Goal: Task Accomplishment & Management: Manage account settings

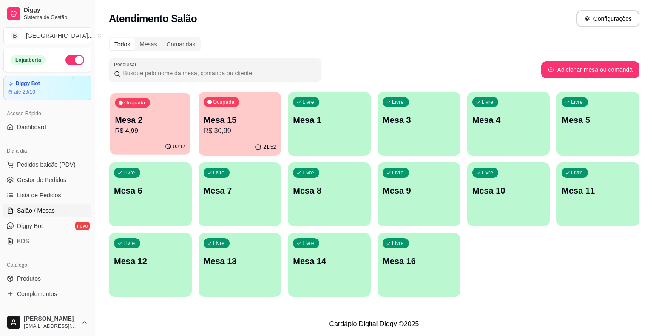
click at [137, 140] on div "00:17" at bounding box center [150, 147] width 80 height 16
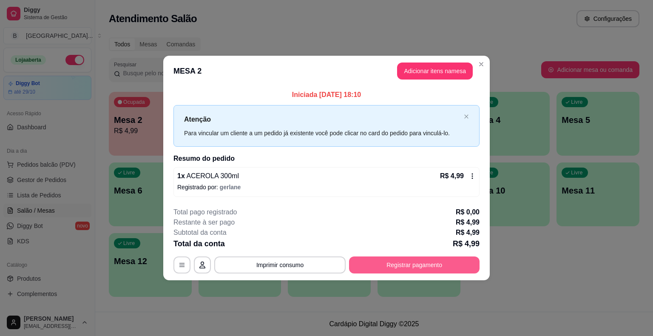
click at [433, 262] on button "Registrar pagamento" at bounding box center [414, 264] width 131 height 17
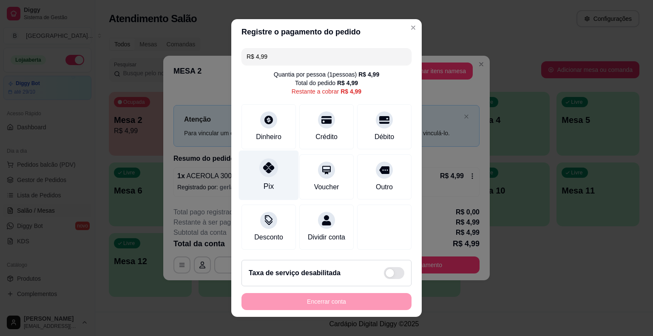
click at [281, 169] on div "Pix" at bounding box center [269, 176] width 60 height 50
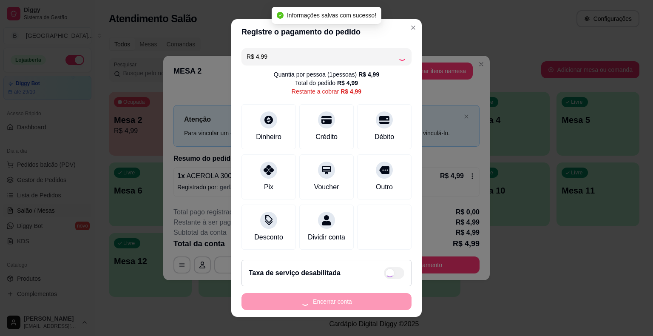
type input "R$ 0,00"
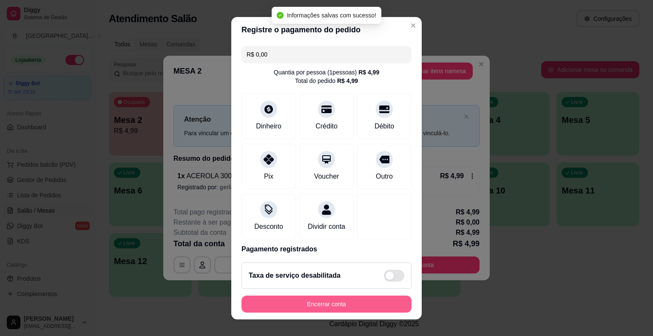
click at [336, 308] on button "Encerrar conta" at bounding box center [327, 304] width 170 height 17
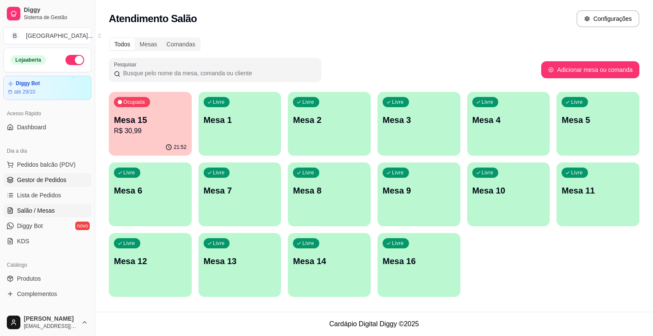
click at [33, 180] on span "Gestor de Pedidos" at bounding box center [41, 180] width 49 height 9
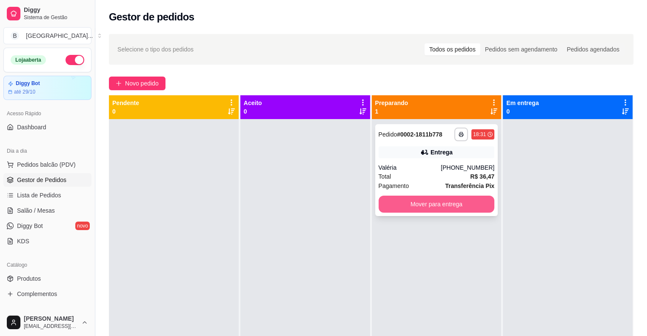
click at [420, 205] on button "Mover para entrega" at bounding box center [437, 204] width 116 height 17
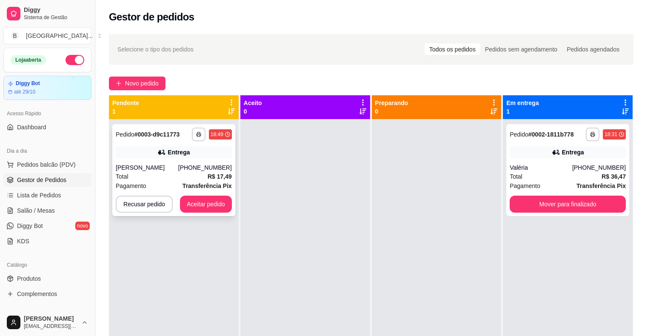
click at [226, 149] on div "Entrega" at bounding box center [174, 152] width 116 height 12
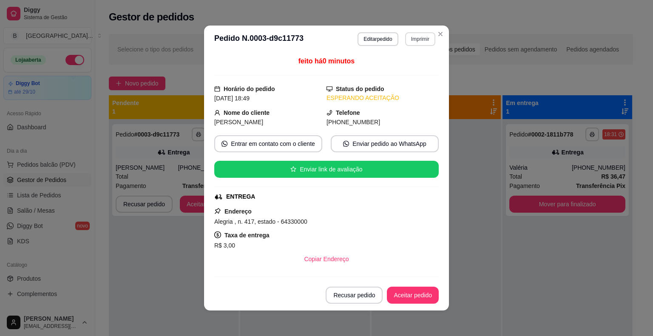
click at [405, 40] on button "Imprimir" at bounding box center [420, 39] width 30 height 14
click at [401, 68] on button "IMPRESSORA" at bounding box center [402, 68] width 60 height 13
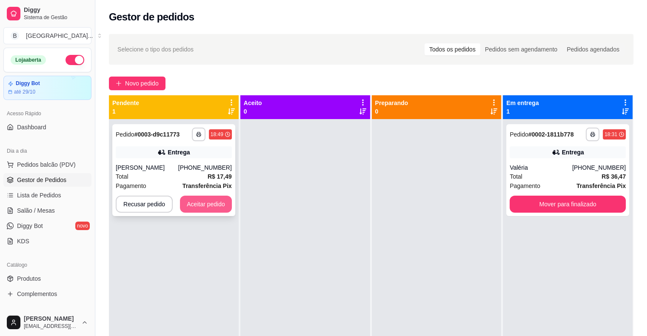
click at [217, 210] on button "Aceitar pedido" at bounding box center [206, 204] width 52 height 17
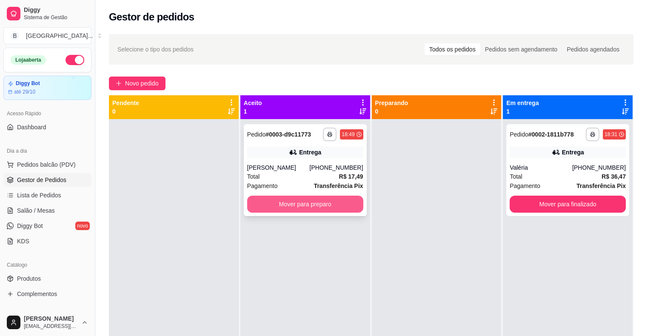
click at [260, 209] on button "Mover para preparo" at bounding box center [305, 204] width 116 height 17
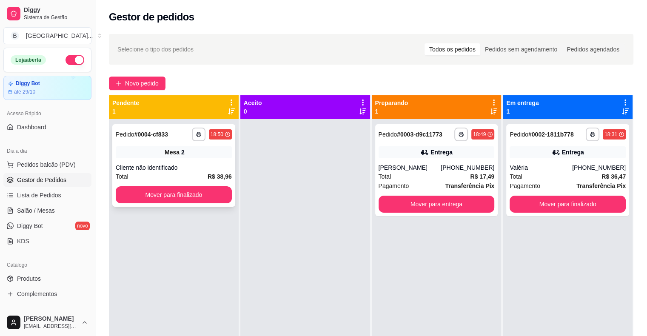
click at [162, 145] on div "**********" at bounding box center [173, 165] width 123 height 83
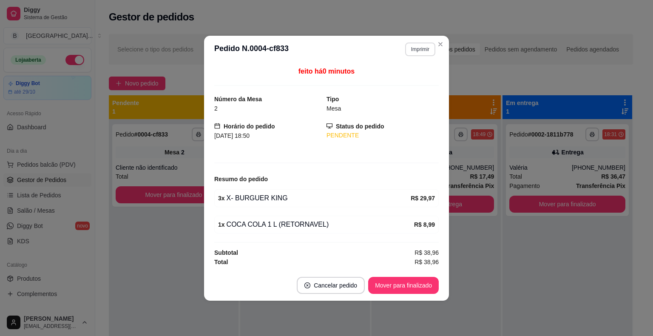
click at [422, 46] on button "Imprimir" at bounding box center [420, 50] width 30 height 14
click at [406, 80] on button "IMPRESSORA" at bounding box center [406, 80] width 62 height 14
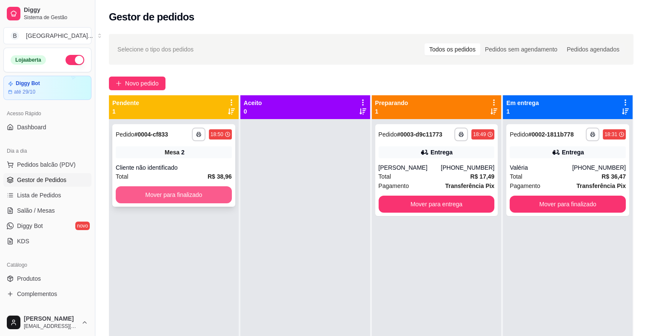
click at [167, 200] on button "Mover para finalizado" at bounding box center [174, 194] width 116 height 17
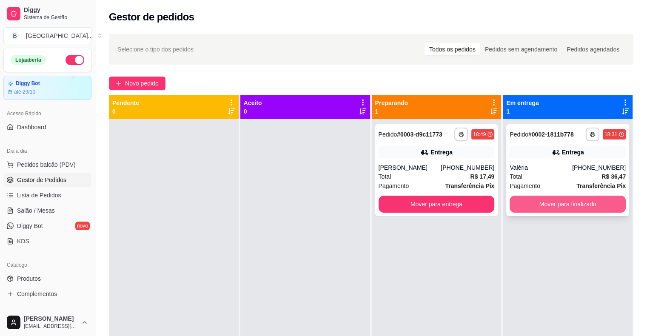
click at [526, 200] on button "Mover para finalizado" at bounding box center [568, 204] width 116 height 17
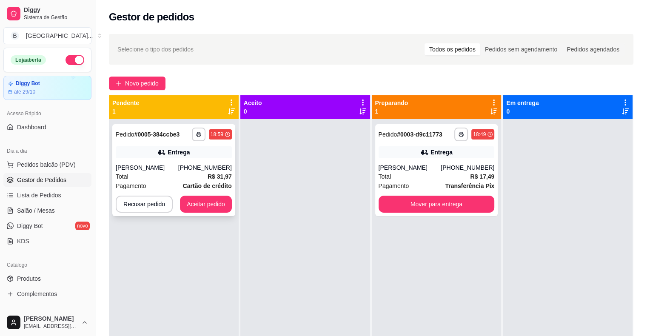
click at [157, 152] on div "Entrega" at bounding box center [174, 152] width 116 height 12
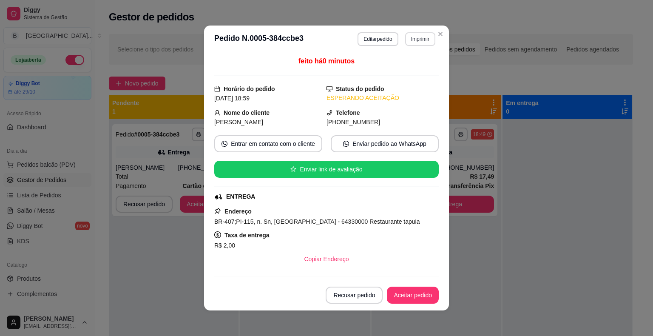
click at [426, 40] on button "Imprimir" at bounding box center [420, 39] width 30 height 14
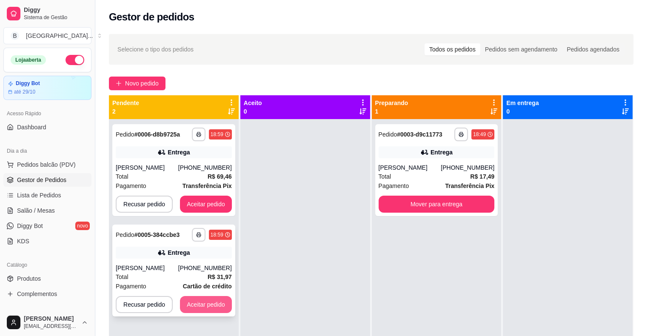
click at [204, 302] on button "Aceitar pedido" at bounding box center [206, 304] width 52 height 17
click at [217, 307] on button "Aceitar pedido" at bounding box center [206, 304] width 52 height 17
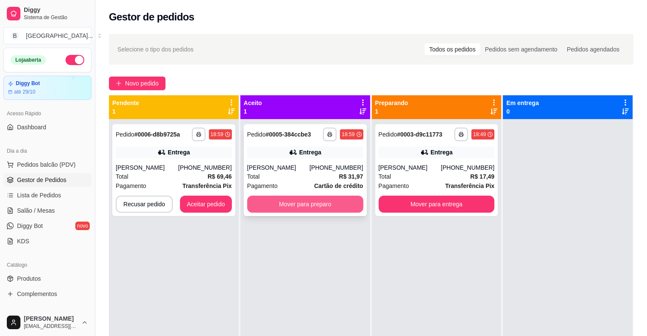
click at [301, 207] on button "Mover para preparo" at bounding box center [305, 204] width 116 height 17
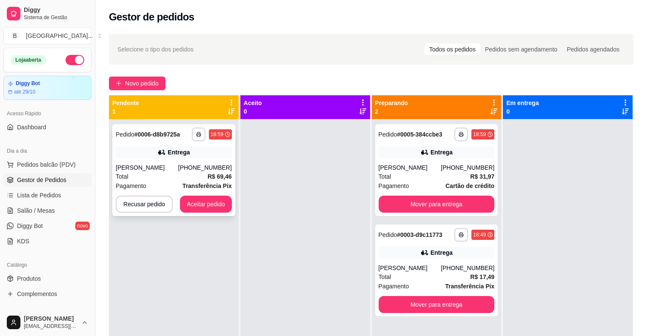
click at [212, 145] on div "**********" at bounding box center [173, 170] width 123 height 92
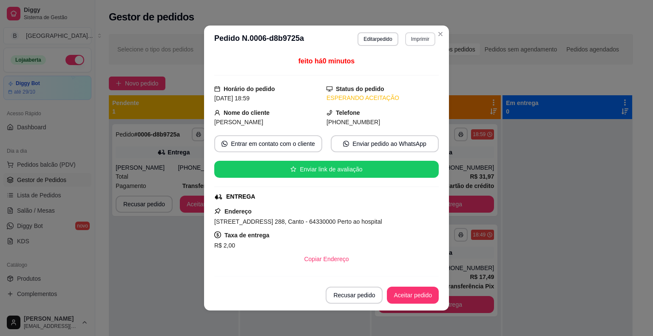
click at [414, 34] on button "Imprimir" at bounding box center [420, 39] width 30 height 14
click at [416, 71] on button "IMPRESSORA" at bounding box center [409, 65] width 49 height 11
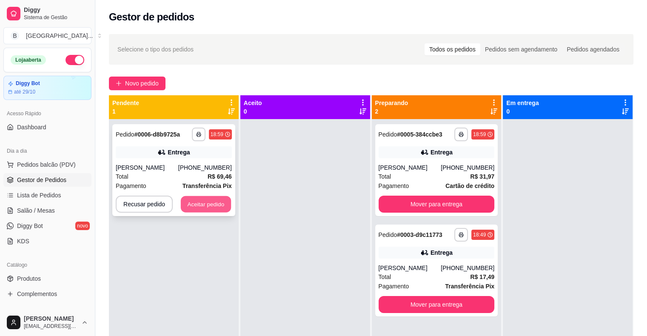
click at [221, 208] on button "Aceitar pedido" at bounding box center [206, 204] width 50 height 17
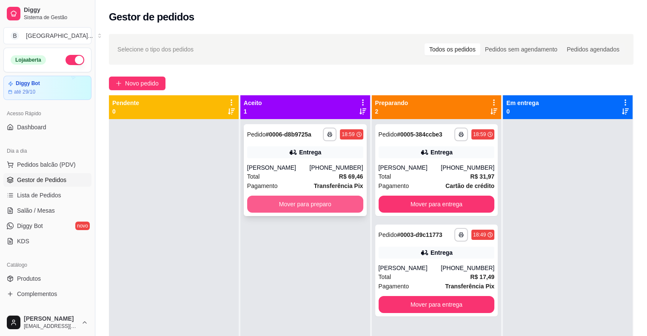
click at [289, 206] on button "Mover para preparo" at bounding box center [305, 204] width 116 height 17
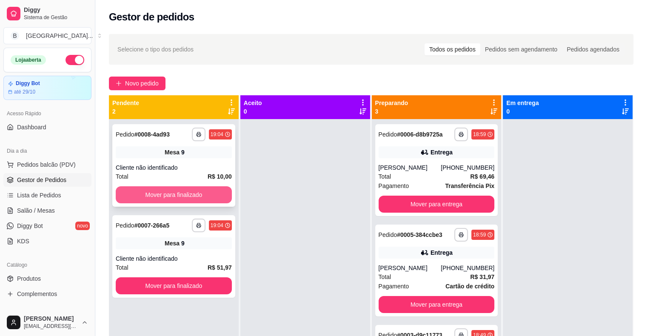
click at [208, 190] on button "Mover para finalizado" at bounding box center [174, 194] width 116 height 17
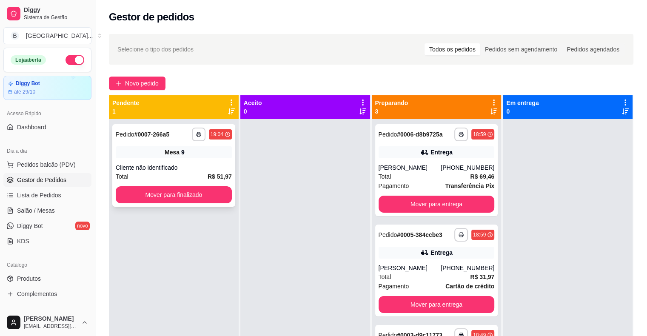
click at [224, 163] on div "Cliente não identificado" at bounding box center [174, 167] width 116 height 9
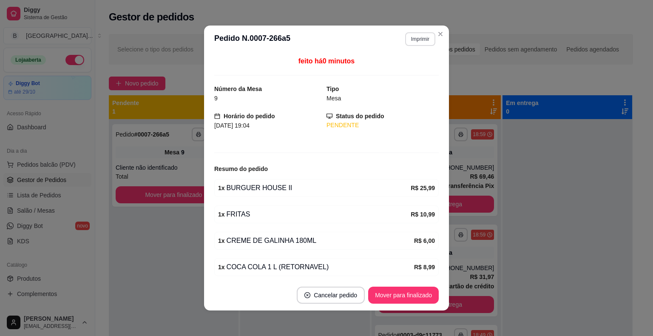
click at [420, 42] on button "Imprimir" at bounding box center [420, 39] width 30 height 14
click at [421, 63] on button "IMPRESSORA" at bounding box center [402, 68] width 60 height 13
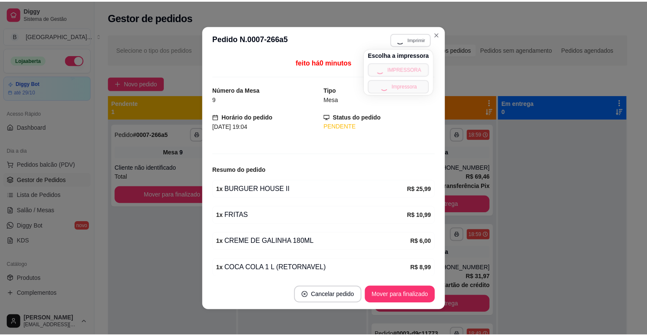
scroll to position [2, 0]
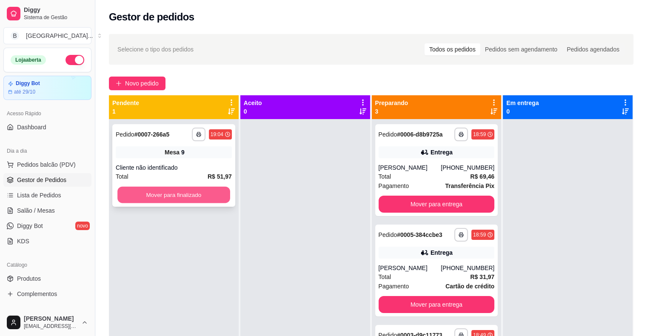
click at [201, 196] on button "Mover para finalizado" at bounding box center [173, 195] width 113 height 17
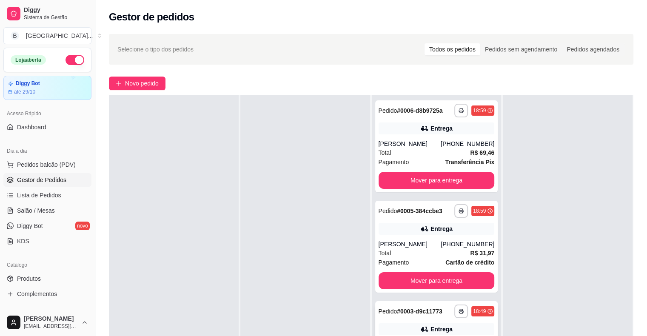
scroll to position [129, 0]
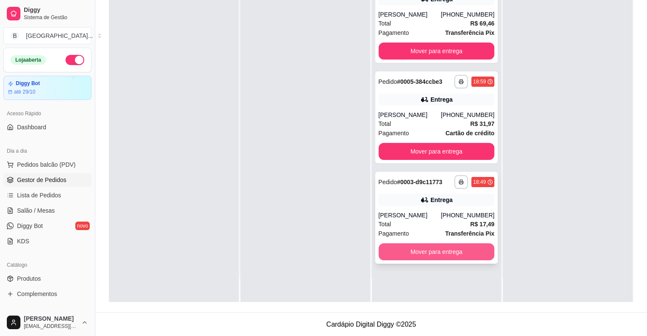
click at [434, 245] on button "Mover para entrega" at bounding box center [437, 251] width 116 height 17
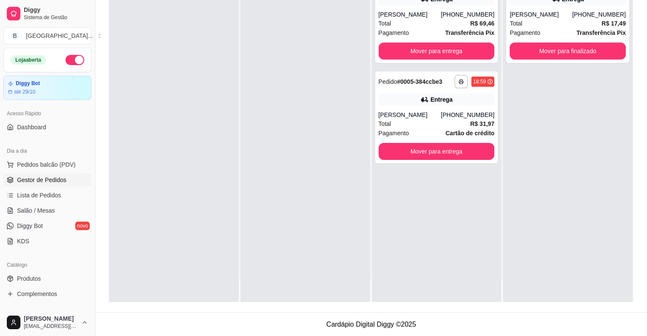
scroll to position [0, 0]
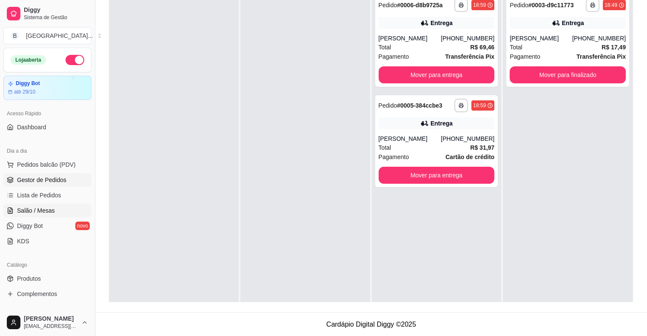
click at [37, 210] on span "Salão / Mesas" at bounding box center [36, 210] width 38 height 9
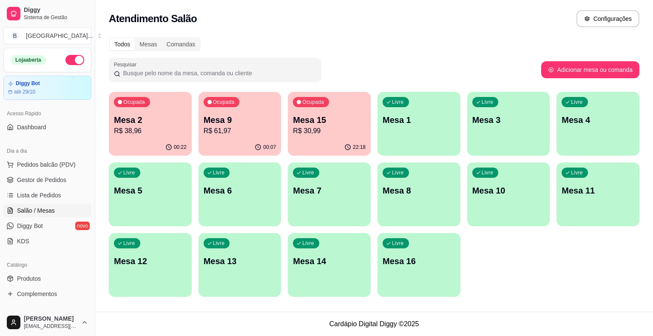
click at [167, 134] on p "R$ 38,96" at bounding box center [150, 131] width 73 height 10
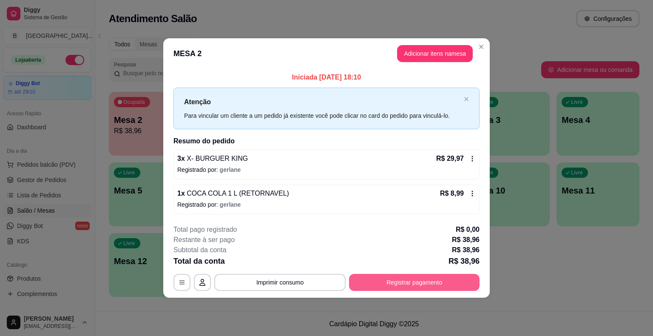
click at [445, 285] on button "Registrar pagamento" at bounding box center [414, 282] width 131 height 17
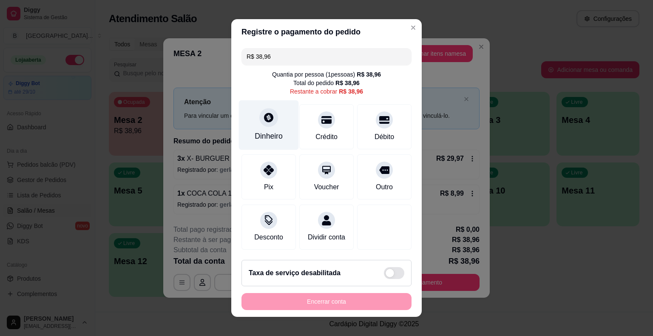
click at [278, 134] on div "Dinheiro" at bounding box center [269, 136] width 28 height 11
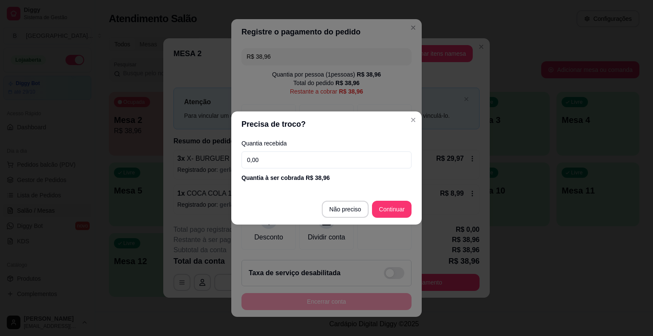
click at [299, 162] on input "0,00" at bounding box center [327, 159] width 170 height 17
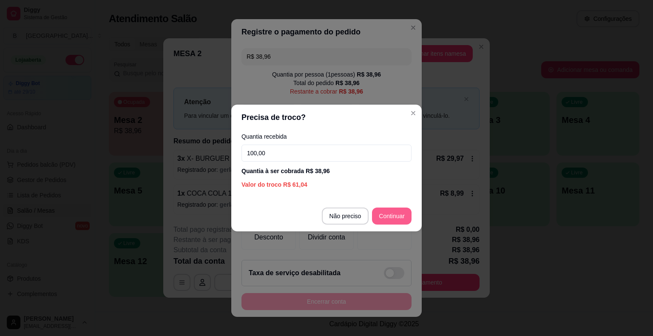
type input "100,00"
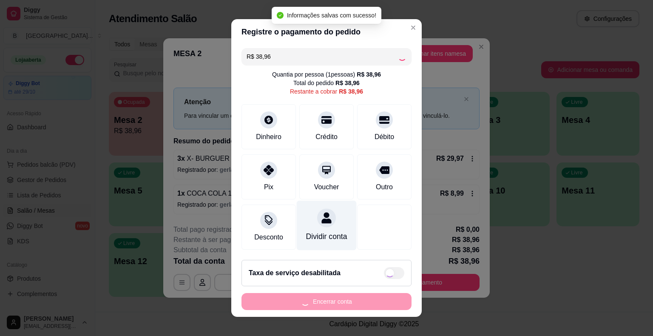
type input "R$ 0,00"
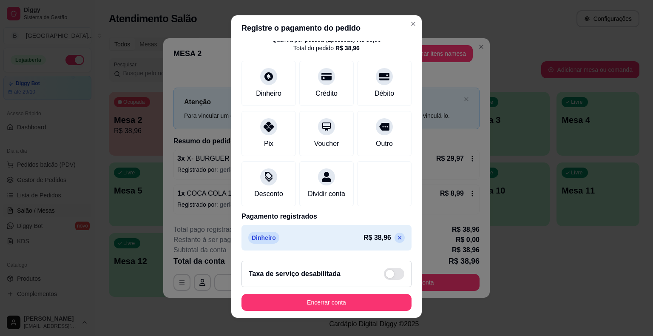
scroll to position [10, 0]
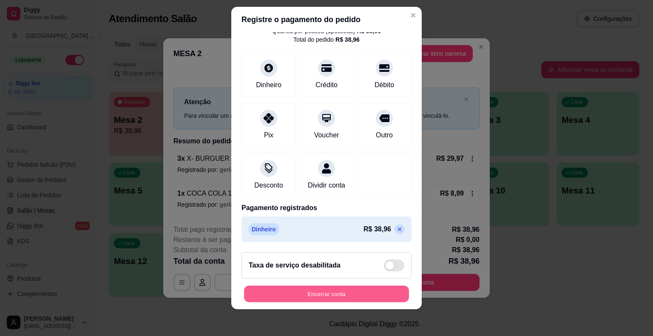
click at [350, 288] on button "Encerrar conta" at bounding box center [326, 293] width 165 height 17
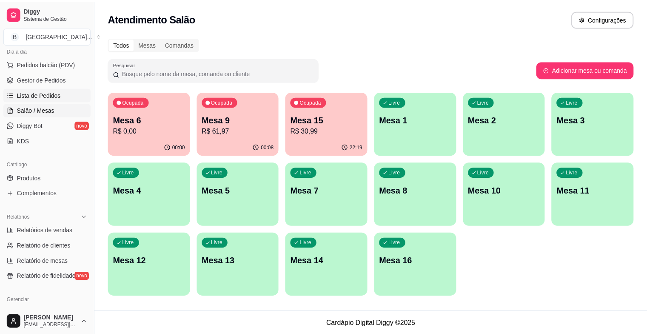
scroll to position [170, 0]
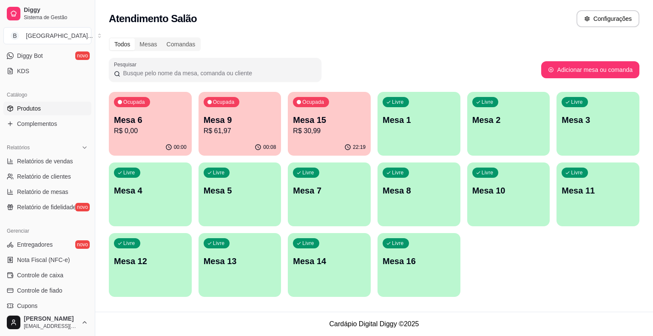
click at [58, 108] on link "Produtos" at bounding box center [47, 109] width 88 height 14
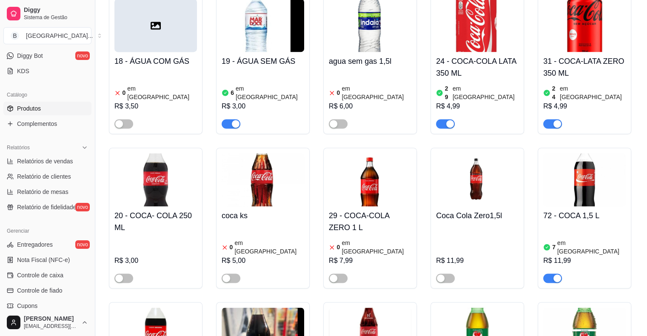
scroll to position [1404, 0]
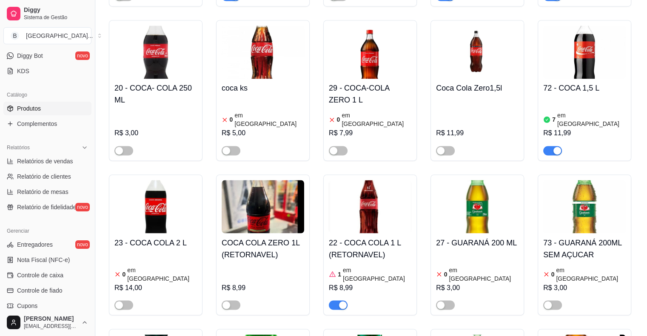
click at [262, 236] on h4 "COCA COLA ZERO 1L (RETORNAVEL)" at bounding box center [263, 248] width 83 height 24
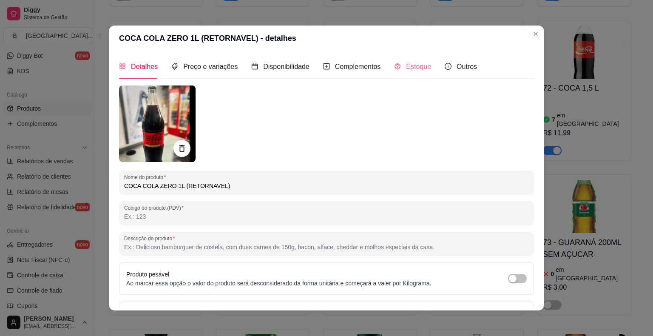
click at [410, 60] on div "Estoque" at bounding box center [412, 66] width 37 height 24
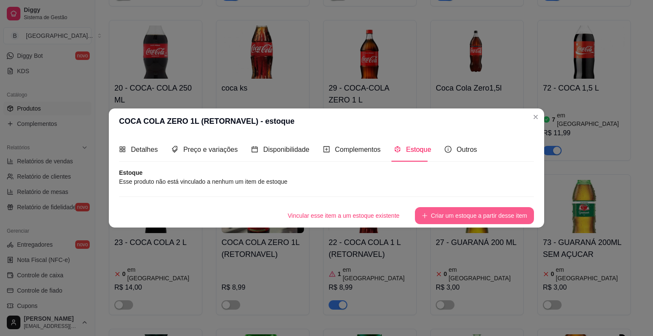
click at [513, 215] on button "Criar um estoque a partir desse item" at bounding box center [474, 215] width 119 height 17
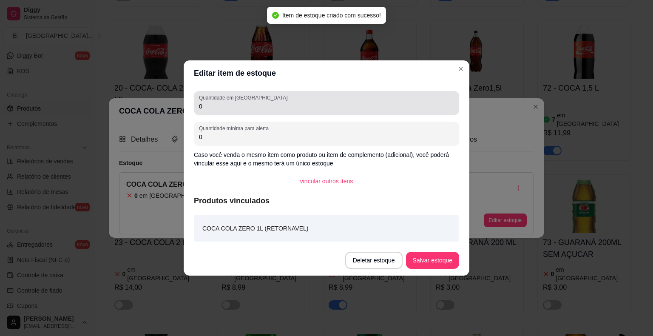
click at [264, 100] on div "0" at bounding box center [326, 102] width 255 height 17
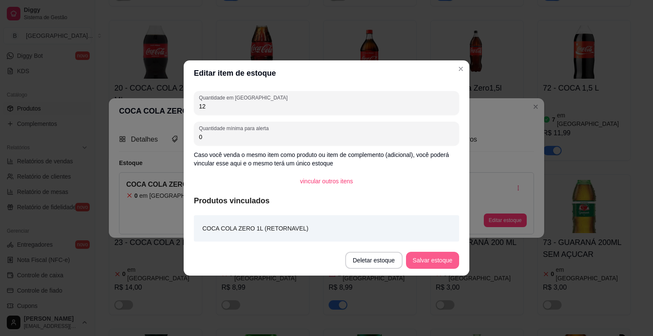
type input "12"
click at [450, 256] on button "Salvar estoque" at bounding box center [432, 260] width 53 height 17
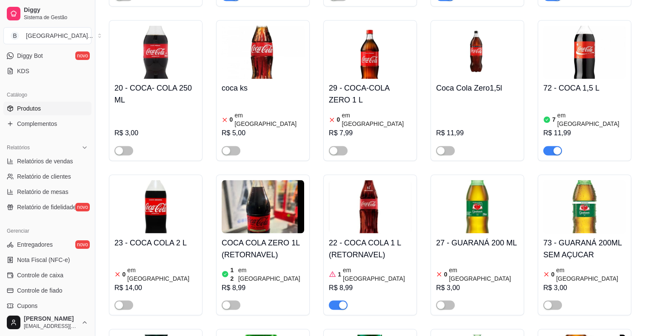
click at [233, 300] on span "button" at bounding box center [231, 304] width 19 height 9
click at [357, 265] on article "em [GEOGRAPHIC_DATA]" at bounding box center [377, 273] width 68 height 17
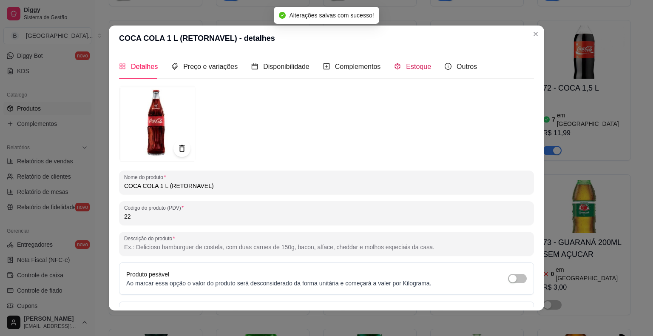
click at [422, 67] on span "Estoque" at bounding box center [418, 66] width 25 height 7
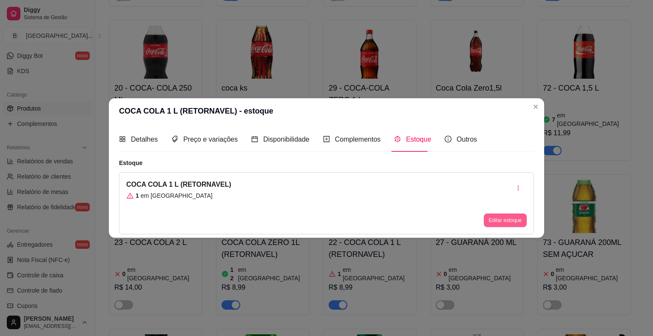
click at [508, 217] on button "Editar estoque" at bounding box center [505, 221] width 43 height 14
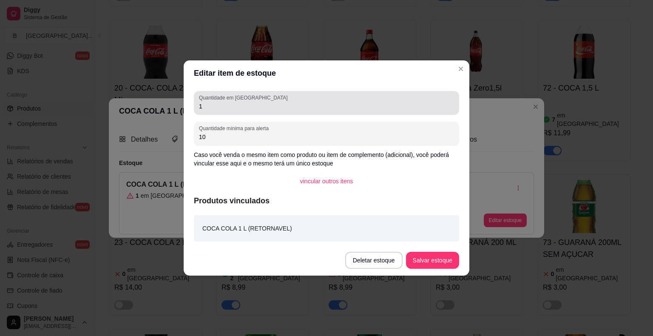
click at [348, 100] on div "1" at bounding box center [326, 102] width 255 height 17
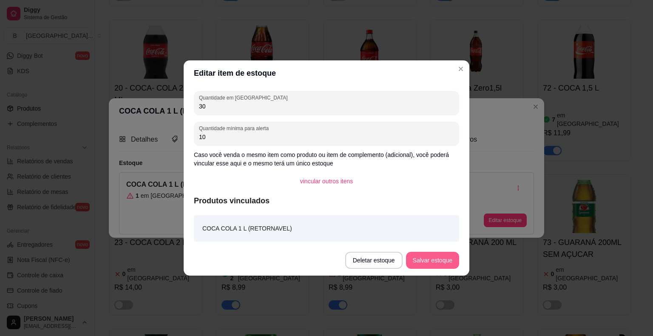
type input "30"
click at [447, 262] on button "Salvar estoque" at bounding box center [433, 260] width 52 height 17
click at [437, 263] on button "Salvar estoque" at bounding box center [432, 260] width 53 height 17
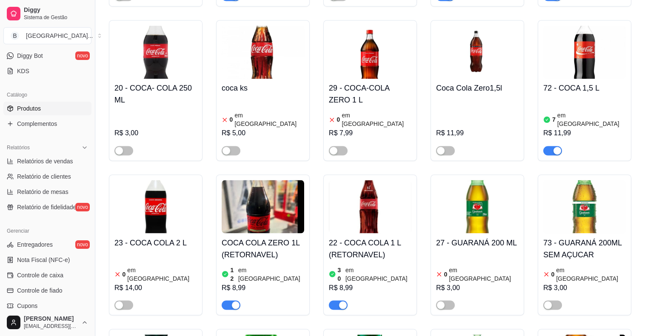
scroll to position [0, 0]
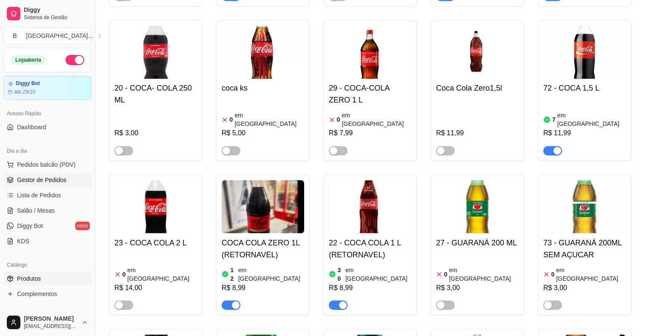
click at [21, 183] on span "Gestor de Pedidos" at bounding box center [41, 180] width 49 height 9
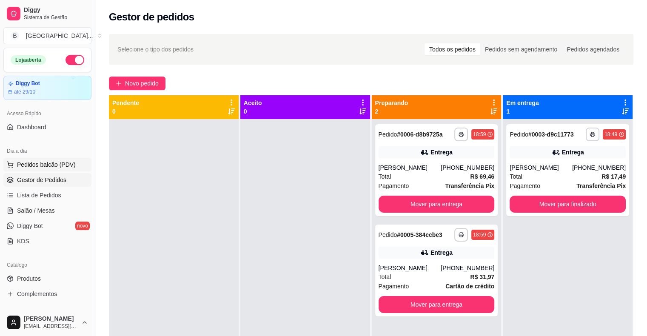
click at [76, 164] on button "Pedidos balcão (PDV)" at bounding box center [47, 165] width 88 height 14
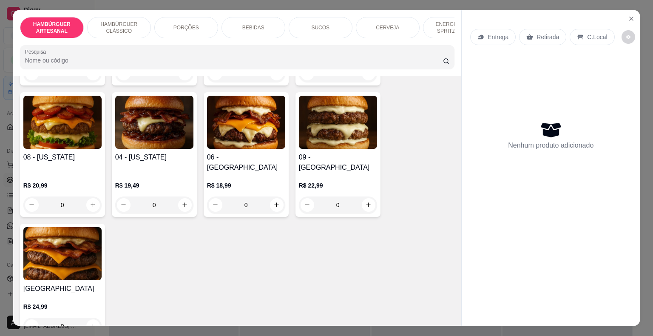
scroll to position [43, 0]
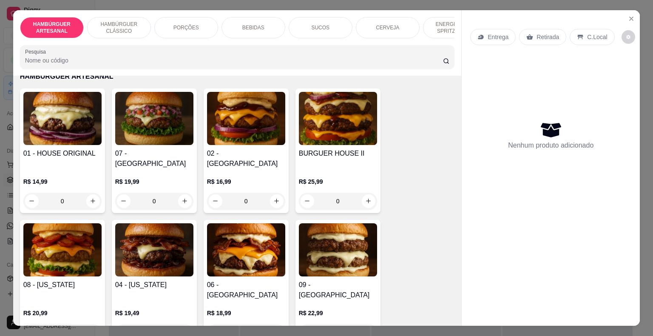
click at [254, 141] on img at bounding box center [246, 118] width 78 height 53
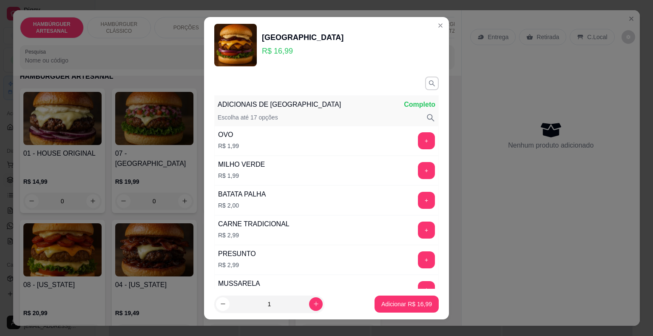
scroll to position [19, 0]
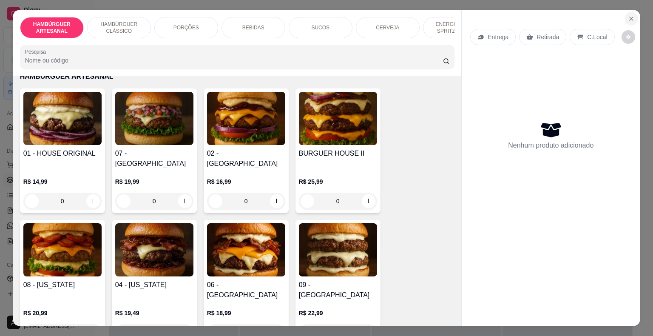
click at [625, 19] on button "Close" at bounding box center [632, 19] width 14 height 14
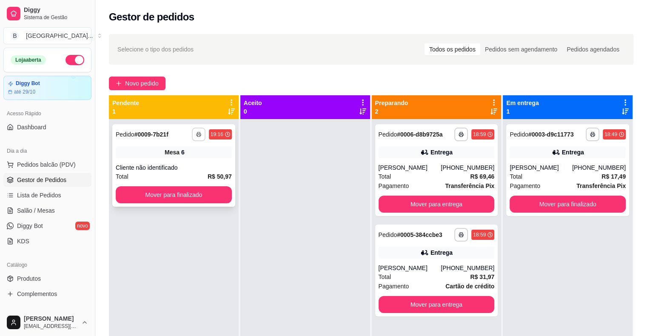
click at [199, 132] on icon "button" at bounding box center [198, 134] width 5 height 5
click at [180, 161] on button "IMPRESSORA" at bounding box center [175, 163] width 60 height 13
click at [522, 205] on button "Mover para finalizado" at bounding box center [567, 204] width 113 height 17
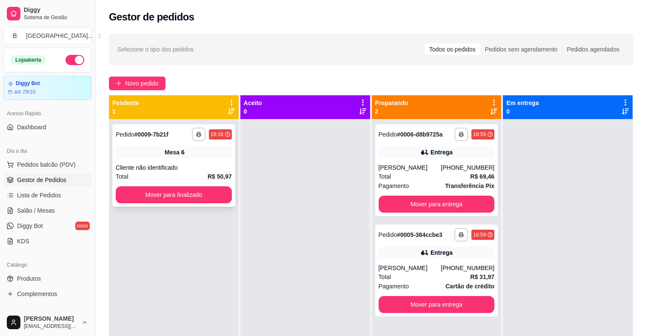
click at [197, 169] on div "Cliente não identificado" at bounding box center [174, 167] width 116 height 9
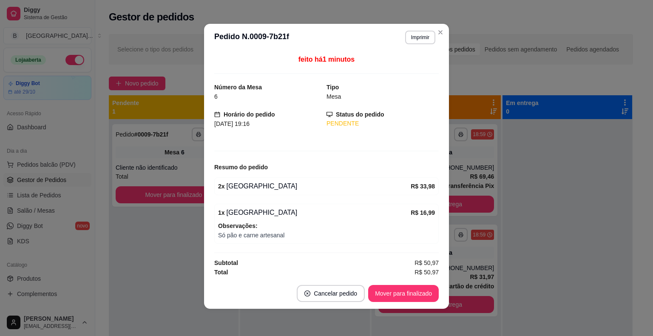
scroll to position [1, 0]
click at [315, 295] on button "Cancelar pedido" at bounding box center [331, 293] width 68 height 17
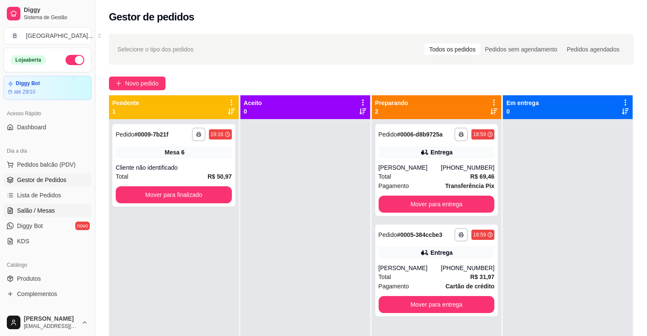
click at [49, 212] on span "Salão / Mesas" at bounding box center [36, 210] width 38 height 9
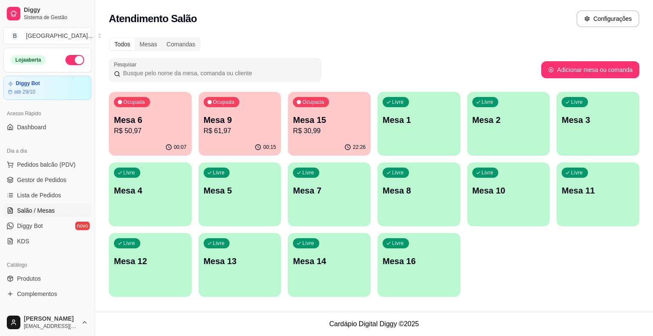
click at [174, 147] on p "00:07" at bounding box center [180, 147] width 13 height 7
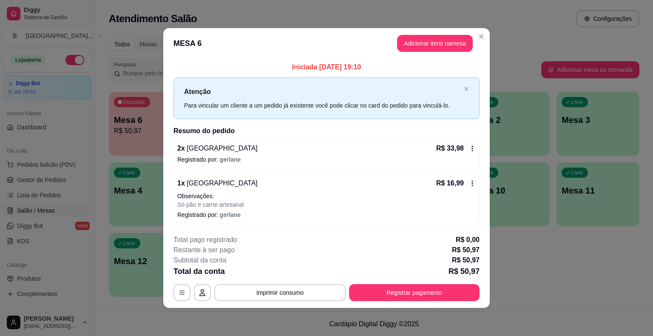
click at [469, 178] on div "R$ 16,99" at bounding box center [456, 183] width 40 height 10
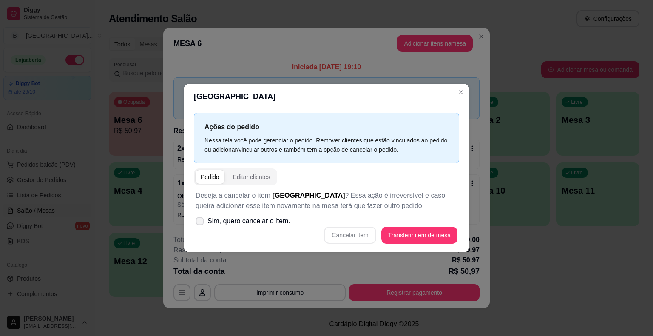
click at [274, 217] on span "Sim, quero cancelar o item." at bounding box center [249, 221] width 83 height 10
click at [201, 223] on input "Sim, quero cancelar o item." at bounding box center [198, 226] width 6 height 6
checkbox input "true"
click at [365, 231] on button "Cancelar item" at bounding box center [350, 235] width 51 height 17
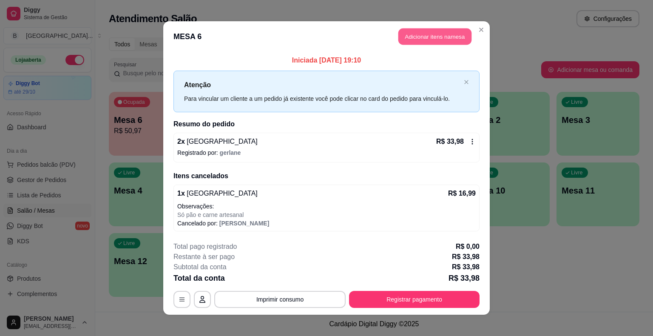
click at [430, 39] on button "Adicionar itens na mesa" at bounding box center [435, 36] width 73 height 17
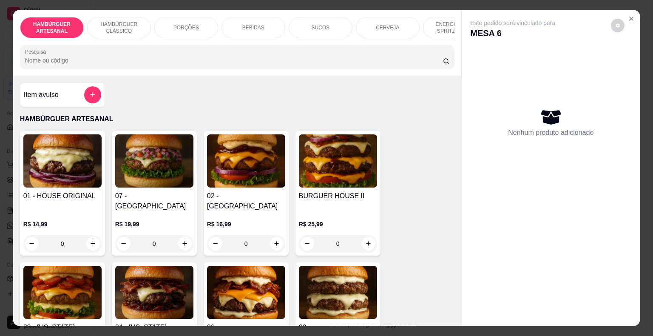
click at [48, 100] on h4 "Item avulso" at bounding box center [41, 95] width 35 height 10
click at [69, 94] on div "Item avulso" at bounding box center [62, 94] width 77 height 17
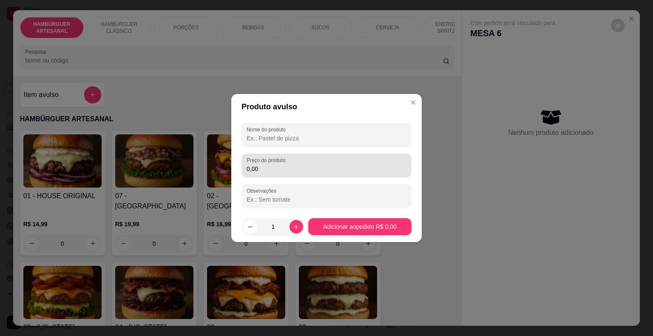
click at [319, 170] on input "0,00" at bounding box center [327, 169] width 160 height 9
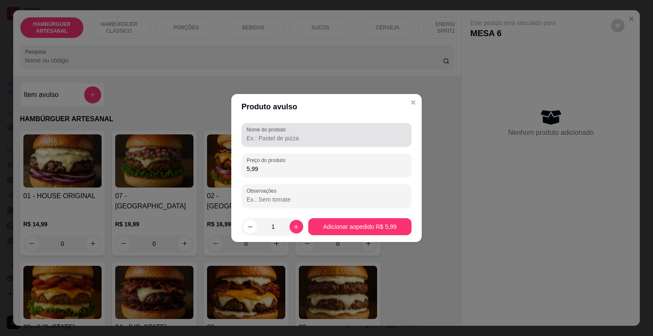
type input "5,99"
click at [337, 138] on input "Nome do produto" at bounding box center [327, 138] width 160 height 9
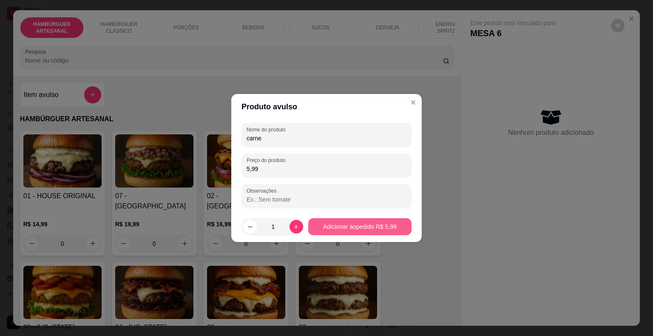
type input "carne"
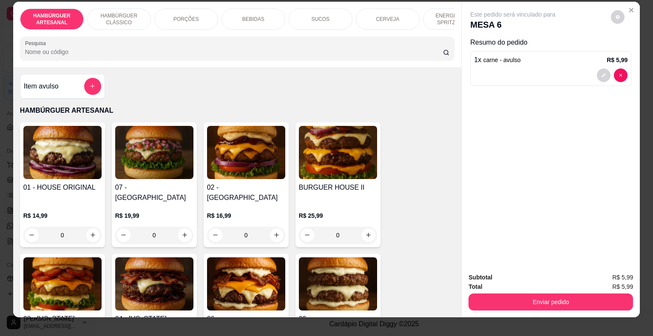
scroll to position [20, 0]
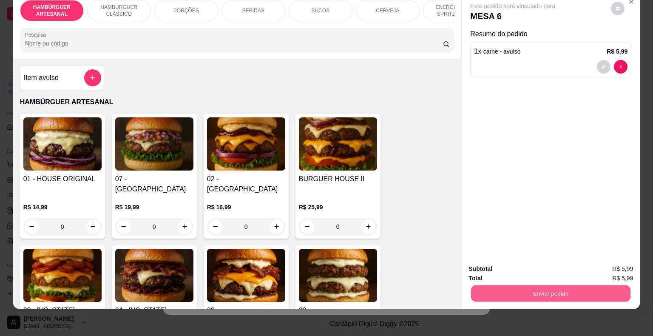
click at [529, 293] on button "Enviar pedido" at bounding box center [551, 293] width 160 height 17
click at [596, 261] on button "Enviar pedido" at bounding box center [611, 266] width 47 height 16
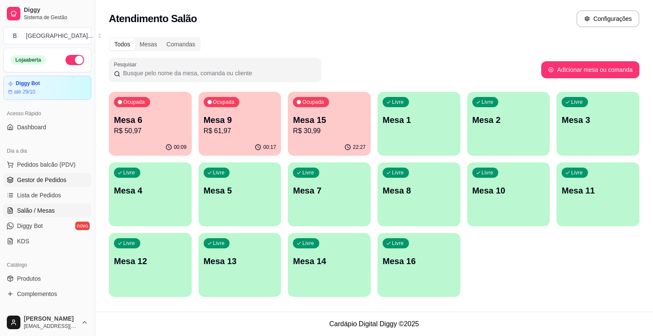
click at [46, 185] on link "Gestor de Pedidos" at bounding box center [47, 180] width 88 height 14
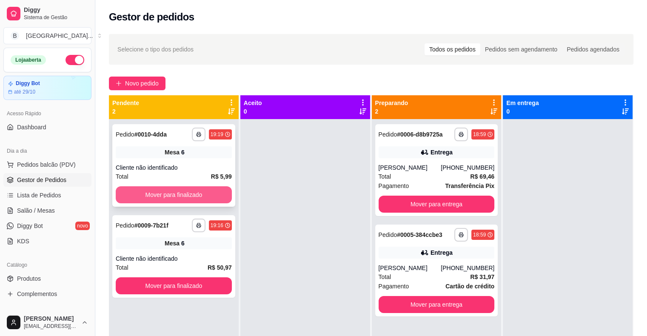
click at [169, 202] on button "Mover para finalizado" at bounding box center [174, 194] width 116 height 17
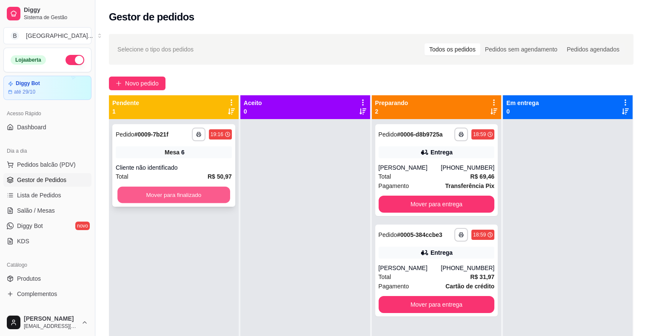
click at [185, 197] on button "Mover para finalizado" at bounding box center [173, 195] width 113 height 17
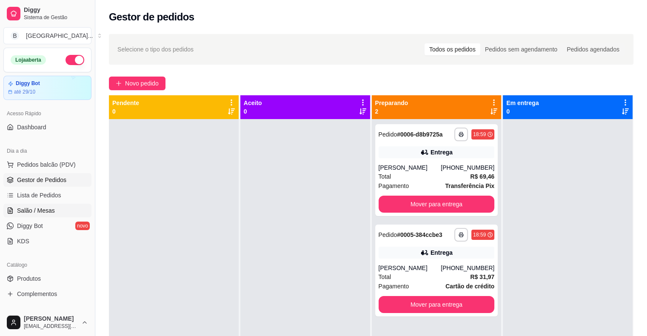
click at [36, 212] on span "Salão / Mesas" at bounding box center [36, 210] width 38 height 9
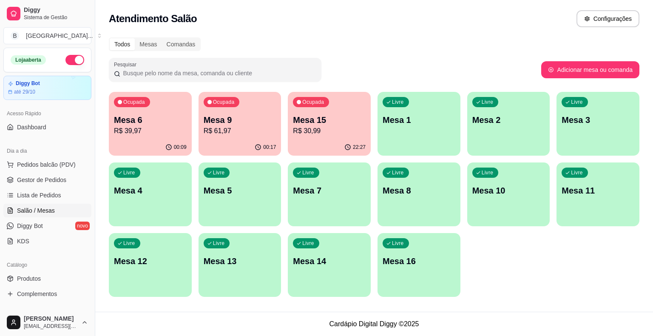
click at [129, 124] on p "Mesa 6" at bounding box center [150, 120] width 73 height 12
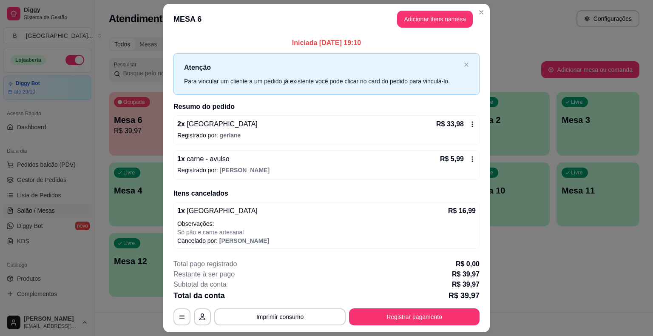
scroll to position [23, 0]
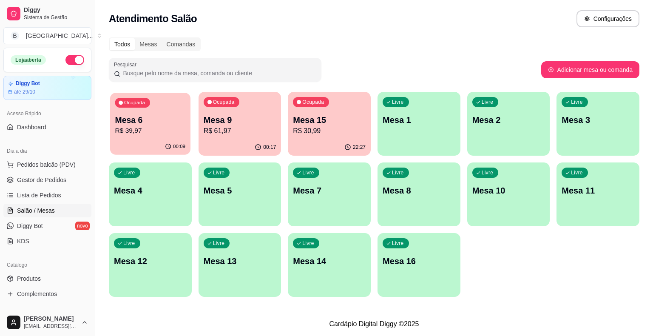
click at [128, 119] on p "Mesa 6" at bounding box center [150, 119] width 71 height 11
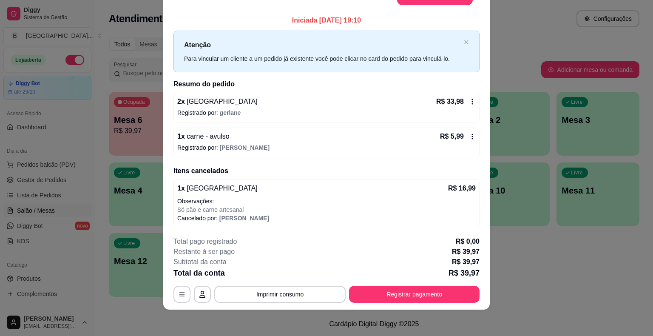
click at [293, 299] on button "Imprimir consumo" at bounding box center [279, 294] width 131 height 17
click at [297, 257] on button "IMPRESSORA" at bounding box center [280, 256] width 60 height 13
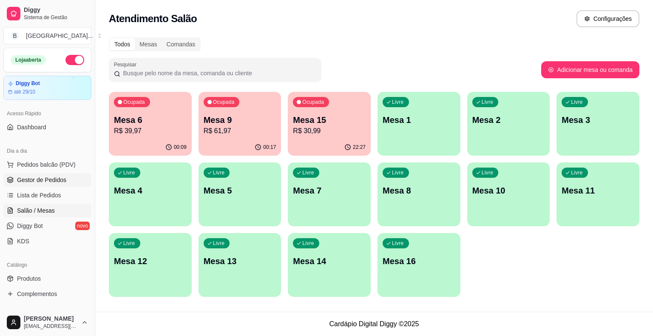
click at [27, 181] on span "Gestor de Pedidos" at bounding box center [41, 180] width 49 height 9
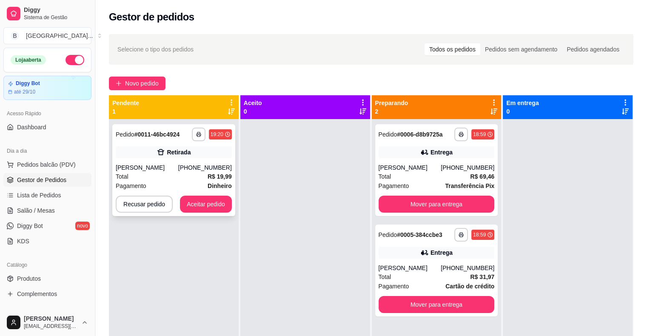
click at [187, 167] on div "[PHONE_NUMBER]" at bounding box center [205, 167] width 54 height 9
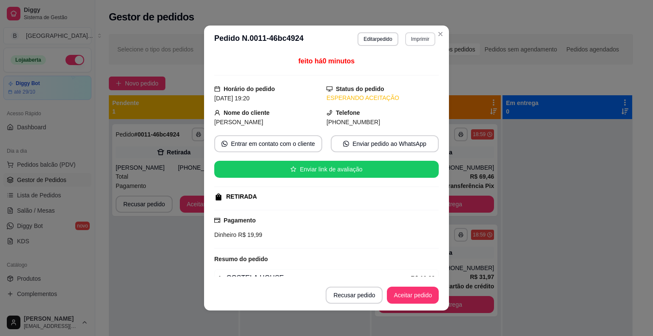
click at [411, 40] on button "Imprimir" at bounding box center [420, 39] width 30 height 14
click at [412, 77] on div "Escolha a impressora IMPRESSORA Impressora" at bounding box center [402, 71] width 70 height 46
click at [410, 67] on button "IMPRESSORA" at bounding box center [402, 68] width 60 height 13
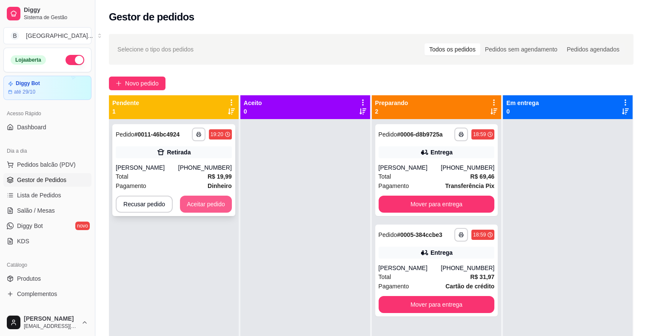
click at [201, 206] on button "Aceitar pedido" at bounding box center [206, 204] width 52 height 17
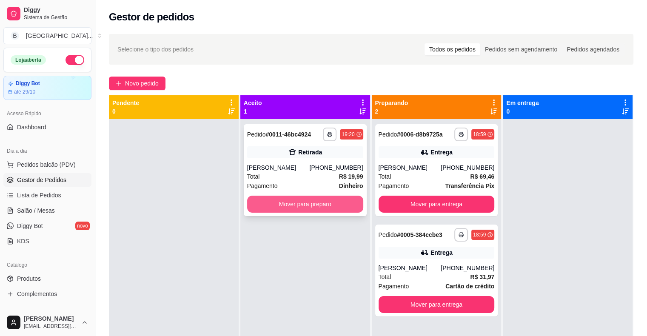
click at [274, 208] on button "Mover para preparo" at bounding box center [305, 204] width 116 height 17
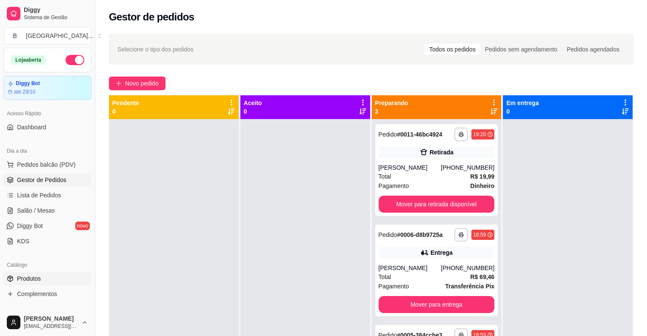
click at [37, 274] on span "Produtos" at bounding box center [29, 278] width 24 height 9
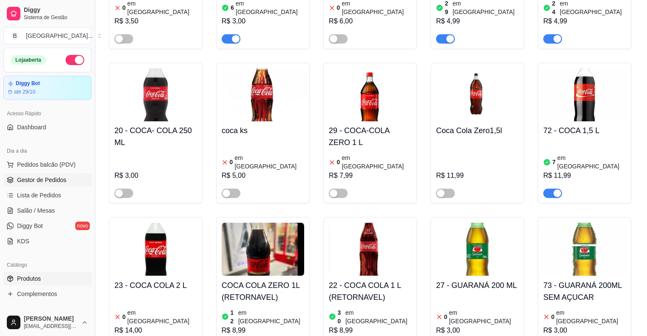
click at [46, 180] on span "Gestor de Pedidos" at bounding box center [41, 180] width 49 height 9
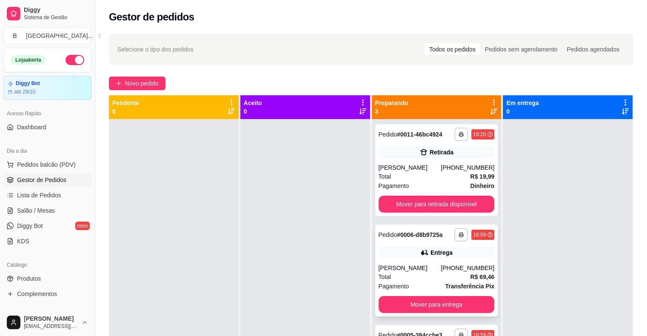
click at [434, 239] on div "Pedido # 0006-d8b9725a" at bounding box center [411, 235] width 64 height 10
click at [286, 120] on div at bounding box center [305, 287] width 130 height 336
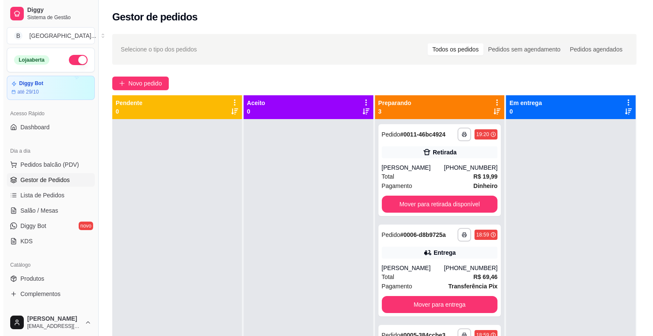
scroll to position [24, 0]
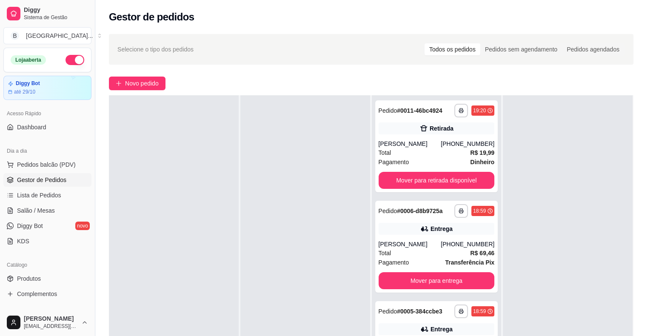
click at [270, 112] on div at bounding box center [305, 263] width 130 height 336
click at [43, 148] on div "**********" at bounding box center [323, 233] width 647 height 466
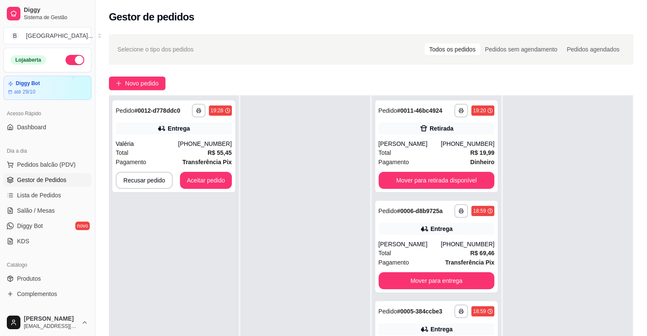
click at [157, 265] on div "**********" at bounding box center [174, 263] width 130 height 336
click at [168, 140] on div "Valéria" at bounding box center [147, 144] width 63 height 9
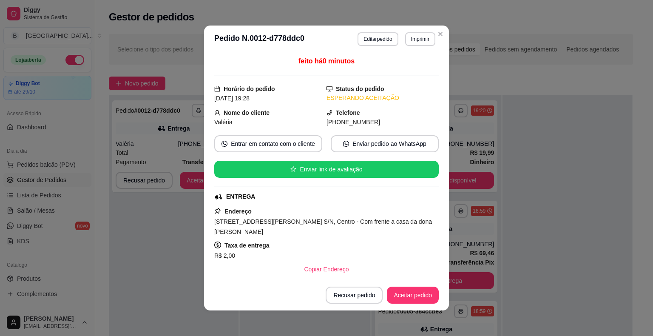
click at [416, 27] on header "**********" at bounding box center [326, 39] width 245 height 27
click at [413, 43] on button "Imprimir" at bounding box center [420, 39] width 30 height 14
click at [416, 65] on button "IMPRESSORA" at bounding box center [402, 68] width 60 height 13
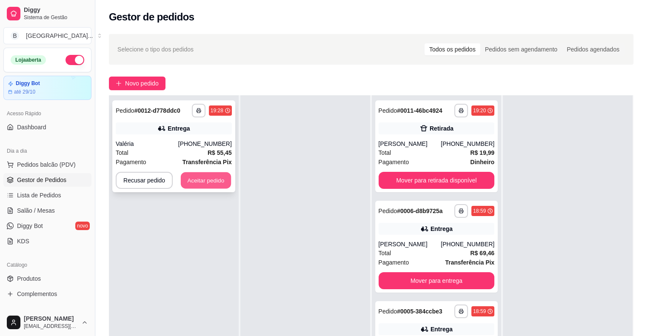
click at [216, 183] on button "Aceitar pedido" at bounding box center [206, 180] width 50 height 17
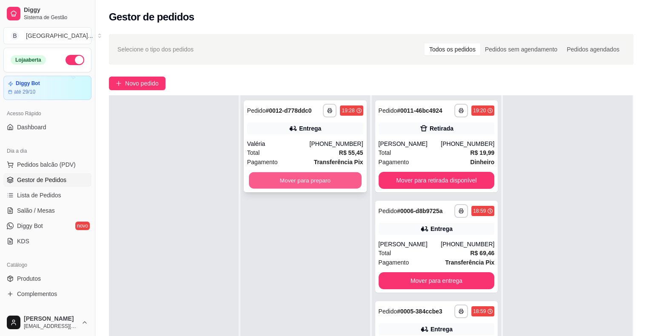
click at [254, 183] on button "Mover para preparo" at bounding box center [305, 180] width 113 height 17
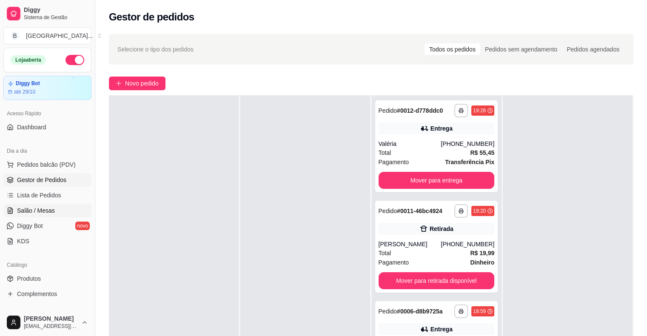
click at [51, 211] on span "Salão / Mesas" at bounding box center [36, 210] width 38 height 9
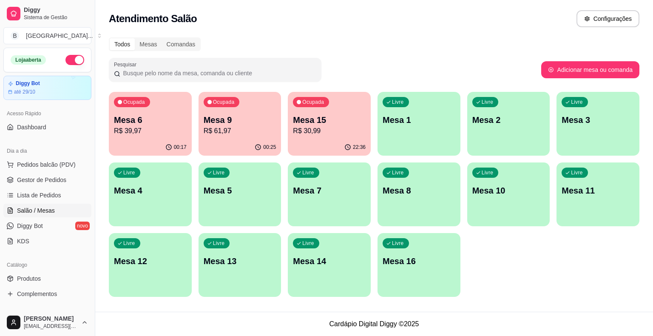
click at [13, 141] on div "Dia a dia Pedidos balcão (PDV) Gestor de Pedidos Lista de Pedidos Salão / Mesas…" at bounding box center [47, 196] width 95 height 111
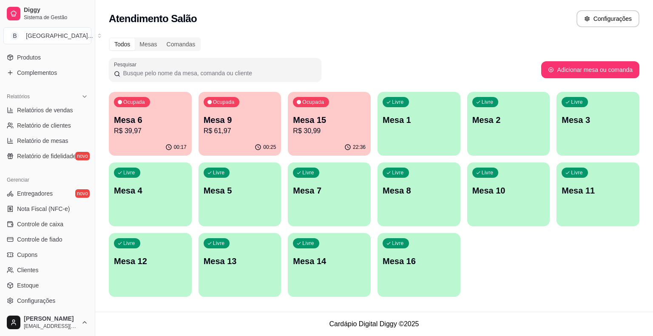
scroll to position [228, 0]
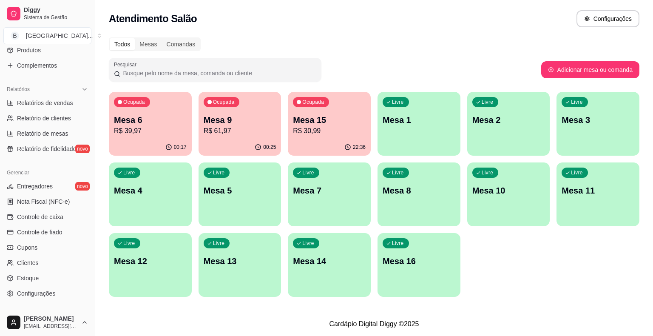
drag, startPoint x: 13, startPoint y: 141, endPoint x: 316, endPoint y: 57, distance: 315.2
click at [316, 57] on div "Todos Mesas Comandas Pesquisar Adicionar mesa ou comanda Ocupada Mesa 6 R$ 39,9…" at bounding box center [374, 169] width 558 height 275
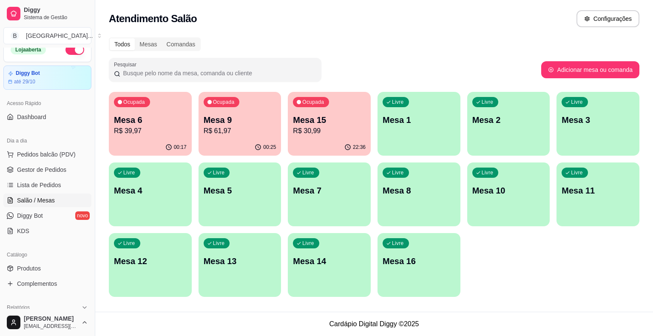
scroll to position [0, 0]
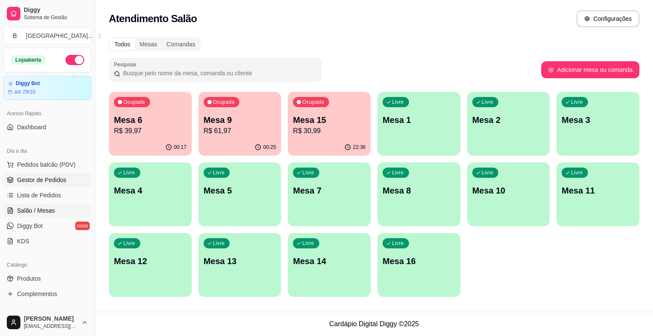
click at [34, 177] on span "Gestor de Pedidos" at bounding box center [41, 180] width 49 height 9
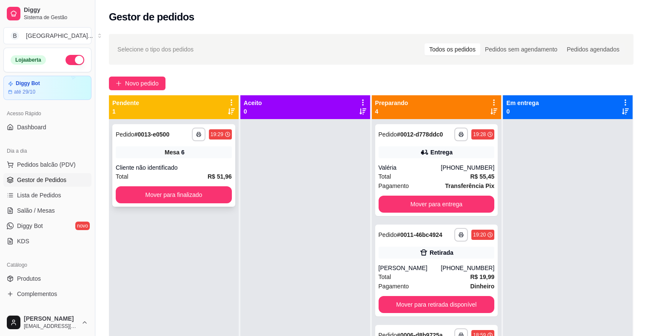
click at [160, 128] on div "**********" at bounding box center [174, 135] width 116 height 14
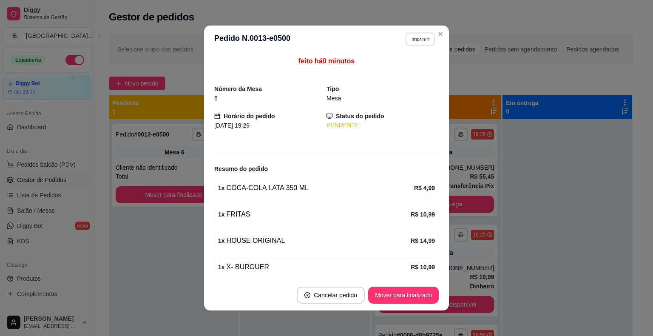
click at [410, 35] on button "Imprimir" at bounding box center [420, 38] width 29 height 13
click at [410, 56] on h4 "Escolha a impressora" at bounding box center [402, 54] width 62 height 9
click at [409, 61] on div "Escolha a impressora IMPRESSORA Impressora" at bounding box center [402, 71] width 70 height 46
click at [408, 72] on button "IMPRESSORA" at bounding box center [402, 68] width 60 height 13
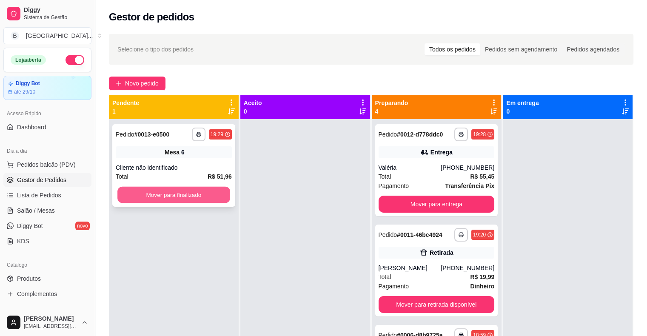
click at [179, 195] on button "Mover para finalizado" at bounding box center [173, 195] width 113 height 17
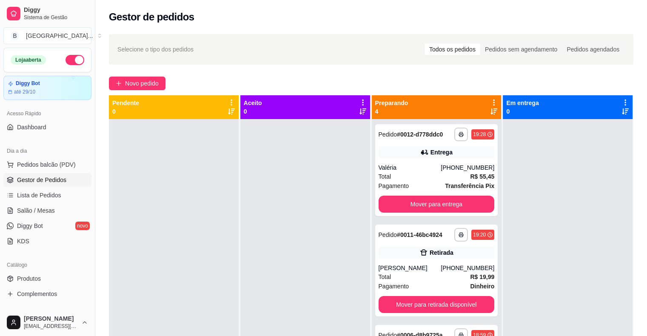
click at [20, 180] on span "Gestor de Pedidos" at bounding box center [41, 180] width 49 height 9
click at [21, 193] on span "Lista de Pedidos" at bounding box center [39, 195] width 44 height 9
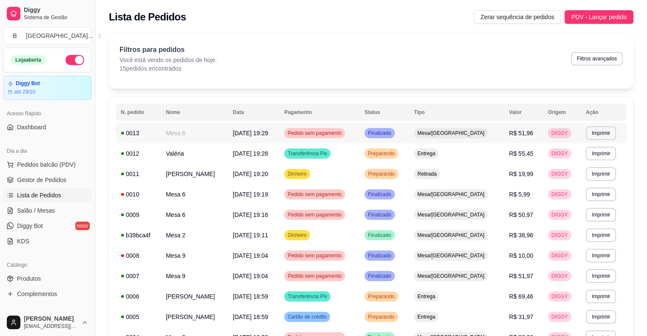
click at [409, 137] on td "Finalizado" at bounding box center [383, 133] width 49 height 20
click at [44, 179] on span "Gestor de Pedidos" at bounding box center [41, 180] width 49 height 9
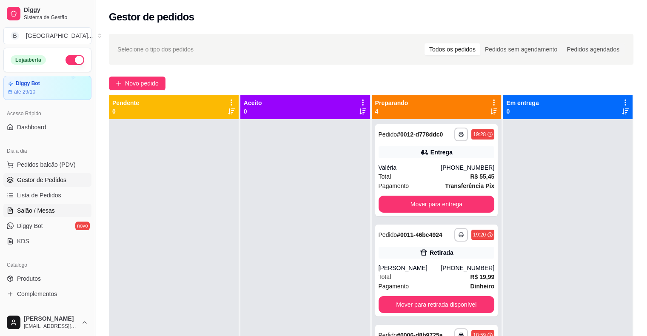
click at [67, 208] on link "Salão / Mesas" at bounding box center [47, 211] width 88 height 14
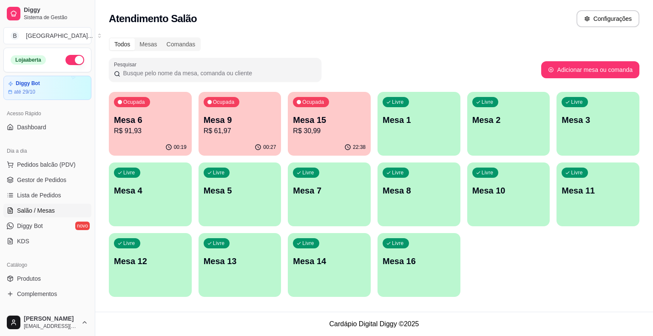
click at [150, 138] on div "Ocupada Mesa 6 R$ 91,93" at bounding box center [150, 115] width 83 height 47
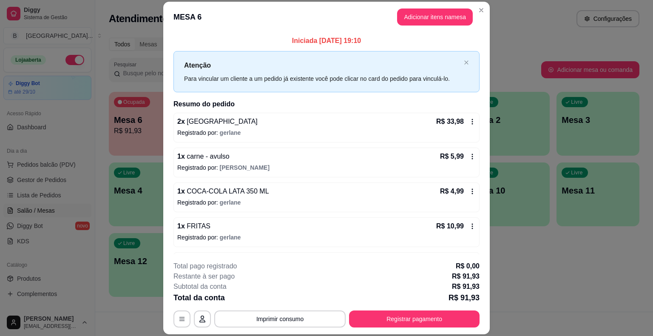
scroll to position [26, 0]
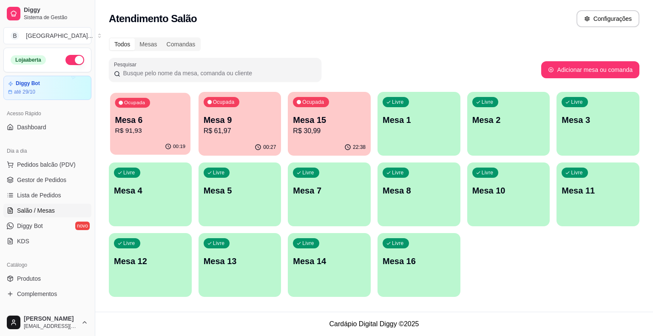
click at [131, 141] on div "00:19" at bounding box center [150, 147] width 80 height 16
click at [68, 180] on link "Gestor de Pedidos" at bounding box center [47, 180] width 88 height 14
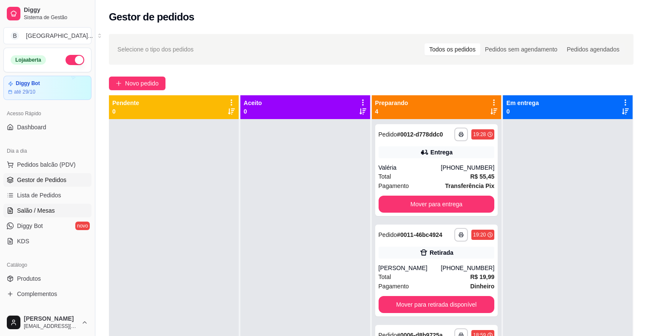
click at [67, 205] on link "Salão / Mesas" at bounding box center [47, 211] width 88 height 14
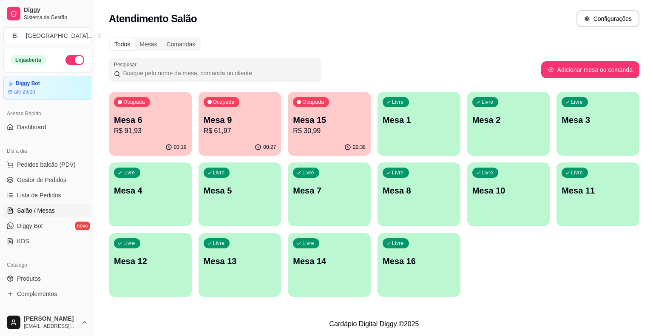
click at [162, 130] on p "R$ 91,93" at bounding box center [150, 131] width 73 height 10
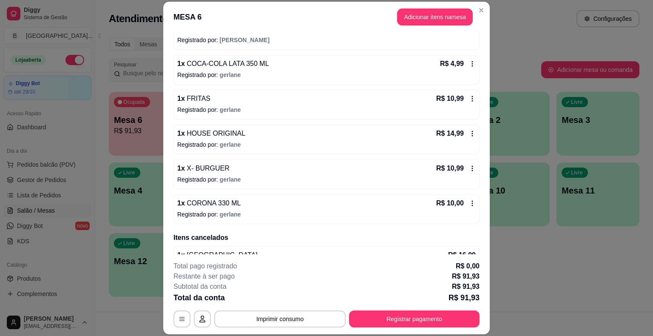
scroll to position [168, 0]
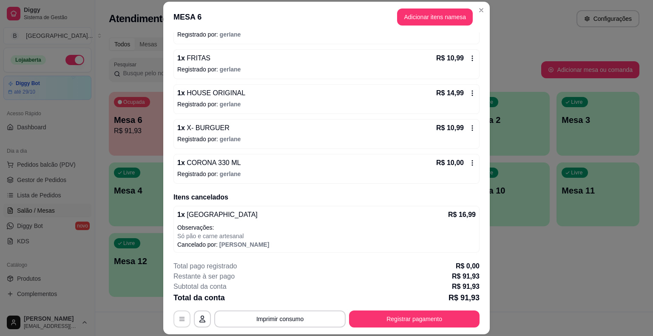
click at [185, 312] on button "button" at bounding box center [182, 319] width 17 height 17
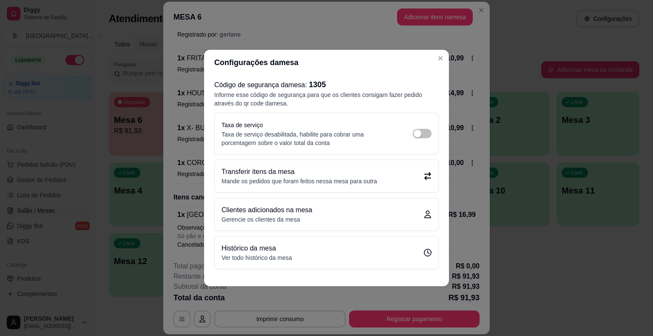
click at [362, 174] on p "Transferir itens da mesa" at bounding box center [300, 172] width 156 height 10
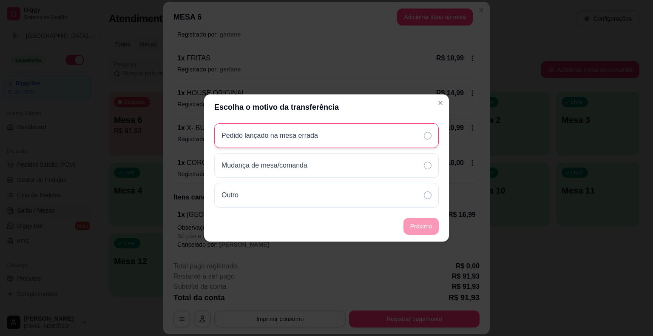
click at [355, 143] on div "Pedido lançado na mesa errada" at bounding box center [326, 135] width 225 height 25
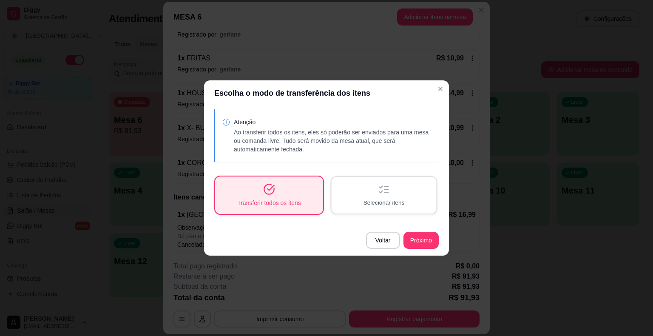
click at [403, 207] on div "Selecionar itens" at bounding box center [384, 195] width 105 height 36
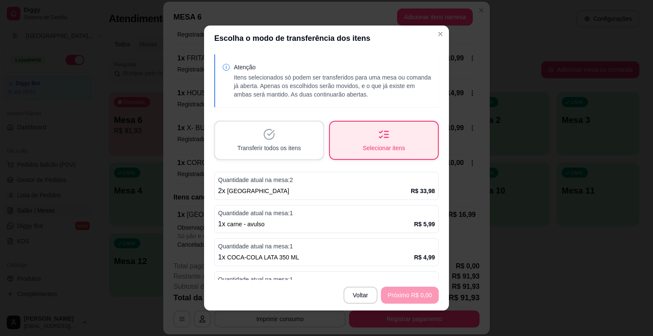
scroll to position [121, 0]
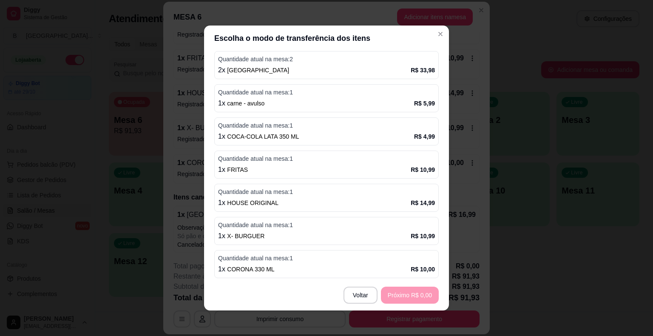
click at [327, 268] on div "1 x CORONA 330 ML R$ 10,00" at bounding box center [326, 269] width 217 height 10
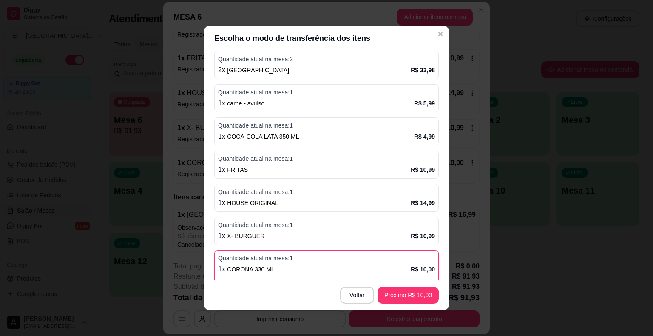
click at [337, 231] on div "1 x X- BURGUER R$ 10,99" at bounding box center [326, 236] width 217 height 10
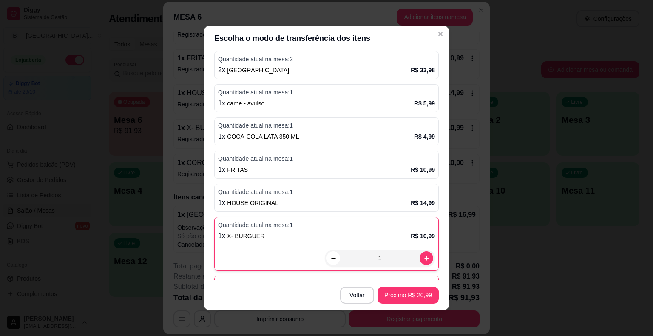
click at [376, 202] on div "1 x HOUSE ORIGINAL R$ 14,99" at bounding box center [326, 203] width 217 height 10
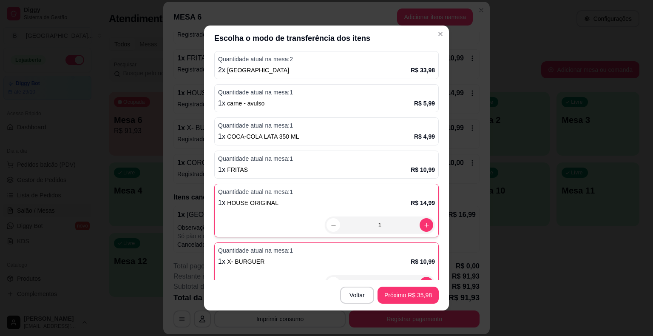
click at [385, 155] on p "Quantidade atual na mesa: 1" at bounding box center [326, 158] width 217 height 9
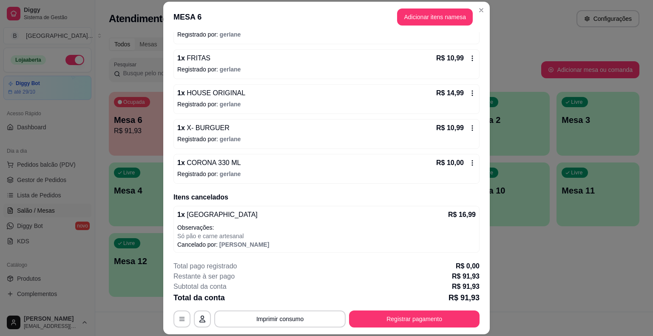
scroll to position [26, 0]
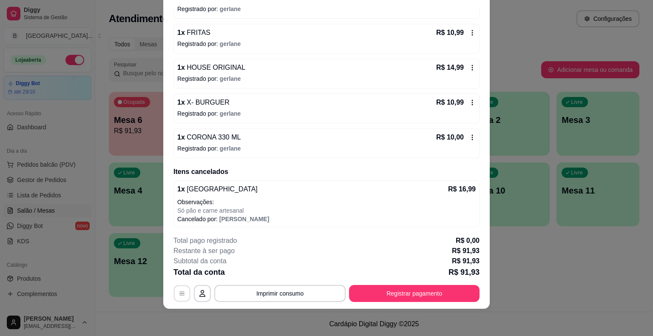
click at [174, 288] on button "button" at bounding box center [182, 293] width 17 height 17
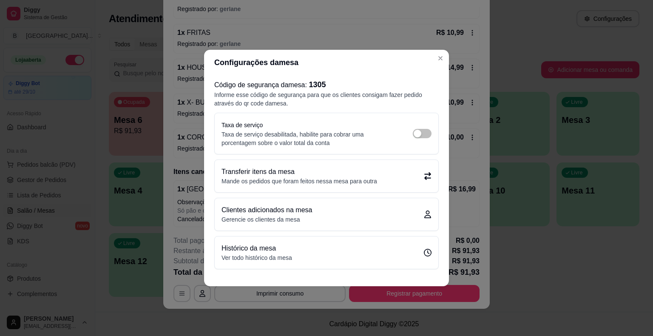
click at [382, 166] on div "Transferir itens da mesa Mande os pedidos que foram feitos nessa mesa para outra" at bounding box center [327, 176] width 224 height 32
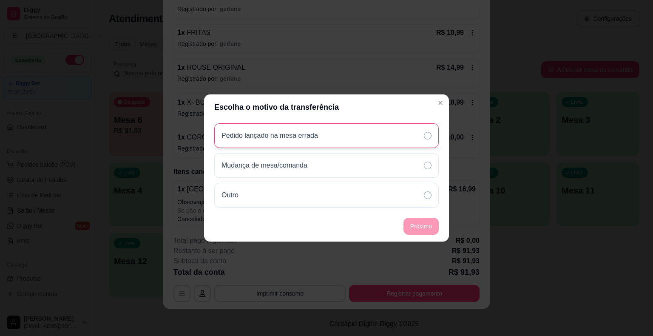
click at [383, 137] on div "Pedido lançado na mesa errada" at bounding box center [326, 135] width 225 height 25
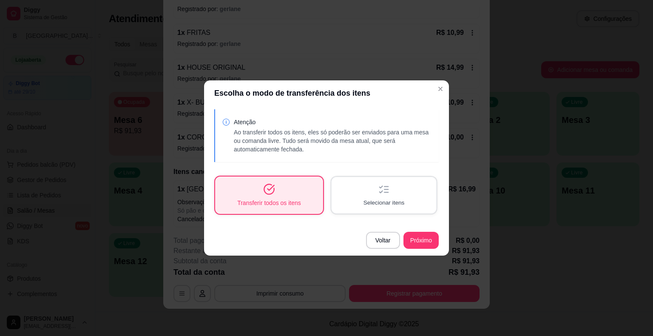
click at [402, 193] on div "Selecionar itens" at bounding box center [384, 195] width 105 height 36
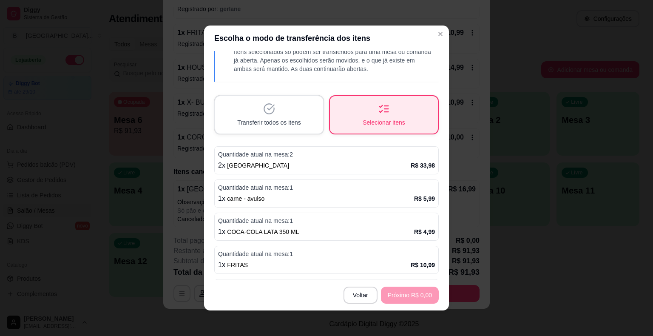
scroll to position [121, 0]
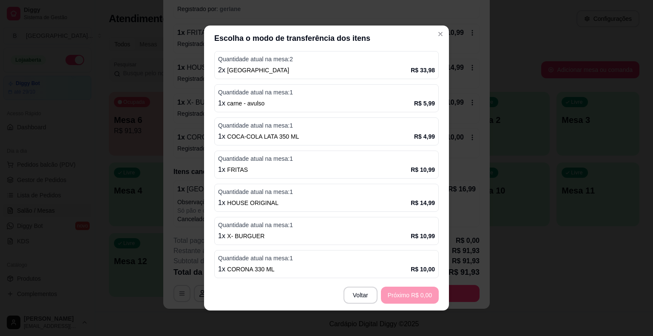
click at [325, 262] on div "Quantidade atual na mesa: 1 1 x CORONA 330 ML R$ 10,00" at bounding box center [326, 264] width 225 height 28
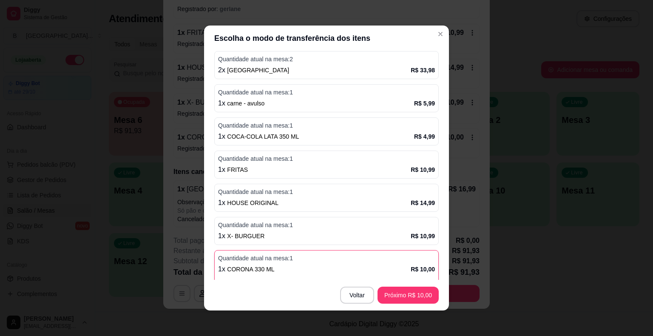
click at [323, 223] on p "Quantidade atual na mesa: 1" at bounding box center [326, 225] width 217 height 9
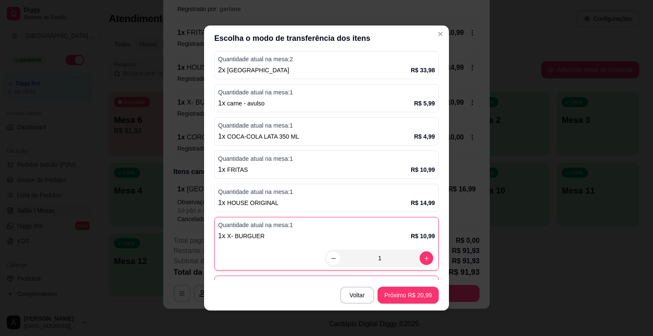
click at [333, 202] on div "1 x HOUSE ORIGINAL R$ 14,99" at bounding box center [326, 203] width 217 height 10
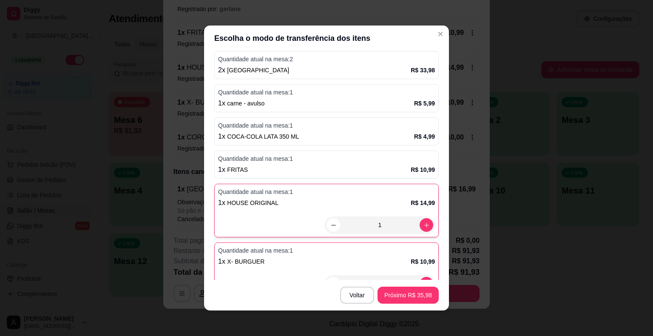
click at [336, 170] on div "1 x FRITAS R$ 10,99" at bounding box center [326, 170] width 217 height 10
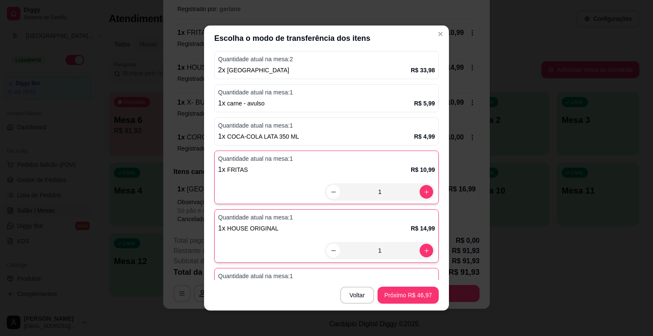
click at [337, 129] on div "Quantidade atual na mesa: 1 1 x COCA-COLA LATA 350 ML R$ 4,99" at bounding box center [326, 131] width 225 height 28
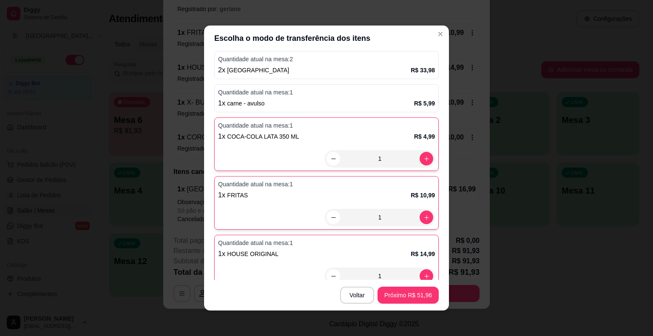
scroll to position [0, 0]
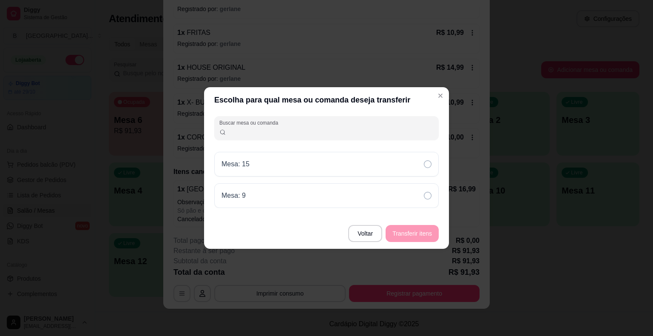
click at [342, 131] on input "Buscar mesa ou comanda" at bounding box center [330, 131] width 208 height 9
type input "7"
click at [359, 198] on div "Mesa: 9" at bounding box center [326, 195] width 225 height 25
click at [428, 236] on button "Transferir itens" at bounding box center [412, 233] width 53 height 17
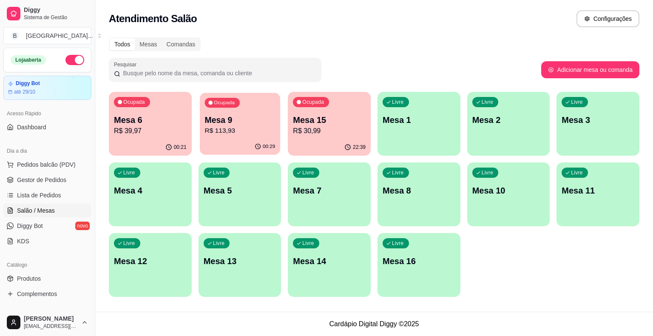
click at [270, 130] on p "R$ 113,93" at bounding box center [240, 131] width 71 height 10
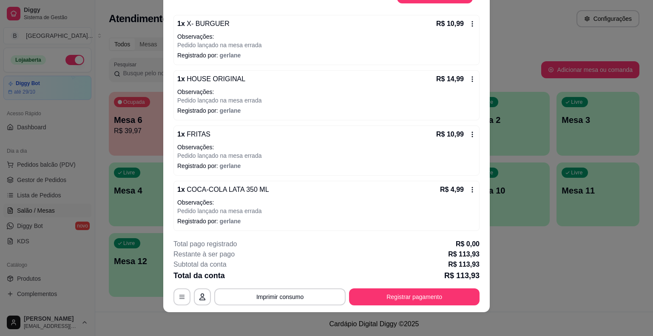
scroll to position [26, 0]
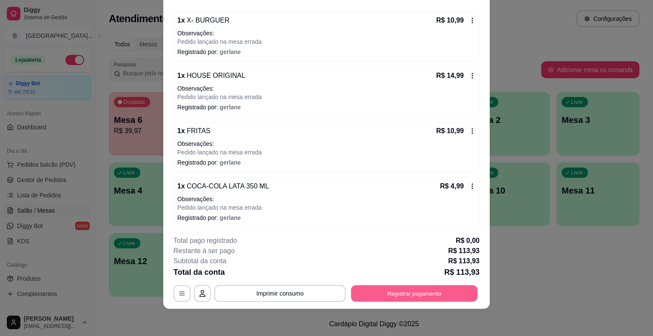
click at [426, 299] on button "Registrar pagamento" at bounding box center [414, 293] width 127 height 17
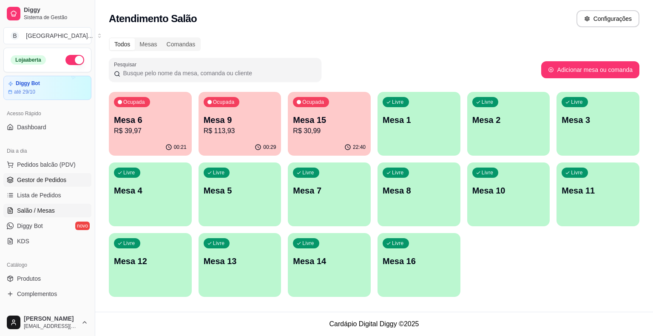
click at [52, 183] on span "Gestor de Pedidos" at bounding box center [41, 180] width 49 height 9
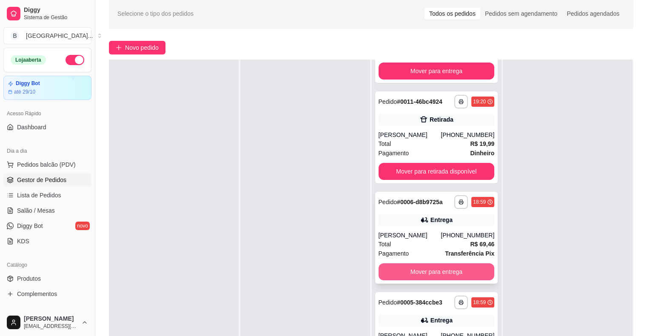
scroll to position [129, 0]
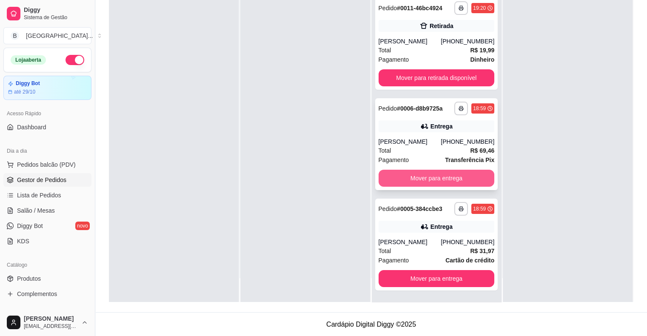
click at [421, 184] on button "Mover para entrega" at bounding box center [437, 178] width 116 height 17
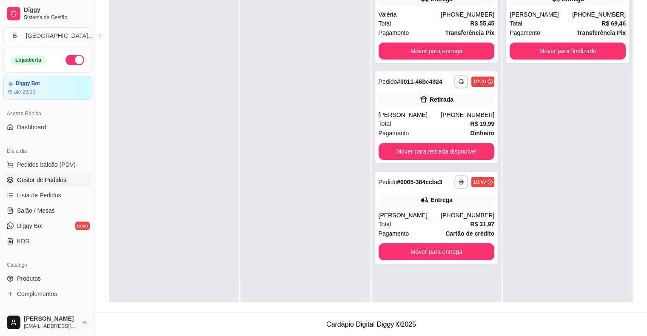
scroll to position [0, 0]
click at [466, 251] on button "Mover para entrega" at bounding box center [437, 251] width 116 height 17
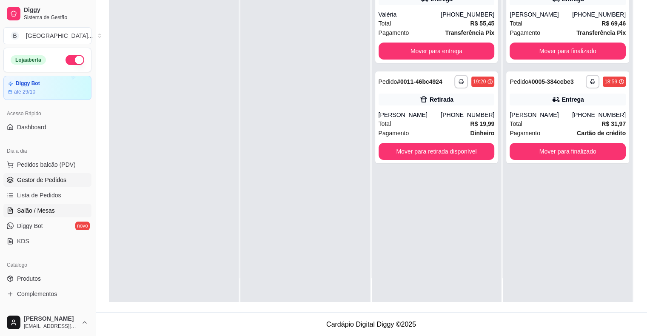
click at [37, 207] on span "Salão / Mesas" at bounding box center [36, 210] width 38 height 9
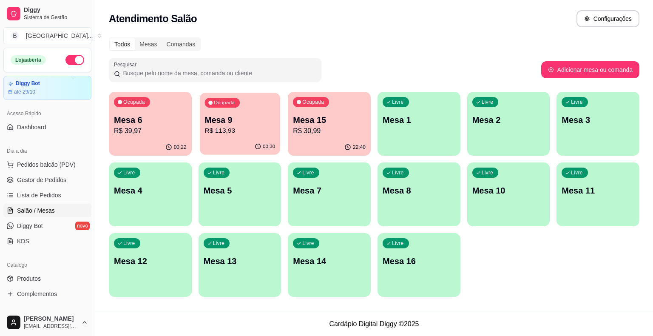
click at [223, 128] on p "R$ 113,93" at bounding box center [240, 131] width 71 height 10
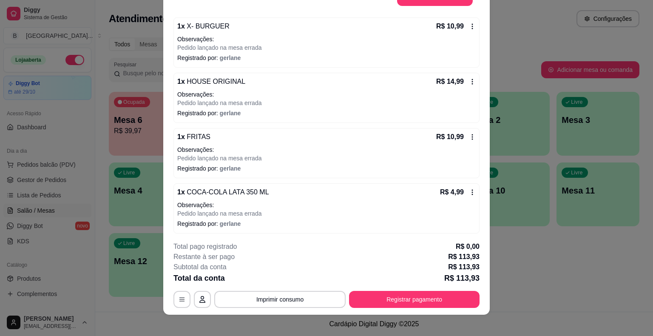
scroll to position [26, 0]
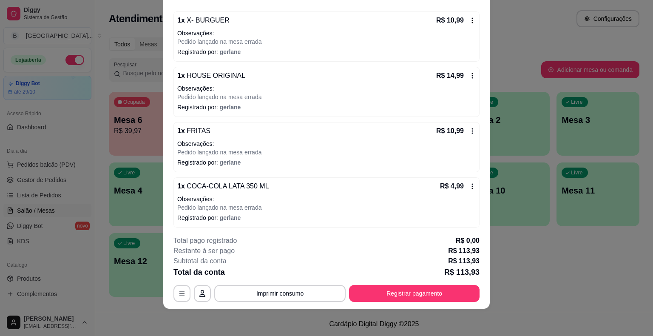
click at [472, 185] on icon at bounding box center [472, 187] width 1 height 6
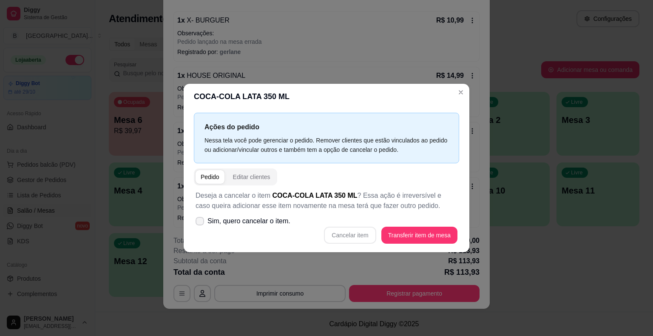
click at [246, 222] on span "Sim, quero cancelar o item." at bounding box center [249, 221] width 83 height 10
click at [201, 223] on input "Sim, quero cancelar o item." at bounding box center [198, 226] width 6 height 6
checkbox input "true"
click at [355, 234] on button "Cancelar item" at bounding box center [350, 235] width 52 height 17
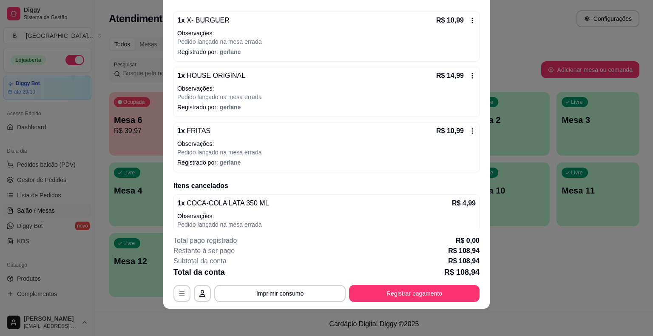
click at [469, 131] on icon at bounding box center [472, 131] width 7 height 7
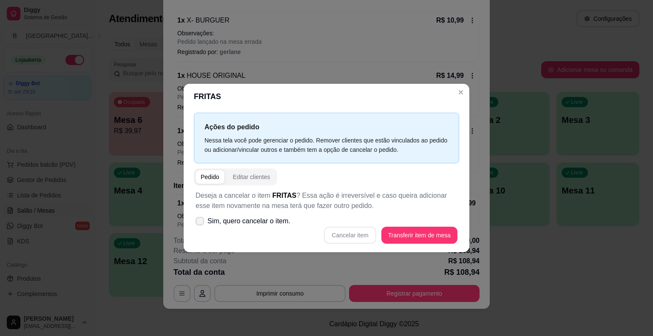
click at [276, 226] on span "Sim, quero cancelar o item." at bounding box center [249, 221] width 83 height 10
click at [201, 226] on input "Sim, quero cancelar o item." at bounding box center [198, 226] width 6 height 6
checkbox input "true"
click at [359, 239] on button "Cancelar item" at bounding box center [350, 235] width 52 height 17
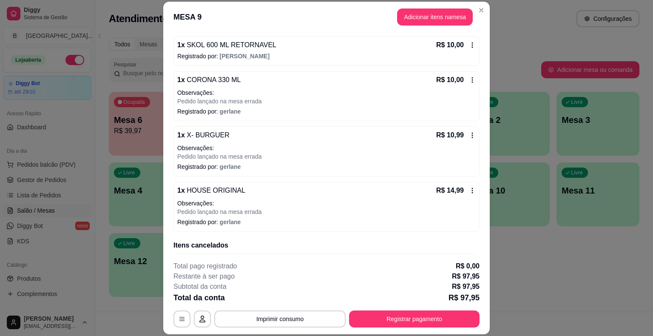
scroll to position [188, 0]
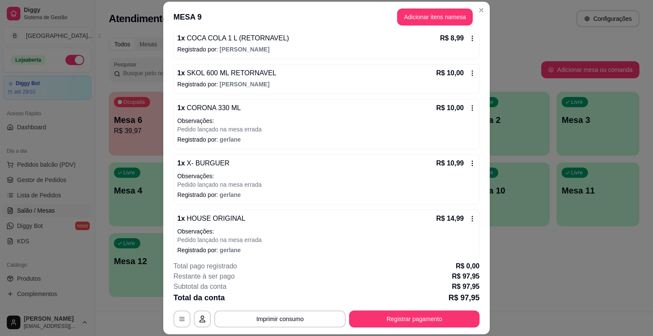
click at [472, 105] on icon at bounding box center [472, 108] width 1 height 6
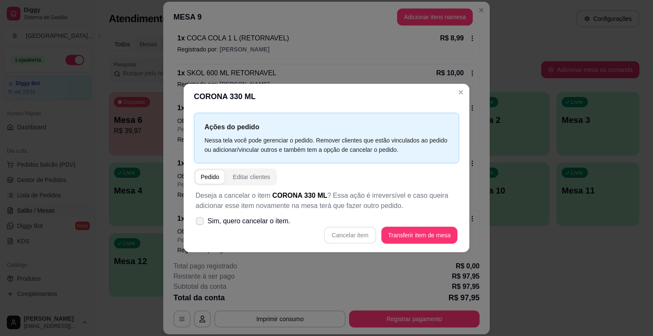
click at [274, 219] on span "Sim, quero cancelar o item." at bounding box center [249, 221] width 83 height 10
click at [201, 223] on input "Sim, quero cancelar o item." at bounding box center [198, 226] width 6 height 6
checkbox input "true"
click at [365, 236] on button "Cancelar item" at bounding box center [350, 235] width 52 height 17
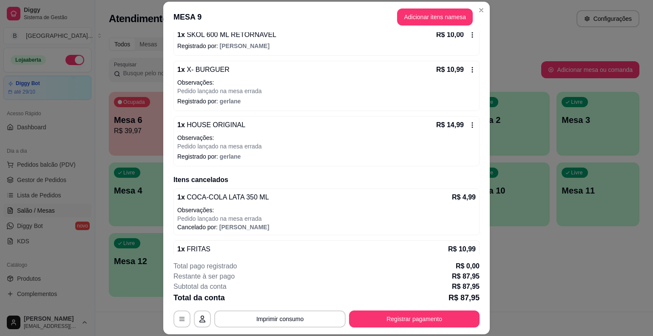
scroll to position [185, 0]
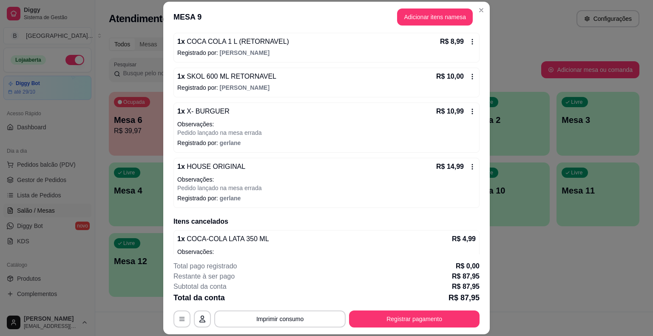
click at [469, 110] on icon at bounding box center [472, 111] width 7 height 7
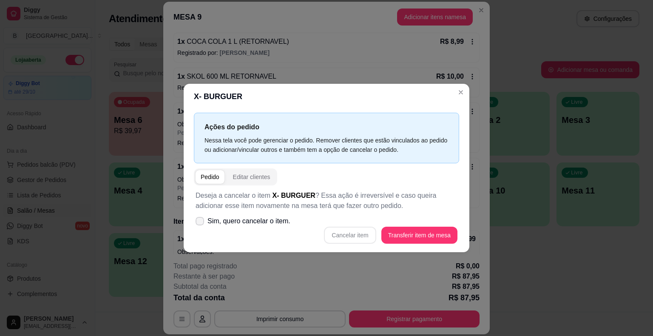
click at [252, 220] on span "Sim, quero cancelar o item." at bounding box center [249, 221] width 83 height 10
click at [201, 223] on input "Sim, quero cancelar o item." at bounding box center [198, 226] width 6 height 6
checkbox input "true"
click at [337, 231] on button "Cancelar item" at bounding box center [350, 235] width 52 height 17
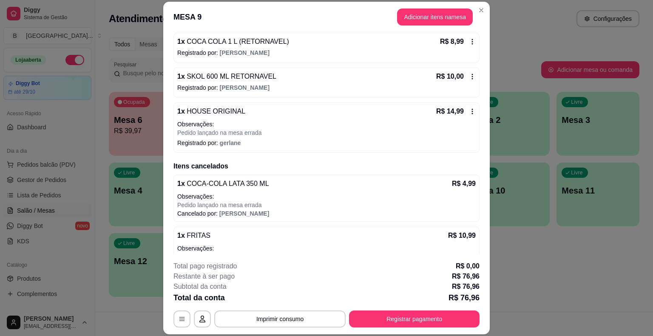
scroll to position [100, 0]
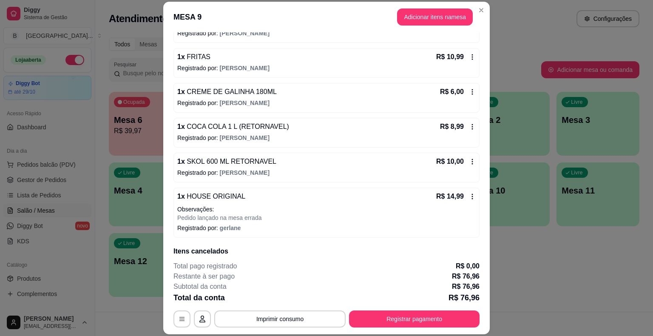
click at [460, 188] on div "1 x HOUSE ORIGINAL R$ 14,99 Observações: Pedido lançado na mesa errada Registra…" at bounding box center [327, 213] width 306 height 50
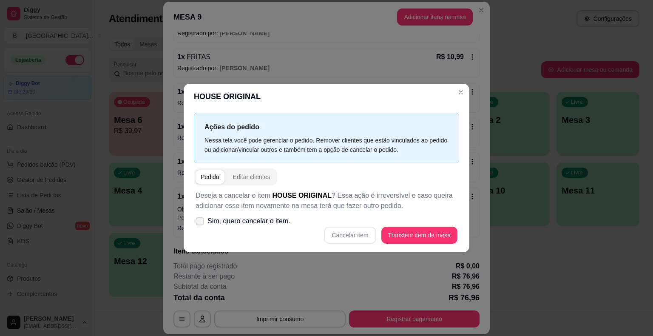
click at [211, 221] on span "Sim, quero cancelar o item." at bounding box center [249, 221] width 83 height 10
click at [201, 223] on input "Sim, quero cancelar o item." at bounding box center [198, 226] width 6 height 6
checkbox input "true"
click at [354, 241] on button "Cancelar item" at bounding box center [350, 235] width 51 height 17
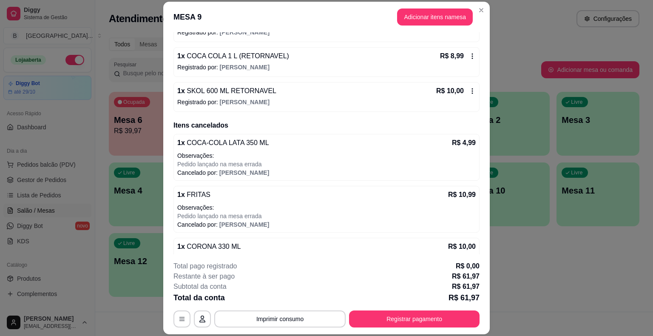
scroll to position [305, 0]
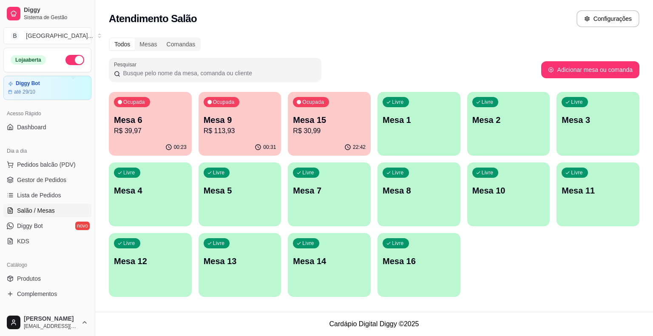
click at [332, 214] on div "Livre Mesa 7" at bounding box center [329, 189] width 83 height 54
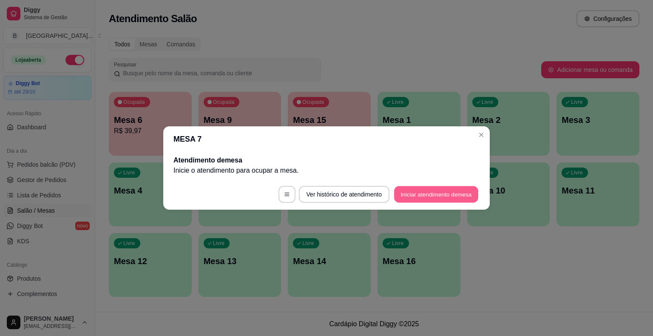
click at [420, 194] on button "Iniciar atendimento de mesa" at bounding box center [436, 194] width 84 height 17
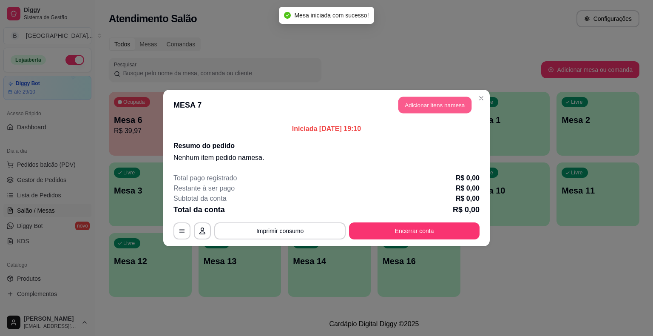
click at [431, 102] on button "Adicionar itens na mesa" at bounding box center [435, 105] width 73 height 17
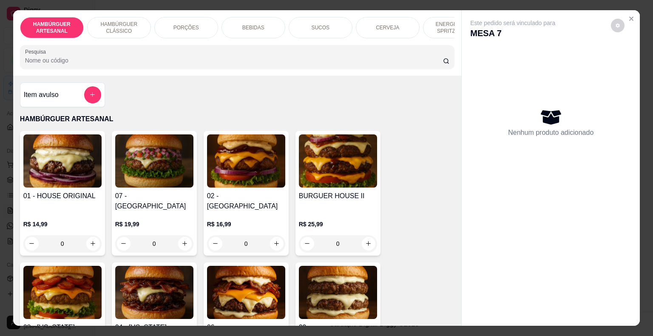
click at [242, 27] on p "BEBIDAS" at bounding box center [253, 27] width 22 height 7
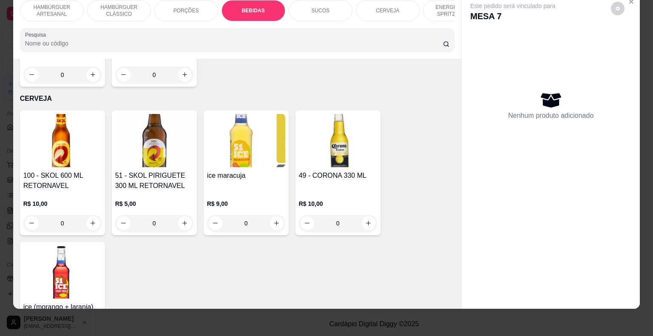
scroll to position [1638, 0]
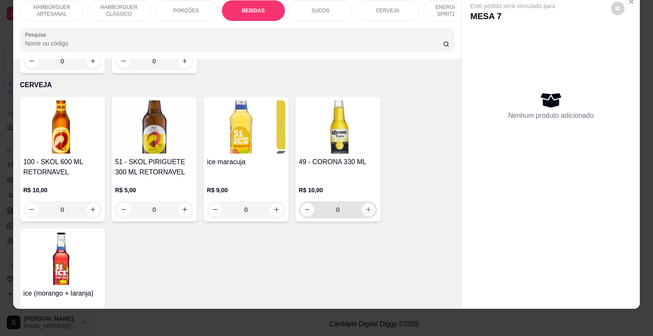
click at [362, 203] on button "increase-product-quantity" at bounding box center [369, 210] width 14 height 14
type input "1"
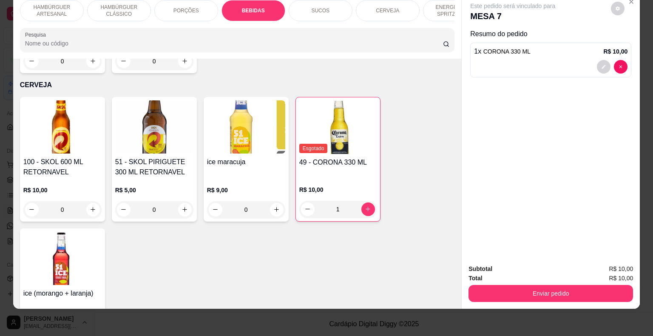
scroll to position [0, 0]
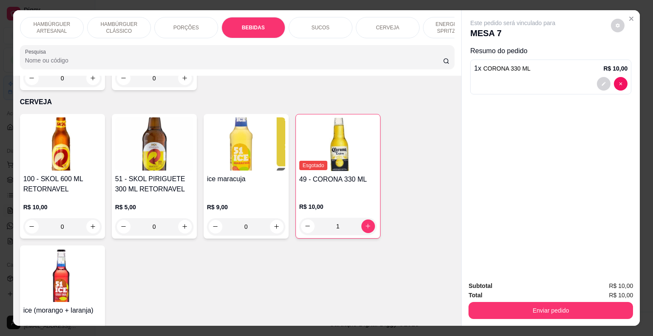
click at [66, 29] on p "HAMBÚRGUER ARTESANAL" at bounding box center [51, 28] width 49 height 14
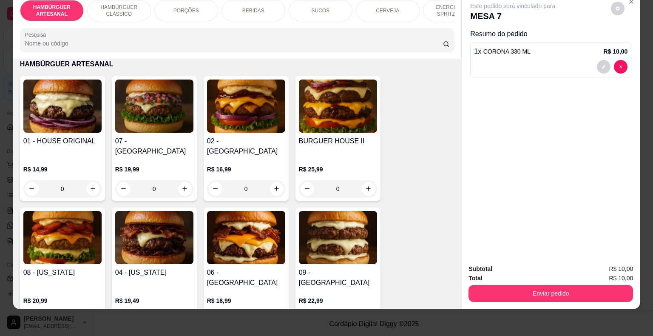
scroll to position [80, 0]
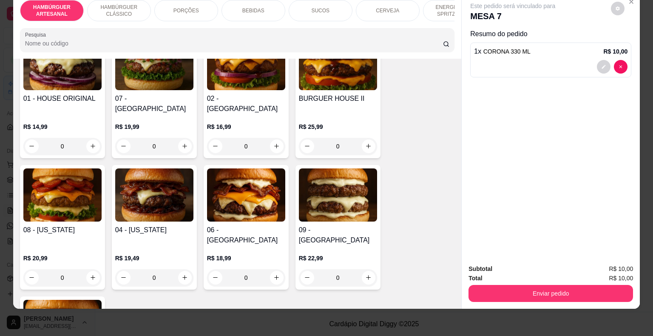
click at [87, 138] on div "0" at bounding box center [62, 146] width 78 height 17
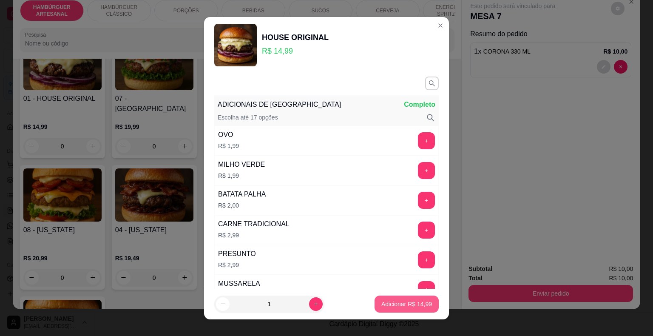
click at [382, 305] on p "Adicionar R$ 14,99" at bounding box center [407, 304] width 51 height 9
type input "1"
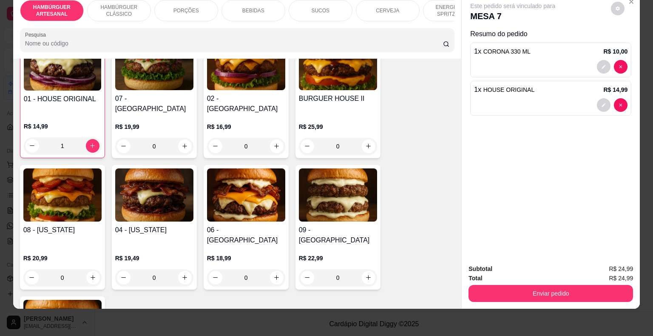
scroll to position [81, 0]
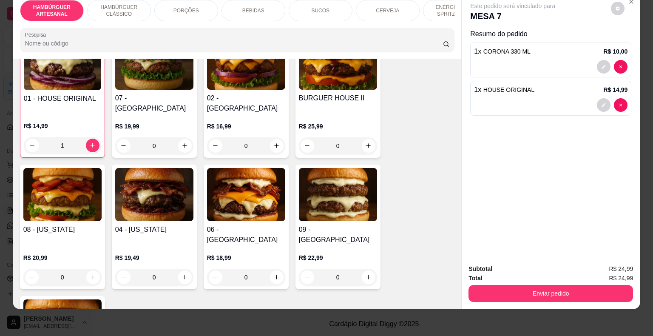
click at [248, 10] on div "BEBIDAS" at bounding box center [254, 10] width 64 height 21
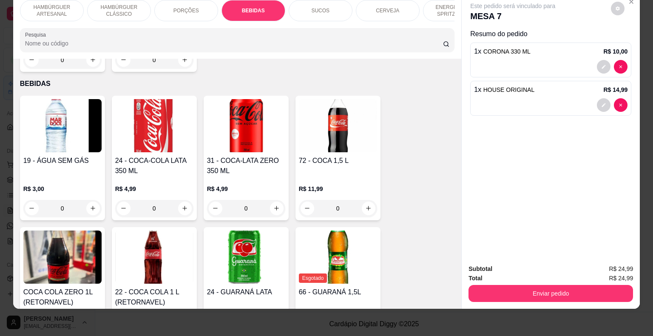
scroll to position [1001, 0]
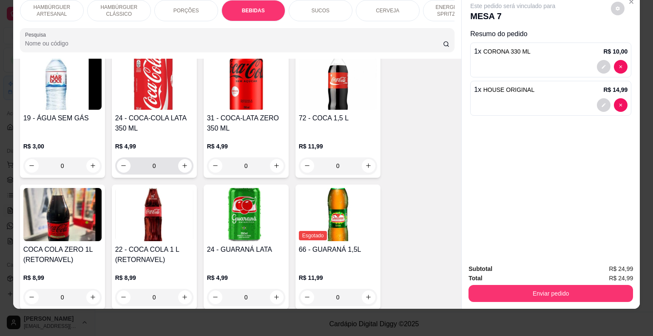
click at [177, 157] on div "0" at bounding box center [154, 165] width 75 height 17
click at [182, 162] on icon "increase-product-quantity" at bounding box center [185, 165] width 6 height 6
type input "1"
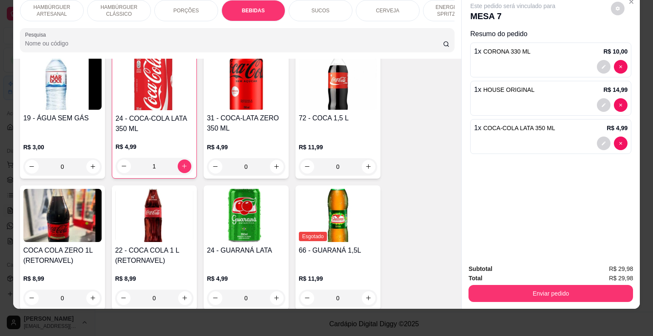
click at [60, 4] on p "HAMBÚRGUER ARTESANAL" at bounding box center [51, 11] width 49 height 14
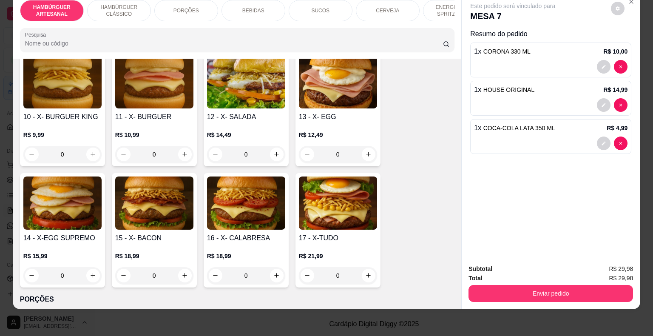
scroll to position [421, 0]
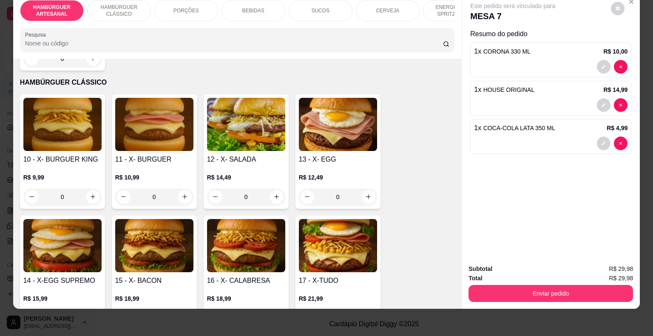
click at [184, 188] on div "0" at bounding box center [154, 196] width 78 height 17
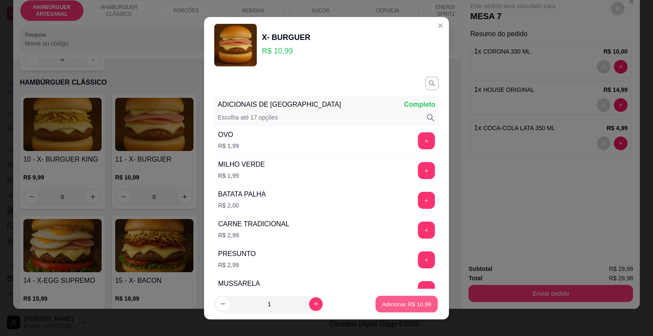
click at [395, 305] on p "Adicionar R$ 10,99" at bounding box center [406, 304] width 49 height 8
type input "1"
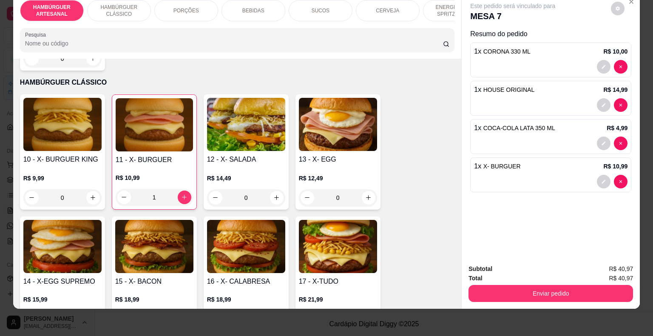
click at [191, 14] on div "PORÇÕES" at bounding box center [186, 10] width 64 height 21
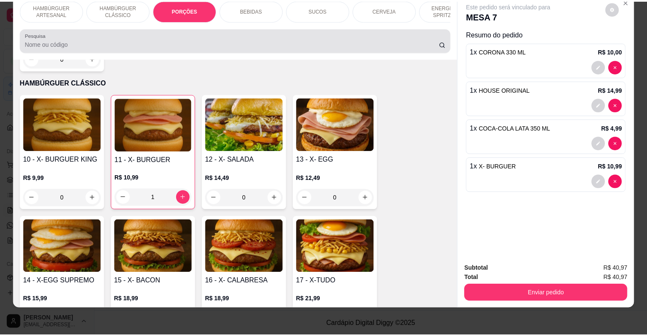
scroll to position [679, 0]
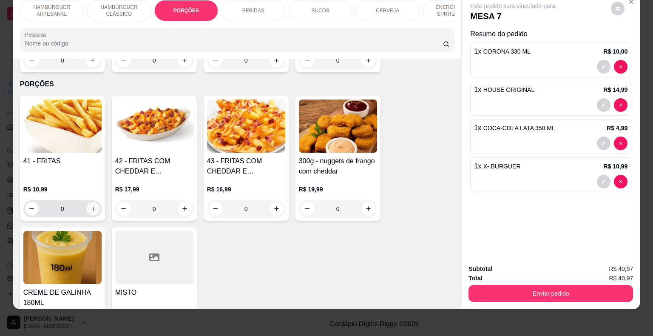
click at [90, 205] on icon "increase-product-quantity" at bounding box center [93, 208] width 6 height 6
type input "1"
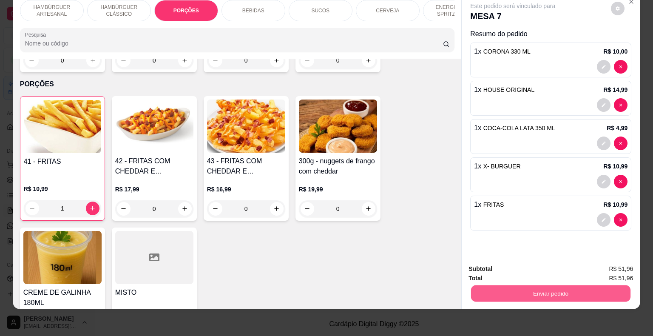
click at [521, 288] on button "Enviar pedido" at bounding box center [551, 293] width 160 height 17
click at [608, 262] on button "Enviar pedido" at bounding box center [611, 266] width 47 height 16
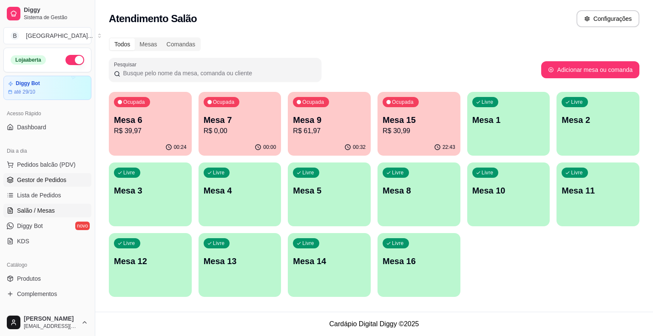
click at [48, 183] on span "Gestor de Pedidos" at bounding box center [41, 180] width 49 height 9
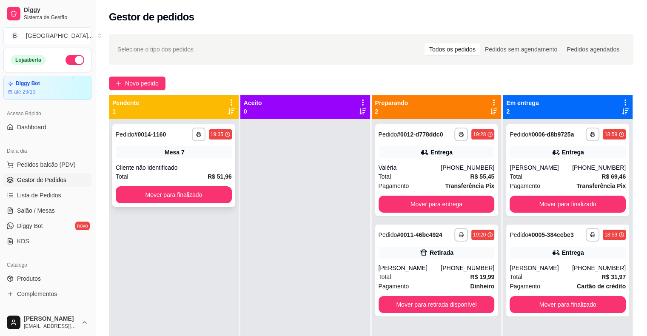
click at [203, 166] on div "Cliente não identificado" at bounding box center [174, 167] width 116 height 9
click at [164, 197] on button "Mover para finalizado" at bounding box center [174, 194] width 116 height 17
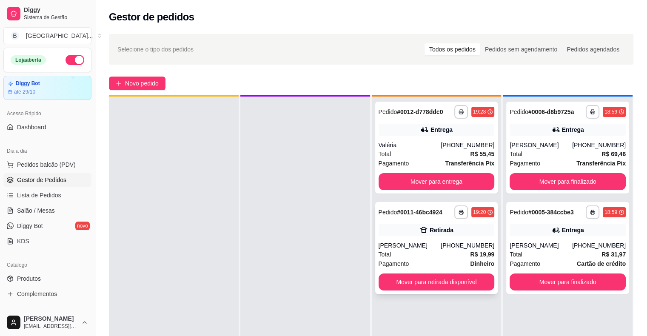
scroll to position [24, 0]
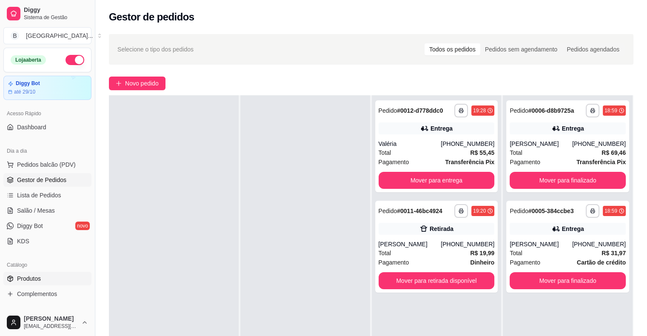
click at [30, 273] on link "Produtos" at bounding box center [47, 279] width 88 height 14
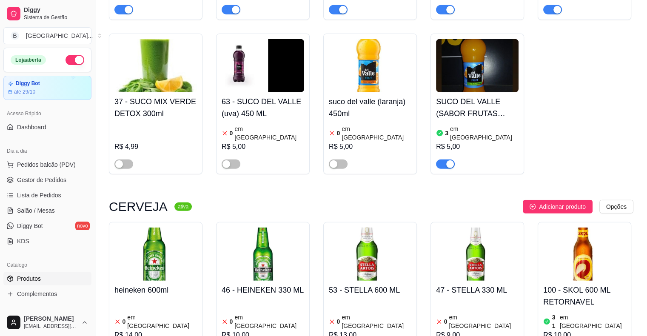
scroll to position [2467, 0]
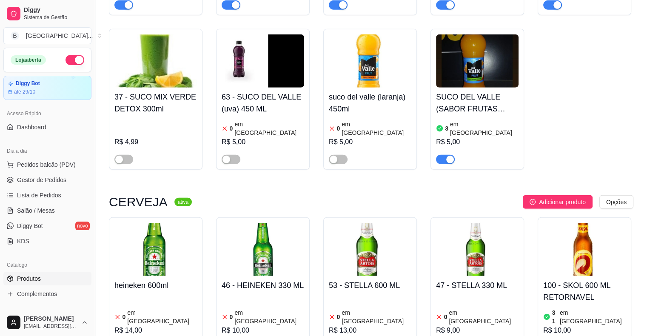
click at [276, 308] on div "0 em [GEOGRAPHIC_DATA]" at bounding box center [263, 316] width 83 height 17
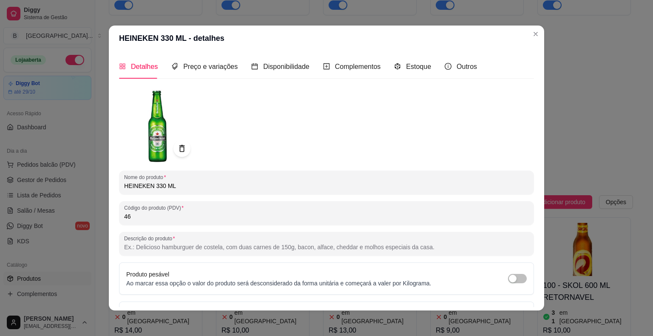
click at [433, 70] on div "Detalhes Preço e variações Disponibilidade Complementos Estoque Outros" at bounding box center [298, 66] width 358 height 24
click at [420, 67] on span "Estoque" at bounding box center [418, 66] width 25 height 7
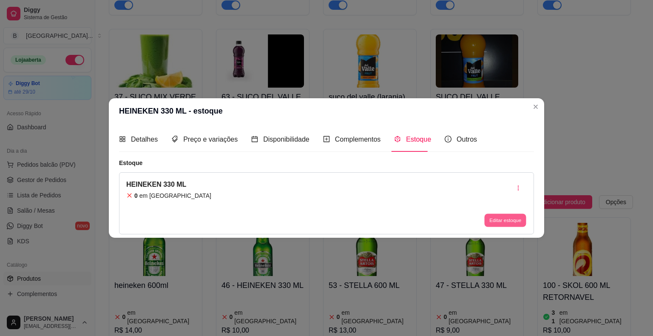
click at [486, 221] on button "Editar estoque" at bounding box center [505, 220] width 42 height 13
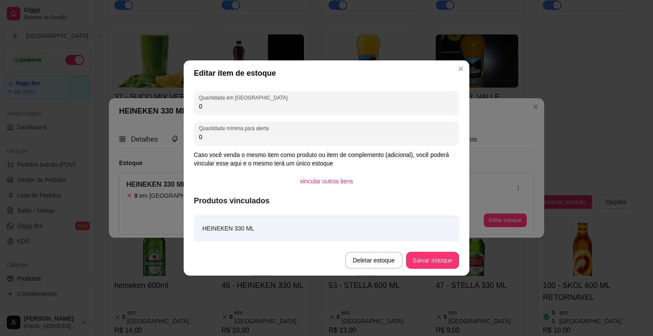
click at [296, 108] on input "0" at bounding box center [326, 106] width 255 height 9
type input "6"
click at [417, 255] on button "Salvar estoque" at bounding box center [432, 260] width 53 height 17
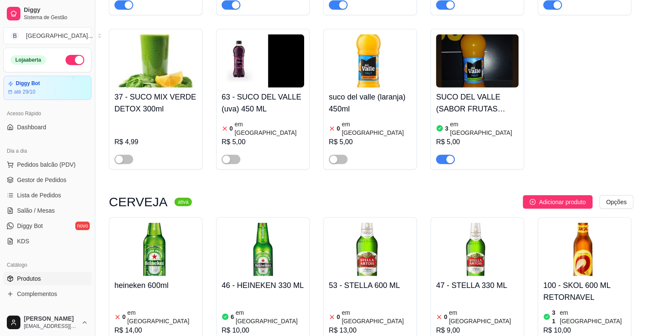
click at [43, 177] on span "Gestor de Pedidos" at bounding box center [41, 180] width 49 height 9
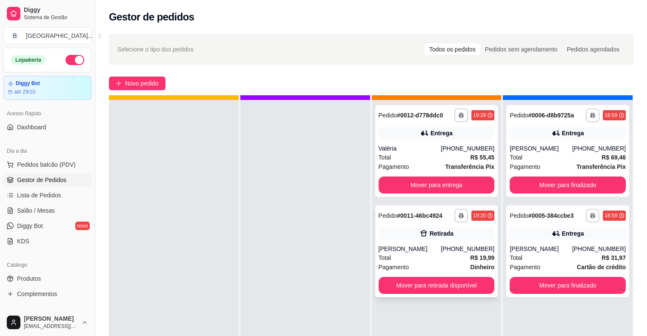
scroll to position [24, 0]
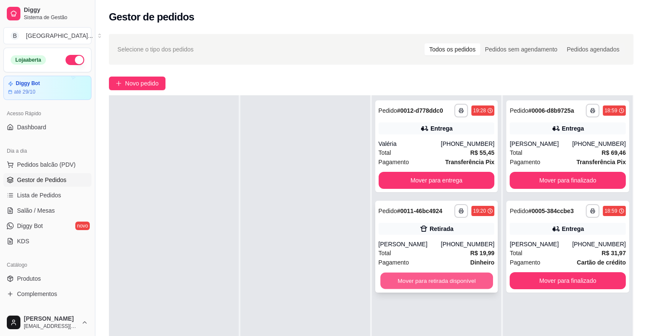
click at [451, 274] on button "Mover para retirada disponível" at bounding box center [436, 281] width 113 height 17
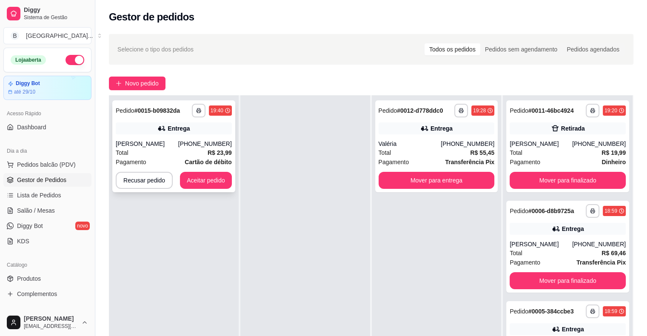
click at [173, 140] on div "[PERSON_NAME]" at bounding box center [147, 144] width 63 height 9
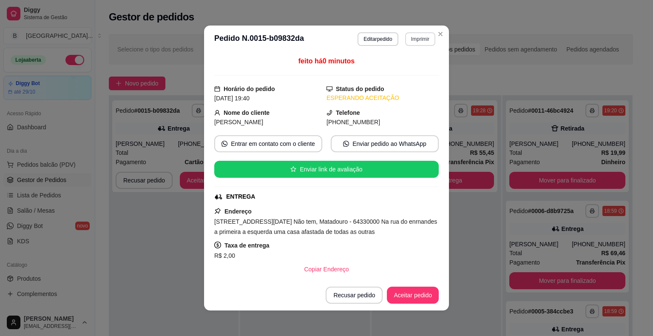
click at [422, 40] on button "Imprimir" at bounding box center [420, 39] width 30 height 14
click at [420, 68] on button "IMPRESSORA" at bounding box center [402, 68] width 60 height 13
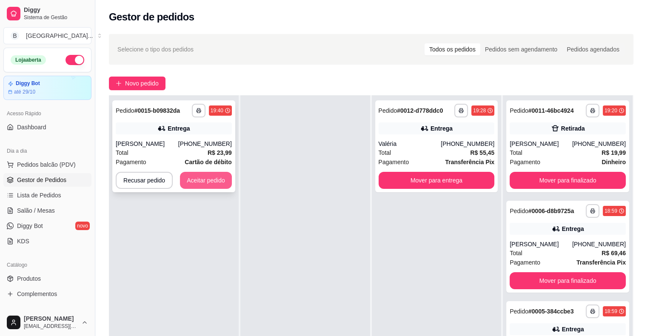
click at [205, 180] on button "Aceitar pedido" at bounding box center [206, 180] width 52 height 17
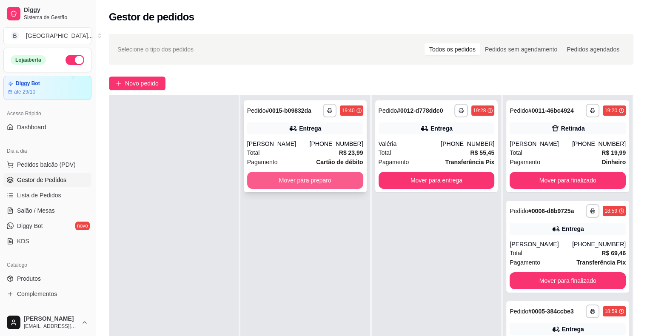
click at [274, 182] on button "Mover para preparo" at bounding box center [305, 180] width 116 height 17
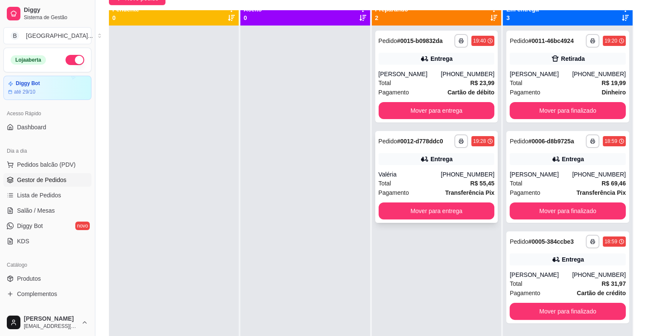
scroll to position [0, 0]
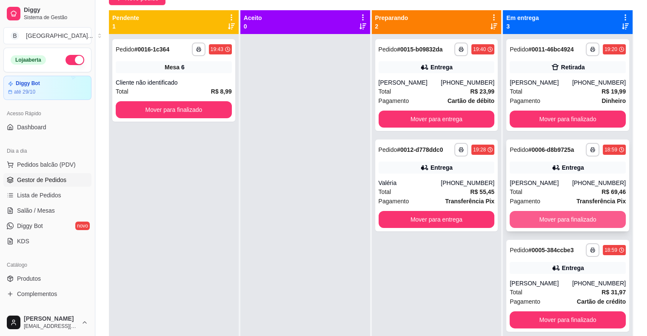
click at [521, 215] on button "Mover para finalizado" at bounding box center [568, 219] width 116 height 17
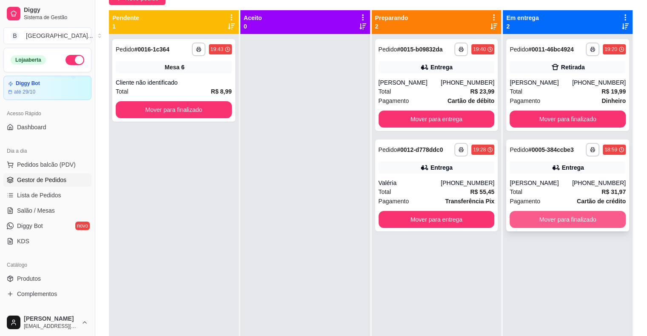
click at [544, 219] on button "Mover para finalizado" at bounding box center [568, 219] width 116 height 17
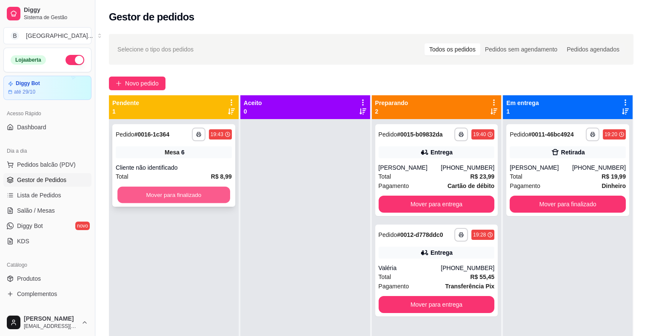
click at [196, 199] on button "Mover para finalizado" at bounding box center [173, 195] width 113 height 17
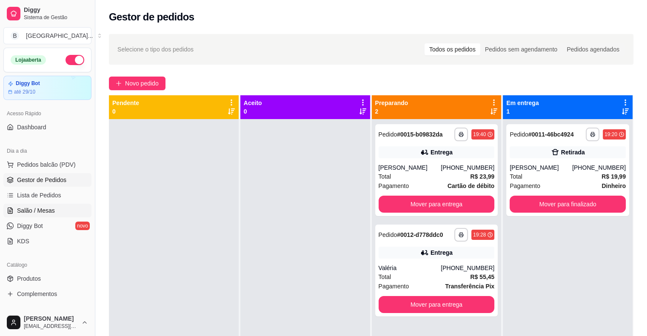
drag, startPoint x: 42, startPoint y: 205, endPoint x: 17, endPoint y: 209, distance: 25.4
click at [42, 205] on link "Salão / Mesas" at bounding box center [47, 211] width 88 height 14
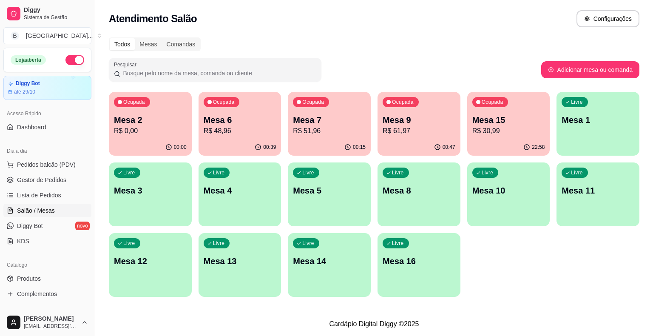
click at [398, 127] on p "R$ 61,97" at bounding box center [419, 131] width 73 height 10
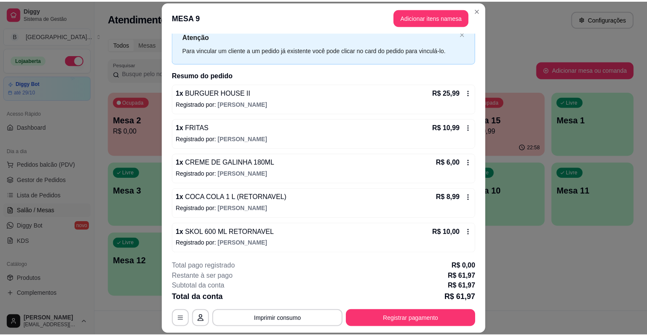
scroll to position [43, 0]
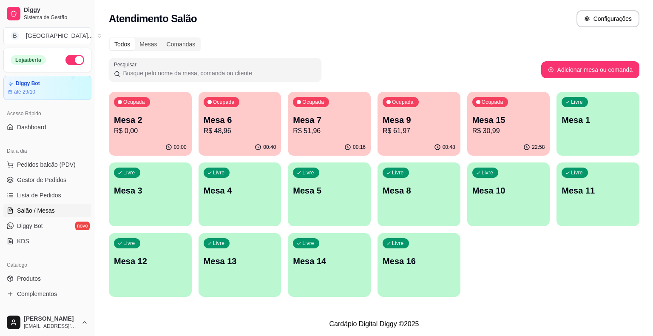
click at [410, 138] on div "Ocupada Mesa 9 R$ 61,97" at bounding box center [419, 115] width 83 height 47
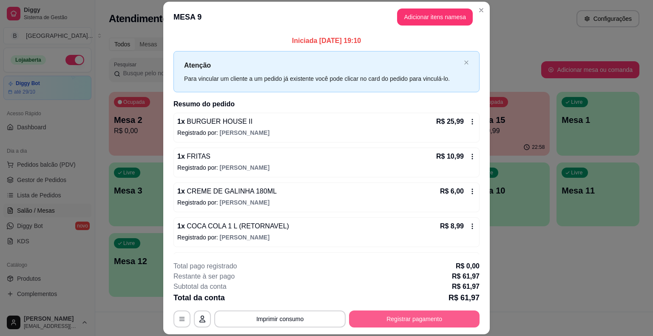
click at [411, 321] on button "Registrar pagamento" at bounding box center [414, 319] width 131 height 17
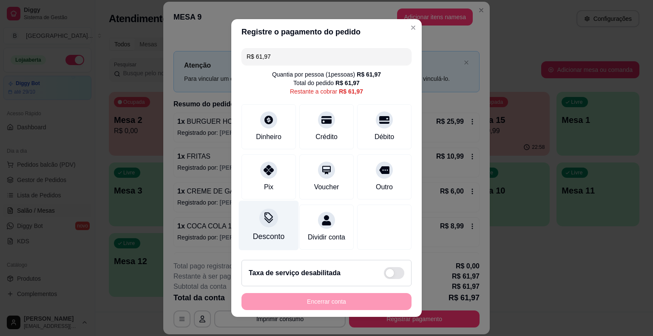
drag, startPoint x: 259, startPoint y: 169, endPoint x: 284, endPoint y: 245, distance: 79.6
click at [264, 168] on icon at bounding box center [269, 170] width 10 height 10
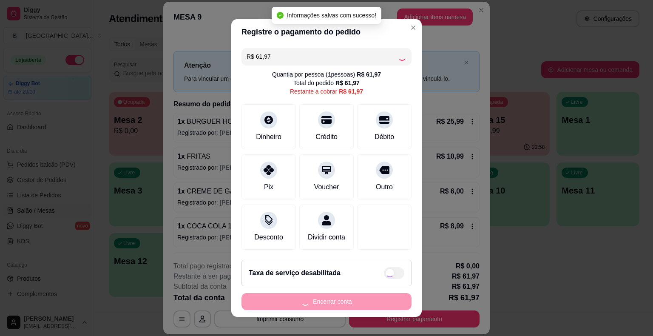
type input "R$ 0,00"
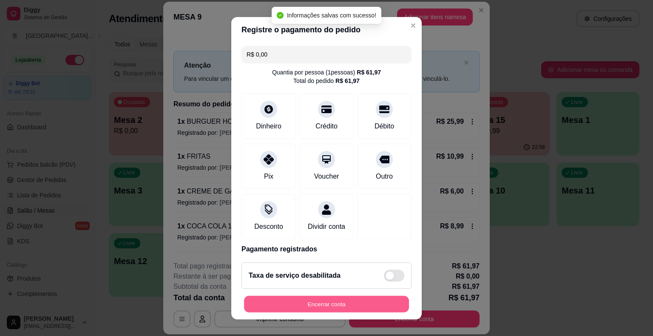
click at [293, 299] on button "Encerrar conta" at bounding box center [326, 304] width 165 height 17
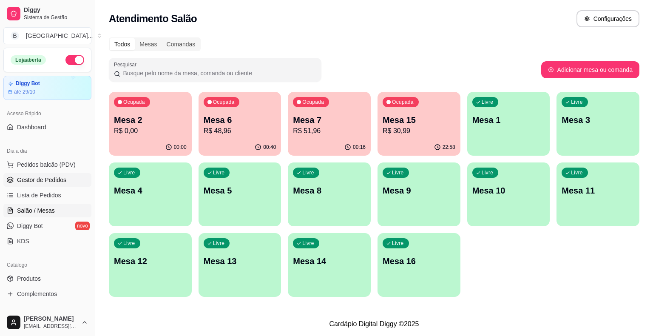
click at [48, 176] on span "Gestor de Pedidos" at bounding box center [41, 180] width 49 height 9
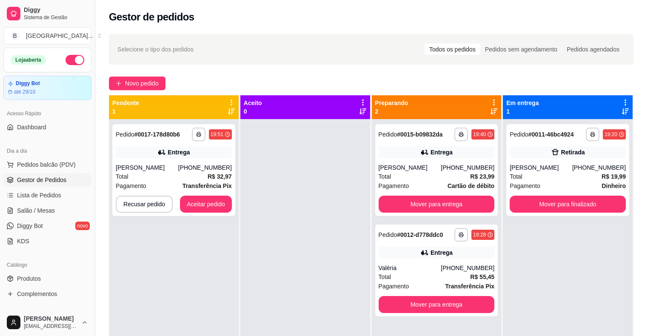
click at [198, 161] on div "**********" at bounding box center [173, 170] width 123 height 92
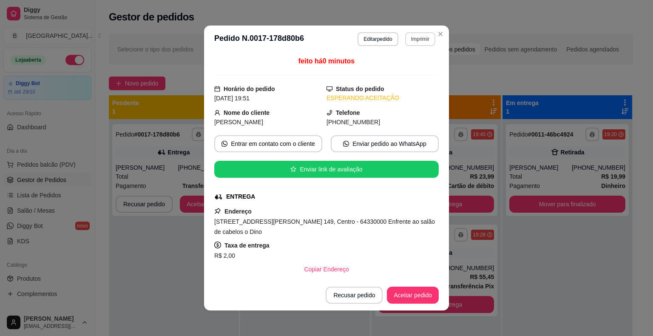
click at [420, 42] on button "Imprimir" at bounding box center [420, 39] width 30 height 14
click at [416, 65] on button "IMPRESSORA" at bounding box center [409, 65] width 49 height 11
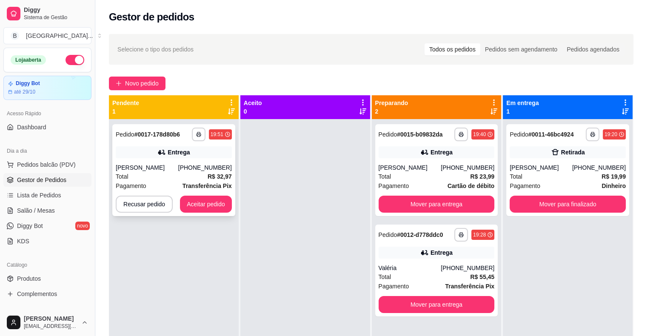
click at [205, 193] on div "**********" at bounding box center [173, 170] width 123 height 92
click at [192, 200] on button "Aceitar pedido" at bounding box center [206, 204] width 52 height 17
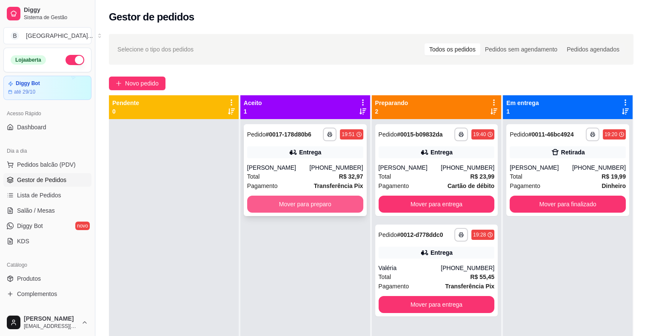
click at [272, 213] on div "**********" at bounding box center [305, 170] width 123 height 92
click at [284, 205] on button "Mover para preparo" at bounding box center [305, 204] width 113 height 17
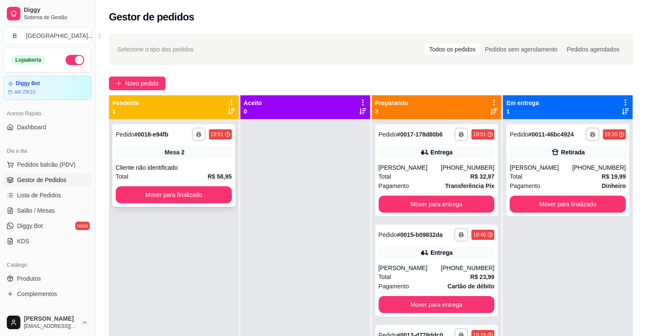
click at [212, 170] on div "Cliente não identificado" at bounding box center [174, 167] width 116 height 9
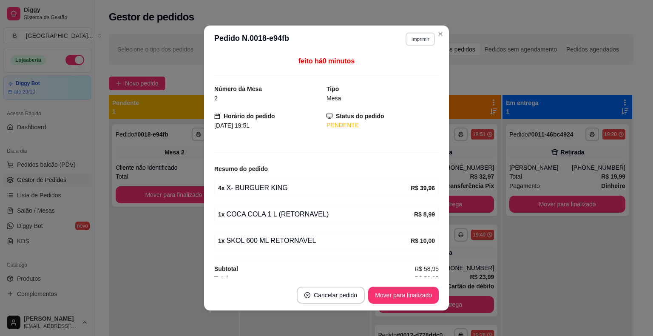
click at [410, 36] on button "Imprimir" at bounding box center [420, 38] width 29 height 13
click at [405, 72] on button "IMPRESSORA" at bounding box center [403, 68] width 60 height 13
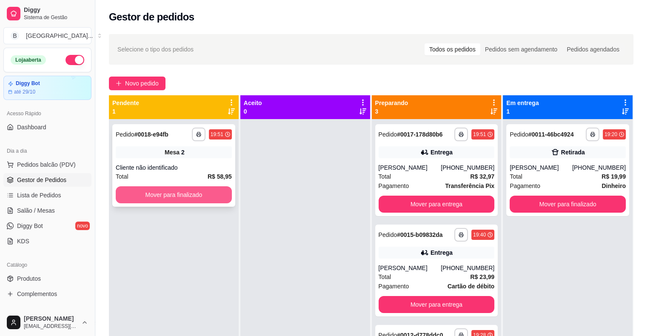
click at [195, 190] on button "Mover para finalizado" at bounding box center [174, 194] width 116 height 17
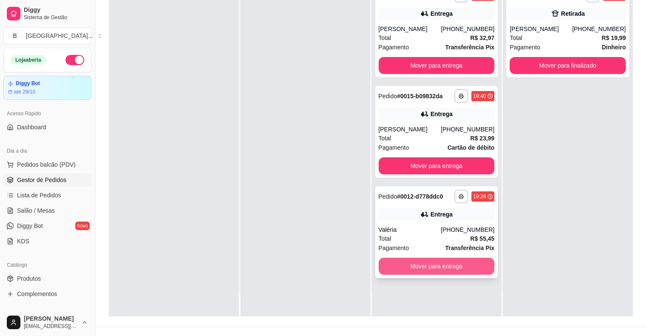
scroll to position [129, 0]
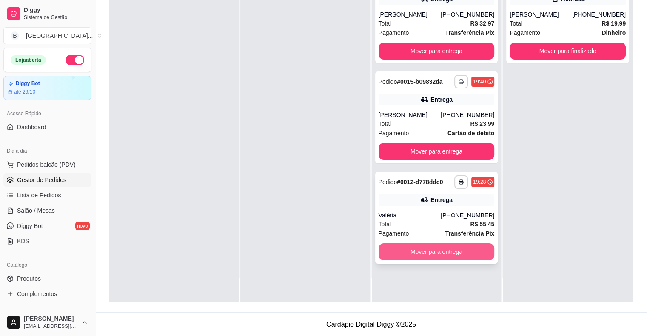
click at [418, 253] on button "Mover para entrega" at bounding box center [437, 251] width 116 height 17
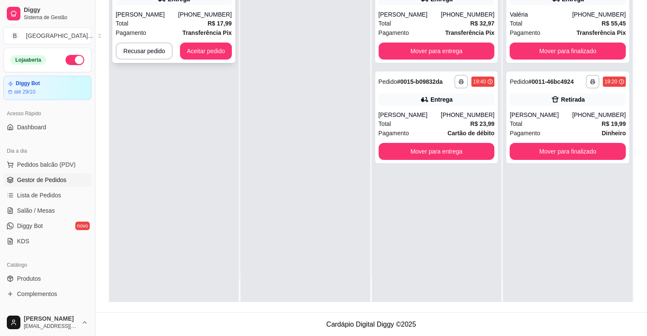
click at [211, 25] on strong "R$ 17,99" at bounding box center [220, 23] width 24 height 7
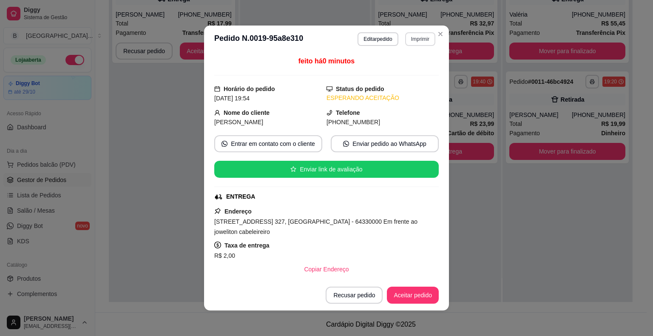
click at [423, 37] on button "Imprimir" at bounding box center [420, 39] width 30 height 14
click at [410, 63] on button "IMPRESSORA" at bounding box center [403, 70] width 62 height 14
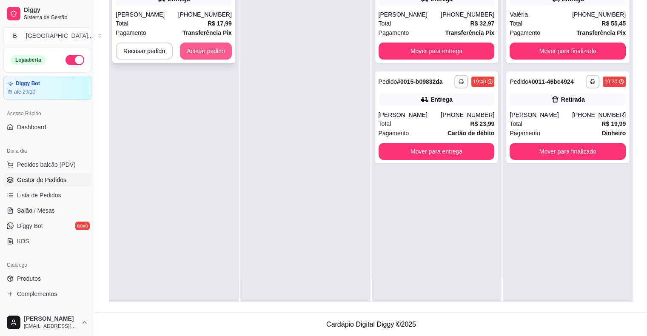
click at [196, 57] on button "Aceitar pedido" at bounding box center [206, 51] width 52 height 17
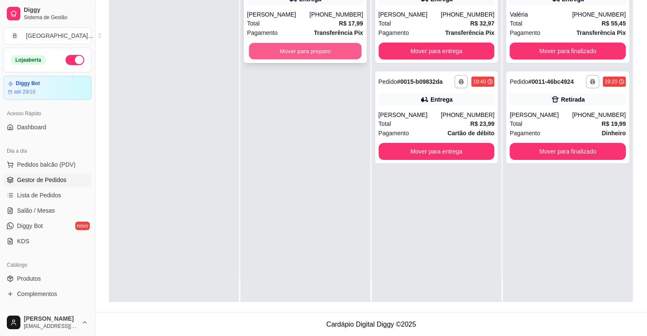
click at [249, 48] on button "Mover para preparo" at bounding box center [305, 51] width 113 height 17
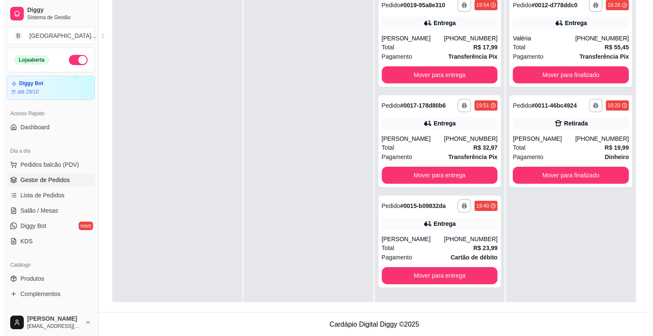
scroll to position [0, 0]
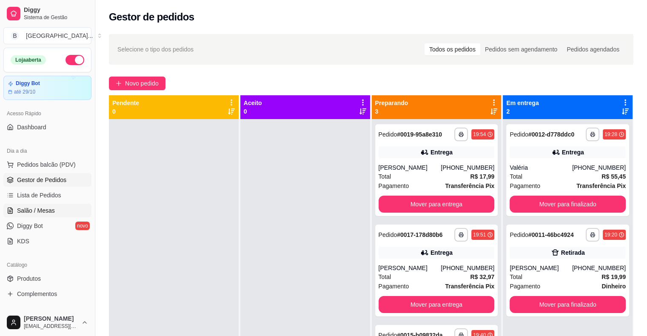
click at [32, 211] on span "Salão / Mesas" at bounding box center [36, 210] width 38 height 9
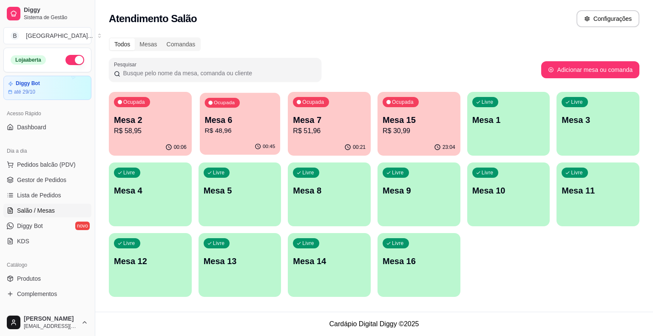
click at [235, 126] on p "R$ 48,96" at bounding box center [240, 131] width 71 height 10
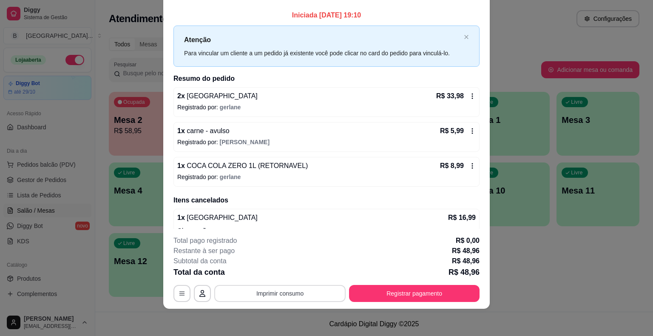
click at [277, 289] on button "Imprimir consumo" at bounding box center [279, 293] width 131 height 17
click at [290, 256] on button "IMPRESSORA" at bounding box center [280, 257] width 62 height 14
click at [389, 285] on div "**********" at bounding box center [327, 293] width 306 height 17
click at [394, 293] on button "Registrar pagamento" at bounding box center [414, 293] width 131 height 17
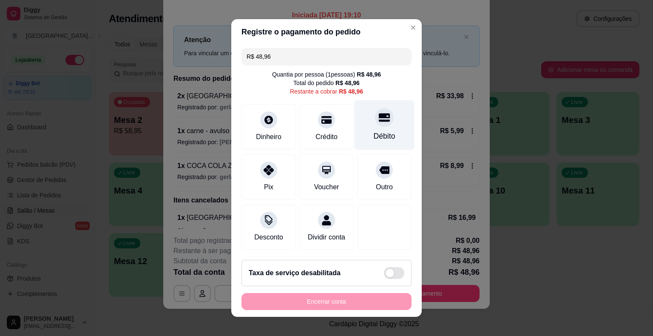
click at [379, 123] on icon at bounding box center [384, 117] width 11 height 11
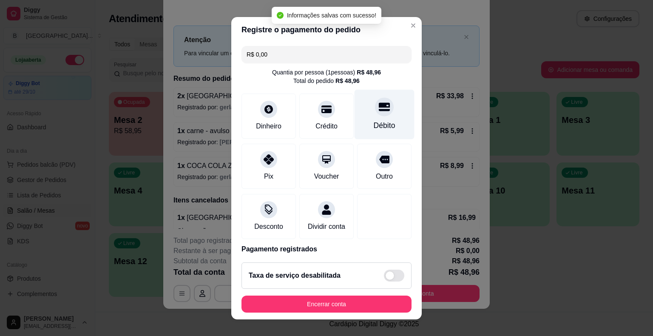
type input "R$ 0,00"
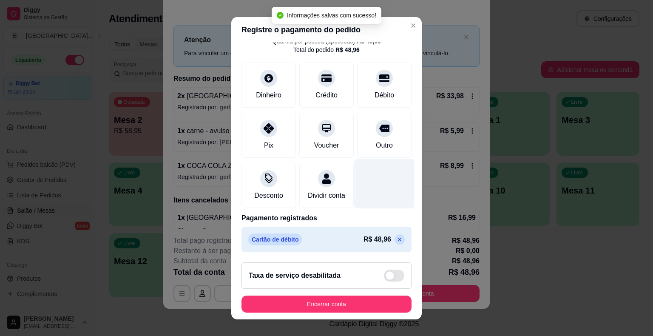
scroll to position [10, 0]
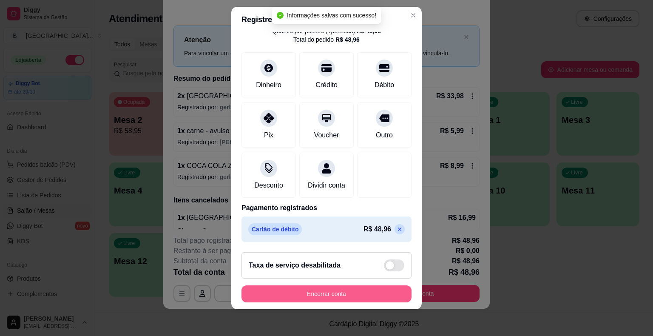
click at [303, 286] on button "Encerrar conta" at bounding box center [327, 293] width 170 height 17
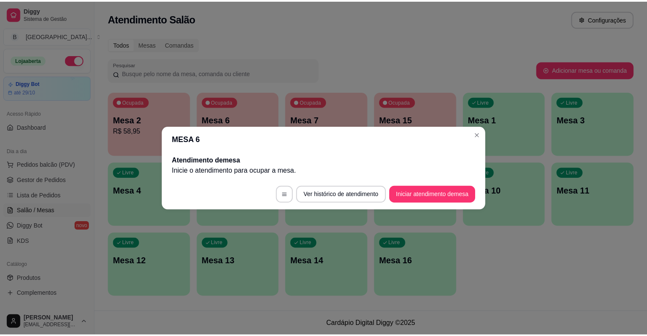
scroll to position [0, 0]
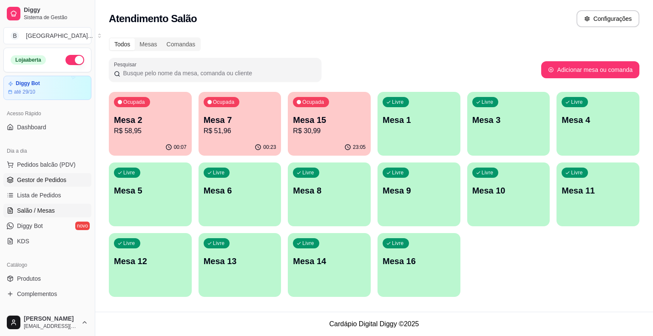
click at [33, 176] on span "Gestor de Pedidos" at bounding box center [41, 180] width 49 height 9
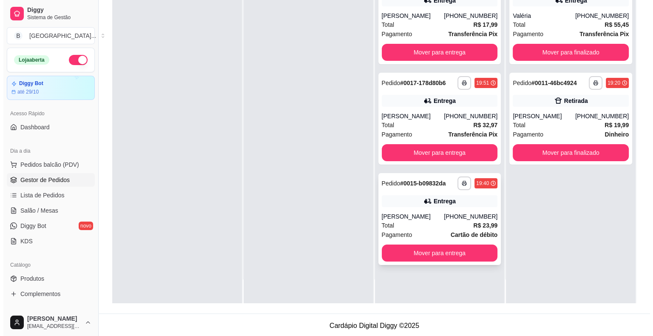
scroll to position [129, 0]
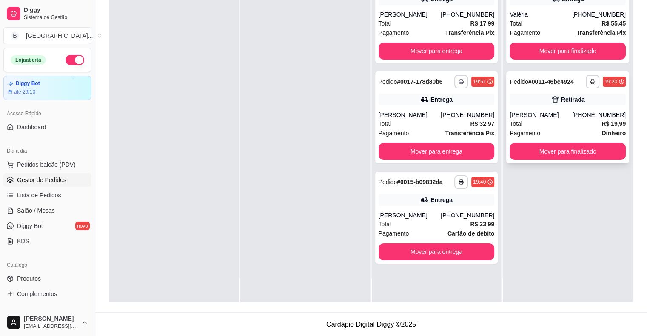
click at [538, 97] on div "Retirada" at bounding box center [568, 100] width 116 height 12
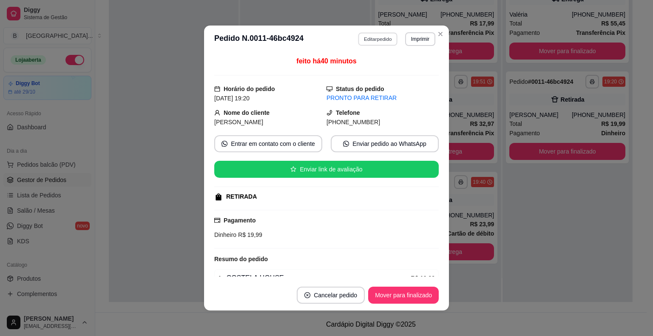
click at [382, 38] on button "Editar pedido" at bounding box center [379, 38] width 40 height 13
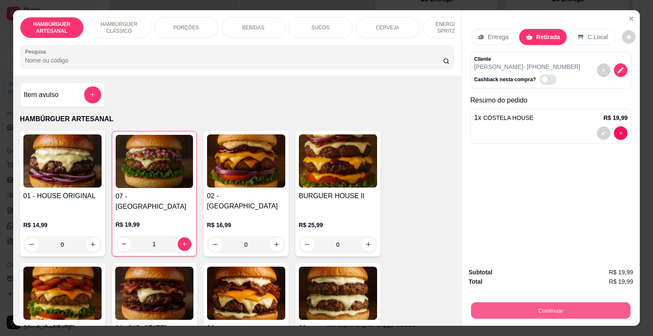
click at [526, 302] on button "Continuar" at bounding box center [551, 310] width 160 height 17
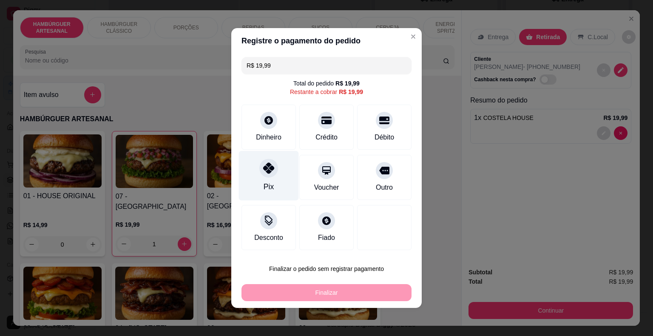
click at [269, 165] on icon at bounding box center [268, 167] width 11 height 11
type input "R$ 0,00"
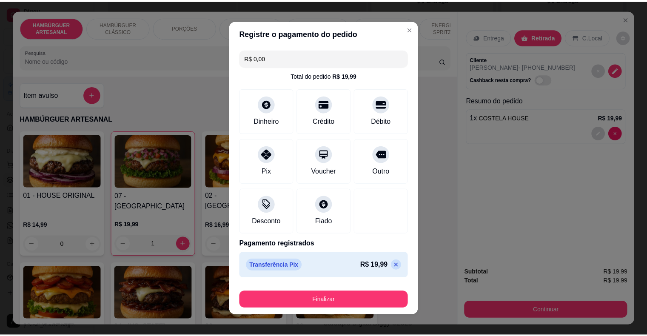
scroll to position [6, 0]
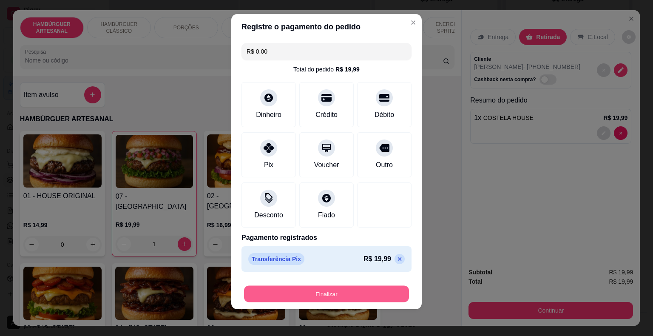
click at [333, 297] on button "Finalizar" at bounding box center [326, 294] width 165 height 17
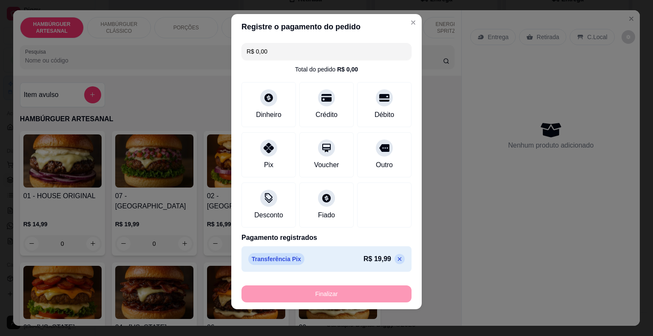
type input "0"
type input "-R$ 19,99"
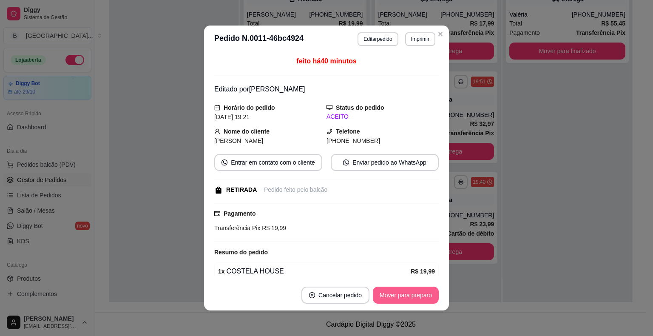
click at [404, 302] on button "Mover para preparo" at bounding box center [406, 295] width 66 height 17
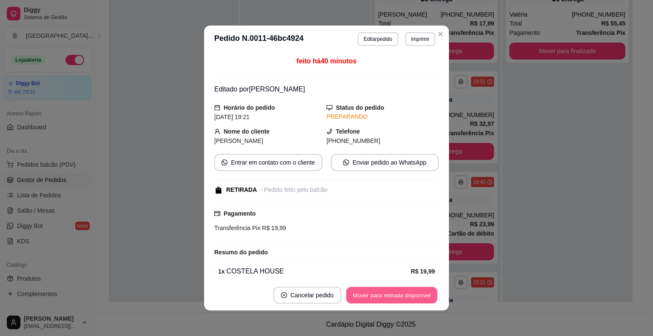
click at [407, 292] on button "Mover para retirada disponível" at bounding box center [391, 295] width 91 height 17
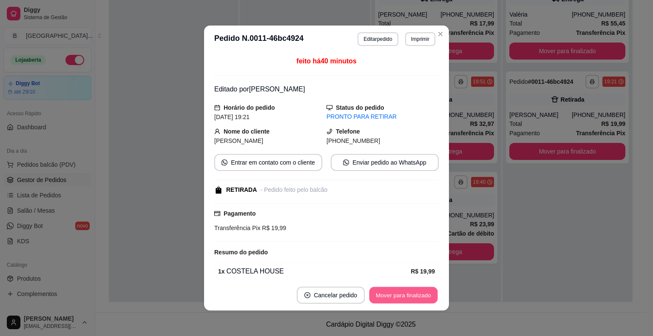
click at [407, 292] on button "Mover para finalizado" at bounding box center [404, 295] width 68 height 17
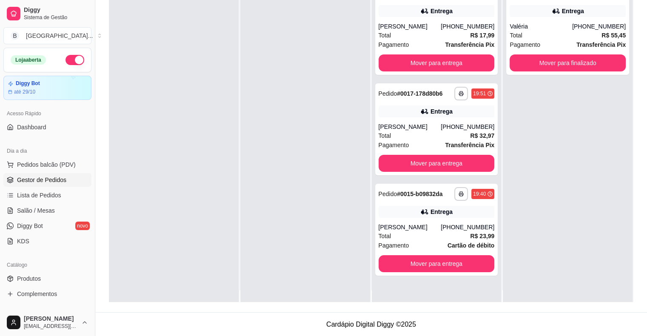
scroll to position [24, 0]
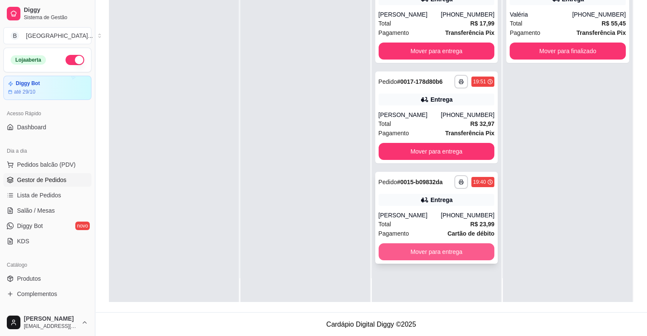
click at [463, 249] on button "Mover para entrega" at bounding box center [437, 251] width 116 height 17
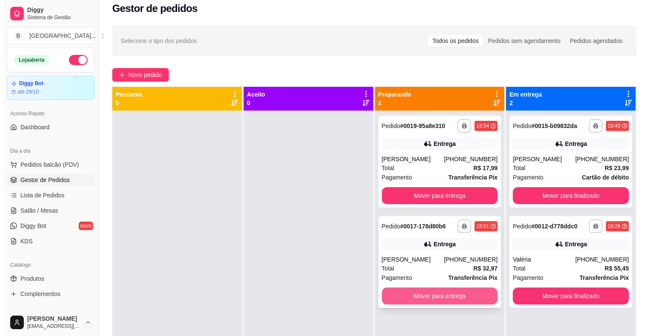
scroll to position [2, 0]
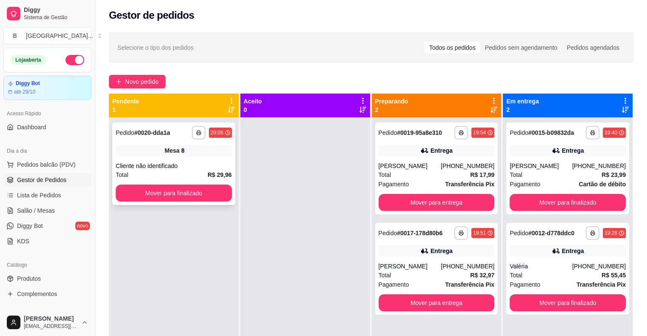
click at [225, 160] on div "**********" at bounding box center [173, 164] width 123 height 83
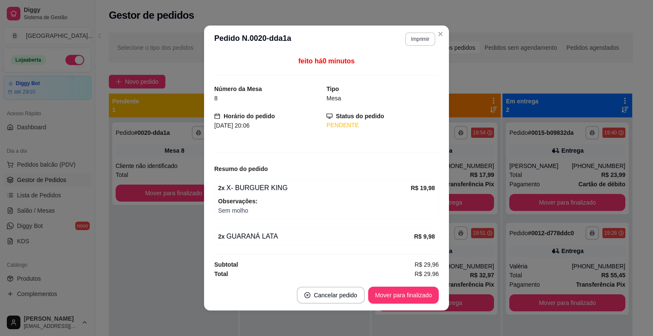
click at [412, 42] on button "Imprimir" at bounding box center [420, 39] width 30 height 14
click at [406, 71] on button "IMPRESSORA" at bounding box center [402, 70] width 62 height 14
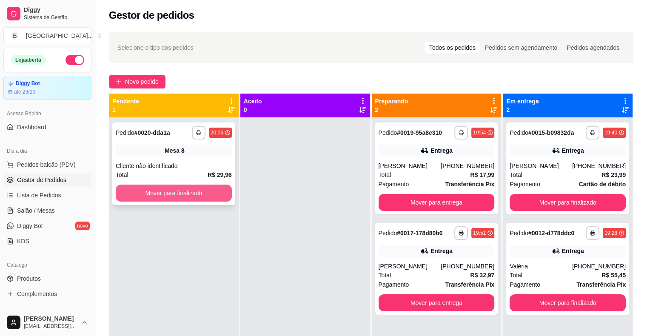
click at [214, 194] on button "Mover para finalizado" at bounding box center [174, 193] width 116 height 17
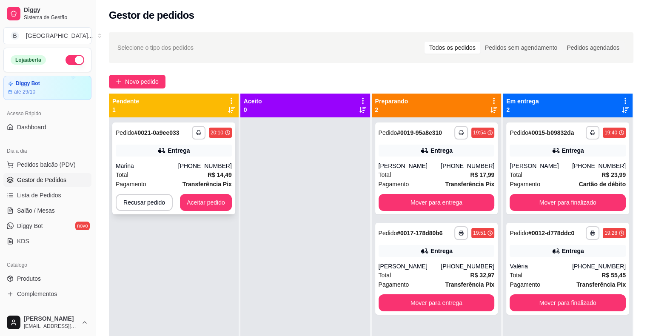
click at [163, 149] on icon at bounding box center [161, 150] width 9 height 9
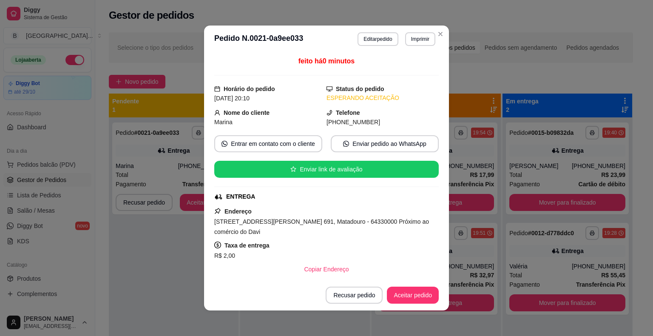
click at [405, 42] on button "Imprimir" at bounding box center [420, 39] width 30 height 14
click at [407, 70] on button "IMPRESSORA" at bounding box center [402, 69] width 60 height 13
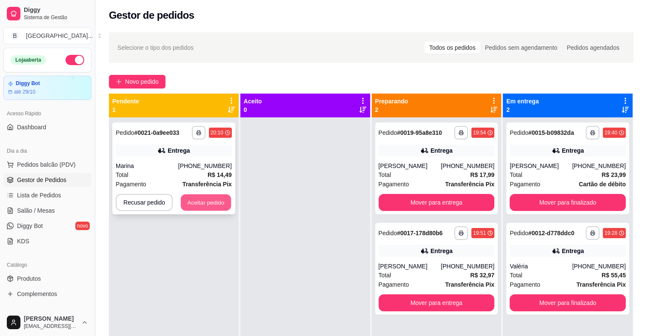
click at [204, 197] on button "Aceitar pedido" at bounding box center [206, 202] width 50 height 17
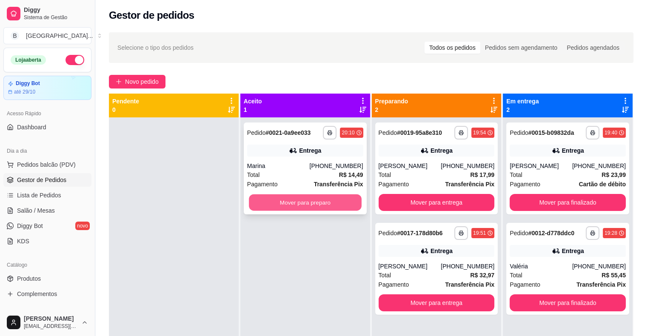
click at [295, 207] on button "Mover para preparo" at bounding box center [305, 202] width 113 height 17
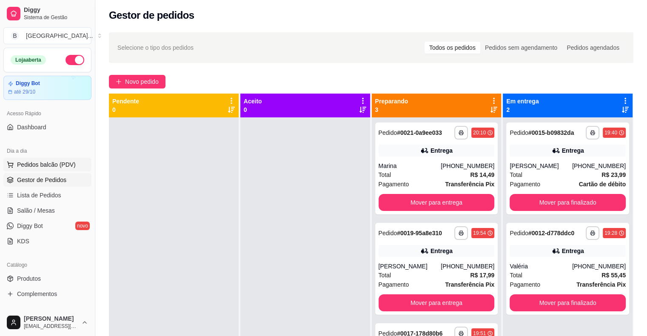
click at [46, 163] on span "Pedidos balcão (PDV)" at bounding box center [46, 164] width 59 height 9
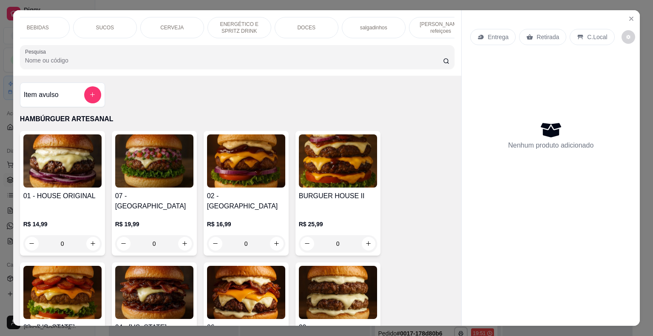
scroll to position [0, 234]
click at [630, 17] on icon "Close" at bounding box center [631, 18] width 3 height 3
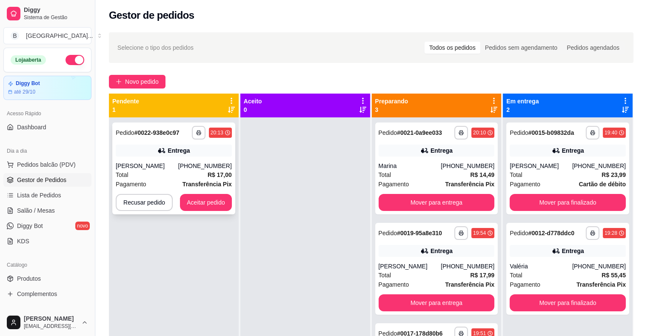
click at [178, 168] on div "[PERSON_NAME]" at bounding box center [147, 166] width 63 height 9
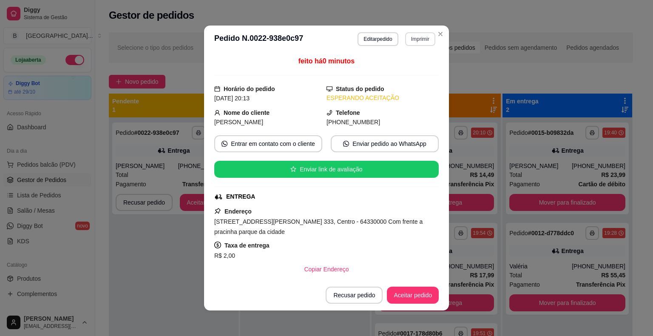
click at [409, 36] on button "Imprimir" at bounding box center [420, 39] width 30 height 14
click at [405, 66] on button "IMPRESSORA" at bounding box center [402, 69] width 60 height 13
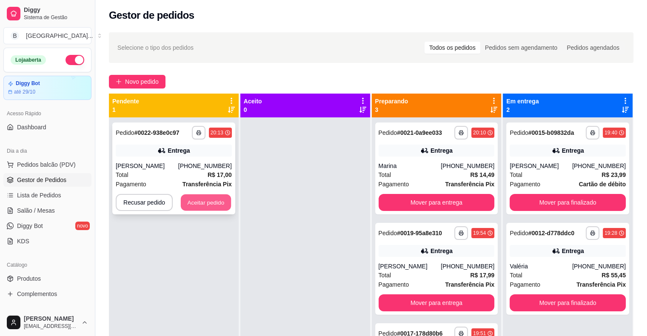
click at [191, 198] on button "Aceitar pedido" at bounding box center [206, 202] width 50 height 17
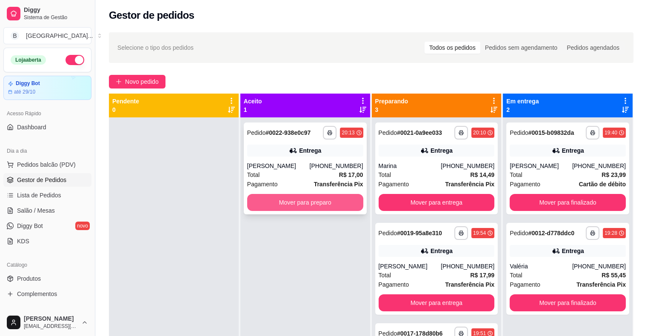
click at [270, 195] on button "Mover para preparo" at bounding box center [305, 202] width 116 height 17
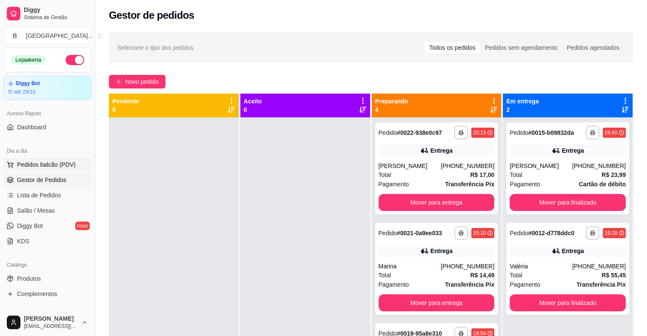
click at [37, 163] on span "Pedidos balcão (PDV)" at bounding box center [46, 164] width 59 height 9
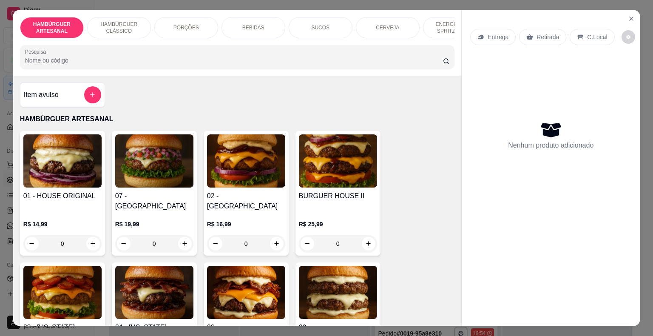
click at [440, 32] on div "ENERGÉTICO E SPRITZ DRINK" at bounding box center [455, 27] width 64 height 21
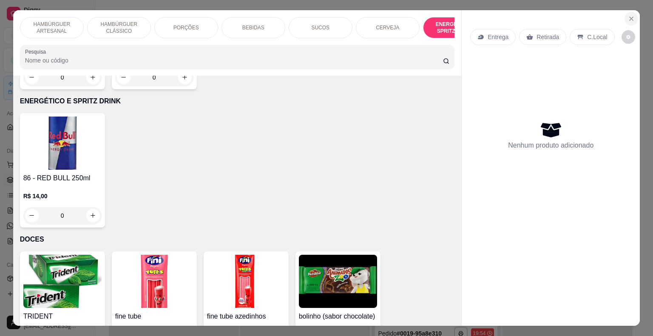
click at [629, 15] on icon "Close" at bounding box center [631, 18] width 7 height 7
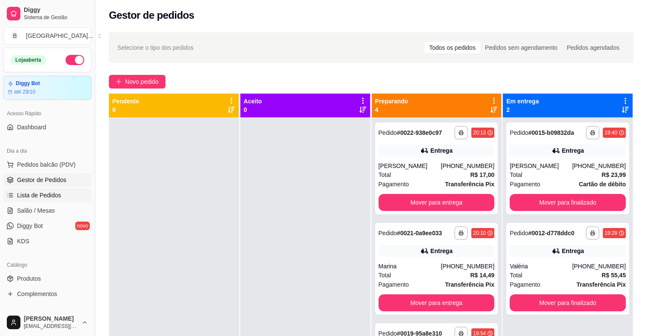
click at [29, 197] on span "Lista de Pedidos" at bounding box center [39, 195] width 44 height 9
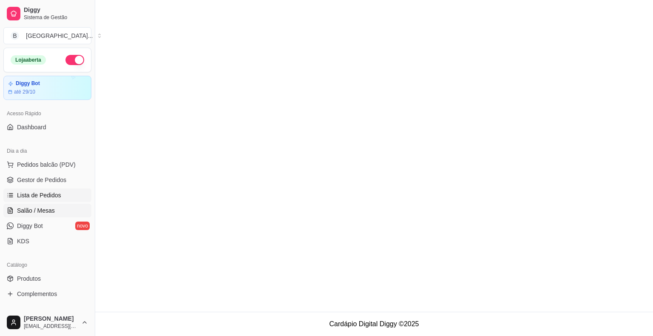
click at [29, 208] on span "Salão / Mesas" at bounding box center [36, 210] width 38 height 9
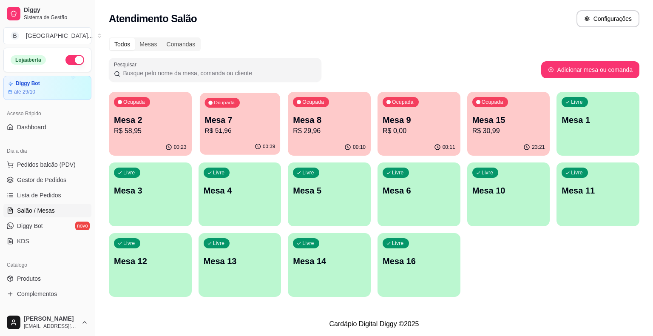
click at [250, 112] on div "Ocupada Mesa 7 R$ 51,96" at bounding box center [240, 116] width 80 height 46
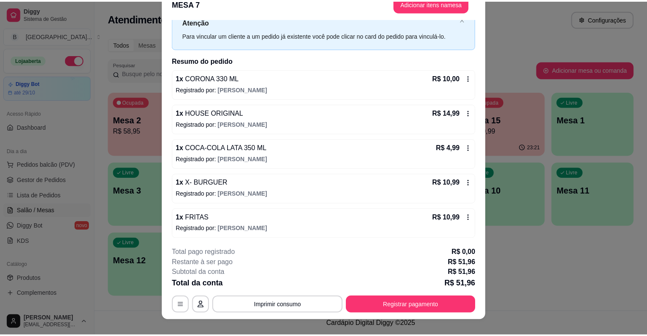
scroll to position [26, 0]
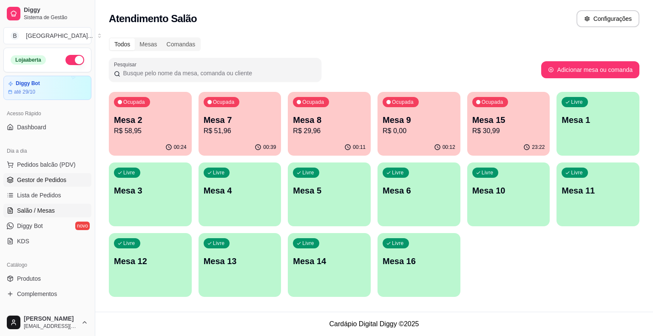
click at [69, 180] on link "Gestor de Pedidos" at bounding box center [47, 180] width 88 height 14
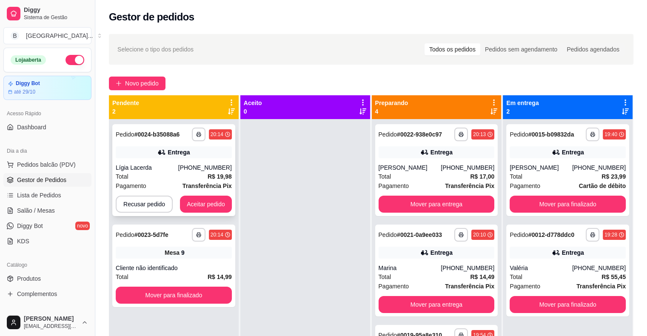
click at [132, 174] on div "Total R$ 19,98" at bounding box center [174, 176] width 116 height 9
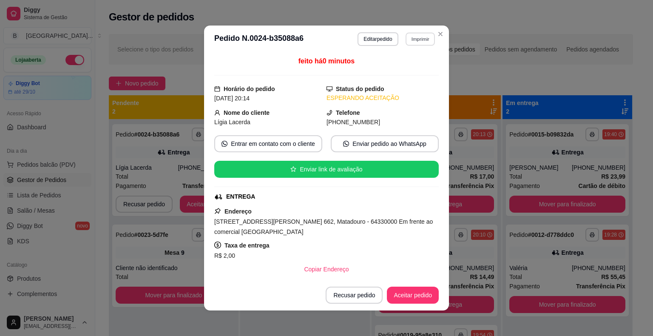
click at [408, 38] on button "Imprimir" at bounding box center [420, 38] width 29 height 13
click at [405, 73] on button "IMPRESSORA" at bounding box center [402, 69] width 62 height 14
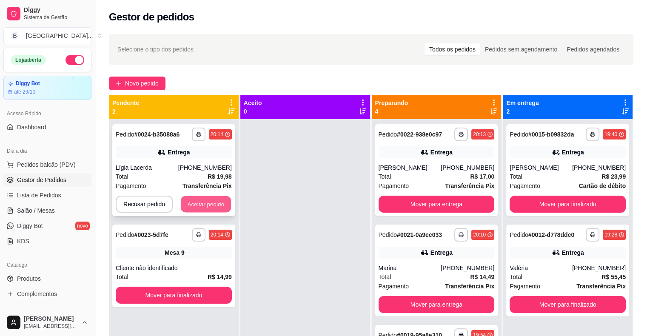
click at [216, 202] on button "Aceitar pedido" at bounding box center [206, 204] width 50 height 17
click at [221, 200] on button "Aceitar pedido" at bounding box center [206, 204] width 52 height 17
click at [214, 205] on button "Aceitar pedido" at bounding box center [206, 204] width 50 height 17
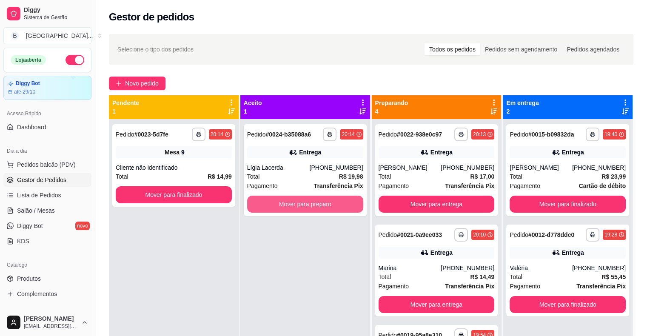
click at [265, 204] on button "Mover para preparo" at bounding box center [305, 204] width 116 height 17
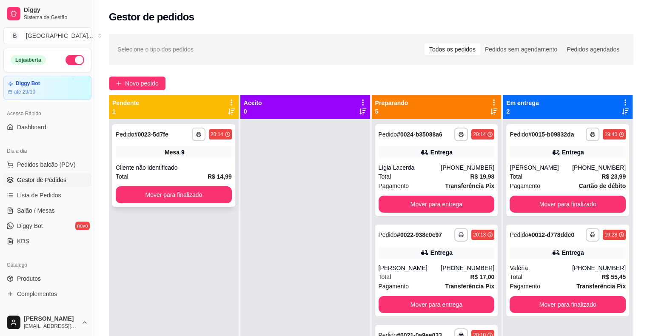
click at [214, 163] on div "Cliente não identificado" at bounding box center [174, 167] width 116 height 9
click at [186, 168] on div "Cliente não identificado" at bounding box center [174, 167] width 116 height 9
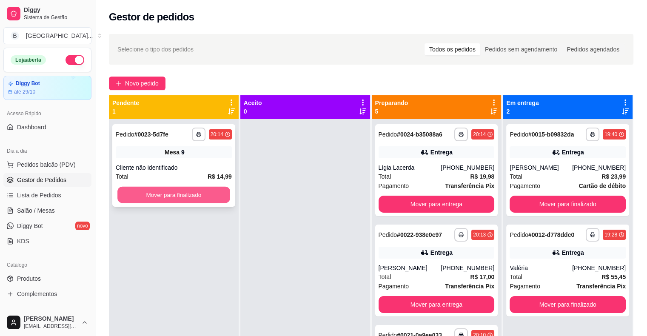
click at [185, 194] on button "Mover para finalizado" at bounding box center [173, 195] width 113 height 17
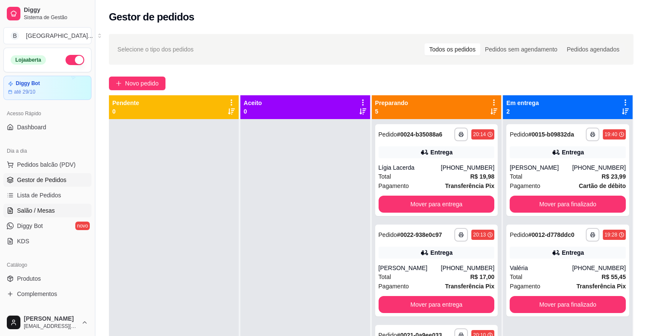
click at [46, 212] on span "Salão / Mesas" at bounding box center [36, 210] width 38 height 9
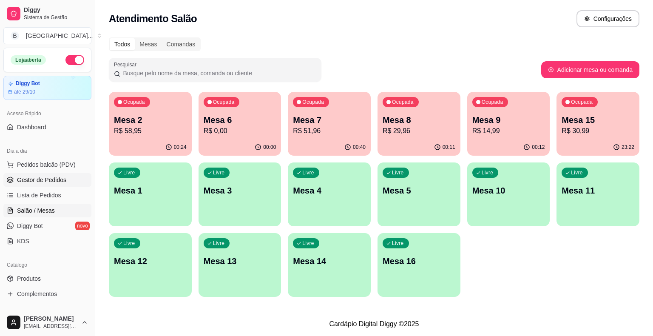
click at [37, 176] on span "Gestor de Pedidos" at bounding box center [41, 180] width 49 height 9
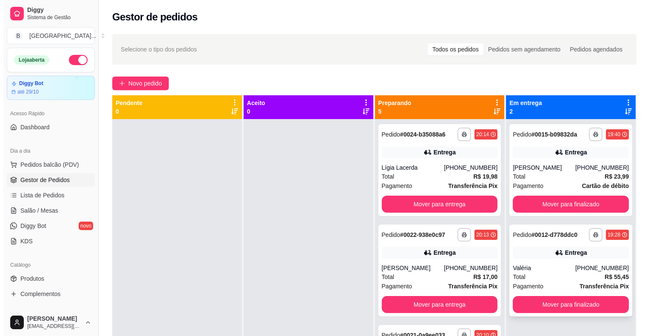
scroll to position [24, 0]
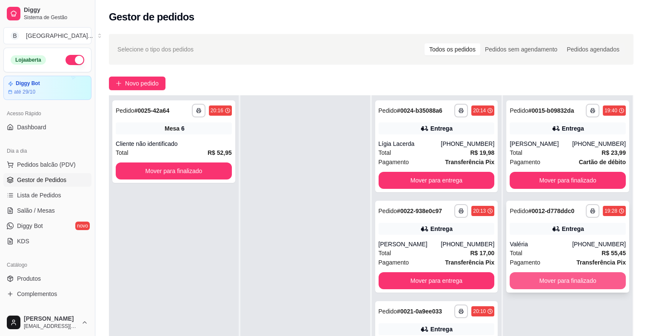
click at [546, 281] on button "Mover para finalizado" at bounding box center [568, 280] width 116 height 17
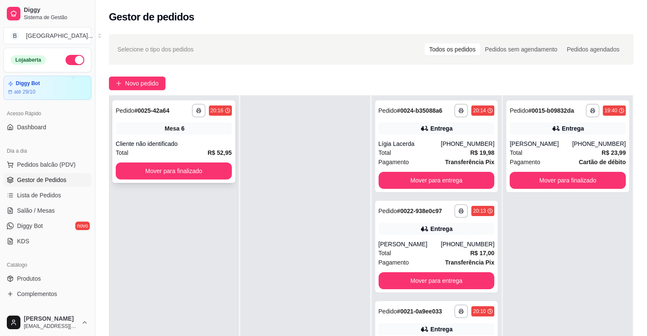
click at [184, 140] on div "Cliente não identificado" at bounding box center [174, 144] width 116 height 9
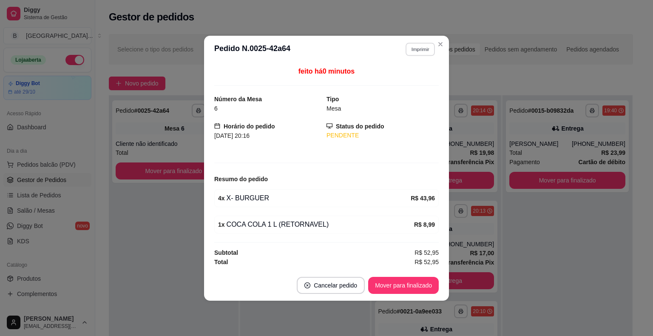
click at [423, 49] on button "Imprimir" at bounding box center [420, 49] width 29 height 13
click at [397, 73] on button "IMPRESSORA" at bounding box center [406, 80] width 62 height 14
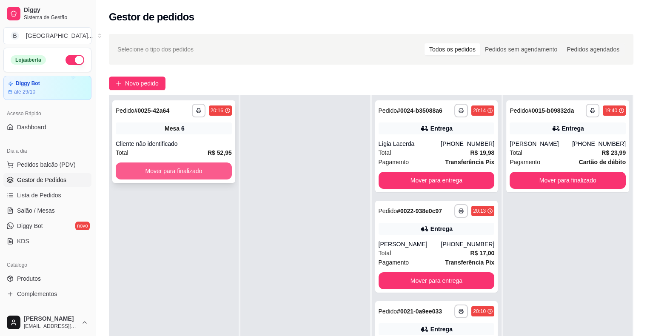
click at [177, 168] on button "Mover para finalizado" at bounding box center [174, 170] width 116 height 17
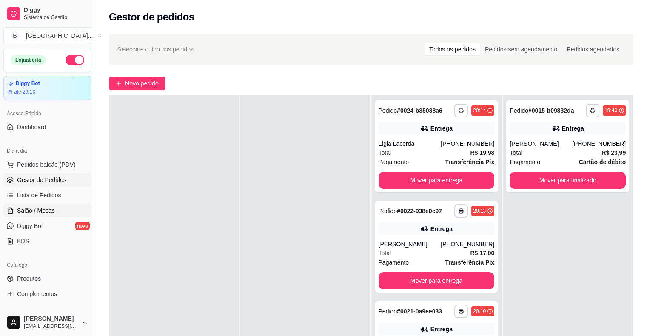
click at [38, 206] on span "Salão / Mesas" at bounding box center [36, 210] width 38 height 9
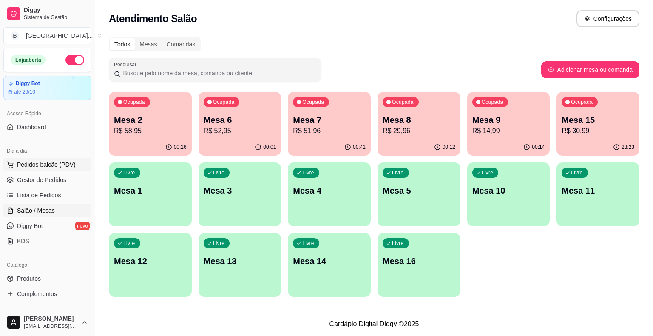
click at [57, 163] on span "Pedidos balcão (PDV)" at bounding box center [46, 164] width 59 height 9
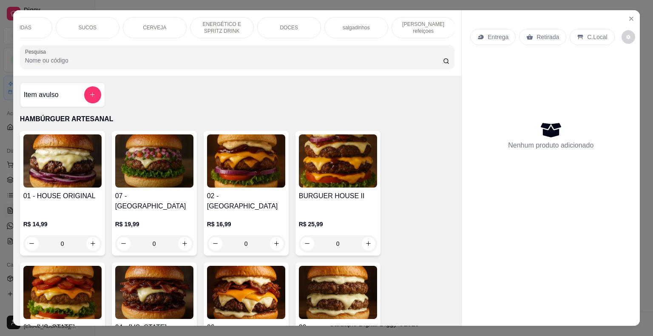
scroll to position [0, 234]
click at [411, 21] on p "[PERSON_NAME] refeiçoes" at bounding box center [423, 28] width 49 height 14
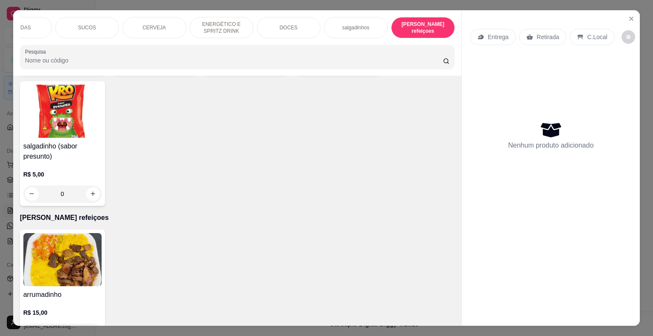
scroll to position [20, 0]
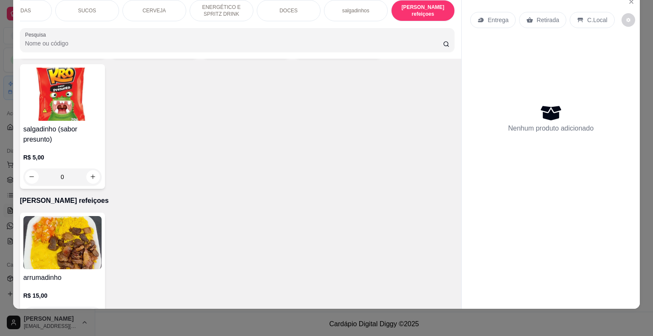
click at [87, 291] on div "R$ 15,00 0" at bounding box center [62, 307] width 78 height 32
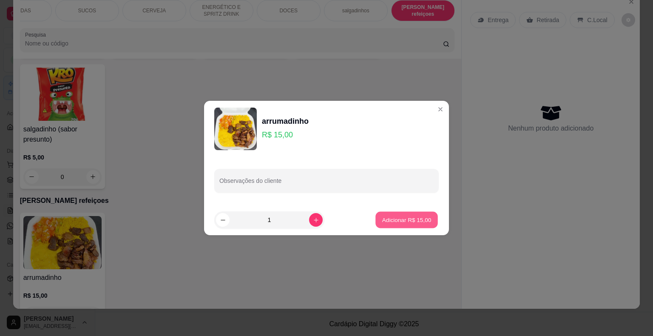
click at [396, 222] on p "Adicionar R$ 15,00" at bounding box center [406, 220] width 49 height 8
type input "1"
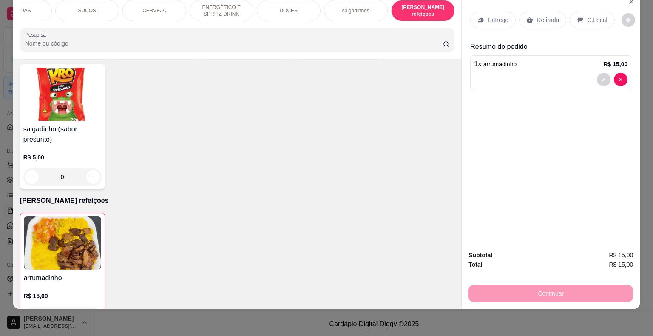
click at [488, 16] on p "Entrega" at bounding box center [498, 20] width 21 height 9
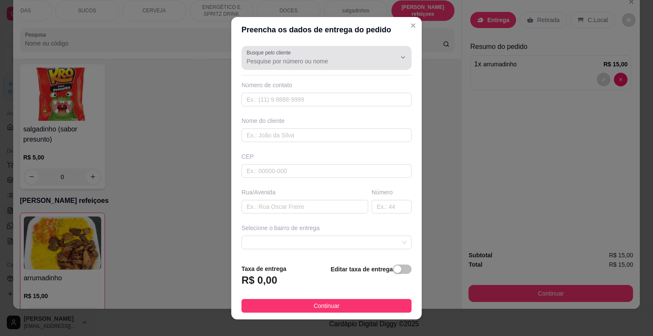
click at [356, 60] on input "Busque pelo cliente" at bounding box center [315, 61] width 136 height 9
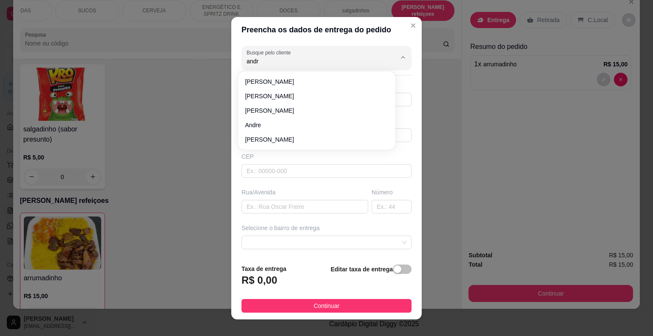
type input "andre"
click at [319, 129] on li "andre" at bounding box center [317, 125] width 151 height 14
type input "8681917207"
type input "andre"
type input "[PERSON_NAME]"
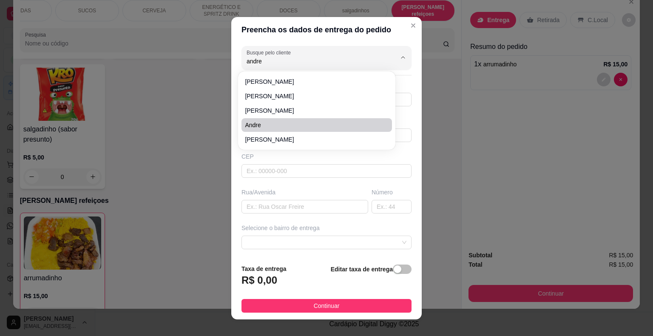
type input "620"
type input "São Miguel do Tapuio"
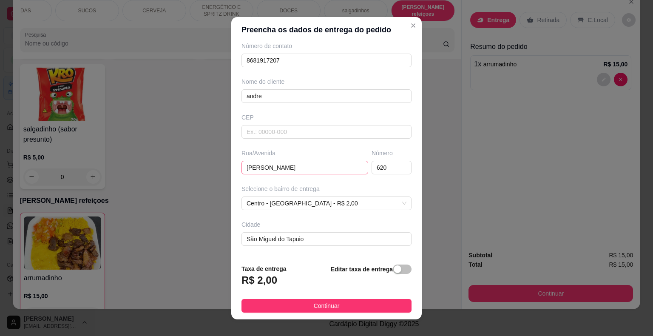
scroll to position [0, 0]
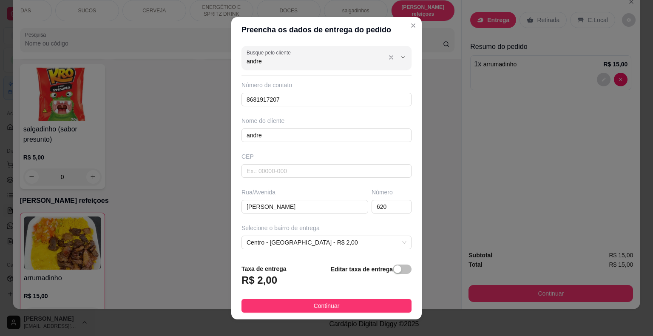
click at [342, 65] on input "andre" at bounding box center [315, 61] width 136 height 9
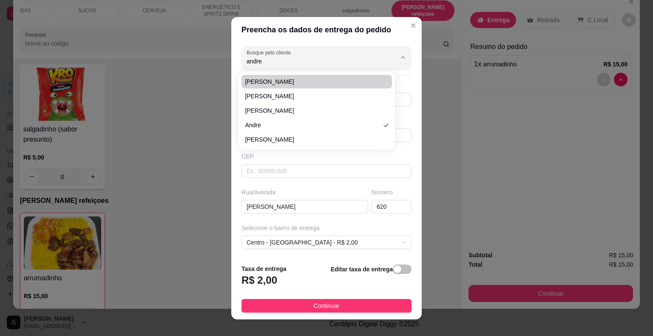
click at [330, 88] on li "[PERSON_NAME]" at bounding box center [317, 82] width 151 height 14
type input "[PERSON_NAME]"
type input "86994559277"
type input "[PERSON_NAME]"
type input "64330000"
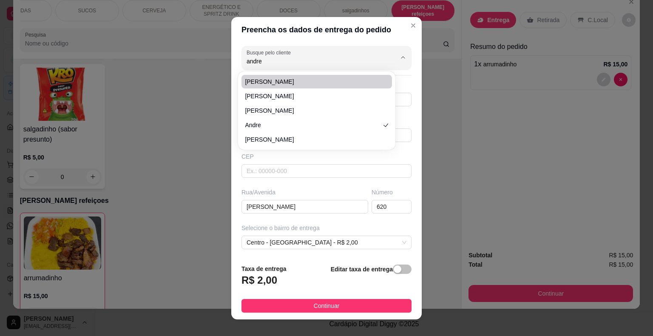
type input "Casa do mauricio"
type input "São Miguel do tapuio"
type input "Casa do Mauricio"
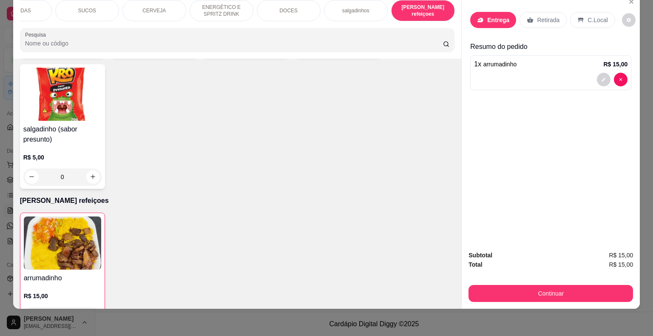
click at [571, 283] on div "Continuar" at bounding box center [551, 292] width 165 height 19
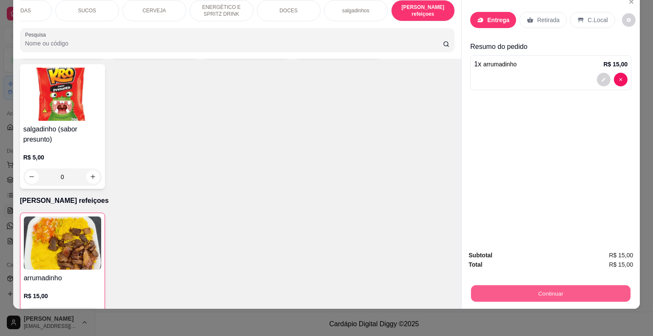
click at [572, 285] on button "Continuar" at bounding box center [551, 293] width 160 height 17
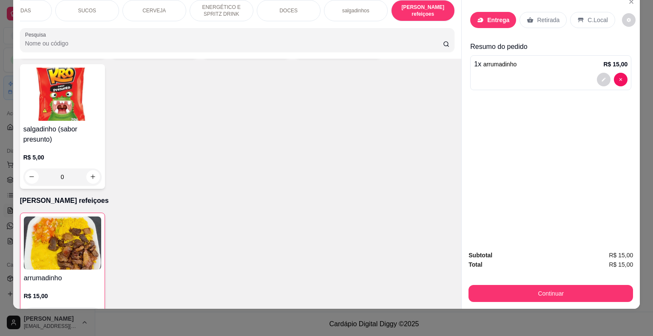
click at [490, 12] on div "Entrega" at bounding box center [493, 20] width 46 height 16
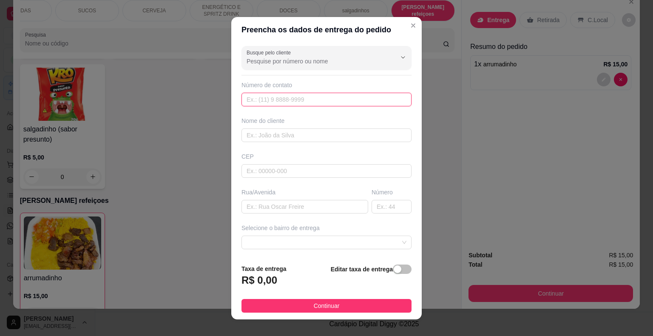
click at [299, 105] on input "text" at bounding box center [327, 100] width 170 height 14
type input "[PHONE_NUMBER]"
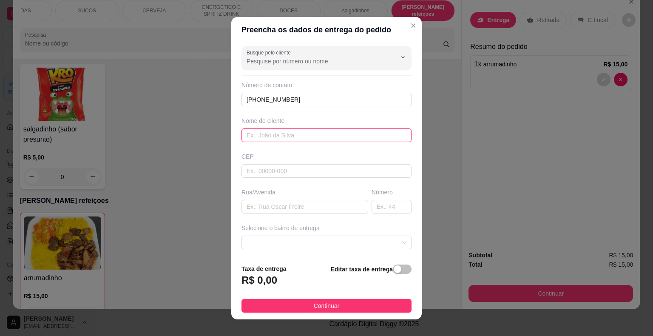
click at [316, 137] on input "text" at bounding box center [327, 135] width 170 height 14
click at [248, 135] on input "[PERSON_NAME]" at bounding box center [327, 135] width 170 height 14
type input "[PERSON_NAME]"
click at [365, 177] on div "Busque pelo cliente Número de contato [PHONE_NUMBER] Nome do cliente [PERSON_NA…" at bounding box center [326, 150] width 191 height 215
click at [364, 171] on input "text" at bounding box center [327, 171] width 170 height 14
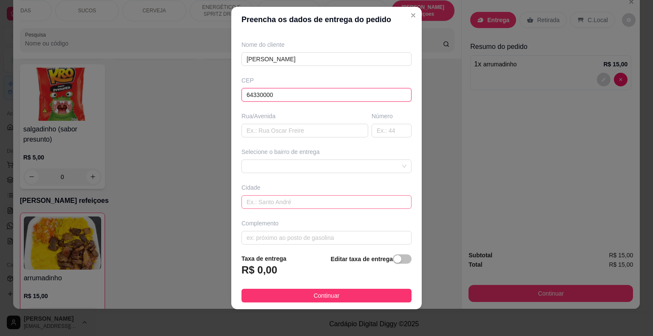
scroll to position [70, 0]
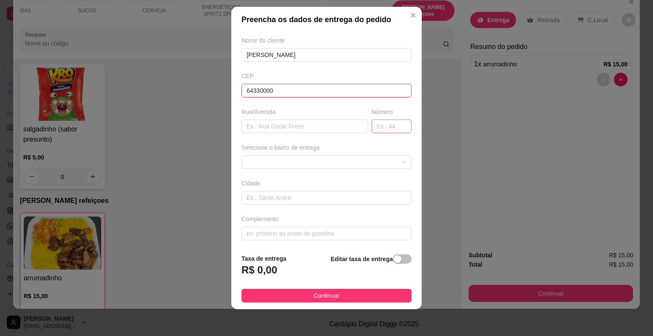
type input "64330000"
click at [380, 125] on input "text" at bounding box center [392, 127] width 40 height 14
click at [388, 156] on span at bounding box center [327, 162] width 160 height 13
type input "800"
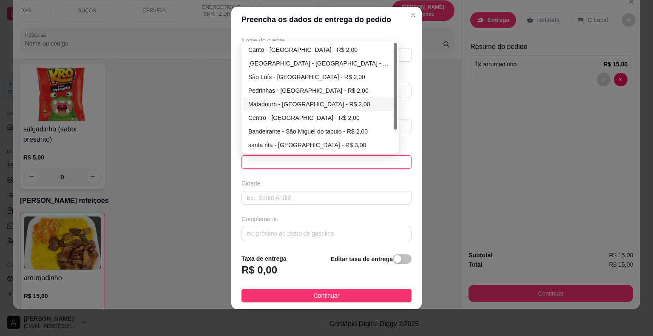
scroll to position [27, 0]
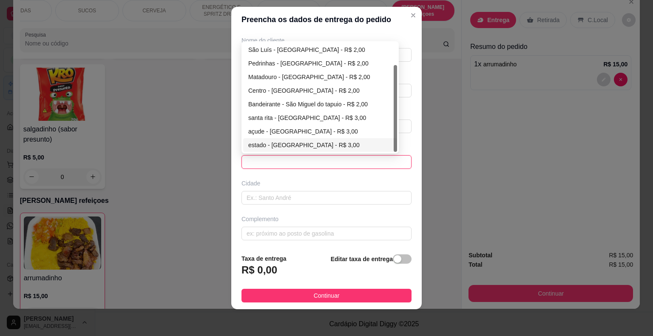
click at [308, 144] on div "estado - [GEOGRAPHIC_DATA] - R$ 3,00" at bounding box center [320, 144] width 144 height 9
type input "São Miguel do tapuio"
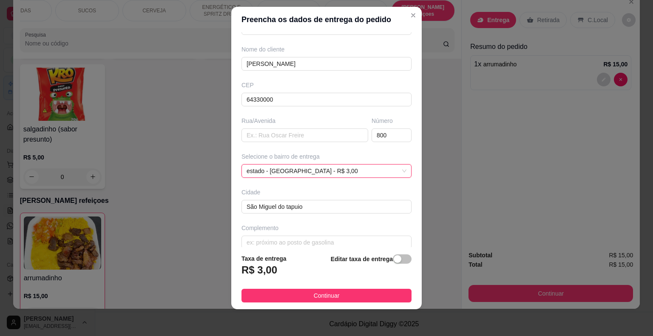
scroll to position [70, 0]
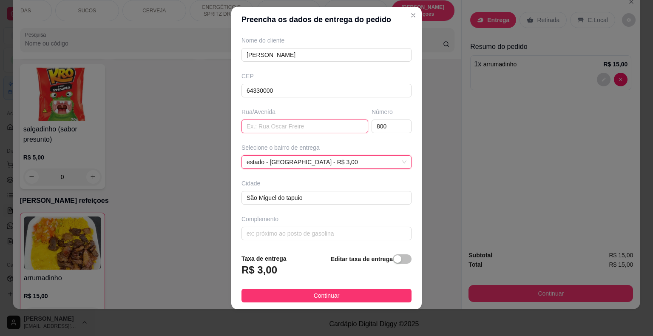
click at [309, 128] on input "text" at bounding box center [305, 127] width 127 height 14
click at [306, 126] on input "Major [PERSON_NAME]" at bounding box center [305, 127] width 127 height 14
type input "Major [PERSON_NAME]"
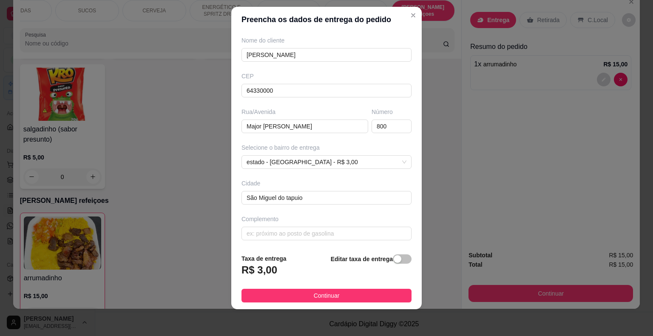
click at [312, 240] on div "Busque pelo cliente Número de contato [PHONE_NUMBER] Nome do cliente [PERSON_NA…" at bounding box center [326, 139] width 191 height 215
click at [313, 236] on input "text" at bounding box center [327, 234] width 170 height 14
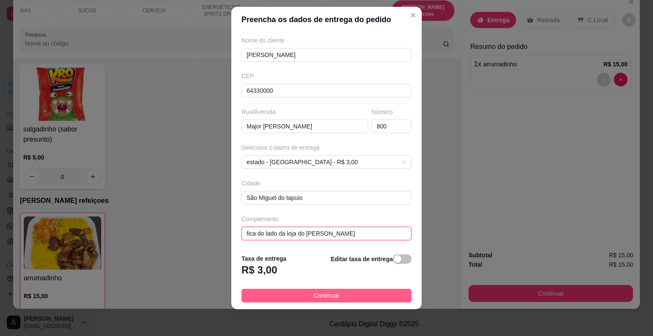
type input "fica do lado da loja do [PERSON_NAME]"
click at [314, 297] on span "Continuar" at bounding box center [327, 295] width 26 height 9
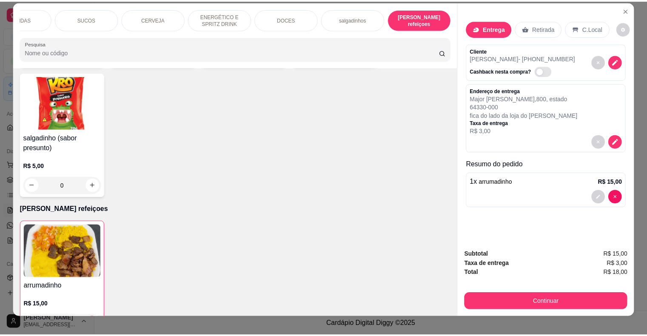
scroll to position [0, 0]
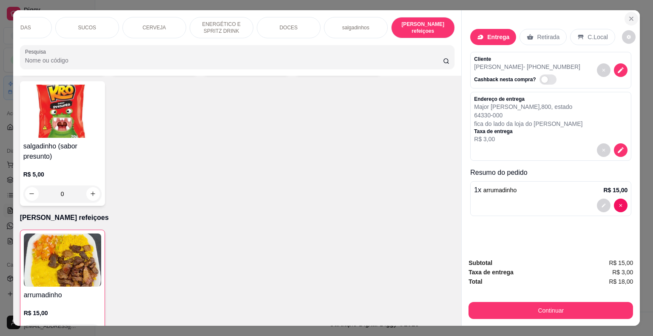
click at [631, 18] on button "Close" at bounding box center [632, 19] width 14 height 14
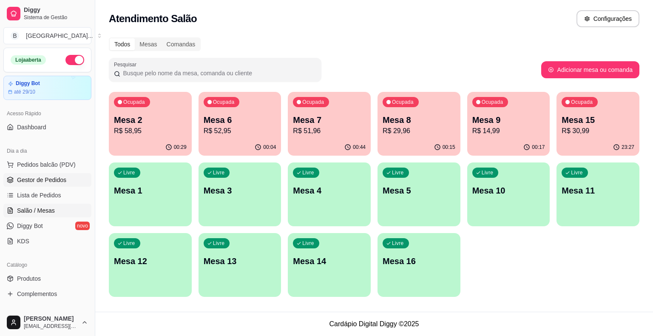
click at [22, 186] on link "Gestor de Pedidos" at bounding box center [47, 180] width 88 height 14
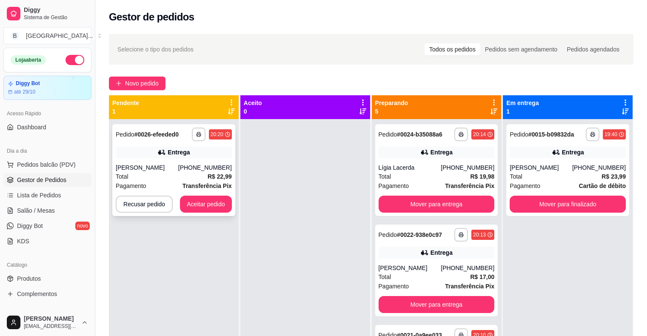
click at [178, 171] on div "[PERSON_NAME]" at bounding box center [147, 167] width 63 height 9
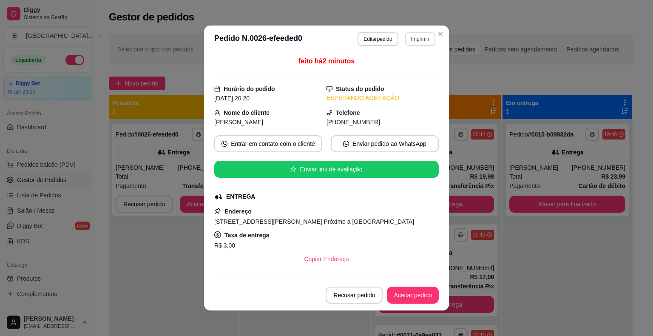
click at [416, 34] on button "Imprimir" at bounding box center [420, 39] width 30 height 14
click at [410, 67] on button "IMPRESSORA" at bounding box center [402, 68] width 60 height 13
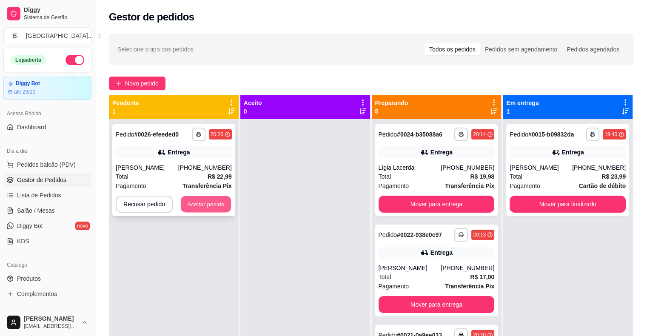
click at [220, 199] on button "Aceitar pedido" at bounding box center [206, 204] width 50 height 17
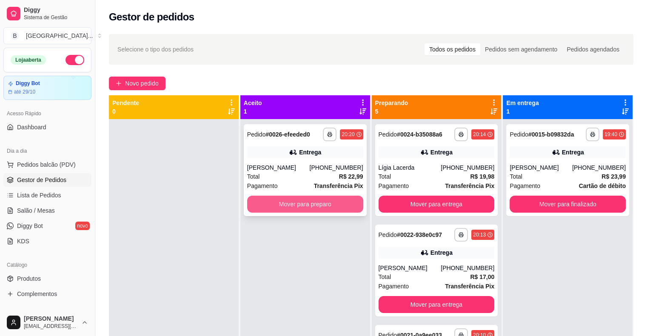
click at [294, 204] on button "Mover para preparo" at bounding box center [305, 204] width 116 height 17
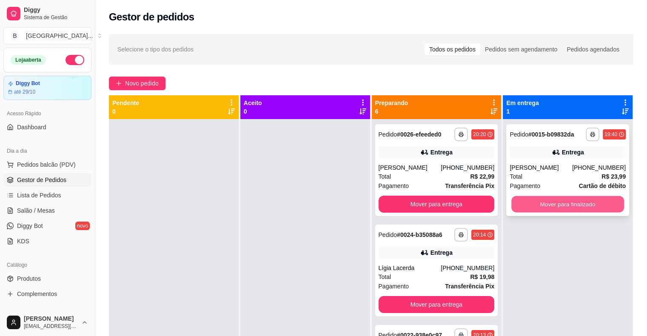
click at [575, 202] on button "Mover para finalizado" at bounding box center [567, 204] width 113 height 17
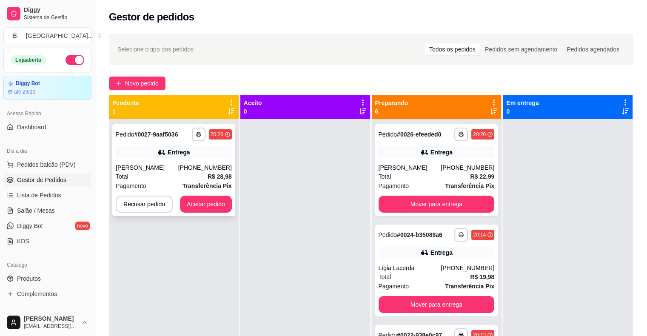
click at [191, 179] on div "Total R$ 28,98" at bounding box center [174, 176] width 116 height 9
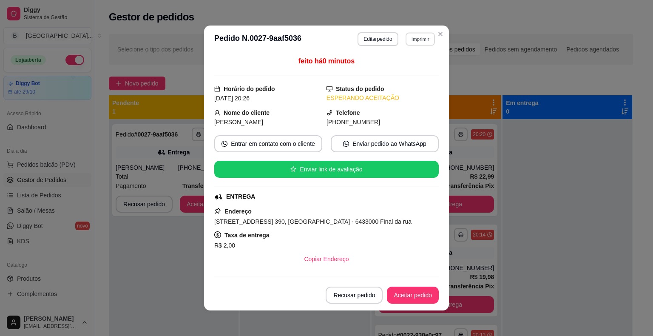
click at [416, 39] on button "Imprimir" at bounding box center [420, 38] width 29 height 13
click at [406, 70] on button "IMPRESSORA" at bounding box center [402, 68] width 60 height 13
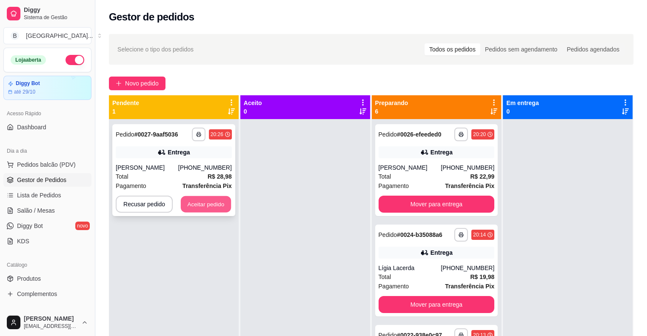
click at [221, 207] on button "Aceitar pedido" at bounding box center [206, 204] width 50 height 17
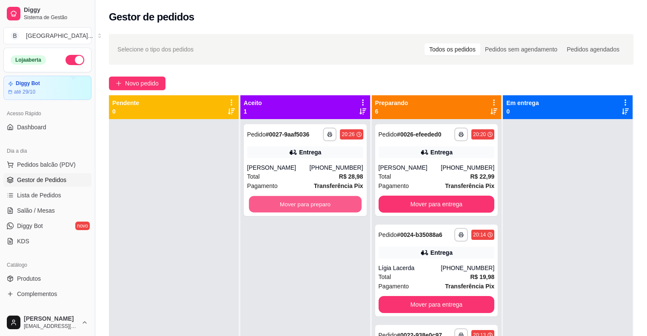
click at [279, 202] on button "Mover para preparo" at bounding box center [305, 204] width 113 height 17
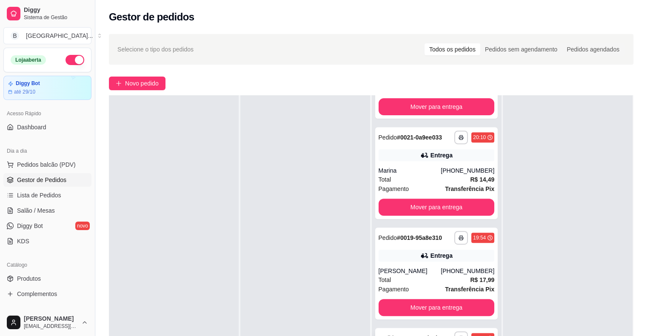
scroll to position [129, 0]
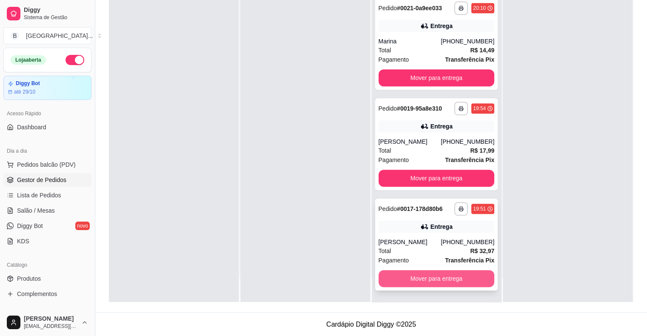
click at [407, 279] on button "Mover para entrega" at bounding box center [437, 278] width 116 height 17
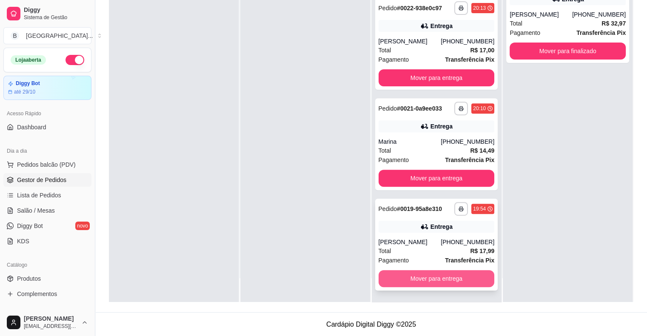
click at [443, 278] on button "Mover para entrega" at bounding box center [437, 278] width 116 height 17
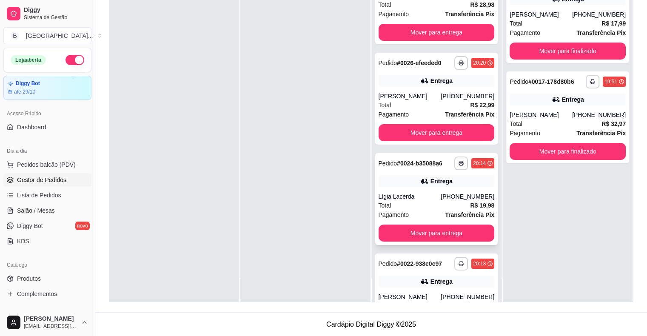
scroll to position [0, 0]
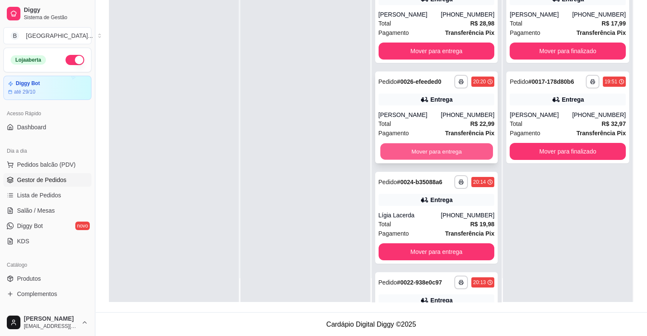
click at [414, 157] on button "Mover para entrega" at bounding box center [436, 151] width 113 height 17
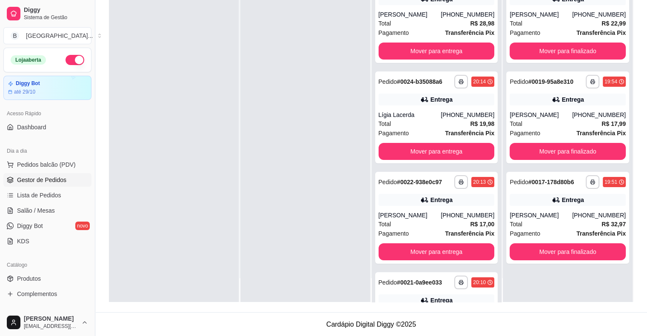
scroll to position [43, 0]
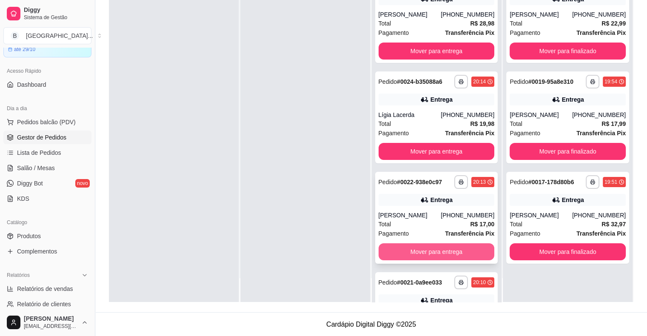
click at [462, 253] on button "Mover para entrega" at bounding box center [437, 251] width 116 height 17
click at [528, 276] on div "**********" at bounding box center [568, 134] width 130 height 336
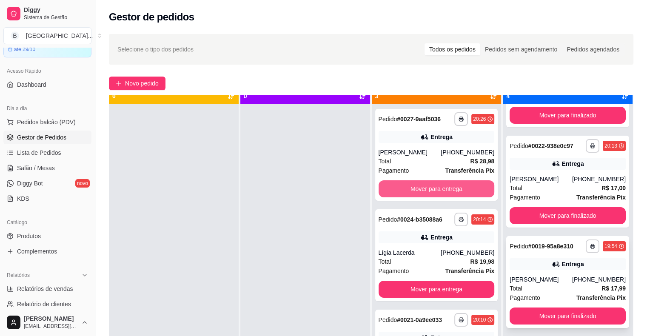
scroll to position [24, 0]
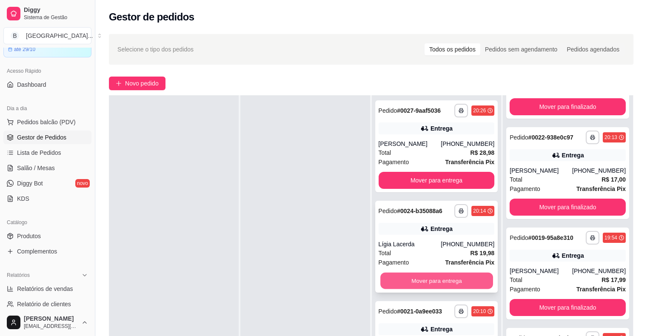
click at [456, 268] on div "**********" at bounding box center [436, 247] width 123 height 92
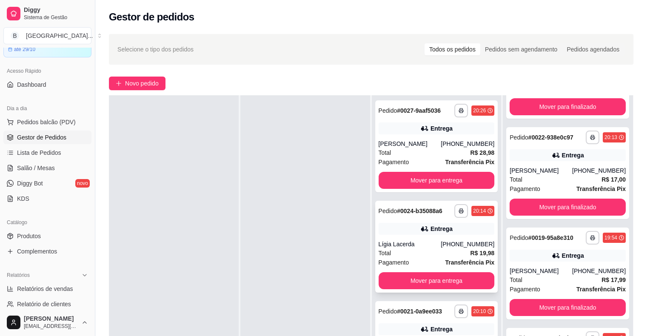
scroll to position [128, 0]
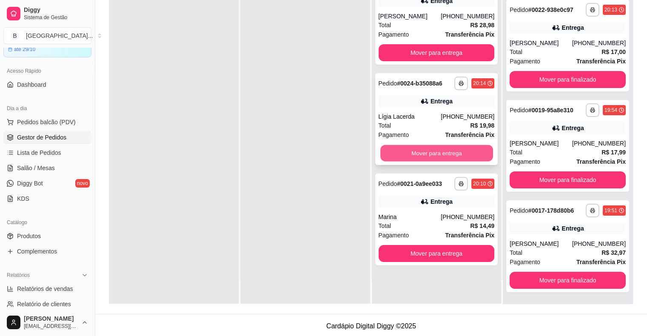
click at [449, 149] on button "Mover para entrega" at bounding box center [436, 153] width 113 height 17
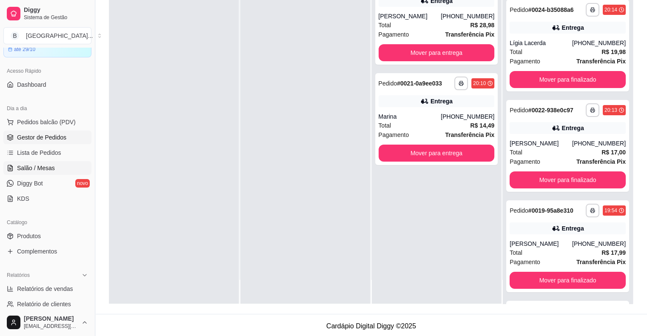
click at [55, 165] on link "Salão / Mesas" at bounding box center [47, 168] width 88 height 14
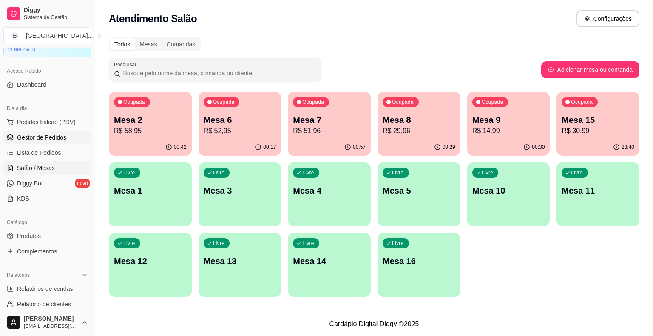
click at [57, 136] on span "Gestor de Pedidos" at bounding box center [41, 137] width 49 height 9
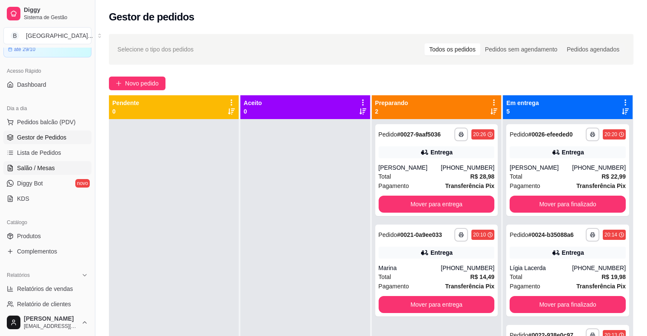
click at [69, 171] on link "Salão / Mesas" at bounding box center [47, 168] width 88 height 14
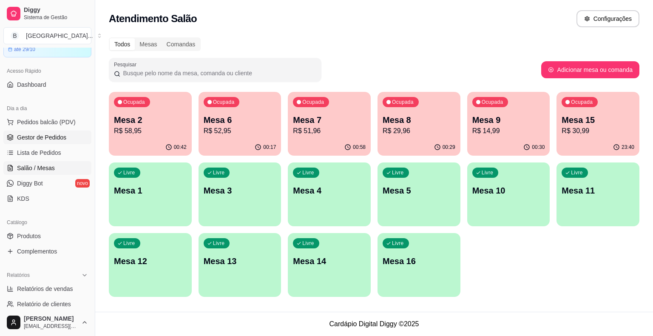
click at [33, 133] on span "Gestor de Pedidos" at bounding box center [41, 137] width 49 height 9
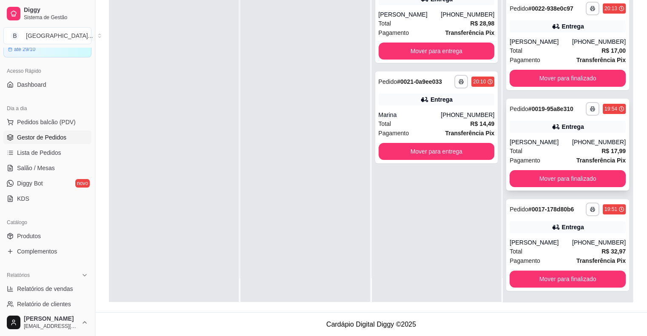
scroll to position [174, 0]
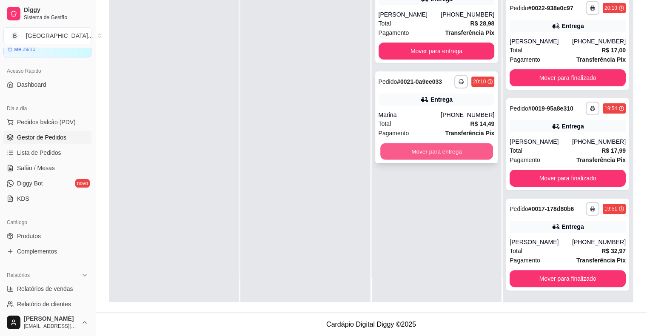
click at [476, 145] on button "Mover para entrega" at bounding box center [436, 151] width 113 height 17
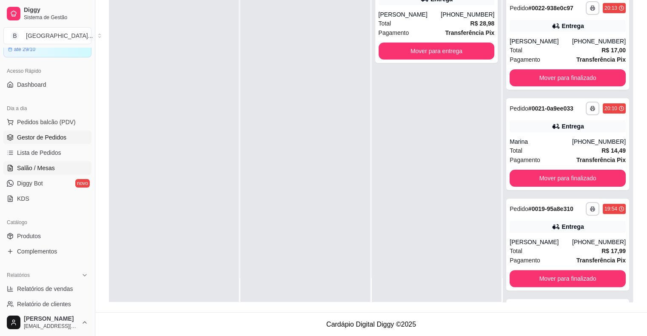
click at [25, 173] on link "Salão / Mesas" at bounding box center [47, 168] width 88 height 14
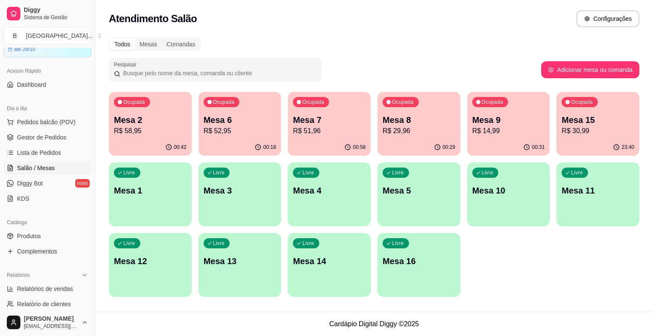
click at [430, 139] on div "Ocupada Mesa 8 R$ 29,96" at bounding box center [419, 115] width 83 height 47
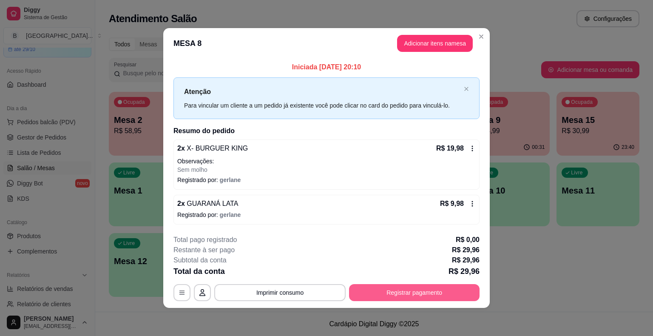
click at [452, 293] on button "Registrar pagamento" at bounding box center [414, 292] width 131 height 17
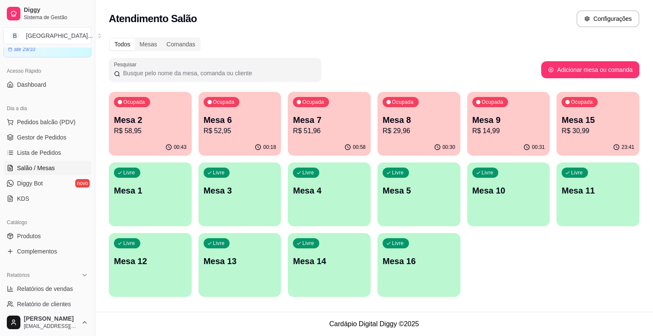
click at [7, 129] on ul "Pedidos balcão (PDV) Gestor de Pedidos Lista de Pedidos Salão / Mesas Diggy Bot…" at bounding box center [47, 160] width 88 height 90
click at [8, 132] on link "Gestor de Pedidos" at bounding box center [47, 138] width 88 height 14
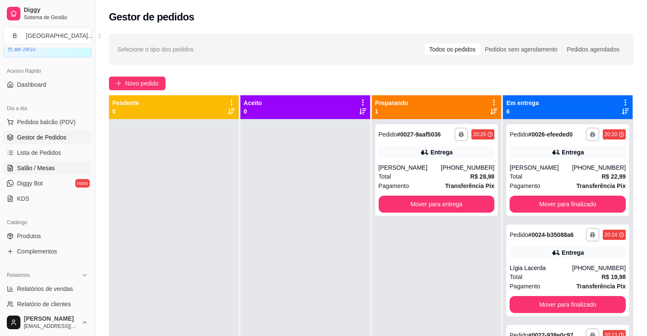
click at [51, 168] on span "Salão / Mesas" at bounding box center [36, 168] width 38 height 9
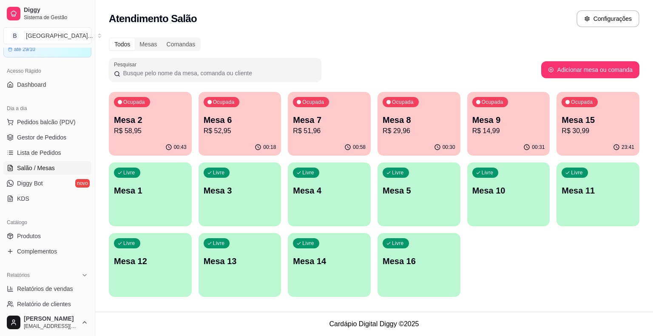
click at [396, 120] on p "Mesa 8" at bounding box center [419, 120] width 73 height 12
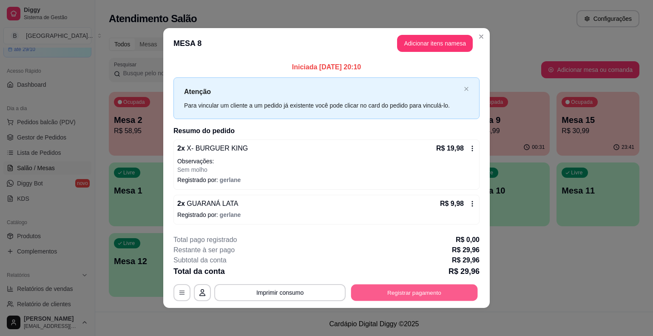
click at [425, 297] on button "Registrar pagamento" at bounding box center [414, 292] width 127 height 17
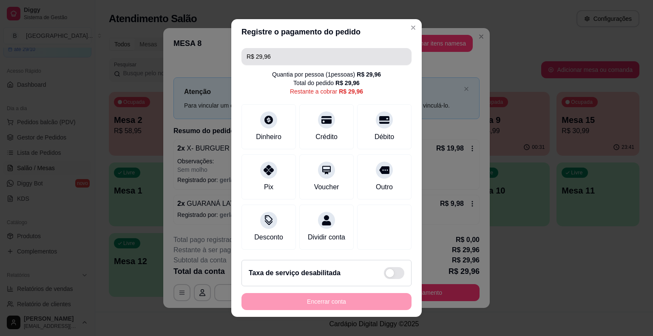
click at [359, 52] on input "R$ 29,96" at bounding box center [327, 56] width 160 height 17
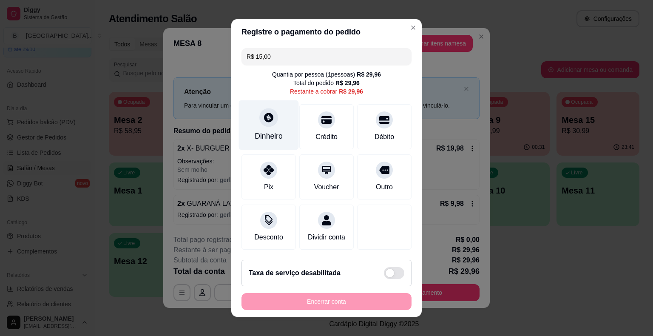
type input "R$ 15,00"
click at [278, 143] on div "Dinheiro" at bounding box center [269, 125] width 60 height 50
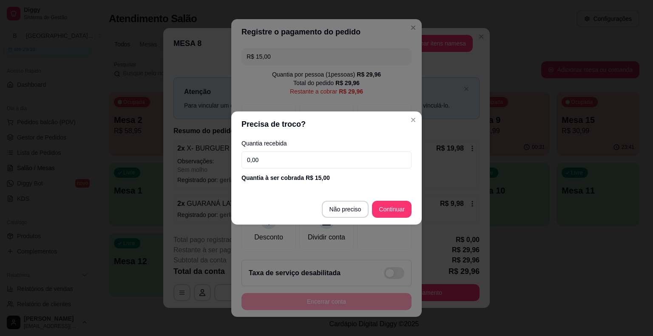
click at [292, 158] on input "0,00" at bounding box center [327, 159] width 170 height 17
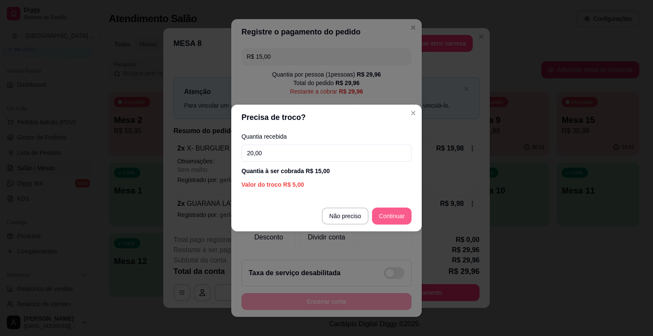
type input "20,00"
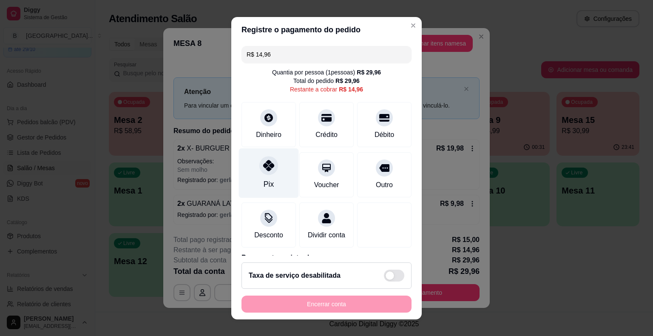
click at [249, 184] on div "Pix" at bounding box center [269, 173] width 60 height 50
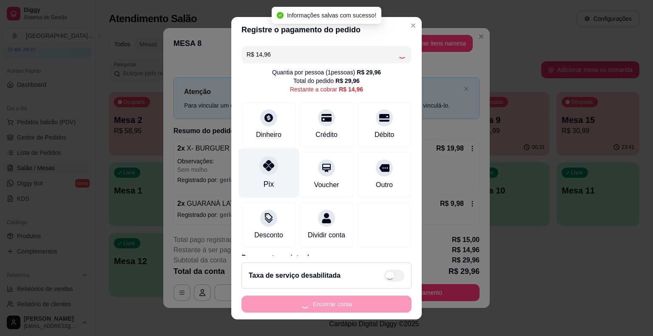
type input "R$ 0,00"
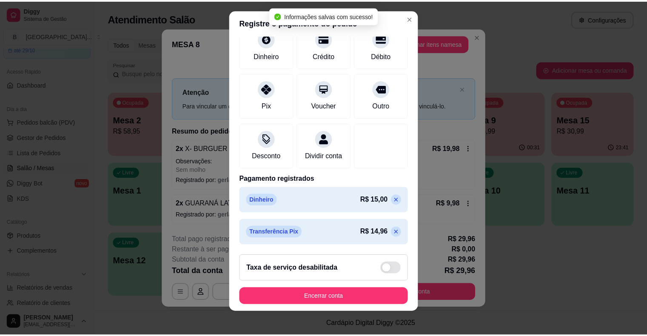
scroll to position [10, 0]
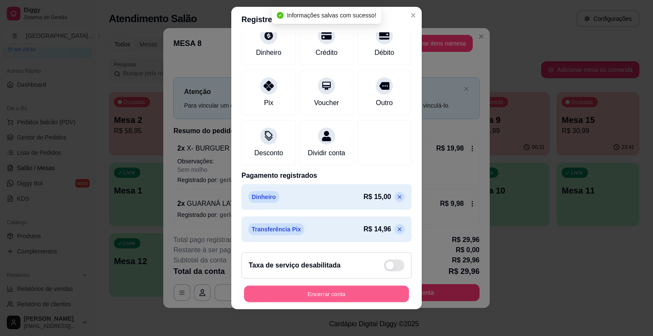
click at [357, 289] on button "Encerrar conta" at bounding box center [326, 293] width 165 height 17
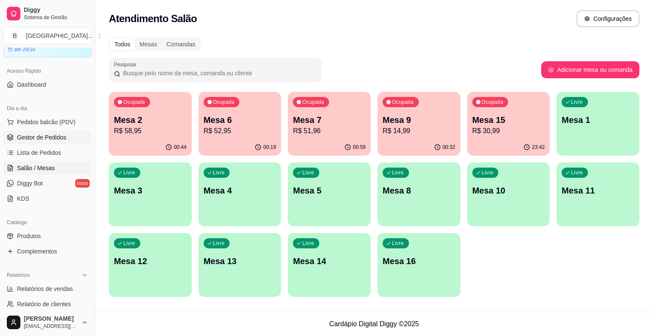
click at [45, 133] on span "Gestor de Pedidos" at bounding box center [41, 137] width 49 height 9
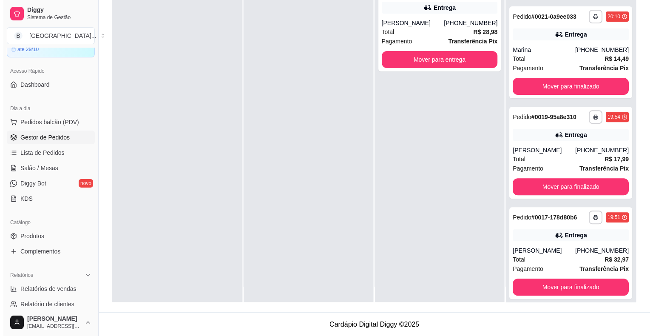
scroll to position [24, 0]
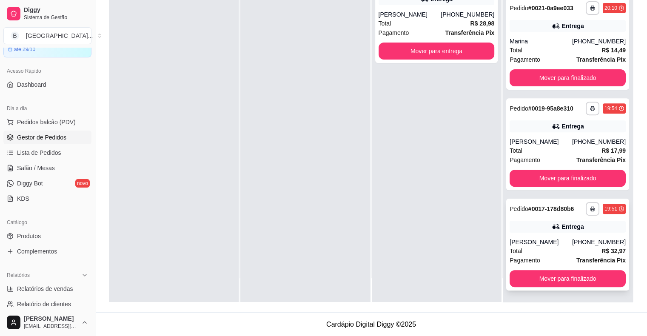
click at [558, 238] on div "[PERSON_NAME]" at bounding box center [541, 242] width 63 height 9
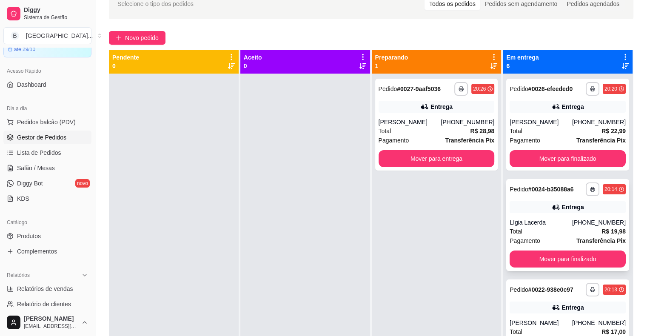
scroll to position [44, 0]
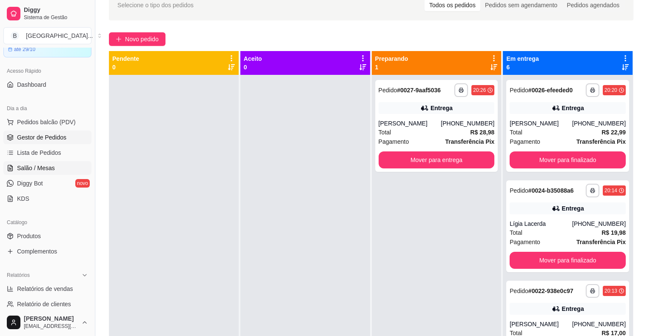
click at [61, 168] on link "Salão / Mesas" at bounding box center [47, 168] width 88 height 14
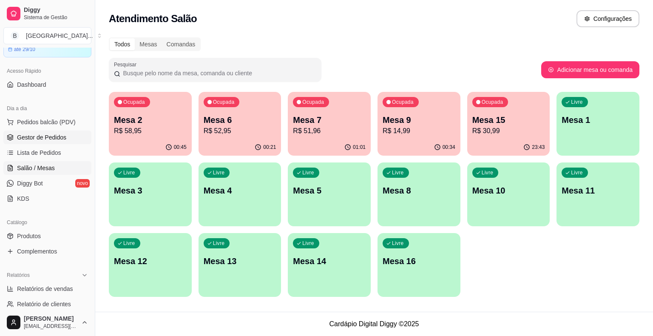
click at [57, 137] on span "Gestor de Pedidos" at bounding box center [41, 137] width 49 height 9
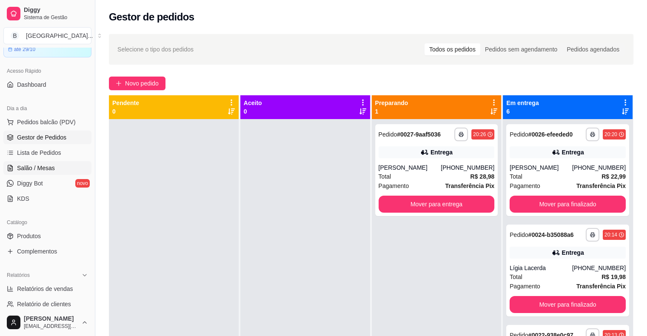
click at [58, 167] on link "Salão / Mesas" at bounding box center [47, 168] width 88 height 14
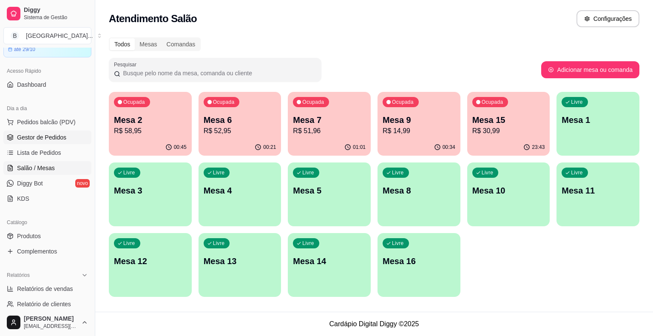
click at [40, 142] on link "Gestor de Pedidos" at bounding box center [47, 138] width 88 height 14
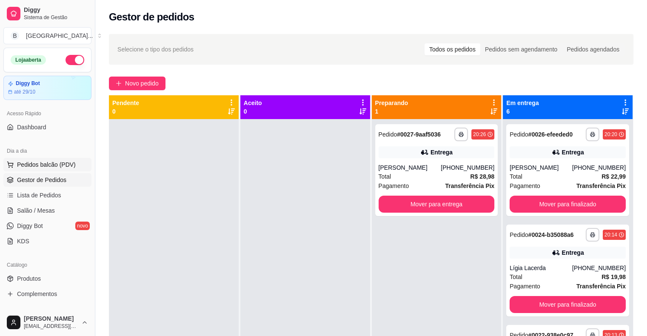
click at [63, 159] on button "Pedidos balcão (PDV)" at bounding box center [47, 165] width 88 height 14
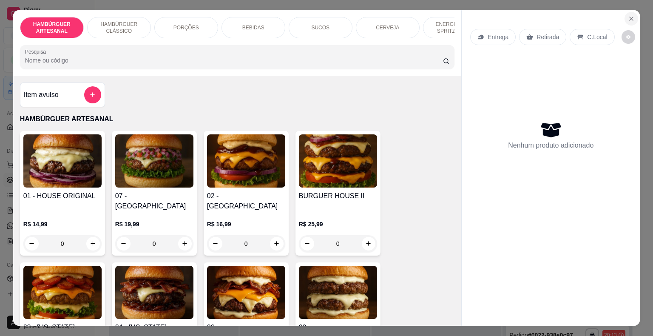
click at [629, 18] on icon "Close" at bounding box center [631, 18] width 7 height 7
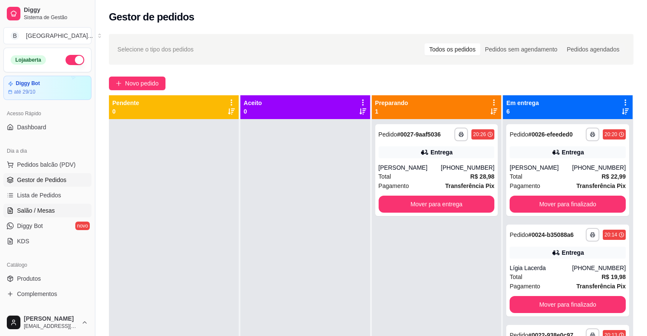
click at [55, 211] on link "Salão / Mesas" at bounding box center [47, 211] width 88 height 14
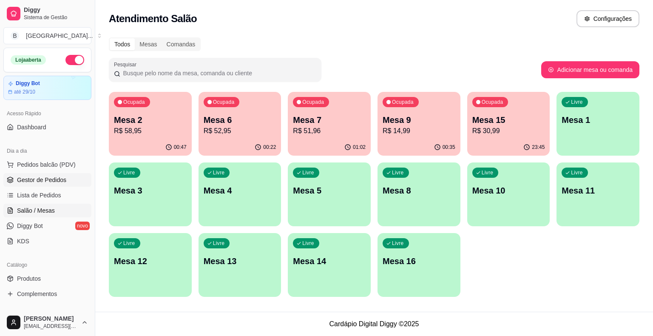
click at [51, 180] on span "Gestor de Pedidos" at bounding box center [41, 180] width 49 height 9
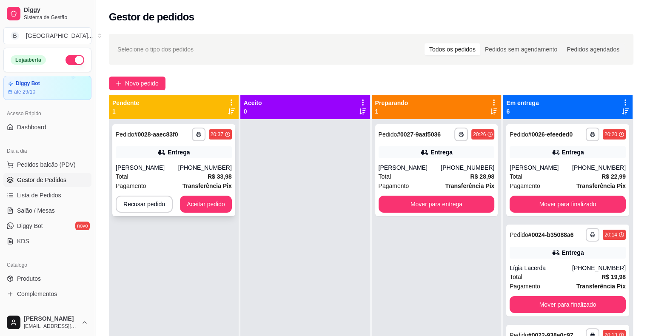
click at [201, 162] on div "**********" at bounding box center [173, 170] width 123 height 92
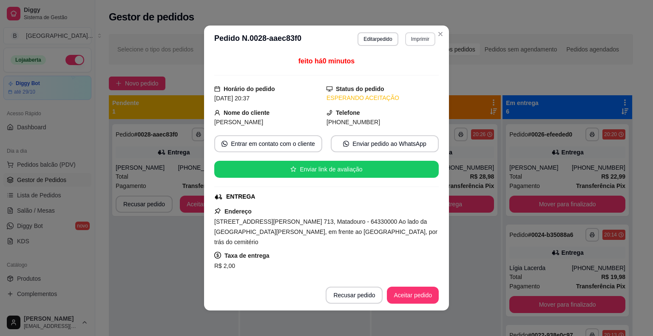
click at [414, 38] on button "Imprimir" at bounding box center [420, 39] width 30 height 14
click at [405, 67] on button "IMPRESSORA" at bounding box center [403, 69] width 62 height 14
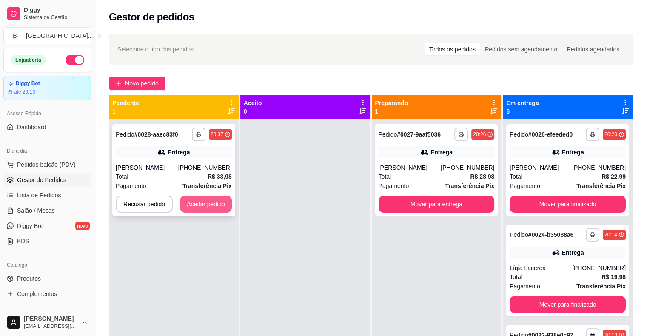
click at [180, 201] on button "Aceitar pedido" at bounding box center [206, 204] width 52 height 17
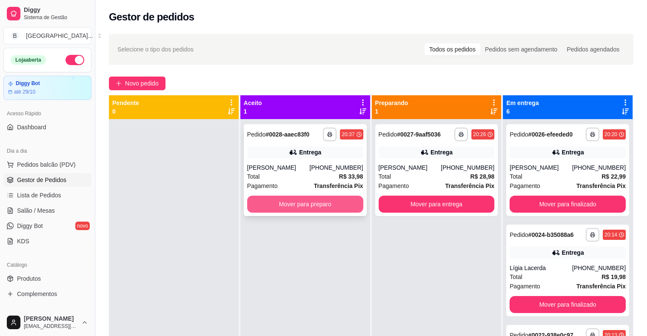
click at [307, 209] on button "Mover para preparo" at bounding box center [305, 204] width 116 height 17
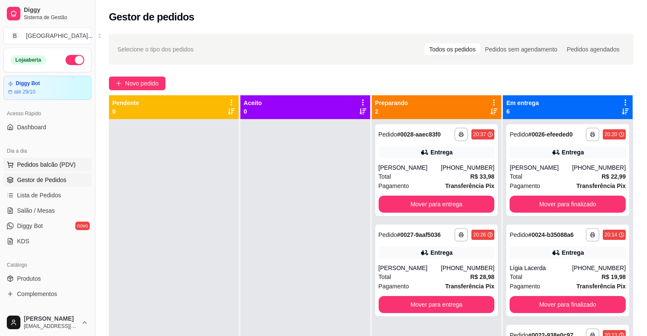
click at [65, 158] on button "Pedidos balcão (PDV)" at bounding box center [47, 165] width 88 height 14
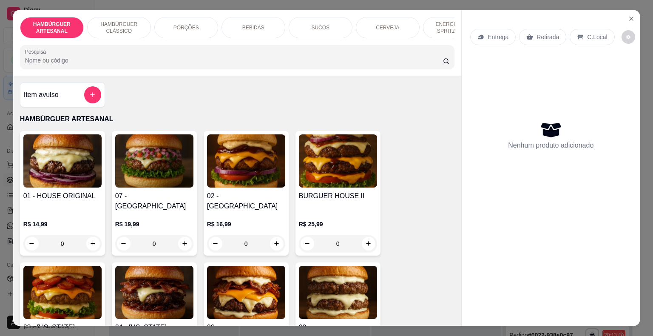
click at [274, 235] on div "0" at bounding box center [246, 243] width 78 height 17
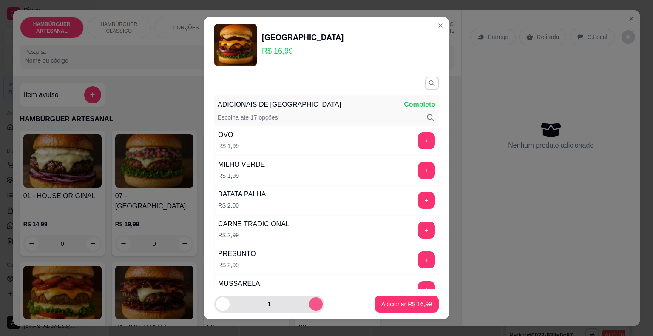
click at [309, 300] on button "increase-product-quantity" at bounding box center [316, 304] width 14 height 14
type input "2"
click at [411, 305] on p "Adicionar R$ 33,98" at bounding box center [407, 304] width 51 height 9
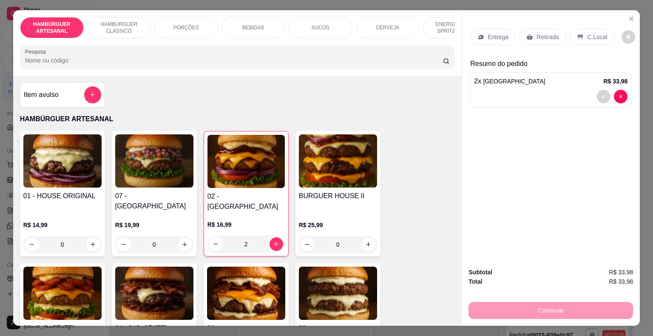
click at [527, 35] on icon at bounding box center [530, 37] width 6 height 6
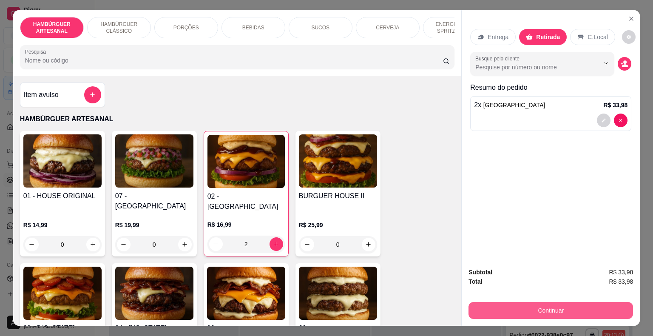
click at [531, 305] on button "Continuar" at bounding box center [551, 310] width 165 height 17
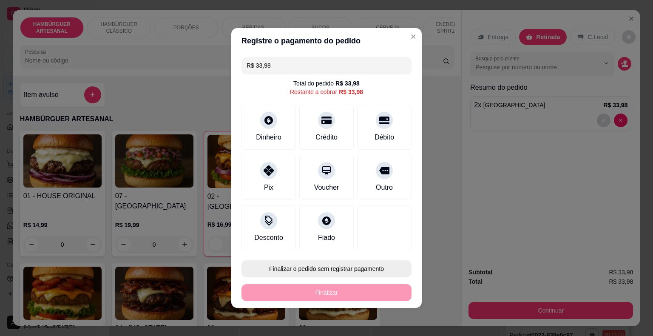
click at [347, 272] on button "Finalizar o pedido sem registrar pagamento" at bounding box center [327, 268] width 170 height 17
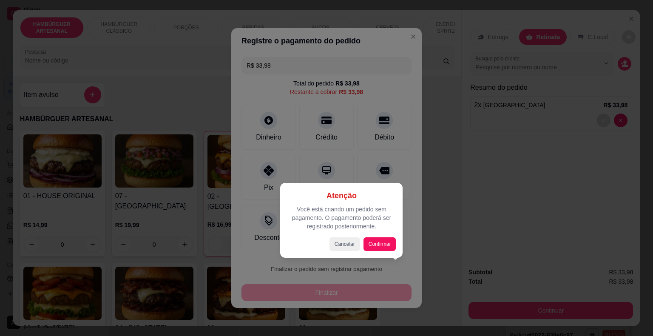
click at [388, 236] on div "Atenção Você está criando um pedido sem pagamento. O pagamento poderá ser regis…" at bounding box center [341, 220] width 109 height 61
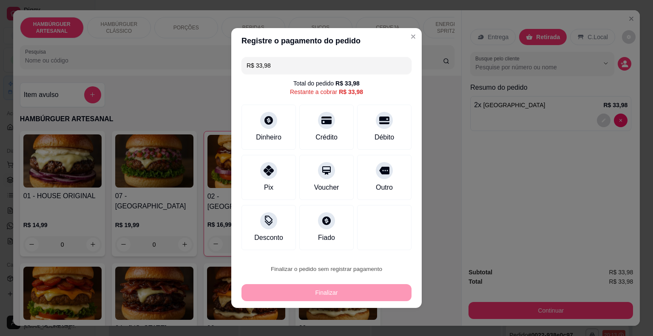
click at [383, 245] on button "Confirmar" at bounding box center [378, 244] width 31 height 13
type input "0"
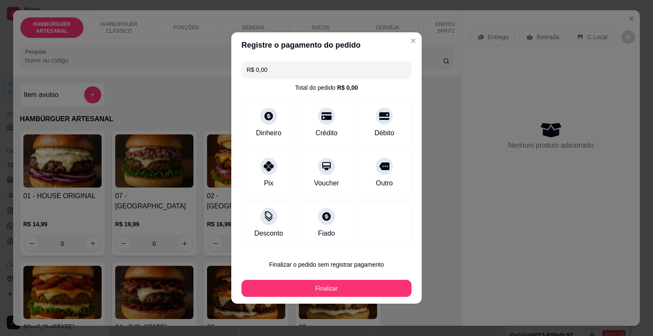
type input "R$ 0,00"
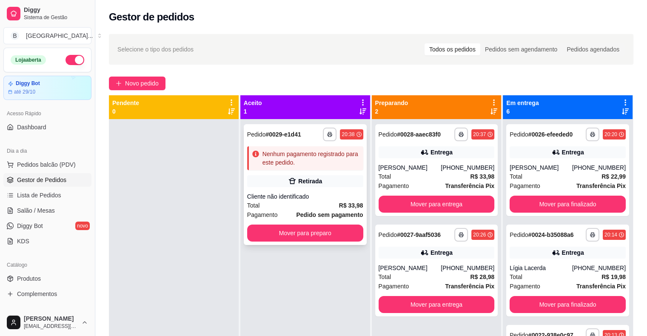
click at [320, 201] on div "Total R$ 33,98" at bounding box center [305, 205] width 116 height 9
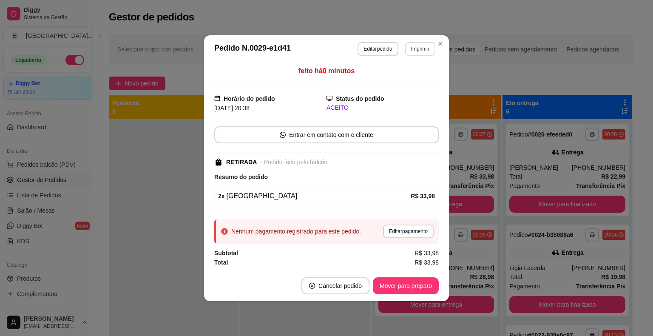
click at [421, 57] on header "**********" at bounding box center [326, 48] width 245 height 27
click at [425, 54] on button "Imprimir" at bounding box center [420, 48] width 29 height 13
click at [419, 76] on button "IMPRESSORA" at bounding box center [406, 78] width 60 height 13
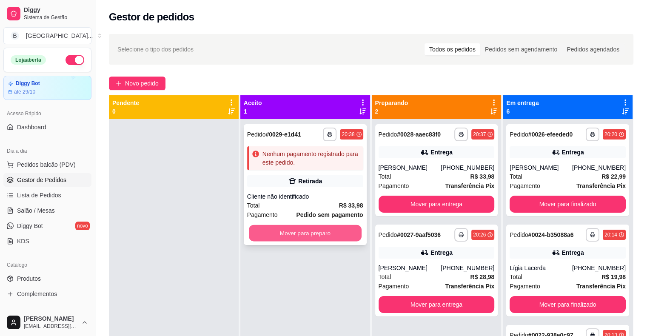
click at [330, 238] on button "Mover para preparo" at bounding box center [305, 233] width 113 height 17
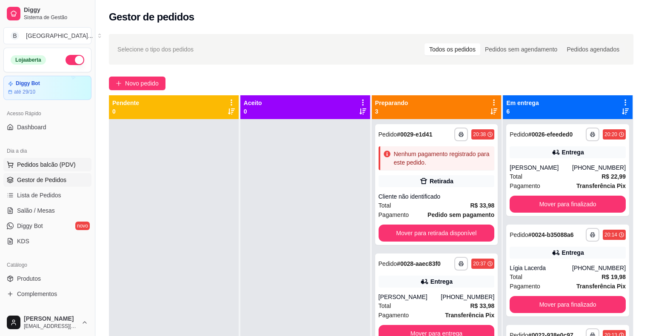
click at [40, 166] on span "Pedidos balcão (PDV)" at bounding box center [46, 164] width 59 height 9
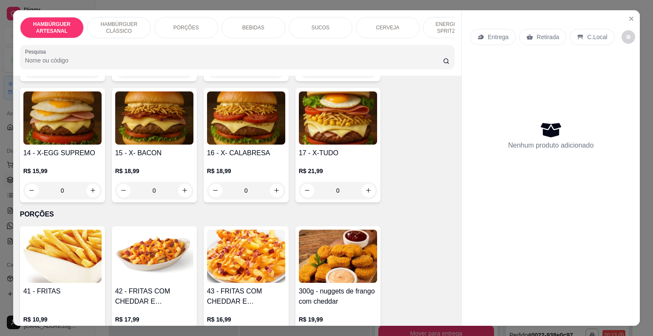
scroll to position [510, 0]
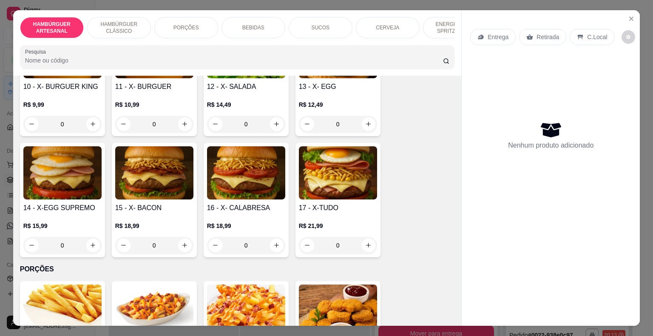
click at [369, 237] on div "0" at bounding box center [338, 245] width 78 height 17
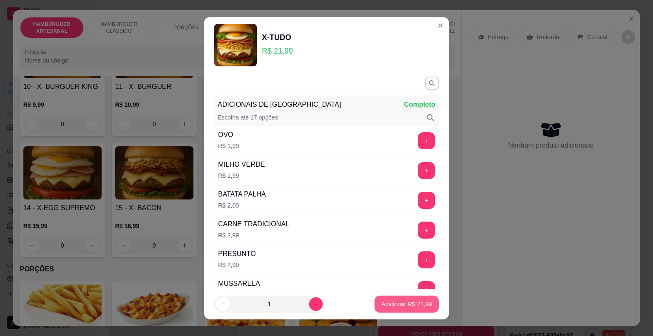
click at [407, 309] on button "Adicionar R$ 21,99" at bounding box center [407, 304] width 64 height 17
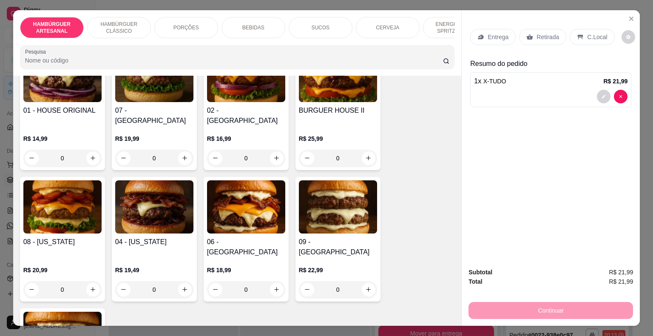
scroll to position [85, 0]
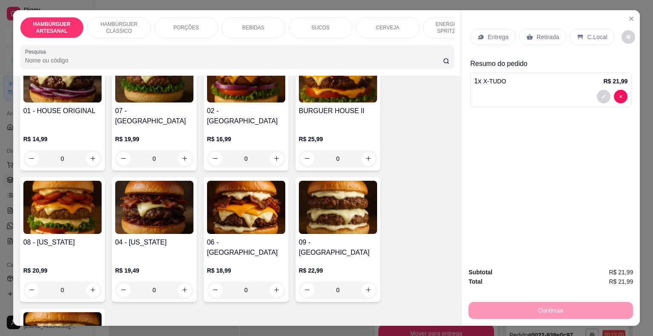
click at [270, 282] on div "0" at bounding box center [246, 290] width 78 height 17
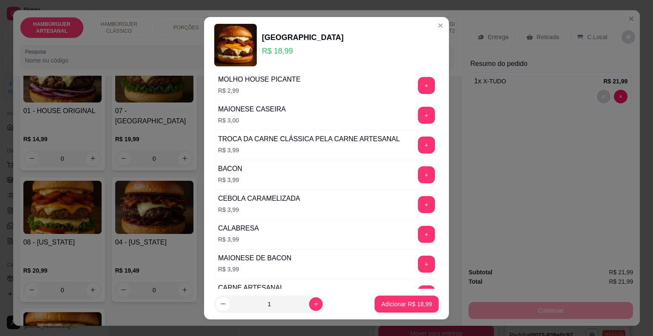
scroll to position [340, 0]
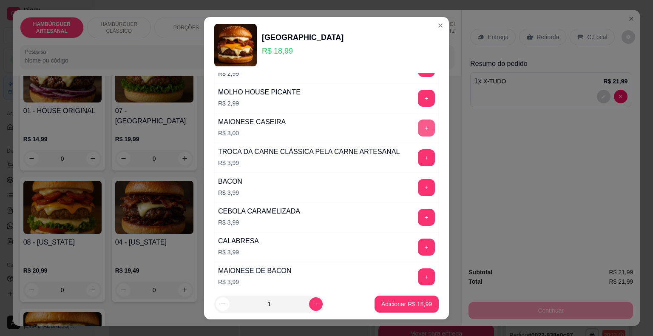
click at [418, 123] on button "+" at bounding box center [426, 128] width 17 height 17
click at [413, 299] on button "Adicionar R$ 21,99" at bounding box center [407, 304] width 64 height 17
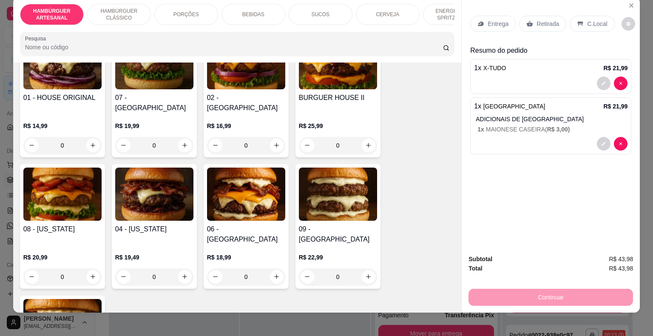
scroll to position [20, 0]
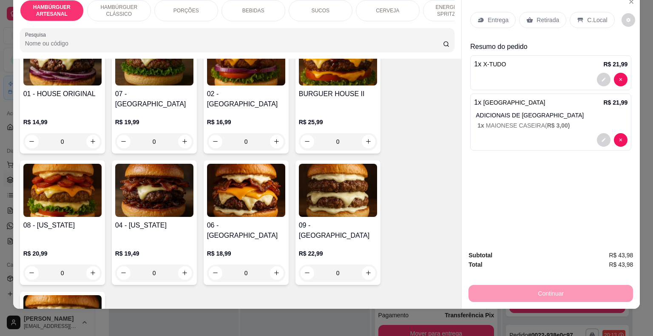
click at [243, 7] on p "BEBIDAS" at bounding box center [253, 10] width 22 height 7
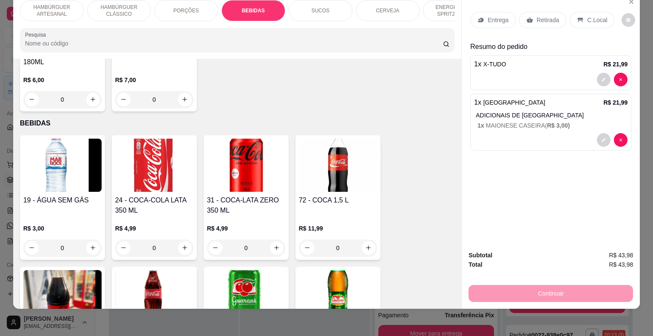
scroll to position [959, 0]
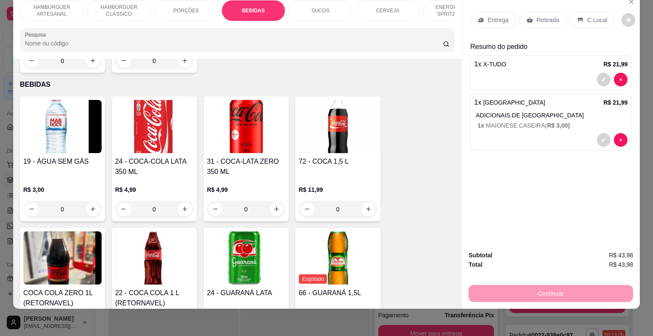
click at [538, 22] on div "Entrega Retirada C.Local" at bounding box center [550, 20] width 161 height 30
click at [539, 17] on p "Retirada" at bounding box center [548, 20] width 23 height 9
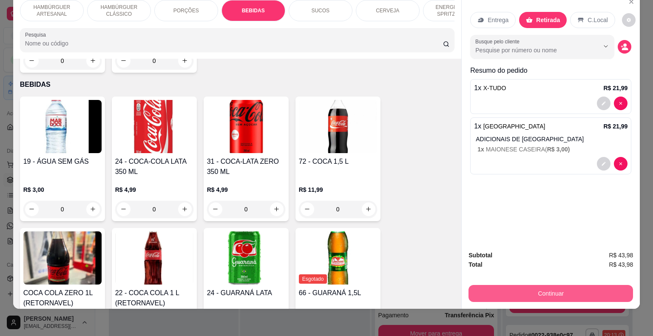
click at [557, 286] on button "Continuar" at bounding box center [551, 293] width 165 height 17
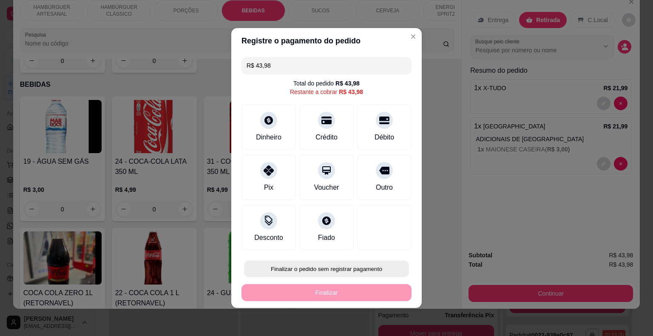
click at [363, 267] on button "Finalizar o pedido sem registrar pagamento" at bounding box center [326, 269] width 165 height 17
click at [383, 248] on button "Confirmar" at bounding box center [378, 244] width 31 height 13
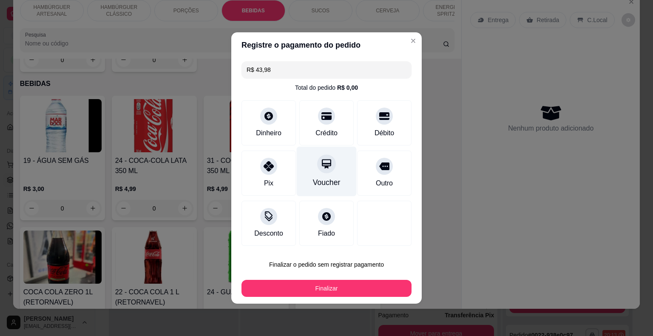
type input "0"
type input "R$ 0,00"
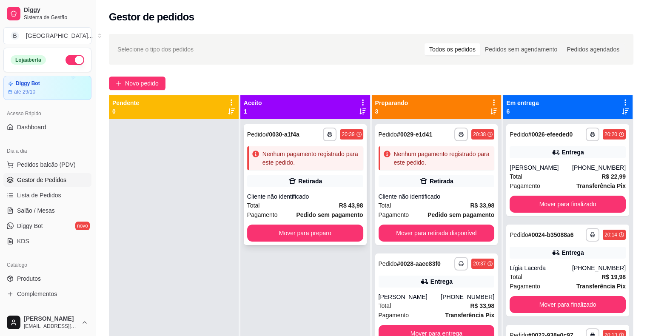
click at [305, 181] on div "Retirada" at bounding box center [310, 181] width 24 height 9
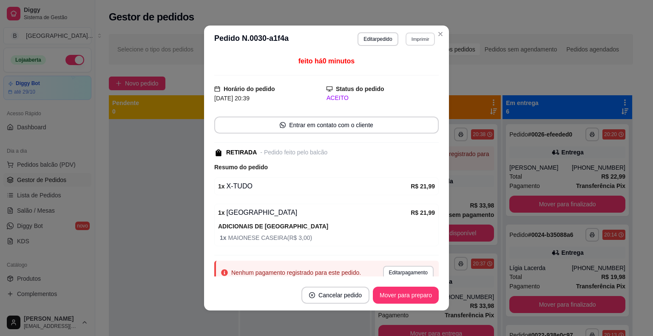
click at [415, 41] on button "Imprimir" at bounding box center [420, 38] width 29 height 13
click at [413, 71] on button "IMPRESSORA" at bounding box center [409, 65] width 49 height 11
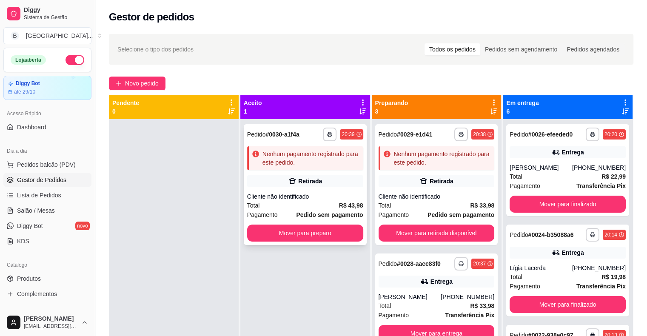
click at [267, 224] on div "**********" at bounding box center [305, 184] width 123 height 121
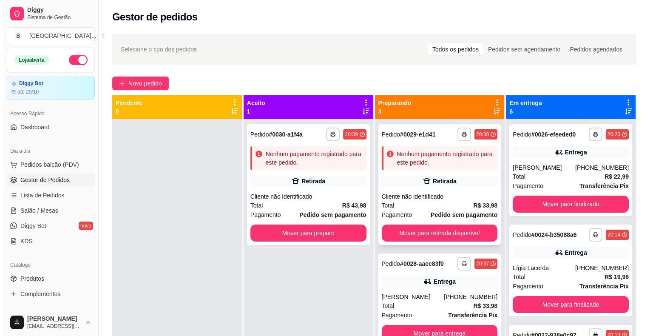
scroll to position [2, 0]
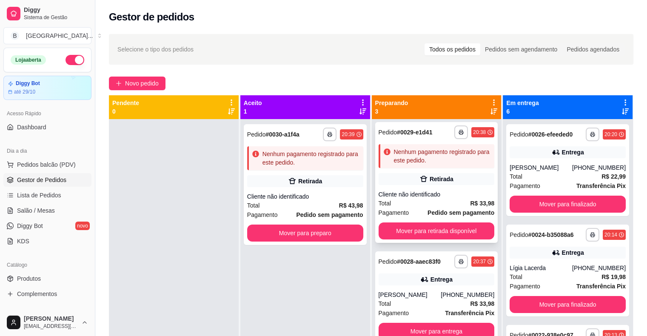
click at [420, 197] on div "Cliente não identificado" at bounding box center [437, 194] width 116 height 9
click at [344, 205] on strong "R$ 43,98" at bounding box center [351, 205] width 24 height 7
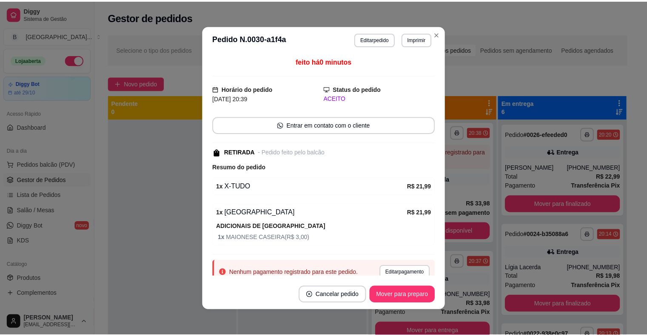
scroll to position [31, 0]
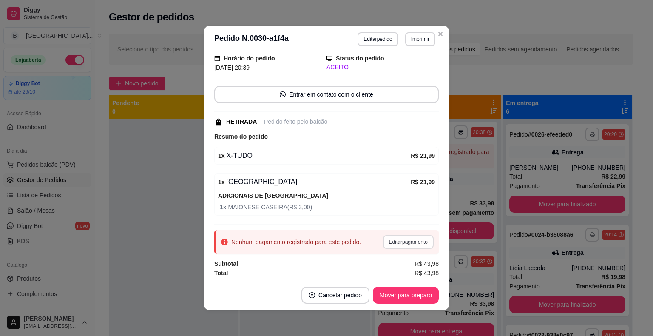
click at [384, 239] on button "Editar pagamento" at bounding box center [408, 242] width 51 height 14
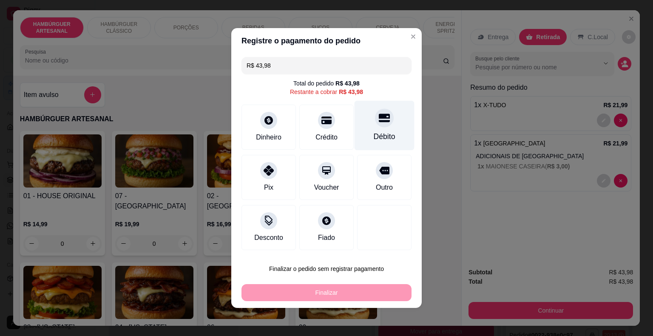
click at [391, 129] on div "Débito" at bounding box center [385, 126] width 60 height 50
type input "R$ 0,00"
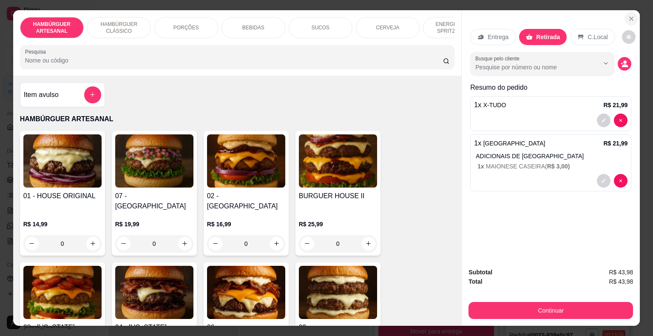
click at [628, 18] on icon "Close" at bounding box center [631, 18] width 7 height 7
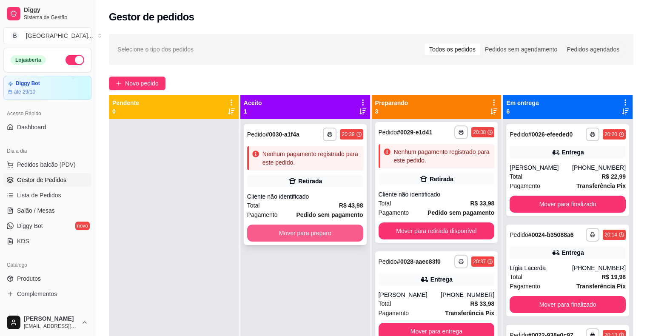
click at [339, 233] on button "Mover para preparo" at bounding box center [305, 233] width 116 height 17
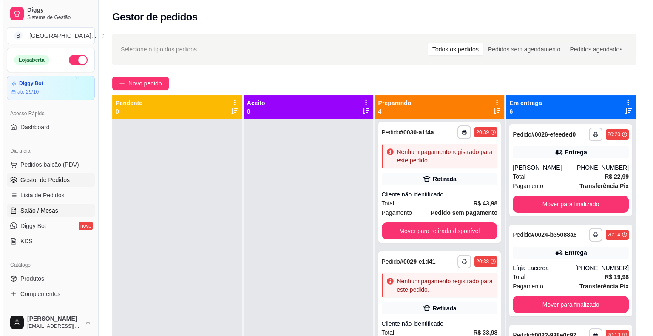
scroll to position [131, 0]
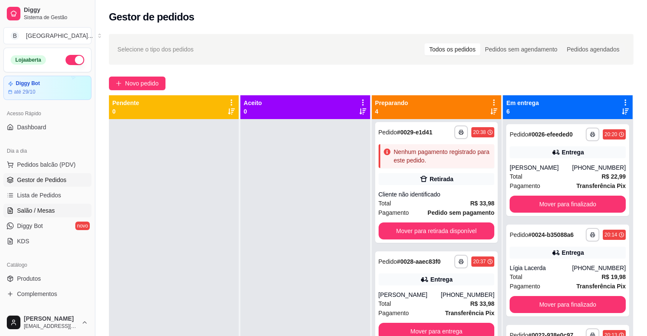
click at [51, 204] on link "Salão / Mesas" at bounding box center [47, 211] width 88 height 14
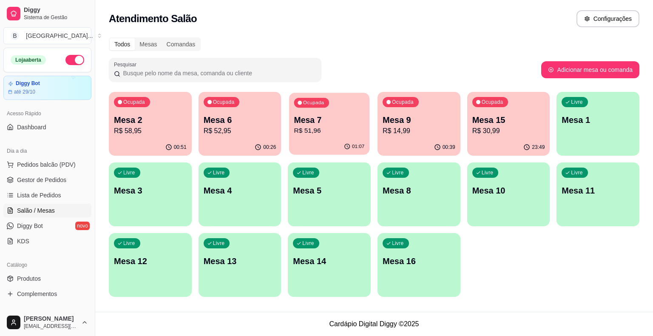
click at [314, 119] on p "Mesa 7" at bounding box center [329, 119] width 71 height 11
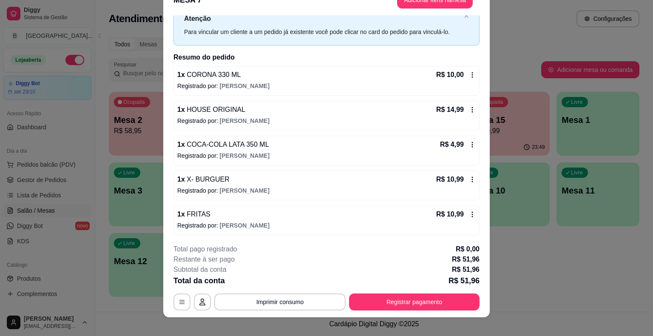
scroll to position [26, 0]
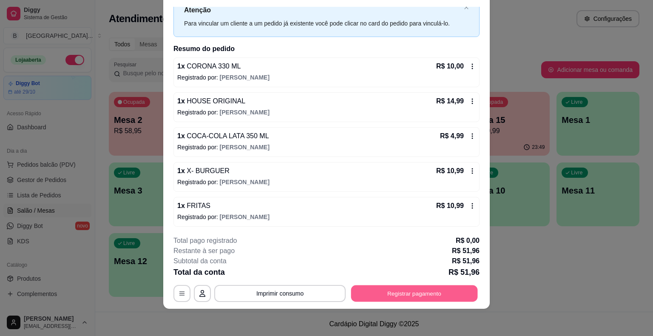
click at [425, 292] on button "Registrar pagamento" at bounding box center [414, 293] width 127 height 17
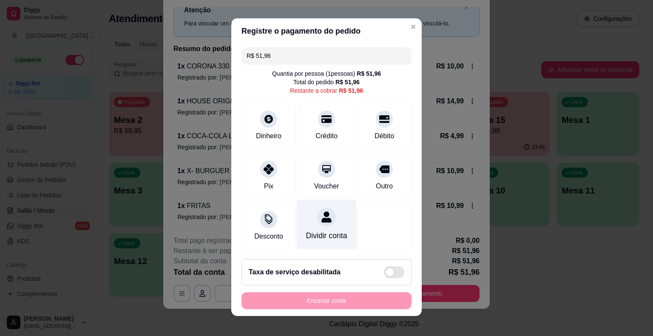
scroll to position [0, 0]
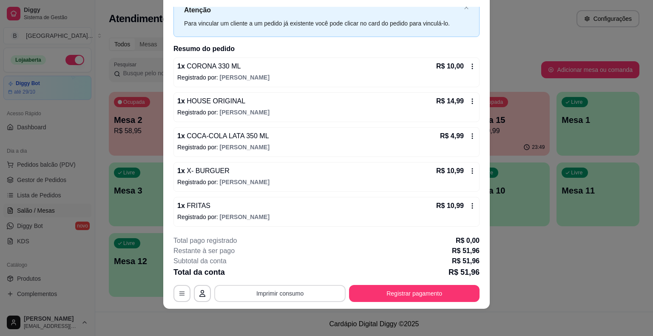
click at [292, 294] on button "Imprimir consumo" at bounding box center [279, 293] width 131 height 17
click at [286, 254] on button "IMPRESSORA" at bounding box center [280, 257] width 62 height 14
click at [381, 293] on button "Registrar pagamento" at bounding box center [414, 293] width 131 height 17
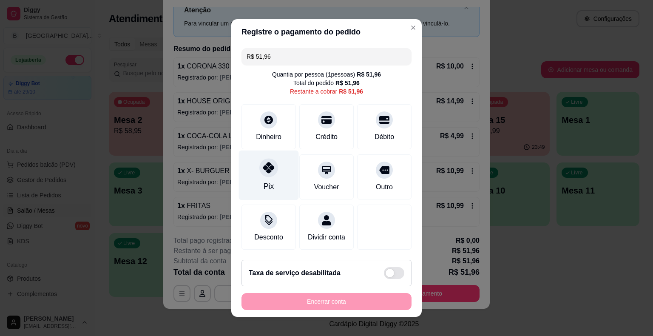
click at [265, 166] on icon at bounding box center [268, 167] width 11 height 11
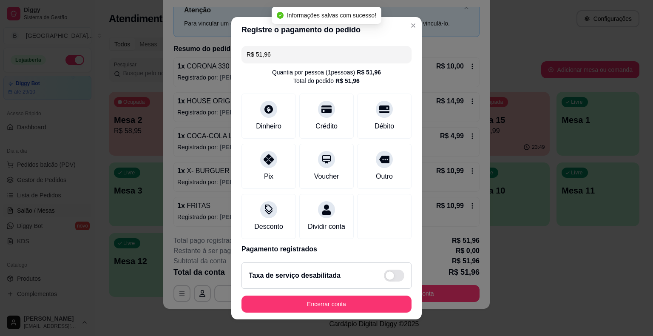
type input "R$ 0,00"
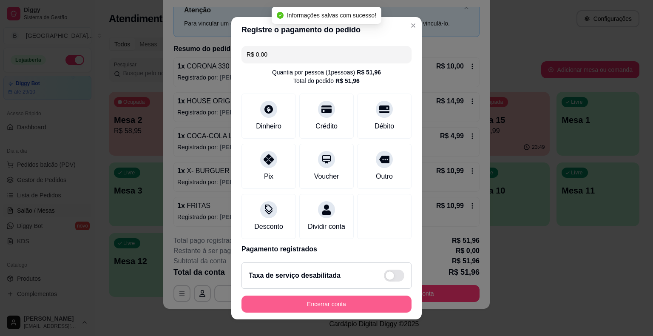
scroll to position [10, 0]
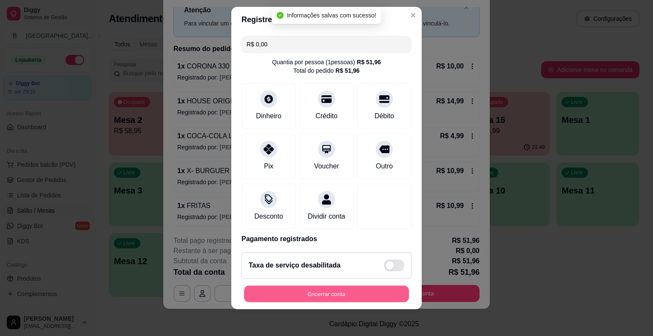
click at [318, 296] on button "Encerrar conta" at bounding box center [326, 293] width 165 height 17
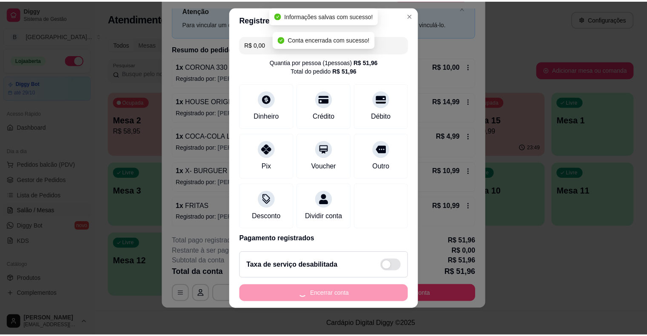
scroll to position [0, 0]
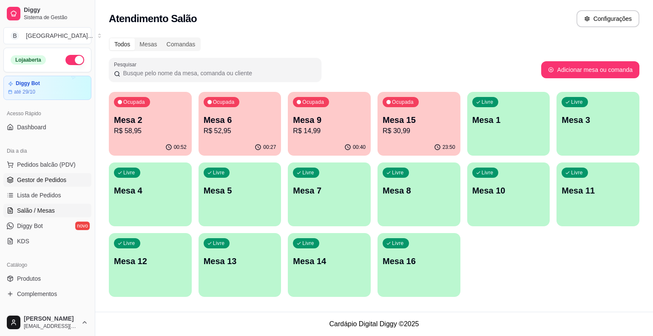
click at [60, 180] on span "Gestor de Pedidos" at bounding box center [41, 180] width 49 height 9
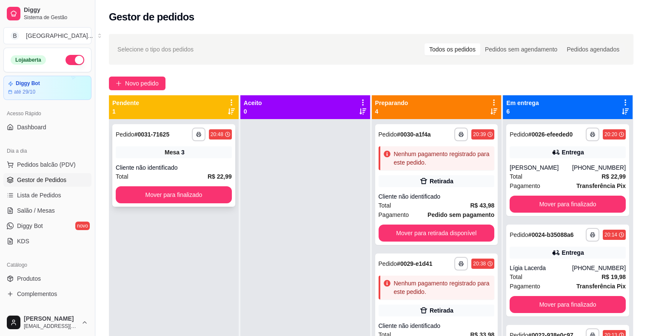
click at [175, 168] on div "Cliente não identificado" at bounding box center [174, 167] width 116 height 9
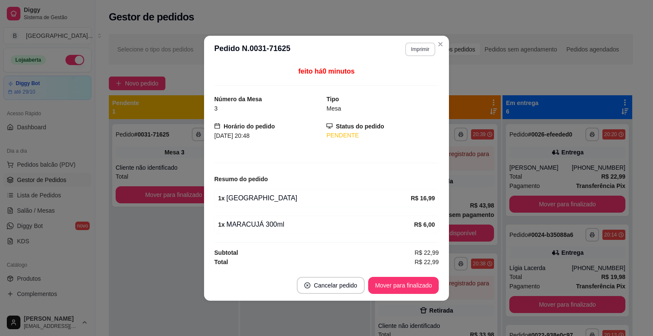
click at [413, 48] on button "Imprimir" at bounding box center [420, 50] width 30 height 14
click at [406, 78] on button "IMPRESSORA" at bounding box center [406, 80] width 62 height 14
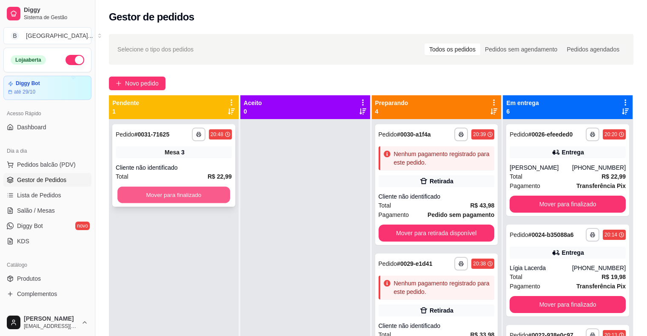
click at [219, 200] on button "Mover para finalizado" at bounding box center [173, 195] width 113 height 17
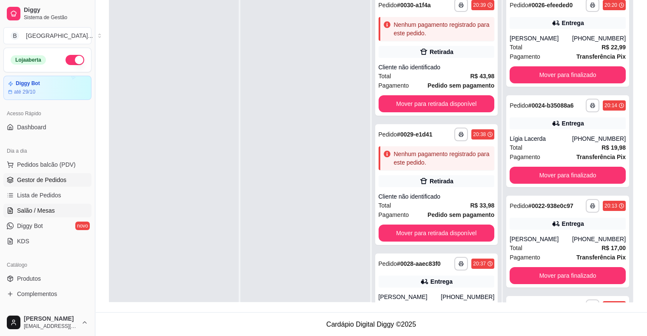
click at [51, 215] on link "Salão / Mesas" at bounding box center [47, 211] width 88 height 14
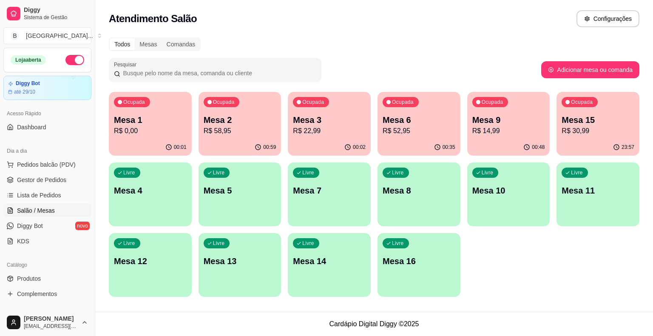
click at [521, 153] on div "00:48" at bounding box center [508, 147] width 83 height 17
click at [503, 113] on div "Ocupada Mesa 9 R$ 14,99" at bounding box center [509, 116] width 80 height 46
click at [561, 127] on div "Ocupada Mesa 15 R$ 30,99" at bounding box center [598, 116] width 80 height 46
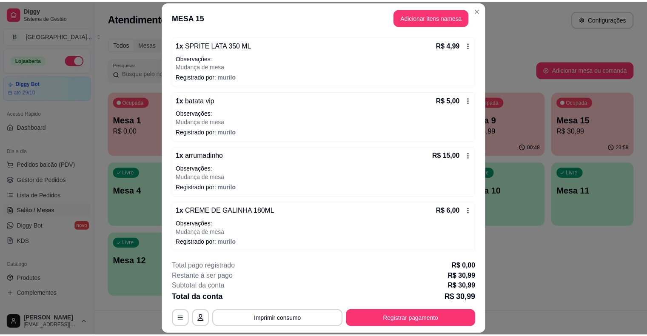
scroll to position [26, 0]
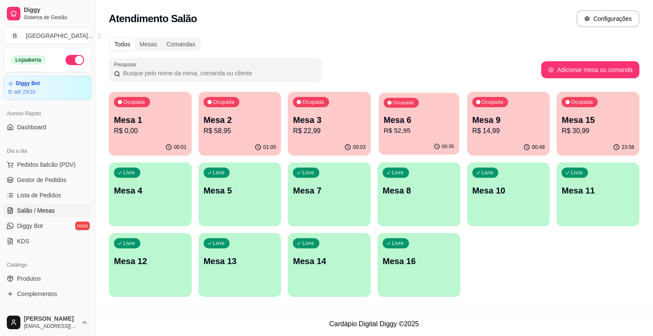
click at [434, 130] on p "R$ 52,95" at bounding box center [419, 131] width 71 height 10
click at [48, 180] on span "Gestor de Pedidos" at bounding box center [41, 180] width 49 height 9
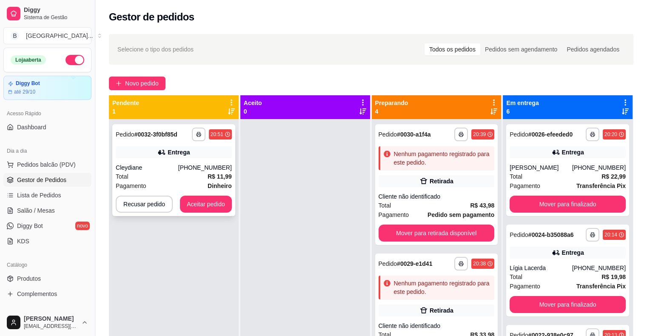
click at [182, 183] on div "Pagamento Dinheiro" at bounding box center [174, 185] width 116 height 9
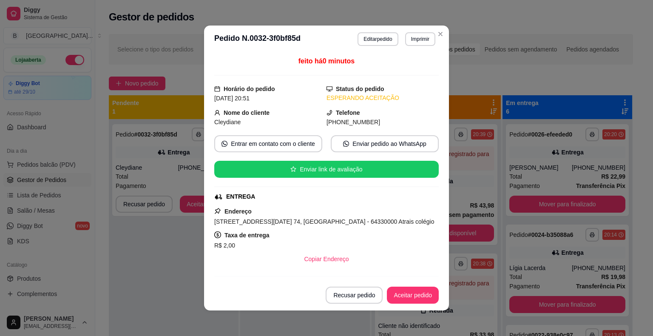
click at [415, 31] on header "**********" at bounding box center [326, 39] width 245 height 27
click at [415, 33] on button "Imprimir" at bounding box center [420, 39] width 30 height 14
drag, startPoint x: 410, startPoint y: 54, endPoint x: 404, endPoint y: 61, distance: 9.7
click at [408, 57] on h4 "Escolha a impressora" at bounding box center [402, 54] width 62 height 9
click at [402, 66] on button "IMPRESSORA" at bounding box center [402, 69] width 62 height 14
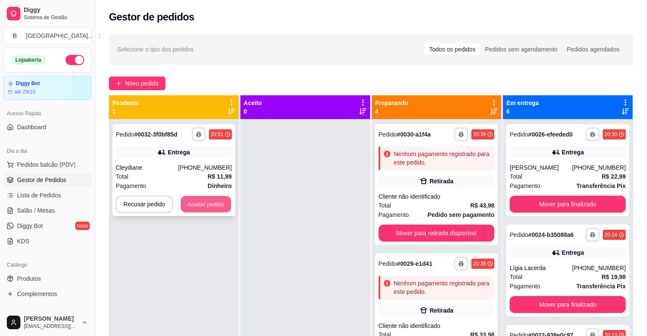
click at [199, 203] on button "Aceitar pedido" at bounding box center [206, 204] width 50 height 17
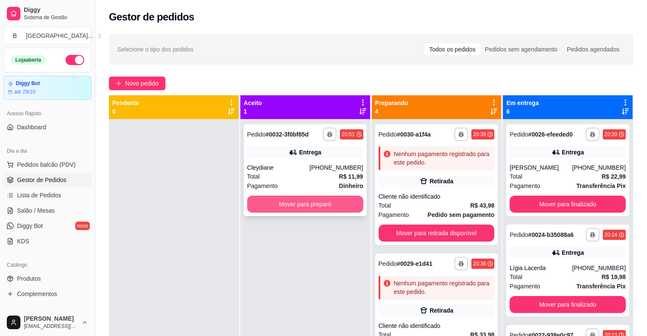
click at [305, 209] on button "Mover para preparo" at bounding box center [305, 204] width 116 height 17
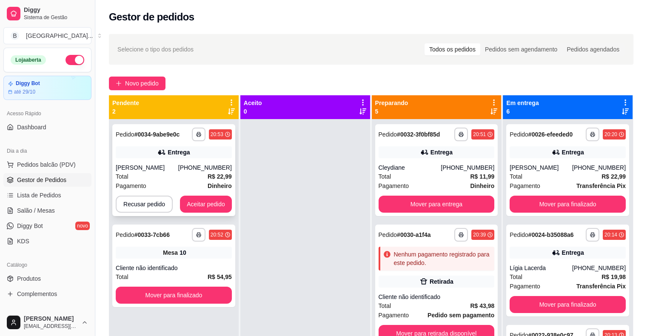
click at [138, 157] on div "Entrega" at bounding box center [174, 152] width 116 height 12
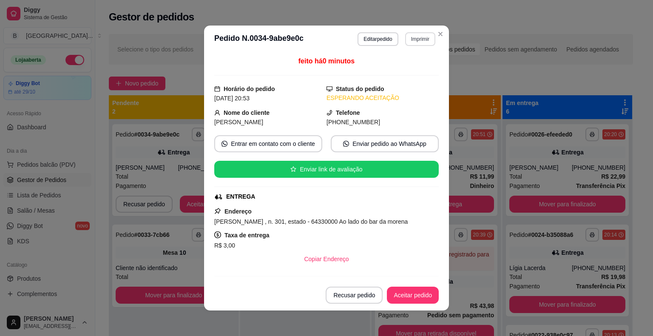
click at [412, 41] on button "Imprimir" at bounding box center [420, 39] width 30 height 14
click at [419, 77] on div "Escolha a impressora IMPRESSORA Impressora" at bounding box center [402, 71] width 70 height 46
click at [413, 67] on button "IMPRESSORA" at bounding box center [402, 68] width 60 height 13
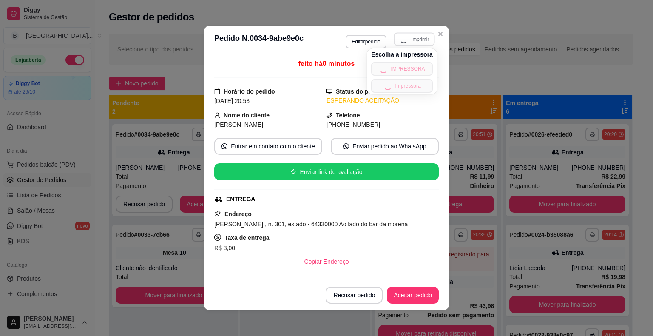
click at [473, 74] on div "**********" at bounding box center [326, 168] width 653 height 336
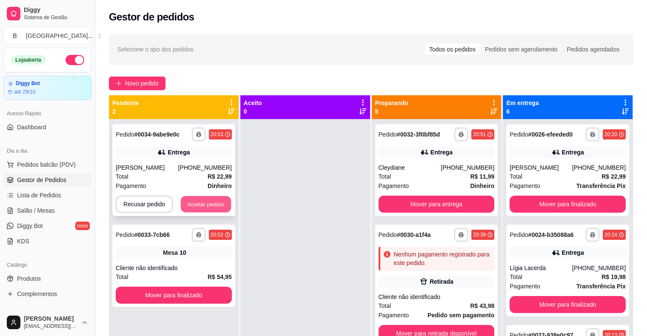
click at [192, 196] on button "Aceitar pedido" at bounding box center [206, 204] width 50 height 17
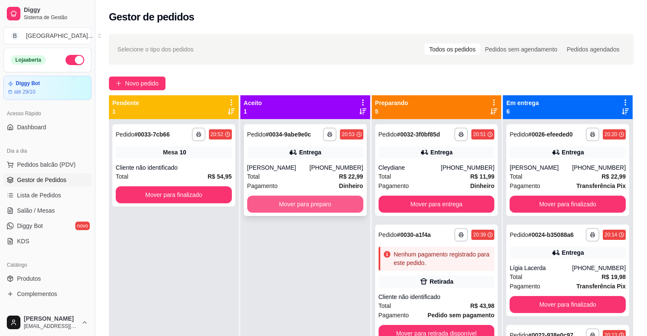
click at [255, 202] on button "Mover para preparo" at bounding box center [305, 204] width 116 height 17
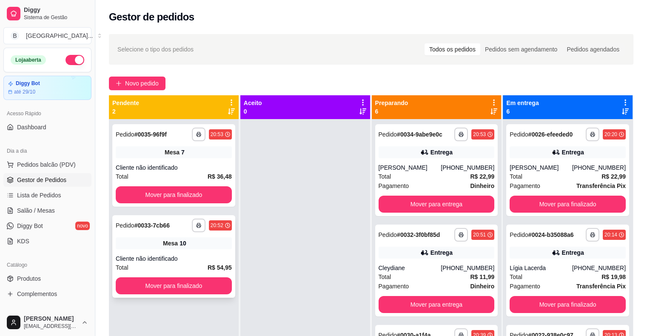
click at [217, 248] on div "Mesa 10" at bounding box center [174, 243] width 116 height 12
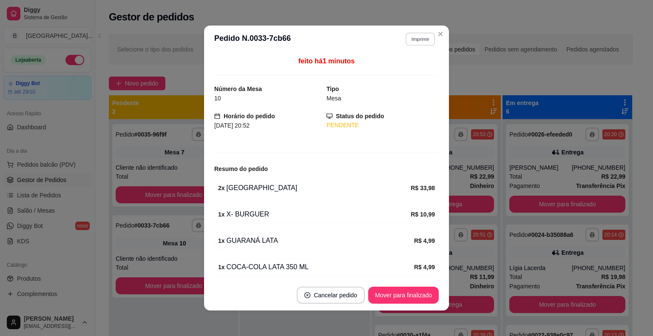
click at [413, 37] on button "Imprimir" at bounding box center [420, 38] width 29 height 13
click at [412, 68] on button "IMPRESSORA" at bounding box center [402, 68] width 60 height 13
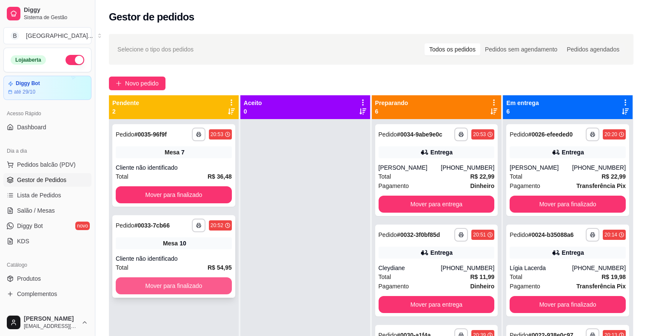
click at [178, 285] on button "Mover para finalizado" at bounding box center [174, 285] width 116 height 17
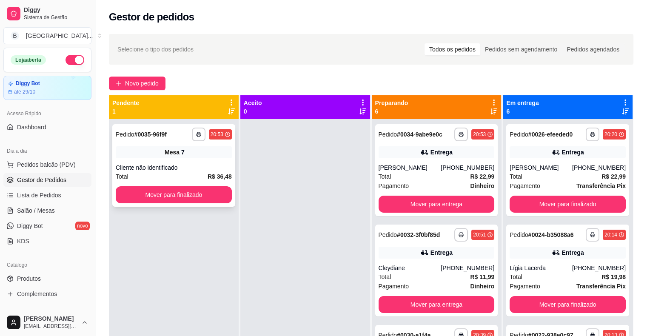
click at [196, 171] on div "**********" at bounding box center [173, 165] width 123 height 83
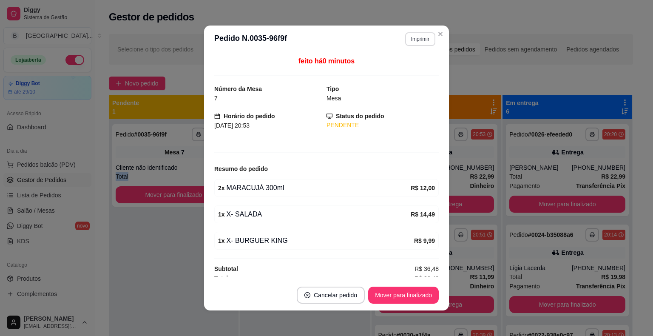
click at [425, 35] on button "Imprimir" at bounding box center [420, 39] width 30 height 14
click at [413, 73] on button "IMPRESSORA" at bounding box center [402, 69] width 62 height 14
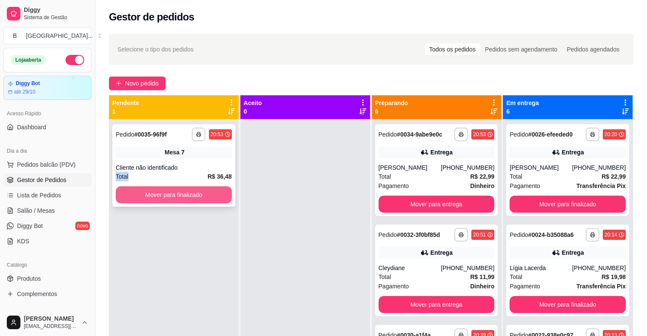
click at [192, 201] on button "Mover para finalizado" at bounding box center [174, 194] width 116 height 17
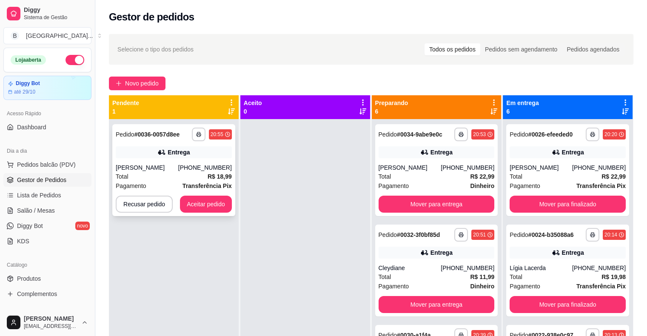
click at [206, 187] on strong "Transferência Pix" at bounding box center [206, 185] width 49 height 7
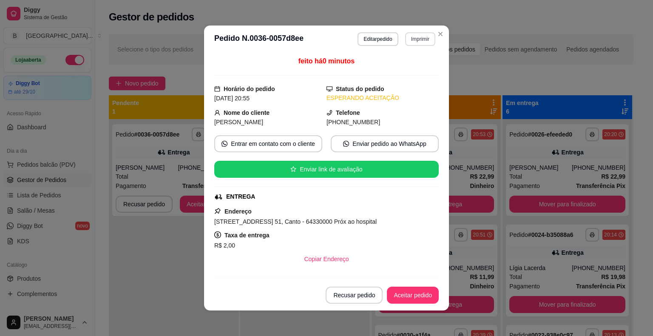
click at [417, 27] on header "**********" at bounding box center [326, 39] width 245 height 27
click at [413, 43] on button "Imprimir" at bounding box center [420, 39] width 30 height 14
click at [395, 70] on button "IMPRESSORA" at bounding box center [402, 69] width 62 height 14
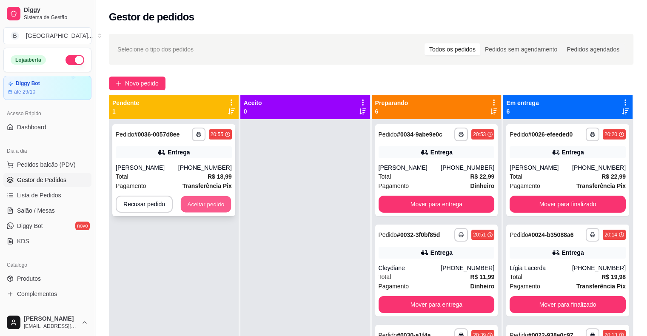
click at [201, 202] on button "Aceitar pedido" at bounding box center [206, 204] width 50 height 17
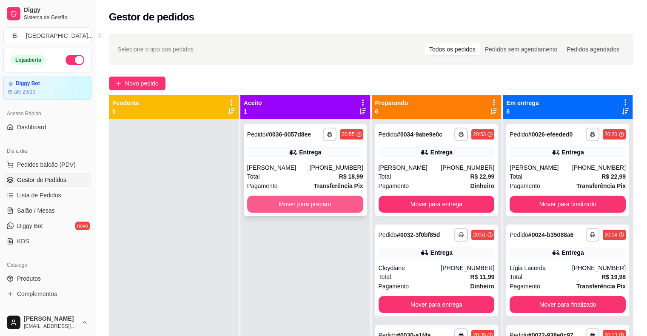
click at [288, 203] on button "Mover para preparo" at bounding box center [305, 204] width 116 height 17
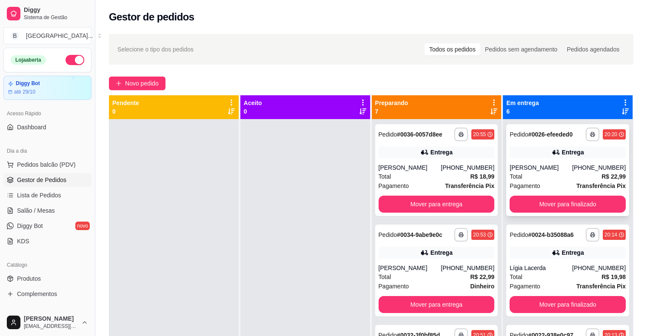
click at [568, 157] on div "Entrega" at bounding box center [568, 152] width 116 height 12
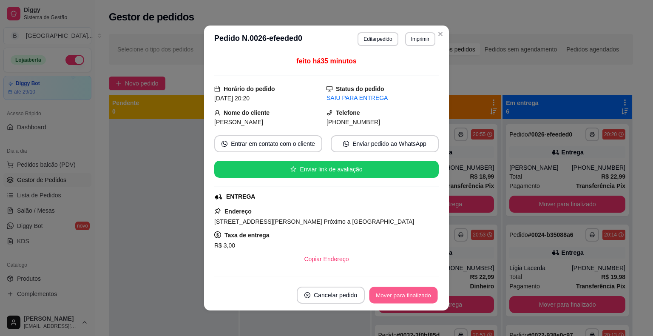
click at [422, 299] on button "Mover para finalizado" at bounding box center [404, 295] width 68 height 17
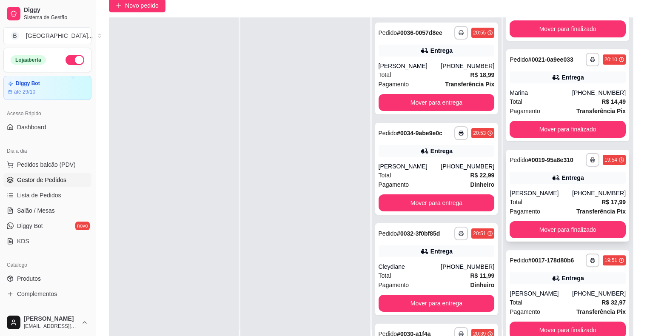
scroll to position [85, 0]
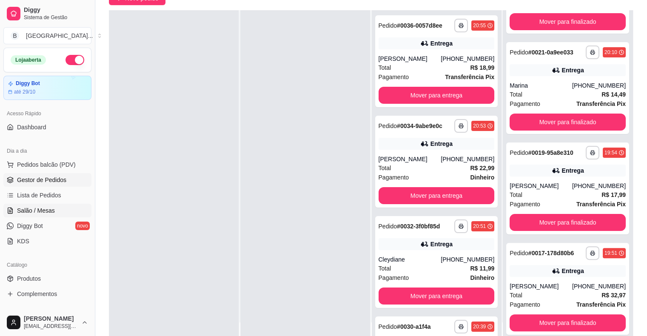
click at [42, 207] on span "Salão / Mesas" at bounding box center [36, 210] width 38 height 9
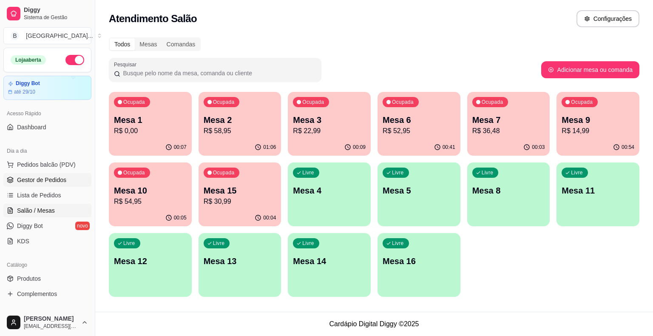
click at [57, 180] on span "Gestor de Pedidos" at bounding box center [41, 180] width 49 height 9
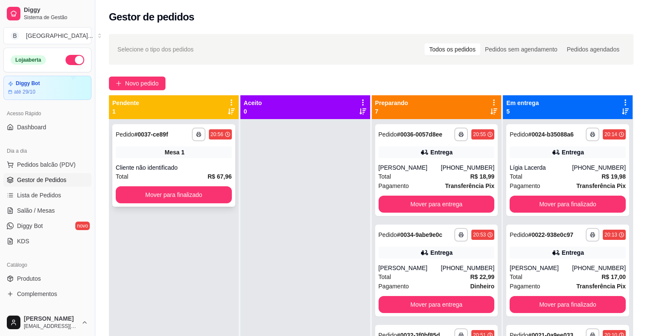
click at [232, 162] on div "**********" at bounding box center [173, 165] width 123 height 83
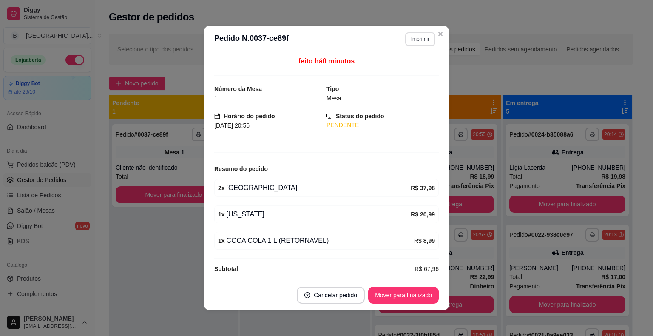
click at [423, 39] on button "Imprimir" at bounding box center [420, 39] width 30 height 14
click at [412, 70] on button "IMPRESSORA" at bounding box center [402, 68] width 60 height 13
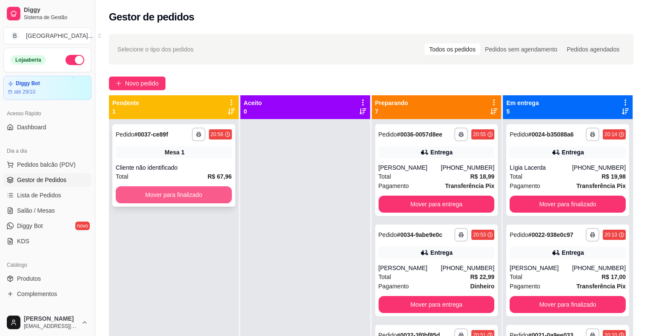
click at [204, 195] on button "Mover para finalizado" at bounding box center [174, 194] width 116 height 17
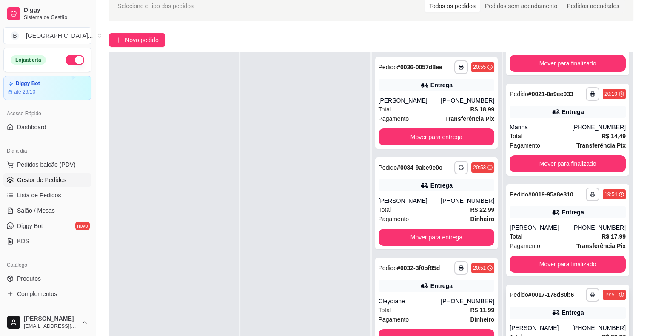
scroll to position [128, 0]
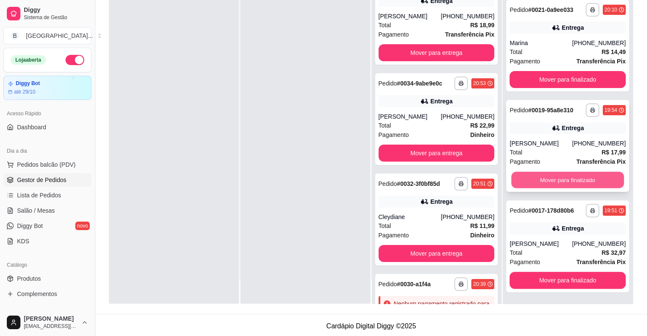
click at [556, 184] on button "Mover para finalizado" at bounding box center [567, 180] width 113 height 17
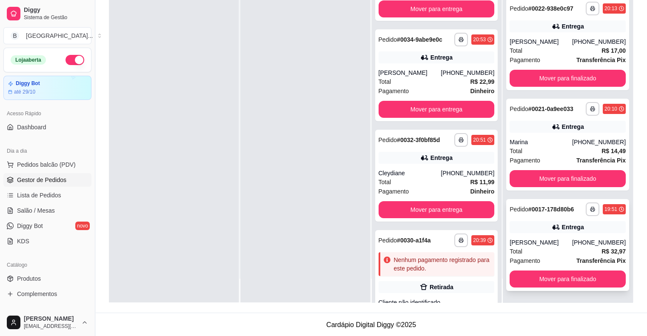
scroll to position [129, 0]
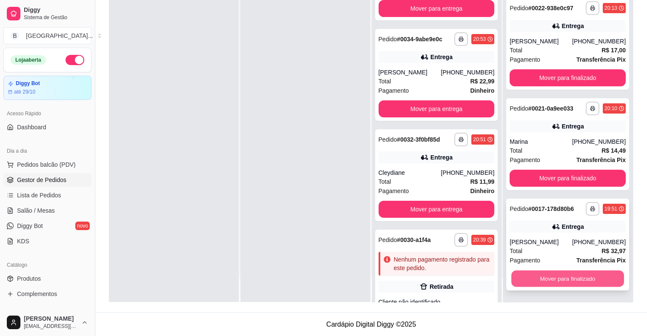
click at [527, 272] on button "Mover para finalizado" at bounding box center [567, 279] width 113 height 17
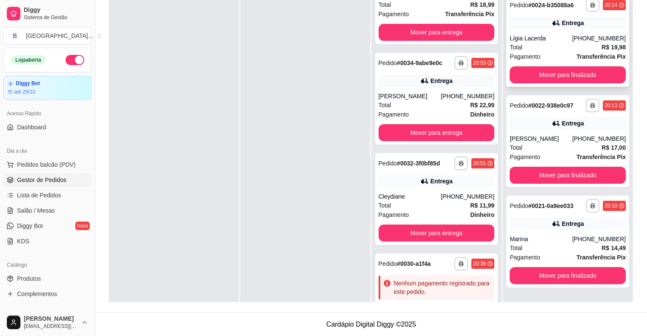
click at [553, 57] on div "Pagamento Transferência Pix" at bounding box center [568, 56] width 116 height 9
click at [541, 76] on button "Mover para finalizado" at bounding box center [568, 74] width 116 height 17
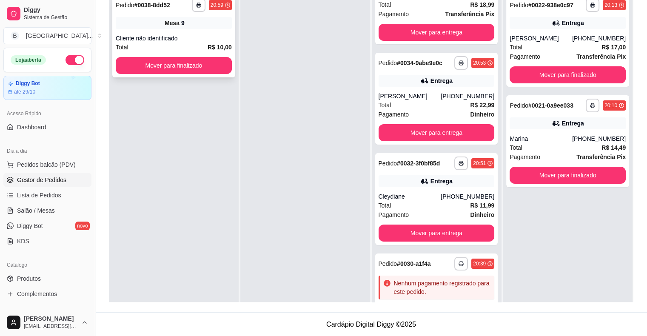
click at [208, 23] on div "Mesa 9" at bounding box center [174, 23] width 116 height 12
click at [162, 70] on button "Mover para finalizado" at bounding box center [174, 65] width 116 height 17
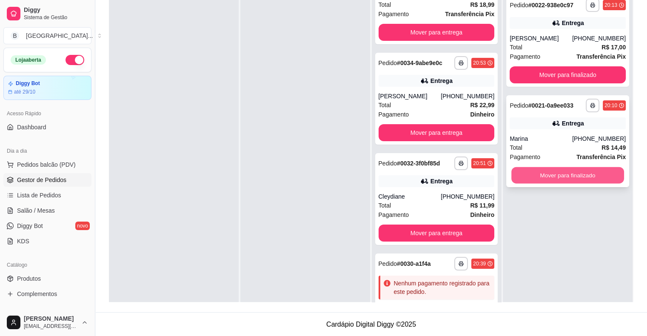
click at [563, 174] on button "Mover para finalizado" at bounding box center [567, 175] width 113 height 17
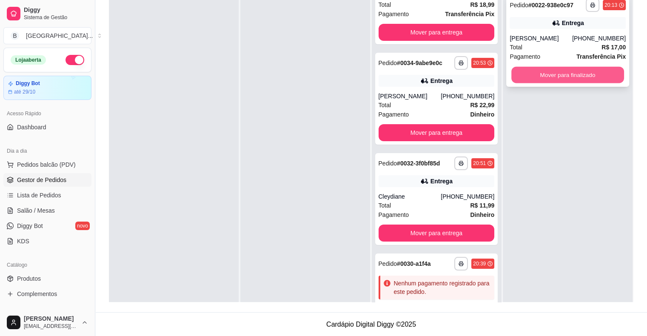
click at [567, 78] on button "Mover para finalizado" at bounding box center [567, 75] width 113 height 17
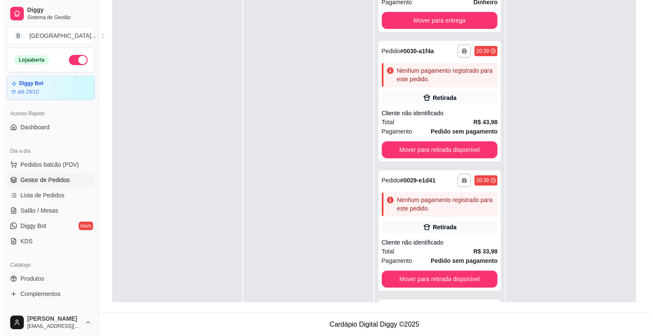
scroll to position [433, 0]
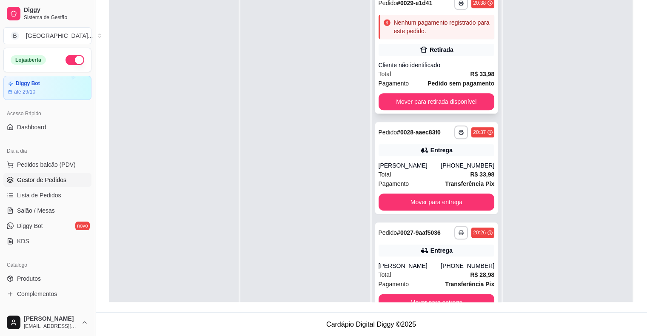
click at [413, 66] on div "Cliente não identificado" at bounding box center [437, 65] width 116 height 9
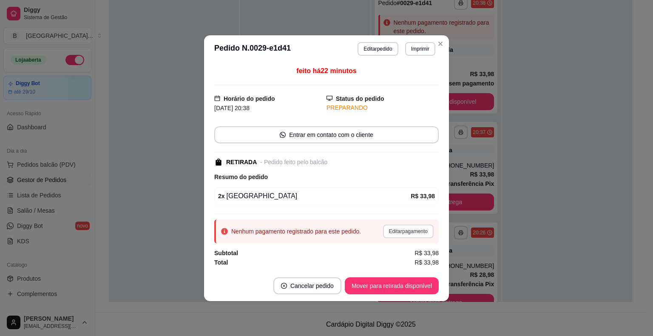
click at [421, 228] on button "Editar pagamento" at bounding box center [408, 232] width 51 height 14
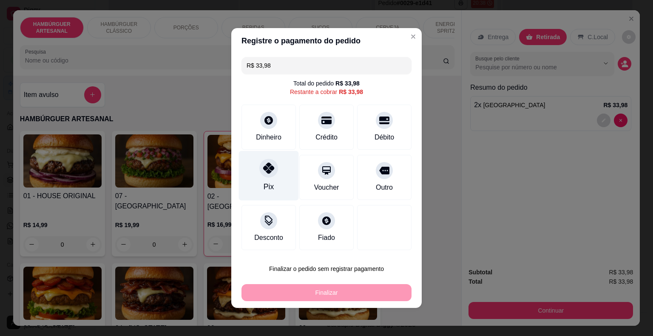
click at [280, 167] on div "Pix" at bounding box center [269, 176] width 60 height 50
type input "R$ 0,00"
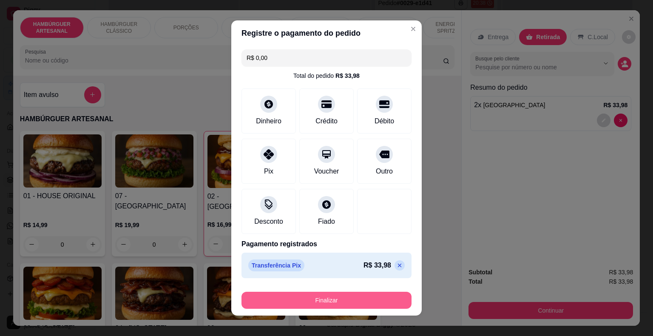
scroll to position [6, 0]
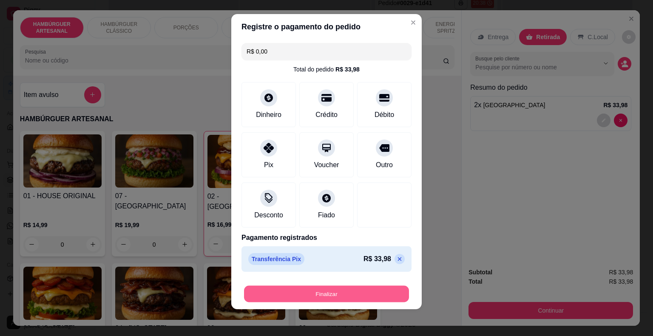
click at [336, 294] on button "Finalizar" at bounding box center [326, 294] width 165 height 17
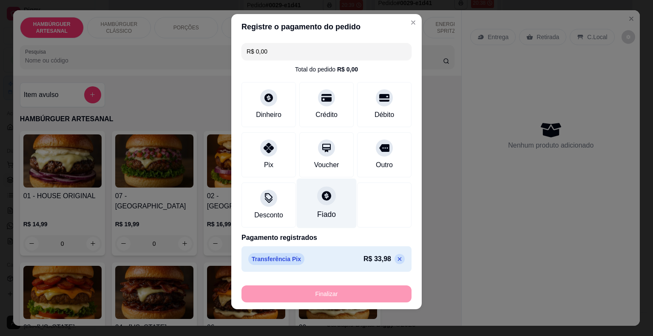
type input "0"
type input "-R$ 33,98"
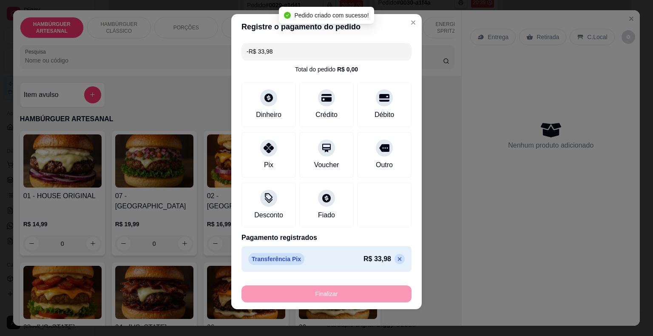
scroll to position [303, 0]
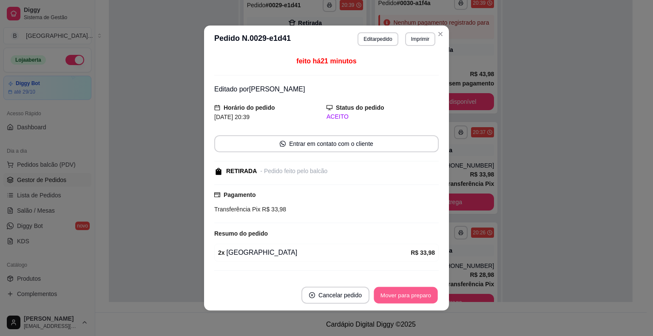
click at [405, 295] on button "Mover para preparo" at bounding box center [406, 295] width 64 height 17
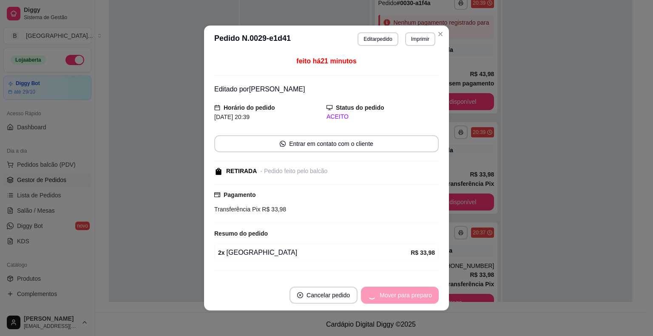
scroll to position [404, 0]
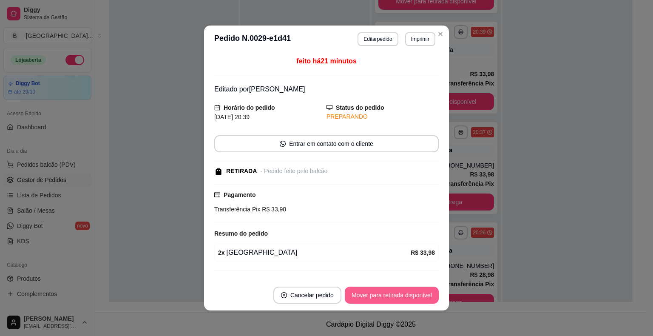
click at [414, 295] on button "Mover para retirada disponível" at bounding box center [392, 295] width 94 height 17
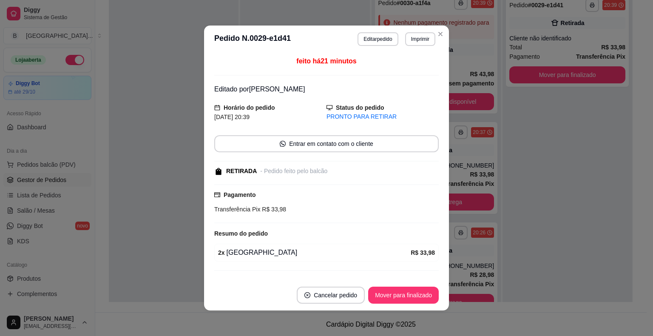
scroll to position [17, 0]
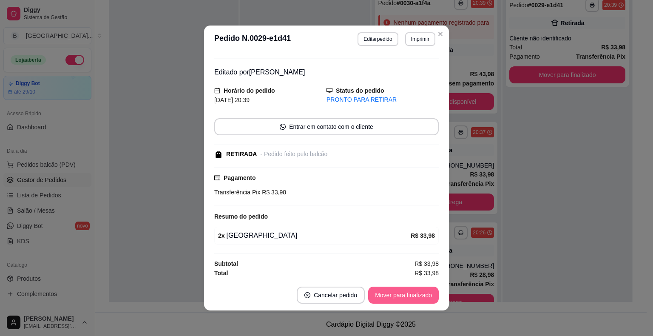
click at [408, 287] on button "Mover para finalizado" at bounding box center [403, 295] width 71 height 17
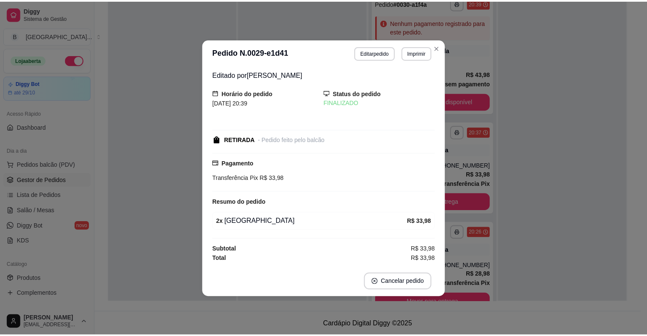
scroll to position [0, 0]
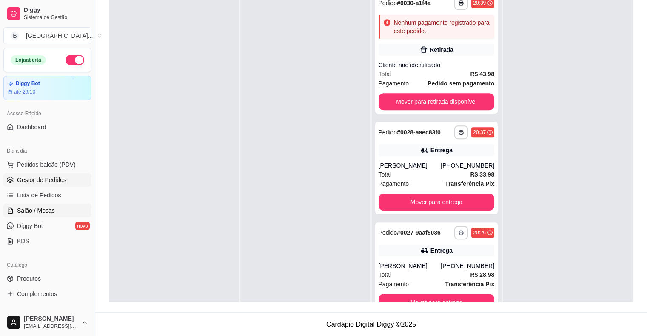
click at [35, 206] on span "Salão / Mesas" at bounding box center [36, 210] width 38 height 9
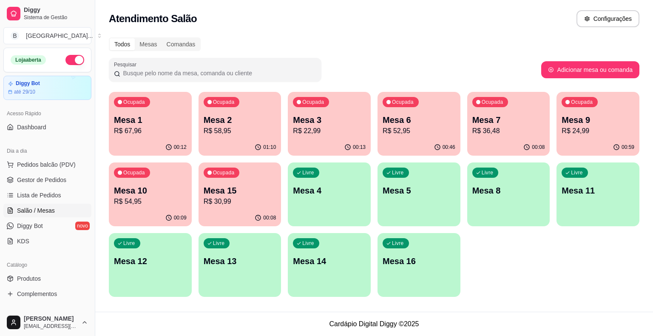
click at [405, 137] on div "Ocupada Mesa 6 R$ 52,95" at bounding box center [419, 115] width 83 height 47
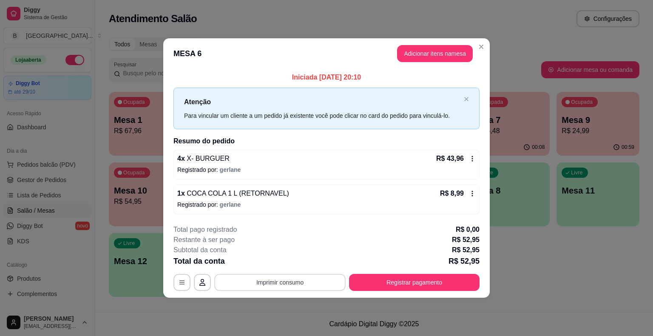
click at [277, 281] on button "Imprimir consumo" at bounding box center [279, 282] width 131 height 17
click at [283, 243] on button "IMPRESSORA" at bounding box center [283, 246] width 62 height 14
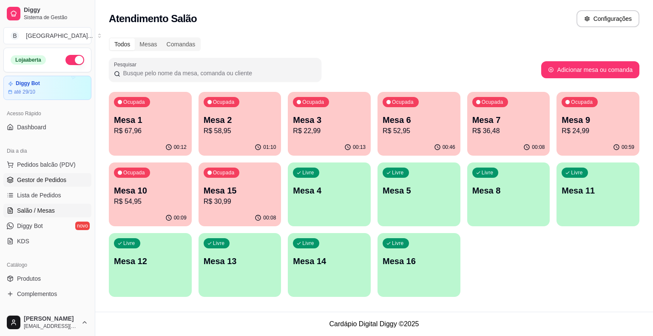
click at [51, 174] on link "Gestor de Pedidos" at bounding box center [47, 180] width 88 height 14
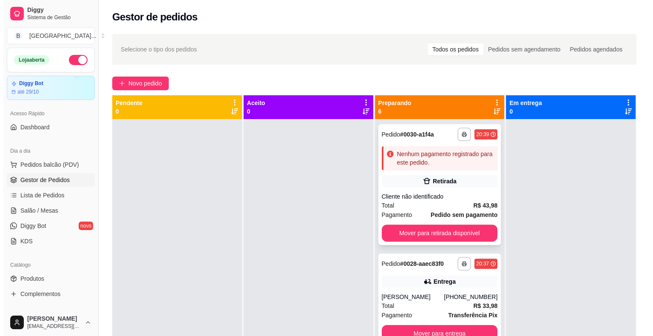
scroll to position [303, 0]
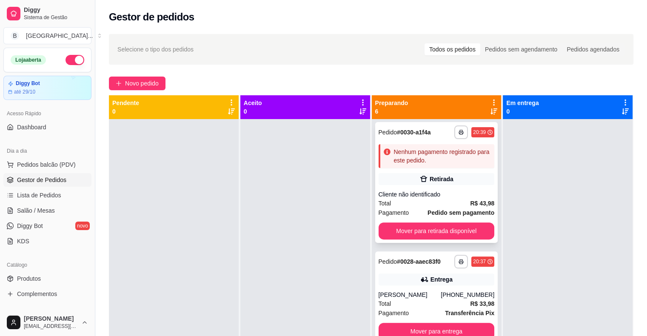
click at [420, 179] on icon at bounding box center [423, 179] width 7 height 6
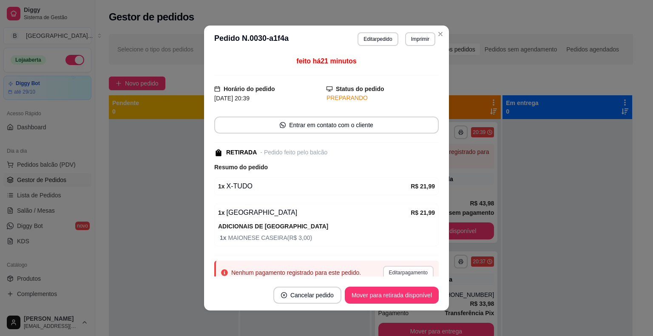
click at [390, 268] on button "Editar pagamento" at bounding box center [408, 273] width 51 height 14
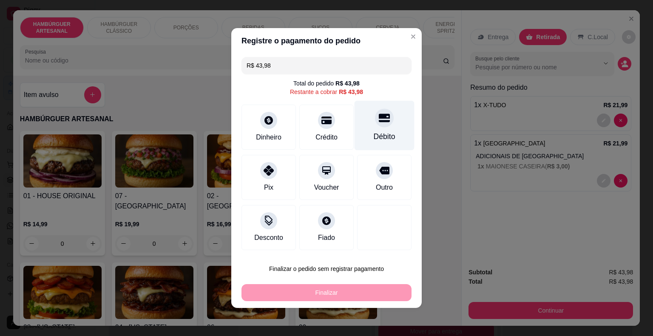
click at [384, 135] on div "Débito" at bounding box center [385, 136] width 22 height 11
type input "R$ 0,00"
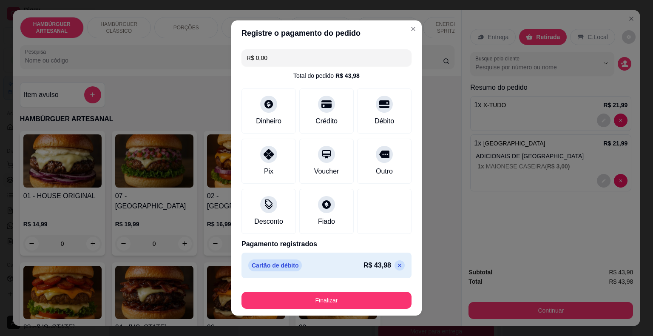
scroll to position [6, 0]
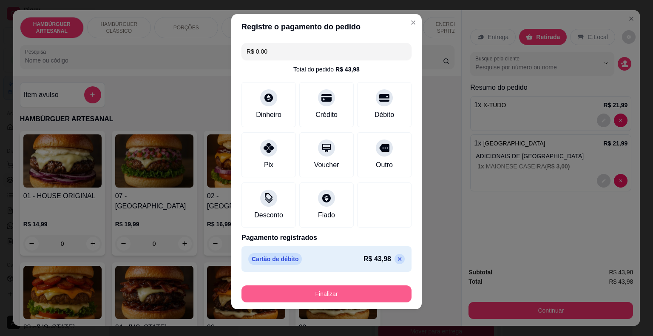
click at [339, 291] on button "Finalizar" at bounding box center [327, 293] width 170 height 17
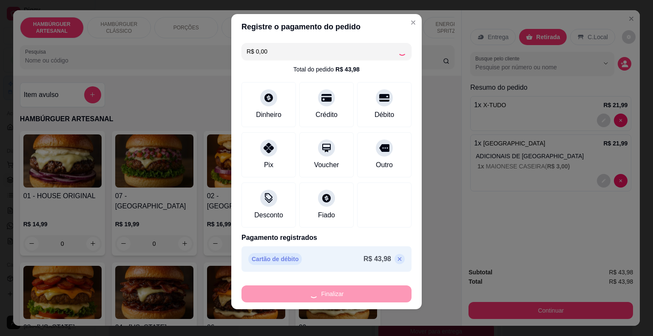
type input "0"
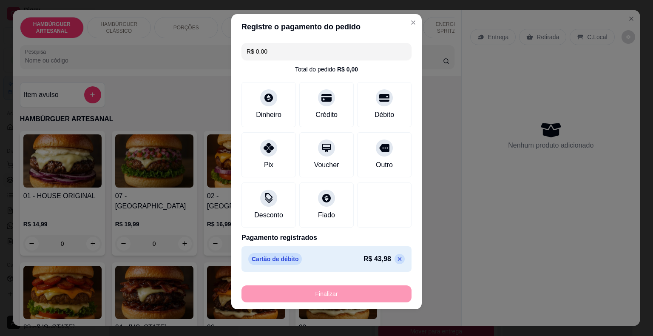
type input "-R$ 43,98"
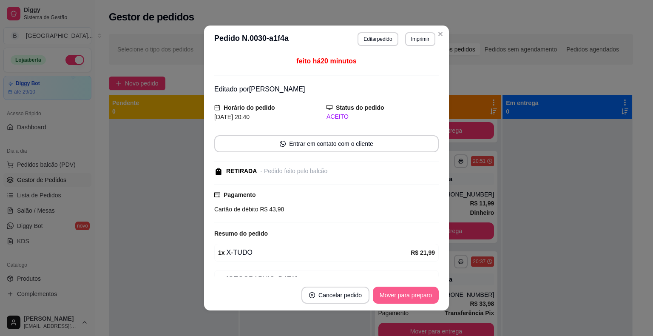
click at [410, 287] on button "Mover para preparo" at bounding box center [406, 295] width 66 height 17
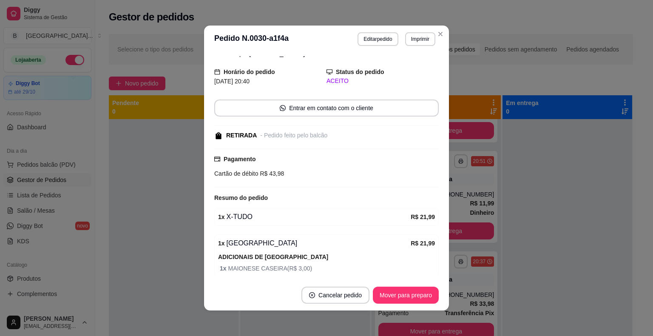
scroll to position [68, 0]
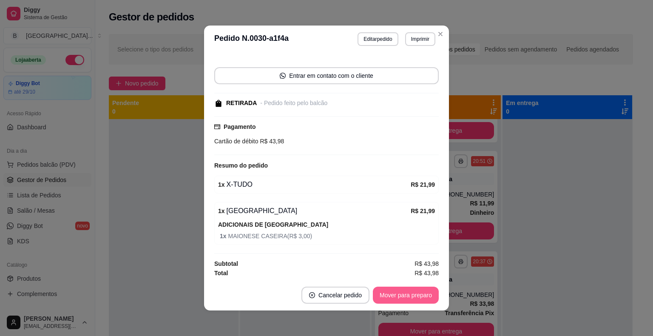
click at [408, 292] on button "Mover para preparo" at bounding box center [406, 295] width 66 height 17
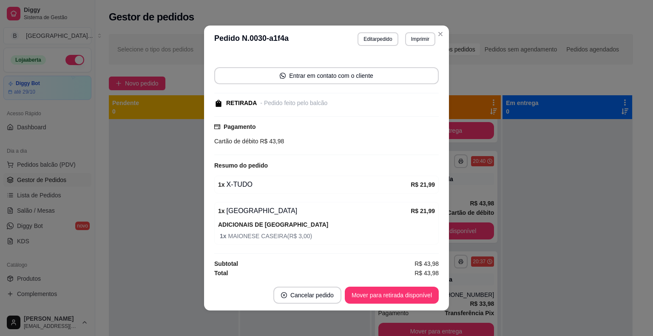
scroll to position [2, 0]
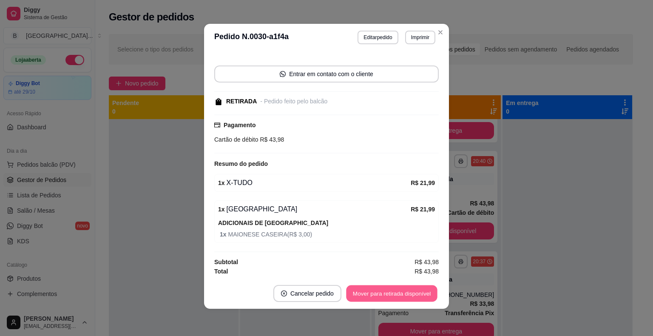
click at [406, 296] on button "Mover para retirada disponível" at bounding box center [391, 293] width 91 height 17
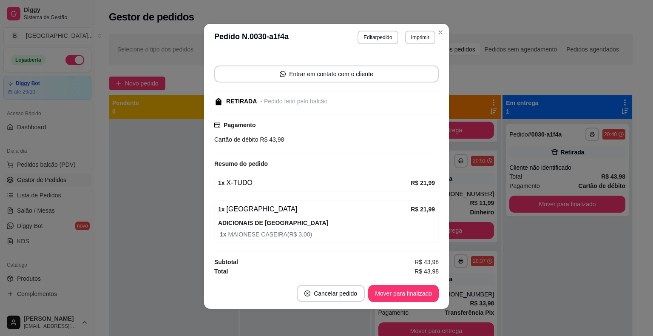
scroll to position [174, 0]
click at [398, 296] on button "Mover para finalizado" at bounding box center [404, 293] width 68 height 17
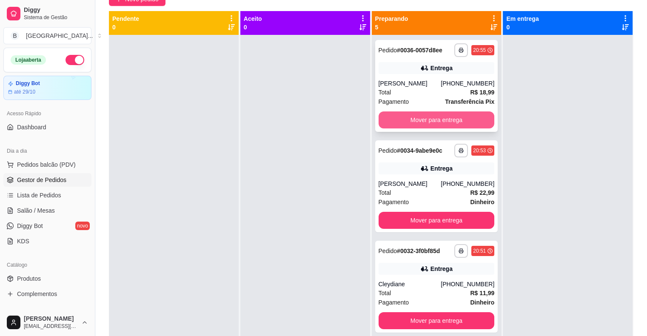
scroll to position [0, 0]
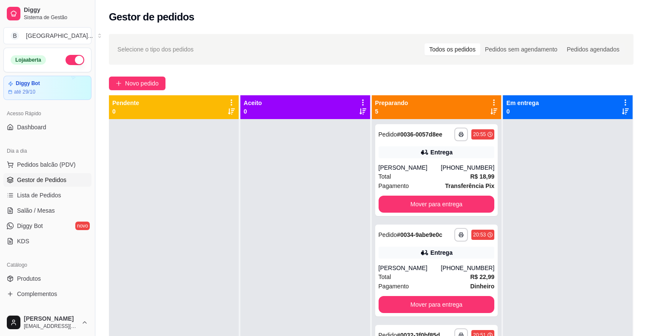
click at [62, 181] on span "Gestor de Pedidos" at bounding box center [41, 180] width 49 height 9
click at [62, 180] on span "Gestor de Pedidos" at bounding box center [41, 180] width 49 height 9
click at [24, 197] on span "Lista de Pedidos" at bounding box center [39, 195] width 44 height 9
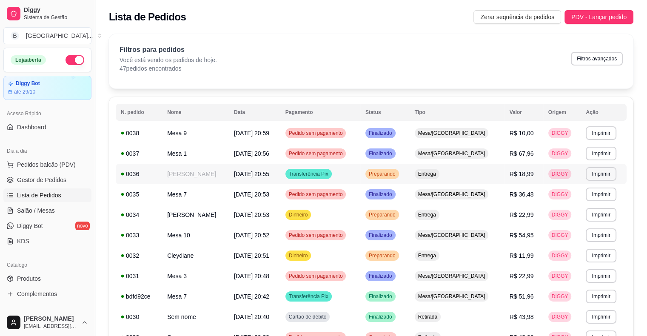
click at [438, 174] on span "Entrega" at bounding box center [426, 174] width 21 height 7
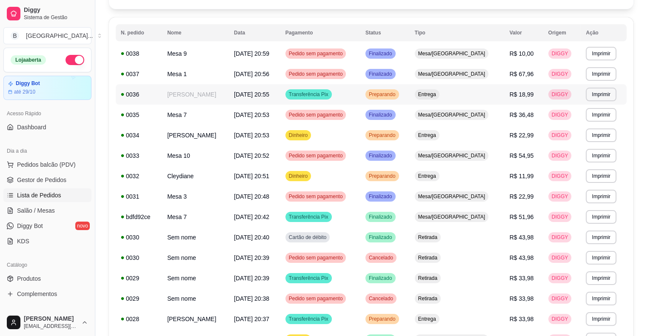
scroll to position [85, 0]
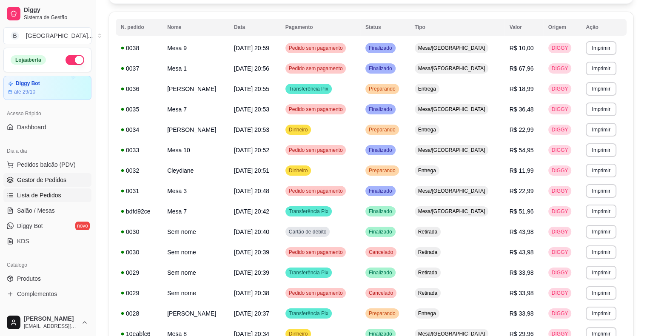
click at [53, 179] on span "Gestor de Pedidos" at bounding box center [41, 180] width 49 height 9
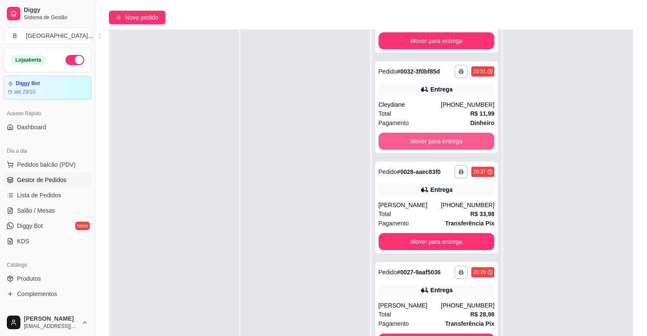
scroll to position [85, 0]
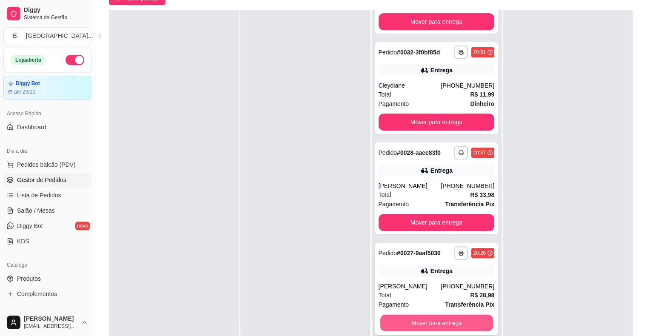
click at [428, 324] on button "Mover para entrega" at bounding box center [436, 323] width 113 height 17
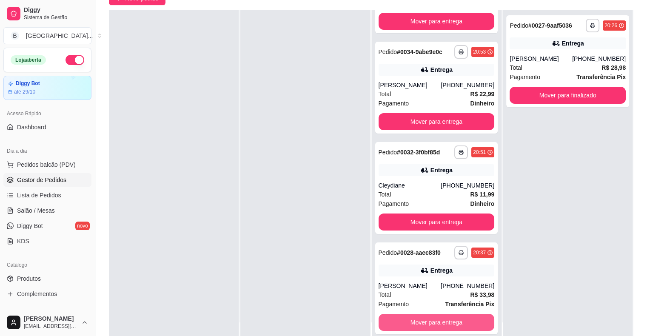
scroll to position [74, 0]
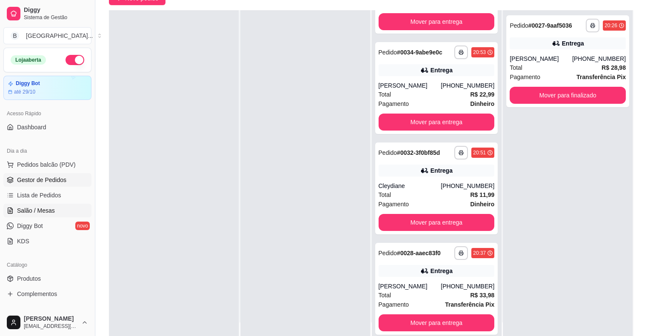
click at [60, 210] on link "Salão / Mesas" at bounding box center [47, 211] width 88 height 14
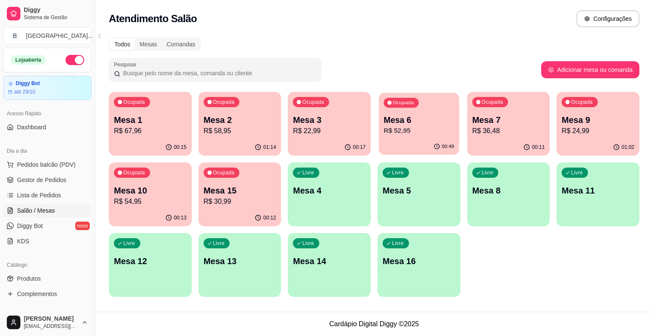
click at [422, 113] on div "Ocupada Mesa 6 R$ 52,95" at bounding box center [419, 116] width 80 height 46
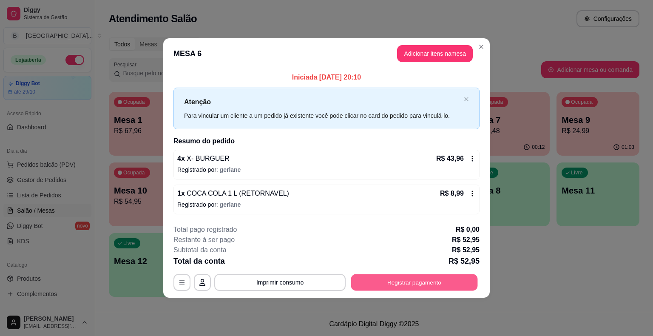
click at [412, 286] on button "Registrar pagamento" at bounding box center [414, 282] width 127 height 17
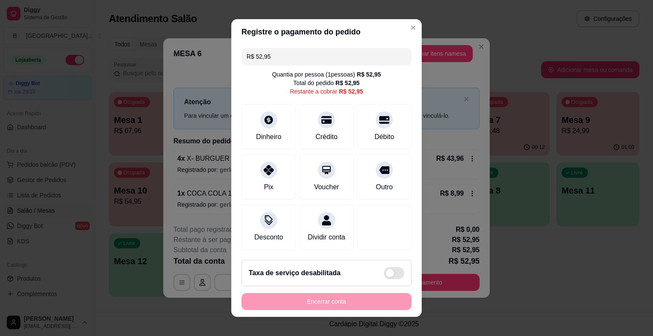
click at [333, 55] on input "R$ 52,95" at bounding box center [327, 56] width 160 height 17
click at [262, 160] on div at bounding box center [268, 167] width 19 height 19
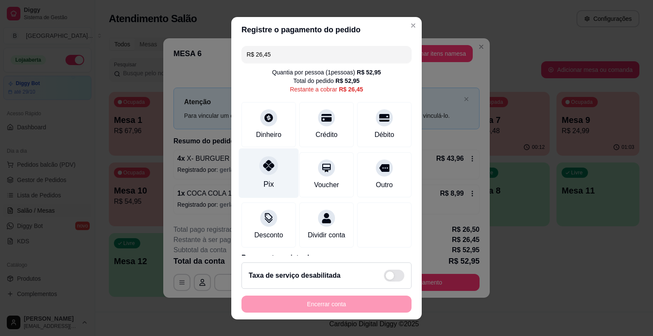
click at [282, 174] on div "Pix" at bounding box center [269, 173] width 60 height 50
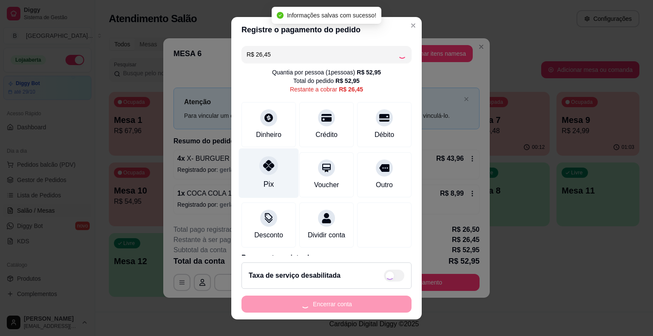
type input "R$ 0,00"
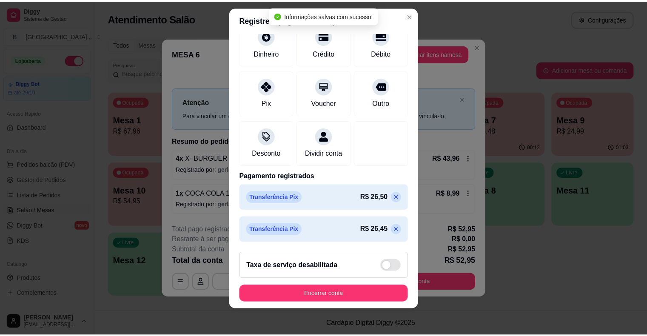
scroll to position [10, 0]
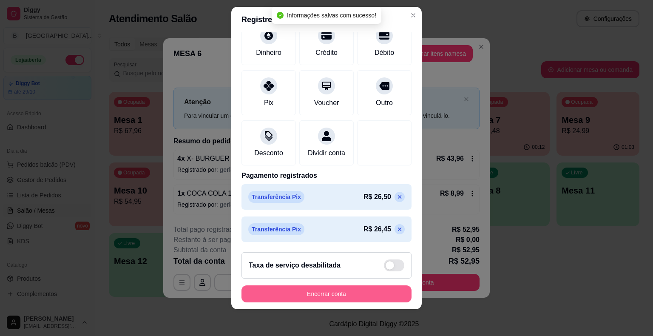
click at [333, 296] on button "Encerrar conta" at bounding box center [327, 293] width 170 height 17
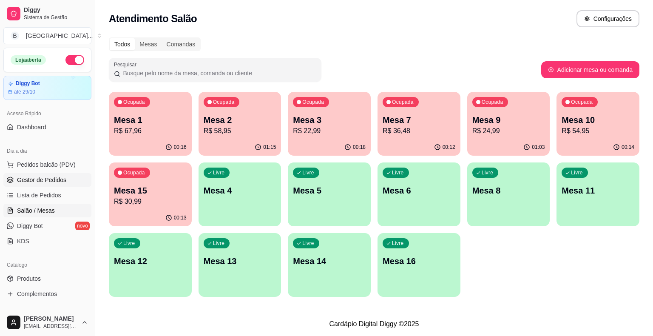
click at [60, 176] on span "Gestor de Pedidos" at bounding box center [41, 180] width 49 height 9
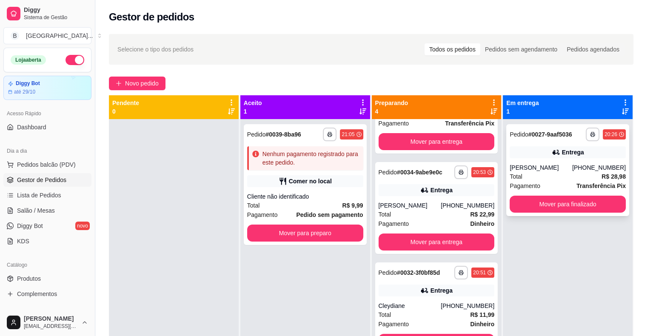
scroll to position [74, 0]
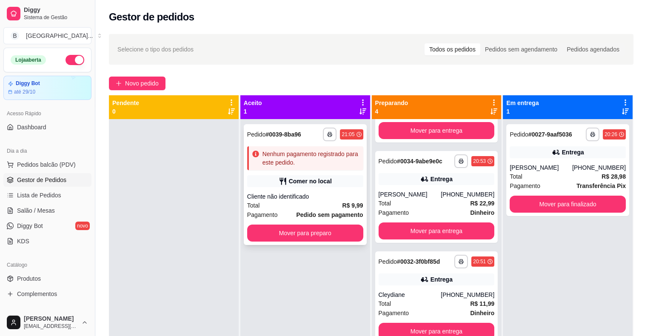
click at [290, 195] on div "Cliente não identificado" at bounding box center [305, 196] width 116 height 9
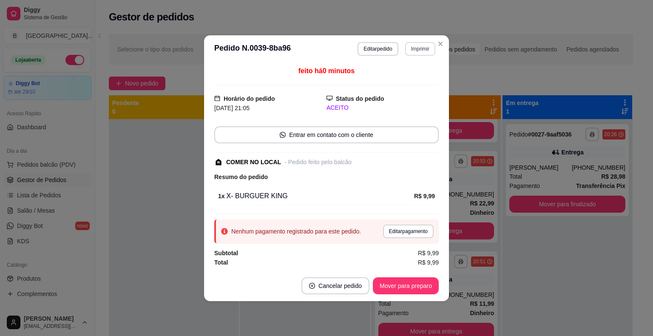
click at [427, 50] on button "Imprimir" at bounding box center [420, 49] width 30 height 14
click at [407, 80] on button "IMPRESSORA" at bounding box center [406, 78] width 60 height 13
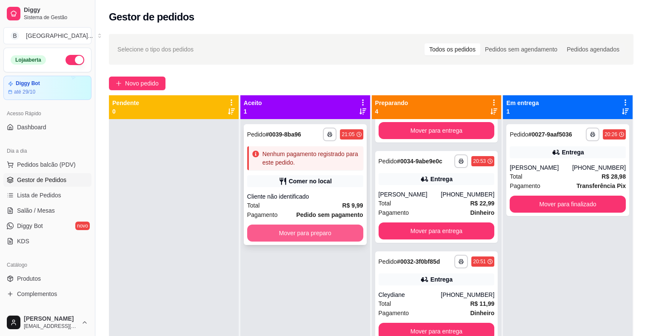
click at [279, 238] on button "Mover para preparo" at bounding box center [305, 233] width 116 height 17
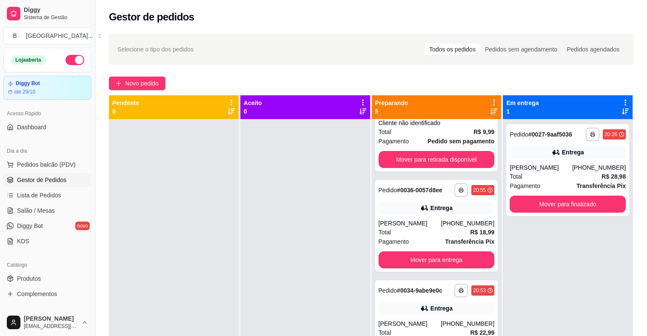
scroll to position [203, 0]
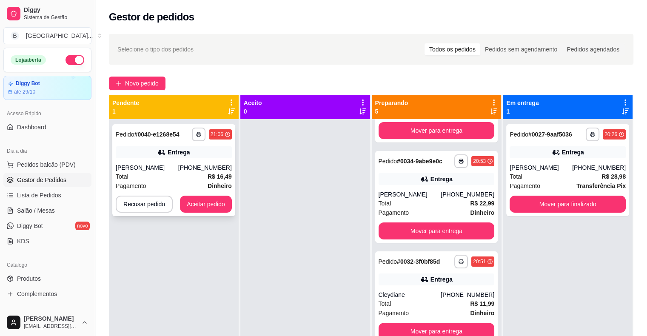
click at [205, 166] on div "[PHONE_NUMBER]" at bounding box center [205, 167] width 54 height 9
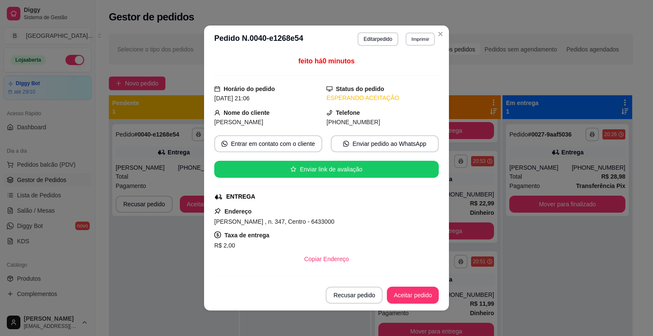
click at [415, 44] on button "Imprimir" at bounding box center [420, 38] width 29 height 13
click at [411, 60] on div "Escolha a impressora IMPRESSORA Impressora" at bounding box center [402, 71] width 70 height 46
click at [410, 64] on button "IMPRESSORA" at bounding box center [402, 68] width 60 height 13
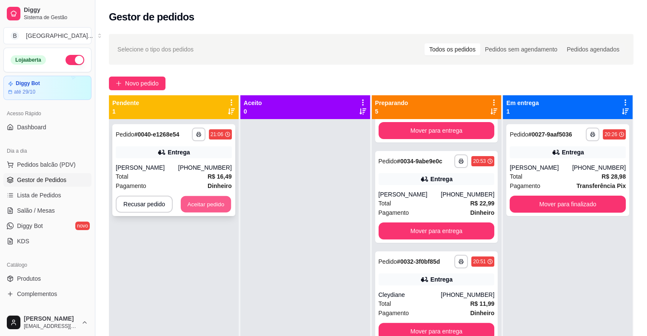
click at [201, 197] on button "Aceitar pedido" at bounding box center [206, 204] width 50 height 17
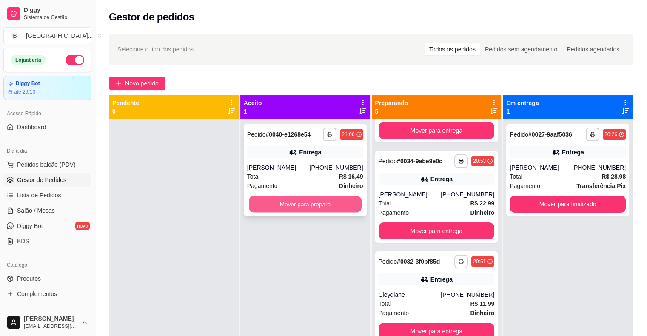
click at [294, 196] on div "Mover para preparo" at bounding box center [305, 204] width 116 height 17
click at [305, 209] on button "Mover para preparo" at bounding box center [305, 204] width 116 height 17
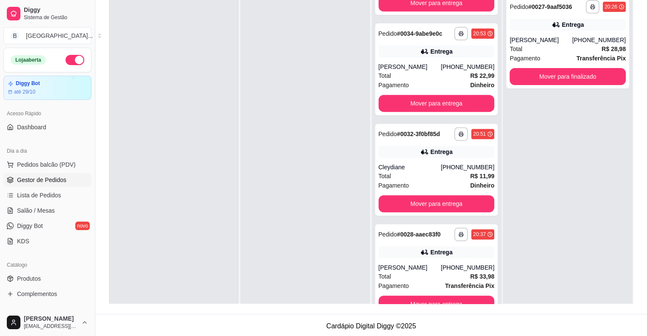
scroll to position [24, 0]
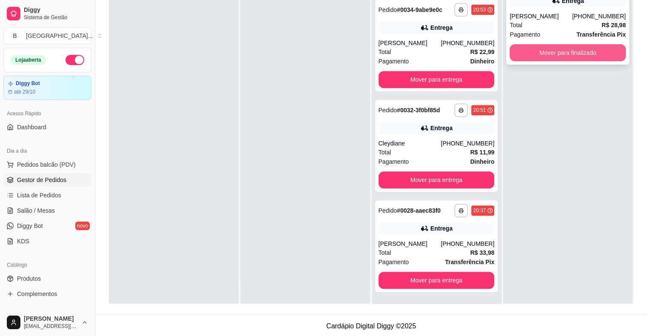
click at [541, 54] on button "Mover para finalizado" at bounding box center [568, 52] width 116 height 17
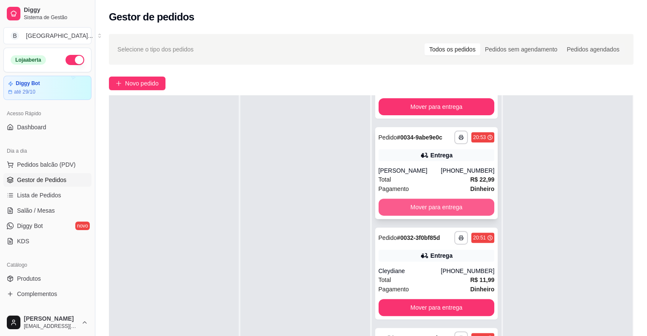
scroll to position [129, 0]
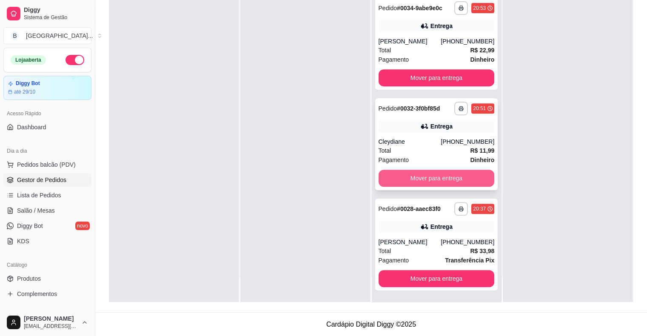
click at [417, 180] on button "Mover para entrega" at bounding box center [437, 178] width 116 height 17
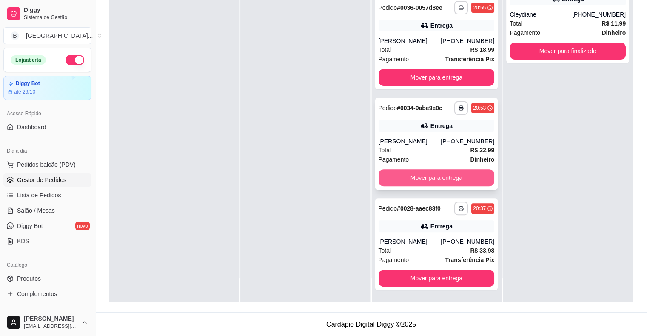
scroll to position [203, 0]
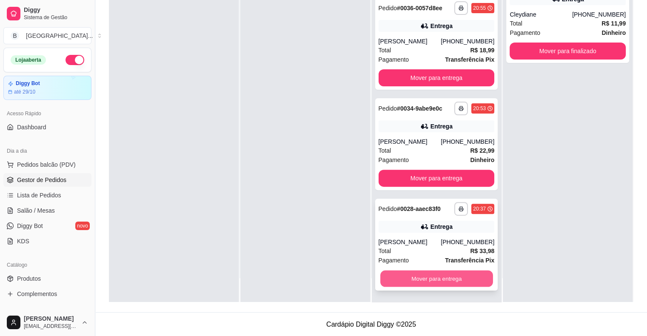
click at [420, 279] on button "Mover para entrega" at bounding box center [436, 279] width 113 height 17
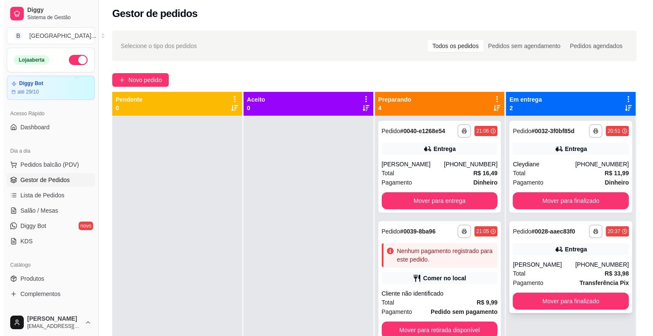
scroll to position [0, 0]
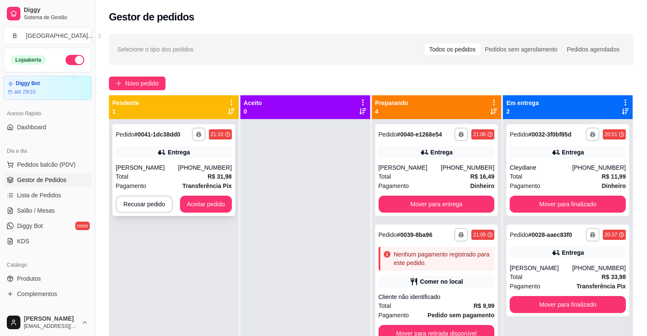
click at [211, 179] on strong "R$ 31,98" at bounding box center [220, 176] width 24 height 7
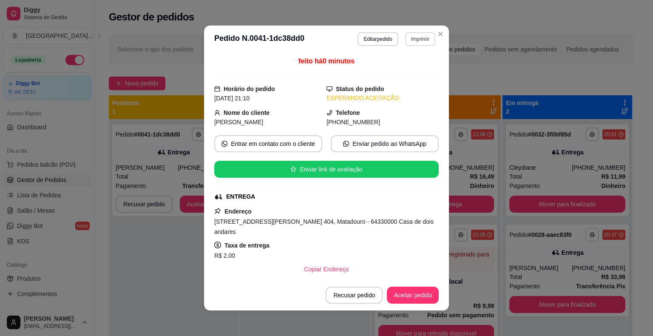
click at [413, 35] on button "Imprimir" at bounding box center [420, 39] width 30 height 14
click at [416, 67] on button "IMPRESSORA" at bounding box center [402, 69] width 62 height 14
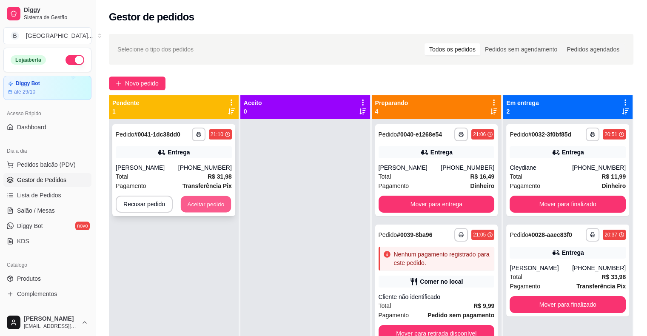
click at [208, 208] on button "Aceitar pedido" at bounding box center [206, 204] width 50 height 17
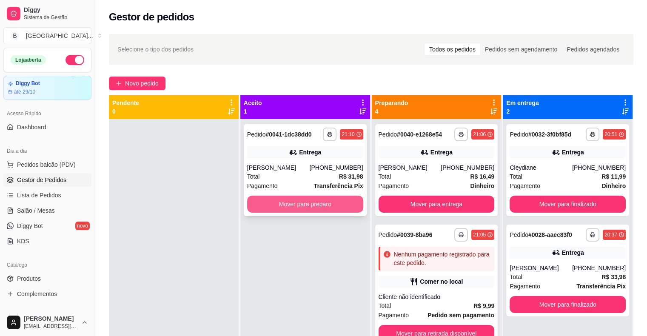
click at [277, 208] on button "Mover para preparo" at bounding box center [305, 204] width 116 height 17
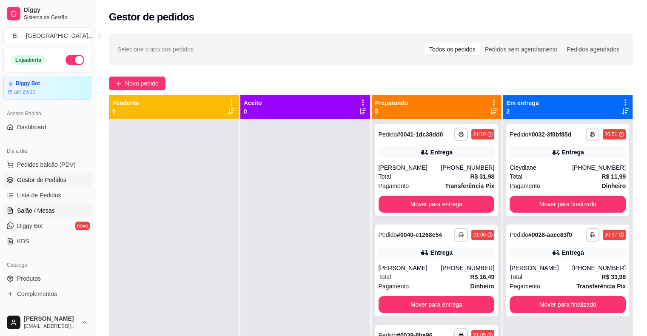
click at [34, 214] on span "Salão / Mesas" at bounding box center [36, 210] width 38 height 9
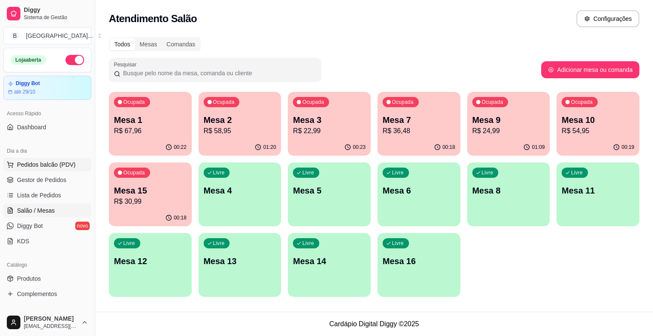
click at [42, 165] on span "Pedidos balcão (PDV)" at bounding box center [46, 164] width 59 height 9
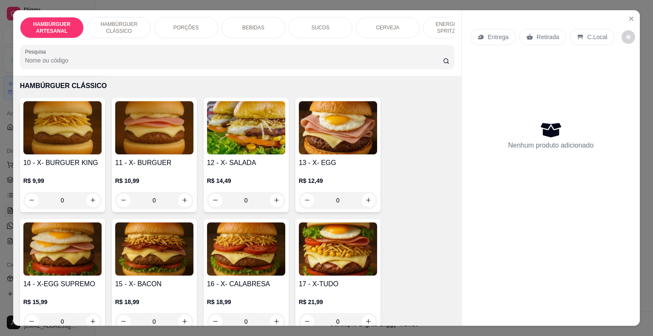
scroll to position [510, 0]
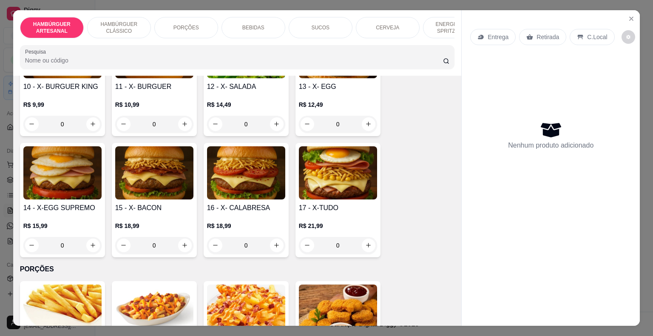
click at [185, 237] on div "0" at bounding box center [154, 245] width 78 height 17
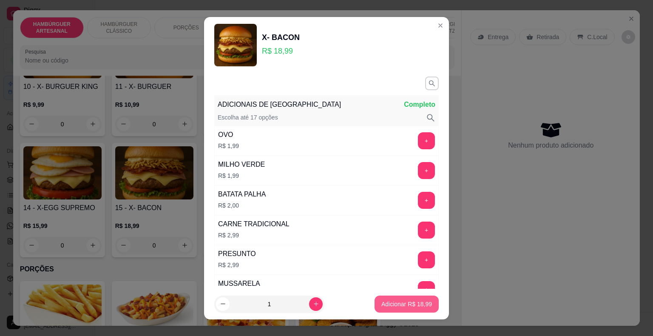
click at [382, 305] on p "Adicionar R$ 18,99" at bounding box center [407, 304] width 51 height 9
type input "1"
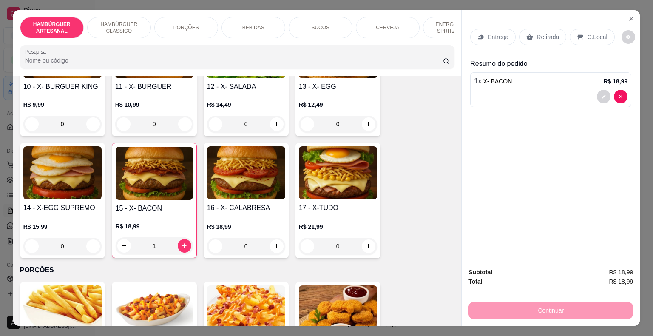
click at [482, 30] on div "Entrega" at bounding box center [493, 37] width 46 height 16
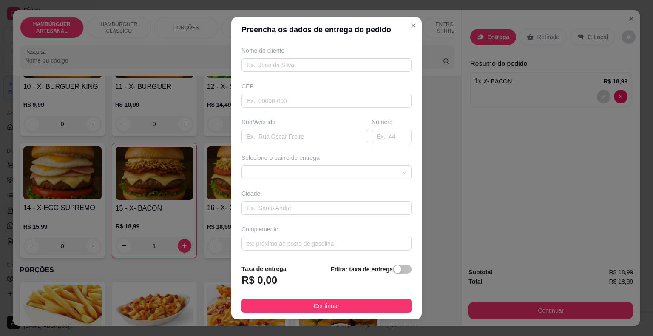
scroll to position [10, 0]
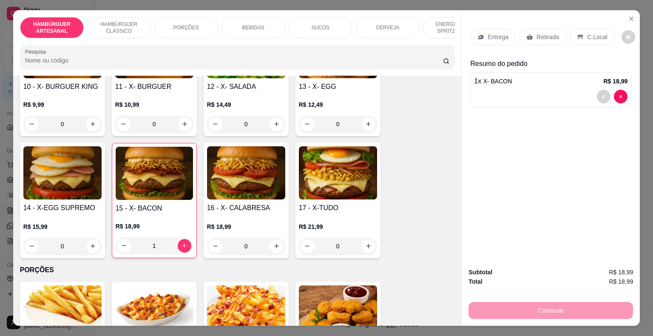
drag, startPoint x: 200, startPoint y: 23, endPoint x: 236, endPoint y: 24, distance: 35.3
click at [202, 23] on div "PORÇÕES" at bounding box center [186, 27] width 64 height 21
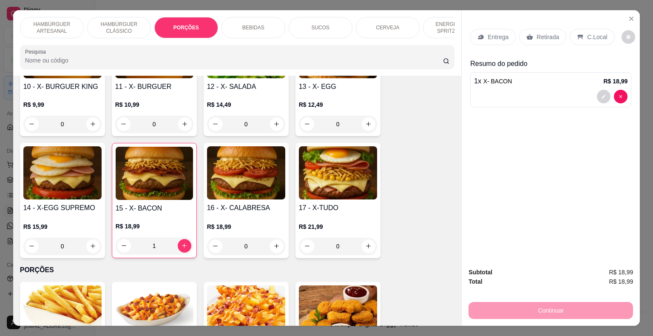
scroll to position [20, 0]
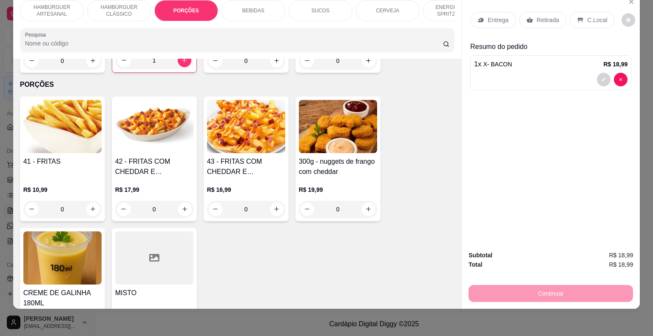
click at [242, 24] on div "HAMBÚRGUER ARTESANAL HAMBÚRGUER CLÁSSICO PORÇÕES BEBIDAS SUCOS CERVEJA ENERGÉTI…" at bounding box center [237, 26] width 449 height 66
click at [247, 7] on div "BEBIDAS" at bounding box center [254, 10] width 64 height 21
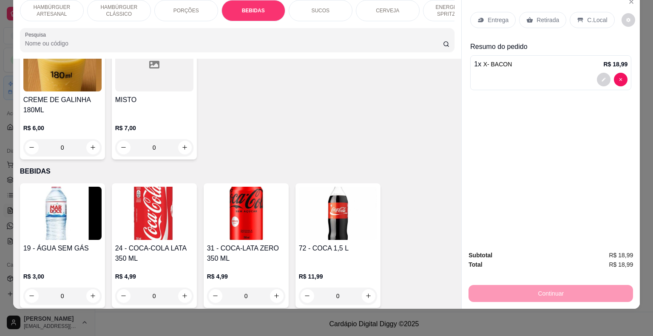
scroll to position [874, 0]
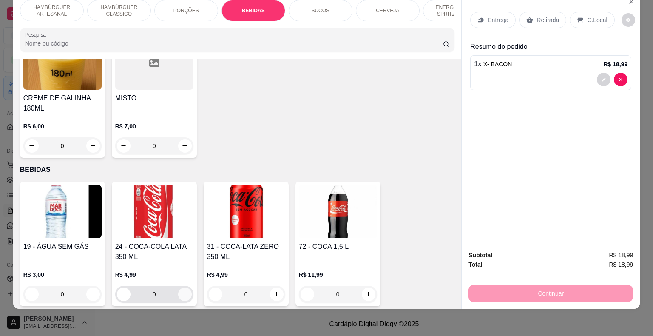
click at [180, 288] on button "increase-product-quantity" at bounding box center [185, 295] width 14 height 14
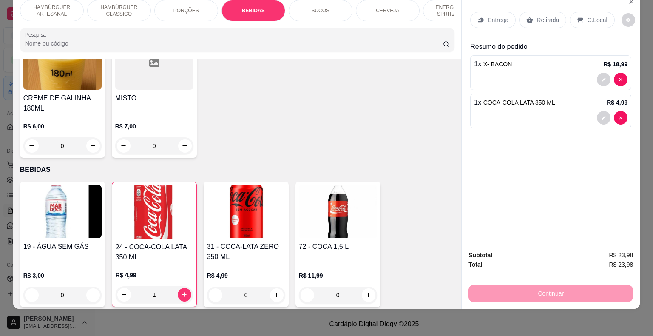
type input "1"
click at [499, 16] on p "Entrega" at bounding box center [498, 20] width 21 height 9
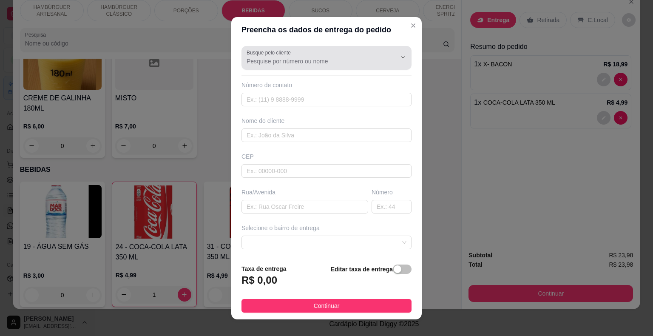
click at [313, 63] on input "Busque pelo cliente" at bounding box center [315, 61] width 136 height 9
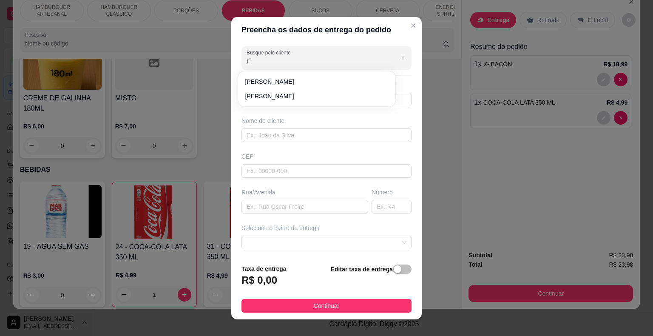
type input "t"
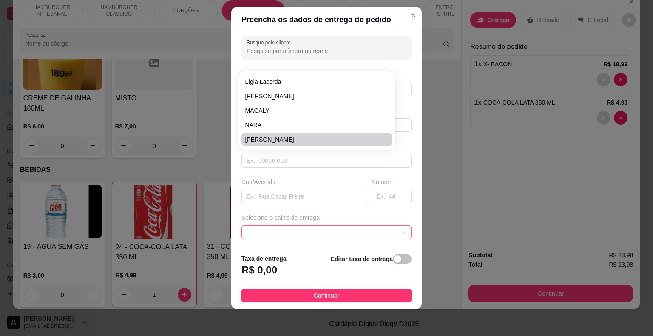
click at [358, 229] on span at bounding box center [327, 232] width 160 height 13
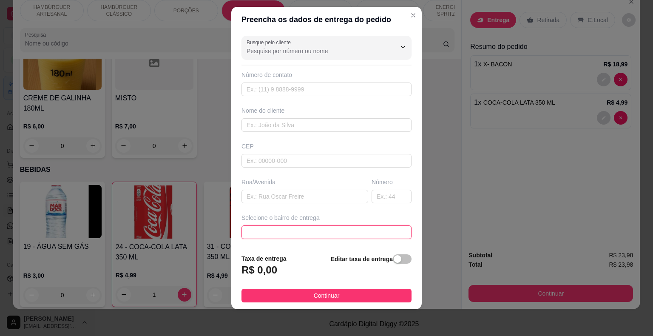
click at [306, 232] on span at bounding box center [327, 232] width 160 height 13
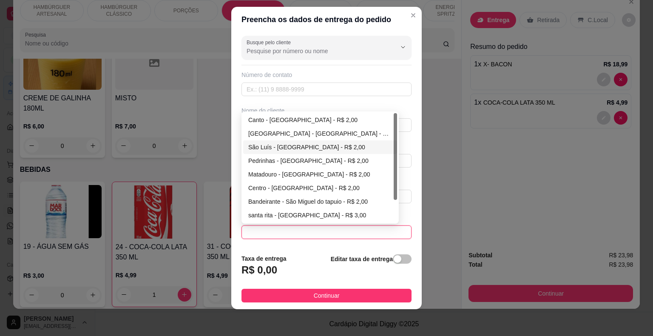
click at [312, 146] on div "São Luís - [GEOGRAPHIC_DATA] - R$ 2,00" at bounding box center [320, 146] width 144 height 9
type input "São Miguel do Tapuio"
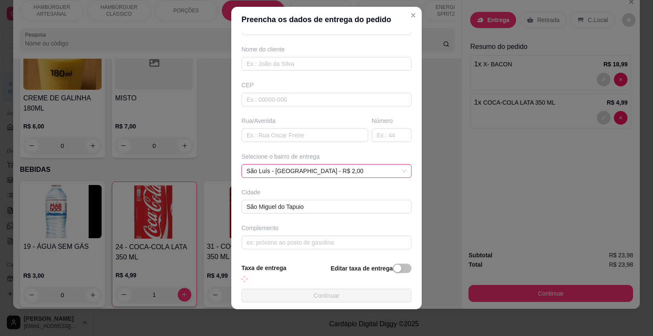
scroll to position [61, 0]
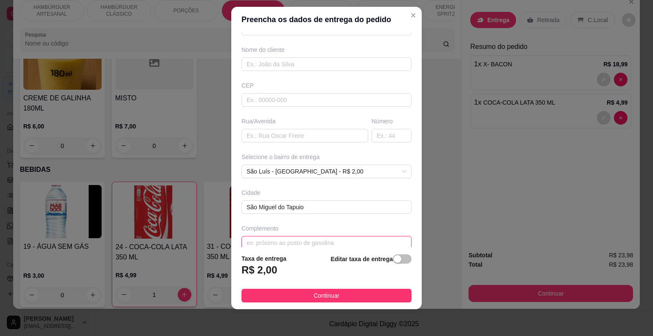
click at [319, 236] on input "text" at bounding box center [327, 243] width 170 height 14
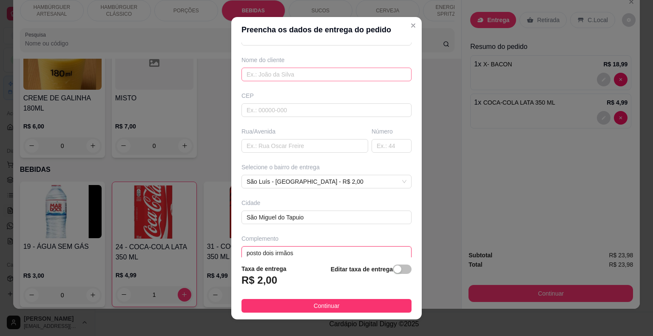
type input "posto dois irmãos"
click at [340, 75] on input "text" at bounding box center [327, 75] width 170 height 14
click at [382, 94] on div "CEP" at bounding box center [327, 95] width 170 height 9
click at [382, 91] on div "CEP" at bounding box center [327, 95] width 170 height 9
click at [386, 91] on div "CEP" at bounding box center [327, 95] width 170 height 9
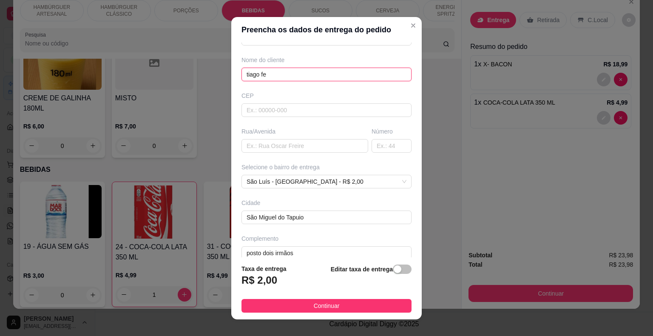
click at [265, 79] on input "tiago fe" at bounding box center [327, 75] width 170 height 14
click at [246, 74] on input "[PERSON_NAME]" at bounding box center [327, 75] width 170 height 14
click at [262, 76] on input "[PERSON_NAME]" at bounding box center [327, 75] width 170 height 14
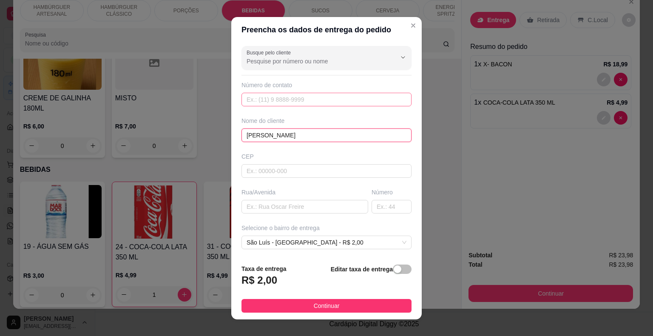
type input "[PERSON_NAME]"
click at [282, 100] on input "text" at bounding box center [327, 100] width 170 height 14
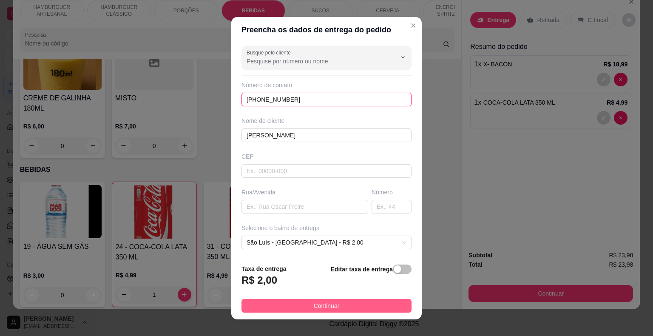
type input "[PHONE_NUMBER]"
click at [291, 312] on button "Continuar" at bounding box center [327, 306] width 170 height 14
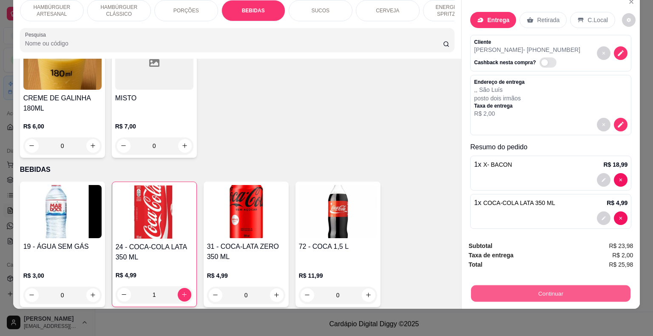
click at [490, 288] on button "Continuar" at bounding box center [551, 293] width 160 height 17
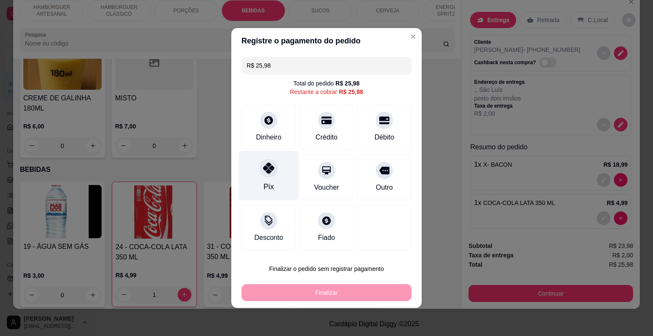
click at [279, 179] on div "Pix" at bounding box center [269, 176] width 60 height 50
type input "R$ 0,00"
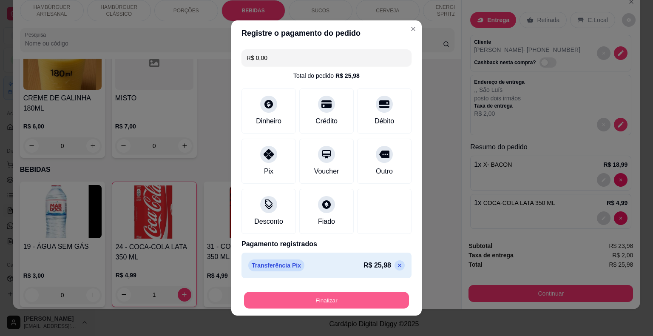
click at [329, 297] on button "Finalizar" at bounding box center [326, 300] width 165 height 17
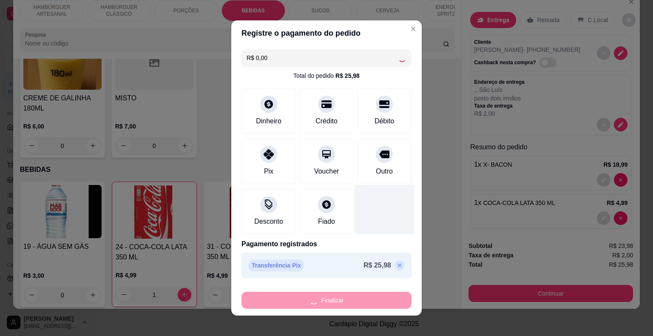
type input "0"
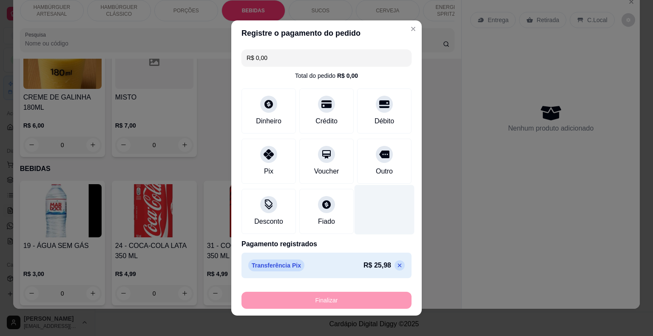
type input "-R$ 25,98"
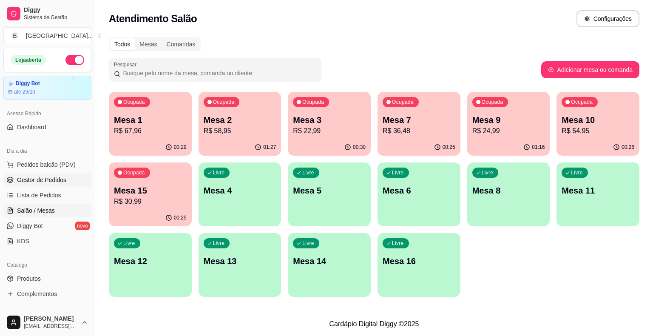
click at [36, 178] on span "Gestor de Pedidos" at bounding box center [41, 180] width 49 height 9
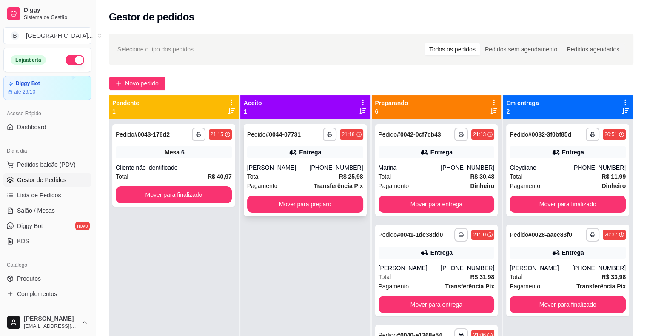
click at [278, 171] on div "[PERSON_NAME]" at bounding box center [278, 167] width 63 height 9
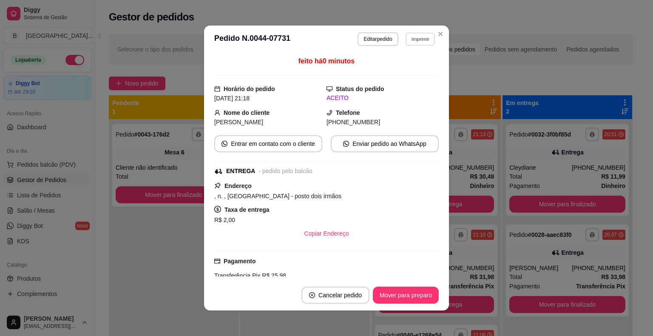
click at [420, 40] on button "Imprimir" at bounding box center [420, 38] width 29 height 13
click at [417, 64] on button "IMPRESSORA" at bounding box center [402, 69] width 62 height 14
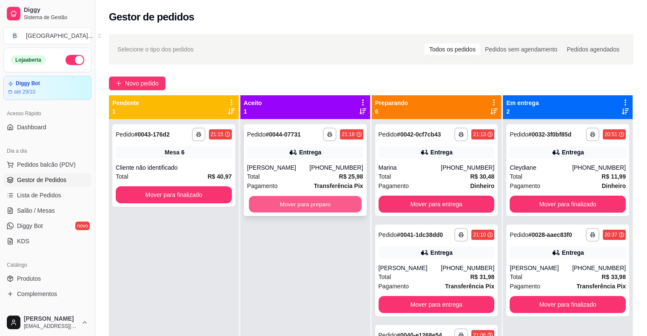
click at [318, 198] on button "Mover para preparo" at bounding box center [305, 204] width 113 height 17
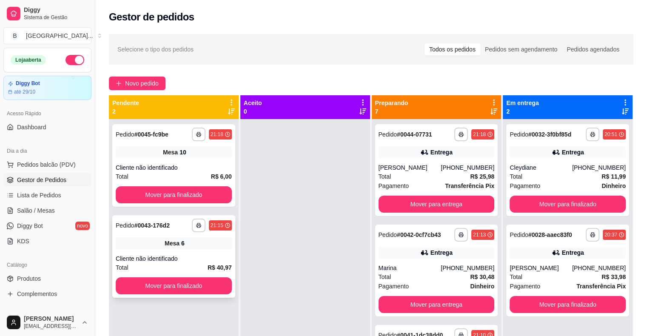
click at [189, 252] on div "**********" at bounding box center [173, 256] width 123 height 83
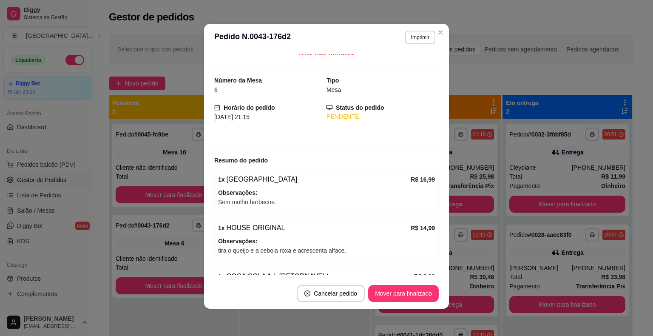
scroll to position [49, 0]
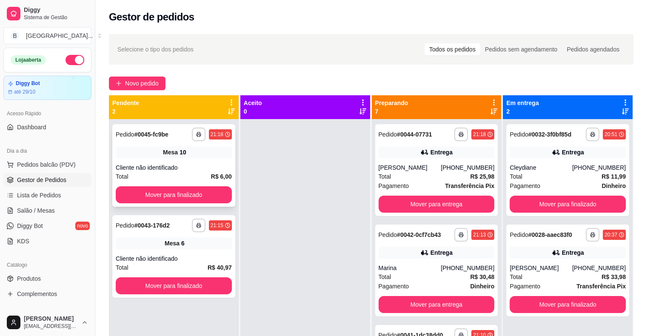
click at [167, 174] on div "Total R$ 6,00" at bounding box center [174, 176] width 116 height 9
click at [183, 251] on div "**********" at bounding box center [173, 256] width 123 height 83
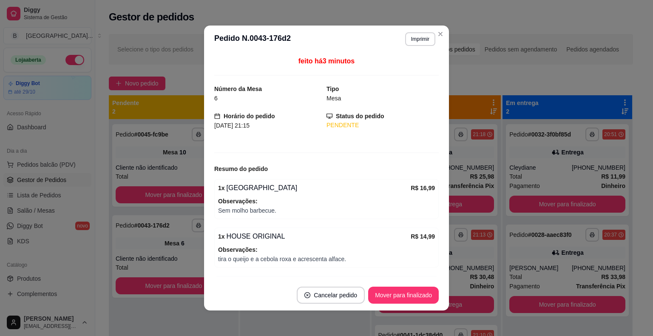
scroll to position [2, 0]
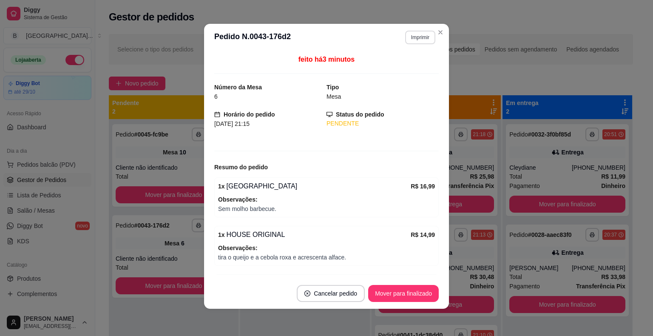
click at [417, 35] on button "Imprimir" at bounding box center [420, 38] width 30 height 14
click at [406, 74] on button "IMPRESSORA" at bounding box center [403, 66] width 60 height 13
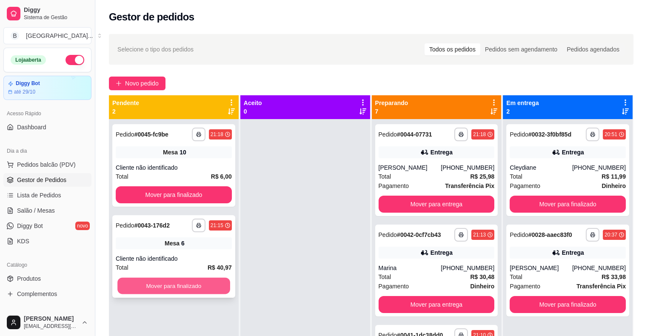
click at [169, 282] on button "Mover para finalizado" at bounding box center [173, 286] width 113 height 17
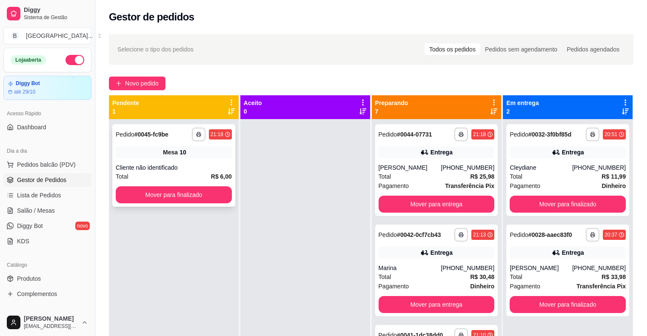
click at [199, 154] on div "Mesa 10" at bounding box center [174, 152] width 116 height 12
click at [198, 140] on button "button" at bounding box center [198, 134] width 13 height 13
click at [177, 164] on button "IMPRESSORA" at bounding box center [175, 164] width 62 height 14
click at [248, 189] on div at bounding box center [305, 287] width 130 height 336
click at [205, 191] on button "Mover para finalizado" at bounding box center [174, 194] width 116 height 17
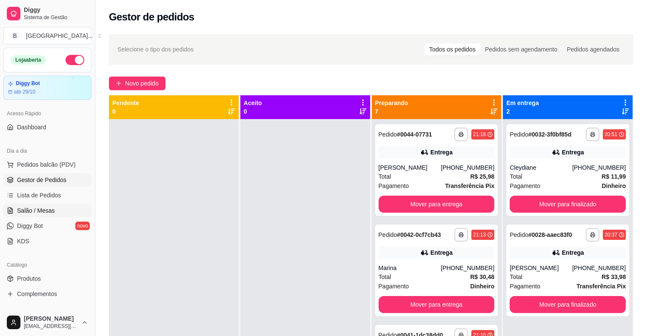
click at [42, 208] on span "Salão / Mesas" at bounding box center [36, 210] width 38 height 9
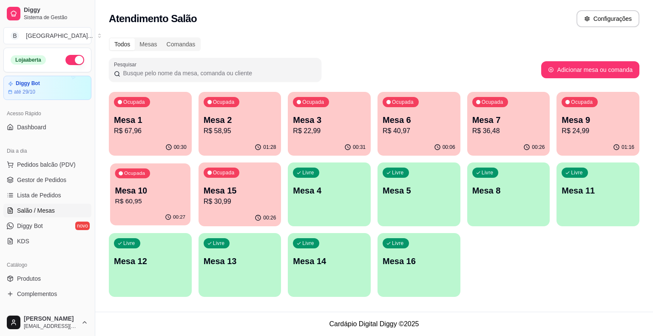
click at [190, 194] on div "Ocupada Mesa 10 R$ 60,95" at bounding box center [150, 186] width 80 height 46
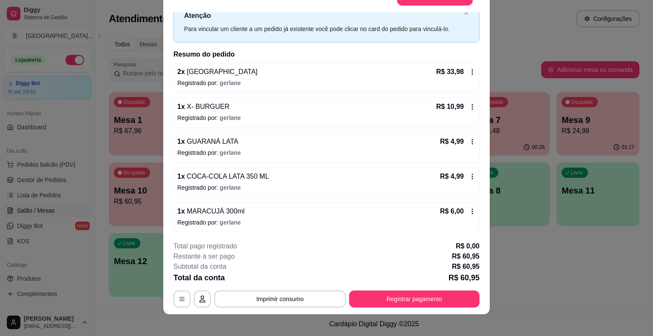
scroll to position [26, 0]
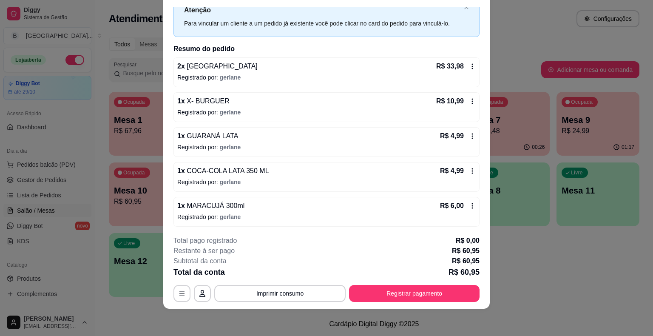
click at [469, 168] on icon at bounding box center [472, 171] width 7 height 7
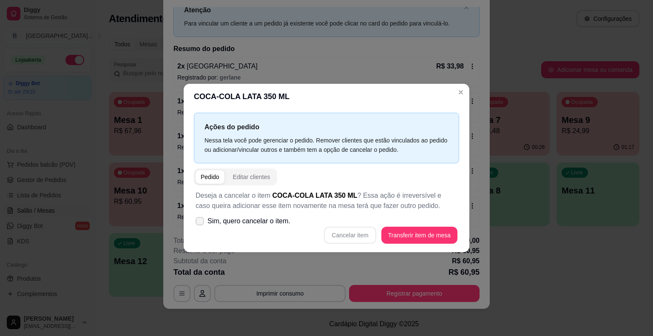
click at [255, 225] on span "Sim, quero cancelar o item." at bounding box center [249, 221] width 83 height 10
click at [201, 225] on input "Sim, quero cancelar o item." at bounding box center [198, 226] width 6 height 6
checkbox input "true"
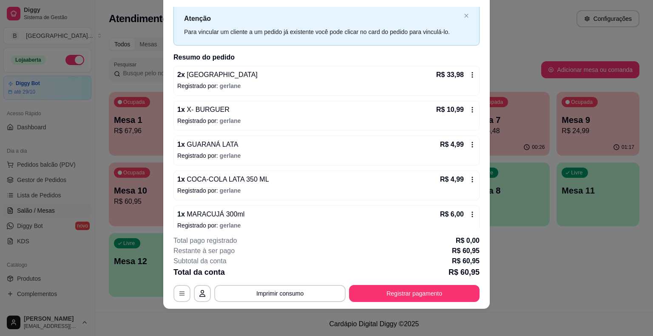
scroll to position [30, 0]
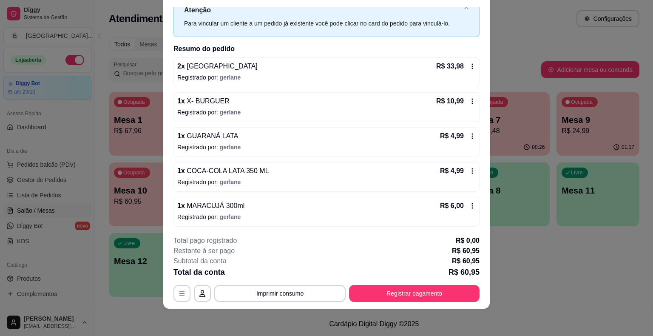
click at [469, 134] on icon at bounding box center [472, 136] width 7 height 7
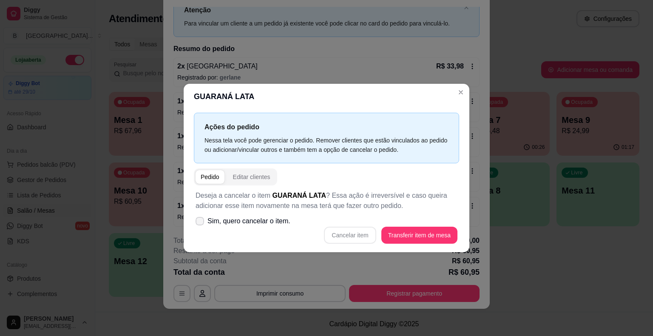
click at [222, 218] on span "Sim, quero cancelar o item." at bounding box center [249, 221] width 83 height 10
click at [201, 223] on input "Sim, quero cancelar o item." at bounding box center [198, 226] width 6 height 6
checkbox input "true"
click at [357, 237] on button "Cancelar item" at bounding box center [350, 235] width 52 height 17
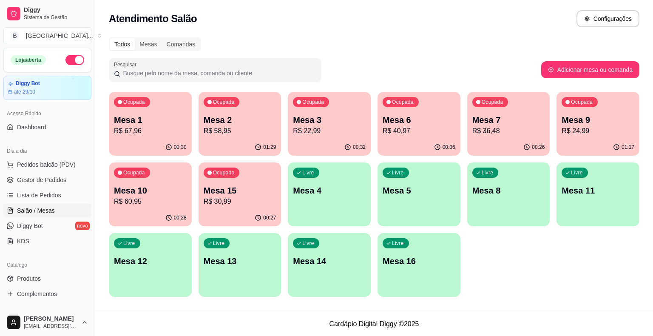
click at [308, 132] on p "R$ 22,99" at bounding box center [329, 131] width 73 height 10
click at [158, 127] on p "R$ 67,96" at bounding box center [150, 131] width 71 height 10
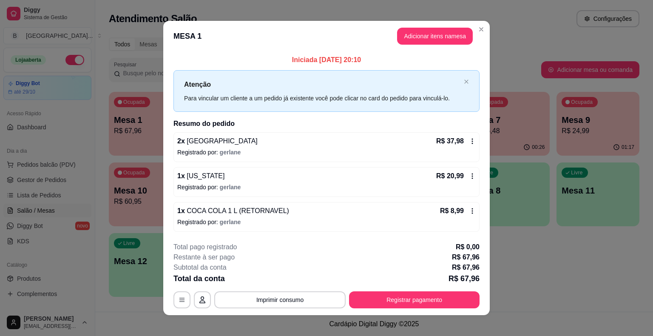
scroll to position [6, 0]
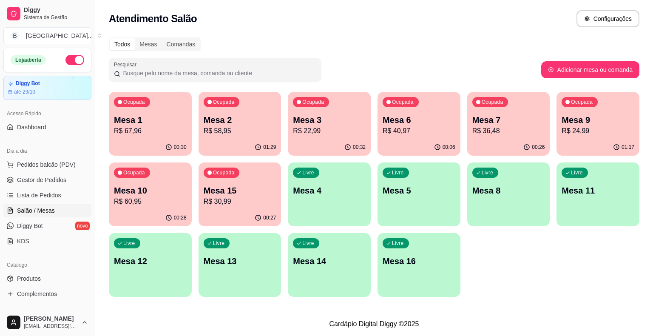
click at [131, 203] on p "R$ 60,95" at bounding box center [150, 202] width 73 height 10
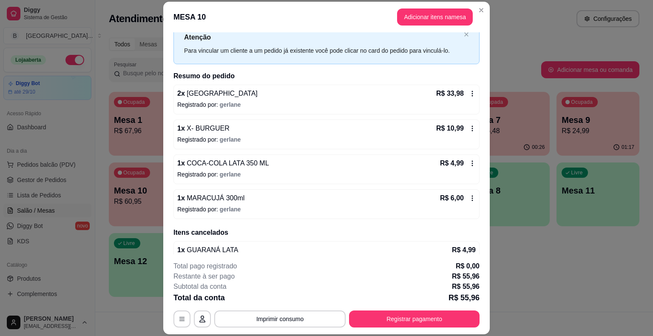
scroll to position [43, 0]
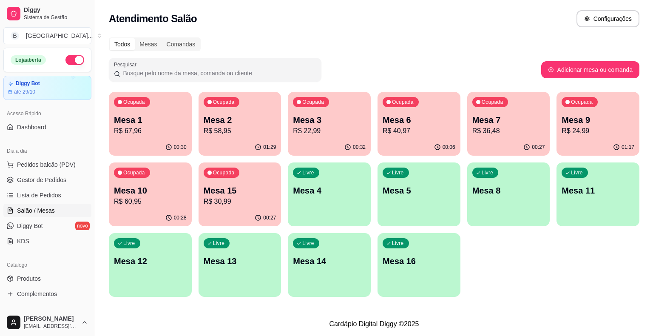
click at [327, 138] on div "Ocupada Mesa 3 R$ 22,99" at bounding box center [329, 115] width 83 height 47
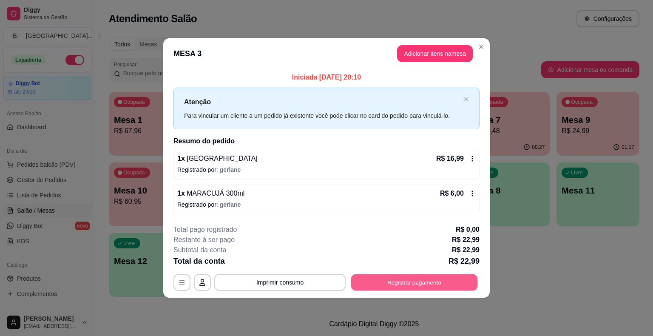
click at [396, 276] on button "Registrar pagamento" at bounding box center [414, 282] width 127 height 17
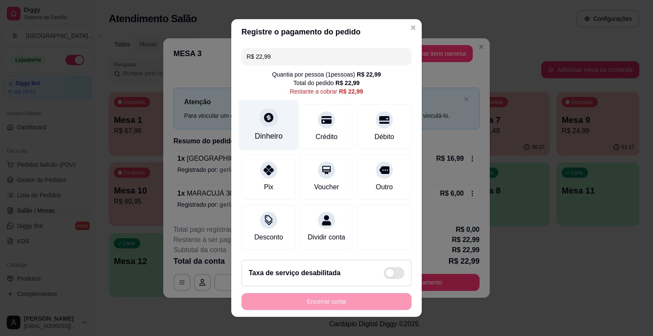
click at [248, 136] on div "Dinheiro" at bounding box center [269, 125] width 60 height 50
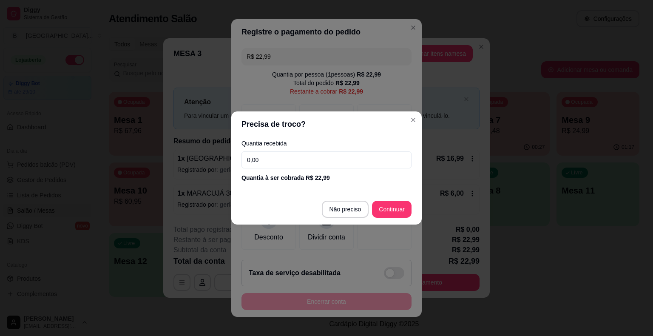
click at [258, 153] on input "0,00" at bounding box center [327, 159] width 170 height 17
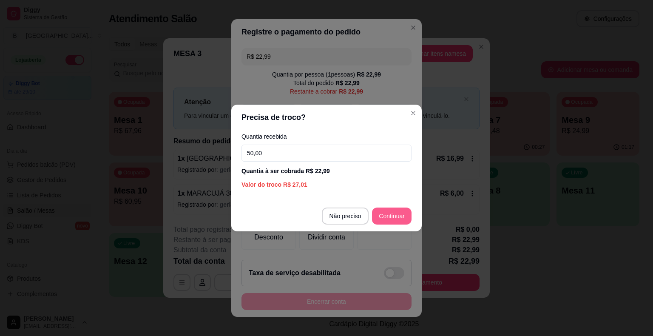
type input "50,00"
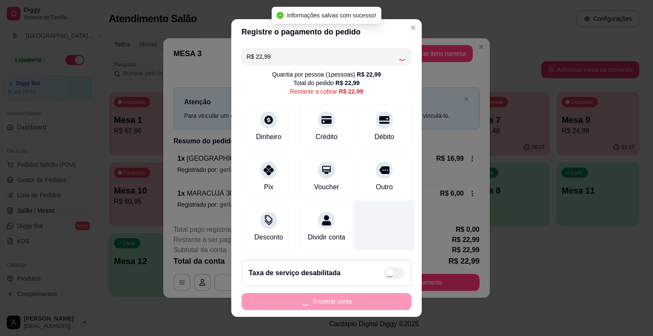
type input "R$ 0,00"
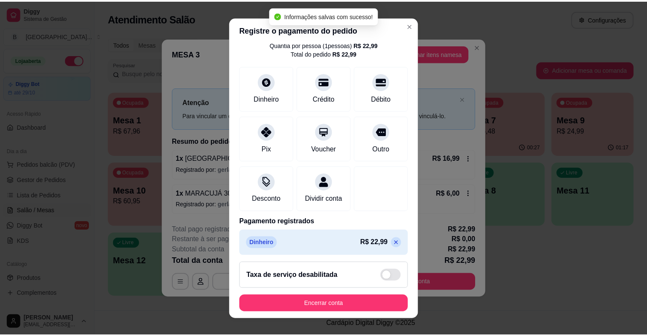
scroll to position [40, 0]
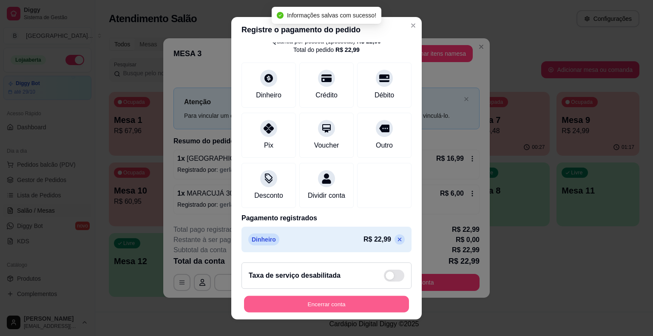
click at [342, 308] on button "Encerrar conta" at bounding box center [326, 304] width 165 height 17
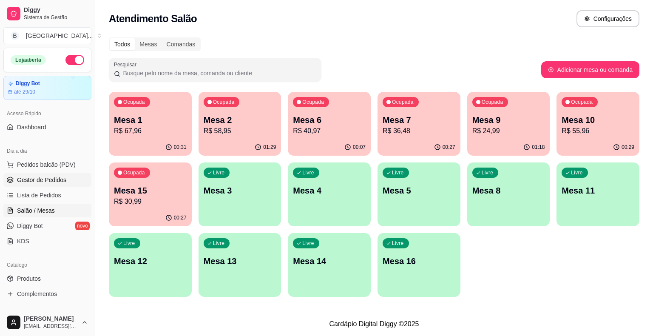
click at [44, 180] on span "Gestor de Pedidos" at bounding box center [41, 180] width 49 height 9
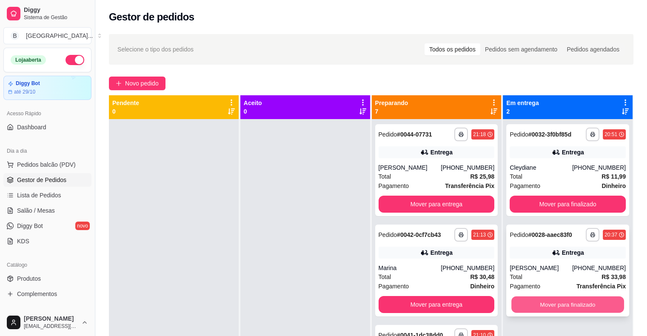
click at [551, 302] on button "Mover para finalizado" at bounding box center [567, 304] width 113 height 17
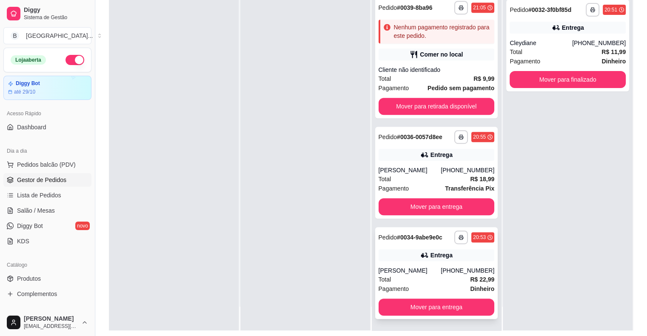
scroll to position [129, 0]
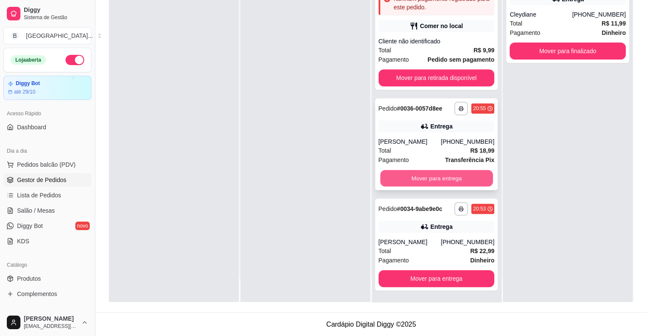
click at [425, 171] on button "Mover para entrega" at bounding box center [436, 178] width 113 height 17
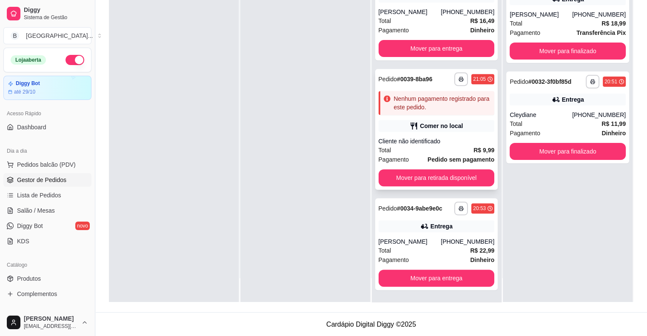
scroll to position [303, 0]
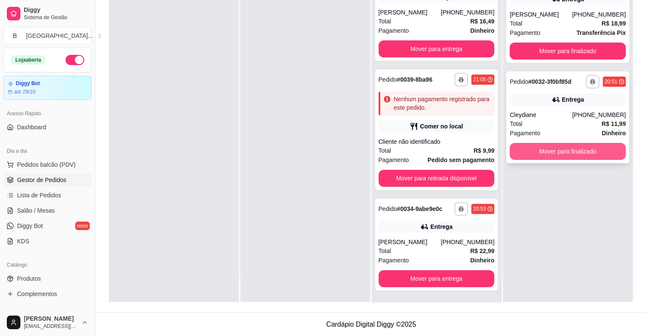
click at [597, 146] on button "Mover para finalizado" at bounding box center [568, 151] width 116 height 17
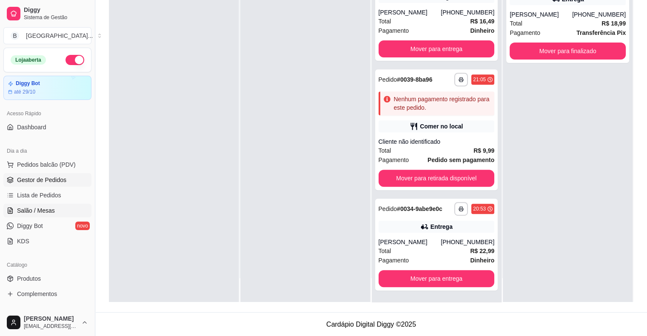
click at [43, 205] on link "Salão / Mesas" at bounding box center [47, 211] width 88 height 14
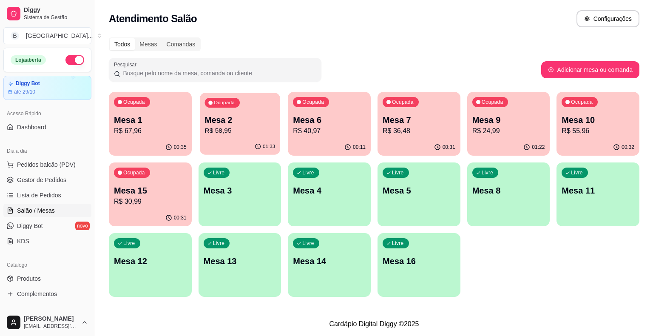
click at [213, 125] on p "Mesa 2" at bounding box center [240, 119] width 71 height 11
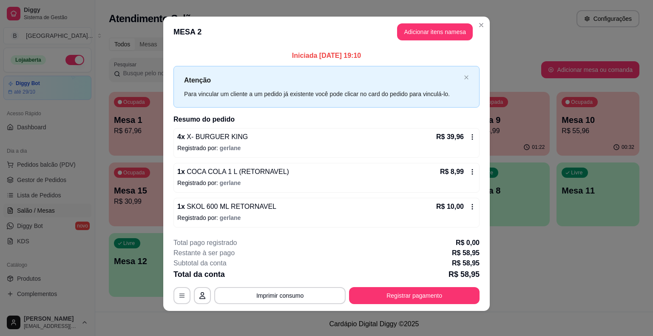
scroll to position [6, 0]
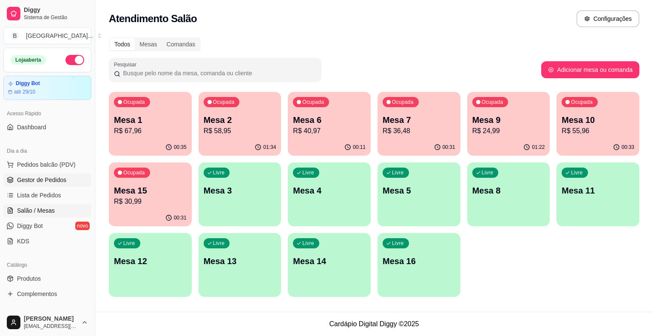
click at [32, 181] on span "Gestor de Pedidos" at bounding box center [41, 180] width 49 height 9
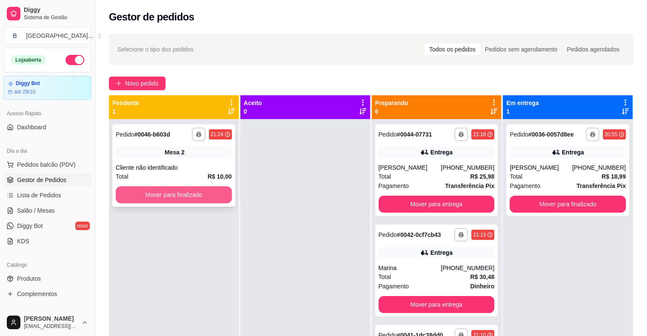
click at [179, 191] on button "Mover para finalizado" at bounding box center [174, 194] width 116 height 17
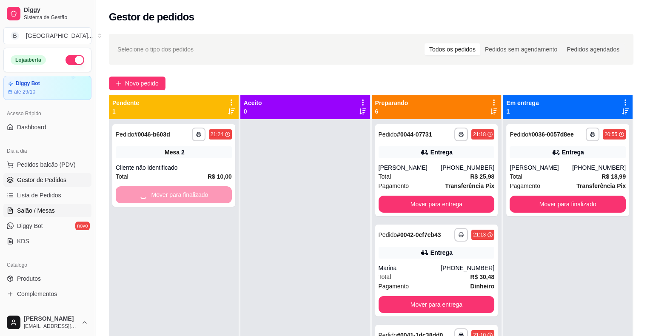
click at [12, 212] on icon at bounding box center [10, 210] width 7 height 7
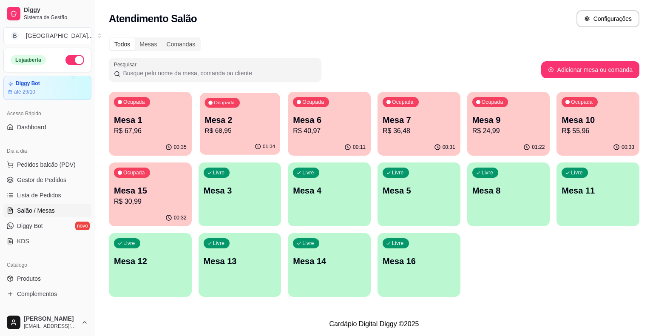
click at [238, 132] on p "R$ 68,95" at bounding box center [240, 131] width 71 height 10
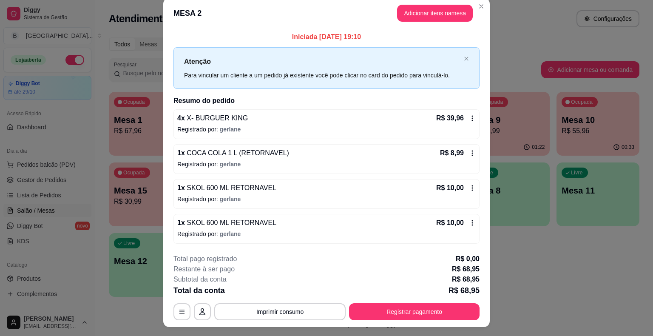
scroll to position [23, 0]
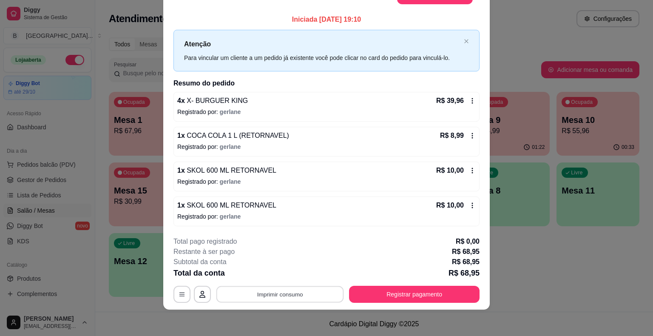
click at [296, 293] on button "Imprimir consumo" at bounding box center [281, 294] width 128 height 17
click at [281, 253] on button "IMPRESSORA" at bounding box center [280, 256] width 60 height 13
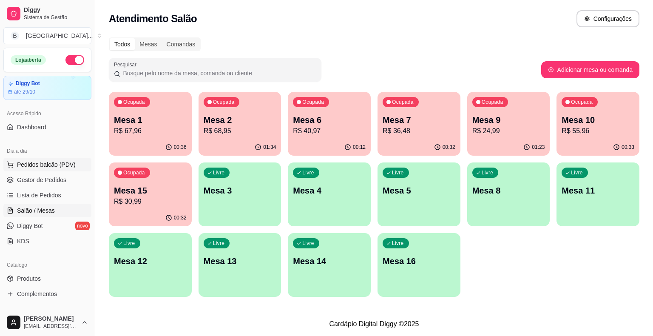
click at [21, 170] on button "Pedidos balcão (PDV)" at bounding box center [47, 165] width 88 height 14
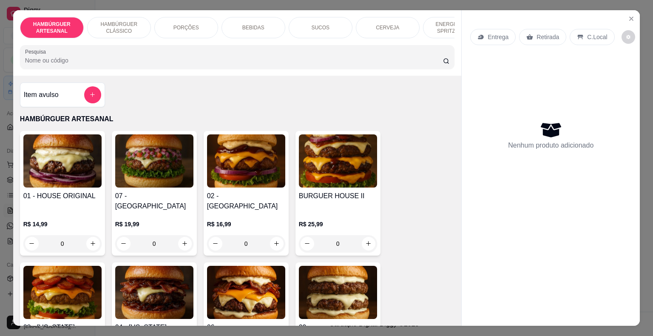
click at [630, 15] on icon "Close" at bounding box center [631, 18] width 7 height 7
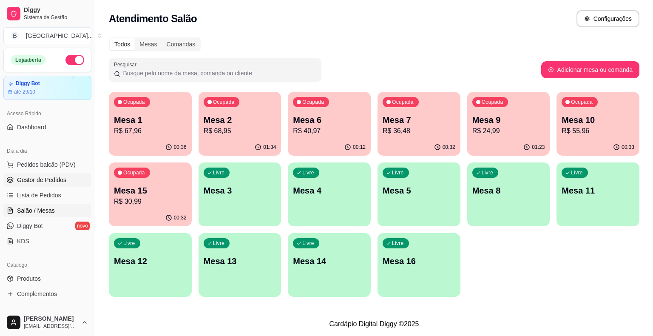
click at [54, 180] on span "Gestor de Pedidos" at bounding box center [41, 180] width 49 height 9
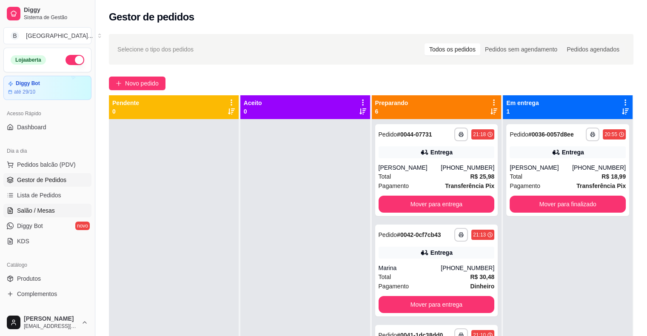
click at [38, 210] on span "Salão / Mesas" at bounding box center [36, 210] width 38 height 9
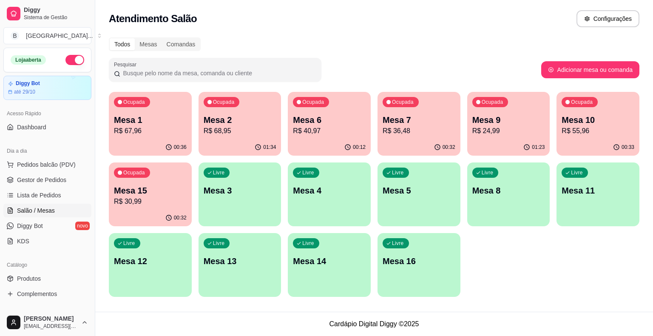
click at [213, 137] on div "Ocupada Mesa 2 R$ 68,95" at bounding box center [240, 115] width 83 height 47
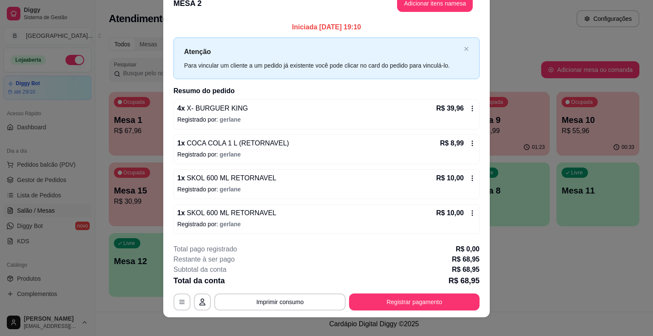
scroll to position [23, 0]
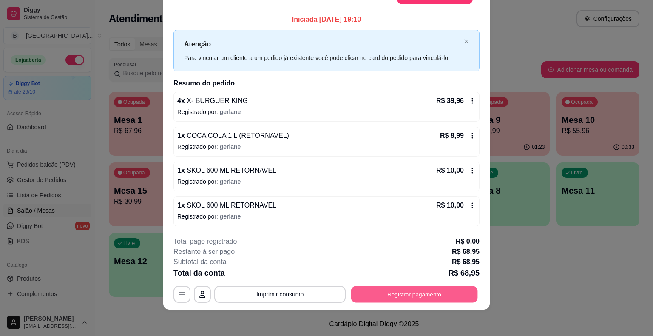
click at [384, 288] on button "Registrar pagamento" at bounding box center [414, 294] width 127 height 17
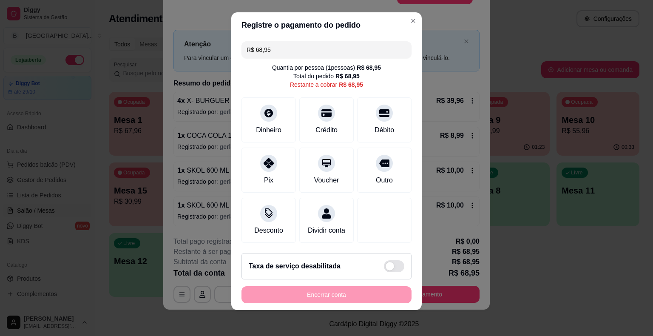
scroll to position [8, 0]
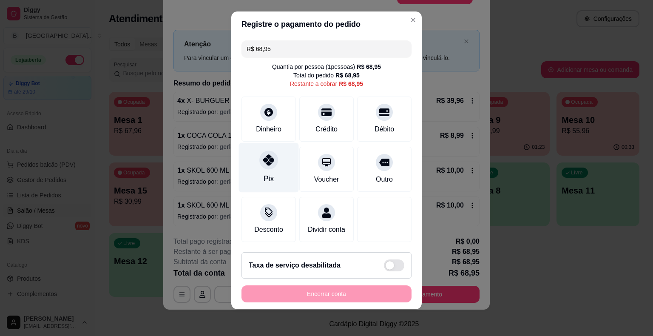
click at [267, 169] on div at bounding box center [268, 160] width 19 height 19
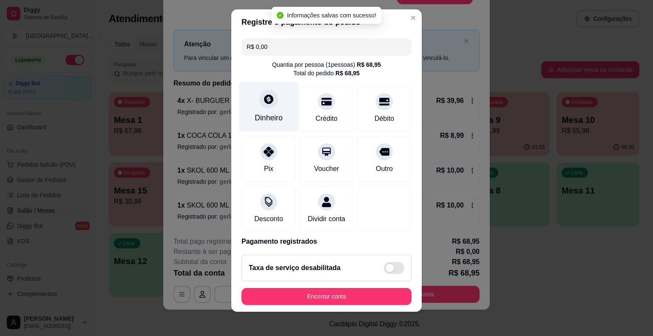
type input "R$ 0,00"
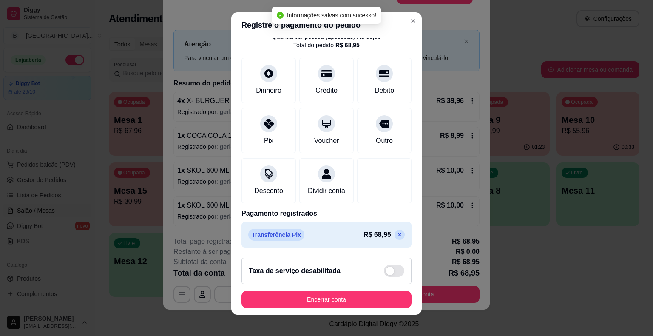
scroll to position [10, 0]
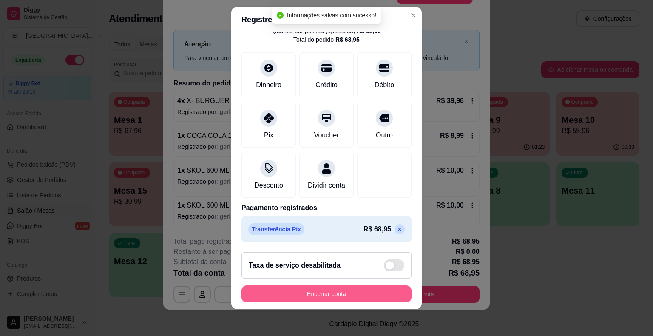
click at [315, 291] on button "Encerrar conta" at bounding box center [327, 293] width 170 height 17
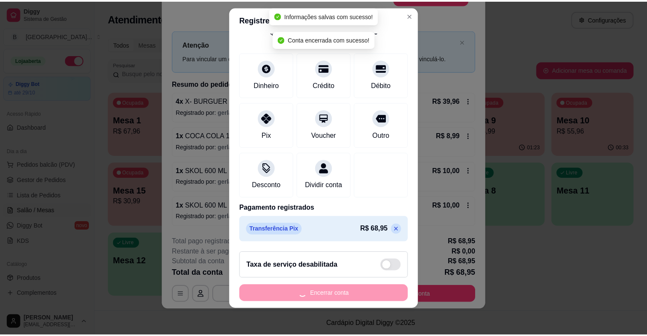
scroll to position [0, 0]
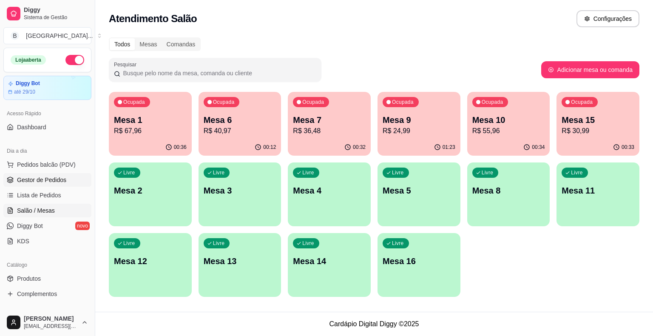
click at [44, 178] on span "Gestor de Pedidos" at bounding box center [41, 180] width 49 height 9
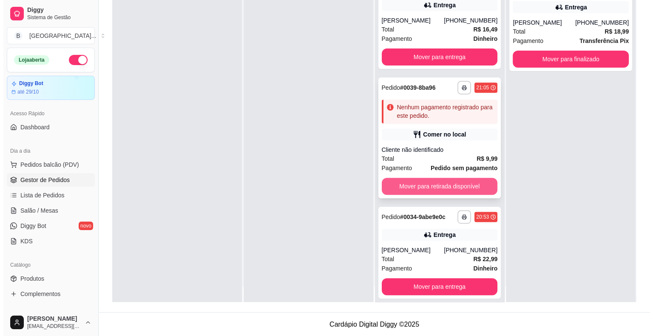
scroll to position [24, 0]
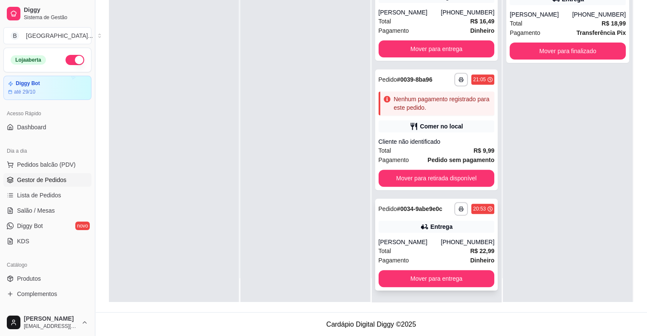
click at [436, 251] on div "Total R$ 22,99" at bounding box center [437, 250] width 116 height 9
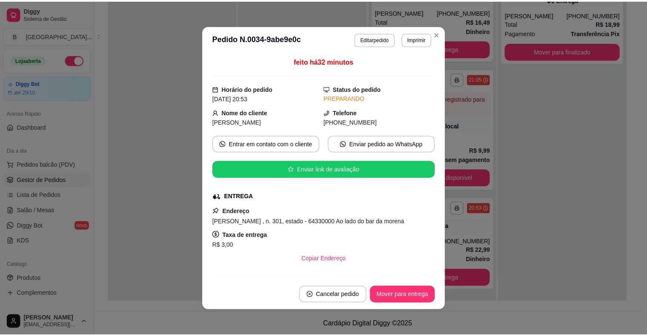
scroll to position [2, 0]
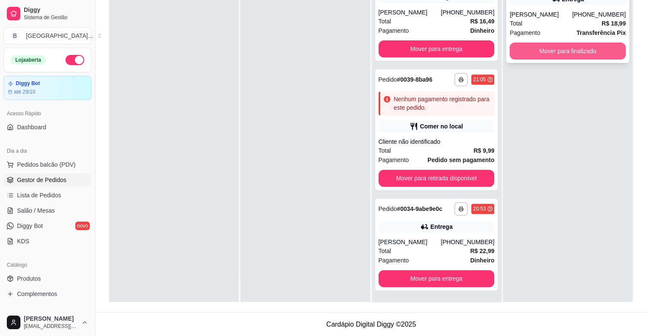
click at [510, 49] on button "Mover para finalizado" at bounding box center [568, 51] width 116 height 17
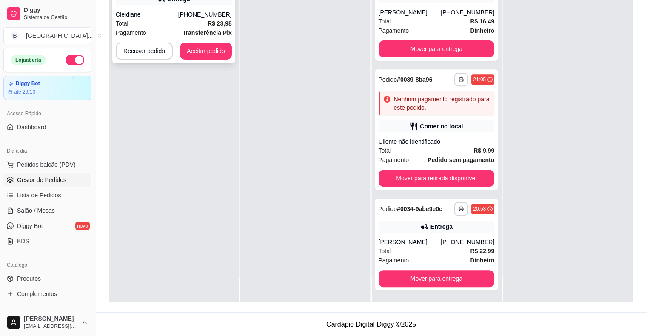
click at [196, 26] on div "Total R$ 23,98" at bounding box center [174, 23] width 116 height 9
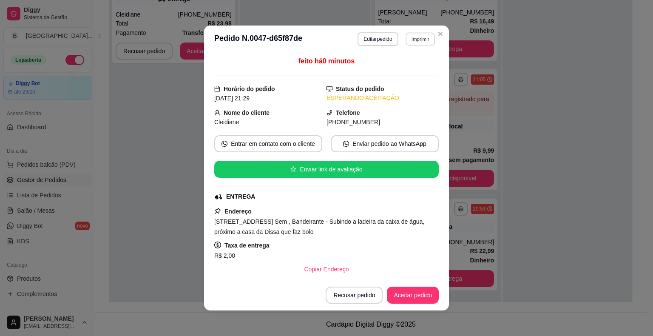
click at [416, 35] on button "Imprimir" at bounding box center [420, 38] width 29 height 13
click at [413, 71] on button "IMPRESSORA" at bounding box center [402, 69] width 60 height 13
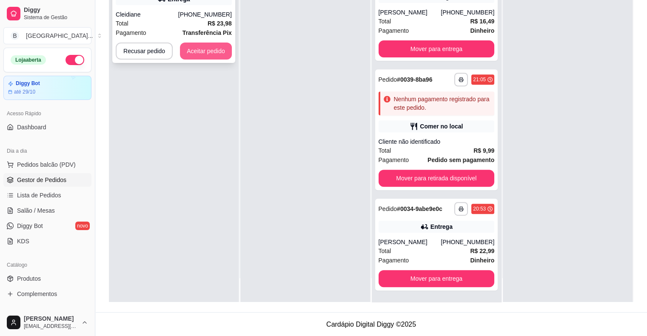
click at [191, 56] on button "Aceitar pedido" at bounding box center [206, 51] width 52 height 17
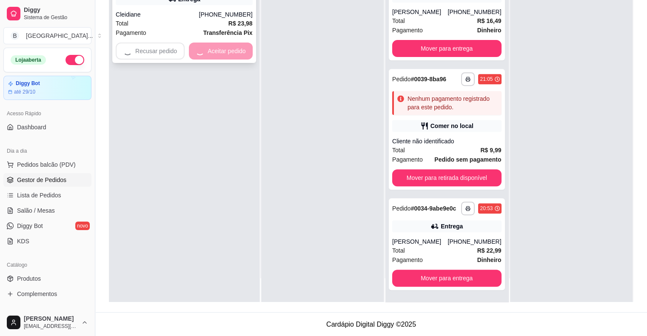
scroll to position [303, 0]
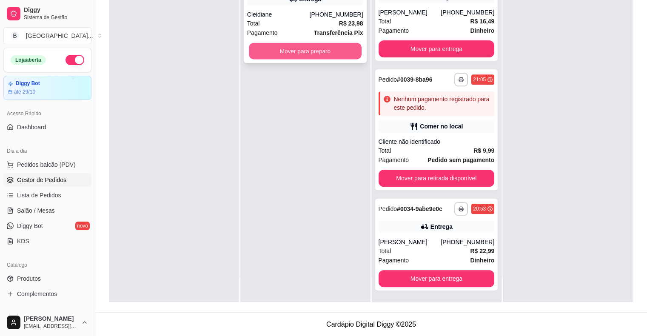
click at [259, 48] on button "Mover para preparo" at bounding box center [305, 51] width 113 height 17
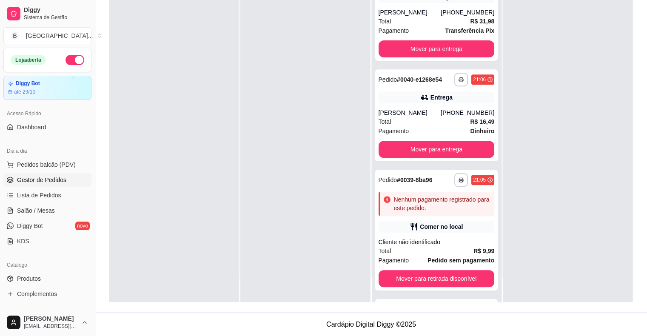
scroll to position [404, 0]
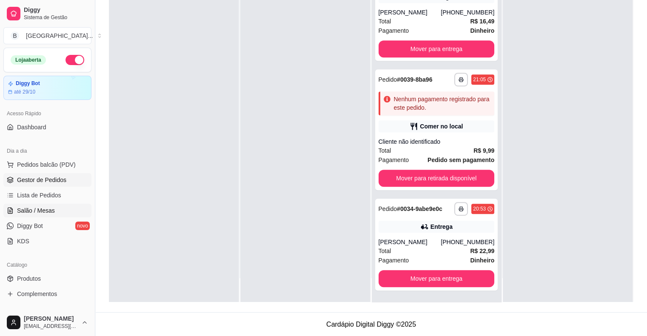
click at [20, 213] on span "Salão / Mesas" at bounding box center [36, 210] width 38 height 9
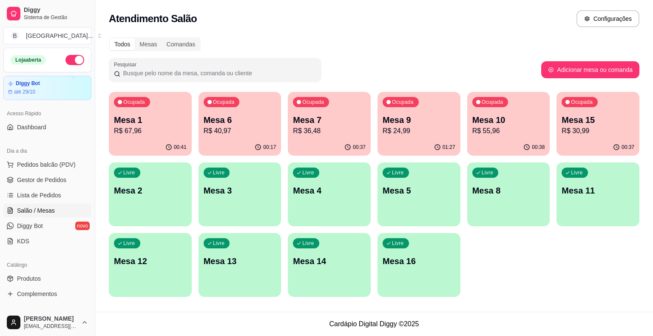
click at [519, 48] on div "Todos Mesas Comandas" at bounding box center [374, 44] width 531 height 14
click at [491, 125] on p "Mesa 10" at bounding box center [509, 120] width 73 height 12
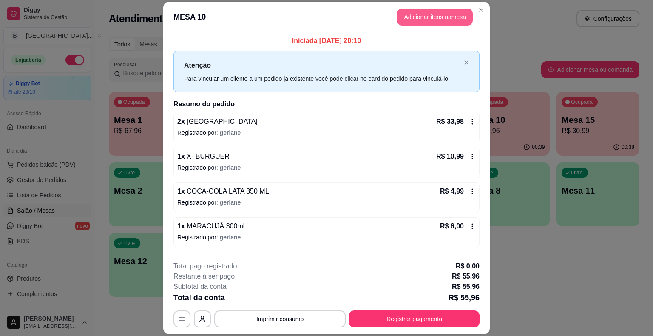
click at [407, 17] on button "Adicionar itens na mesa" at bounding box center [435, 17] width 76 height 17
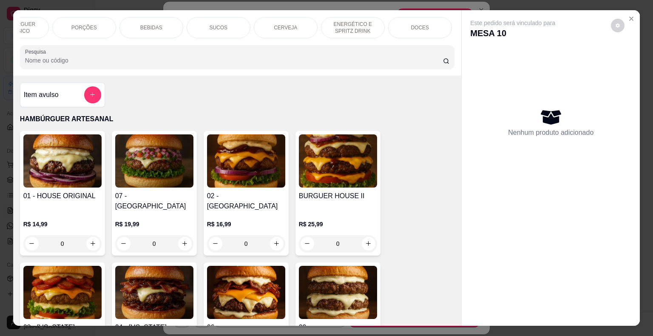
scroll to position [0, 125]
click at [400, 24] on div "DOCES" at bounding box center [397, 27] width 64 height 21
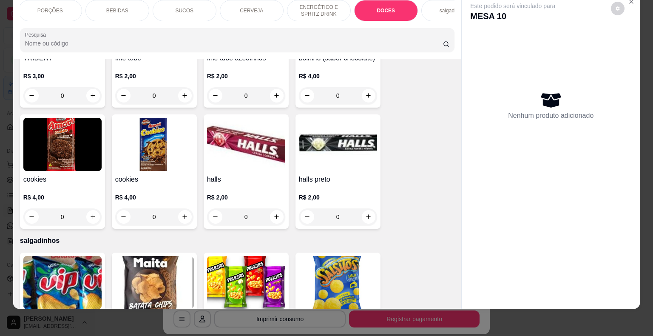
scroll to position [2217, 0]
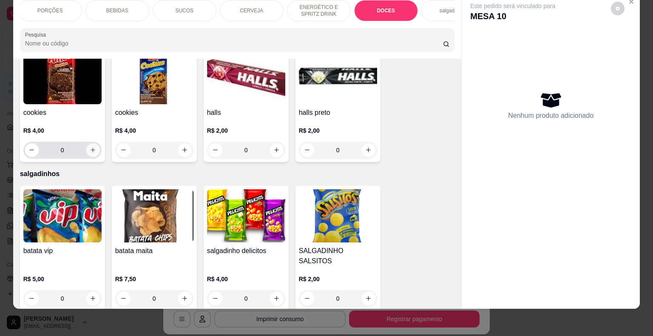
click at [94, 143] on button "increase-product-quantity" at bounding box center [93, 150] width 14 height 14
type input "1"
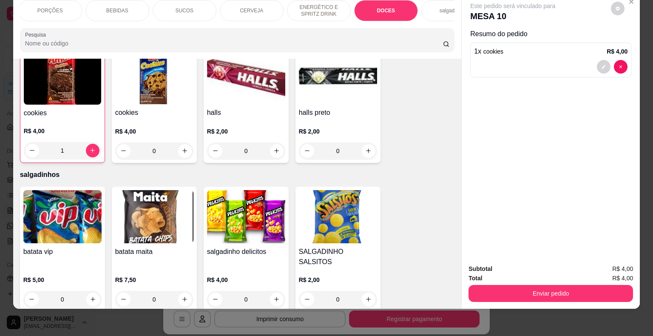
scroll to position [2217, 0]
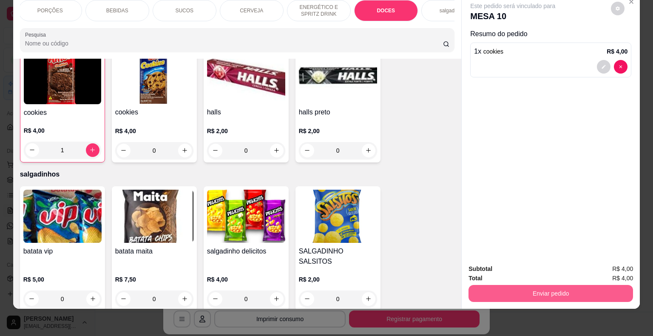
click at [530, 290] on button "Enviar pedido" at bounding box center [551, 293] width 165 height 17
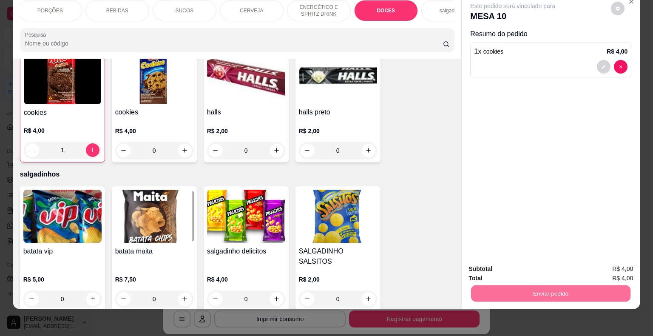
click at [626, 268] on button "Enviar pedido" at bounding box center [611, 266] width 48 height 16
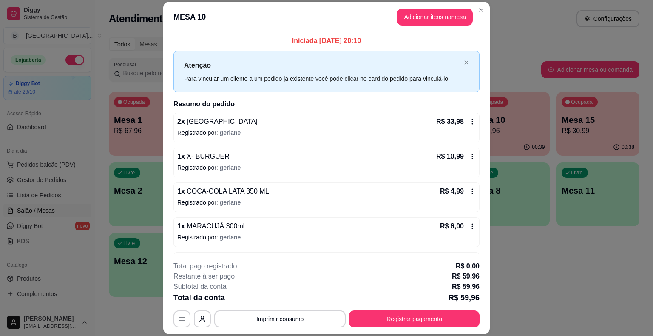
scroll to position [26, 0]
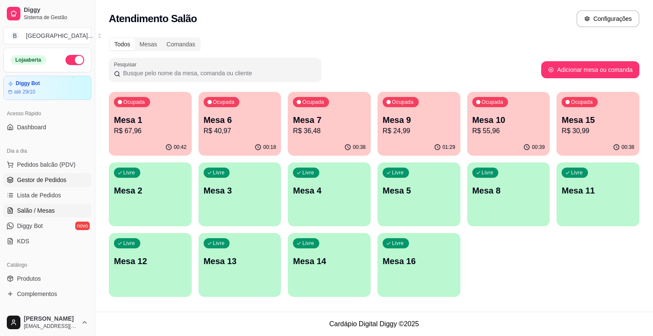
click at [41, 173] on link "Gestor de Pedidos" at bounding box center [47, 180] width 88 height 14
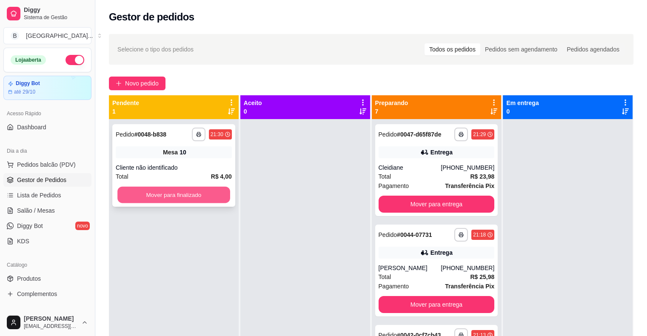
click at [195, 192] on button "Mover para finalizado" at bounding box center [173, 195] width 113 height 17
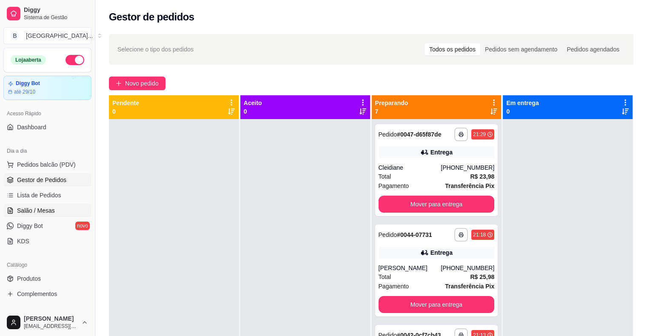
click at [51, 205] on link "Salão / Mesas" at bounding box center [47, 211] width 88 height 14
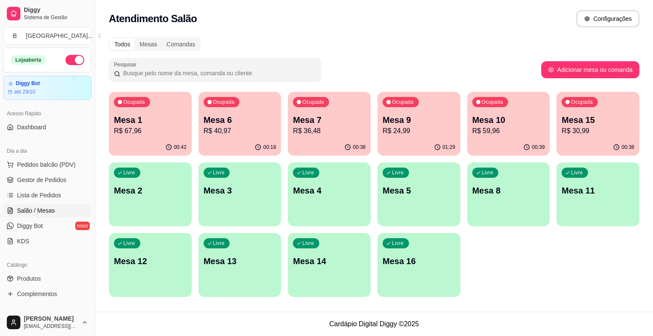
click at [491, 117] on p "Mesa 10" at bounding box center [509, 120] width 73 height 12
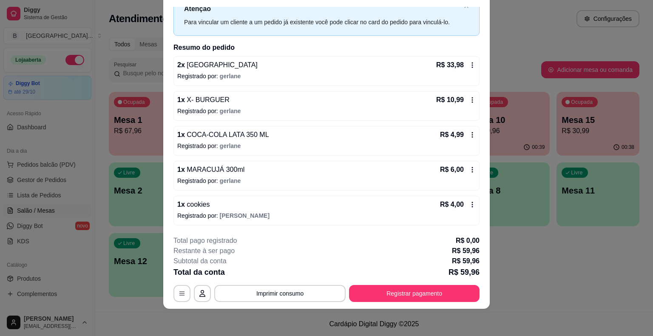
scroll to position [78, 0]
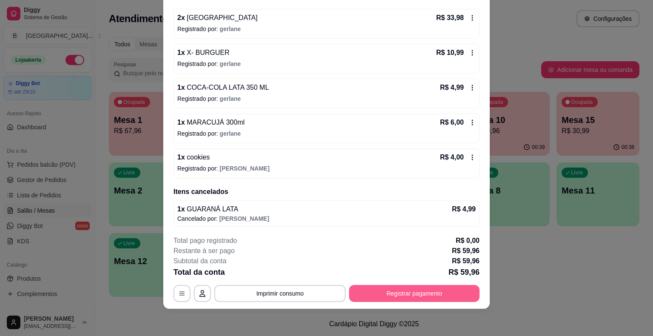
click at [439, 293] on button "Registrar pagamento" at bounding box center [414, 293] width 131 height 17
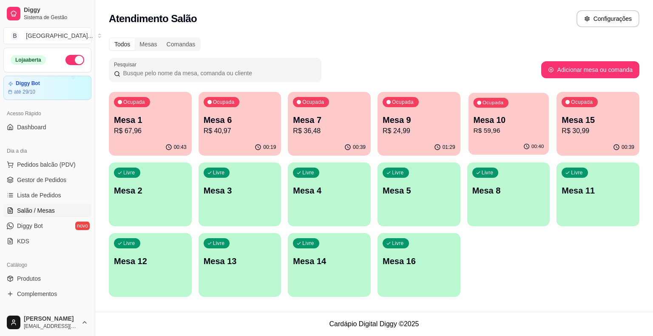
click at [495, 126] on p "R$ 59,96" at bounding box center [508, 131] width 71 height 10
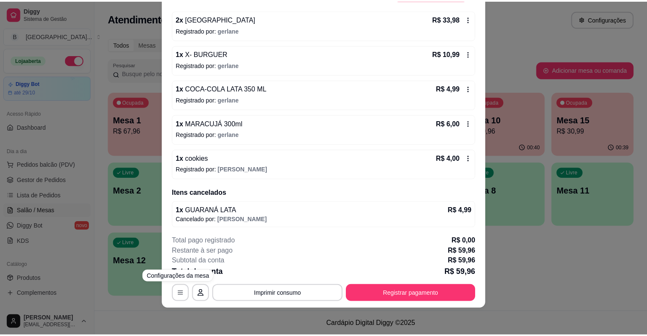
scroll to position [78, 0]
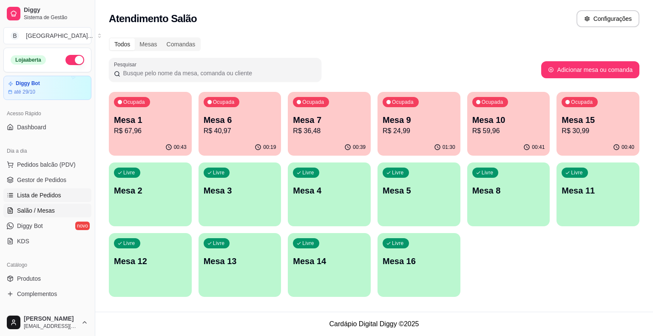
click at [37, 191] on span "Lista de Pedidos" at bounding box center [39, 195] width 44 height 9
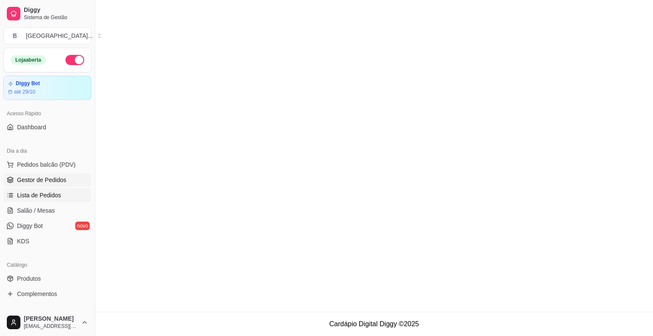
click at [39, 183] on span "Gestor de Pedidos" at bounding box center [41, 180] width 49 height 9
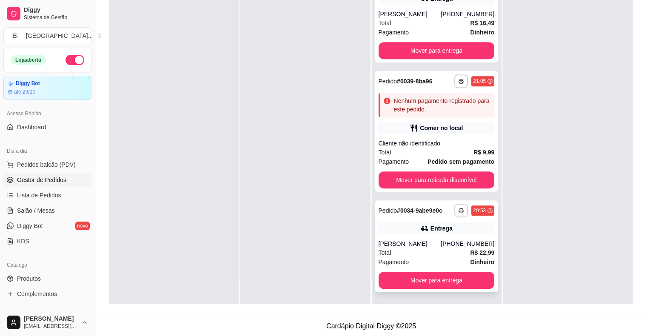
scroll to position [129, 0]
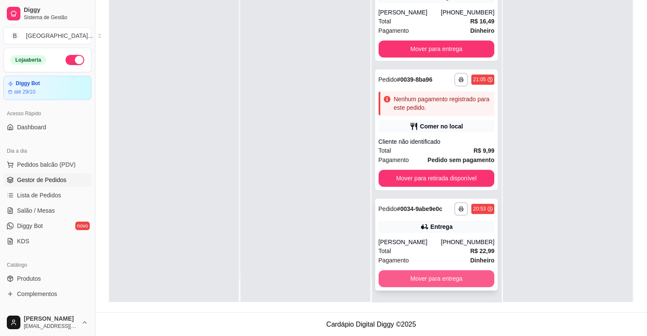
click at [439, 278] on button "Mover para entrega" at bounding box center [437, 278] width 116 height 17
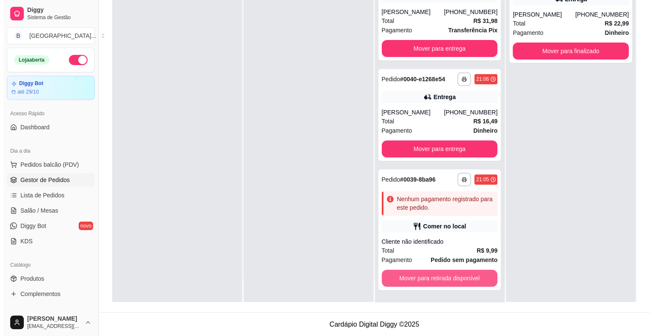
scroll to position [303, 0]
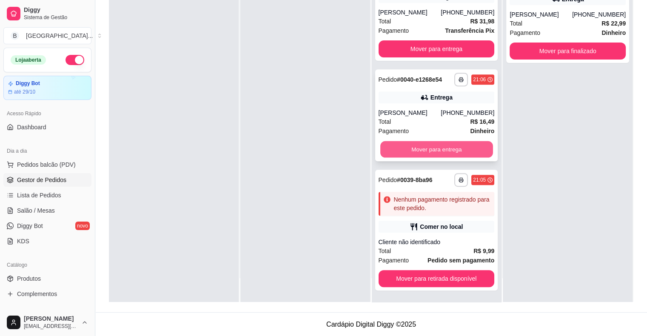
click at [434, 157] on div "Mover para entrega" at bounding box center [437, 149] width 116 height 17
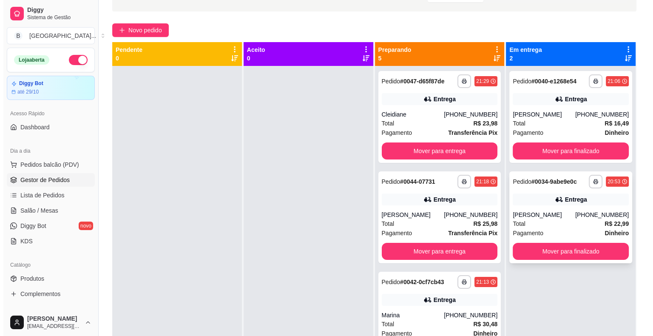
scroll to position [0, 0]
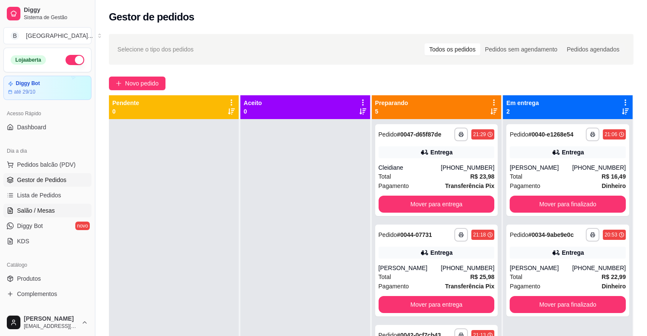
click at [54, 211] on link "Salão / Mesas" at bounding box center [47, 211] width 88 height 14
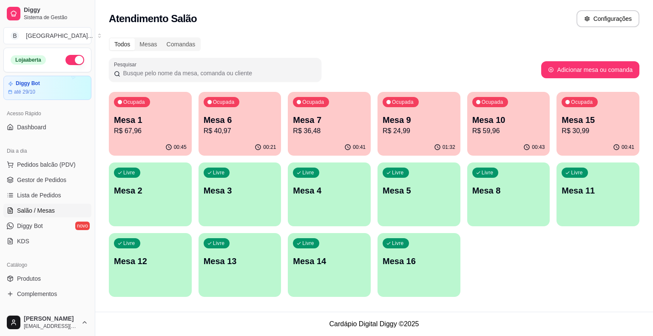
click at [345, 121] on p "Mesa 7" at bounding box center [329, 120] width 73 height 12
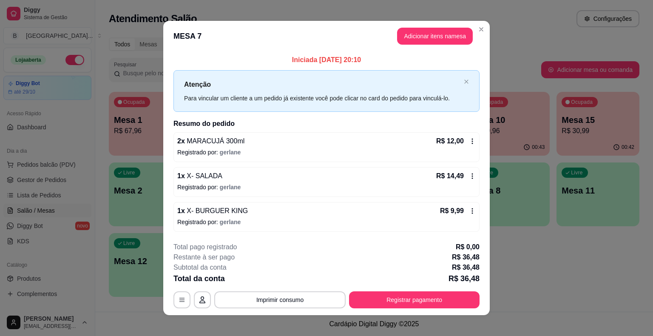
scroll to position [6, 0]
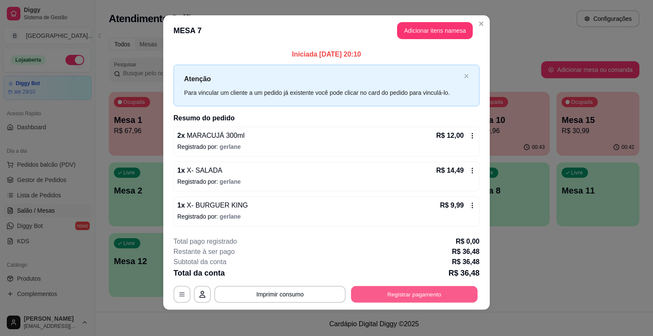
click at [405, 293] on button "Registrar pagamento" at bounding box center [414, 294] width 127 height 17
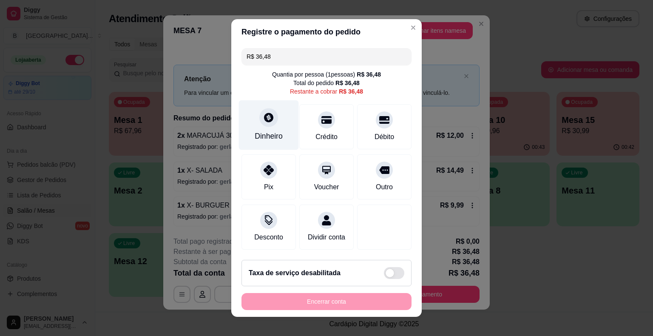
click at [263, 133] on div "Dinheiro" at bounding box center [269, 136] width 28 height 11
click at [290, 156] on input "0,00" at bounding box center [327, 159] width 170 height 17
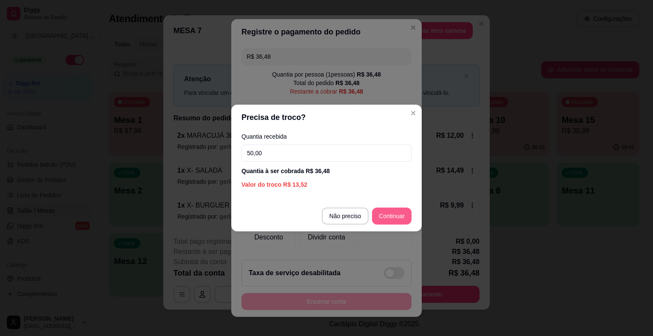
type input "50,00"
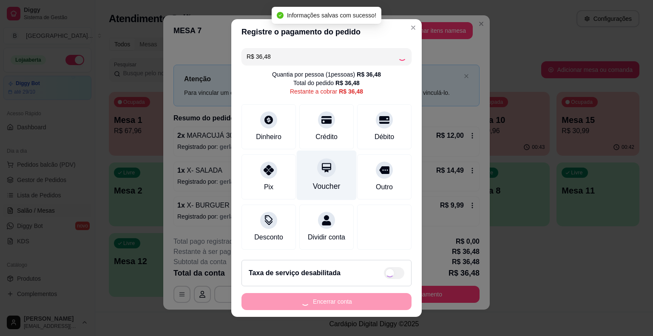
type input "R$ 0,00"
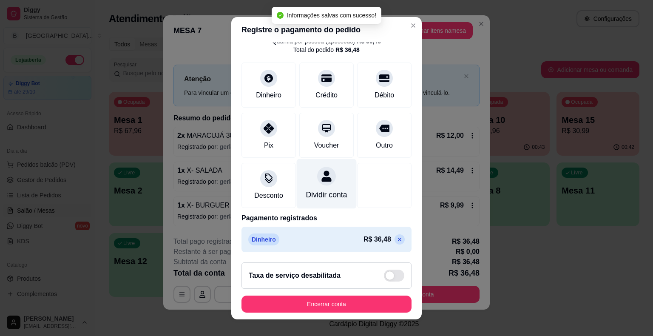
scroll to position [40, 0]
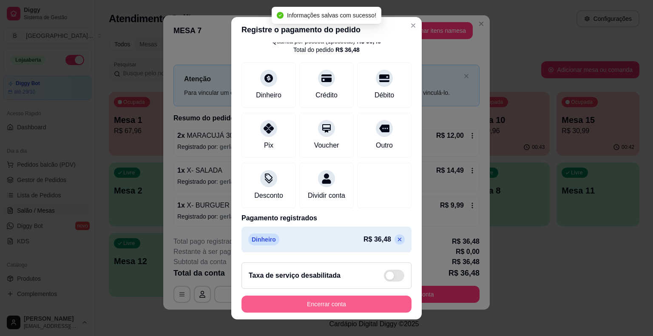
click at [370, 307] on button "Encerrar conta" at bounding box center [327, 304] width 170 height 17
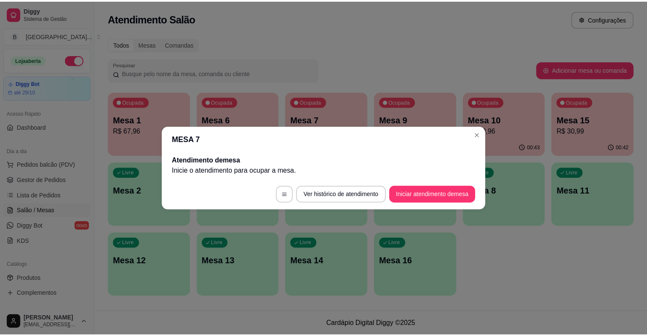
scroll to position [0, 0]
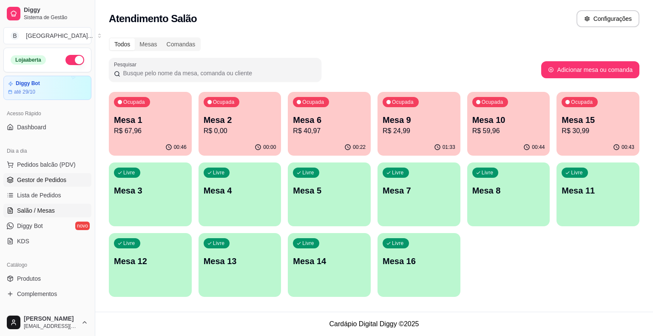
click at [66, 175] on link "Gestor de Pedidos" at bounding box center [47, 180] width 88 height 14
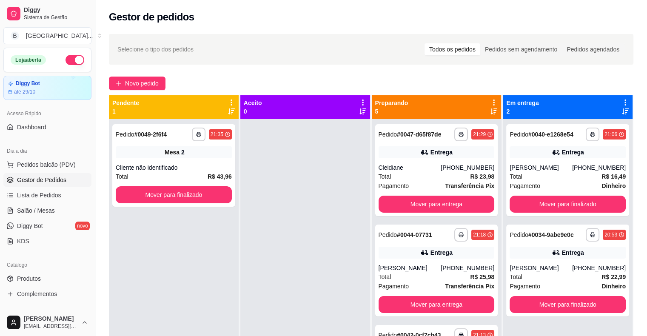
click at [212, 164] on div "Cliente não identificado" at bounding box center [174, 167] width 116 height 9
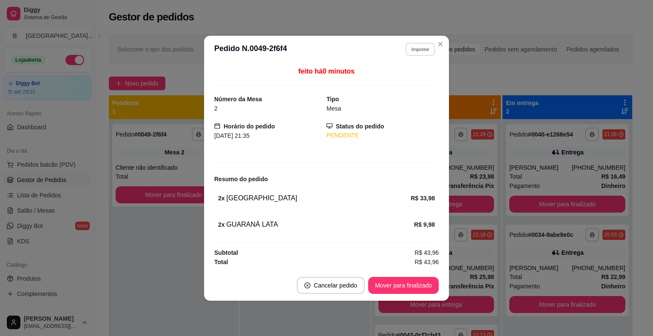
click at [410, 48] on button "Imprimir" at bounding box center [420, 49] width 29 height 13
click at [401, 84] on button "IMPRESSORA" at bounding box center [406, 79] width 60 height 13
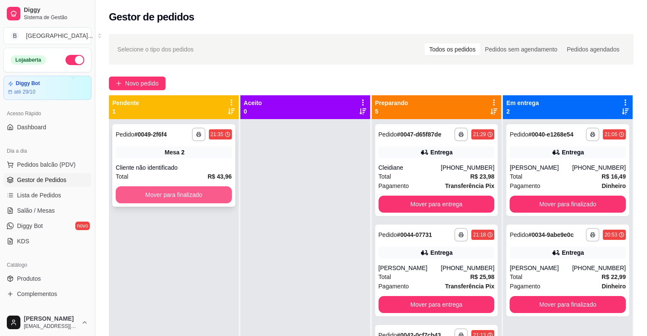
click at [212, 188] on button "Mover para finalizado" at bounding box center [174, 194] width 116 height 17
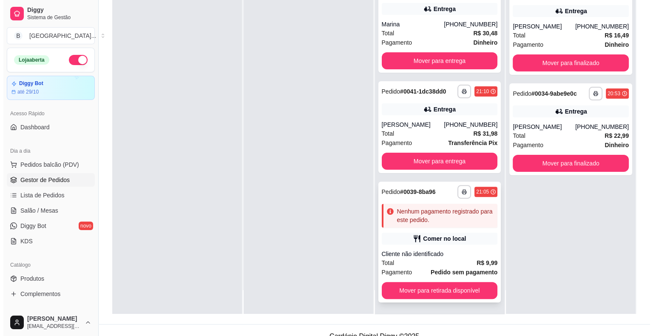
scroll to position [129, 0]
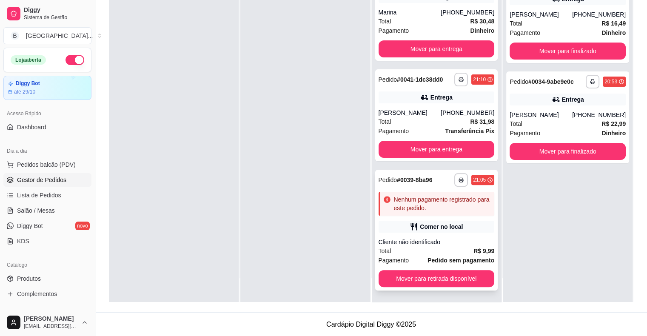
click at [452, 257] on strong "Pedido sem pagamento" at bounding box center [460, 260] width 67 height 7
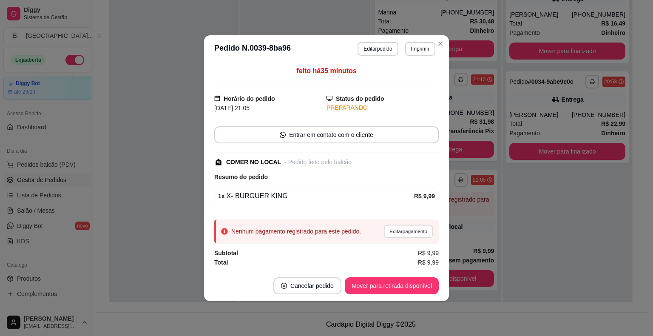
click at [413, 228] on button "Editar pagamento" at bounding box center [408, 231] width 49 height 13
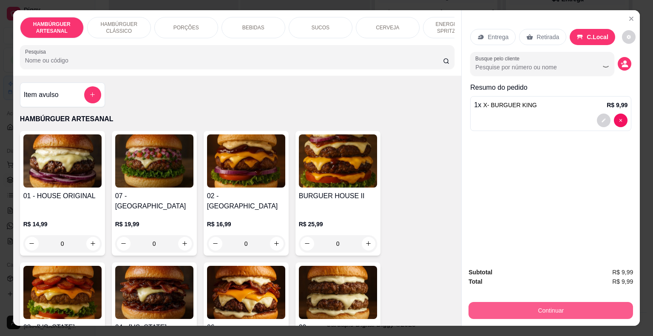
click at [568, 300] on div "Continuar" at bounding box center [551, 309] width 165 height 19
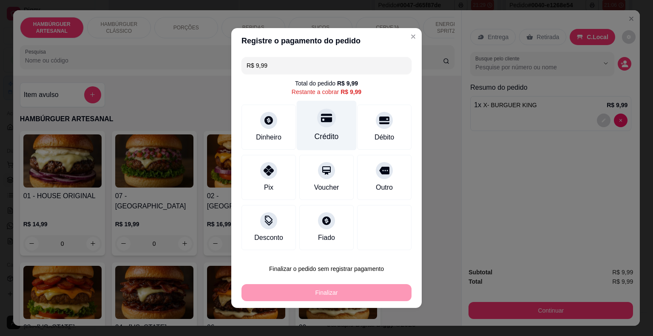
scroll to position [203, 0]
click at [330, 135] on div "Crédito" at bounding box center [327, 136] width 24 height 11
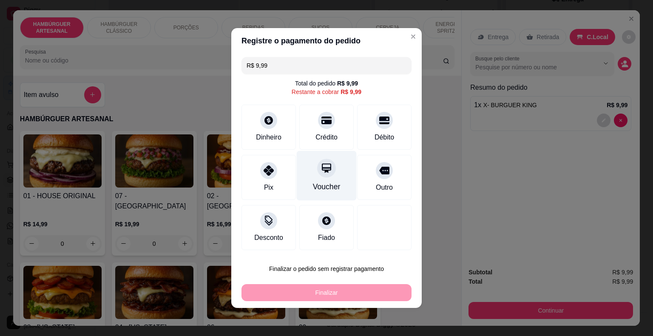
type input "R$ 0,00"
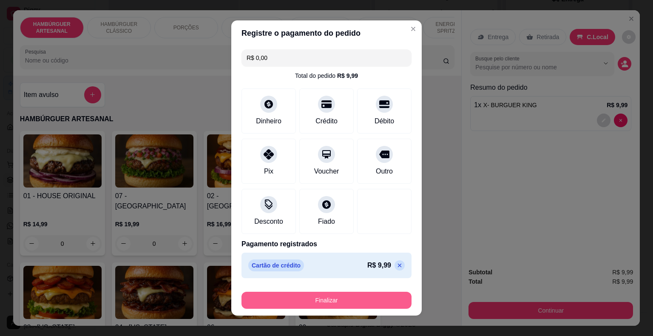
click at [334, 307] on button "Finalizar" at bounding box center [327, 300] width 170 height 17
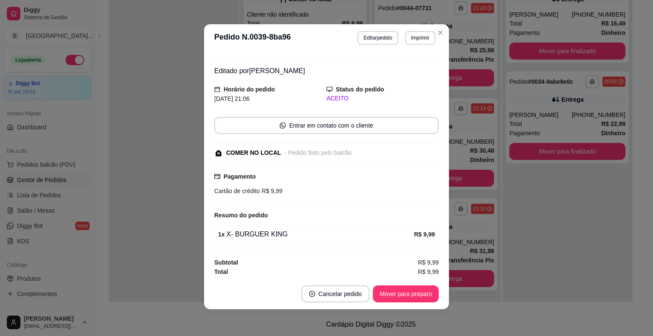
scroll to position [2, 0]
click at [395, 294] on button "Mover para preparo" at bounding box center [406, 293] width 64 height 17
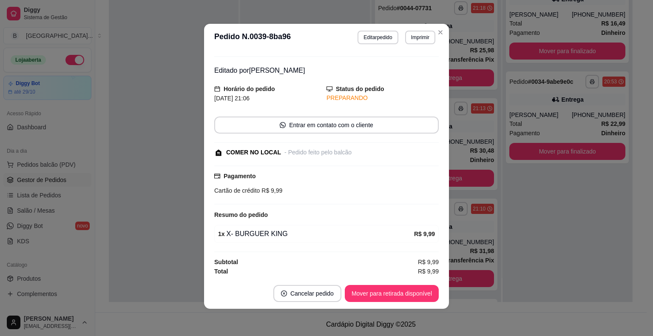
scroll to position [174, 0]
click at [397, 302] on footer "Cancelar pedido Mover para retirada disponível" at bounding box center [326, 293] width 245 height 31
click at [397, 297] on button "Mover para retirada disponível" at bounding box center [391, 293] width 91 height 17
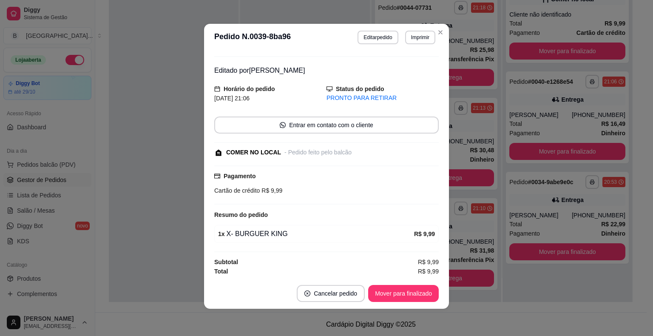
scroll to position [74, 0]
click at [402, 298] on button "Mover para finalizado" at bounding box center [404, 293] width 68 height 17
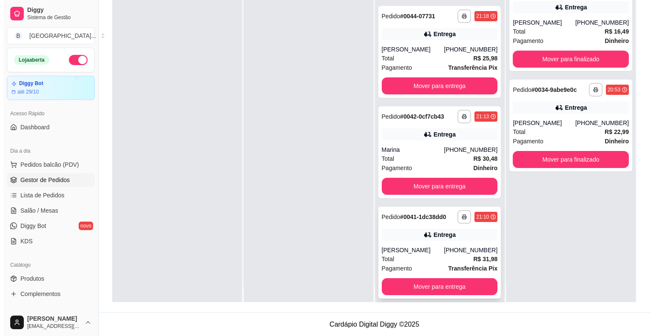
scroll to position [24, 0]
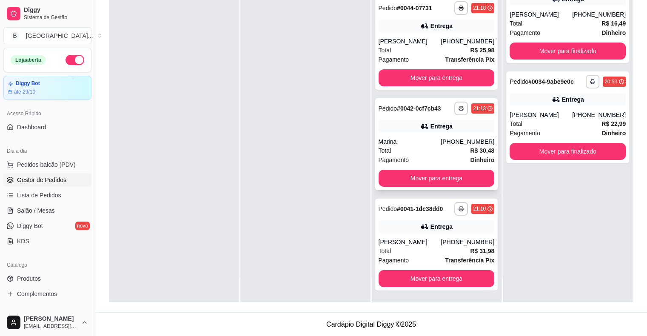
click at [438, 144] on div "Marina" at bounding box center [410, 141] width 63 height 9
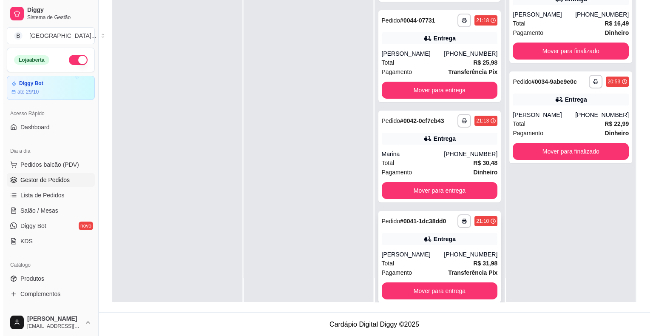
scroll to position [74, 0]
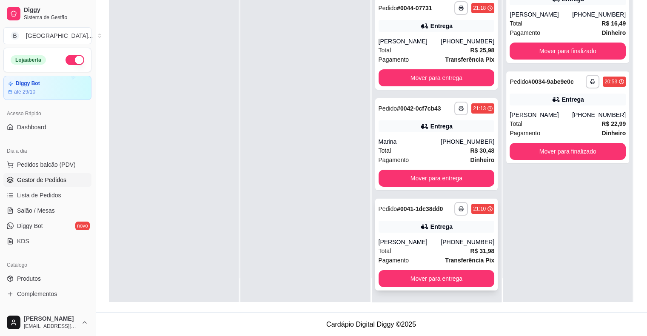
click at [402, 232] on div "**********" at bounding box center [436, 245] width 123 height 92
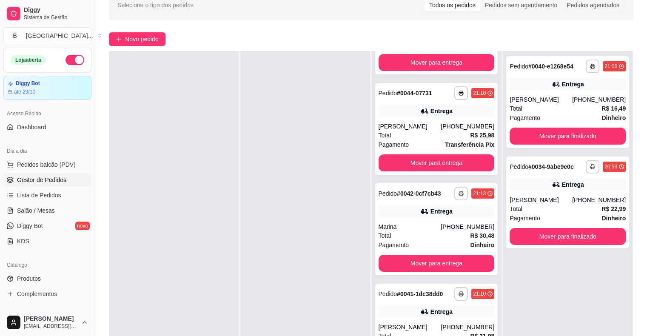
scroll to position [129, 0]
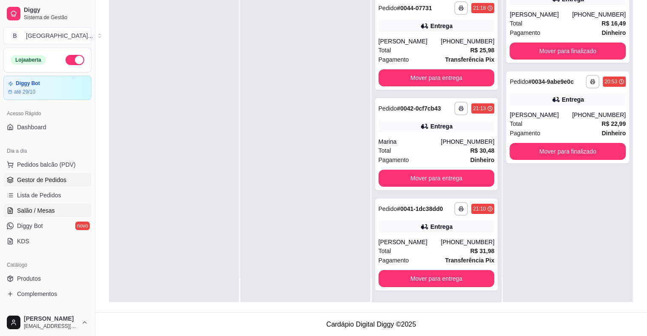
click at [54, 204] on link "Salão / Mesas" at bounding box center [47, 211] width 88 height 14
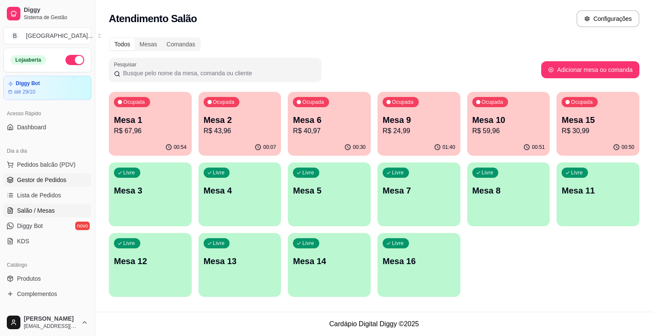
click at [57, 177] on span "Gestor de Pedidos" at bounding box center [41, 180] width 49 height 9
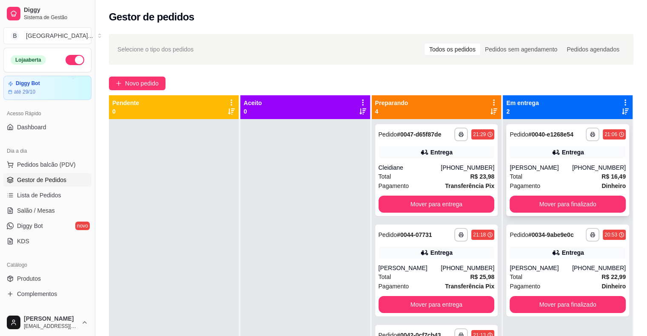
click at [595, 215] on div "**********" at bounding box center [567, 170] width 123 height 92
click at [587, 207] on button "Mover para finalizado" at bounding box center [568, 204] width 116 height 17
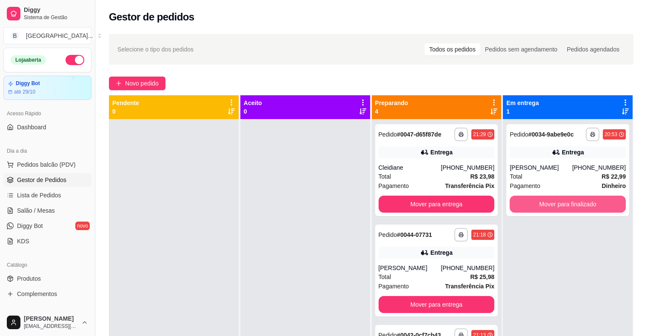
click at [587, 207] on button "Mover para finalizado" at bounding box center [568, 204] width 116 height 17
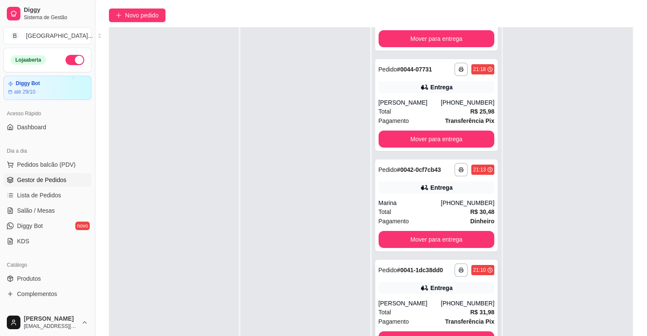
scroll to position [129, 0]
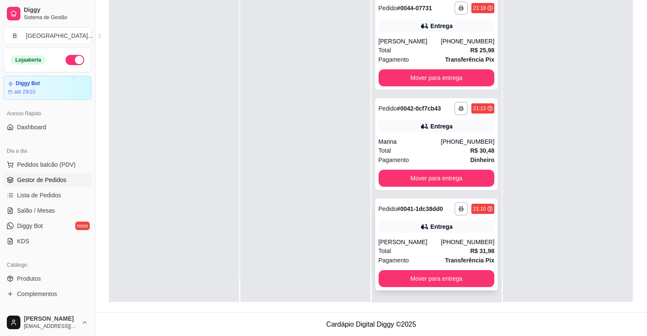
click at [390, 268] on div "**********" at bounding box center [436, 245] width 123 height 92
click at [460, 277] on button "Mover para entrega" at bounding box center [437, 278] width 116 height 17
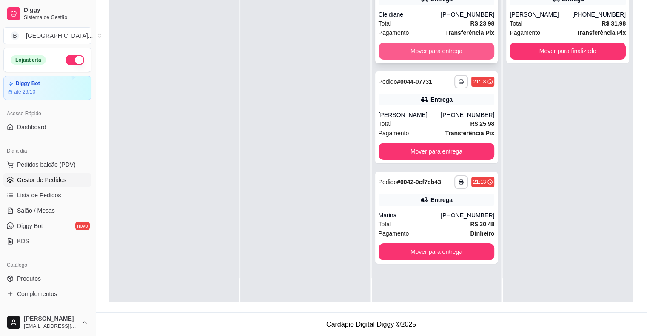
click at [418, 54] on button "Mover para entrega" at bounding box center [437, 51] width 116 height 17
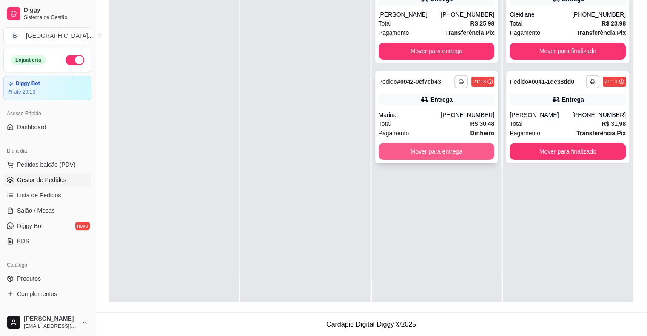
click at [427, 157] on button "Mover para entrega" at bounding box center [437, 151] width 116 height 17
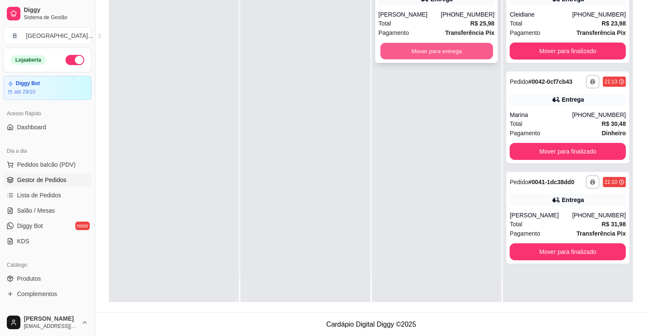
click at [413, 52] on button "Mover para entrega" at bounding box center [436, 51] width 113 height 17
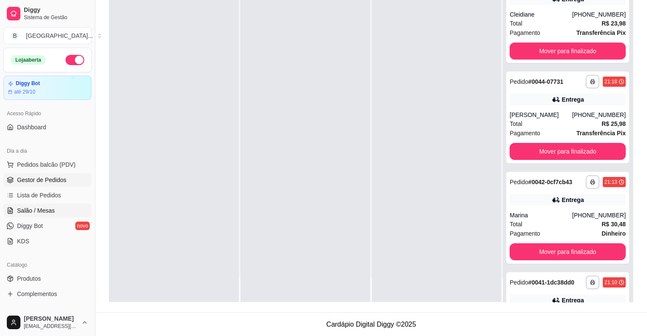
click at [43, 214] on span "Salão / Mesas" at bounding box center [36, 210] width 38 height 9
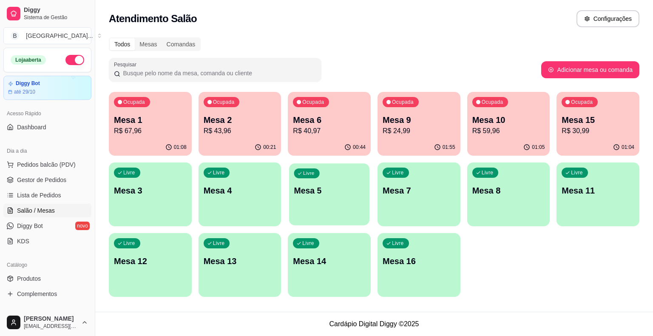
click at [353, 191] on p "Mesa 5" at bounding box center [329, 190] width 71 height 11
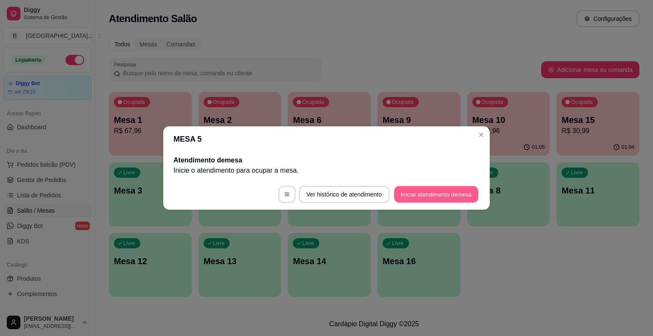
click at [422, 192] on button "Iniciar atendimento de mesa" at bounding box center [436, 194] width 84 height 17
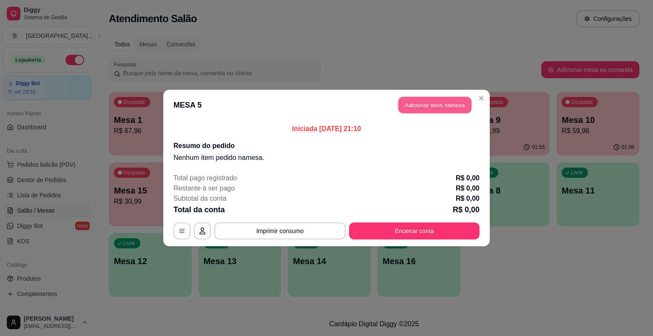
click at [445, 103] on button "Adicionar itens na mesa" at bounding box center [435, 105] width 73 height 17
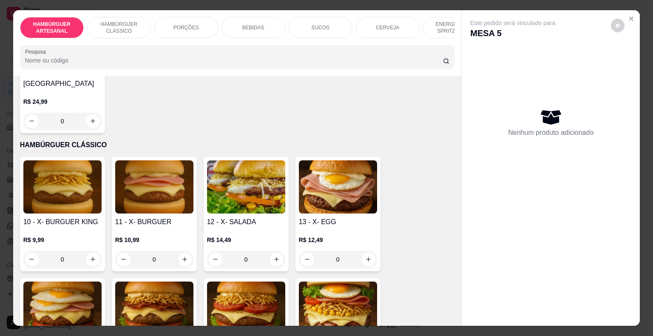
scroll to position [425, 0]
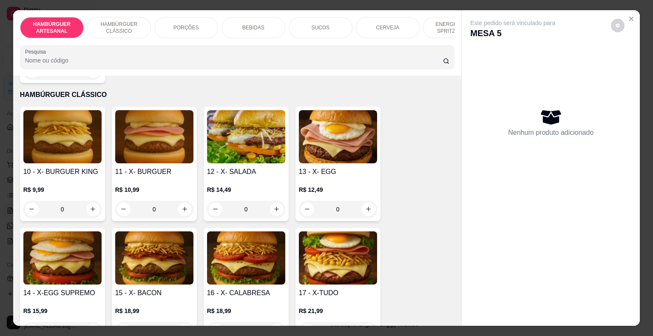
click at [369, 201] on div "0" at bounding box center [338, 209] width 78 height 17
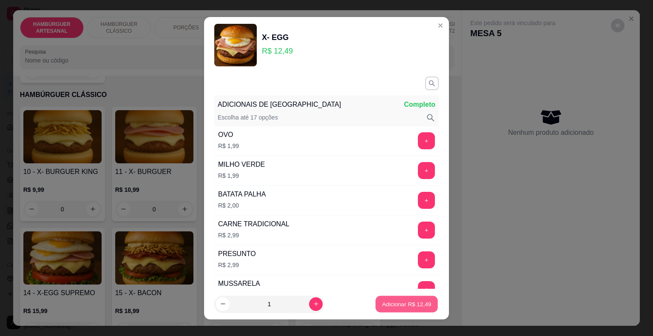
click at [395, 299] on button "Adicionar R$ 12,49" at bounding box center [407, 304] width 63 height 17
type input "1"
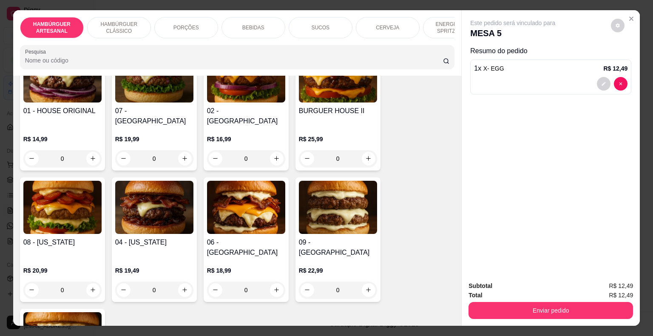
scroll to position [0, 0]
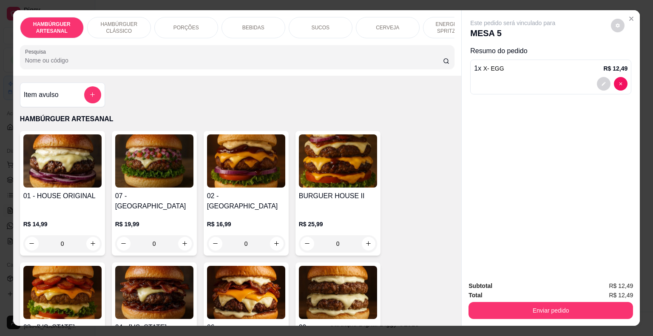
click at [272, 235] on div "0" at bounding box center [246, 243] width 78 height 17
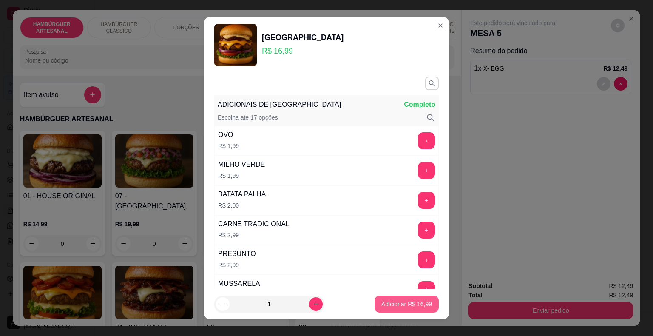
click at [409, 304] on p "Adicionar R$ 16,99" at bounding box center [407, 304] width 51 height 9
type input "1"
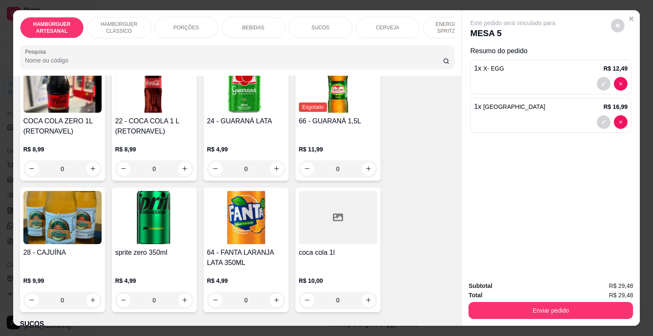
scroll to position [1021, 0]
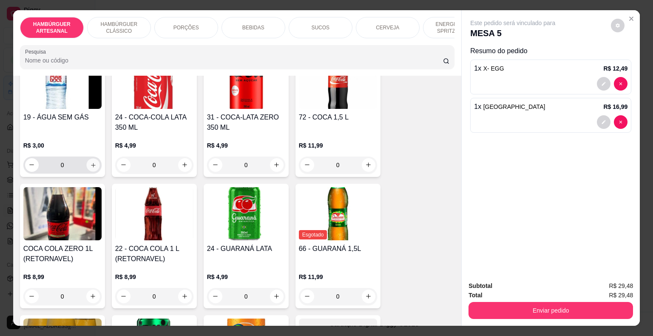
click at [90, 162] on icon "increase-product-quantity" at bounding box center [93, 165] width 6 height 6
type input "1"
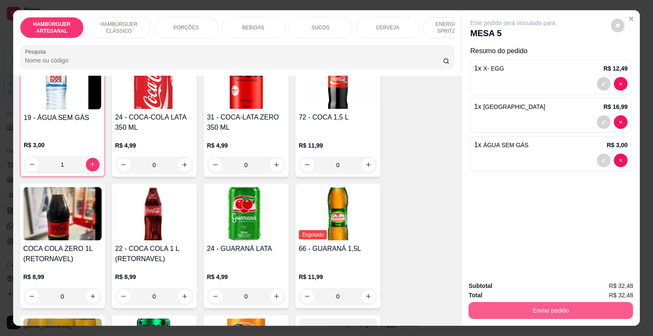
click at [548, 307] on button "Enviar pedido" at bounding box center [551, 310] width 165 height 17
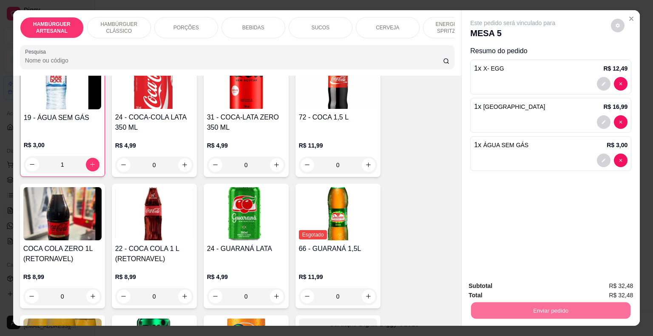
click at [598, 288] on button "Enviar pedido" at bounding box center [611, 287] width 47 height 16
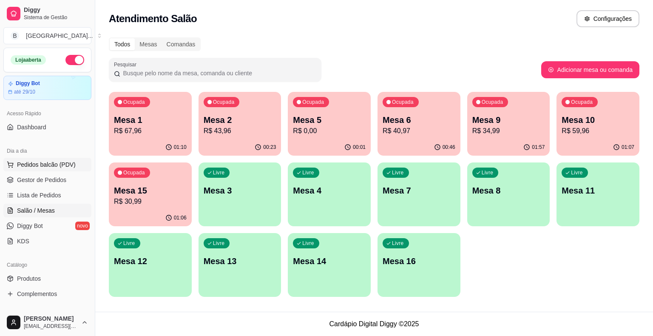
click at [60, 169] on button "Pedidos balcão (PDV)" at bounding box center [47, 165] width 88 height 14
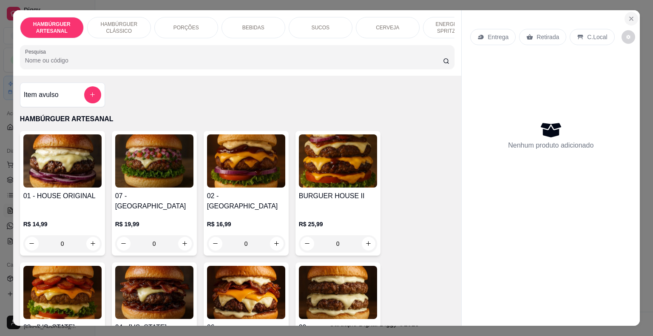
click at [630, 17] on icon "Close" at bounding box center [631, 18] width 3 height 3
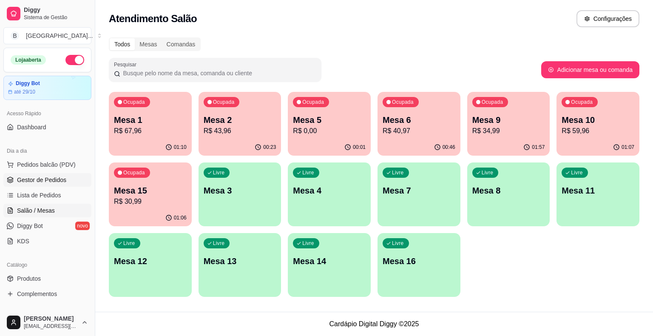
click at [50, 182] on span "Gestor de Pedidos" at bounding box center [41, 180] width 49 height 9
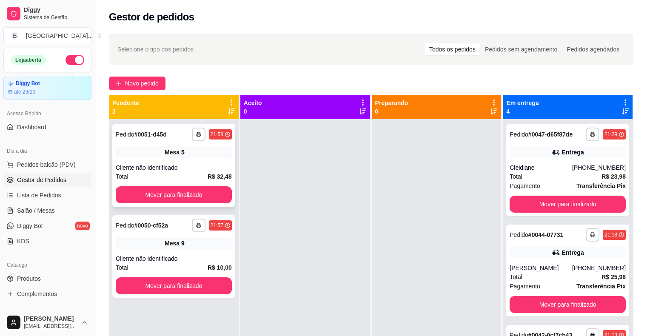
click at [183, 168] on div "Cliente não identificado" at bounding box center [174, 167] width 116 height 9
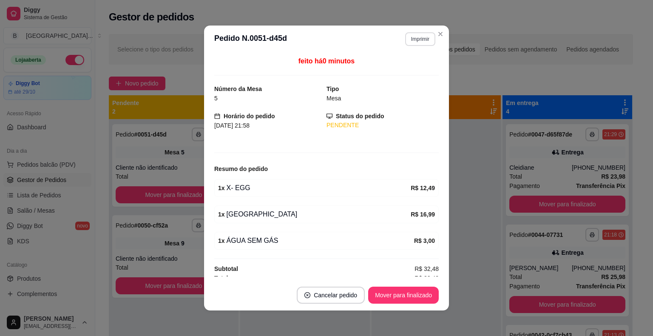
click at [417, 41] on button "Imprimir" at bounding box center [420, 39] width 30 height 14
click at [419, 70] on button "IMPRESSORA" at bounding box center [403, 68] width 60 height 13
click at [419, 293] on button "Mover para finalizado" at bounding box center [404, 295] width 68 height 17
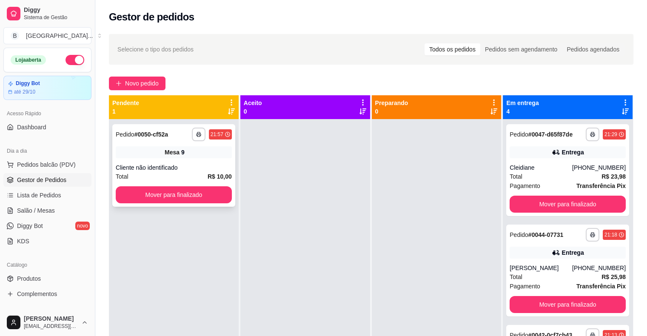
click at [136, 154] on div "Mesa 9" at bounding box center [174, 152] width 116 height 12
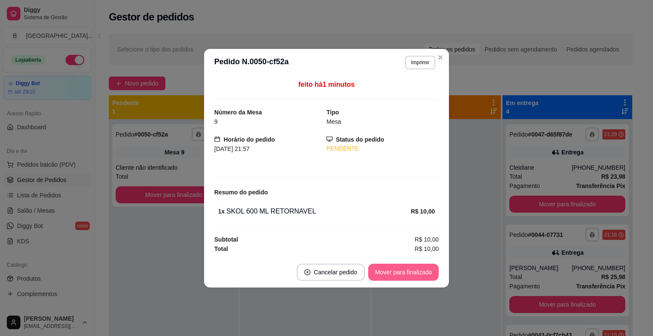
click at [402, 271] on button "Mover para finalizado" at bounding box center [403, 272] width 71 height 17
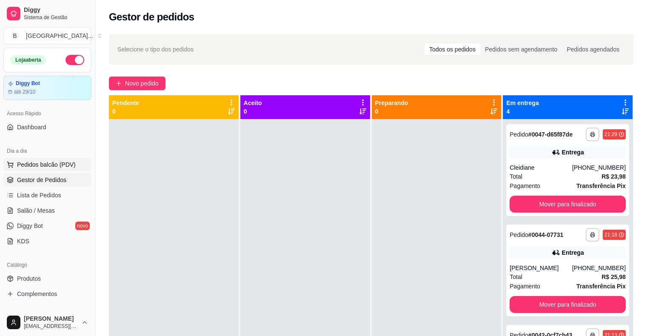
click at [27, 168] on span "Pedidos balcão (PDV)" at bounding box center [46, 164] width 59 height 9
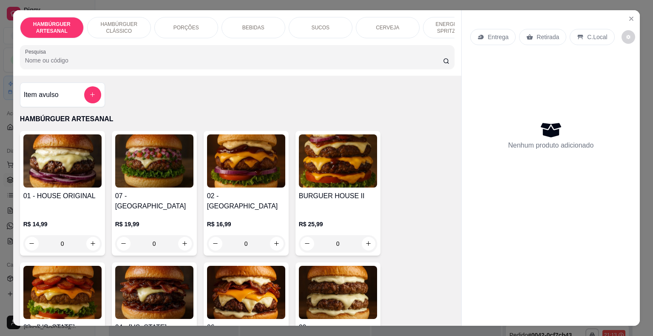
click at [51, 93] on h4 "Item avulso" at bounding box center [41, 95] width 35 height 10
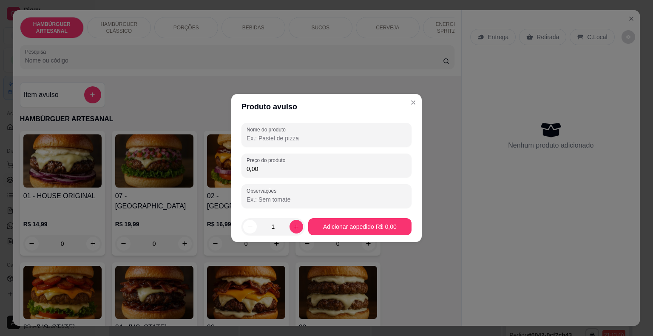
click at [304, 173] on input "0,00" at bounding box center [327, 169] width 160 height 9
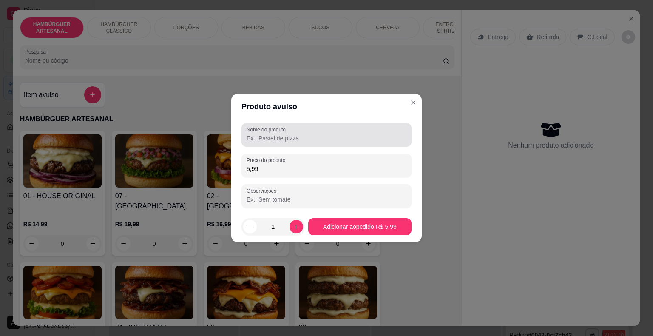
type input "5,99"
click at [352, 128] on div at bounding box center [327, 134] width 160 height 17
type input "carne"
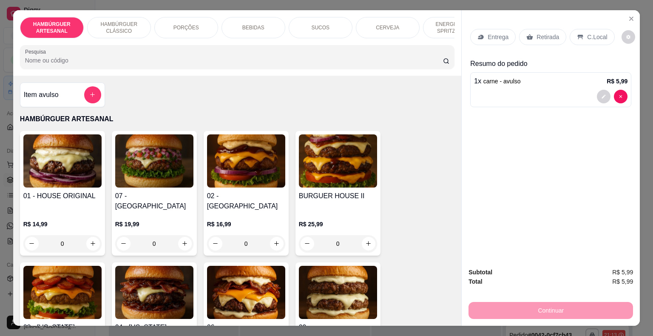
click at [56, 99] on div "Item avulso" at bounding box center [62, 94] width 77 height 17
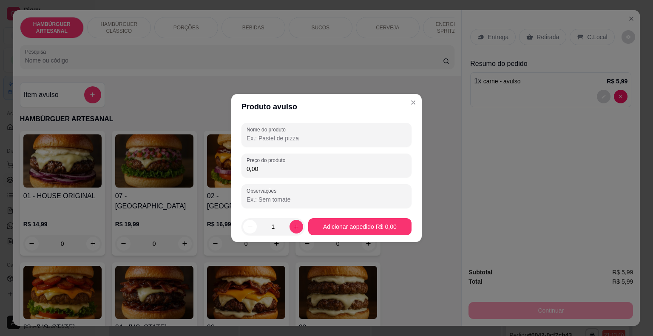
click at [298, 166] on input "0,00" at bounding box center [327, 169] width 160 height 9
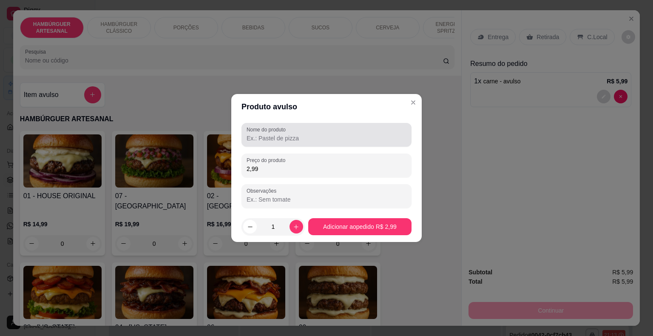
type input "2,99"
click at [331, 125] on div "Nome do produto" at bounding box center [327, 135] width 170 height 24
type input "presunto"
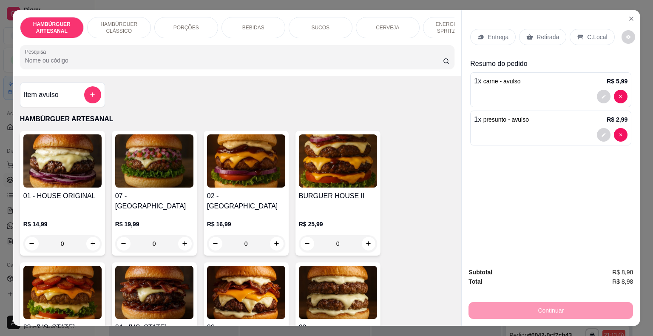
click at [33, 93] on h4 "Item avulso" at bounding box center [41, 95] width 35 height 10
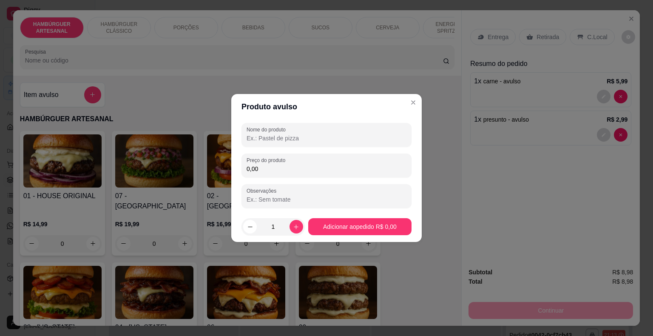
click at [296, 169] on input "0,00" at bounding box center [327, 169] width 160 height 9
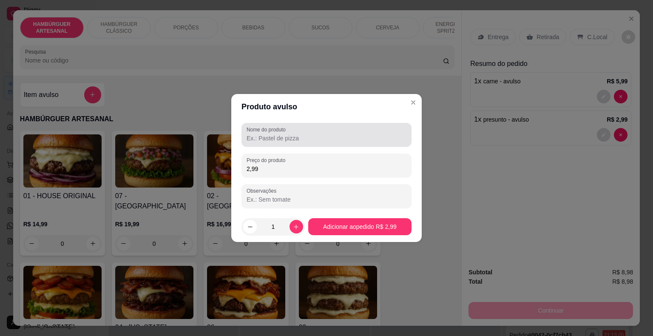
type input "2,99"
click at [339, 134] on input "Nome do produto" at bounding box center [327, 138] width 160 height 9
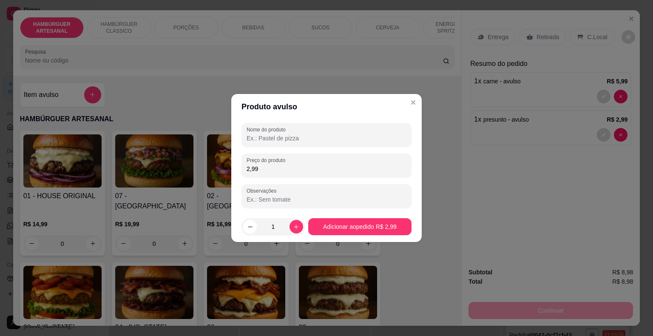
type input ","
type input "muss"
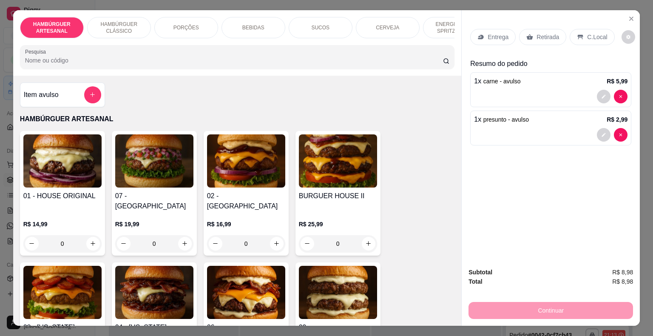
click at [65, 97] on div "Item avulso" at bounding box center [62, 94] width 77 height 17
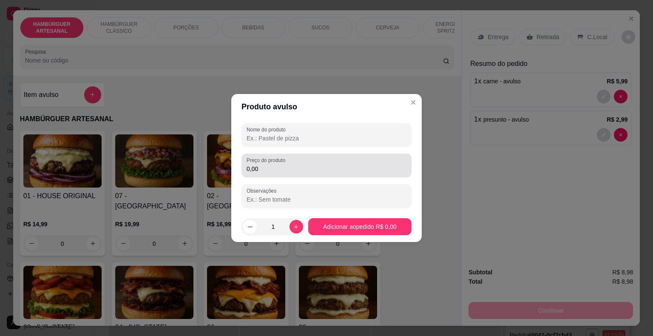
click at [288, 175] on div "Preço do produto 0,00" at bounding box center [327, 166] width 170 height 24
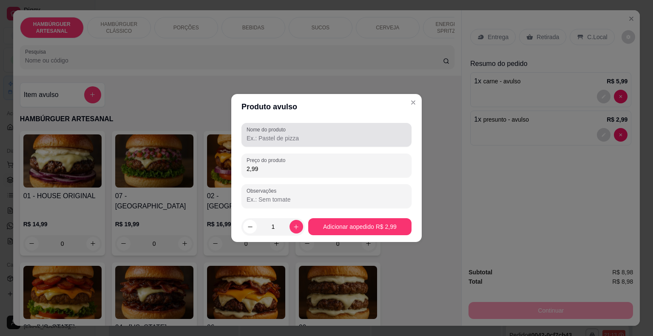
type input "2,99"
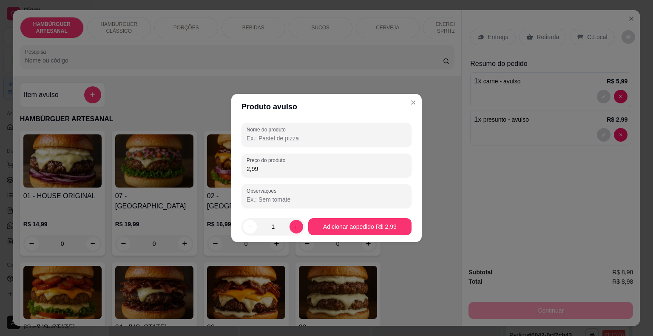
click at [346, 134] on input "Nome do produto" at bounding box center [327, 138] width 160 height 9
type input "mussarela"
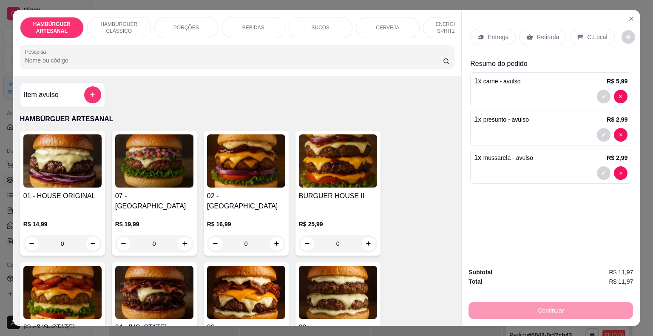
click at [54, 100] on h4 "Item avulso" at bounding box center [41, 95] width 35 height 10
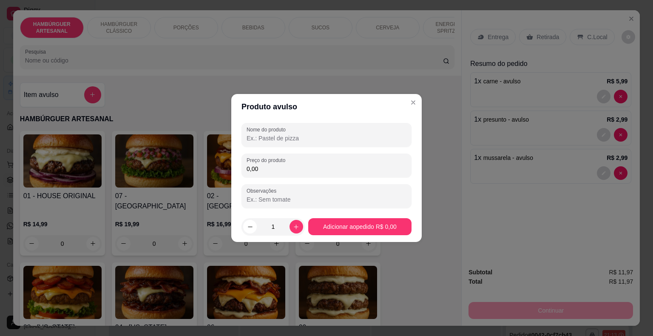
click at [313, 171] on input "0,00" at bounding box center [327, 169] width 160 height 9
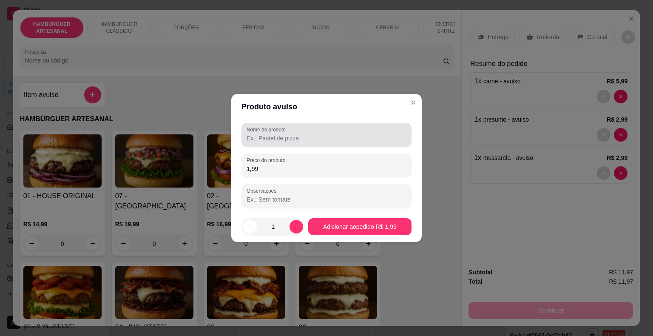
type input "1,99"
click at [342, 132] on div at bounding box center [327, 134] width 160 height 17
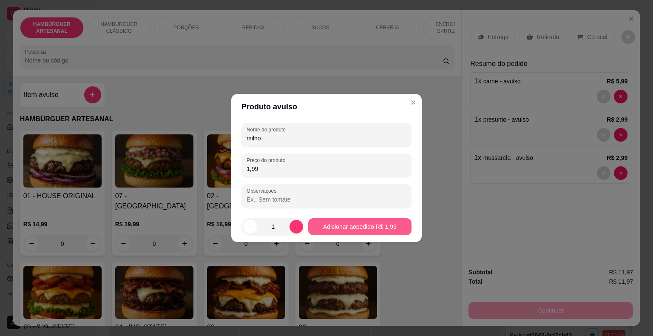
type input "milho"
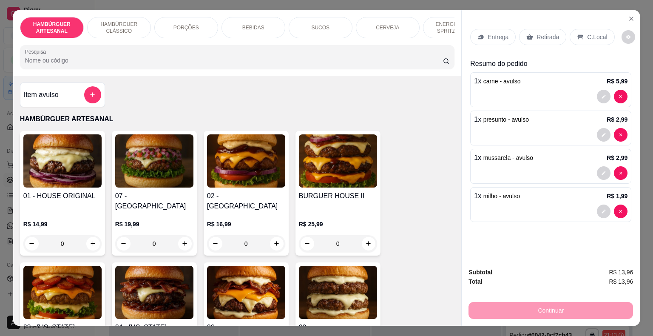
click at [538, 33] on p "Retirada" at bounding box center [548, 37] width 23 height 9
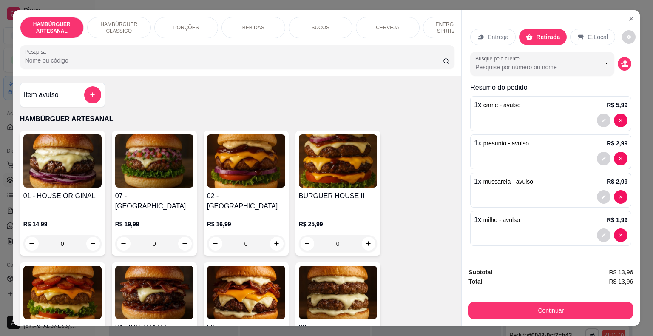
click at [571, 302] on button "Continuar" at bounding box center [551, 310] width 165 height 17
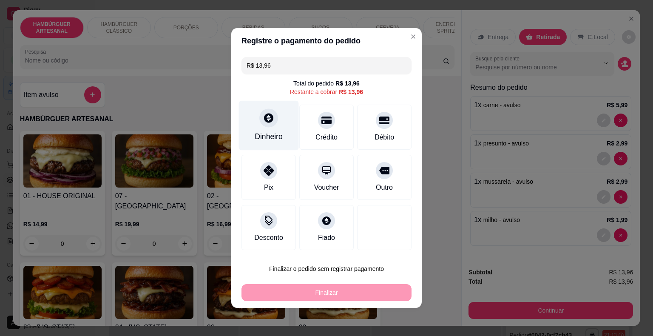
click at [277, 125] on div "Dinheiro" at bounding box center [269, 126] width 60 height 50
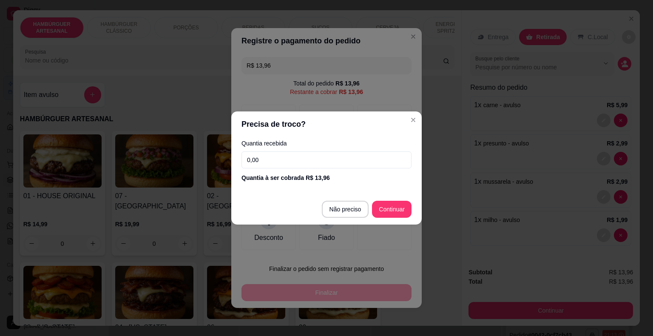
click at [297, 167] on input "0,00" at bounding box center [327, 159] width 170 height 17
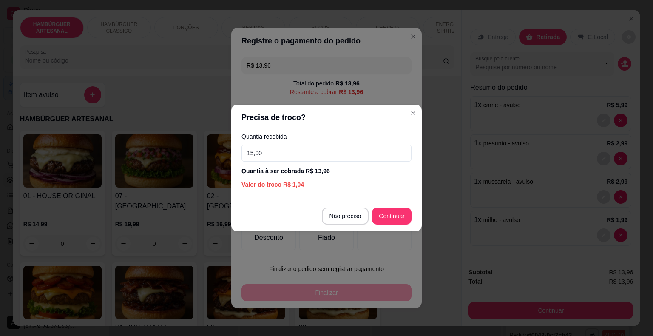
type input "15,00"
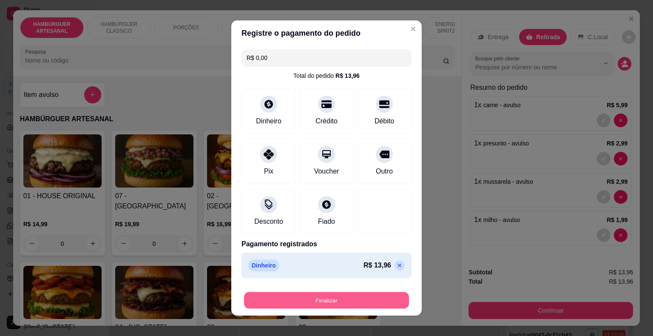
click at [358, 297] on button "Finalizar" at bounding box center [326, 300] width 165 height 17
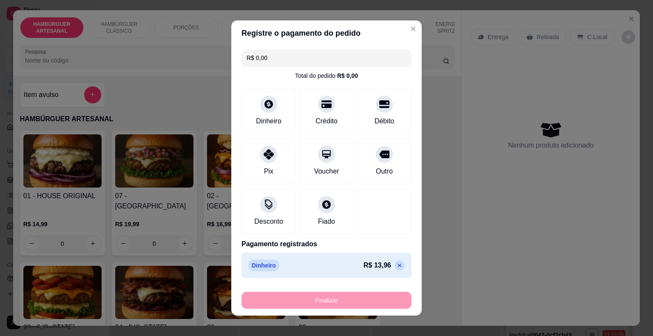
type input "-R$ 13,96"
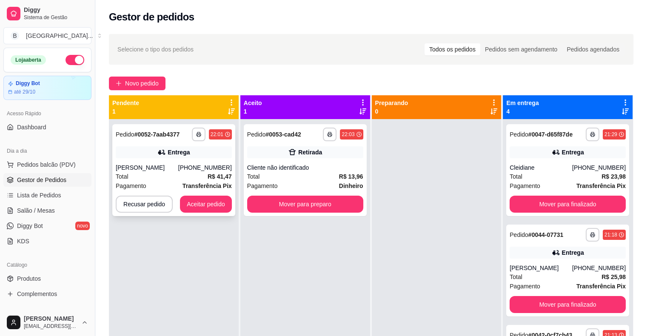
click at [166, 163] on div "Mara coelho" at bounding box center [147, 167] width 63 height 9
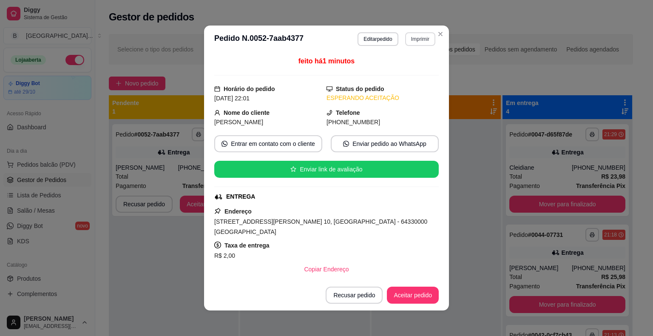
click at [412, 38] on button "Imprimir" at bounding box center [420, 39] width 30 height 14
click at [388, 64] on button "IMPRESSORA" at bounding box center [402, 68] width 60 height 13
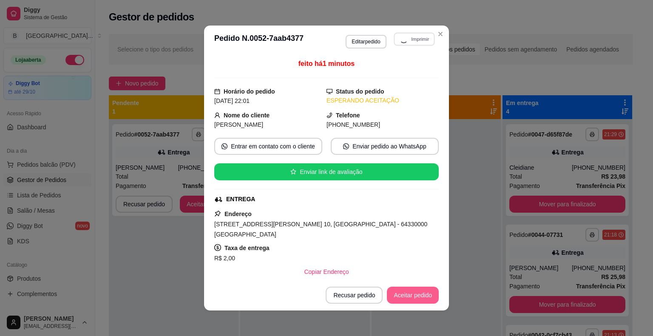
click at [420, 293] on button "Aceitar pedido" at bounding box center [413, 295] width 52 height 17
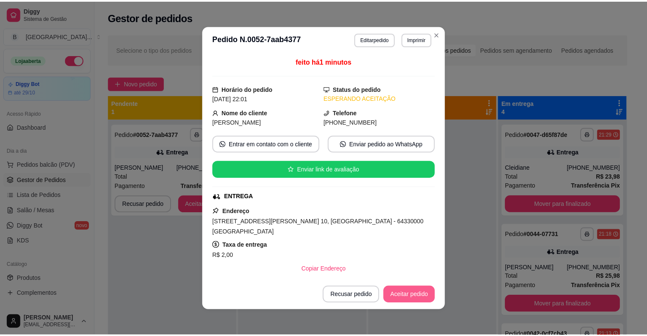
scroll to position [2, 0]
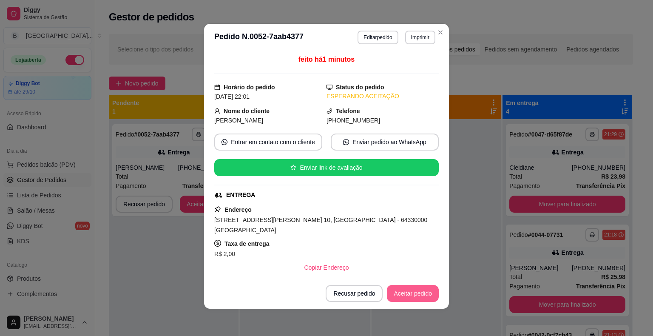
click at [420, 293] on button "Aceitar pedido" at bounding box center [413, 293] width 52 height 17
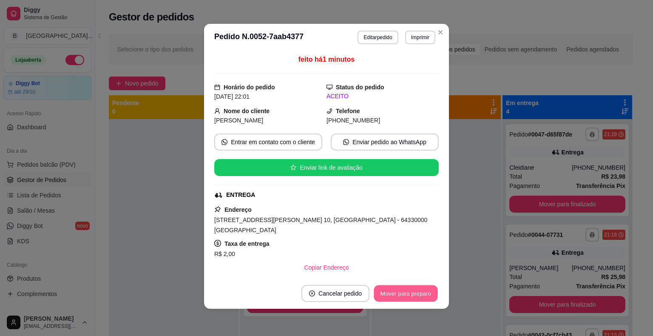
click at [420, 293] on button "Mover para preparo" at bounding box center [406, 293] width 64 height 17
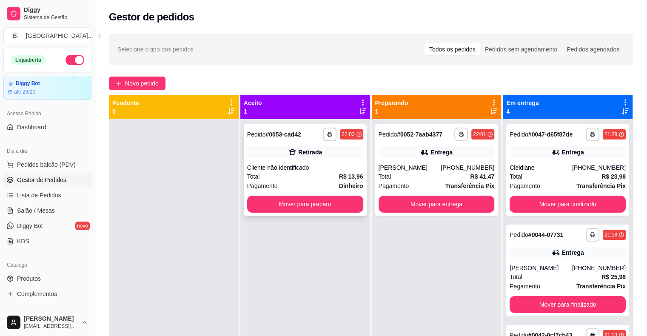
click at [313, 174] on div "Total R$ 13,96" at bounding box center [305, 176] width 116 height 9
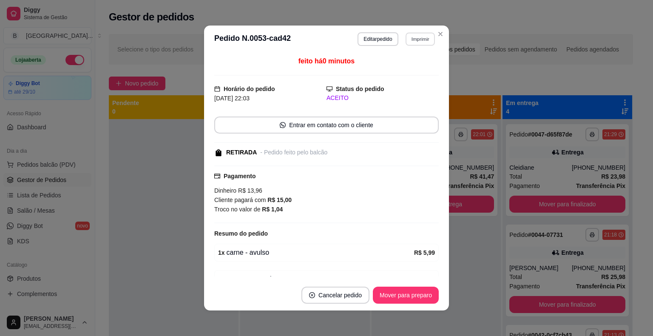
click at [406, 36] on button "Imprimir" at bounding box center [420, 38] width 29 height 13
click at [398, 66] on button "IMPRESSORA" at bounding box center [402, 68] width 60 height 13
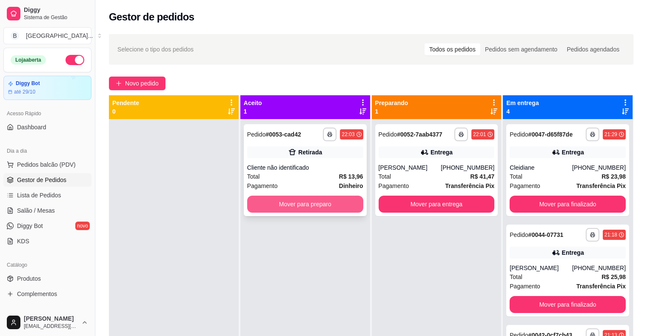
click at [308, 208] on button "Mover para preparo" at bounding box center [305, 204] width 116 height 17
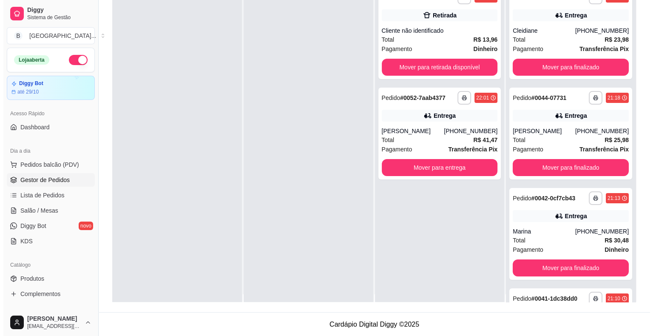
scroll to position [0, 0]
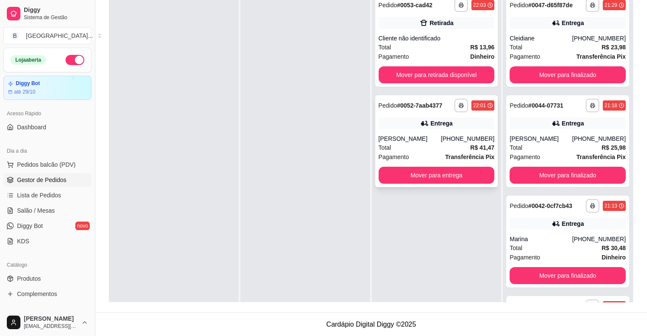
click at [428, 147] on div "Total R$ 41,47" at bounding box center [437, 147] width 116 height 9
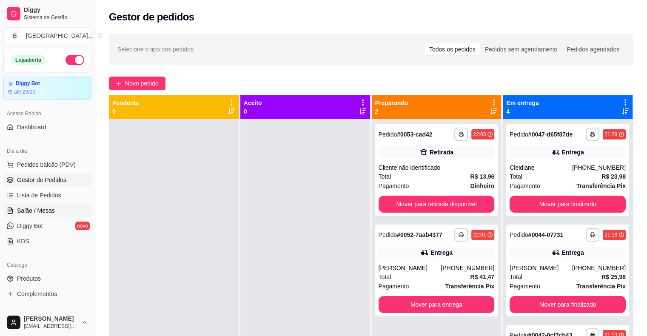
click at [36, 210] on span "Salão / Mesas" at bounding box center [36, 210] width 38 height 9
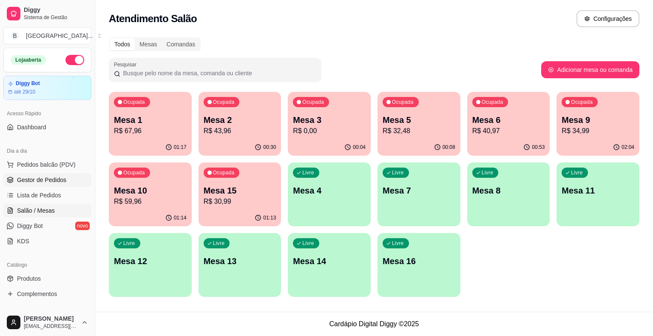
click at [58, 174] on link "Gestor de Pedidos" at bounding box center [47, 180] width 88 height 14
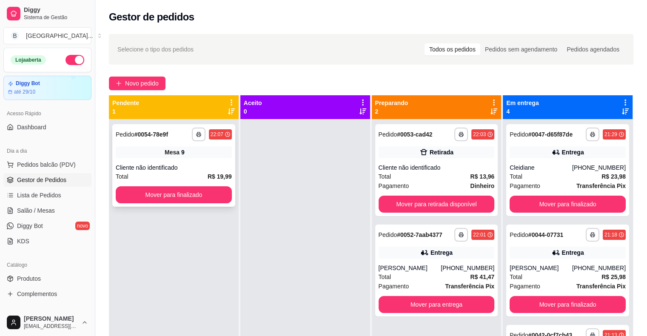
click at [180, 171] on div "Cliente não identificado" at bounding box center [174, 167] width 116 height 9
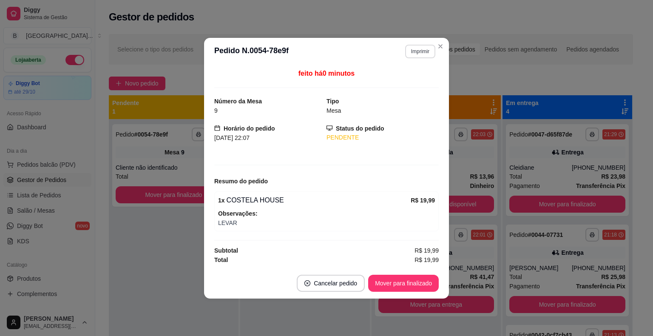
click at [412, 45] on button "Imprimir" at bounding box center [420, 52] width 30 height 14
click at [415, 84] on button "IMPRESSORA" at bounding box center [406, 81] width 60 height 13
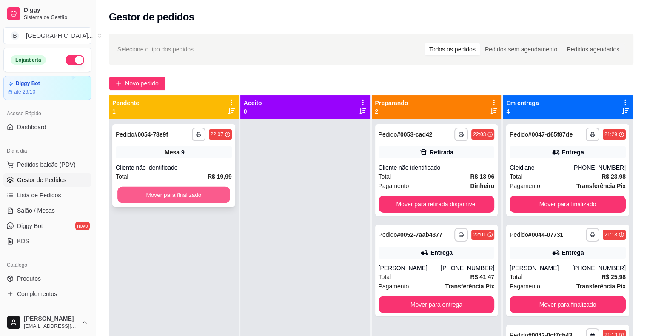
click at [227, 193] on button "Mover para finalizado" at bounding box center [173, 195] width 113 height 17
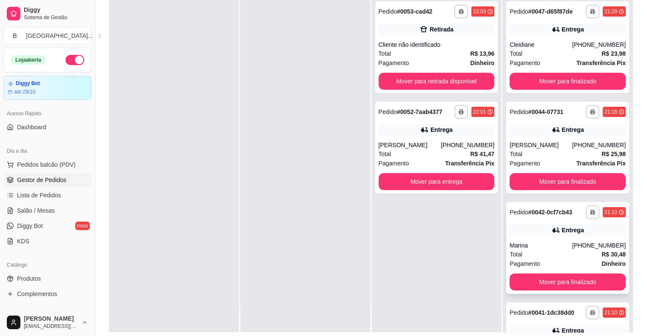
scroll to position [128, 0]
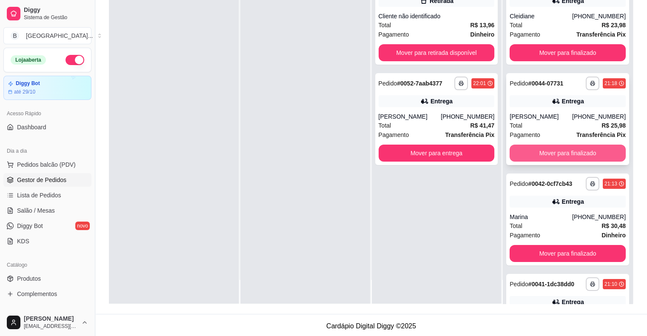
click at [555, 156] on button "Mover para finalizado" at bounding box center [568, 153] width 116 height 17
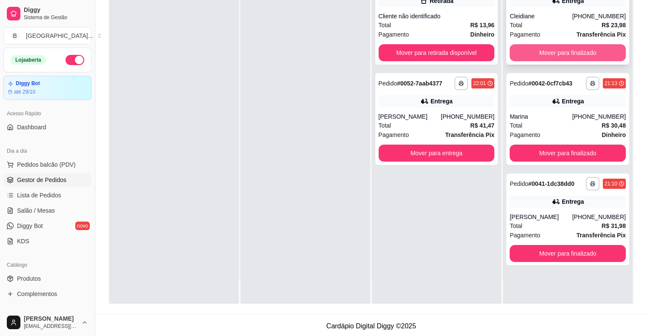
click at [542, 48] on button "Mover para finalizado" at bounding box center [568, 52] width 116 height 17
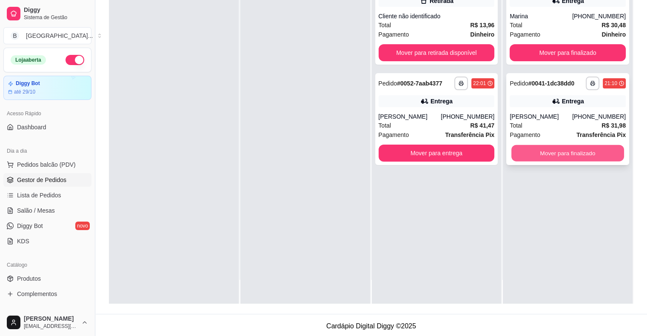
click at [576, 145] on button "Mover para finalizado" at bounding box center [567, 153] width 113 height 17
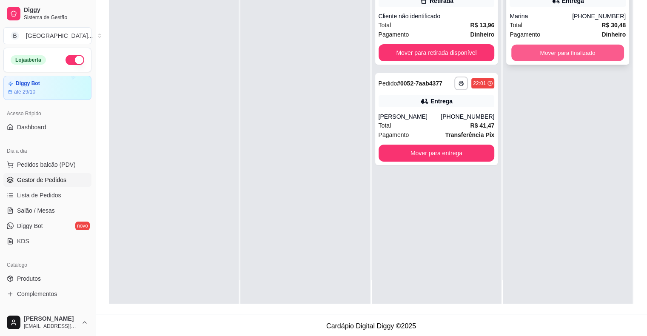
click at [596, 58] on button "Mover para finalizado" at bounding box center [567, 53] width 113 height 17
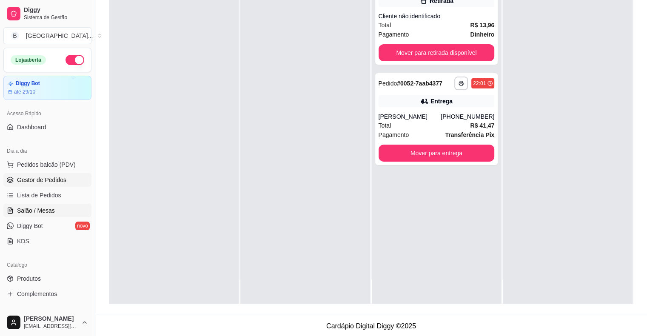
click at [45, 217] on link "Salão / Mesas" at bounding box center [47, 211] width 88 height 14
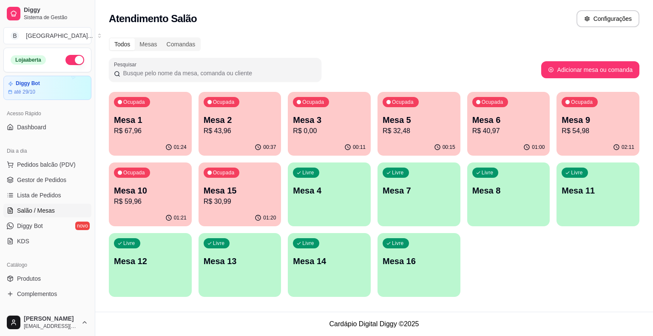
click at [286, 137] on div "Ocupada Mesa 1 R$ 67,96 01:24 Ocupada Mesa 2 R$ 43,96 00:37 Ocupada Mesa 3 R$ 0…" at bounding box center [374, 194] width 531 height 205
click at [321, 137] on div "Ocupada Mesa 3 R$ 0,00" at bounding box center [329, 115] width 83 height 47
click at [406, 134] on p "R$ 32,48" at bounding box center [419, 131] width 71 height 10
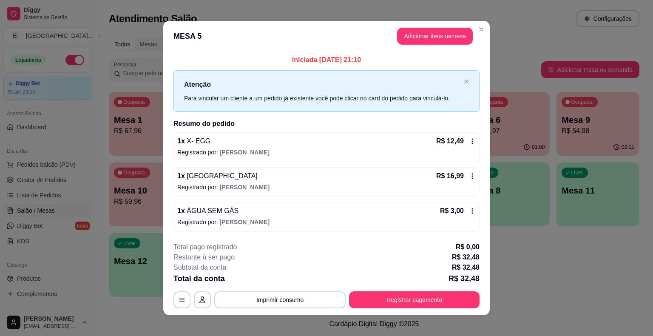
scroll to position [6, 0]
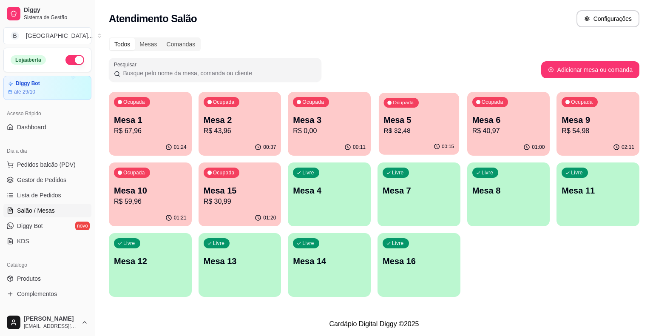
click at [401, 148] on div "00:15" at bounding box center [419, 147] width 80 height 16
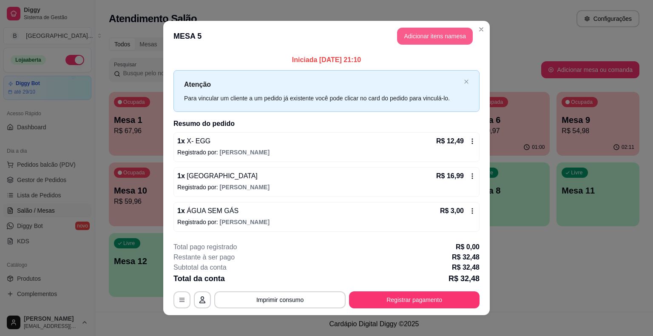
click at [418, 38] on button "Adicionar itens na mesa" at bounding box center [435, 36] width 76 height 17
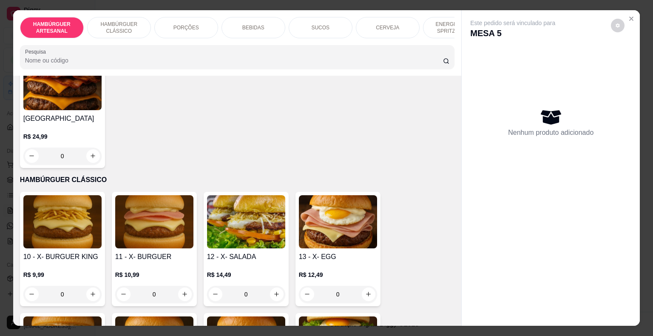
scroll to position [425, 0]
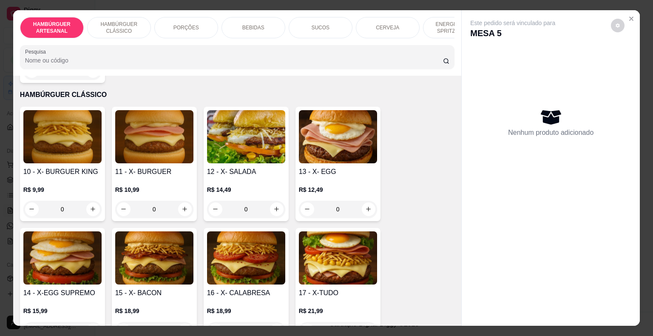
click at [273, 201] on div "0" at bounding box center [246, 209] width 78 height 17
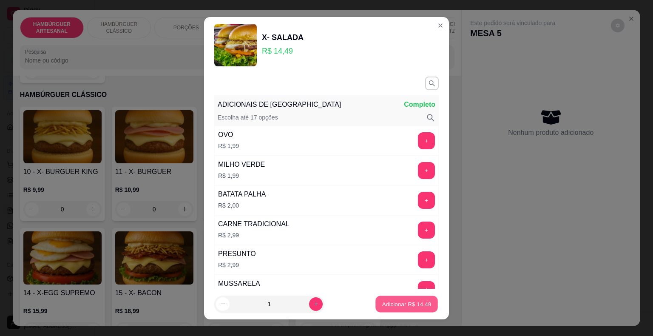
click at [409, 307] on p "Adicionar R$ 14,49" at bounding box center [406, 304] width 49 height 8
type input "1"
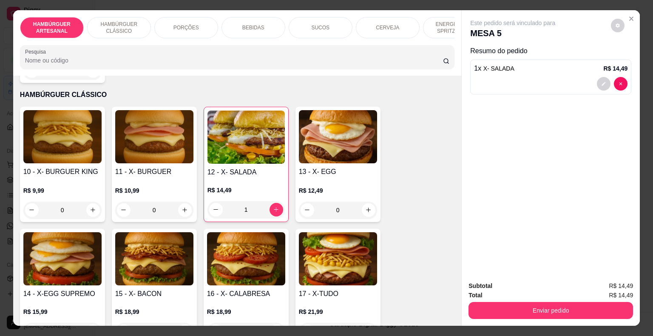
scroll to position [20, 0]
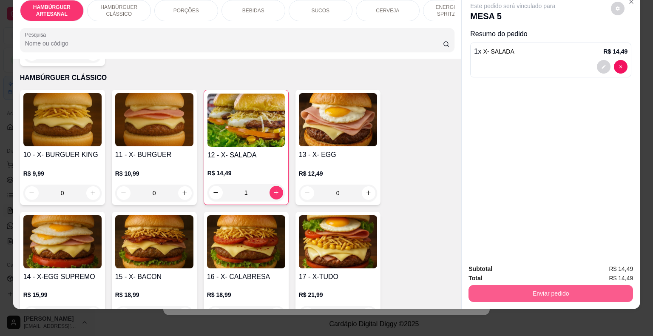
click at [508, 288] on button "Enviar pedido" at bounding box center [551, 293] width 165 height 17
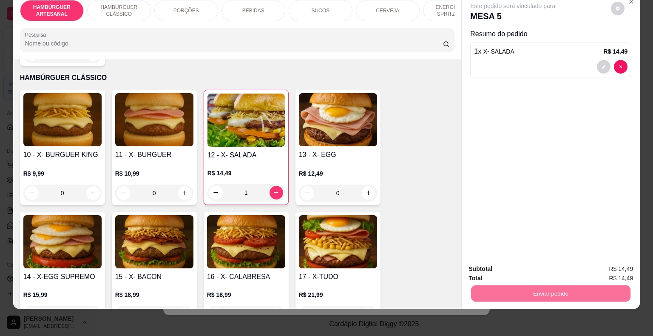
click at [605, 266] on button "Enviar pedido" at bounding box center [611, 266] width 48 height 16
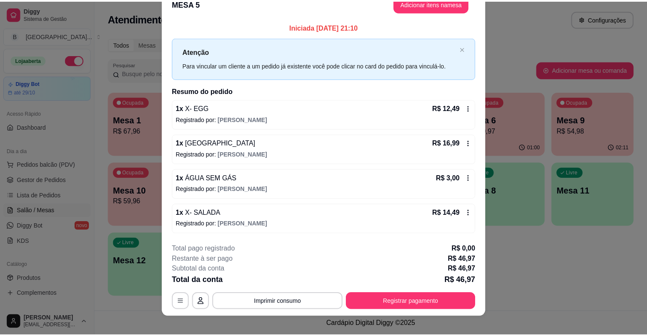
scroll to position [23, 0]
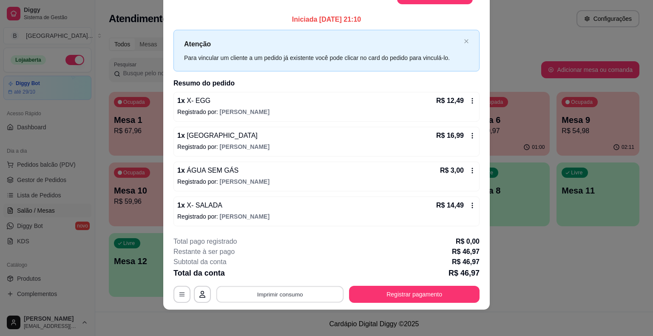
click at [308, 293] on button "Imprimir consumo" at bounding box center [281, 294] width 128 height 17
click at [296, 250] on button "IMPRESSORA" at bounding box center [280, 257] width 62 height 14
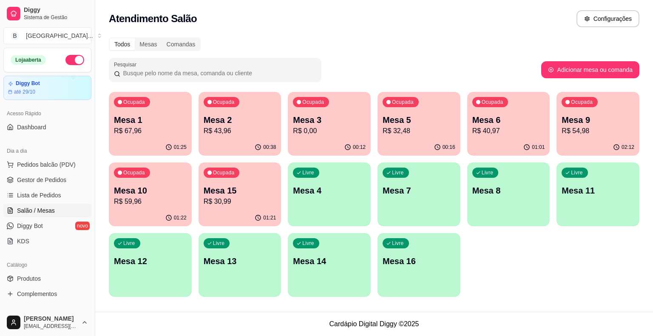
click at [288, 134] on div "Ocupada Mesa 1 R$ 67,96 01:25 Ocupada Mesa 2 R$ 43,96 00:38 Ocupada Mesa 3 R$ 0…" at bounding box center [374, 194] width 531 height 205
click at [317, 130] on p "R$ 0,00" at bounding box center [329, 131] width 73 height 10
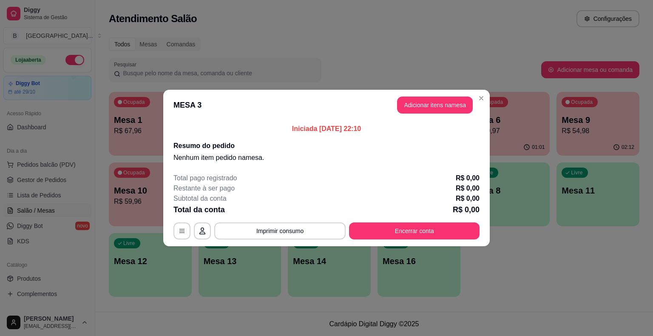
click at [390, 222] on div "Total pago registrado R$ 0,00 Restante à ser pago R$ 0,00 Subtotal da conta R$ …" at bounding box center [327, 206] width 306 height 66
click at [393, 235] on button "Encerrar conta" at bounding box center [414, 231] width 127 height 17
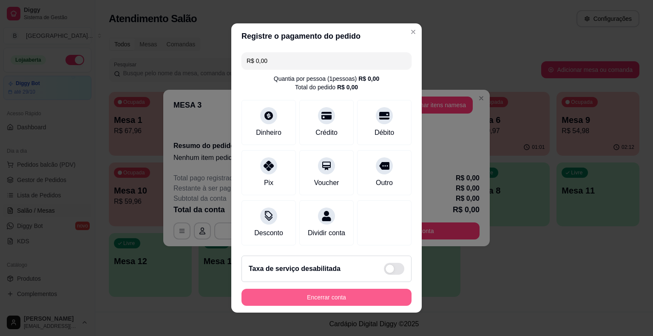
click at [345, 298] on button "Encerrar conta" at bounding box center [327, 297] width 170 height 17
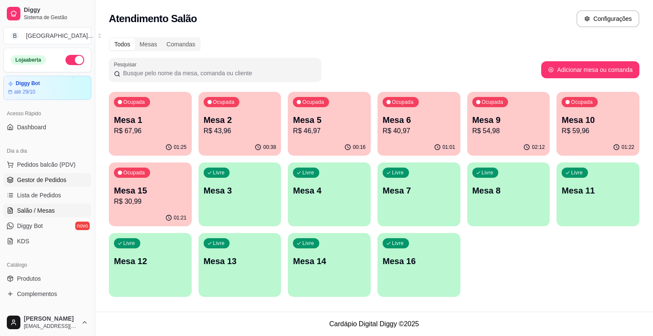
click at [25, 174] on link "Gestor de Pedidos" at bounding box center [47, 180] width 88 height 14
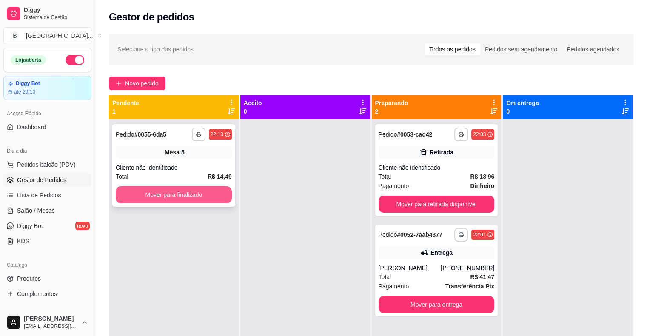
click at [213, 193] on button "Mover para finalizado" at bounding box center [174, 194] width 116 height 17
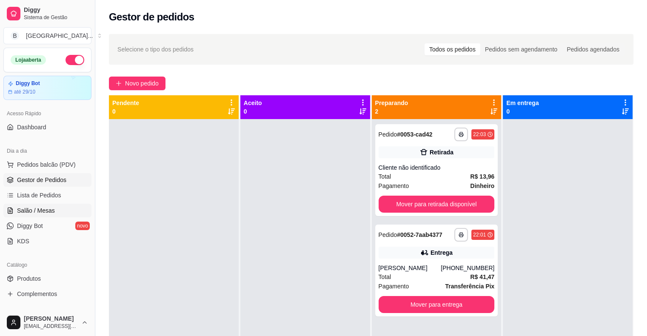
click at [52, 207] on span "Salão / Mesas" at bounding box center [36, 210] width 38 height 9
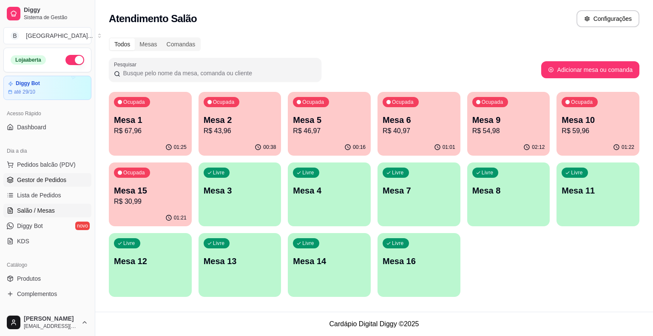
click at [47, 180] on span "Gestor de Pedidos" at bounding box center [41, 180] width 49 height 9
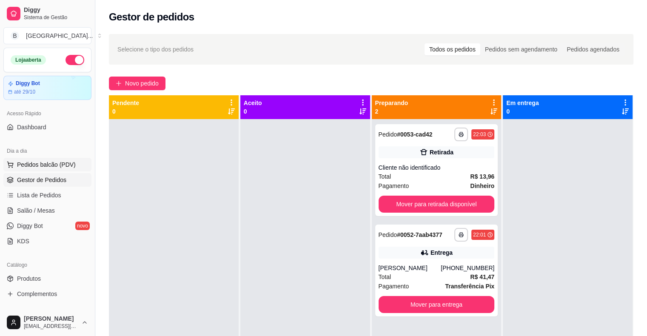
click at [40, 168] on span "Pedidos balcão (PDV)" at bounding box center [46, 164] width 59 height 9
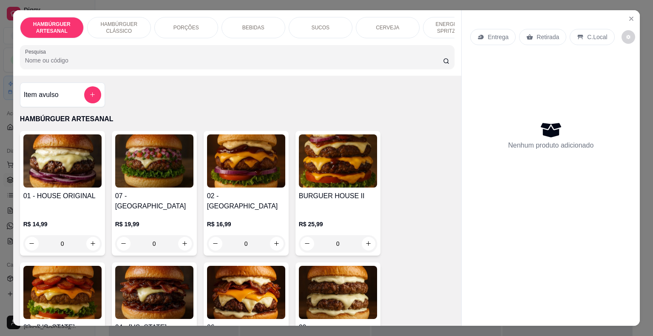
click at [449, 33] on div "ENERGÉTICO E SPRITZ DRINK" at bounding box center [455, 27] width 64 height 21
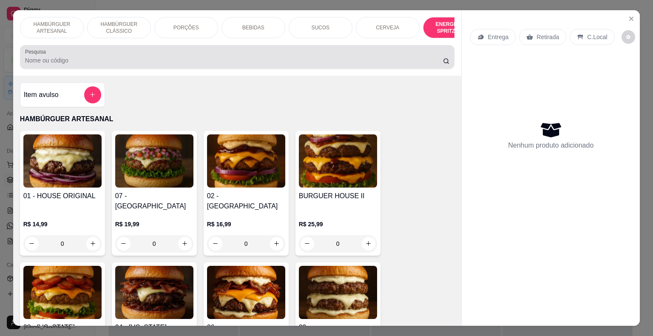
scroll to position [20, 0]
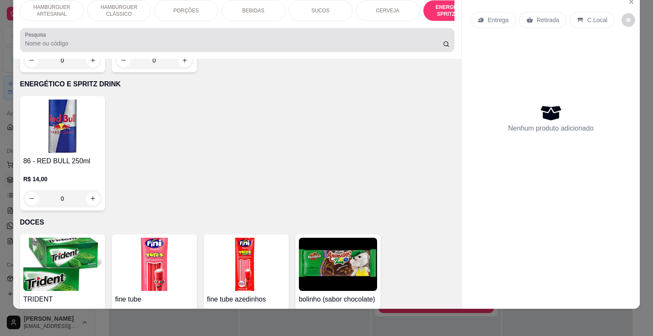
click at [447, 37] on div "Pesquisa" at bounding box center [237, 40] width 435 height 24
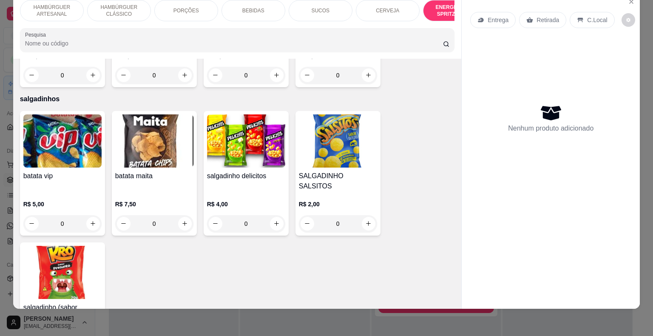
scroll to position [0, 0]
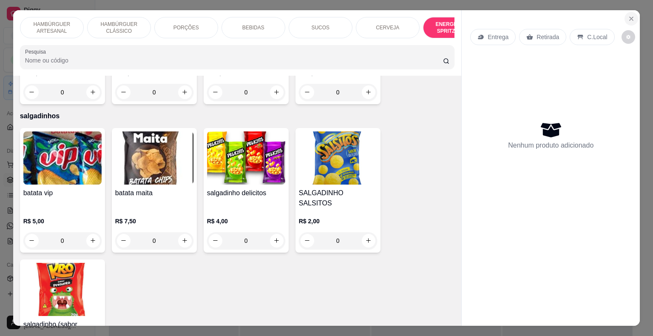
click at [628, 17] on icon "Close" at bounding box center [631, 18] width 7 height 7
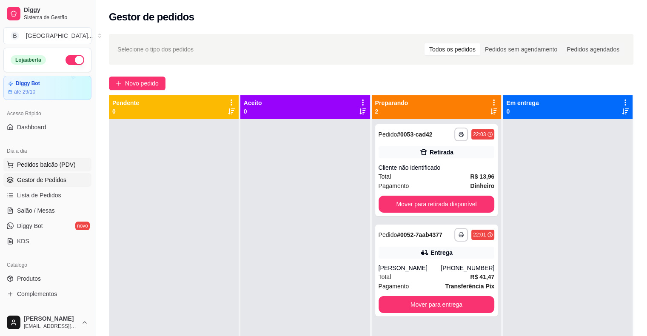
click at [45, 166] on span "Pedidos balcão (PDV)" at bounding box center [46, 164] width 59 height 9
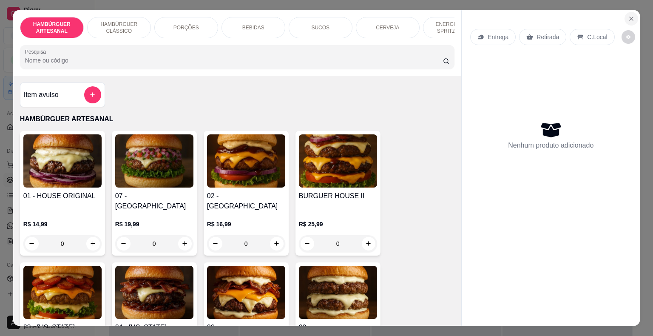
click at [631, 19] on button "Close" at bounding box center [632, 19] width 14 height 14
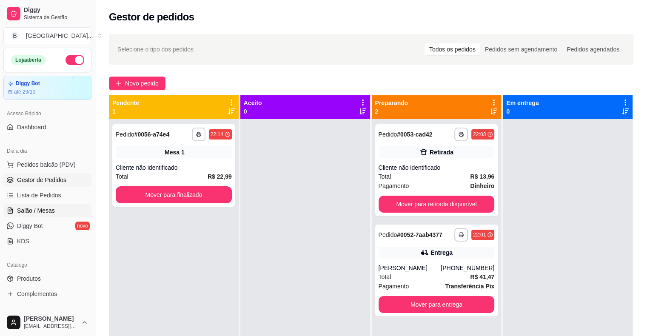
click at [45, 211] on span "Salão / Mesas" at bounding box center [36, 210] width 38 height 9
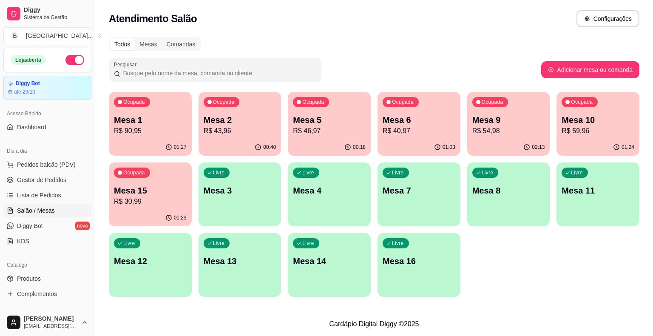
click at [259, 118] on p "Mesa 2" at bounding box center [240, 120] width 73 height 12
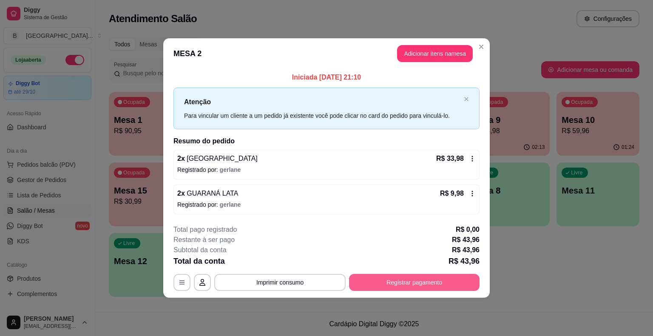
click at [423, 284] on button "Registrar pagamento" at bounding box center [414, 282] width 131 height 17
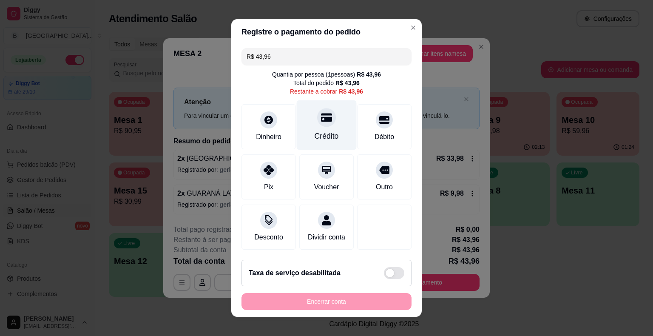
click at [348, 140] on div "Crédito" at bounding box center [327, 125] width 60 height 50
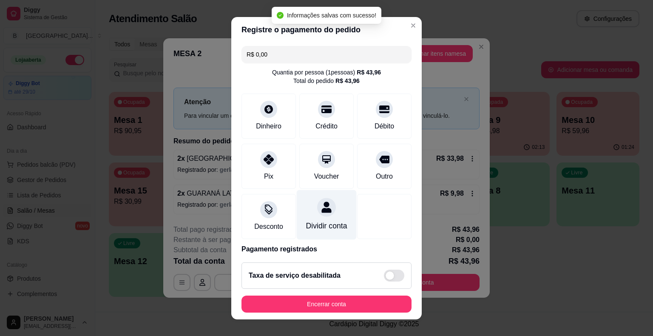
type input "R$ 0,00"
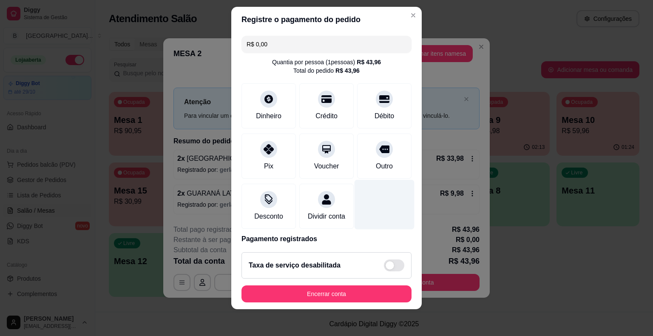
scroll to position [40, 0]
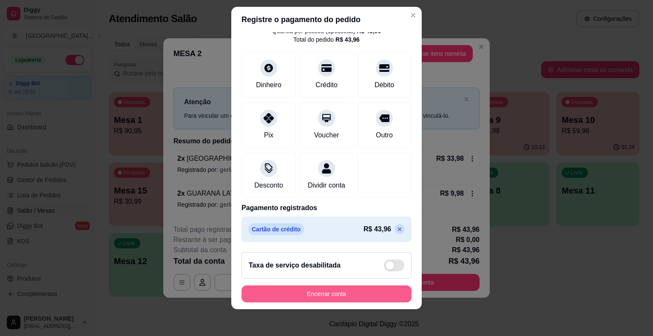
click at [325, 289] on button "Encerrar conta" at bounding box center [327, 293] width 170 height 17
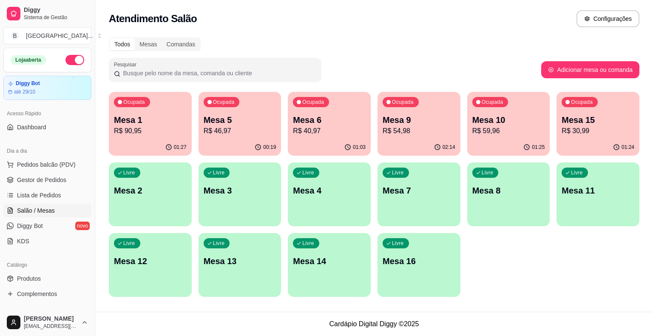
click at [326, 112] on div "Ocupada Mesa 6 R$ 40,97" at bounding box center [329, 115] width 83 height 47
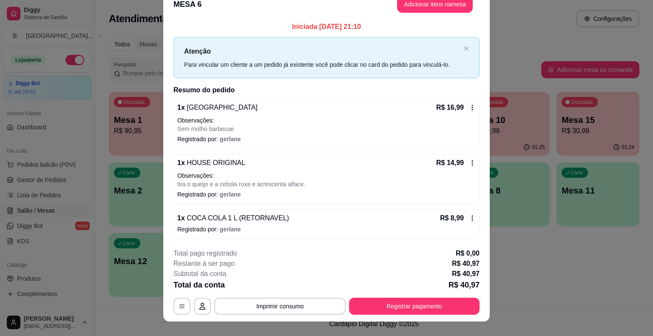
scroll to position [26, 0]
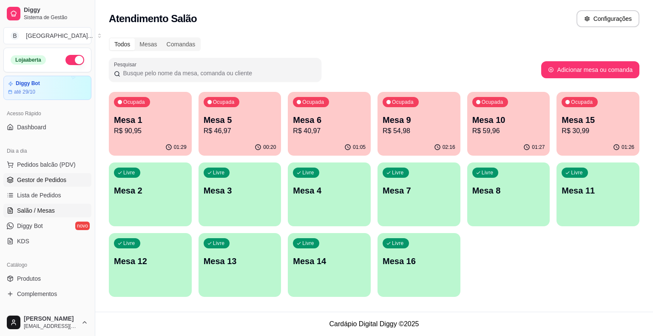
click at [50, 182] on span "Gestor de Pedidos" at bounding box center [41, 180] width 49 height 9
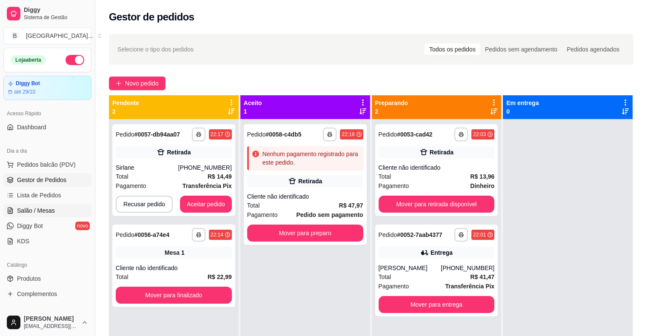
click at [36, 210] on span "Salão / Mesas" at bounding box center [36, 210] width 38 height 9
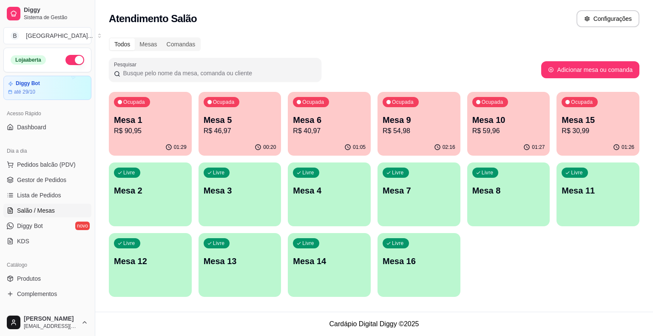
click at [336, 126] on p "R$ 40,97" at bounding box center [329, 131] width 73 height 10
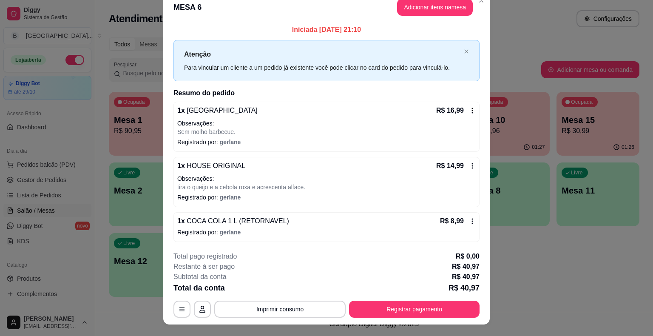
scroll to position [26, 0]
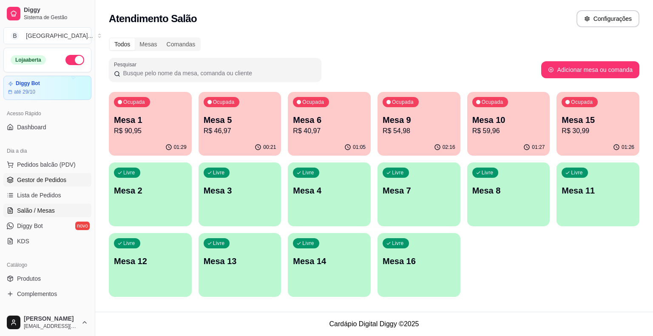
click at [39, 180] on span "Gestor de Pedidos" at bounding box center [41, 180] width 49 height 9
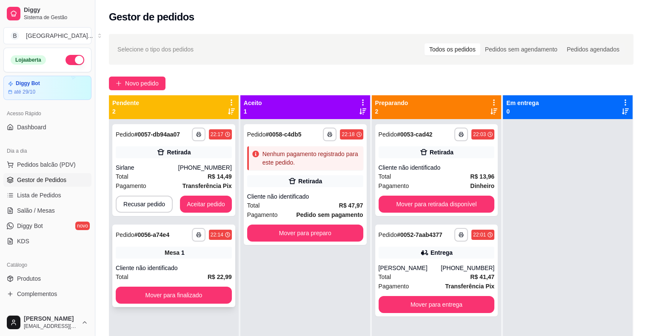
click at [179, 237] on div "**********" at bounding box center [174, 235] width 116 height 14
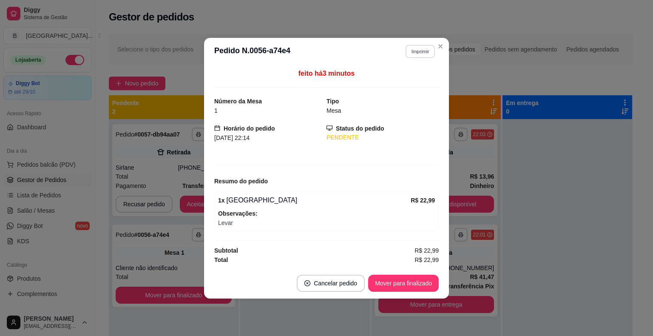
click at [412, 54] on button "Imprimir" at bounding box center [420, 51] width 29 height 13
click at [398, 83] on button "IMPRESSORA" at bounding box center [406, 81] width 60 height 13
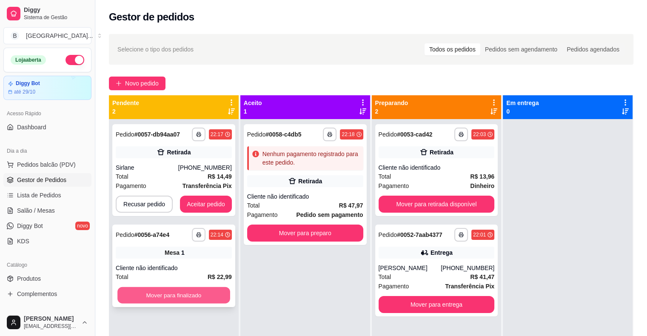
click at [180, 293] on button "Mover para finalizado" at bounding box center [173, 295] width 113 height 17
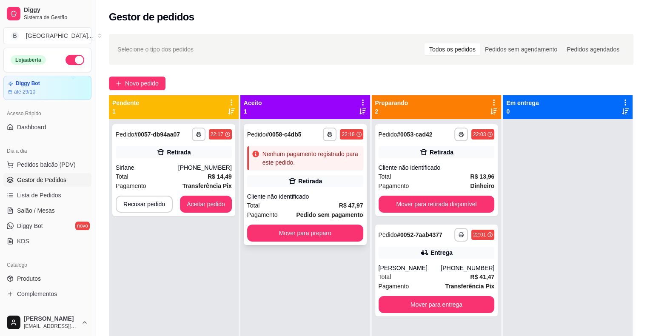
click at [305, 203] on div "Total R$ 47,97" at bounding box center [305, 205] width 116 height 9
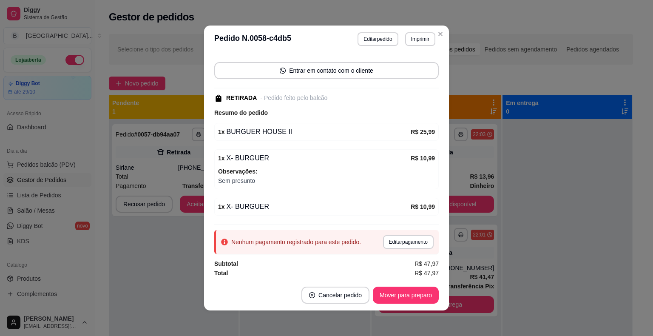
scroll to position [2, 0]
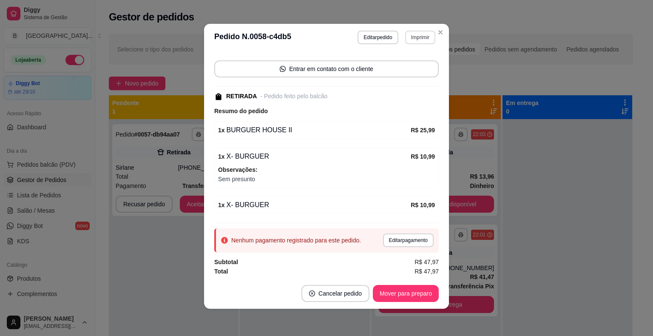
click at [418, 38] on button "Imprimir" at bounding box center [420, 38] width 30 height 14
click at [419, 64] on button "IMPRESSORA" at bounding box center [402, 67] width 62 height 14
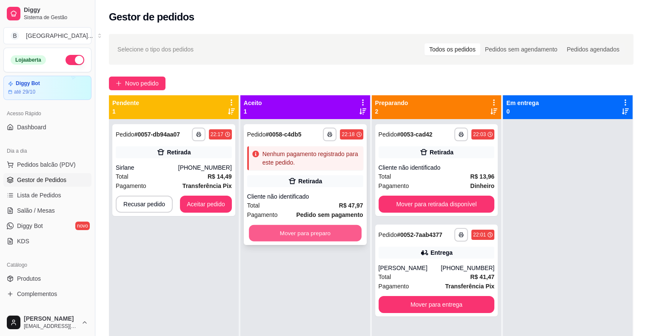
click at [297, 235] on button "Mover para preparo" at bounding box center [305, 233] width 113 height 17
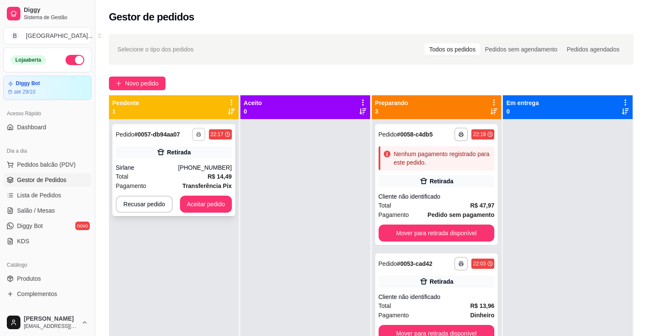
click at [196, 133] on icon "button" at bounding box center [198, 134] width 5 height 5
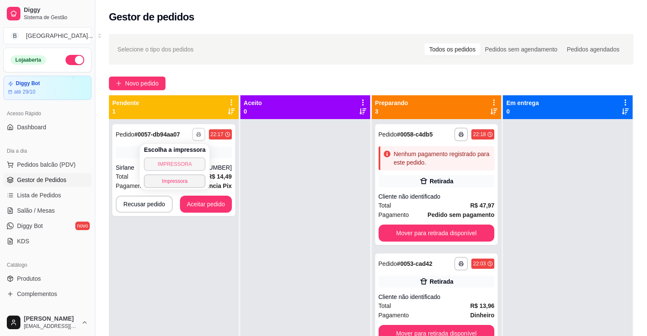
click at [183, 164] on button "IMPRESSORA" at bounding box center [175, 164] width 62 height 14
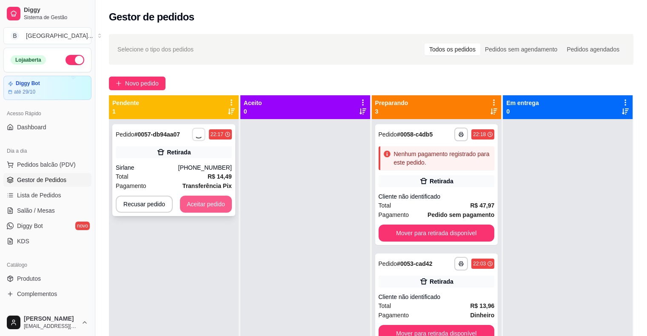
click at [206, 204] on button "Aceitar pedido" at bounding box center [206, 204] width 52 height 17
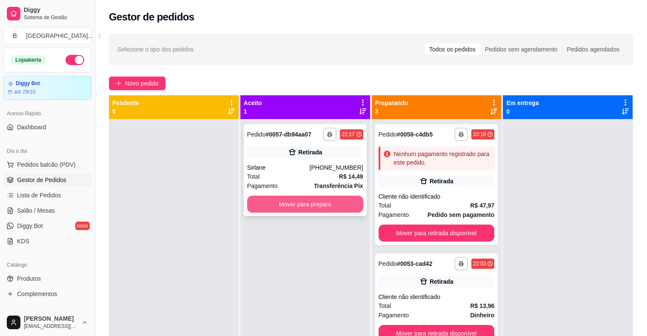
click at [279, 205] on button "Mover para preparo" at bounding box center [305, 204] width 116 height 17
click at [279, 205] on button "Mover para preparo" at bounding box center [305, 204] width 113 height 17
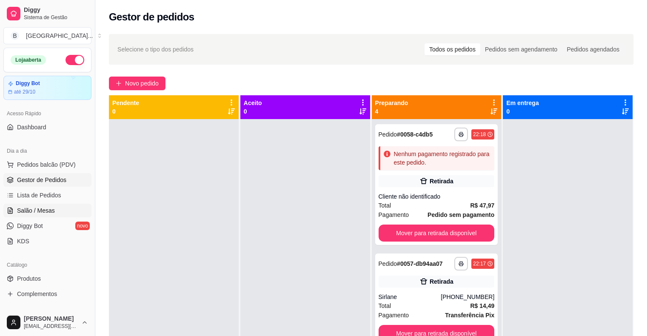
click at [31, 211] on span "Salão / Mesas" at bounding box center [36, 210] width 38 height 9
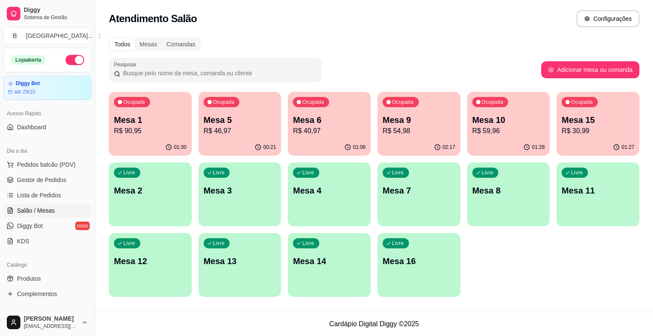
click at [308, 139] on button "Ocupada Mesa 6 R$ 40,97 01:06" at bounding box center [329, 124] width 83 height 64
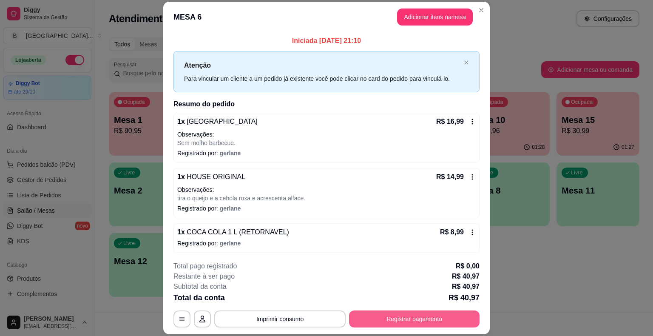
click at [433, 324] on button "Registrar pagamento" at bounding box center [414, 319] width 131 height 17
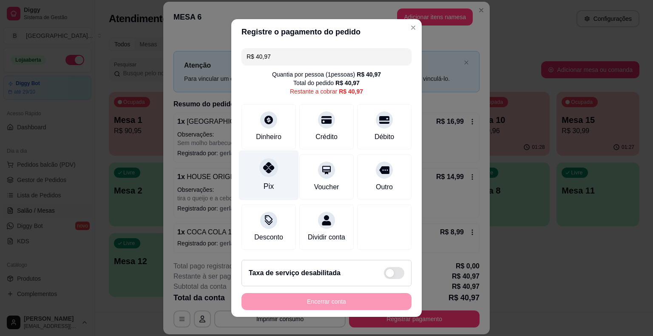
click at [276, 174] on div "Pix" at bounding box center [269, 176] width 60 height 50
type input "R$ 0,00"
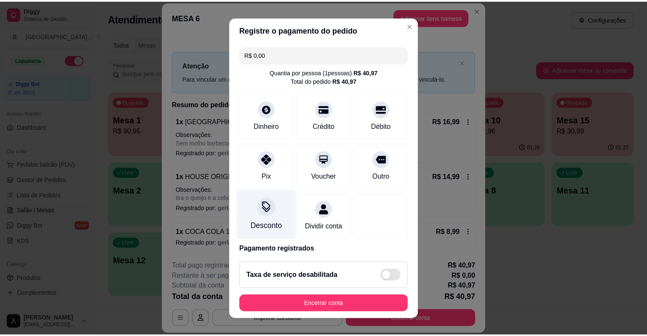
scroll to position [40, 0]
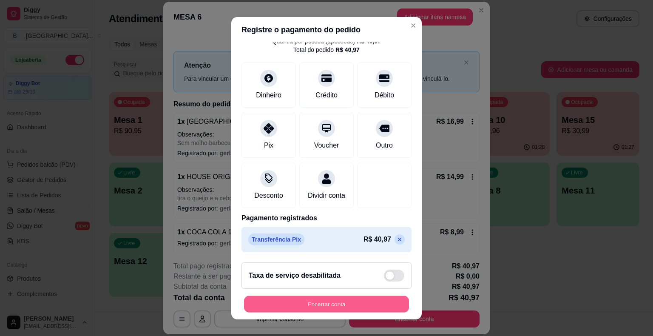
click at [294, 297] on button "Encerrar conta" at bounding box center [326, 304] width 165 height 17
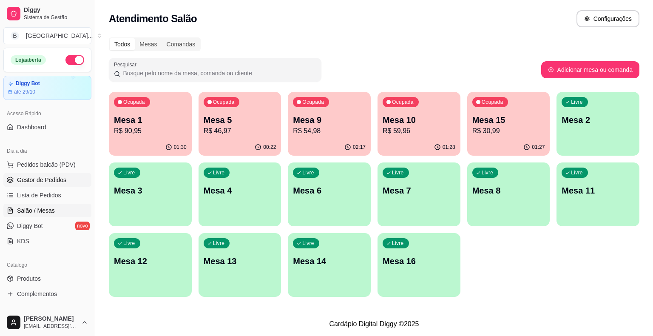
click at [12, 182] on icon at bounding box center [10, 180] width 7 height 7
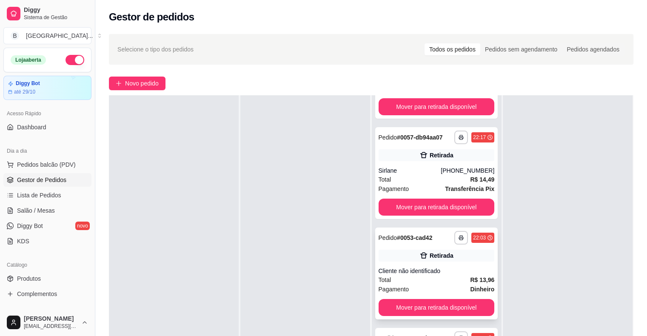
scroll to position [129, 0]
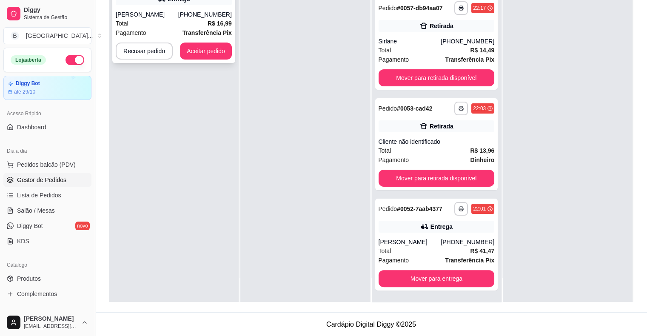
click at [145, 14] on div "Miciene Gomes Lopes" at bounding box center [147, 14] width 63 height 9
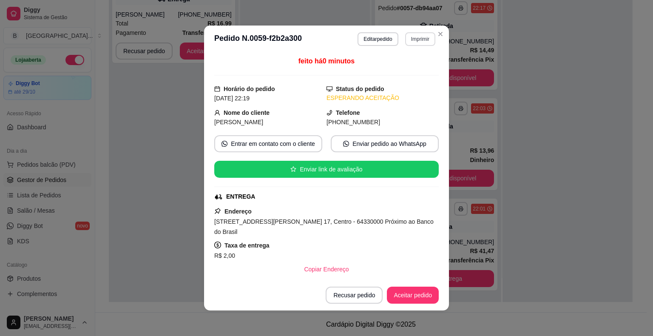
click at [421, 40] on button "Imprimir" at bounding box center [420, 39] width 30 height 14
click at [418, 64] on button "IMPRESSORA" at bounding box center [402, 69] width 60 height 13
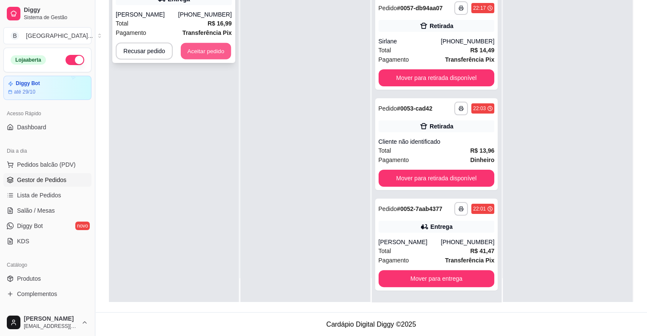
click at [188, 51] on button "Aceitar pedido" at bounding box center [206, 51] width 50 height 17
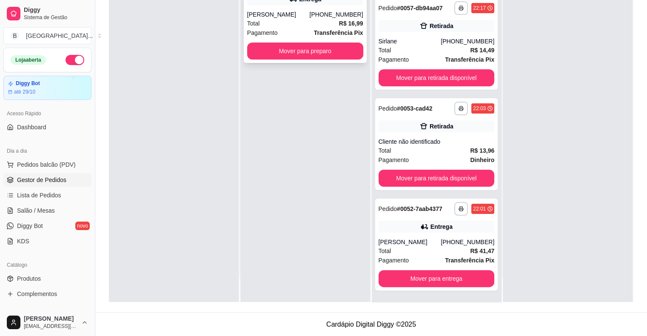
click at [291, 60] on div "**********" at bounding box center [305, 17] width 123 height 92
click at [268, 50] on button "Mover para preparo" at bounding box center [305, 51] width 113 height 17
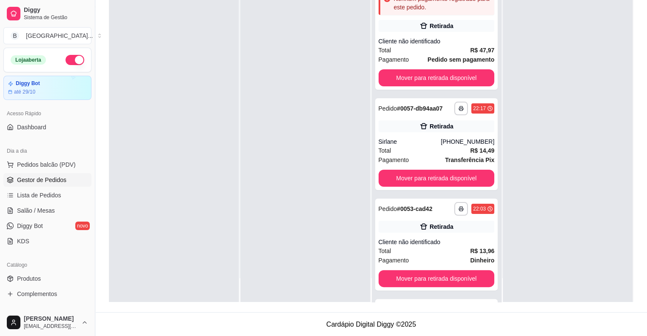
scroll to position [203, 0]
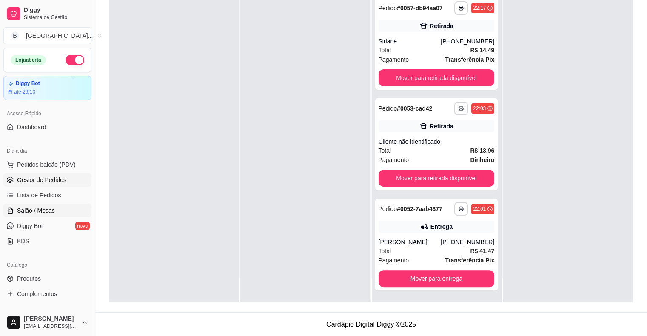
click at [56, 210] on link "Salão / Mesas" at bounding box center [47, 211] width 88 height 14
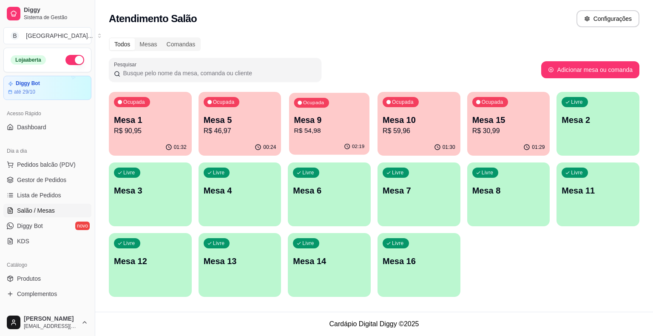
click at [314, 137] on div "Ocupada Mesa 9 R$ 54,98" at bounding box center [329, 116] width 80 height 46
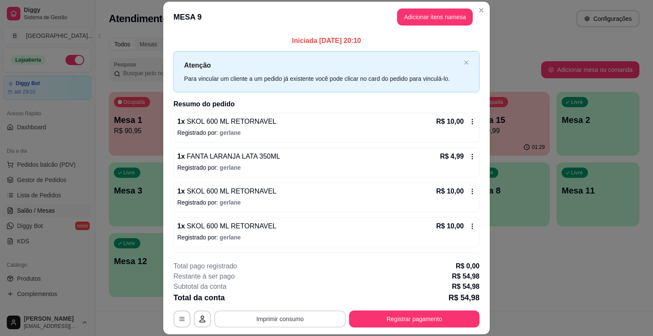
click at [295, 314] on button "Imprimir consumo" at bounding box center [279, 319] width 131 height 17
click at [291, 287] on button "IMPRESSORA" at bounding box center [280, 282] width 60 height 13
click at [576, 252] on div "**********" at bounding box center [326, 168] width 653 height 336
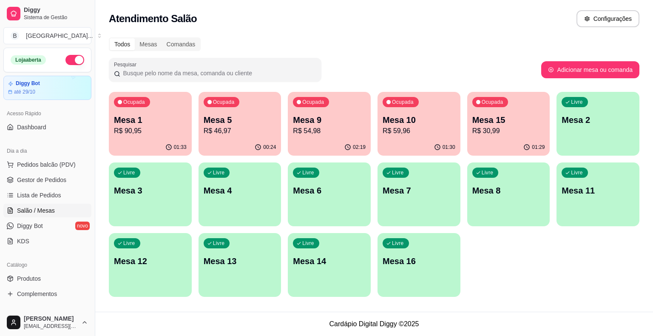
click at [339, 137] on div "Ocupada Mesa 9 R$ 54,98" at bounding box center [329, 115] width 83 height 47
click at [430, 324] on button "Registrar pagamento" at bounding box center [414, 319] width 131 height 17
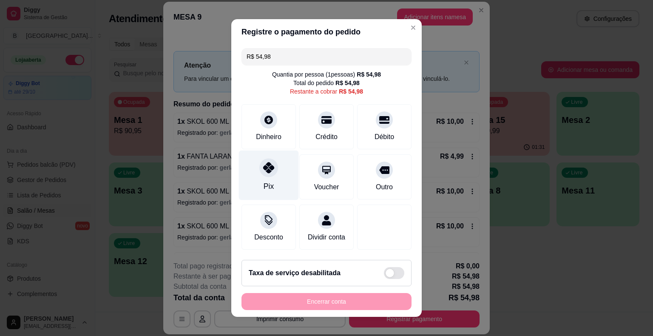
click at [248, 173] on div "Pix" at bounding box center [269, 176] width 60 height 50
type input "R$ 0,00"
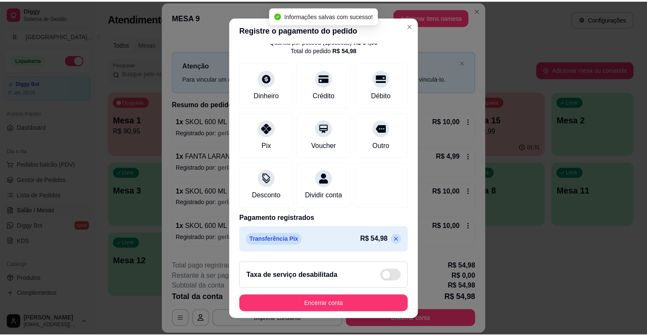
scroll to position [10, 0]
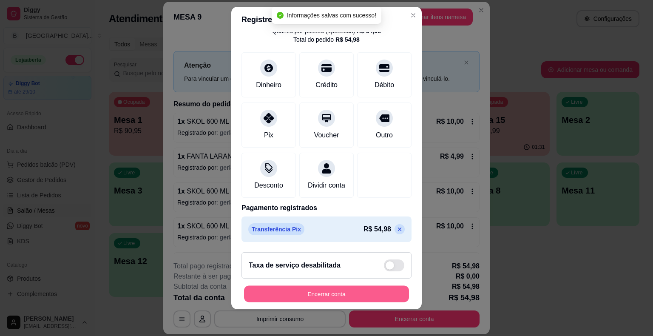
click at [324, 291] on button "Encerrar conta" at bounding box center [326, 293] width 165 height 17
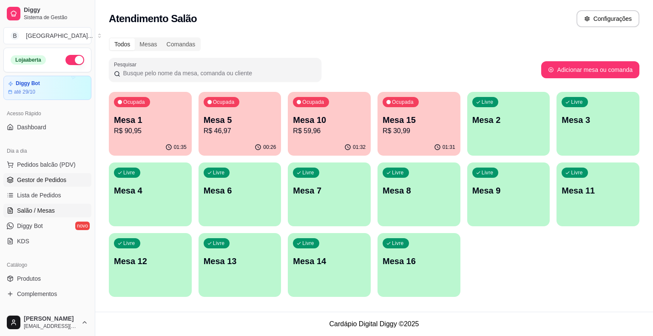
click at [63, 183] on span "Gestor de Pedidos" at bounding box center [41, 180] width 49 height 9
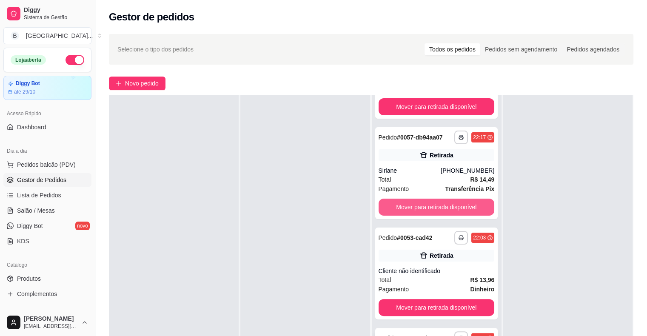
scroll to position [128, 0]
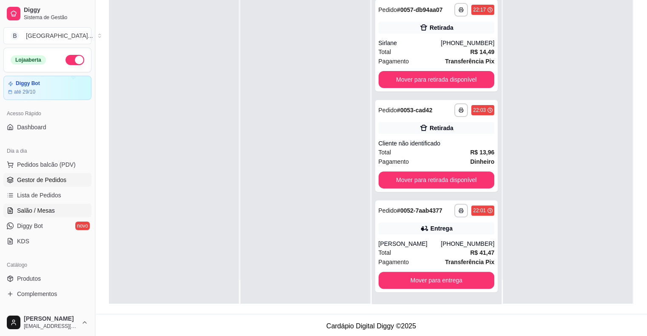
click at [49, 208] on span "Salão / Mesas" at bounding box center [36, 210] width 38 height 9
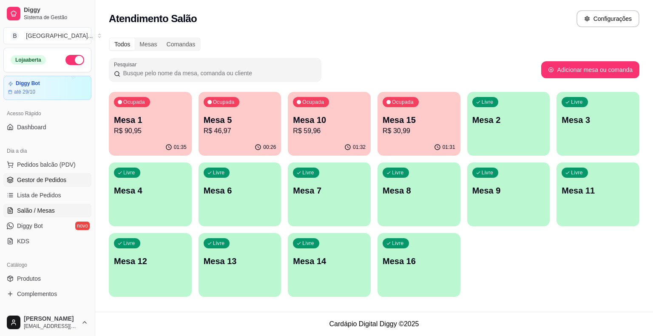
click at [16, 179] on link "Gestor de Pedidos" at bounding box center [47, 180] width 88 height 14
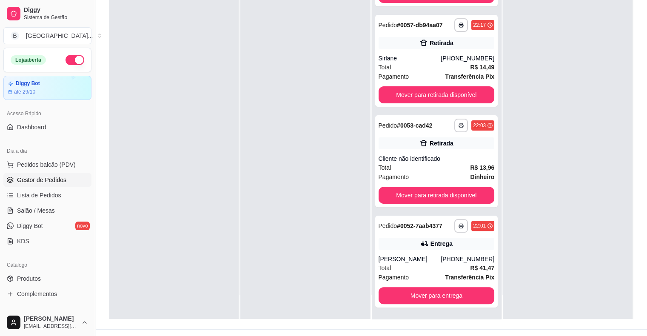
scroll to position [129, 0]
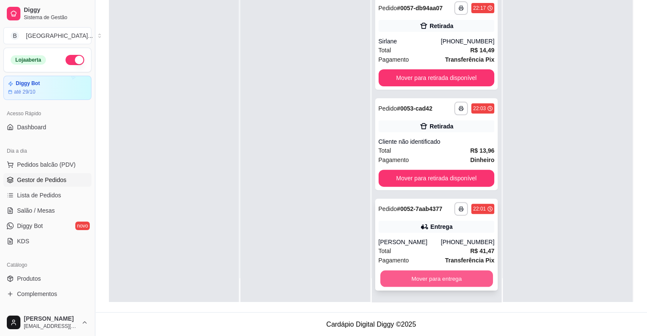
click at [410, 282] on button "Mover para entrega" at bounding box center [436, 279] width 113 height 17
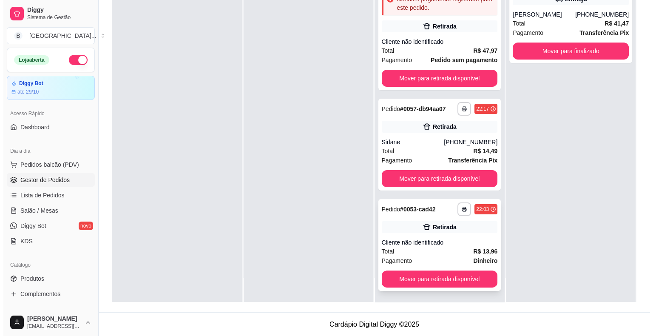
scroll to position [103, 0]
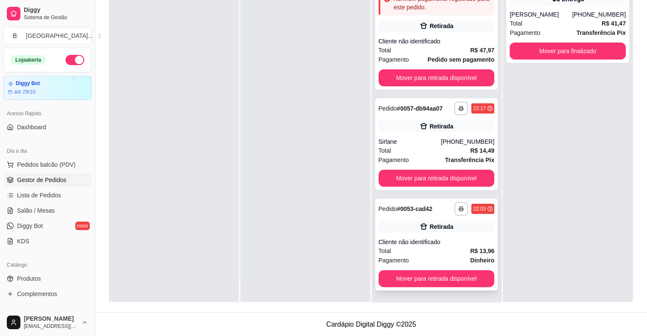
click at [409, 246] on div "Total R$ 13,96" at bounding box center [437, 250] width 116 height 9
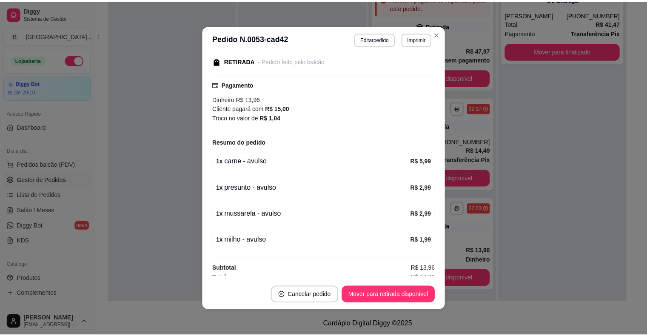
scroll to position [95, 0]
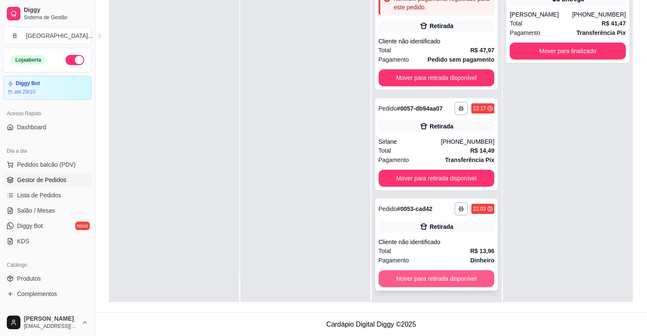
click at [461, 279] on button "Mover para retirada disponível" at bounding box center [437, 278] width 116 height 17
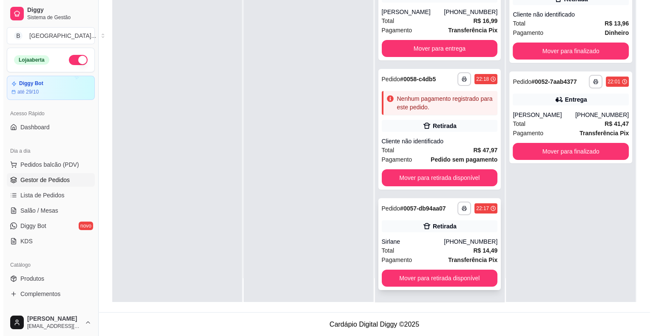
scroll to position [2, 0]
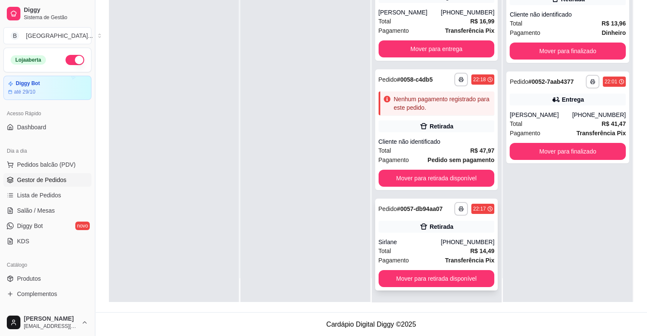
click at [445, 247] on div "Total R$ 14,49" at bounding box center [437, 250] width 116 height 9
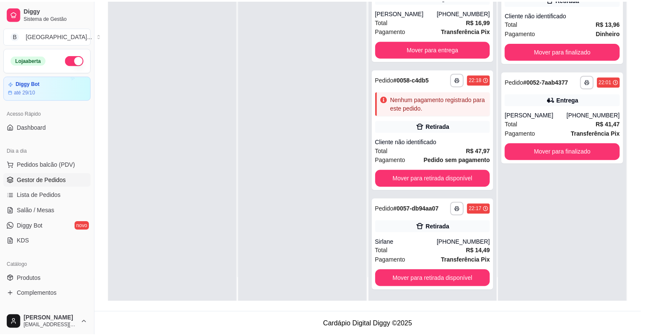
scroll to position [43, 0]
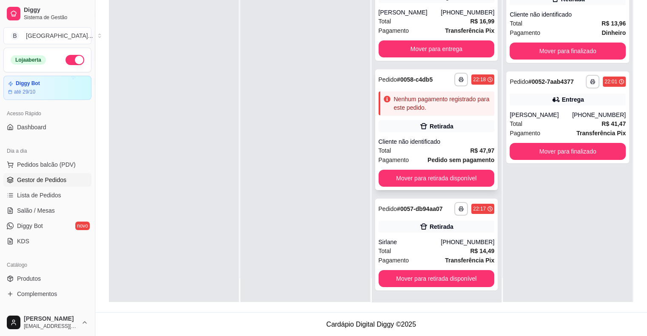
click at [393, 153] on div "Total R$ 47,97" at bounding box center [437, 150] width 116 height 9
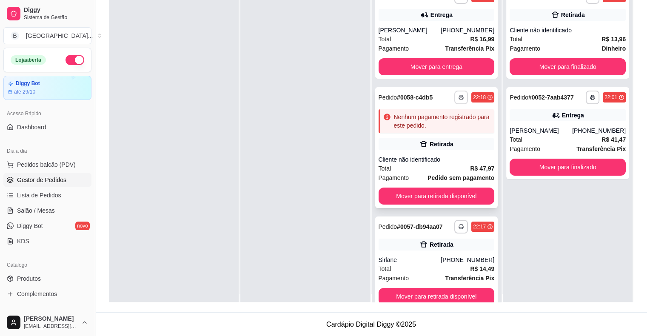
scroll to position [0, 0]
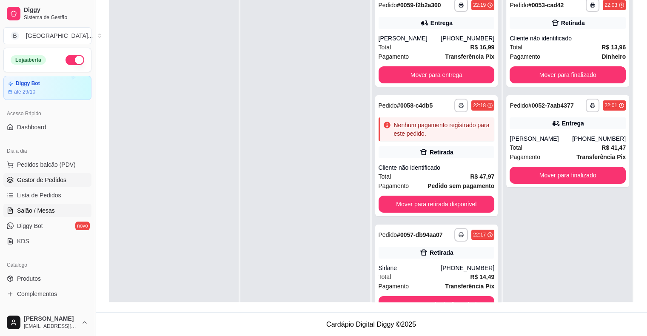
click at [36, 207] on span "Salão / Mesas" at bounding box center [36, 210] width 38 height 9
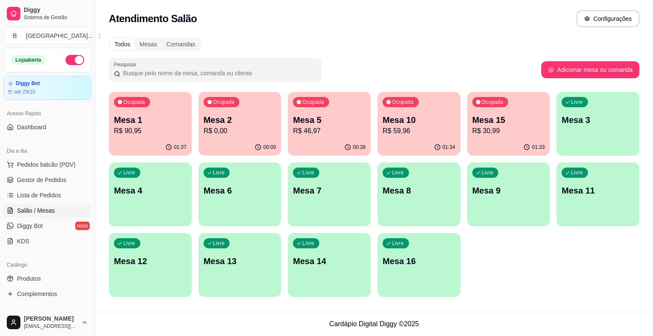
click at [360, 123] on p "Mesa 5" at bounding box center [329, 120] width 73 height 12
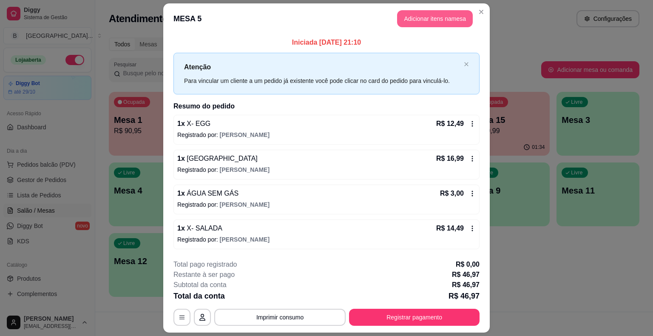
click at [406, 28] on header "MESA 5 Adicionar itens na mesa" at bounding box center [326, 18] width 327 height 31
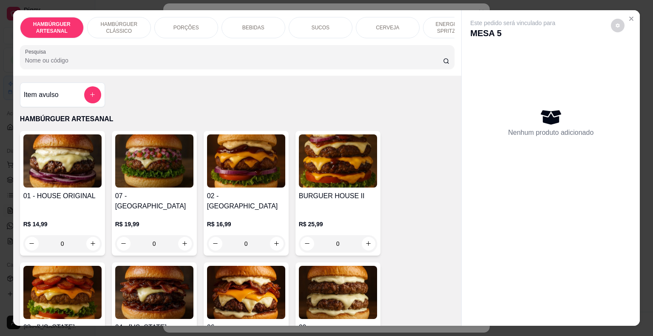
click at [174, 28] on div "PORÇÕES" at bounding box center [186, 27] width 64 height 21
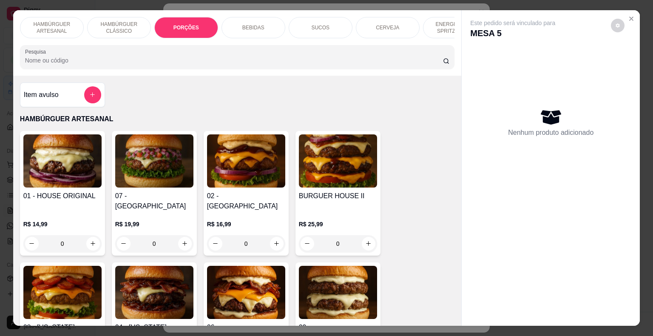
scroll to position [20, 0]
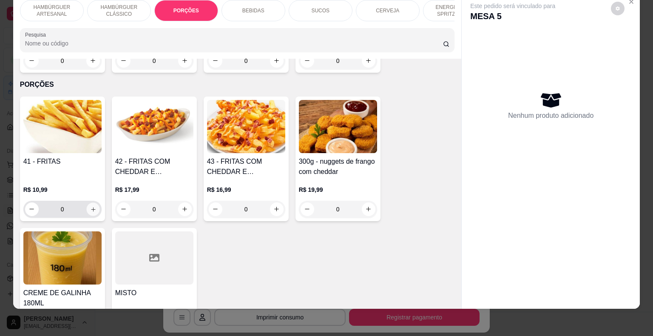
click at [95, 202] on button "increase-product-quantity" at bounding box center [92, 208] width 13 height 13
type input "1"
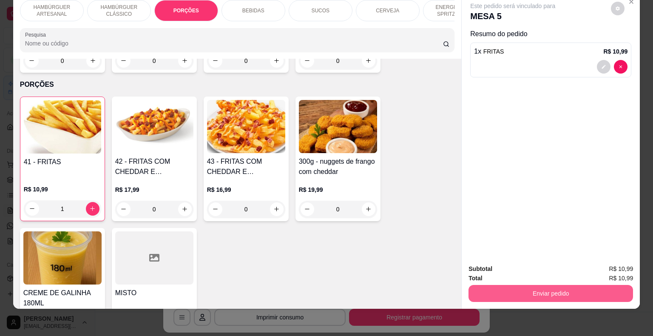
click at [505, 285] on button "Enviar pedido" at bounding box center [551, 293] width 165 height 17
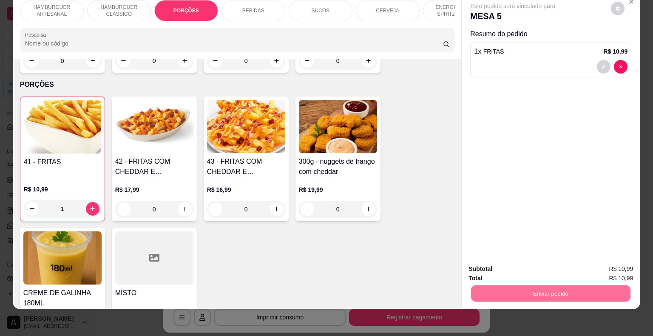
click at [593, 262] on button "Enviar pedido" at bounding box center [611, 266] width 47 height 16
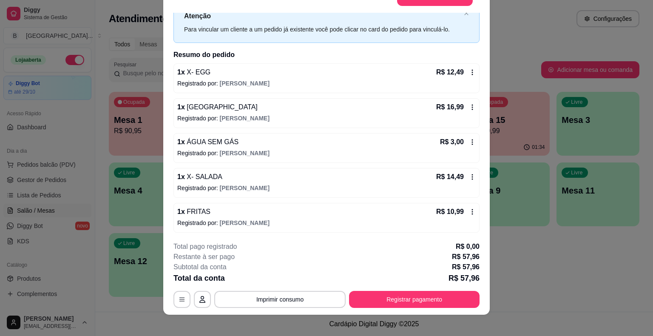
scroll to position [26, 0]
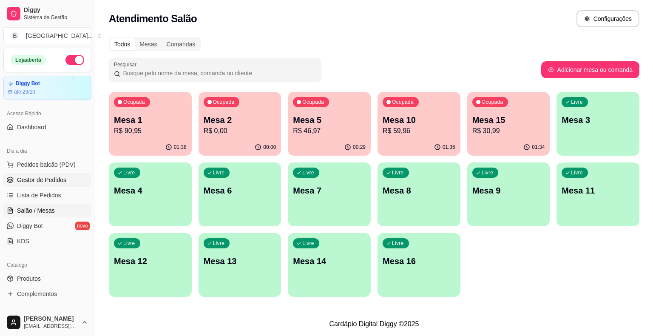
click at [54, 177] on span "Gestor de Pedidos" at bounding box center [41, 180] width 49 height 9
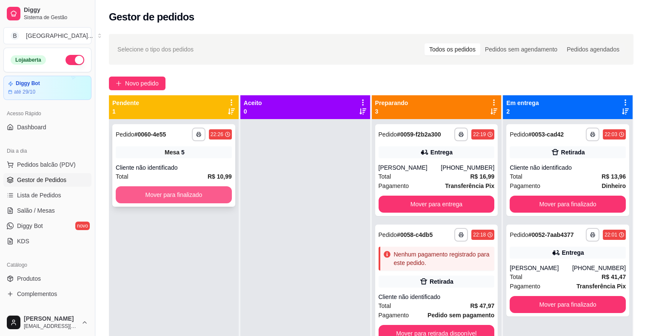
click at [194, 198] on button "Mover para finalizado" at bounding box center [174, 194] width 116 height 17
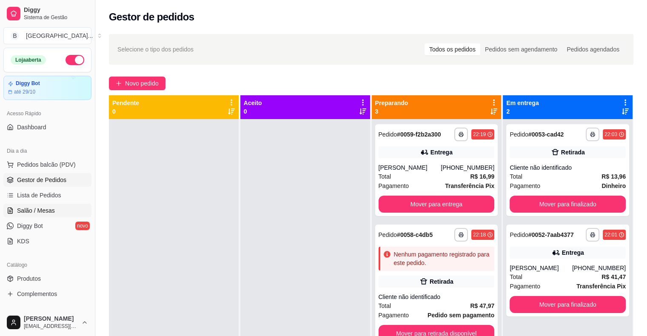
click at [44, 213] on span "Salão / Mesas" at bounding box center [36, 210] width 38 height 9
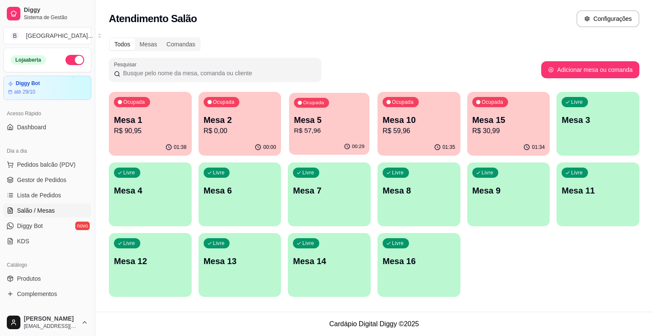
click at [314, 128] on p "R$ 57,96" at bounding box center [329, 131] width 71 height 10
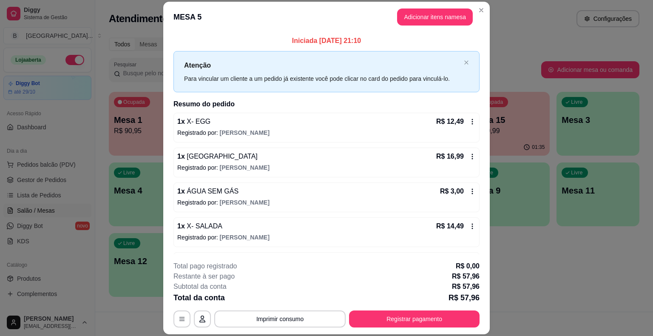
scroll to position [30, 0]
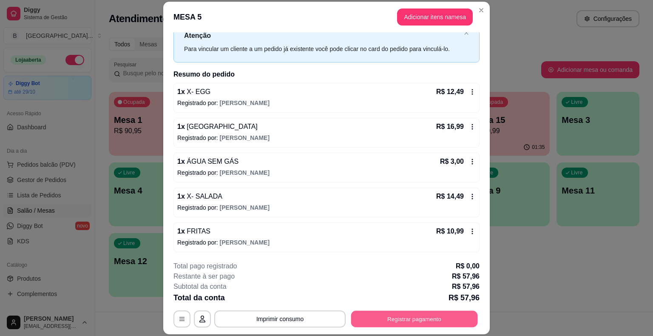
click at [407, 316] on button "Registrar pagamento" at bounding box center [414, 319] width 127 height 17
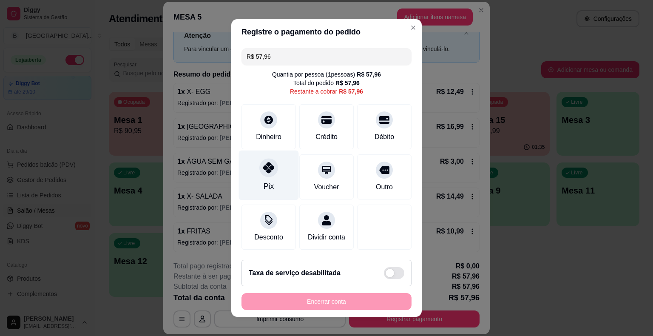
click at [252, 166] on div "Pix" at bounding box center [269, 176] width 60 height 50
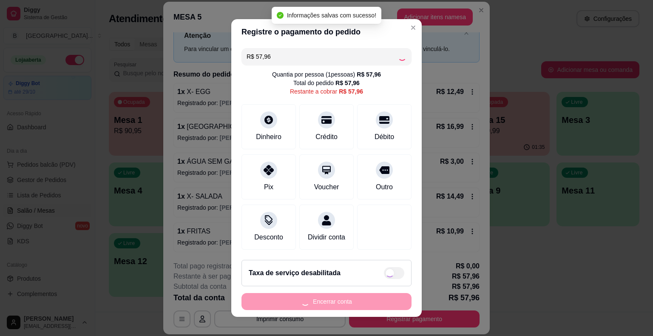
type input "R$ 0,00"
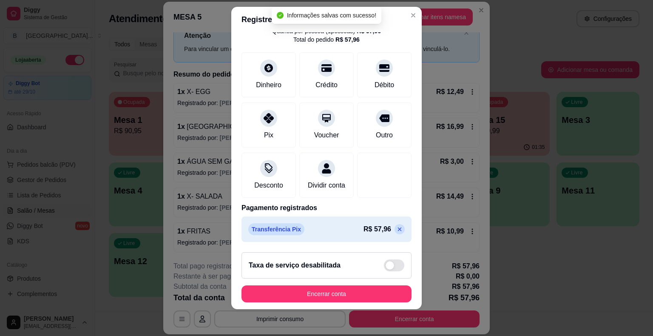
scroll to position [40, 0]
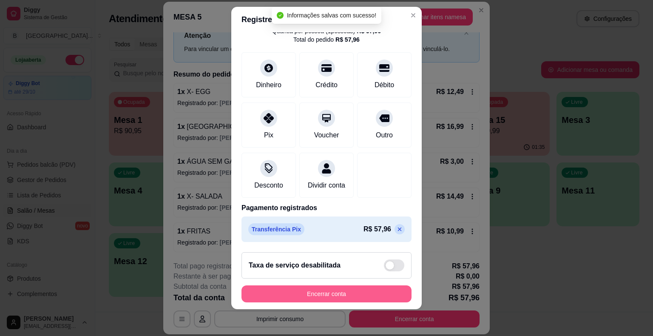
click at [314, 291] on button "Encerrar conta" at bounding box center [327, 293] width 170 height 17
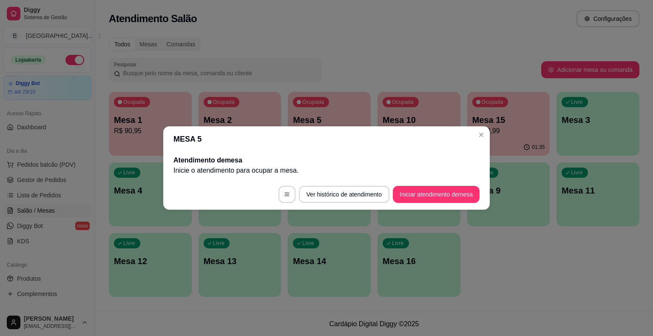
scroll to position [0, 0]
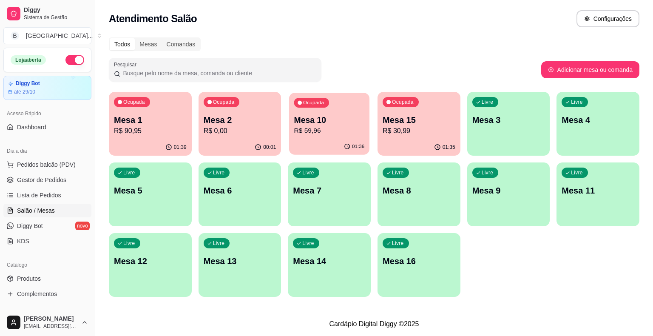
click at [320, 132] on p "R$ 59,96" at bounding box center [329, 131] width 71 height 10
click at [326, 128] on p "R$ 59,96" at bounding box center [329, 131] width 73 height 10
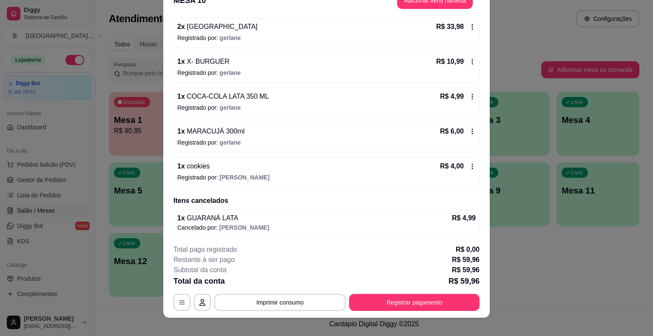
scroll to position [26, 0]
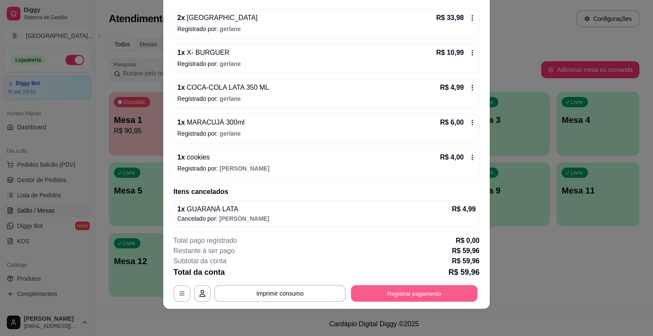
click at [393, 292] on button "Registrar pagamento" at bounding box center [414, 293] width 127 height 17
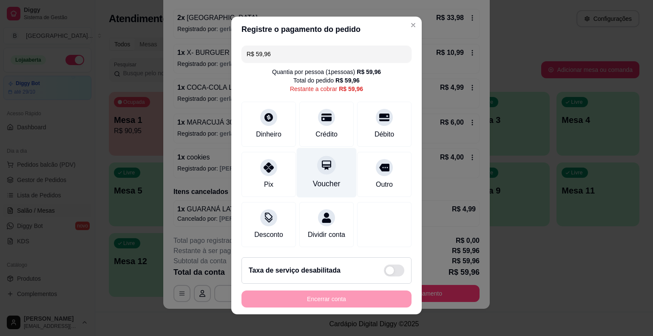
scroll to position [8, 0]
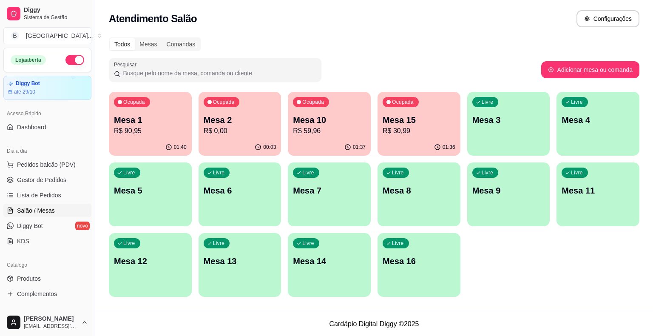
click at [319, 145] on div "01:37" at bounding box center [329, 147] width 83 height 17
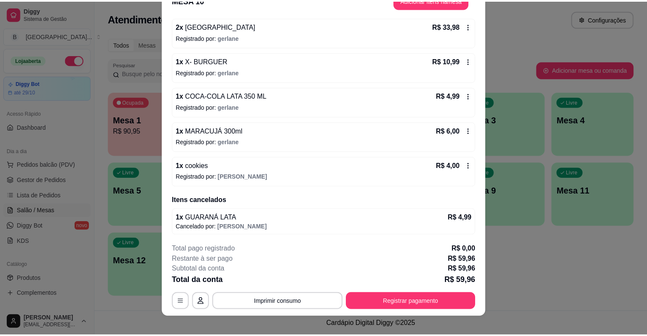
scroll to position [26, 0]
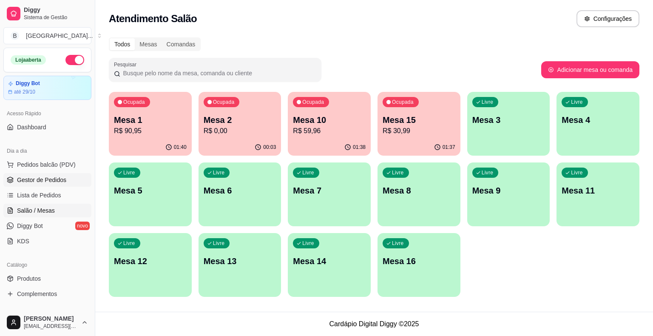
click at [46, 180] on span "Gestor de Pedidos" at bounding box center [41, 180] width 49 height 9
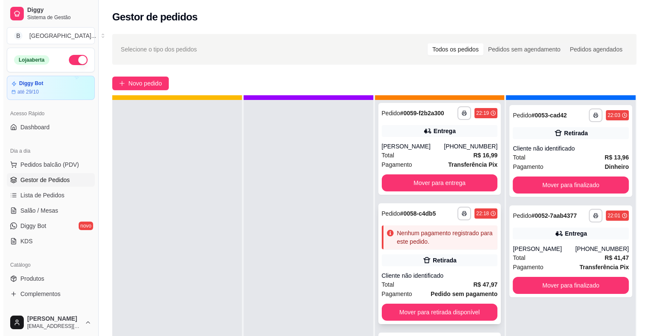
scroll to position [24, 0]
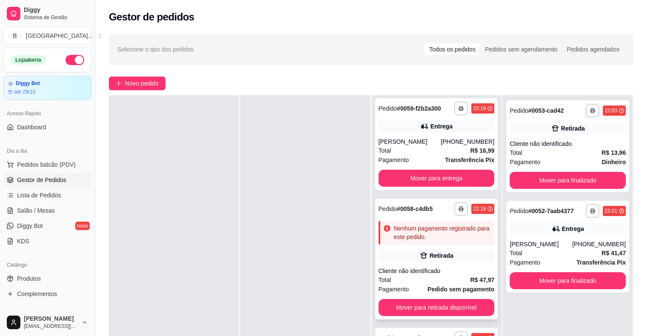
click at [422, 222] on div "Nenhum pagamento registrado para este pedido." at bounding box center [437, 233] width 116 height 24
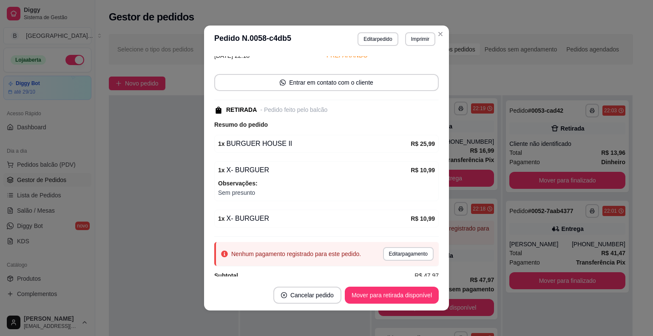
scroll to position [54, 0]
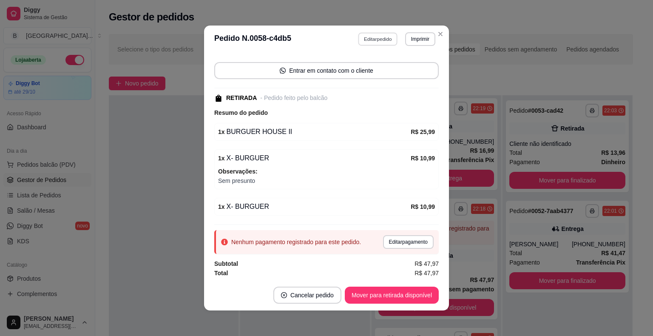
click at [379, 37] on button "Editar pedido" at bounding box center [379, 38] width 40 height 13
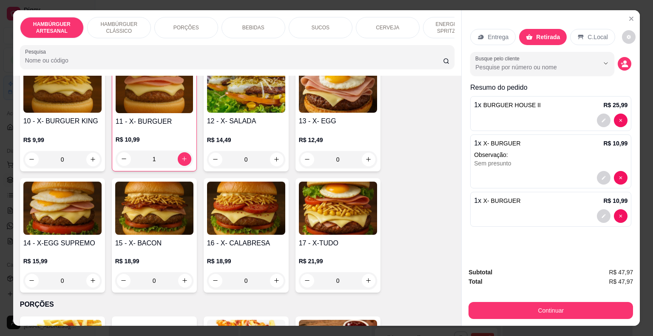
scroll to position [510, 0]
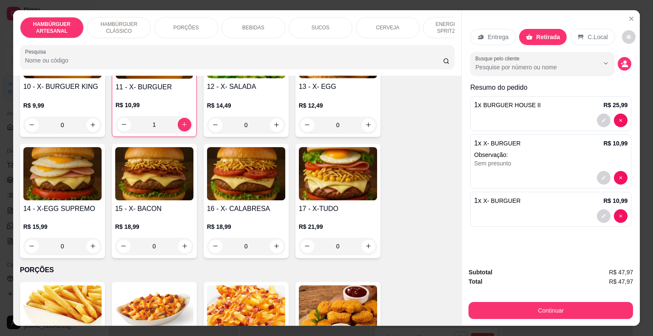
click at [360, 238] on div "0" at bounding box center [338, 246] width 78 height 17
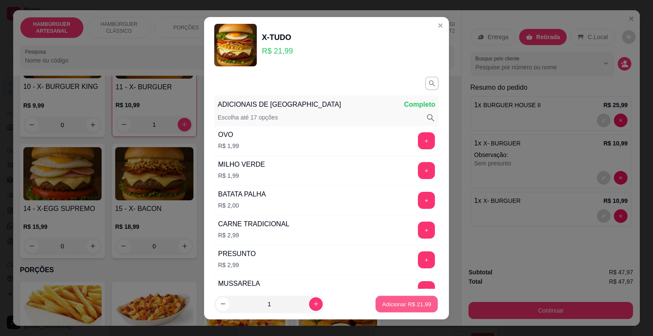
click at [407, 306] on p "Adicionar R$ 21,99" at bounding box center [406, 304] width 49 height 8
type input "1"
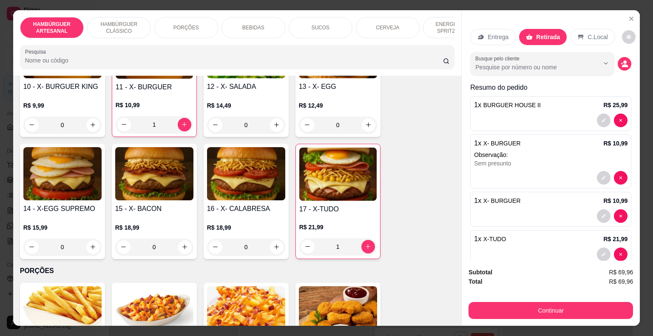
scroll to position [14, 0]
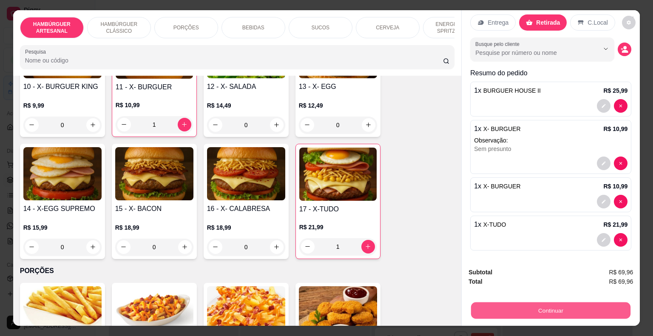
click at [555, 308] on button "Continuar" at bounding box center [551, 310] width 160 height 17
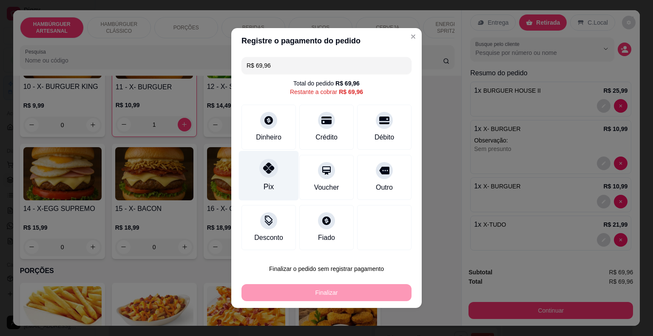
click at [283, 180] on div "Pix" at bounding box center [269, 176] width 60 height 50
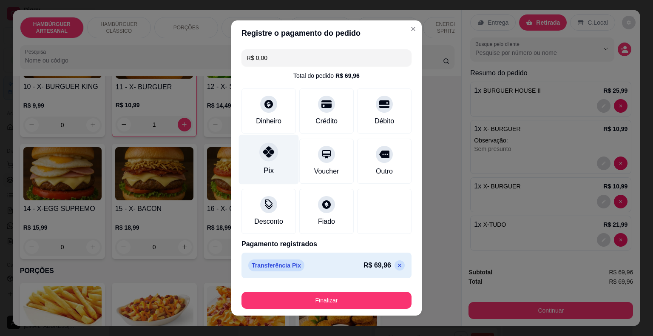
type input "R$ 0,00"
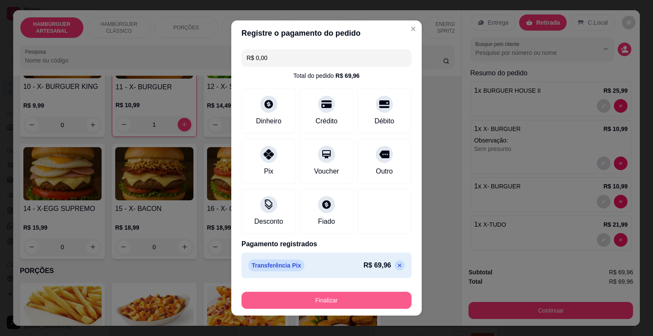
click at [314, 295] on button "Finalizar" at bounding box center [327, 300] width 170 height 17
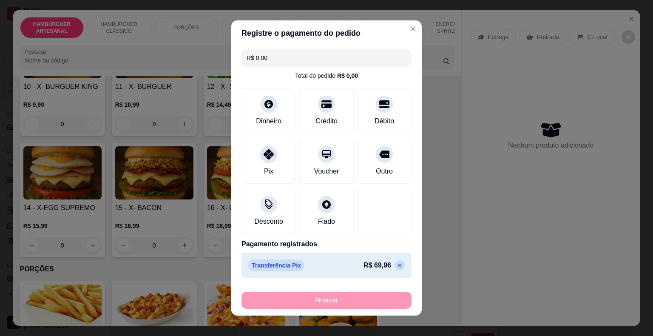
type input "0"
type input "-R$ 69,96"
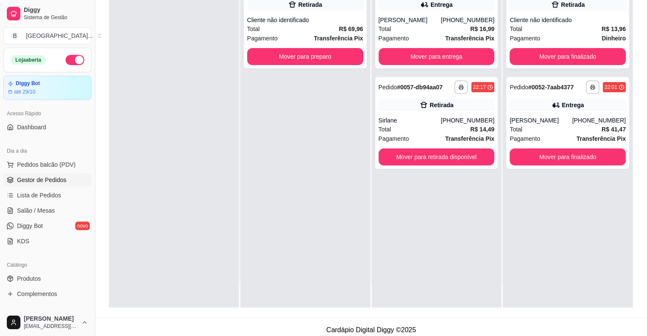
scroll to position [128, 0]
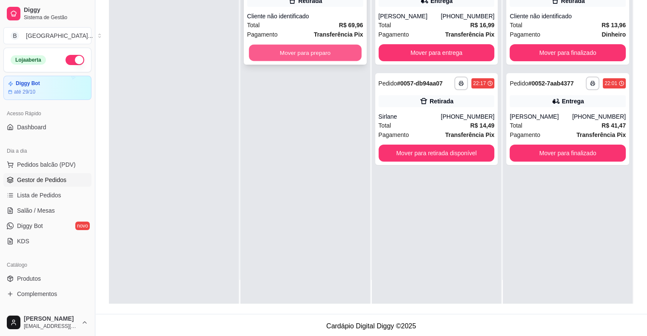
click at [335, 55] on button "Mover para preparo" at bounding box center [305, 53] width 113 height 17
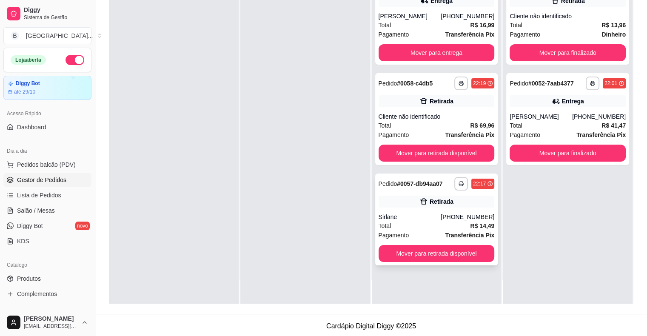
click at [438, 219] on div "Sirlane" at bounding box center [410, 217] width 63 height 9
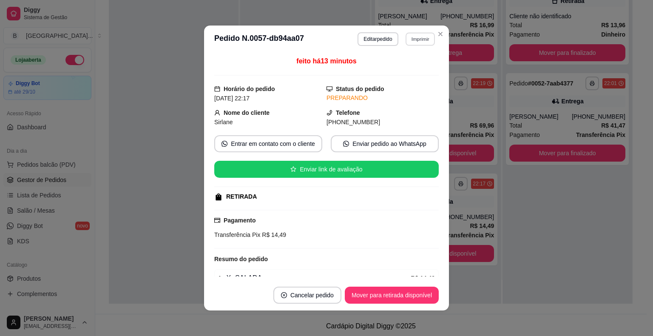
click at [406, 40] on button "Imprimir" at bounding box center [420, 38] width 29 height 13
click at [405, 64] on button "IMPRESSORA" at bounding box center [402, 69] width 62 height 14
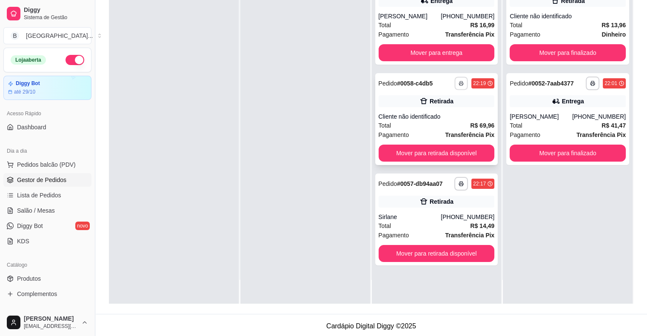
click at [455, 81] on button "button" at bounding box center [461, 83] width 13 height 13
click at [444, 106] on button "IMPRESSORA" at bounding box center [434, 113] width 62 height 14
drag, startPoint x: 178, startPoint y: 114, endPoint x: 58, endPoint y: 161, distance: 129.3
click at [170, 116] on div at bounding box center [174, 136] width 130 height 336
click at [44, 207] on span "Salão / Mesas" at bounding box center [36, 210] width 38 height 9
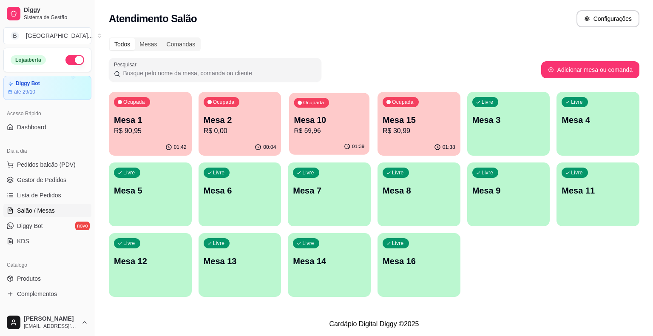
click at [327, 147] on div "01:39" at bounding box center [329, 147] width 80 height 16
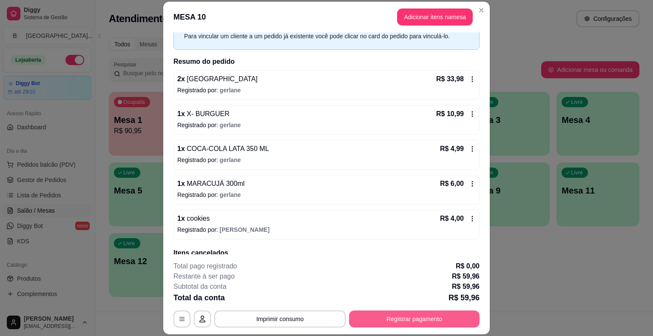
click at [386, 316] on button "Registrar pagamento" at bounding box center [414, 319] width 131 height 17
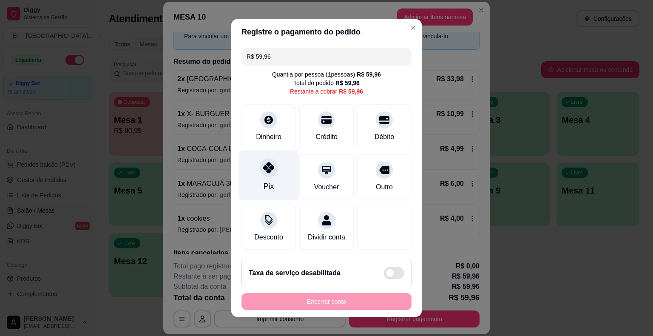
click at [263, 171] on icon at bounding box center [268, 167] width 11 height 11
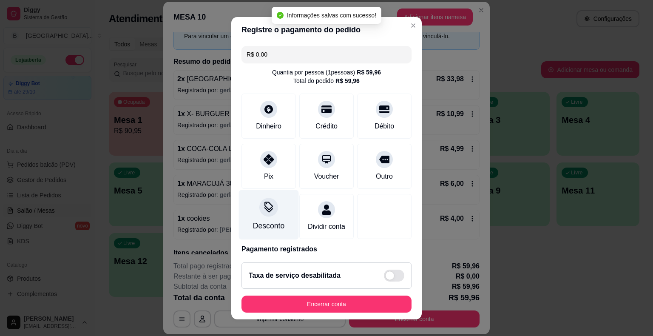
type input "R$ 0,00"
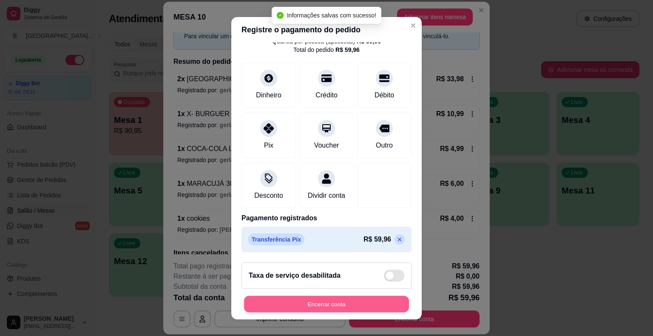
click at [296, 305] on button "Encerrar conta" at bounding box center [326, 304] width 165 height 17
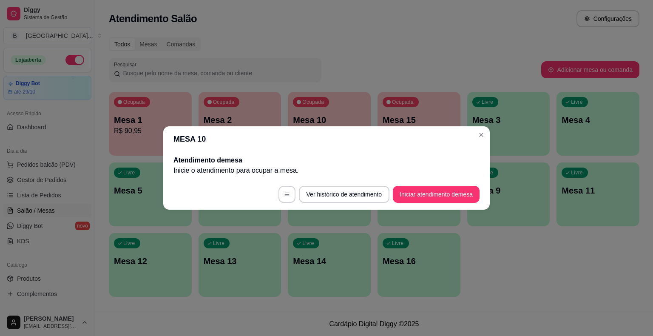
scroll to position [0, 0]
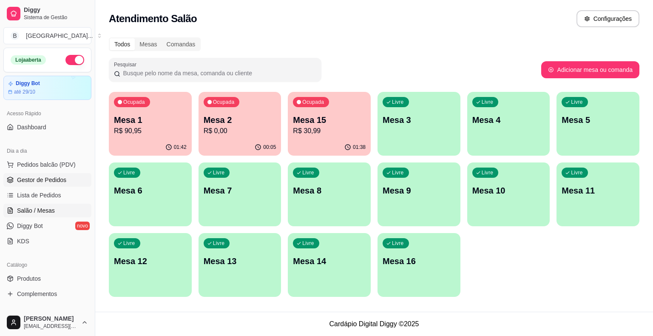
click at [60, 179] on span "Gestor de Pedidos" at bounding box center [41, 180] width 49 height 9
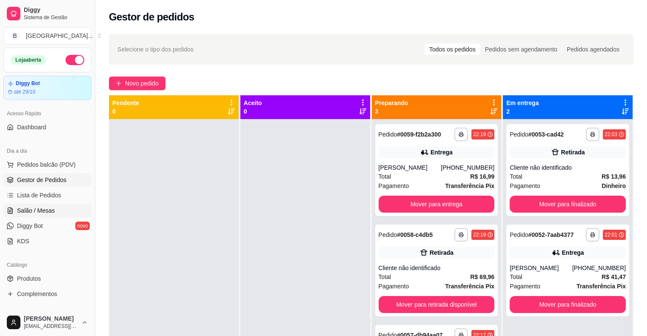
click at [37, 215] on link "Salão / Mesas" at bounding box center [47, 211] width 88 height 14
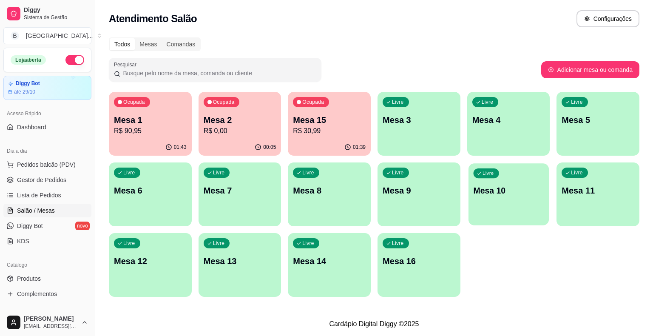
click at [511, 197] on div "Livre Mesa 10" at bounding box center [509, 189] width 80 height 52
click at [419, 206] on div "Livre Mesa 9" at bounding box center [419, 189] width 83 height 54
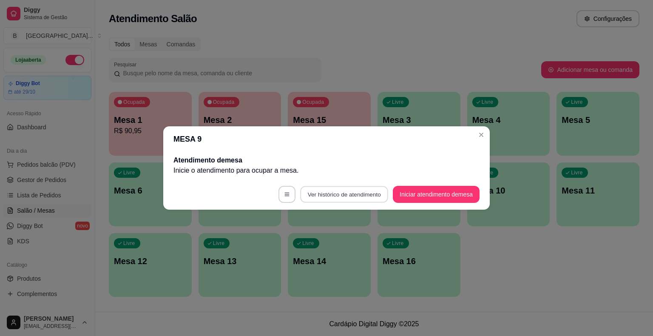
click at [348, 196] on button "Ver histórico de atendimento" at bounding box center [344, 194] width 88 height 17
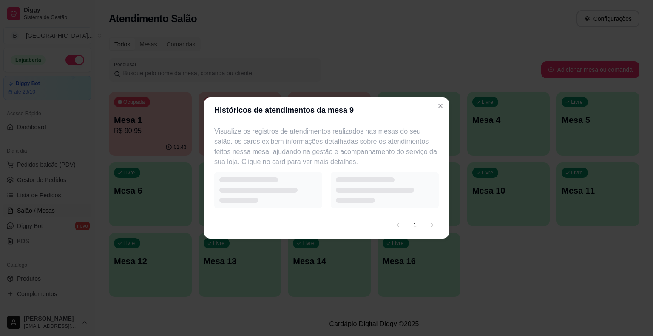
select select "7"
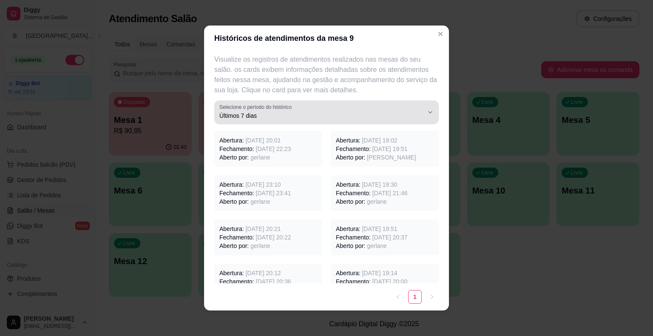
click at [348, 117] on span "Últimos 7 dias" at bounding box center [321, 115] width 204 height 9
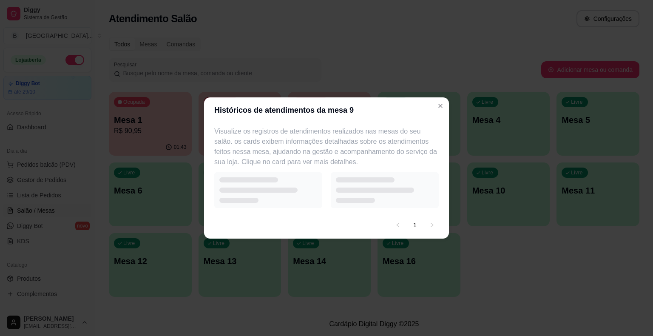
select select "1"
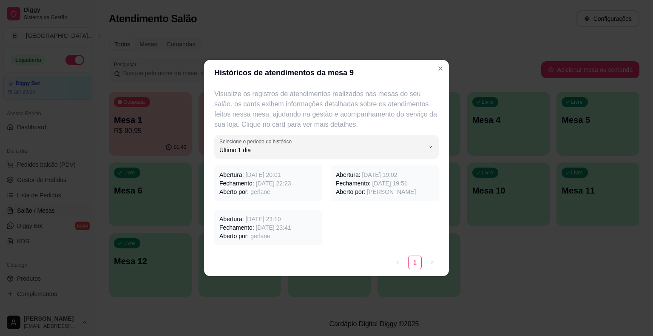
click at [278, 183] on span "12/10/2025 às 22:23" at bounding box center [273, 183] width 35 height 7
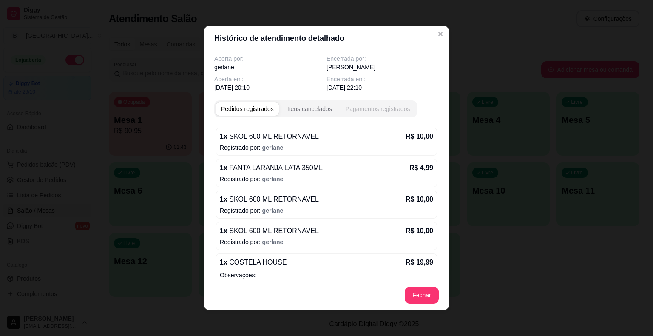
click at [359, 109] on div "Pagamentos registrados" at bounding box center [378, 109] width 65 height 9
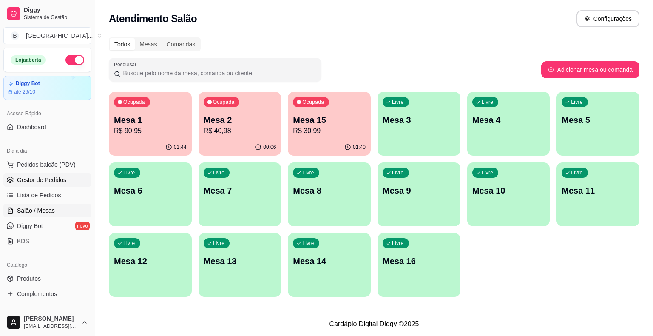
click at [60, 176] on span "Gestor de Pedidos" at bounding box center [41, 180] width 49 height 9
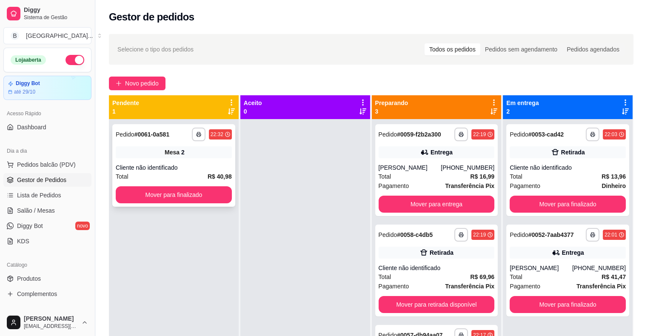
click at [153, 168] on div "Cliente não identificado" at bounding box center [174, 167] width 116 height 9
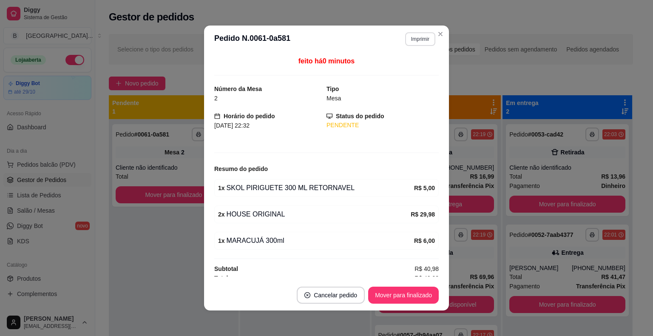
click at [411, 42] on button "Imprimir" at bounding box center [420, 39] width 30 height 14
click at [416, 67] on button "IMPRESSORA" at bounding box center [402, 69] width 62 height 14
click at [378, 292] on button "Mover para finalizado" at bounding box center [404, 295] width 68 height 17
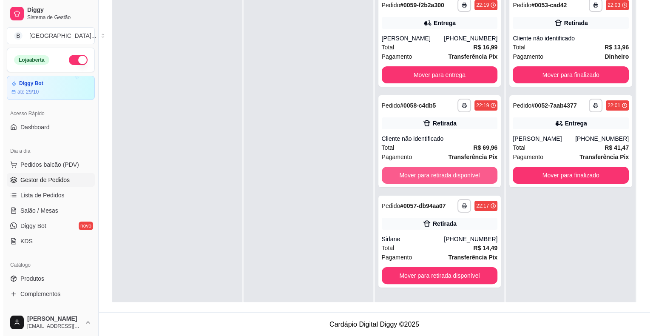
scroll to position [87, 0]
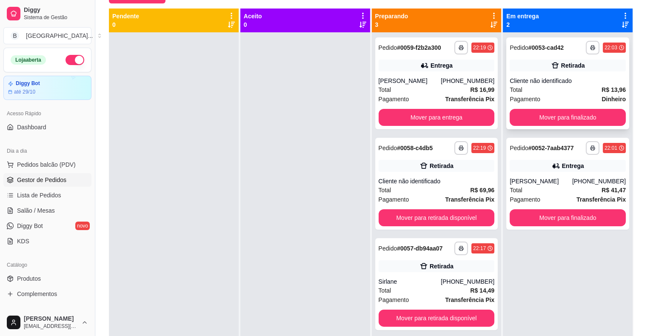
click at [587, 95] on div "Pagamento Dinheiro" at bounding box center [568, 98] width 116 height 9
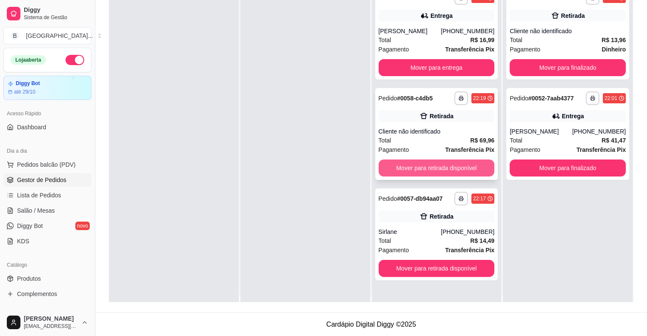
scroll to position [0, 0]
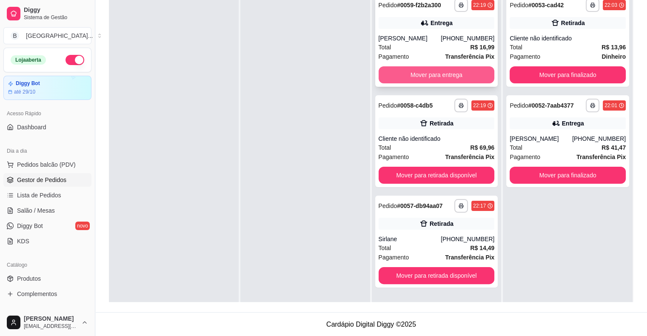
click at [420, 79] on button "Mover para entrega" at bounding box center [437, 74] width 116 height 17
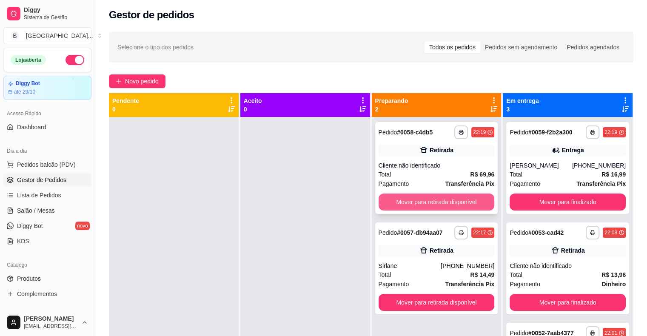
scroll to position [2, 0]
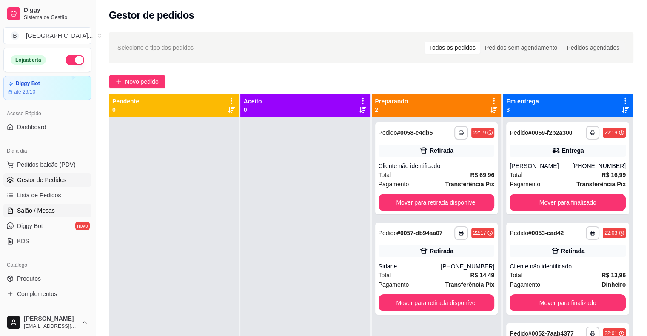
click at [31, 213] on span "Salão / Mesas" at bounding box center [36, 210] width 38 height 9
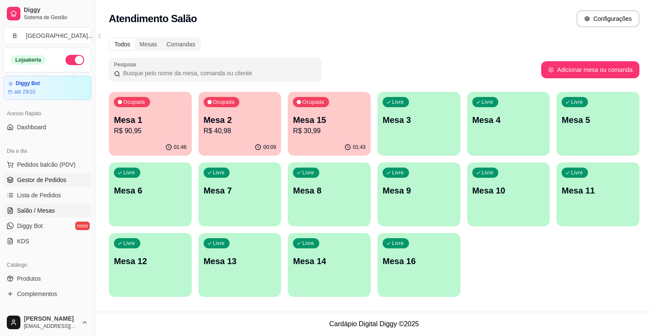
click at [43, 176] on span "Gestor de Pedidos" at bounding box center [41, 180] width 49 height 9
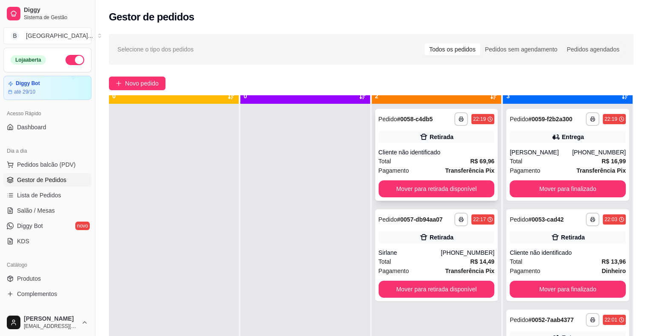
scroll to position [24, 0]
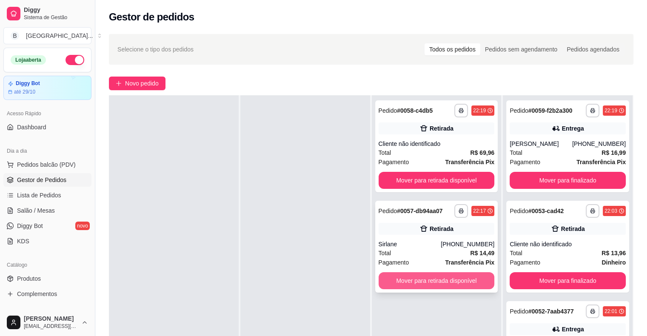
click at [446, 280] on button "Mover para retirada disponível" at bounding box center [437, 280] width 116 height 17
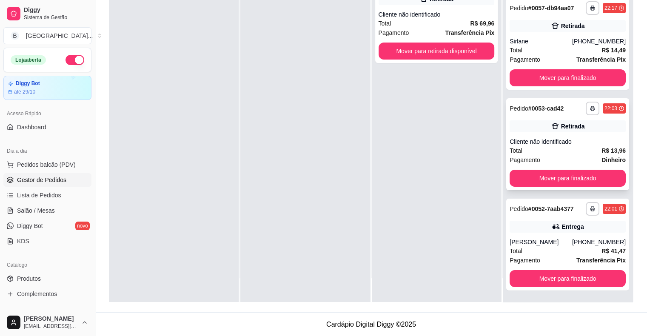
click at [565, 140] on div "Cliente não identificado" at bounding box center [568, 141] width 116 height 9
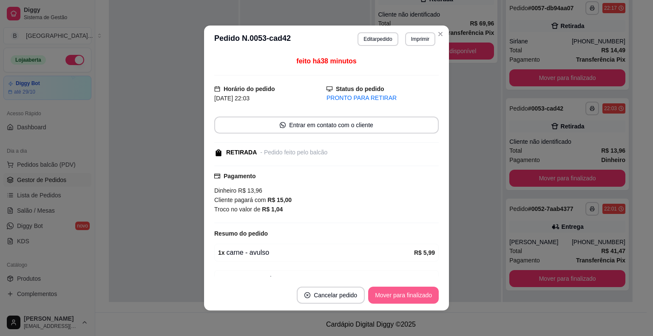
click at [397, 292] on button "Mover para finalizado" at bounding box center [403, 295] width 71 height 17
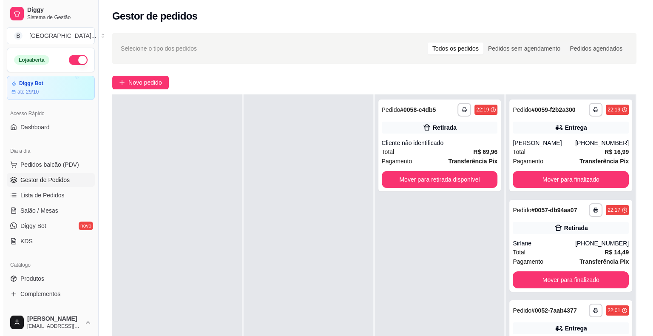
scroll to position [0, 0]
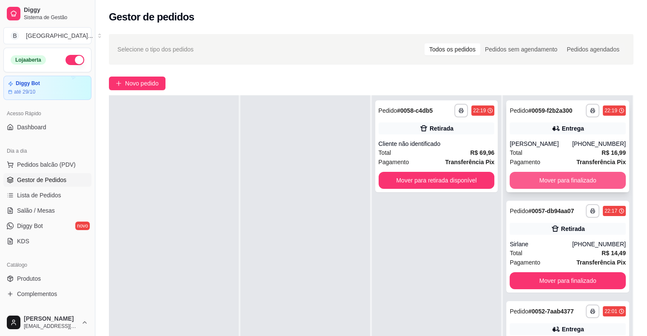
click at [570, 182] on button "Mover para finalizado" at bounding box center [568, 180] width 116 height 17
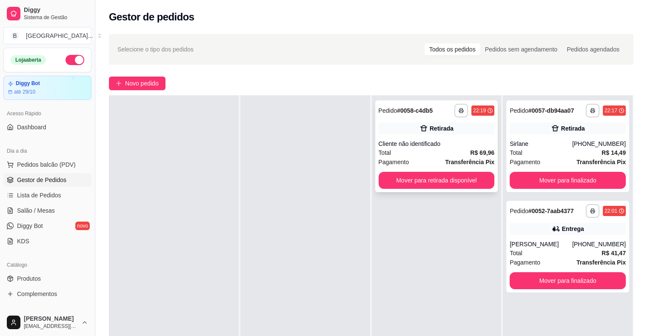
drag, startPoint x: 470, startPoint y: 145, endPoint x: 464, endPoint y: 144, distance: 5.3
click at [464, 144] on div "Cliente não identificado" at bounding box center [437, 144] width 116 height 9
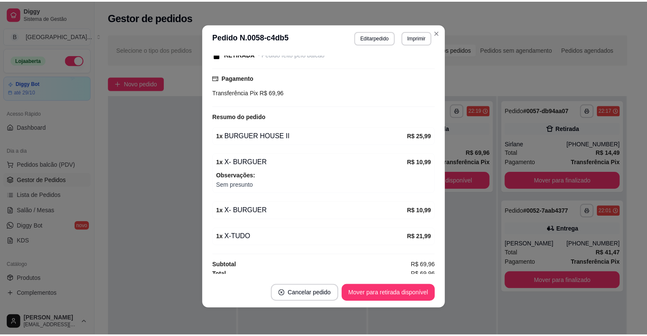
scroll to position [117, 0]
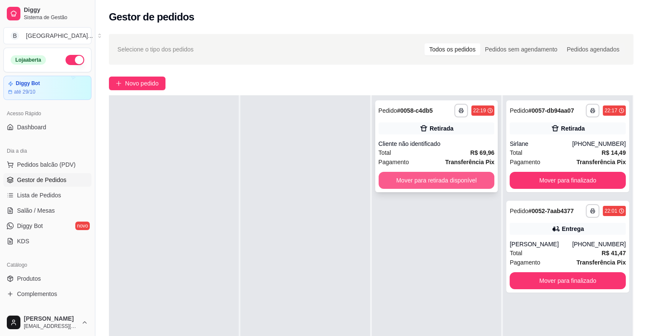
click at [442, 183] on button "Mover para retirada disponível" at bounding box center [437, 180] width 116 height 17
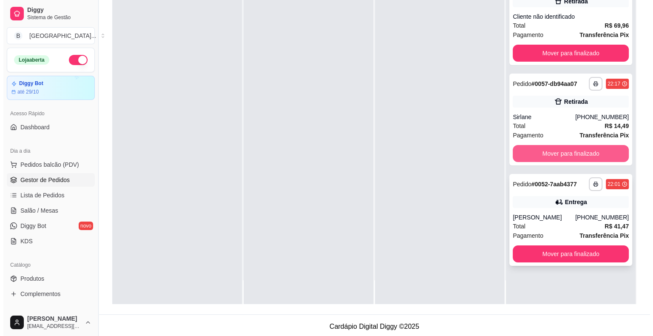
scroll to position [129, 0]
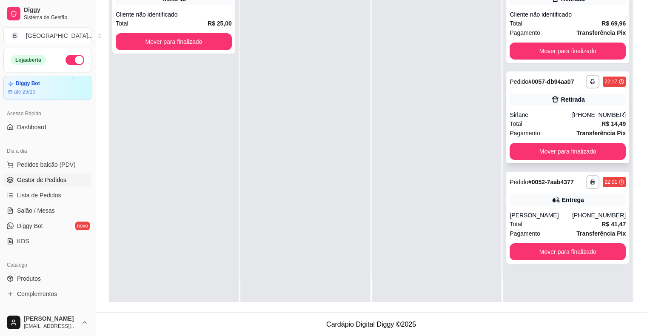
click at [594, 106] on div "**********" at bounding box center [567, 117] width 123 height 92
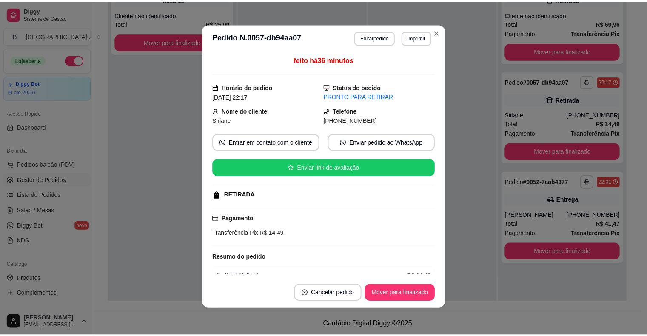
scroll to position [43, 0]
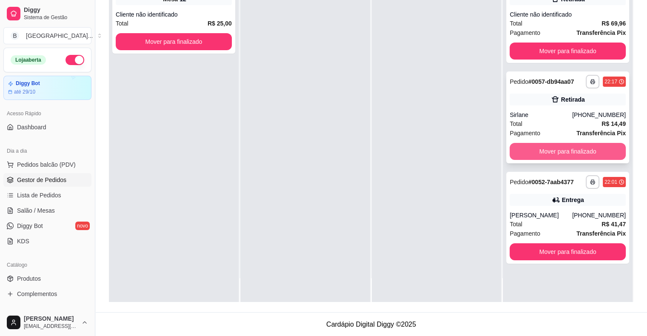
click at [533, 157] on button "Mover para finalizado" at bounding box center [568, 151] width 116 height 17
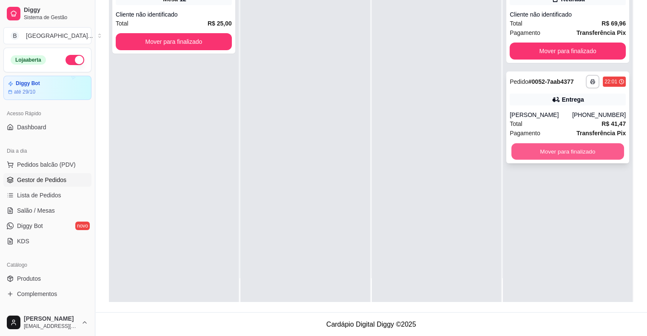
click at [532, 154] on button "Mover para finalizado" at bounding box center [567, 151] width 113 height 17
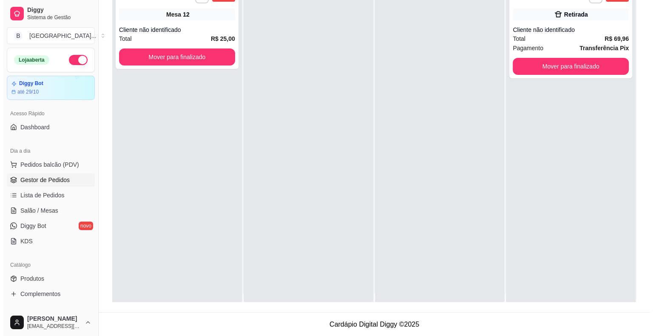
scroll to position [0, 0]
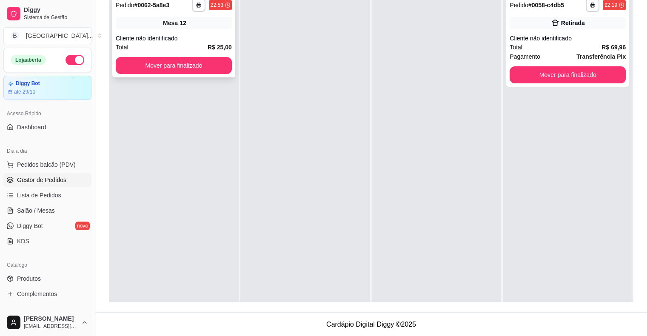
click at [160, 31] on div "**********" at bounding box center [173, 36] width 123 height 83
click at [156, 65] on button "Mover para finalizado" at bounding box center [173, 65] width 113 height 17
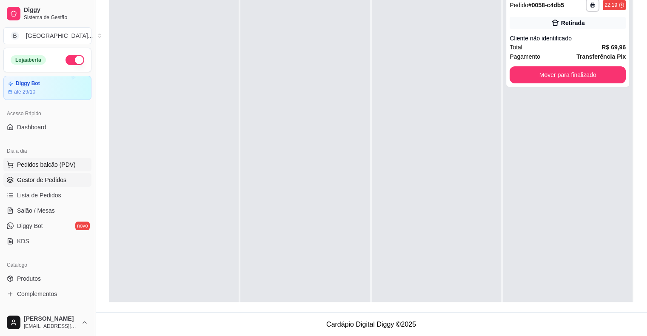
click at [51, 167] on span "Pedidos balcão (PDV)" at bounding box center [46, 164] width 59 height 9
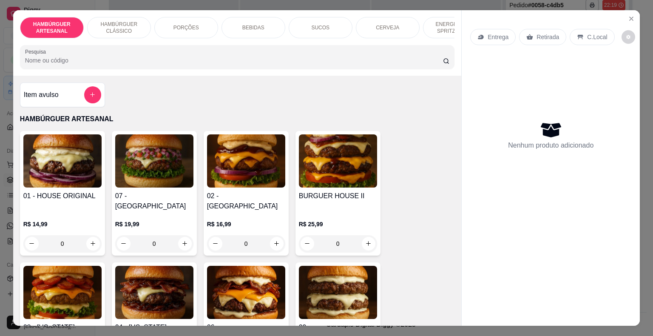
click at [262, 23] on div "BEBIDAS" at bounding box center [254, 27] width 64 height 21
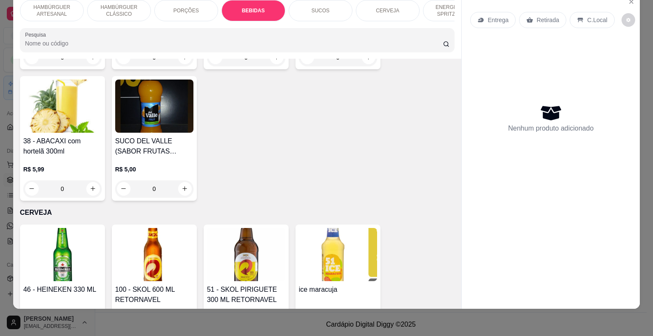
scroll to position [1681, 0]
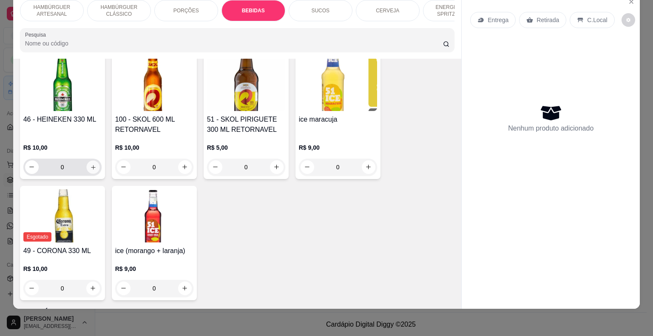
click at [92, 164] on icon "increase-product-quantity" at bounding box center [93, 167] width 6 height 6
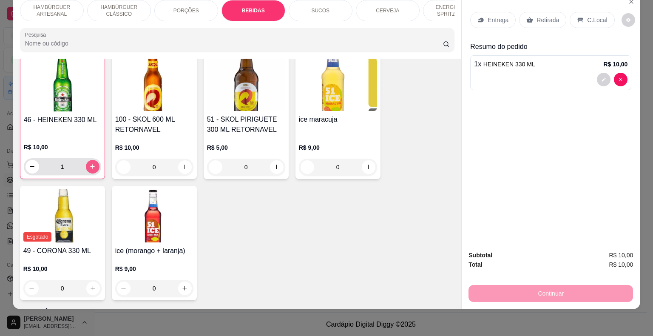
scroll to position [1681, 0]
click at [92, 163] on icon "increase-product-quantity" at bounding box center [92, 166] width 6 height 6
click at [94, 160] on button "increase-product-quantity" at bounding box center [92, 166] width 13 height 13
type input "3"
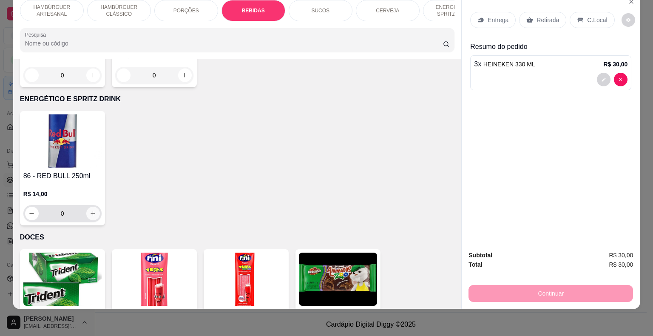
click at [90, 210] on icon "increase-product-quantity" at bounding box center [93, 213] width 6 height 6
type input "1"
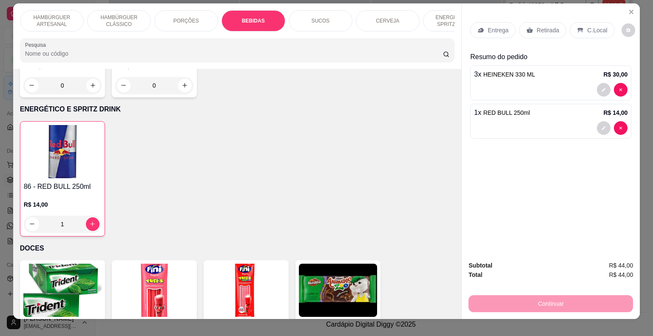
scroll to position [0, 0]
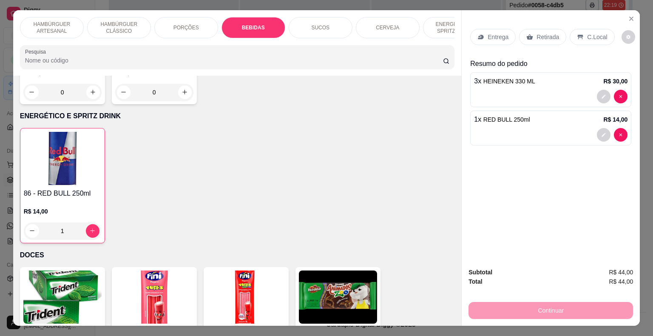
click at [521, 29] on div "Retirada" at bounding box center [542, 37] width 47 height 16
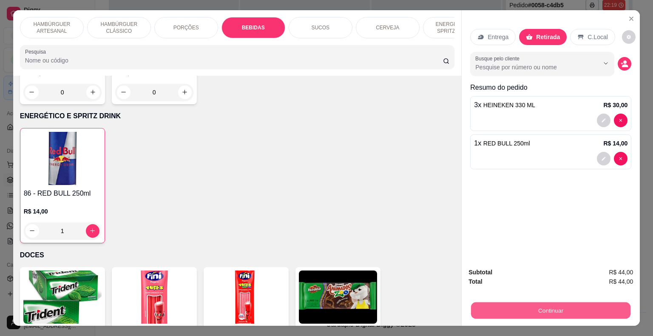
click at [521, 305] on button "Continuar" at bounding box center [551, 310] width 160 height 17
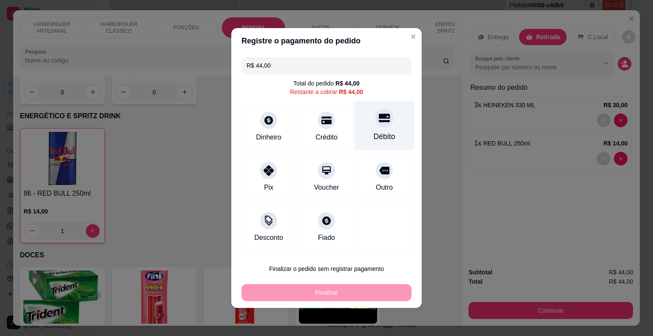
click at [360, 139] on div "Débito" at bounding box center [385, 126] width 60 height 50
type input "R$ 0,00"
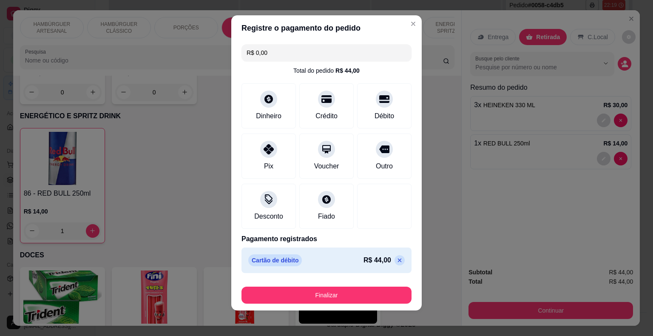
scroll to position [6, 0]
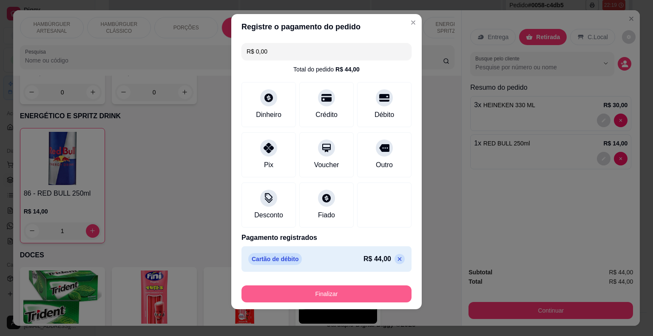
click at [335, 288] on button "Finalizar" at bounding box center [327, 293] width 170 height 17
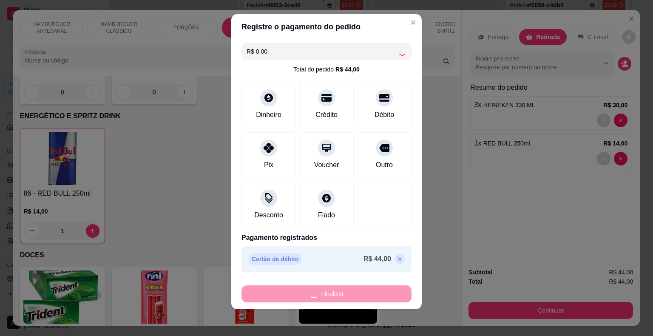
type input "0"
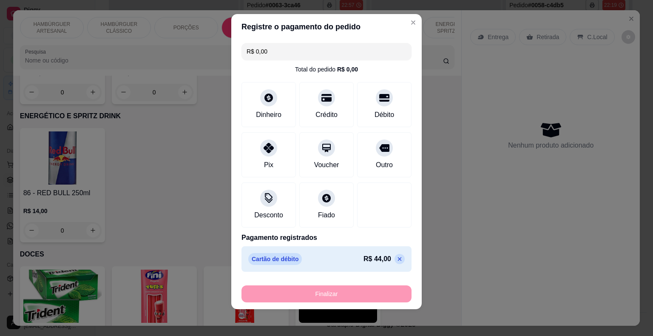
type input "-R$ 44,00"
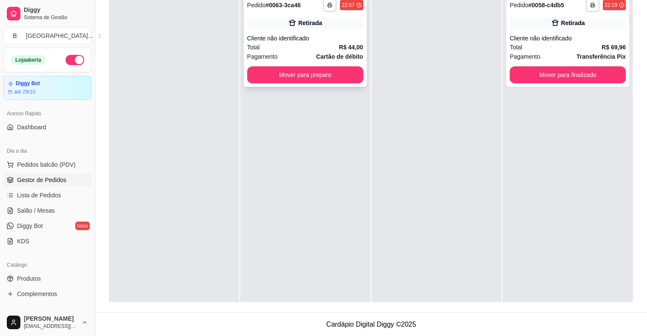
click at [348, 50] on strong "R$ 44,00" at bounding box center [351, 47] width 24 height 7
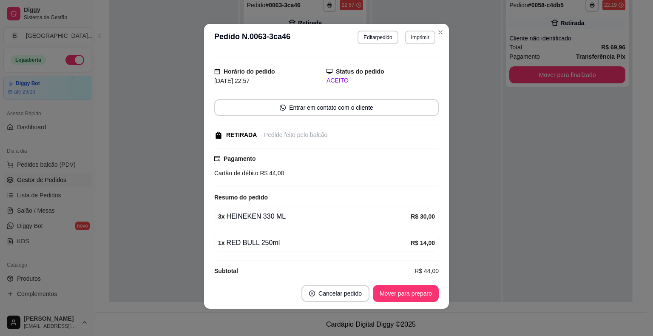
scroll to position [24, 0]
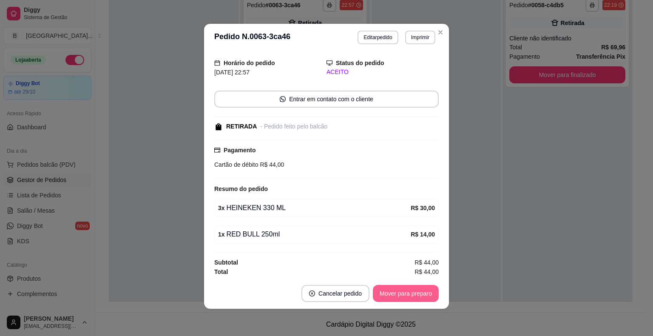
click at [406, 295] on button "Mover para preparo" at bounding box center [406, 293] width 66 height 17
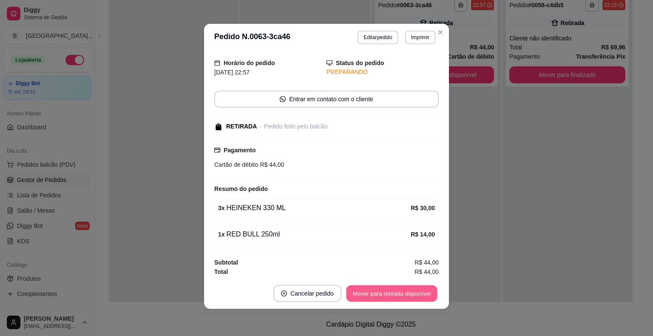
click at [406, 295] on button "Mover para retirada disponível" at bounding box center [391, 293] width 91 height 17
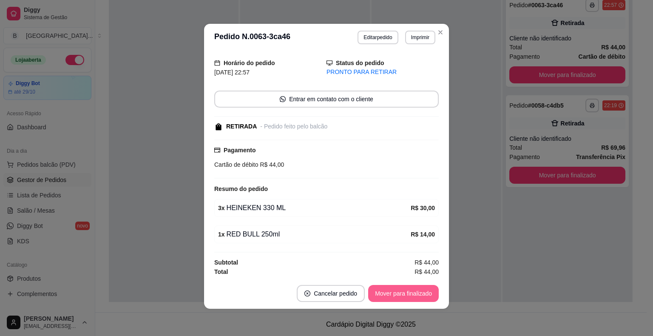
click at [403, 288] on button "Mover para finalizado" at bounding box center [403, 293] width 71 height 17
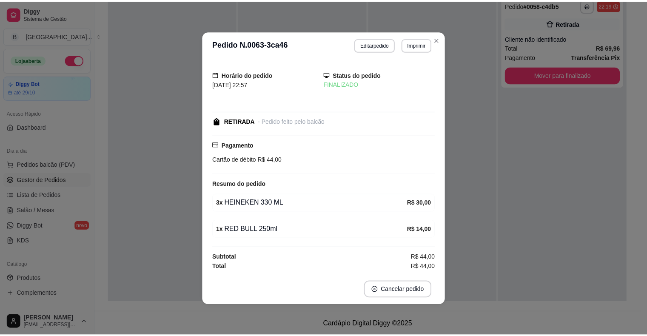
scroll to position [0, 0]
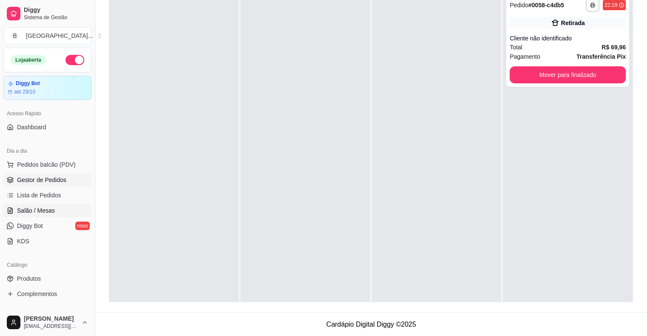
click at [53, 210] on span "Salão / Mesas" at bounding box center [36, 210] width 38 height 9
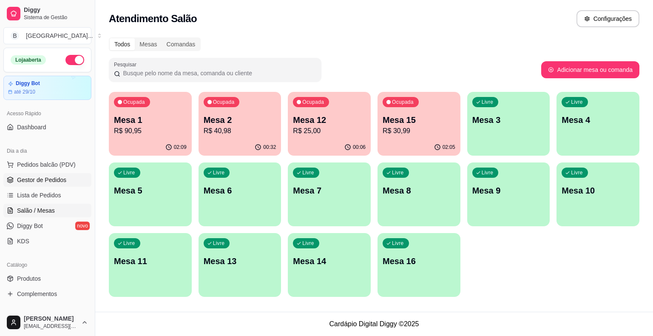
click at [58, 181] on span "Gestor de Pedidos" at bounding box center [41, 180] width 49 height 9
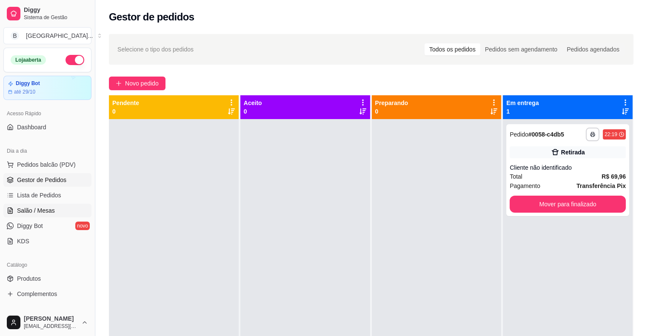
click at [33, 212] on span "Salão / Mesas" at bounding box center [36, 210] width 38 height 9
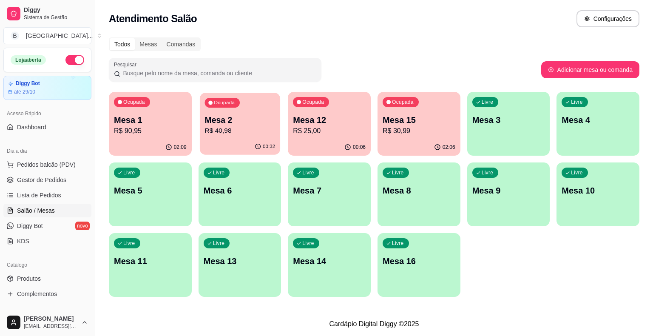
click at [215, 123] on p "Mesa 2" at bounding box center [240, 119] width 71 height 11
click at [131, 129] on p "R$ 90,95" at bounding box center [150, 131] width 71 height 10
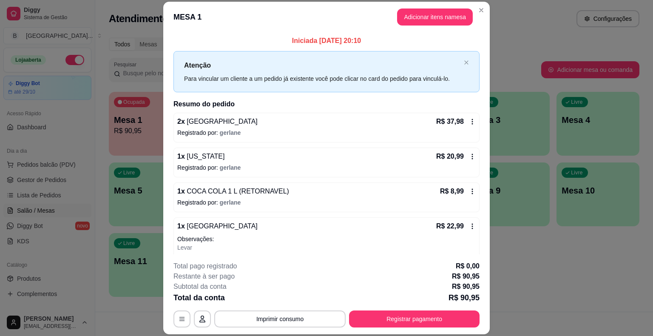
scroll to position [26, 0]
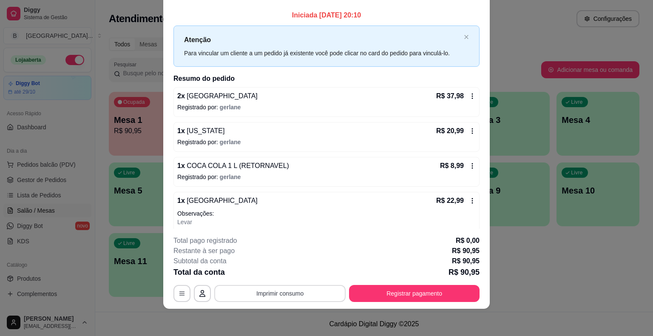
click at [271, 288] on button "Imprimir consumo" at bounding box center [279, 293] width 131 height 17
click at [271, 258] on button "IMPRESSORA" at bounding box center [280, 256] width 60 height 13
click at [289, 295] on button "Imprimir consumo" at bounding box center [279, 293] width 131 height 17
click at [291, 261] on button "IMPRESSORA" at bounding box center [280, 256] width 60 height 13
click at [466, 289] on button "Registrar pagamento" at bounding box center [414, 293] width 127 height 17
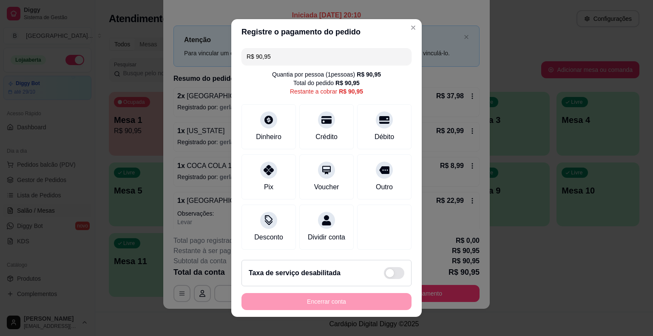
click at [368, 64] on input "R$ 90,95" at bounding box center [327, 56] width 160 height 17
click at [366, 57] on input "R$ 90,95" at bounding box center [327, 56] width 160 height 17
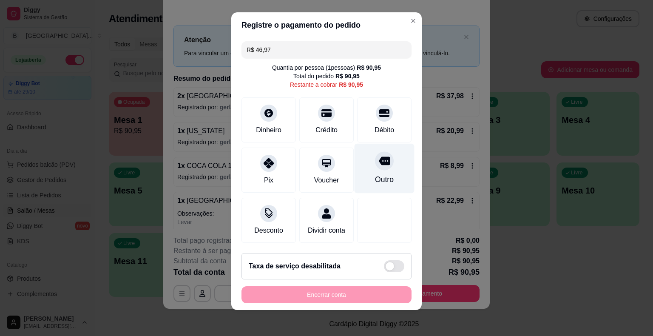
scroll to position [8, 0]
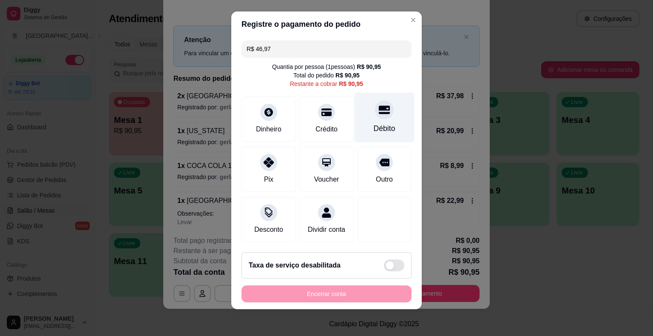
click at [374, 120] on div "Débito" at bounding box center [385, 118] width 60 height 50
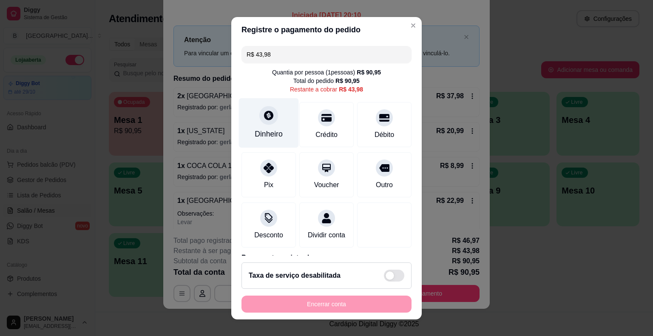
scroll to position [0, 0]
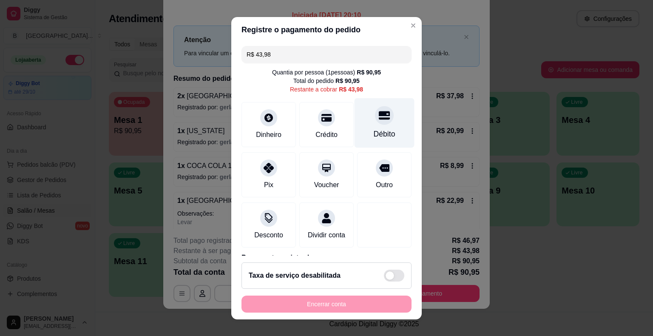
click at [374, 130] on div "Débito" at bounding box center [385, 133] width 22 height 11
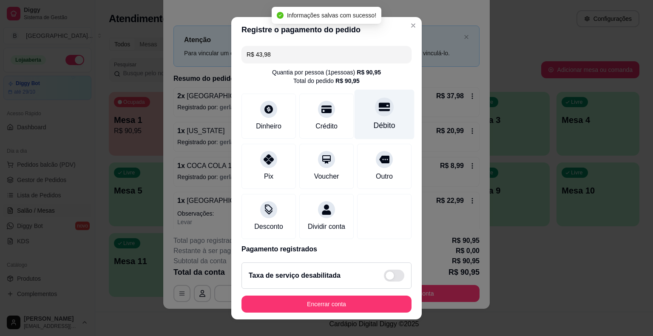
type input "R$ 0,00"
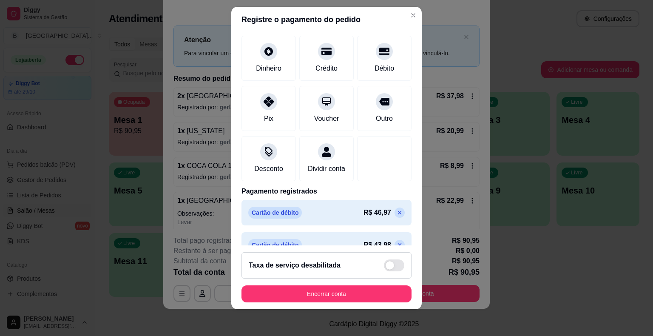
scroll to position [72, 0]
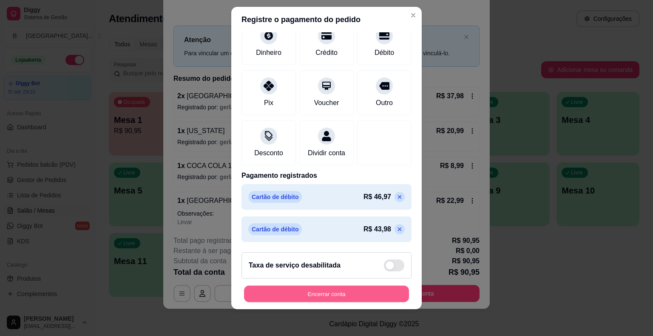
click at [345, 292] on button "Encerrar conta" at bounding box center [326, 293] width 165 height 17
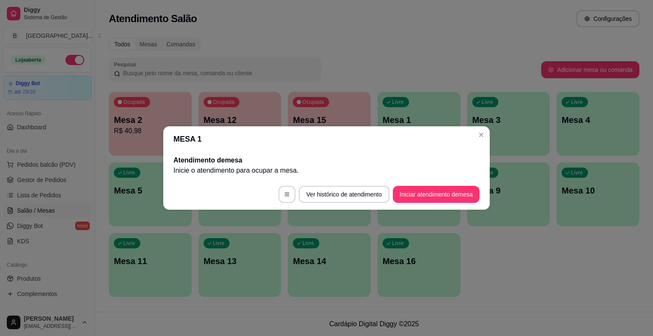
scroll to position [0, 0]
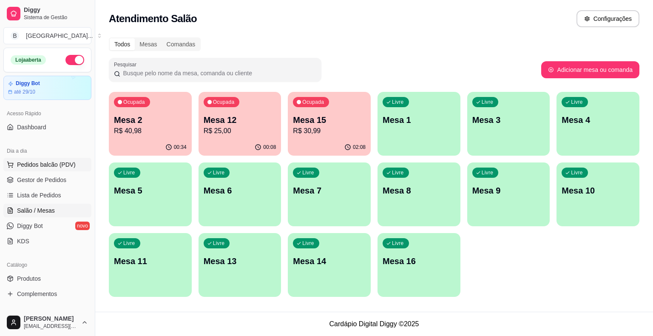
click at [31, 162] on span "Pedidos balcão (PDV)" at bounding box center [46, 164] width 59 height 9
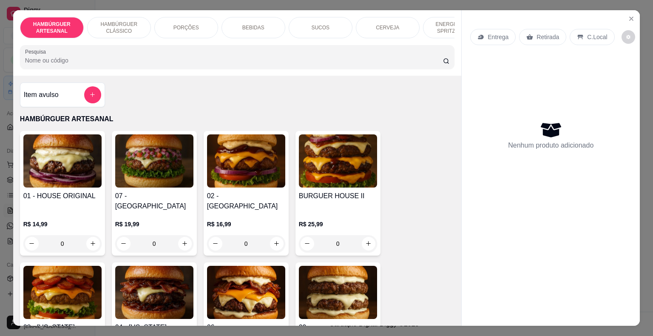
click at [261, 28] on div "BEBIDAS" at bounding box center [254, 27] width 64 height 21
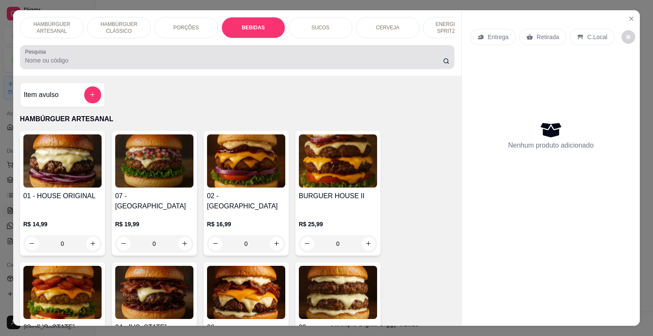
scroll to position [20, 0]
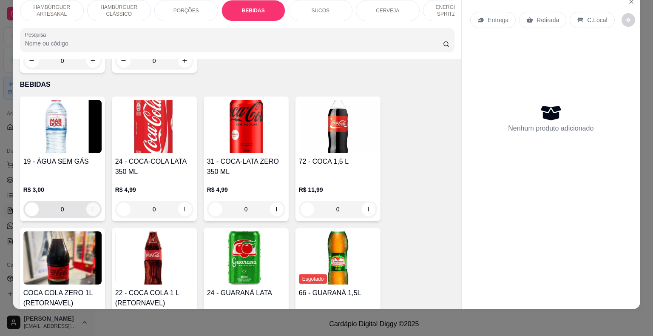
click at [90, 206] on icon "increase-product-quantity" at bounding box center [93, 209] width 6 height 6
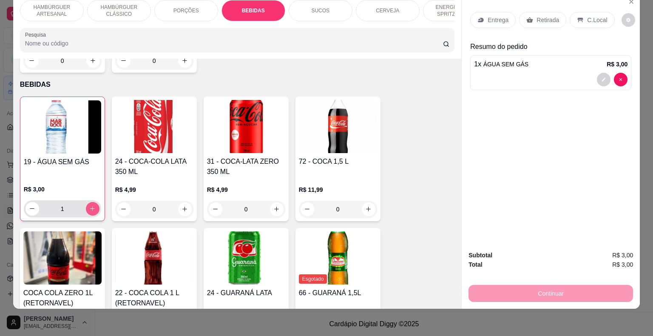
click at [90, 205] on icon "increase-product-quantity" at bounding box center [92, 208] width 6 height 6
click at [89, 205] on icon "increase-product-quantity" at bounding box center [92, 208] width 6 height 6
type input "3"
click at [552, 18] on div "Retirada" at bounding box center [542, 20] width 47 height 16
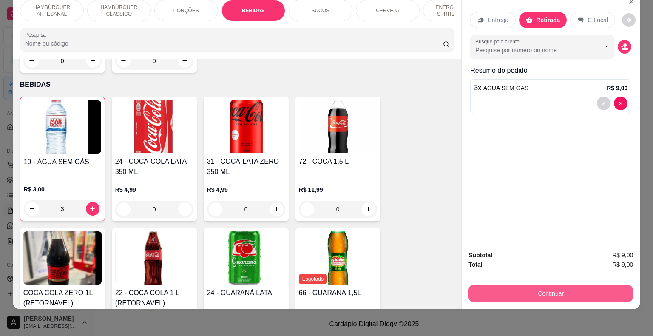
click at [563, 285] on button "Continuar" at bounding box center [551, 293] width 165 height 17
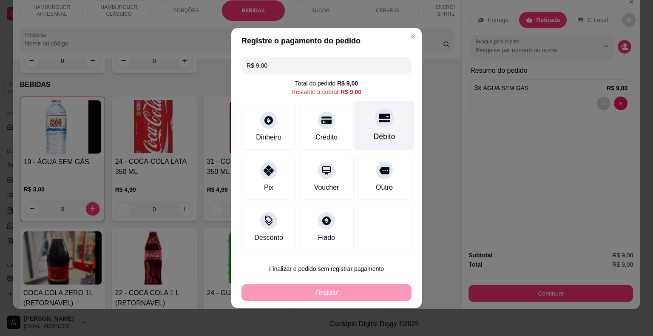
click at [379, 132] on div "Débito" at bounding box center [385, 136] width 22 height 11
type input "R$ 0,00"
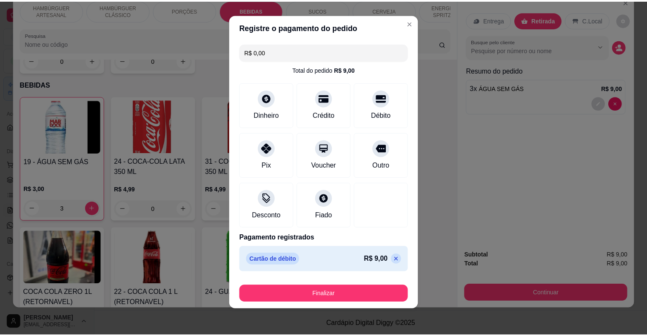
scroll to position [6, 0]
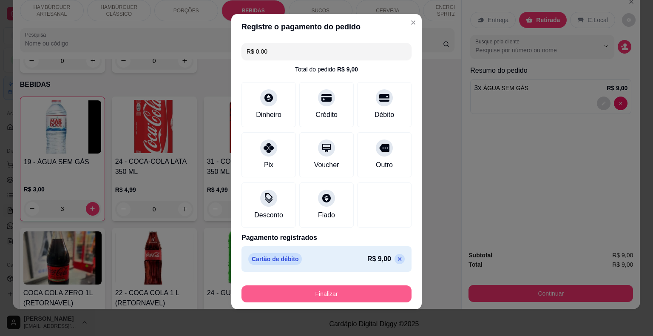
click at [350, 294] on button "Finalizar" at bounding box center [327, 293] width 170 height 17
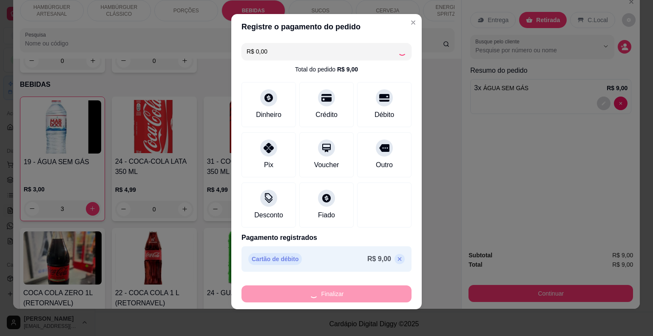
type input "0"
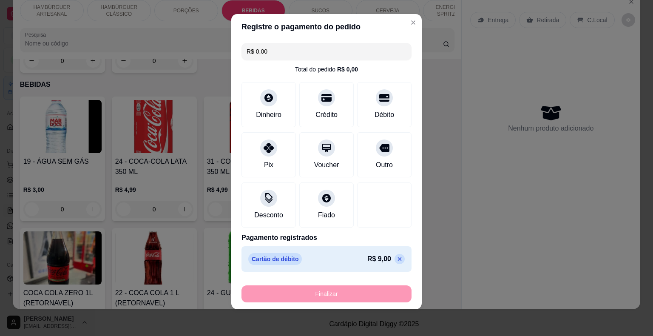
type input "-R$ 9,00"
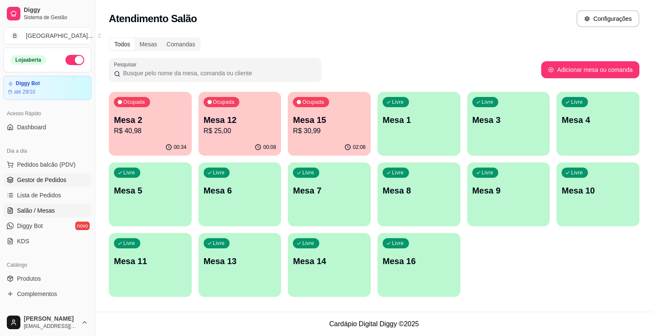
click at [53, 180] on span "Gestor de Pedidos" at bounding box center [41, 180] width 49 height 9
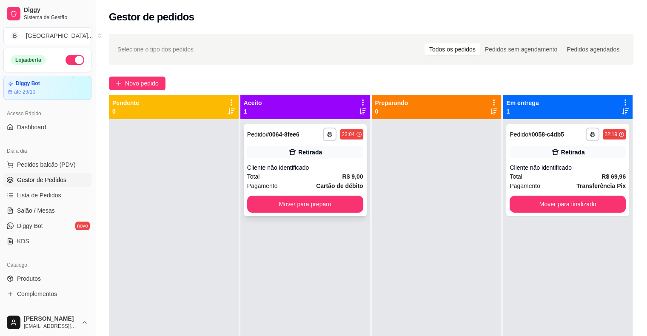
click at [330, 176] on div "Total R$ 9,00" at bounding box center [305, 176] width 116 height 9
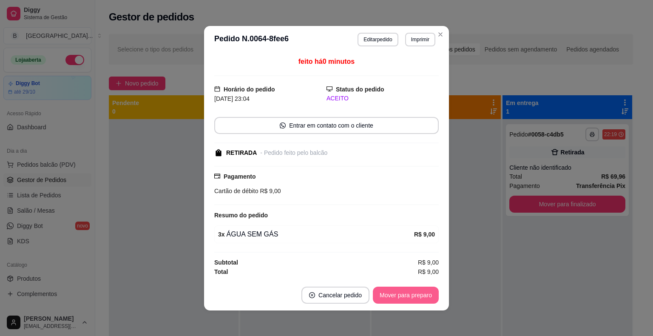
click at [412, 287] on button "Mover para preparo" at bounding box center [406, 295] width 66 height 17
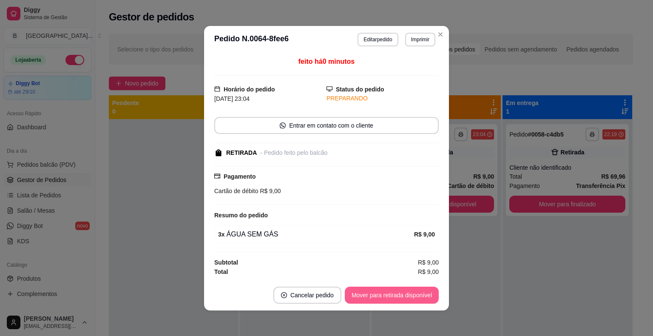
click at [412, 291] on button "Mover para retirada disponível" at bounding box center [392, 295] width 94 height 17
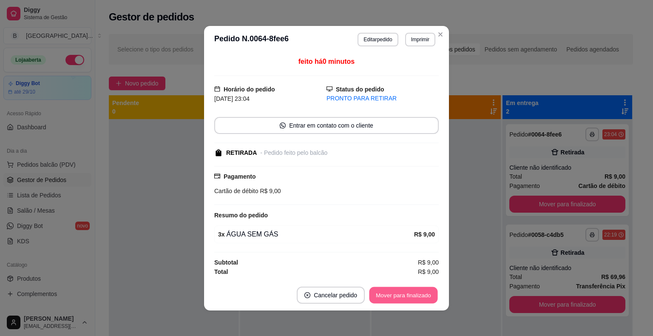
click at [403, 297] on button "Mover para finalizado" at bounding box center [404, 295] width 68 height 17
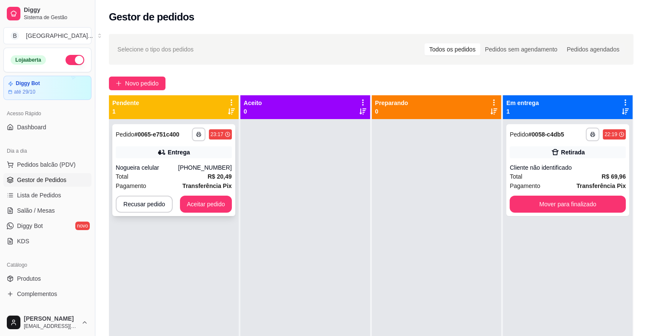
click at [166, 163] on div "Nogueira celular" at bounding box center [147, 167] width 63 height 9
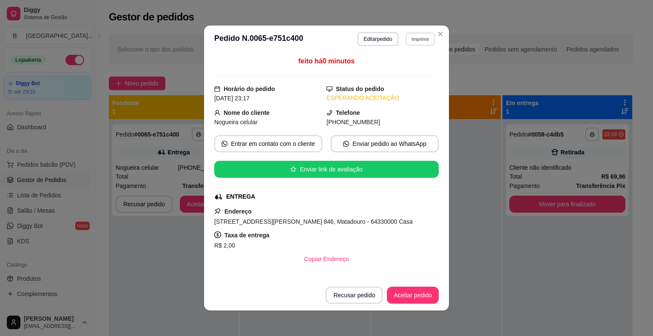
click at [413, 34] on button "Imprimir" at bounding box center [420, 38] width 29 height 13
click at [409, 73] on button "IMPRESSORA" at bounding box center [402, 69] width 62 height 14
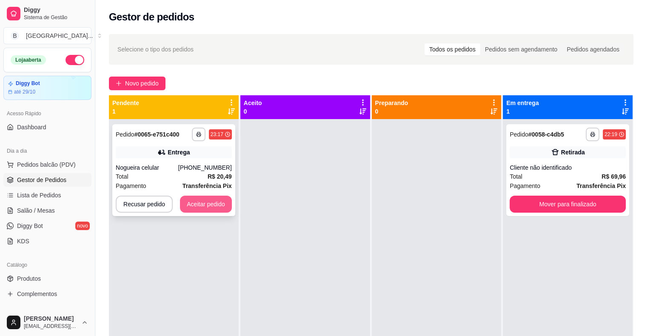
click at [189, 201] on button "Aceitar pedido" at bounding box center [206, 204] width 52 height 17
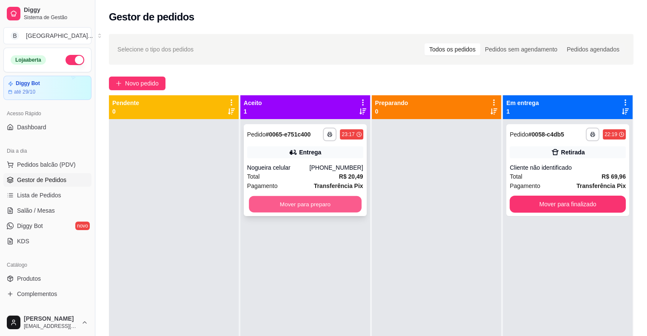
click at [270, 208] on button "Mover para preparo" at bounding box center [305, 204] width 113 height 17
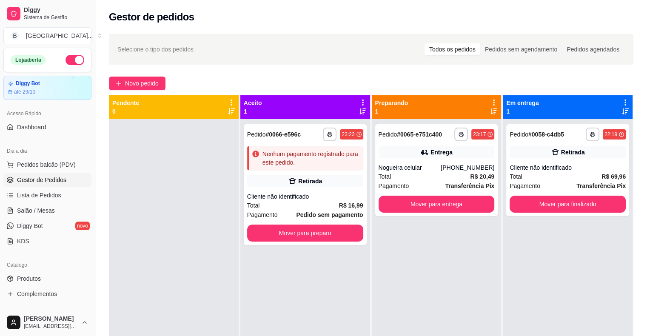
click at [646, 336] on html "**********" at bounding box center [323, 168] width 647 height 336
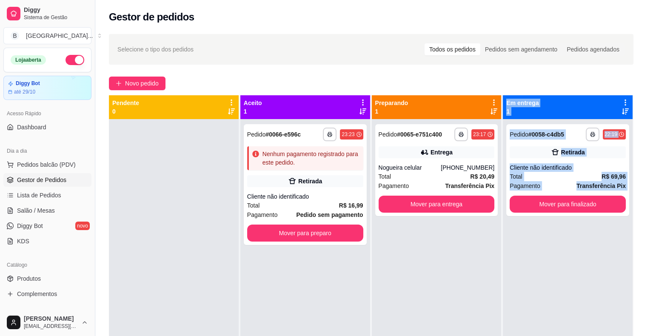
scroll to position [27, 0]
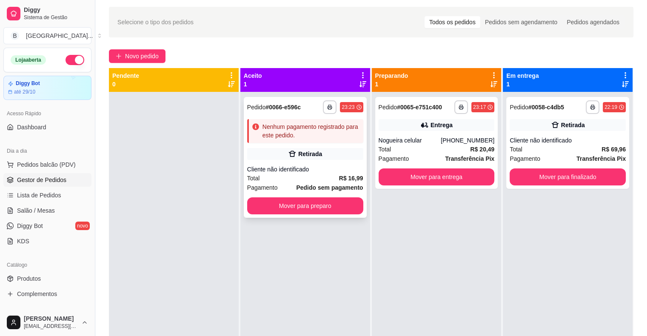
click at [326, 146] on div "**********" at bounding box center [305, 157] width 123 height 121
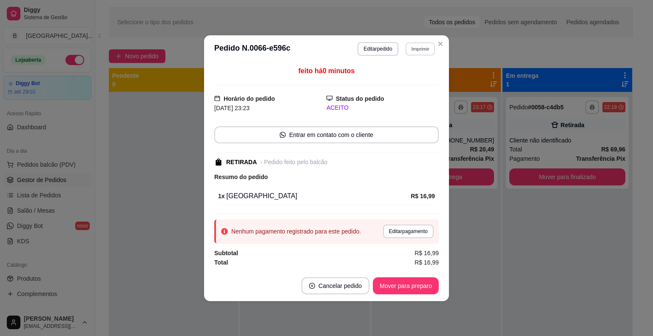
click at [416, 51] on button "Imprimir" at bounding box center [420, 48] width 29 height 13
click at [417, 74] on button "IMPRESSORA" at bounding box center [406, 79] width 62 height 14
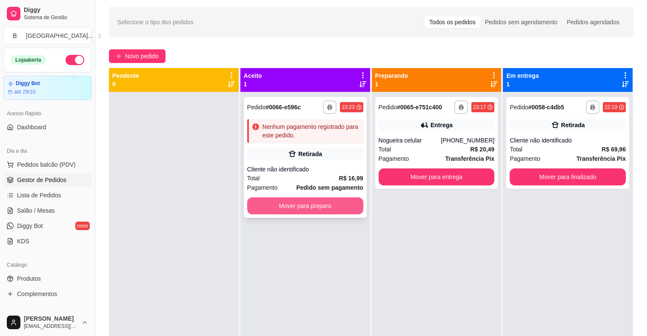
click at [349, 203] on button "Mover para preparo" at bounding box center [305, 205] width 116 height 17
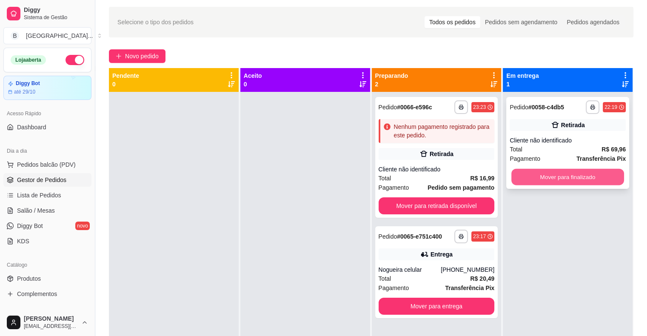
click at [570, 174] on button "Mover para finalizado" at bounding box center [567, 177] width 113 height 17
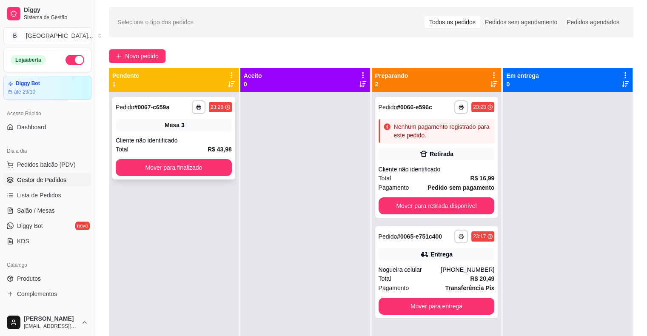
click at [187, 118] on div "**********" at bounding box center [173, 138] width 123 height 83
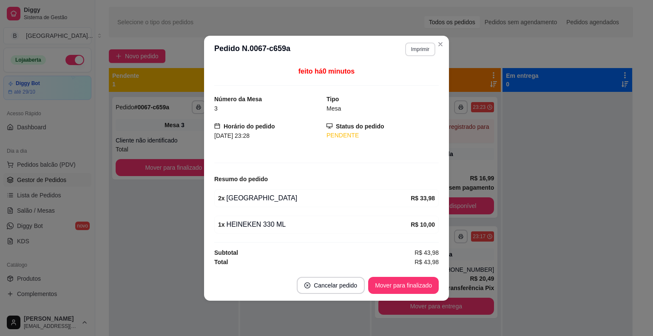
click at [422, 50] on button "Imprimir" at bounding box center [420, 50] width 30 height 14
click at [416, 79] on button "IMPRESSORA" at bounding box center [406, 79] width 60 height 13
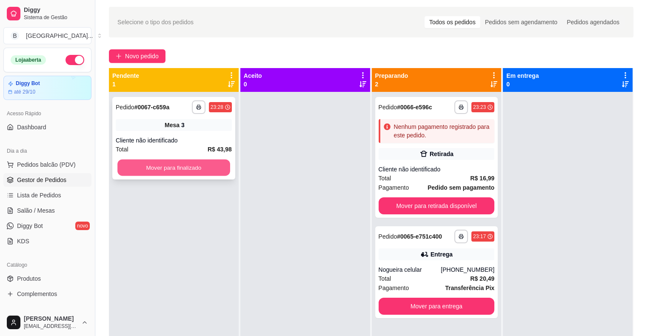
click at [151, 166] on button "Mover para finalizado" at bounding box center [173, 168] width 113 height 17
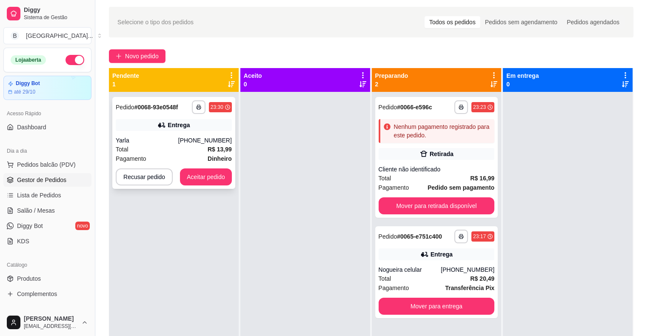
click at [205, 144] on div "(86) 98125-1362" at bounding box center [205, 140] width 54 height 9
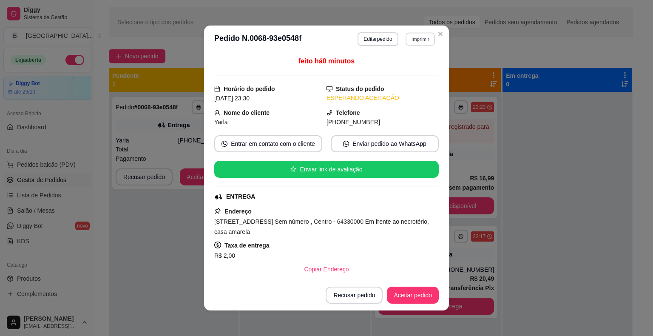
click at [422, 38] on button "Imprimir" at bounding box center [420, 38] width 29 height 13
click at [405, 69] on button "IMPRESSORA" at bounding box center [402, 68] width 60 height 13
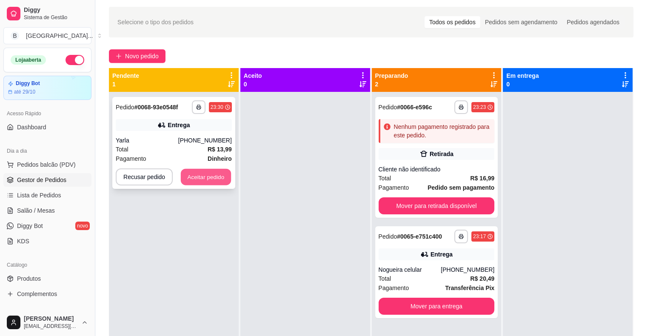
click at [223, 171] on button "Aceitar pedido" at bounding box center [206, 177] width 50 height 17
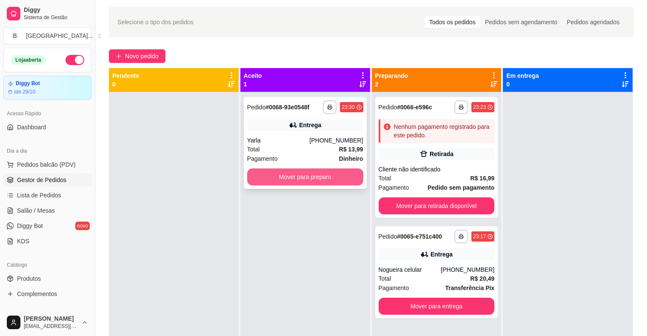
click at [270, 174] on button "Mover para preparo" at bounding box center [305, 176] width 116 height 17
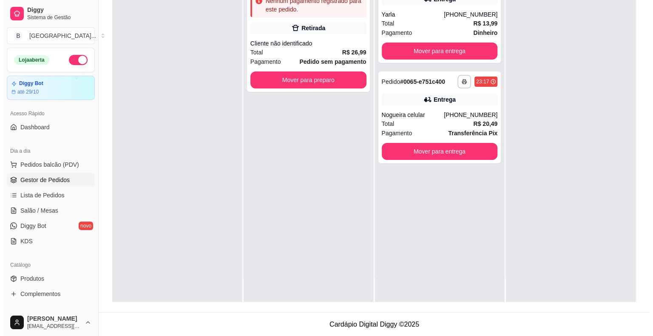
scroll to position [0, 0]
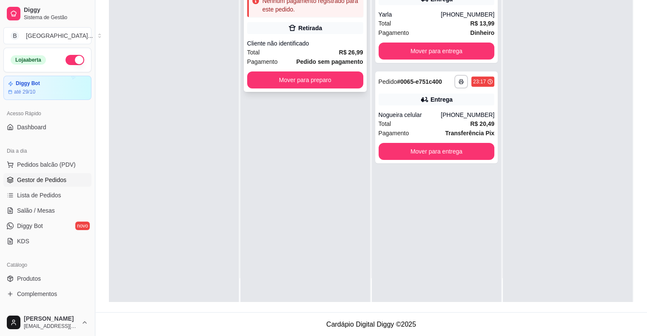
click at [293, 48] on div "Total R$ 26,99" at bounding box center [305, 52] width 116 height 9
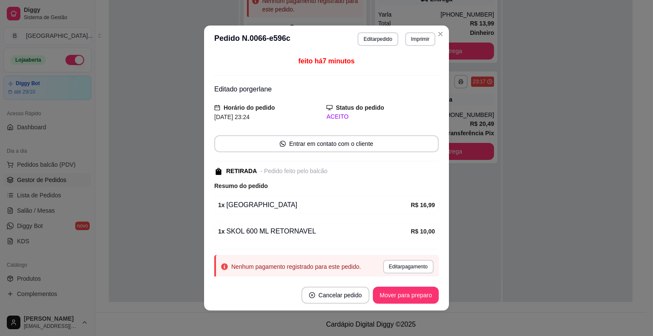
scroll to position [25, 0]
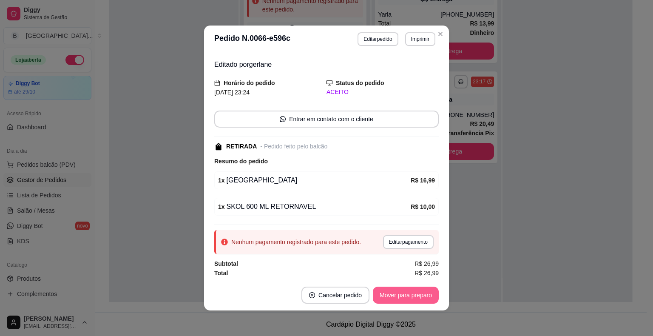
click at [393, 297] on button "Mover para preparo" at bounding box center [406, 295] width 66 height 17
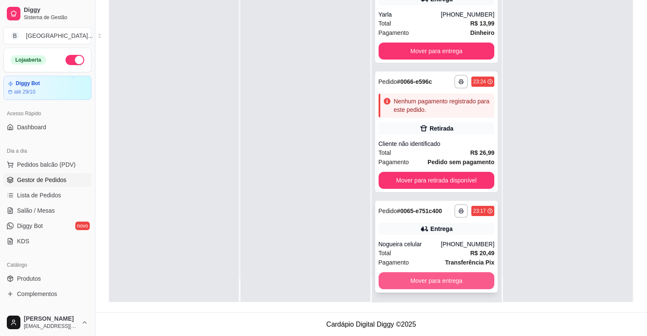
click at [379, 278] on button "Mover para entrega" at bounding box center [437, 280] width 116 height 17
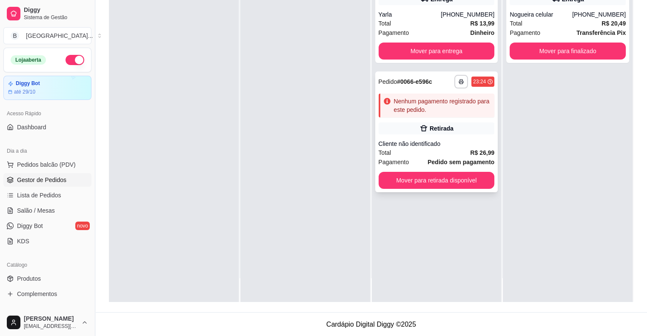
click at [424, 140] on div "Cliente não identificado" at bounding box center [437, 144] width 116 height 9
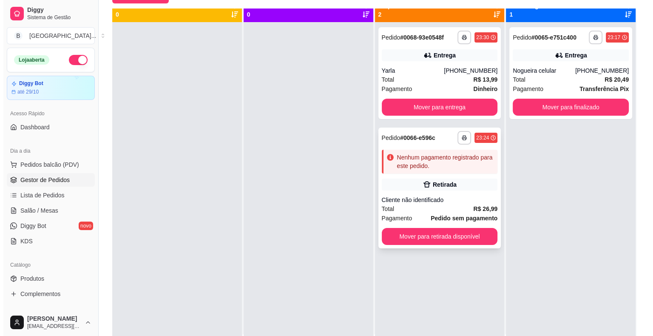
scroll to position [0, 0]
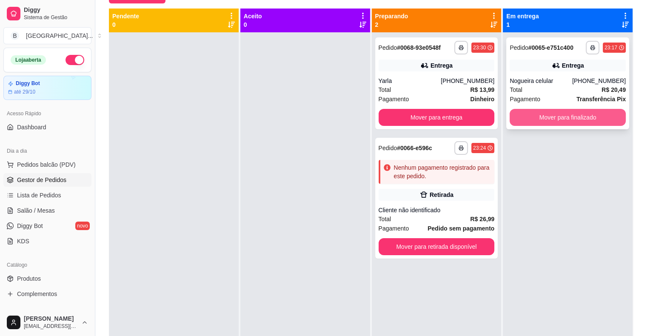
click at [538, 119] on button "Mover para finalizado" at bounding box center [568, 117] width 116 height 17
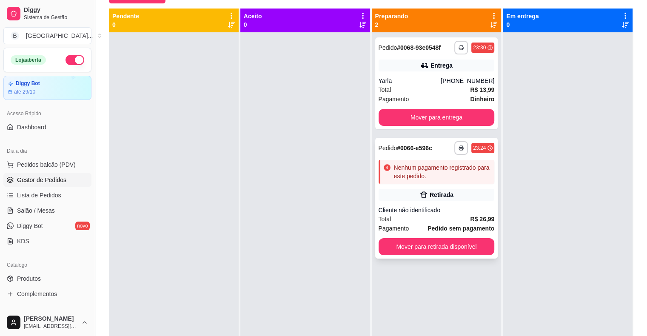
click at [475, 201] on div "**********" at bounding box center [436, 198] width 123 height 121
click at [432, 114] on button "Mover para entrega" at bounding box center [437, 117] width 116 height 17
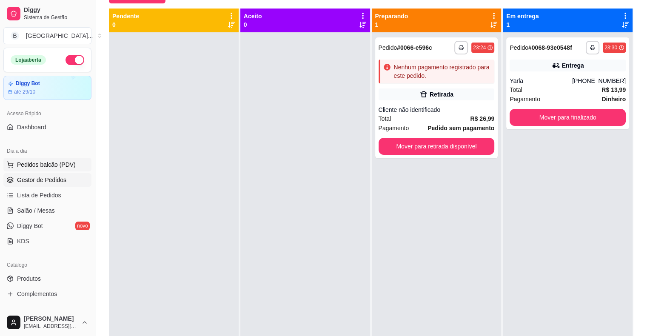
click at [31, 159] on button "Pedidos balcão (PDV)" at bounding box center [47, 165] width 88 height 14
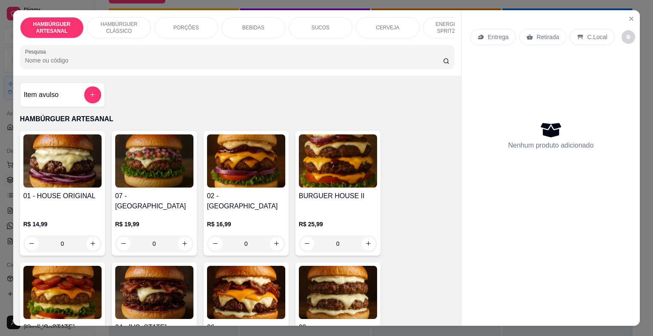
click at [283, 229] on div "02 - BURGUER HOUSE R$ 16,99 0" at bounding box center [246, 193] width 85 height 125
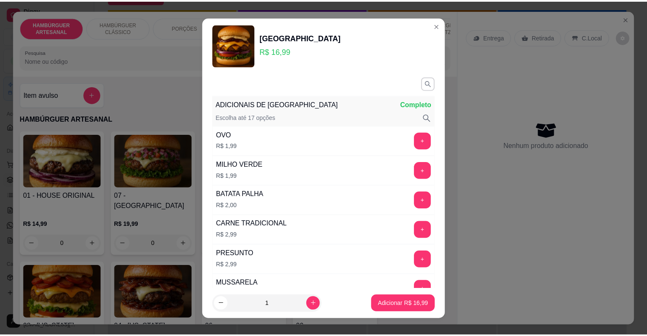
scroll to position [85, 0]
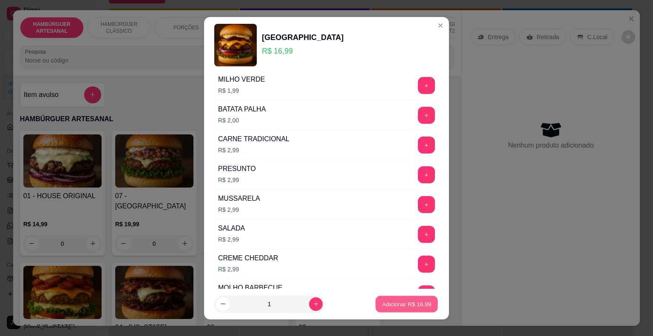
click at [391, 302] on p "Adicionar R$ 16,99" at bounding box center [406, 304] width 49 height 8
type input "1"
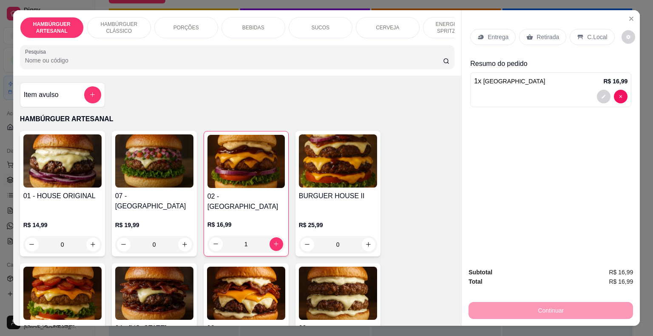
click at [529, 34] on div "Retirada" at bounding box center [542, 37] width 47 height 16
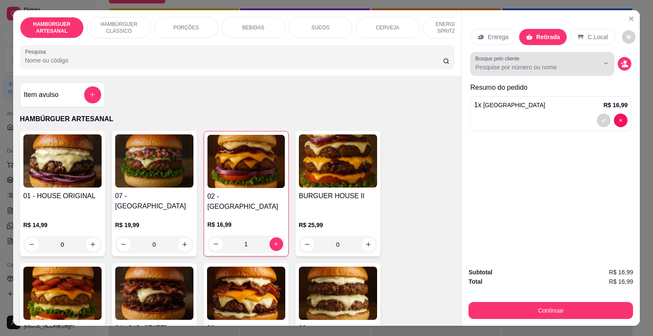
click at [494, 64] on input "Busque pelo cliente" at bounding box center [531, 67] width 110 height 9
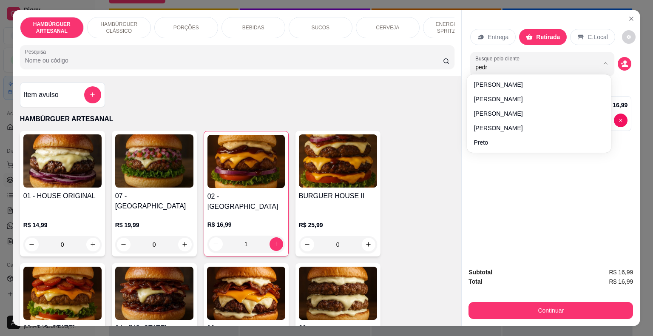
type input "pedro"
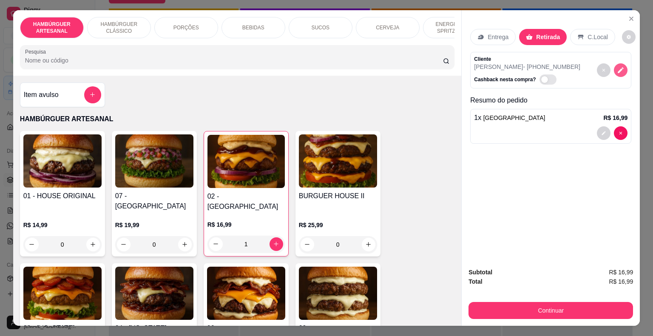
click at [617, 66] on icon "decrease-product-quantity" at bounding box center [621, 70] width 8 height 8
click at [585, 57] on div "Cliente PEDRO - (86) 98130-0431 Cashback nesta compra?" at bounding box center [550, 70] width 161 height 37
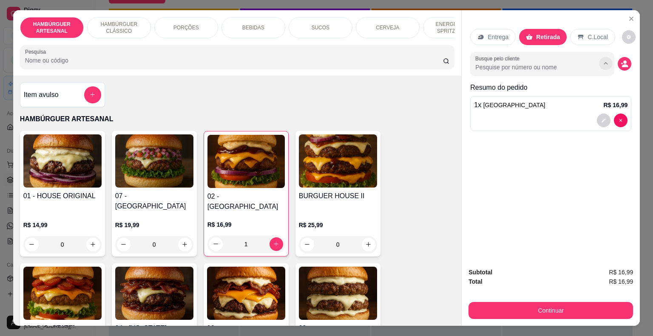
click at [600, 66] on button "Show suggestions" at bounding box center [606, 63] width 13 height 13
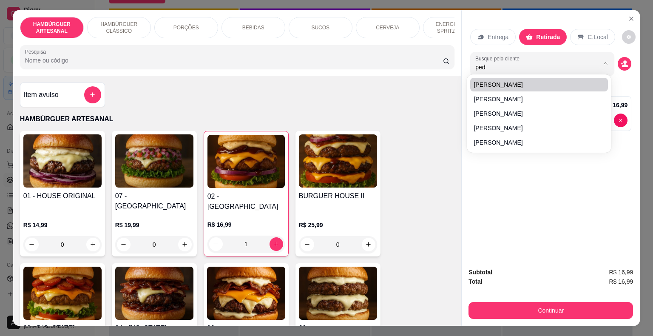
type input "pedi"
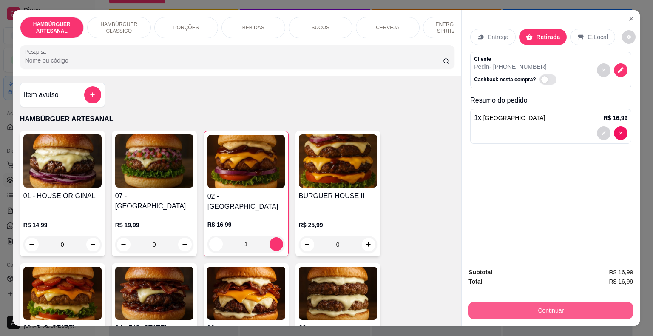
click at [515, 305] on button "Continuar" at bounding box center [551, 310] width 165 height 17
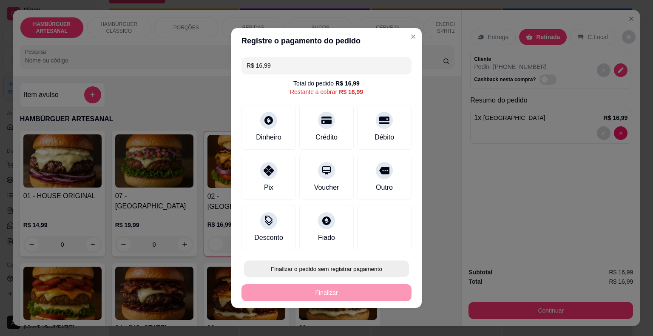
click at [295, 266] on button "Finalizar o pedido sem registrar pagamento" at bounding box center [326, 269] width 165 height 17
click at [381, 239] on button "Confirmar" at bounding box center [378, 244] width 31 height 13
type input "0"
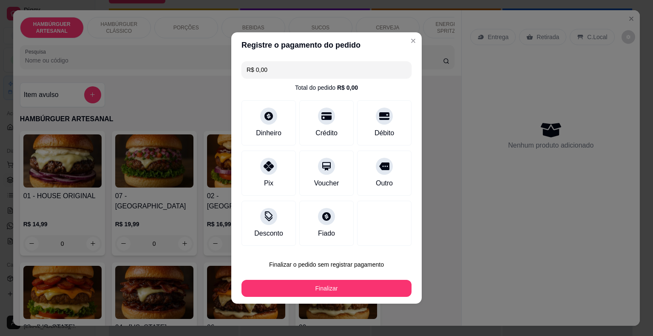
type input "R$ 0,00"
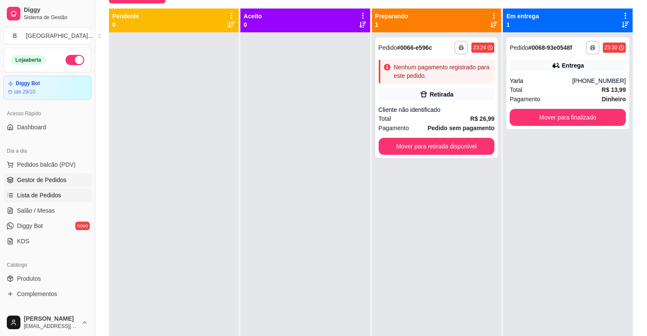
click at [44, 194] on span "Lista de Pedidos" at bounding box center [39, 195] width 44 height 9
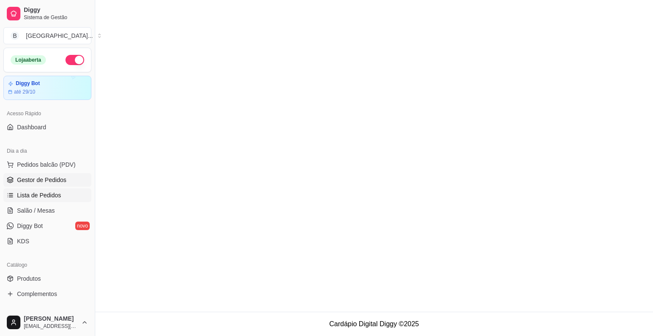
click at [60, 180] on span "Gestor de Pedidos" at bounding box center [41, 180] width 49 height 9
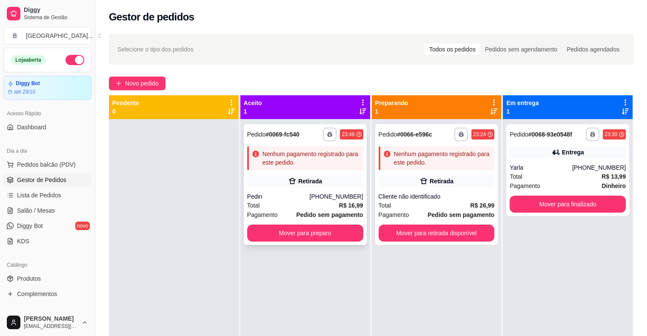
click at [319, 162] on div "Nenhum pagamento registrado para este pedido." at bounding box center [310, 158] width 97 height 17
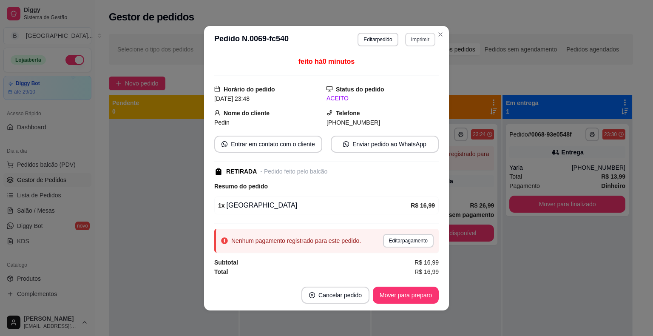
click at [423, 38] on button "Imprimir" at bounding box center [420, 40] width 30 height 14
click at [399, 67] on button "IMPRESSORA" at bounding box center [402, 69] width 60 height 13
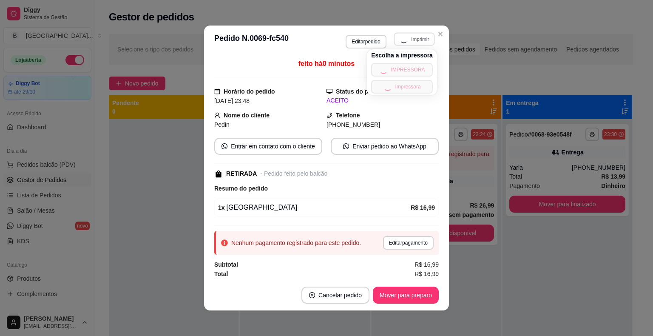
click at [420, 83] on div "Escolha a impressora IMPRESSORA Impressora" at bounding box center [402, 72] width 70 height 46
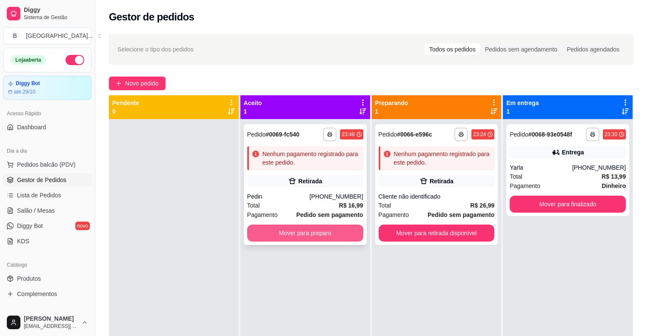
click at [349, 229] on button "Mover para preparo" at bounding box center [305, 233] width 116 height 17
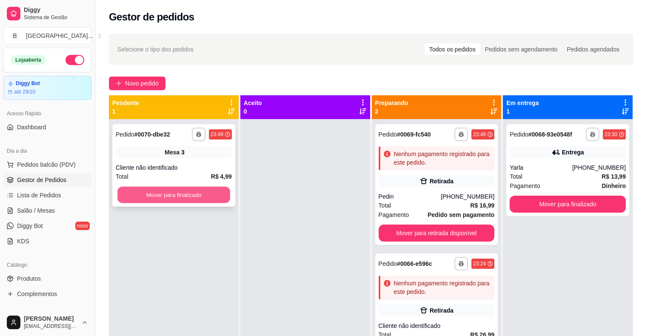
click at [184, 193] on button "Mover para finalizado" at bounding box center [173, 195] width 113 height 17
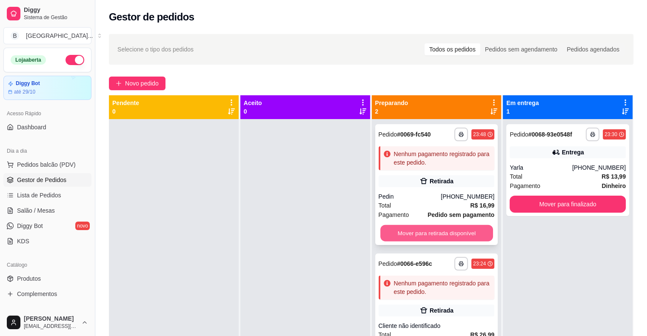
click at [458, 230] on button "Mover para retirada disponível" at bounding box center [436, 233] width 113 height 17
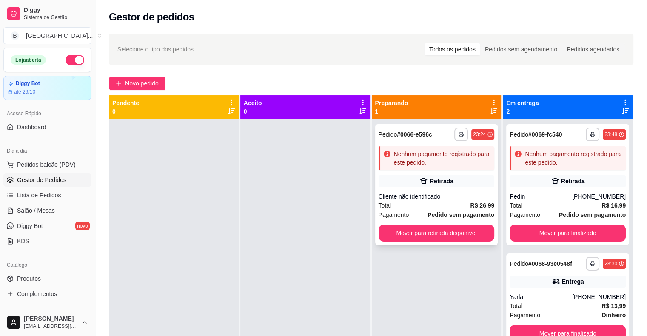
click at [449, 178] on div "Retirada" at bounding box center [437, 181] width 116 height 12
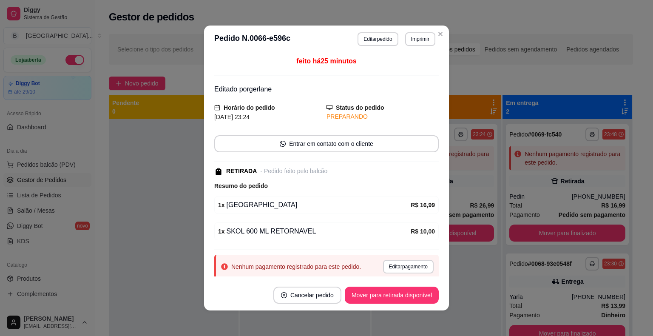
scroll to position [25, 0]
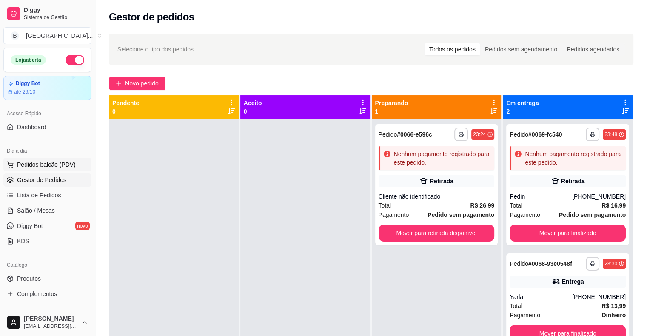
click at [60, 160] on span "Pedidos balcão (PDV)" at bounding box center [46, 164] width 59 height 9
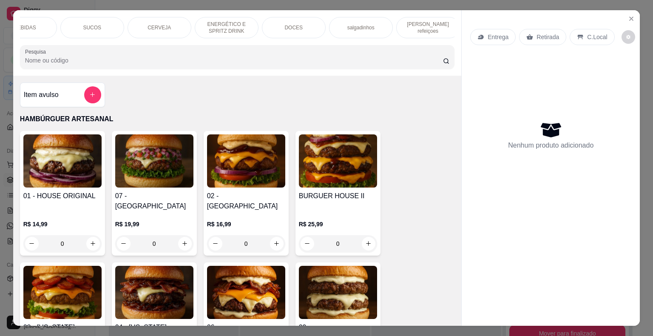
scroll to position [0, 234]
click at [353, 17] on div "salgadinhos" at bounding box center [356, 27] width 64 height 21
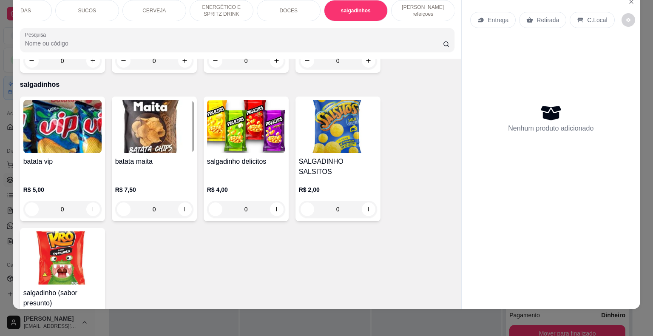
scroll to position [0, 0]
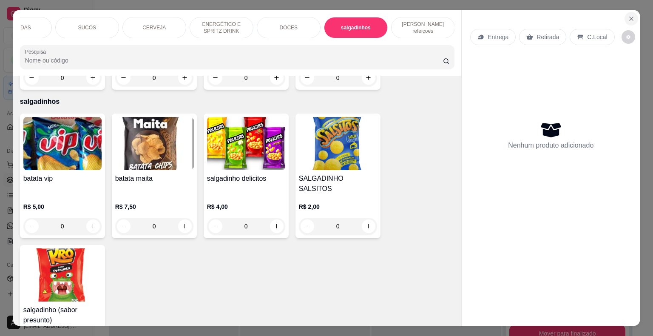
click at [625, 16] on button "Close" at bounding box center [632, 19] width 14 height 14
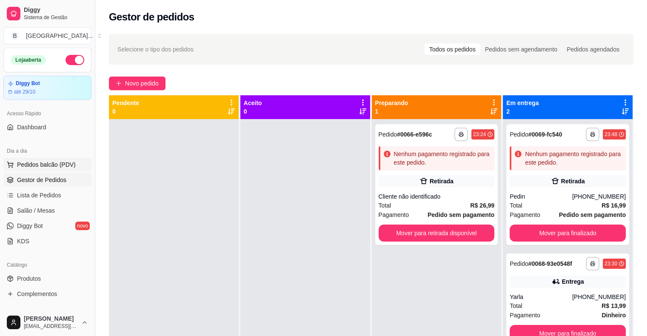
click at [65, 165] on span "Pedidos balcão (PDV)" at bounding box center [46, 164] width 59 height 9
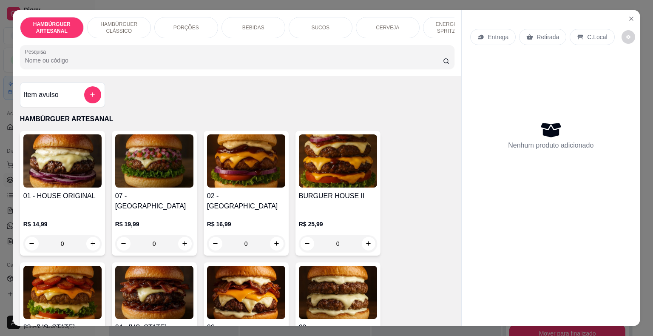
click at [449, 33] on div "ENERGÉTICO E SPRITZ DRINK" at bounding box center [455, 27] width 64 height 21
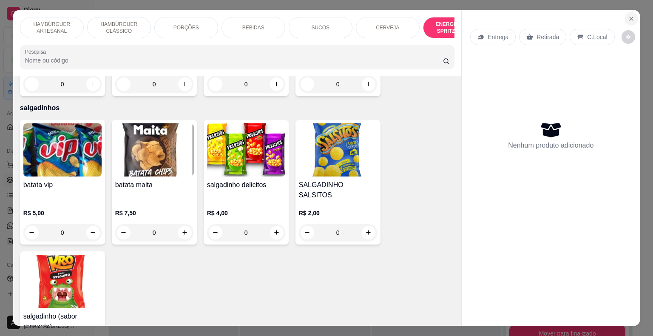
click at [628, 15] on icon "Close" at bounding box center [631, 18] width 7 height 7
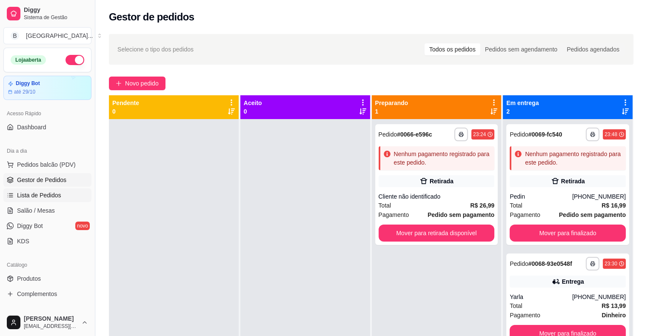
click at [51, 191] on span "Lista de Pedidos" at bounding box center [39, 195] width 44 height 9
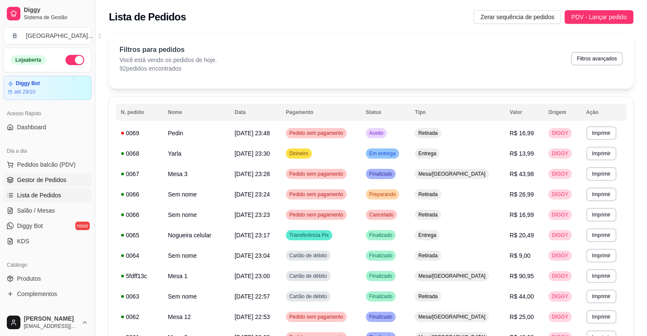
click at [51, 179] on span "Gestor de Pedidos" at bounding box center [41, 180] width 49 height 9
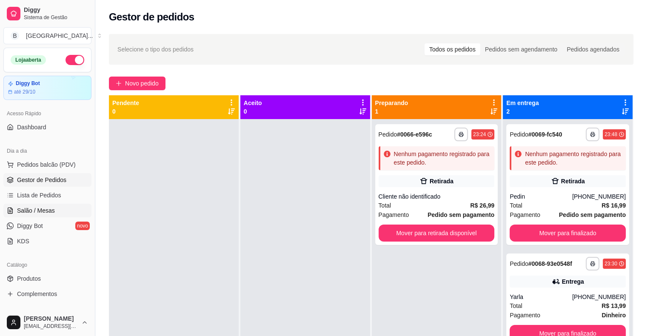
click at [43, 207] on span "Salão / Mesas" at bounding box center [36, 210] width 38 height 9
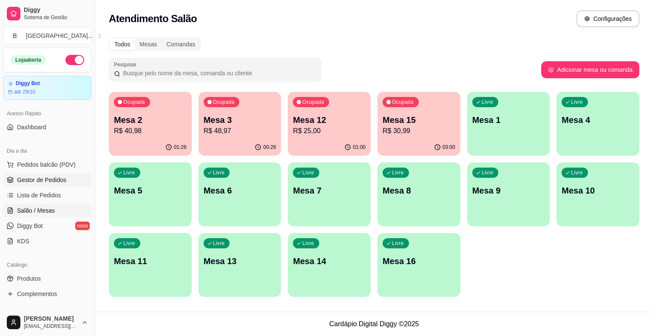
click at [62, 180] on span "Gestor de Pedidos" at bounding box center [41, 180] width 49 height 9
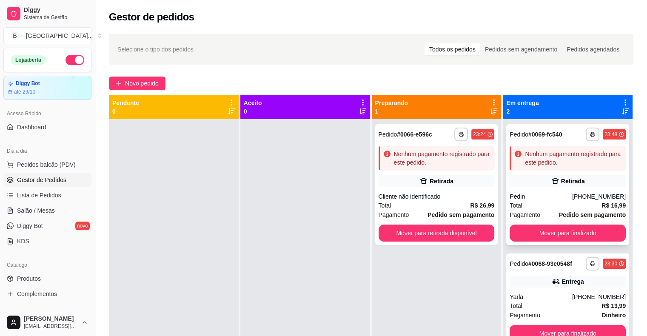
click at [576, 157] on div "Nenhum pagamento registrado para este pedido." at bounding box center [573, 158] width 97 height 17
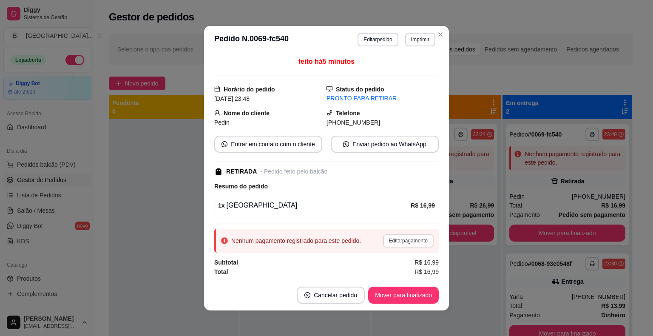
click at [420, 237] on button "Editar pagamento" at bounding box center [408, 241] width 51 height 14
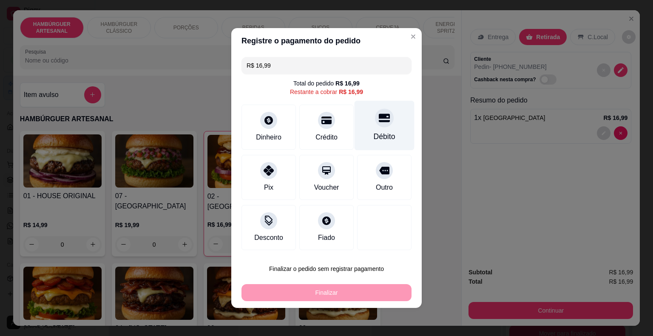
click at [367, 122] on div "Débito" at bounding box center [385, 126] width 60 height 50
type input "R$ 0,00"
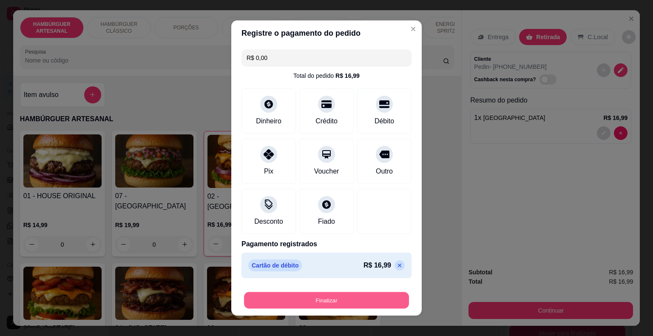
click at [348, 305] on button "Finalizar" at bounding box center [326, 300] width 165 height 17
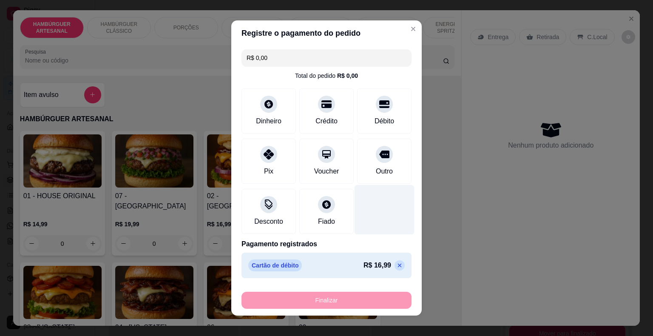
type input "0"
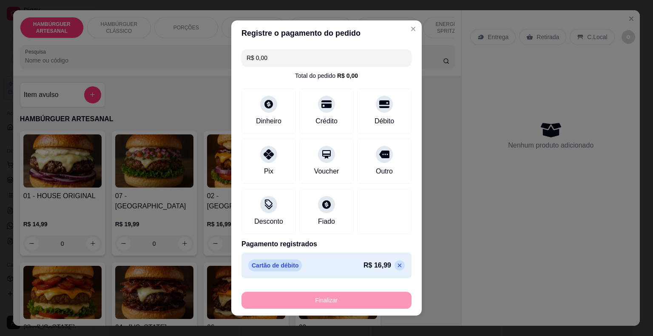
type input "-R$ 16,99"
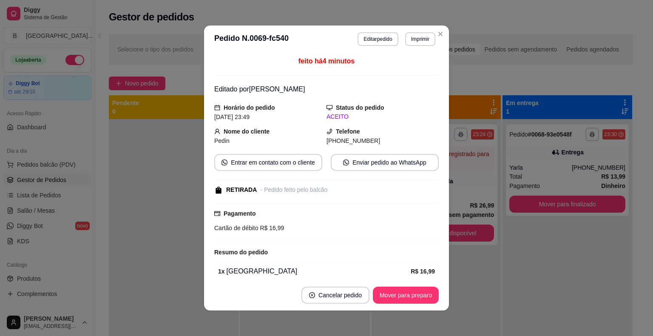
scroll to position [36, 0]
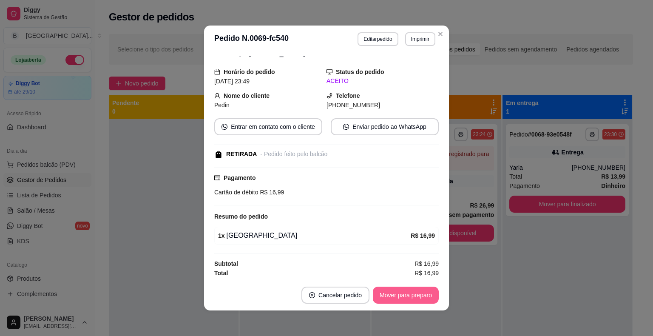
click at [410, 299] on button "Mover para preparo" at bounding box center [406, 295] width 66 height 17
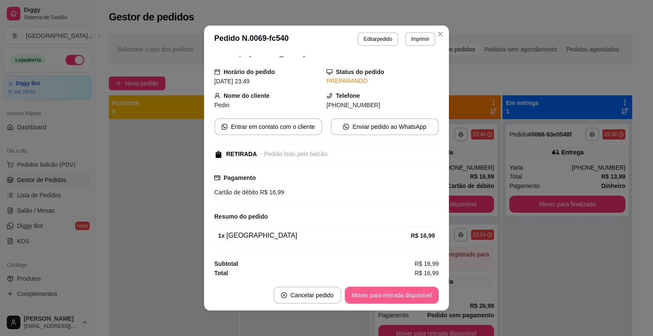
click at [409, 298] on button "Mover para retirada disponível" at bounding box center [392, 295] width 94 height 17
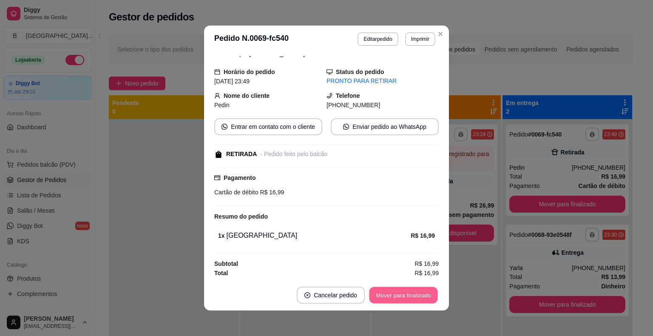
click at [409, 298] on button "Mover para finalizado" at bounding box center [404, 295] width 68 height 17
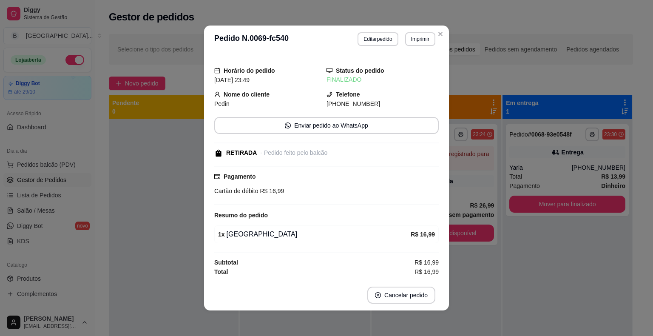
scroll to position [8, 0]
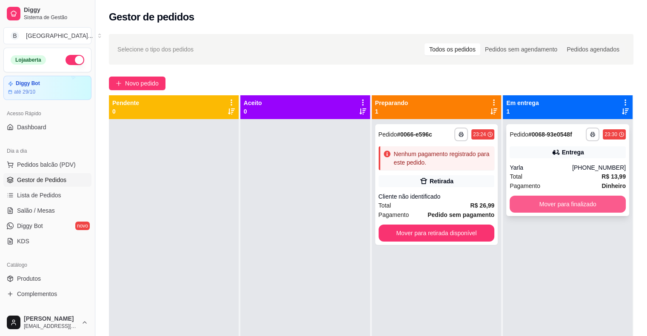
click at [570, 207] on button "Mover para finalizado" at bounding box center [568, 204] width 116 height 17
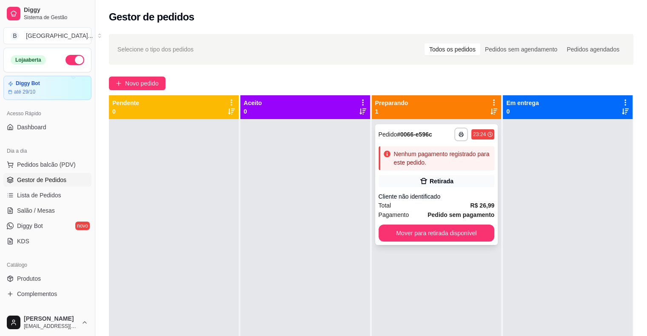
click at [453, 201] on div "Total R$ 26,99" at bounding box center [437, 205] width 116 height 9
click at [61, 204] on link "Salão / Mesas" at bounding box center [47, 211] width 88 height 14
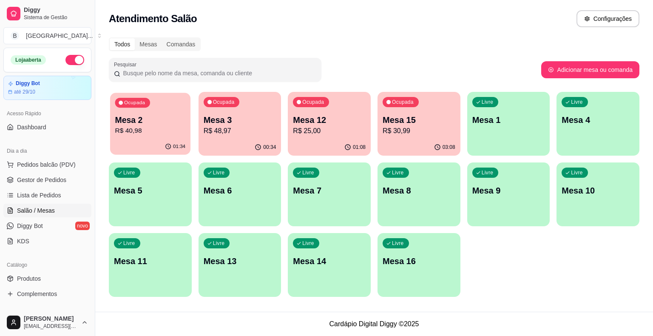
click at [188, 129] on div "Ocupada Mesa 2 R$ 40,98" at bounding box center [150, 116] width 80 height 46
click at [249, 122] on p "Mesa 3" at bounding box center [240, 120] width 73 height 12
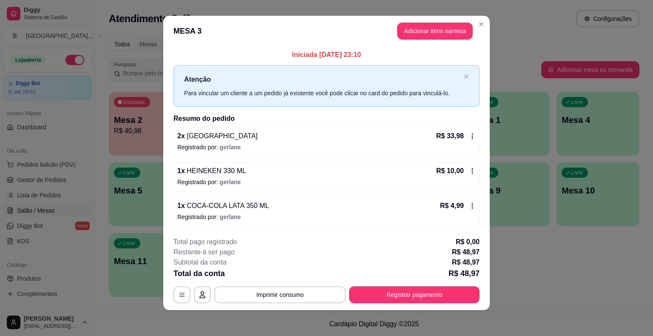
scroll to position [6, 0]
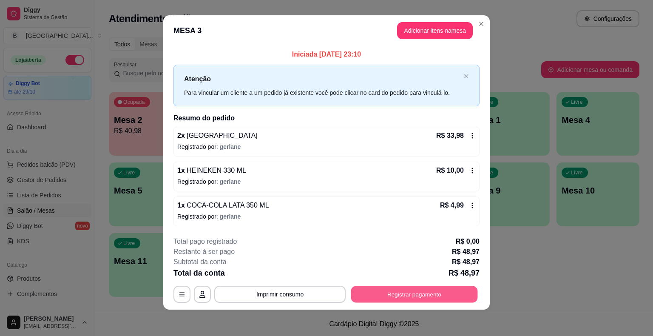
click at [429, 293] on button "Registrar pagamento" at bounding box center [414, 294] width 127 height 17
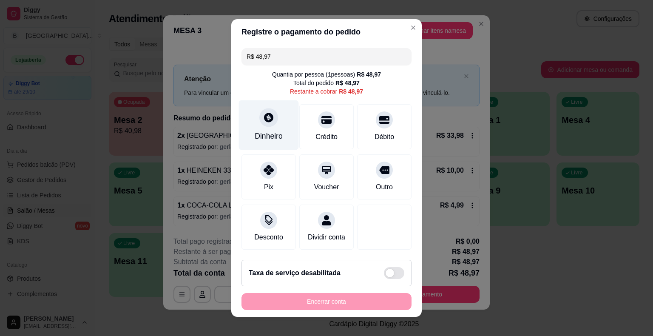
click at [262, 128] on div "Dinheiro" at bounding box center [269, 125] width 60 height 50
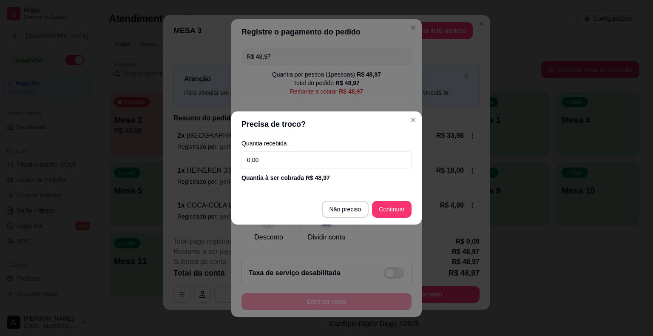
click at [308, 162] on input "0,00" at bounding box center [327, 159] width 170 height 17
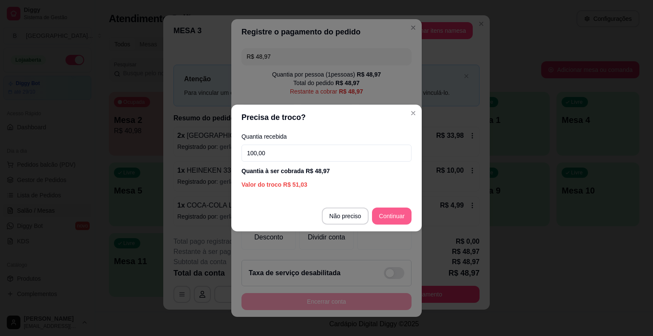
type input "100,00"
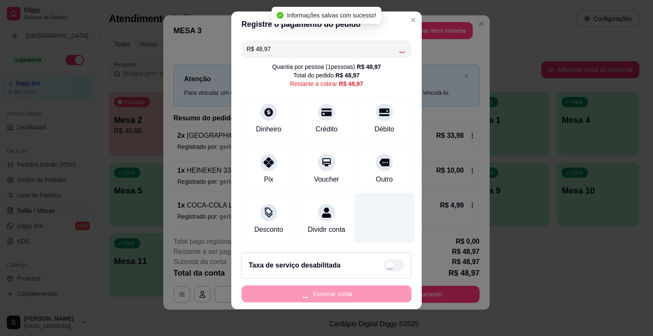
type input "R$ 0,00"
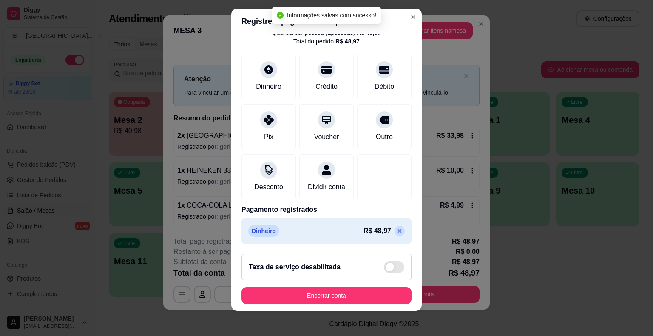
scroll to position [10, 0]
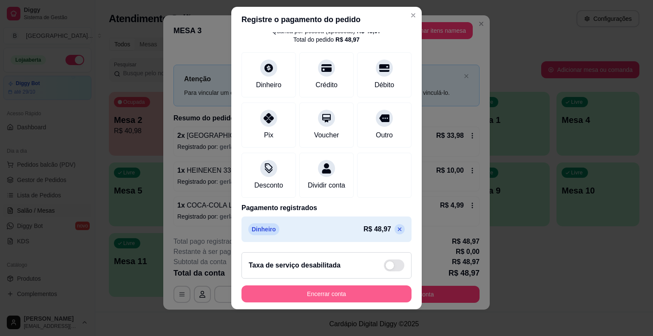
click at [335, 287] on button "Encerrar conta" at bounding box center [327, 293] width 170 height 17
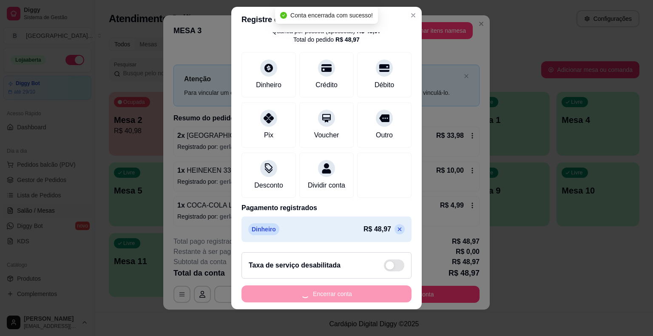
scroll to position [0, 0]
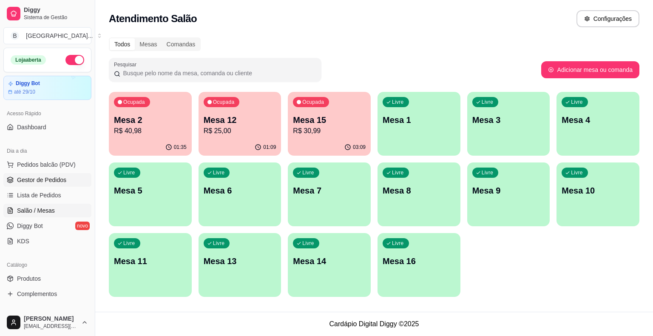
click at [37, 183] on span "Gestor de Pedidos" at bounding box center [41, 180] width 49 height 9
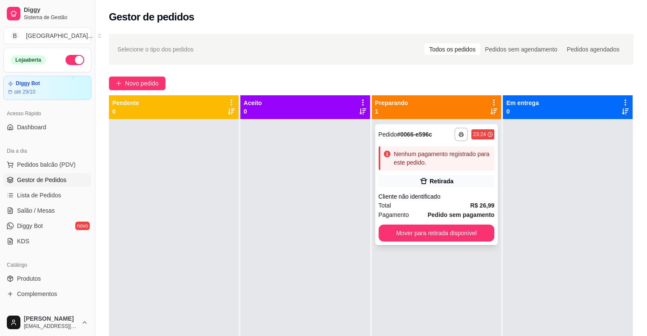
click at [451, 185] on div "Retirada" at bounding box center [437, 181] width 116 height 12
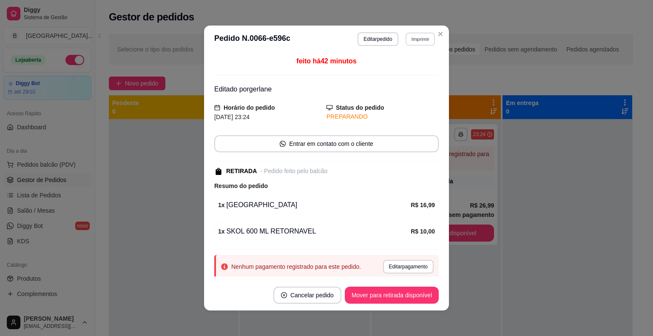
click at [416, 40] on button "Imprimir" at bounding box center [420, 38] width 29 height 13
click at [418, 64] on button "IMPRESSORA" at bounding box center [402, 68] width 60 height 13
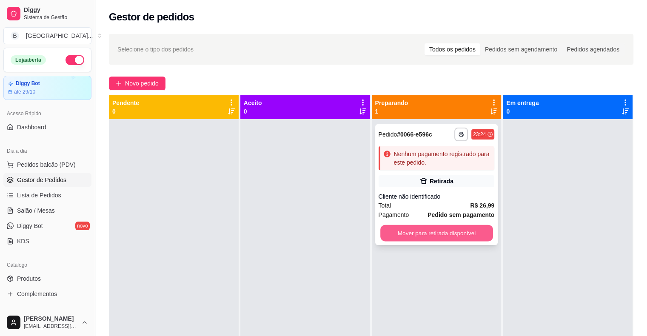
click at [454, 233] on button "Mover para retirada disponível" at bounding box center [436, 233] width 113 height 17
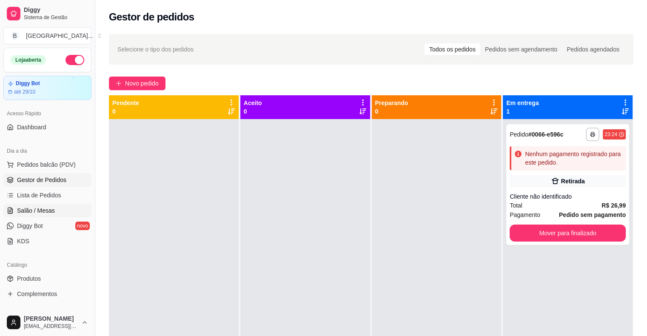
click at [64, 211] on link "Salão / Mesas" at bounding box center [47, 211] width 88 height 14
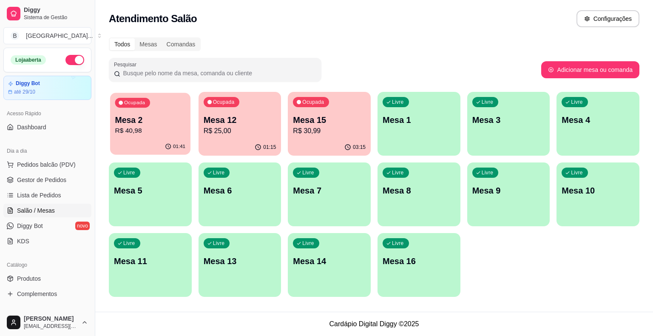
click at [127, 125] on p "Mesa 2" at bounding box center [150, 119] width 71 height 11
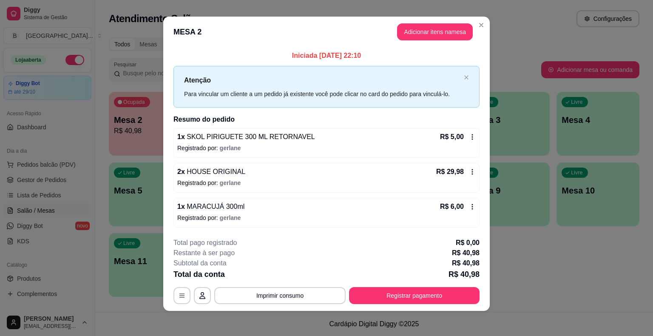
scroll to position [6, 0]
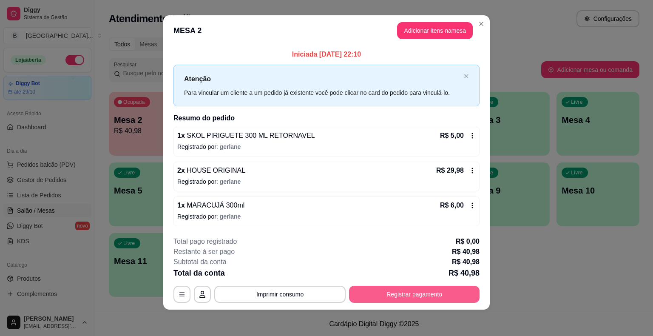
click at [393, 295] on button "Registrar pagamento" at bounding box center [414, 294] width 131 height 17
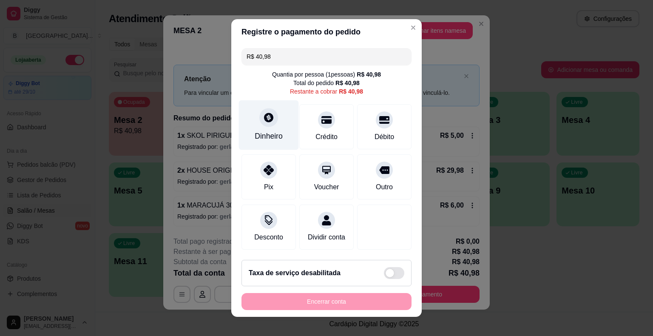
click at [267, 130] on div "Dinheiro" at bounding box center [269, 125] width 60 height 50
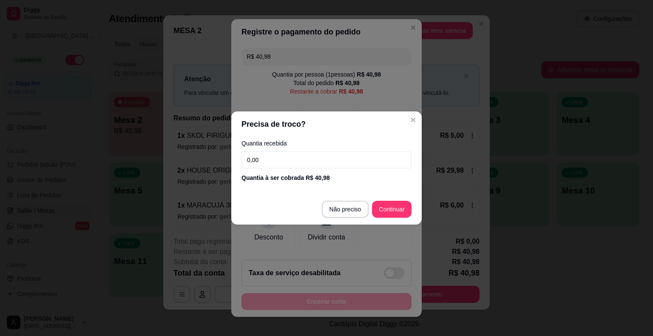
click at [329, 160] on input "0,00" at bounding box center [327, 159] width 170 height 17
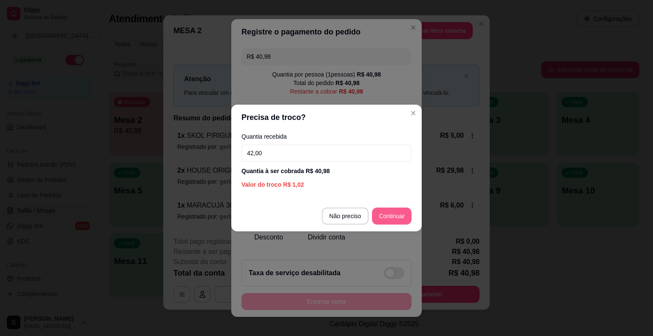
type input "42,00"
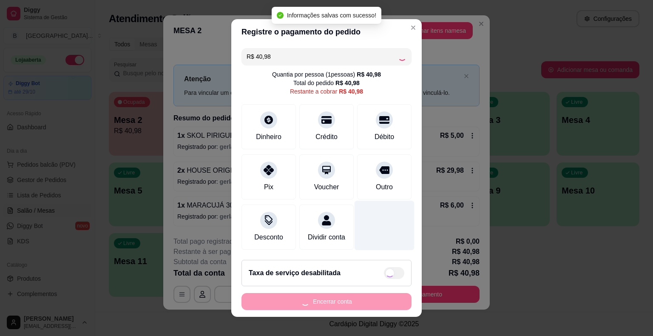
type input "R$ 0,00"
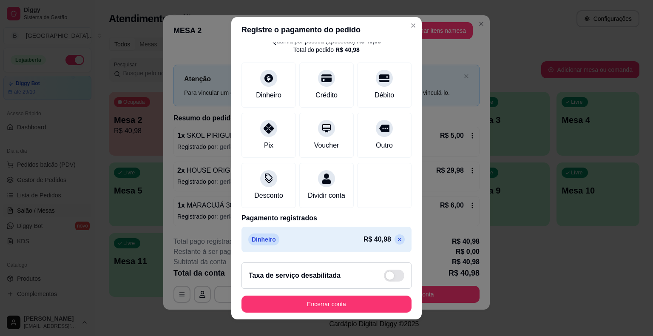
scroll to position [10, 0]
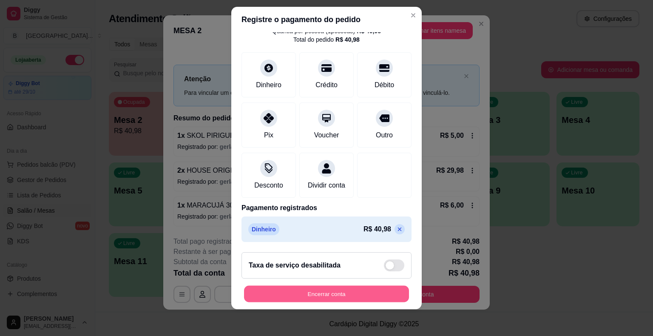
click at [339, 288] on button "Encerrar conta" at bounding box center [326, 293] width 165 height 17
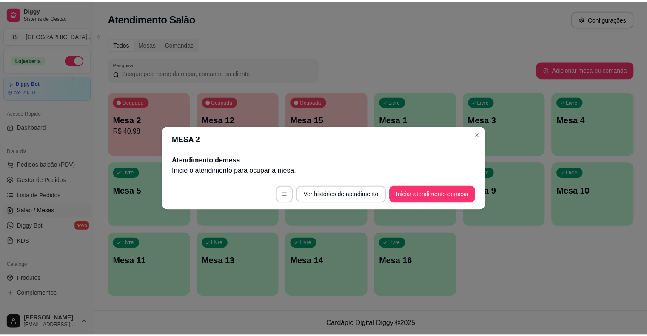
scroll to position [0, 0]
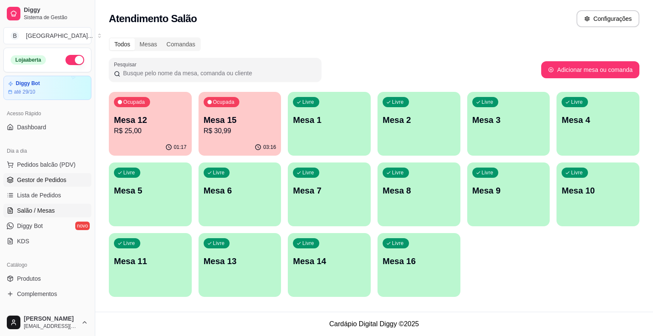
click at [36, 176] on span "Gestor de Pedidos" at bounding box center [41, 180] width 49 height 9
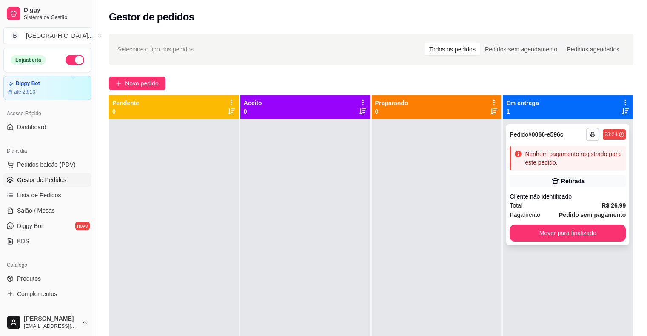
click at [555, 189] on div "**********" at bounding box center [567, 184] width 123 height 121
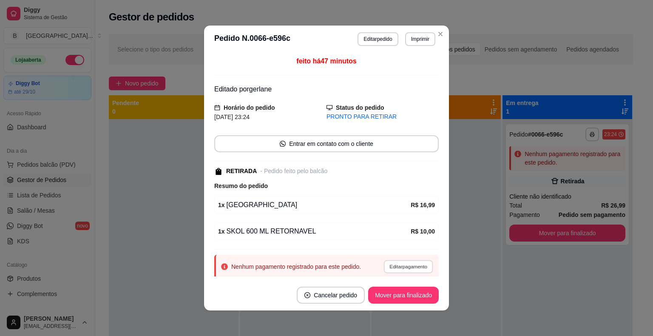
click at [391, 267] on button "Editar pagamento" at bounding box center [408, 266] width 49 height 13
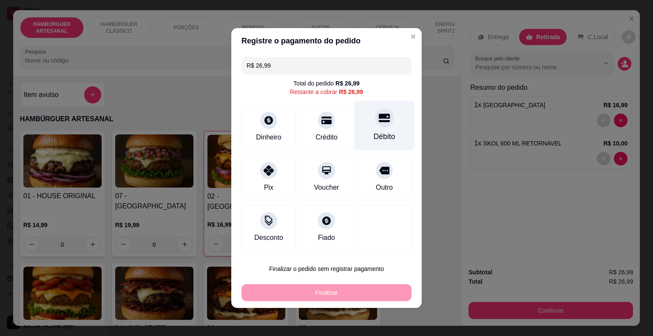
click at [374, 137] on div "Débito" at bounding box center [385, 136] width 22 height 11
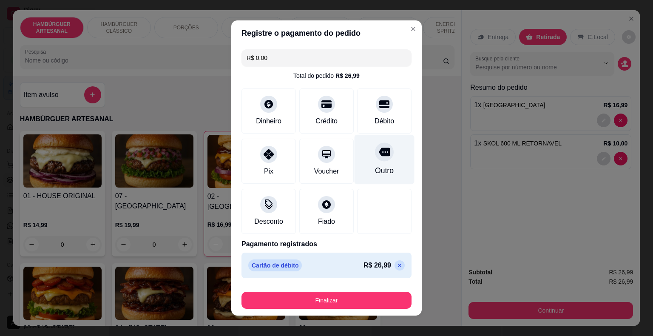
type input "R$ 0,00"
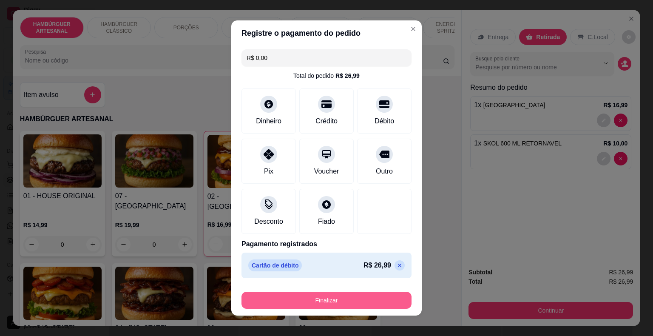
click at [331, 301] on button "Finalizar" at bounding box center [327, 300] width 170 height 17
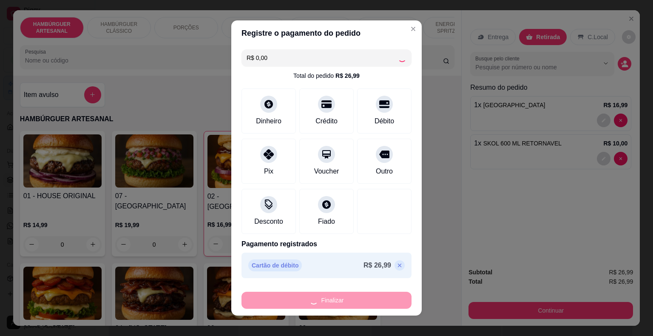
type input "0"
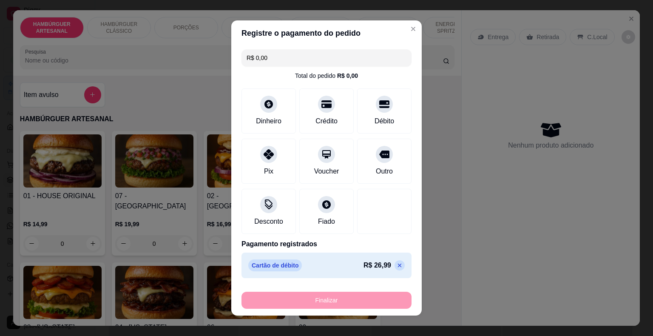
type input "-R$ 26,99"
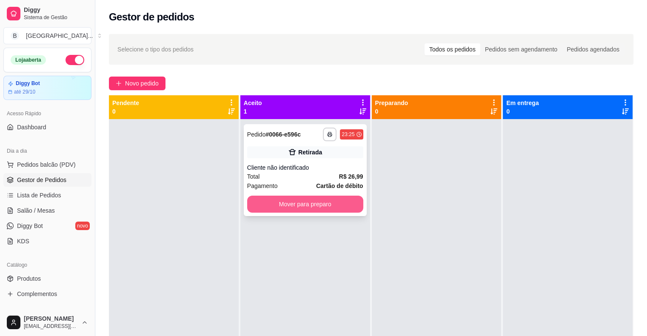
click at [292, 205] on button "Mover para preparo" at bounding box center [305, 204] width 116 height 17
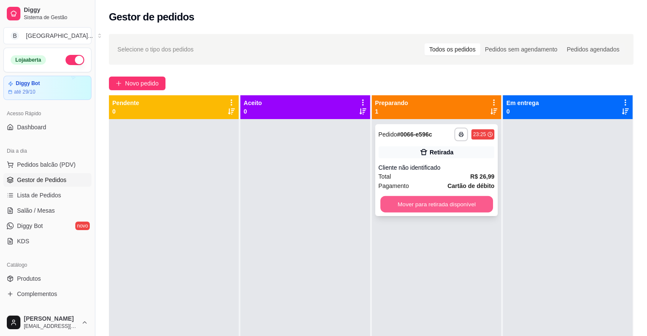
click at [426, 210] on button "Mover para retirada disponível" at bounding box center [436, 204] width 113 height 17
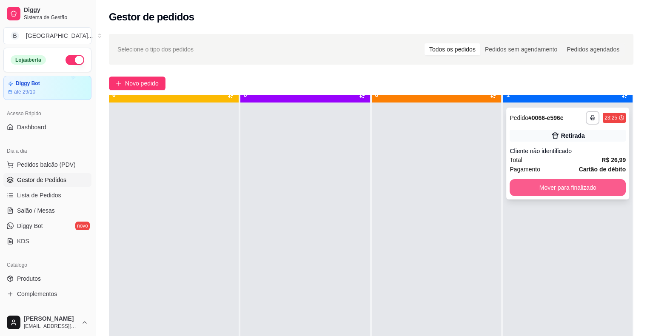
scroll to position [24, 0]
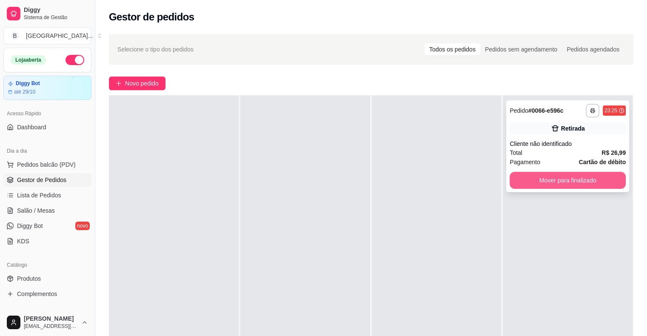
click at [569, 178] on button "Mover para finalizado" at bounding box center [568, 180] width 116 height 17
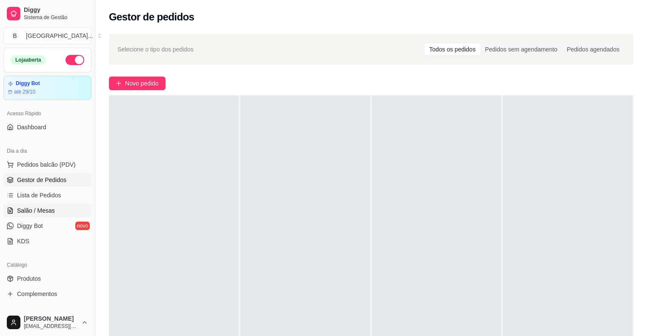
click at [55, 207] on link "Salão / Mesas" at bounding box center [47, 211] width 88 height 14
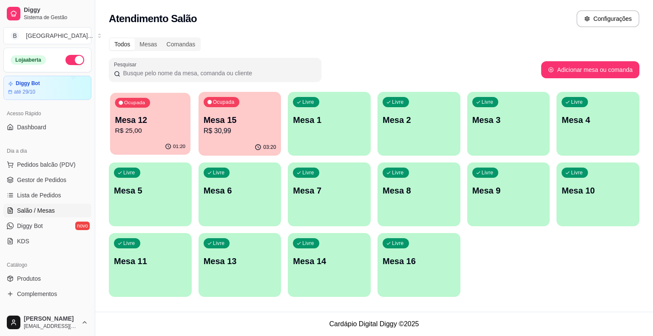
click at [136, 134] on p "R$ 25,00" at bounding box center [150, 131] width 71 height 10
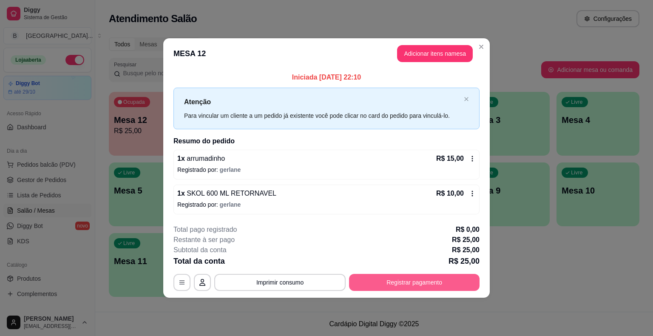
click at [395, 283] on button "Registrar pagamento" at bounding box center [414, 282] width 131 height 17
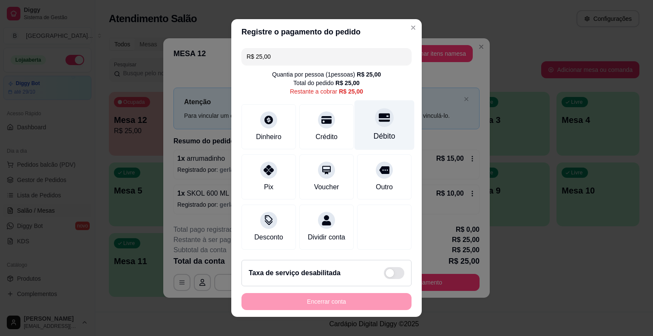
click at [374, 140] on div "Débito" at bounding box center [385, 136] width 22 height 11
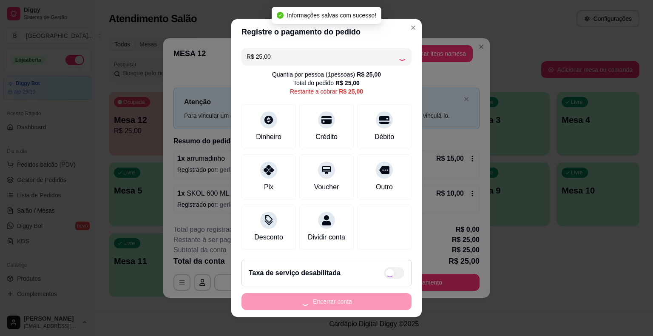
type input "R$ 0,00"
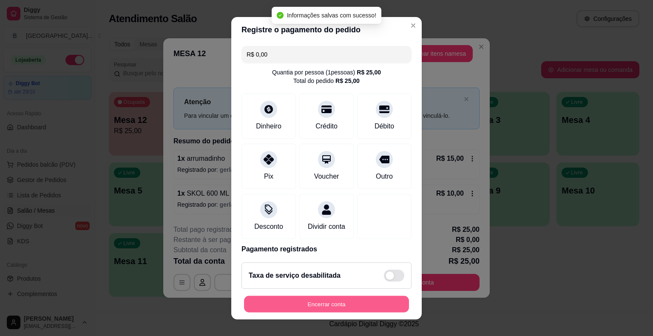
click at [323, 303] on button "Encerrar conta" at bounding box center [326, 304] width 165 height 17
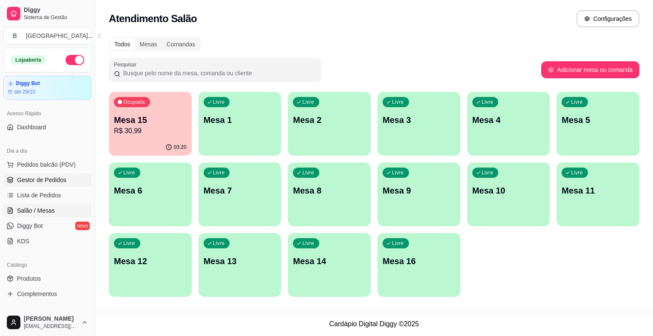
click at [31, 176] on span "Gestor de Pedidos" at bounding box center [41, 180] width 49 height 9
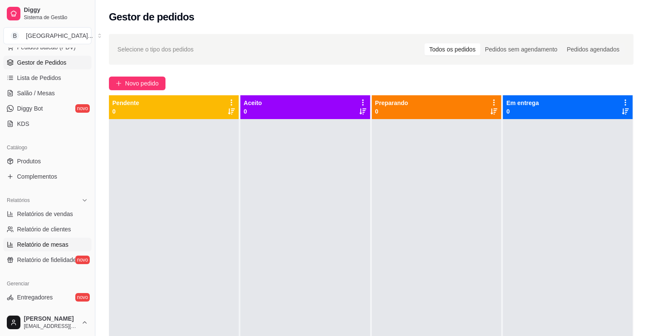
scroll to position [128, 0]
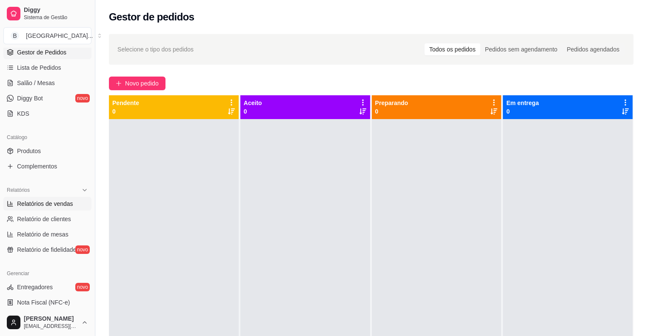
click at [63, 202] on span "Relatórios de vendas" at bounding box center [45, 203] width 56 height 9
select select "ALL"
select select "0"
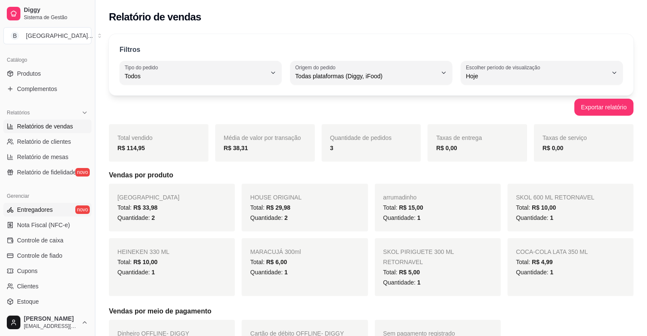
scroll to position [213, 0]
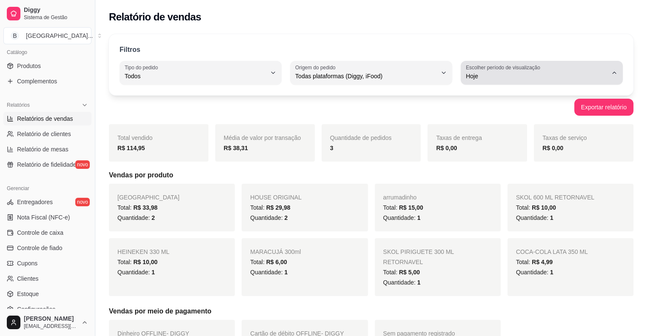
click at [527, 78] on span "Hoje" at bounding box center [537, 76] width 142 height 9
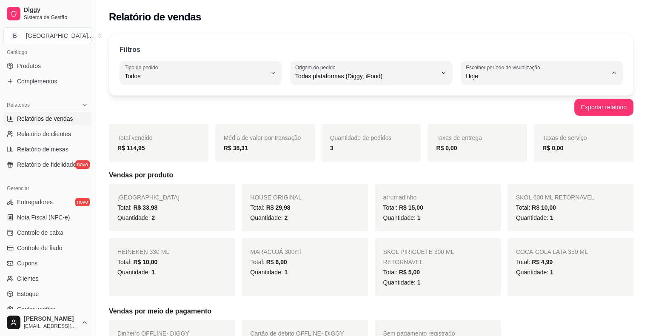
click at [511, 108] on span "Ontem" at bounding box center [537, 110] width 134 height 8
type input "1"
select select "1"
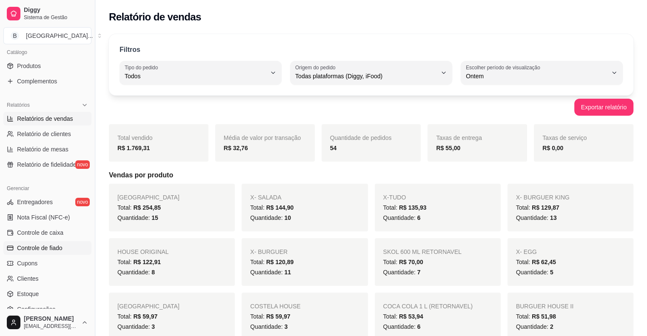
click at [29, 251] on span "Controle de fiado" at bounding box center [40, 248] width 46 height 9
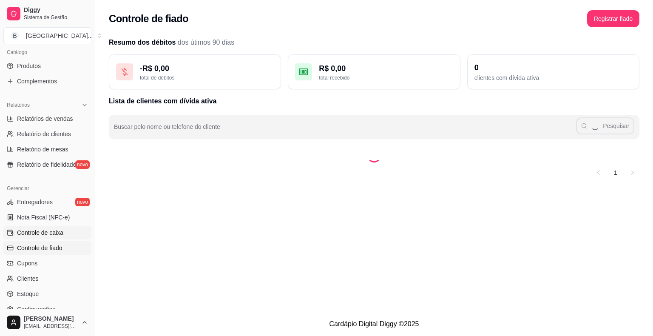
click at [41, 232] on span "Controle de caixa" at bounding box center [40, 232] width 46 height 9
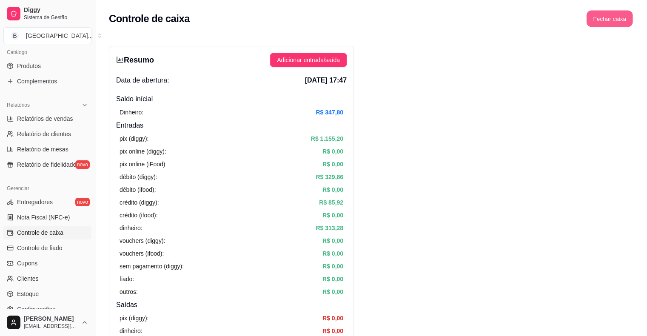
click at [599, 15] on button "Fechar caixa" at bounding box center [610, 19] width 46 height 17
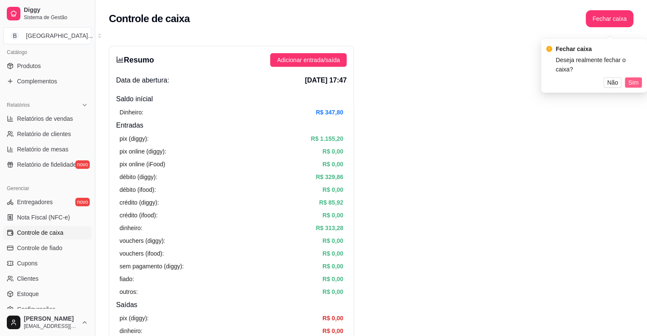
click at [636, 78] on span "Sim" at bounding box center [633, 82] width 10 height 9
